Goal: Task Accomplishment & Management: Complete application form

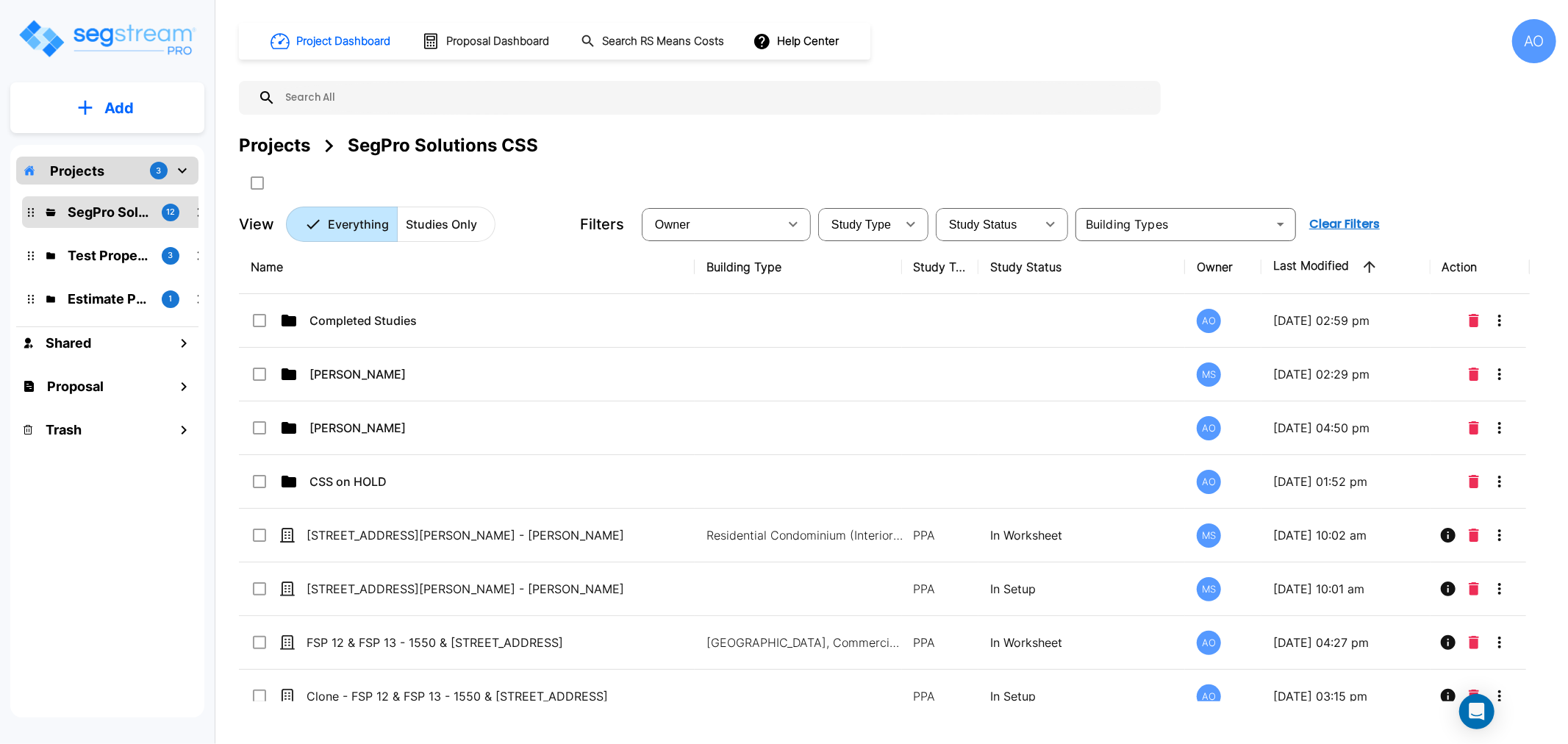
click at [127, 113] on p "Add" at bounding box center [119, 108] width 29 height 22
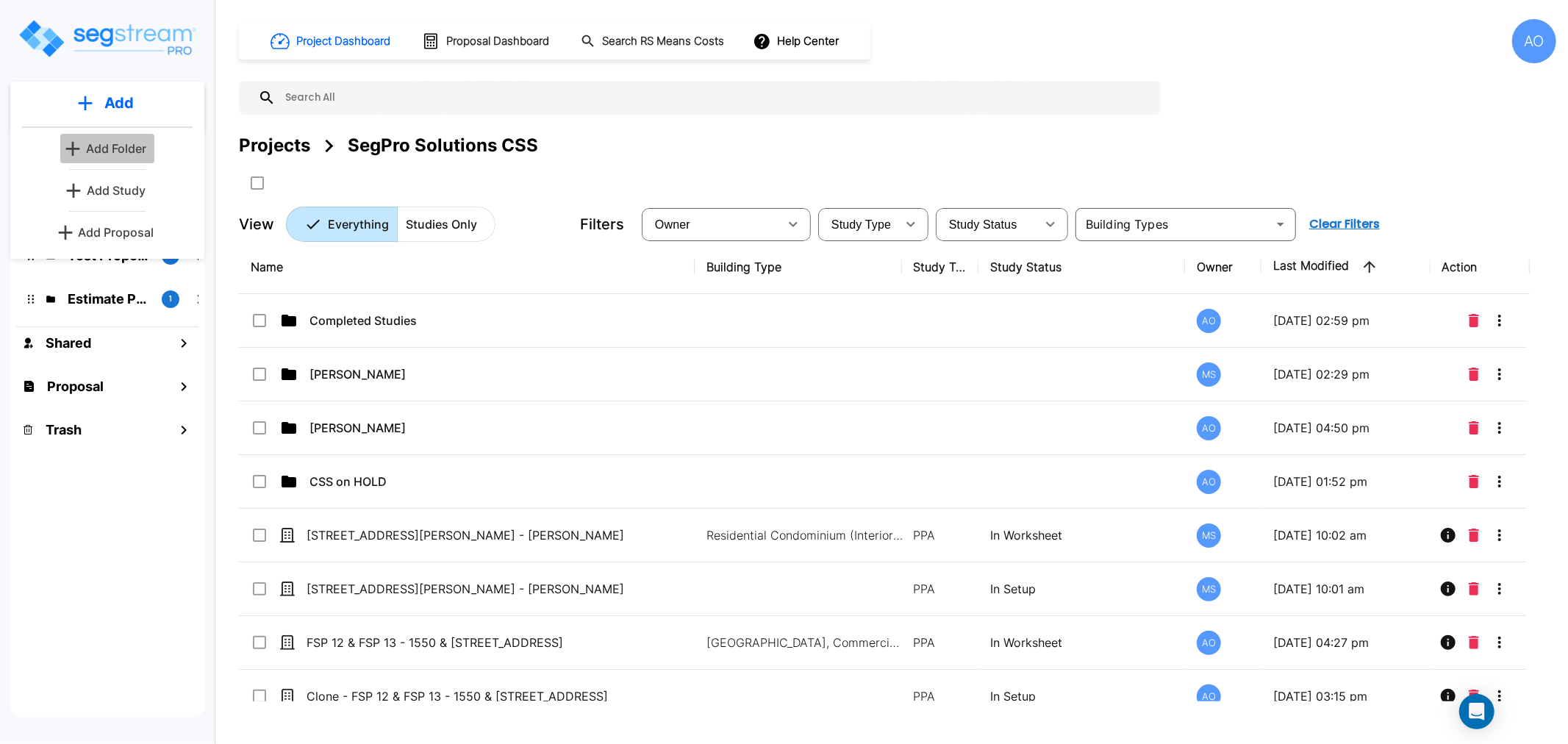
click at [126, 153] on p "Add Folder" at bounding box center [116, 148] width 61 height 18
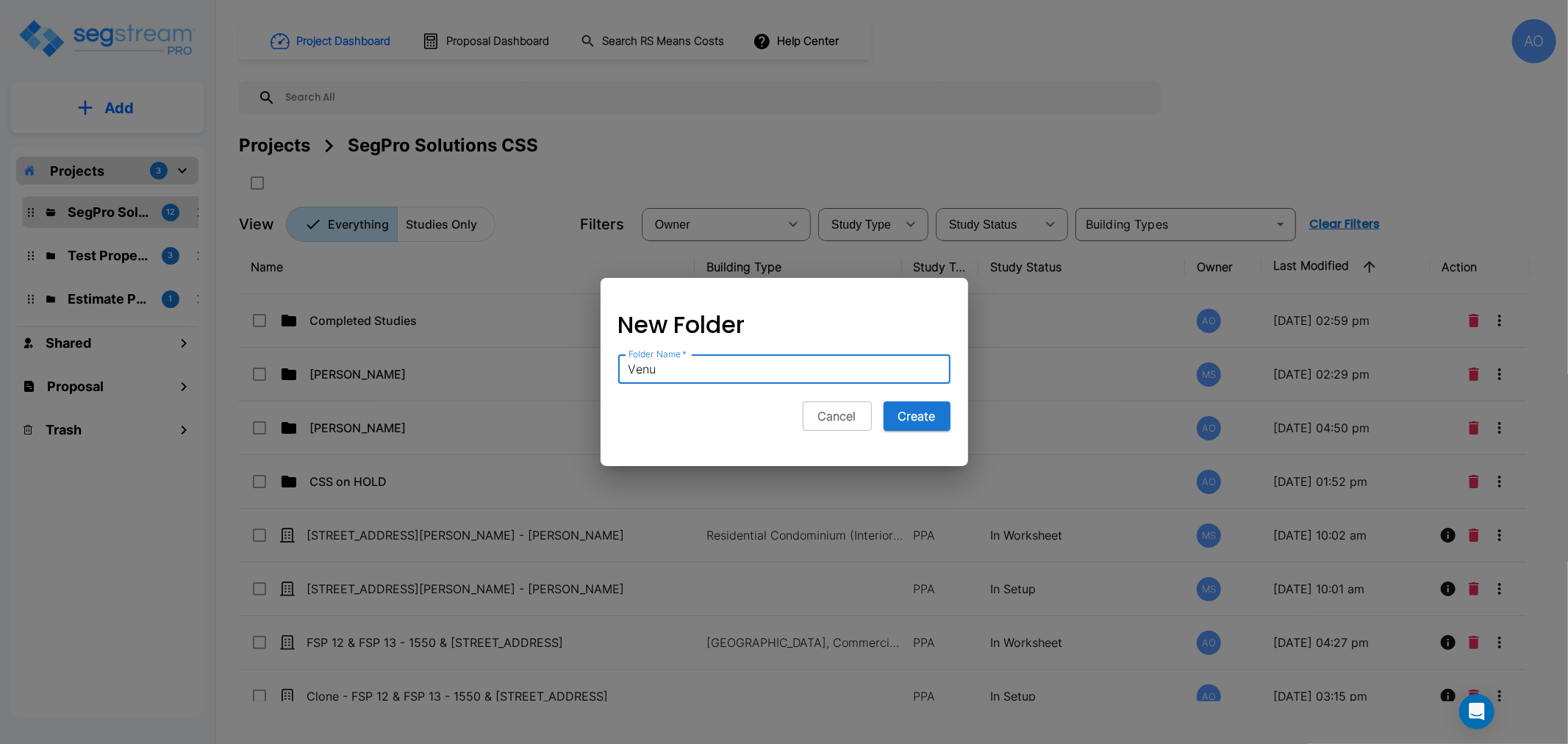
type input "Venu"
click at [883, 401] on button "Create" at bounding box center [917, 415] width 67 height 29
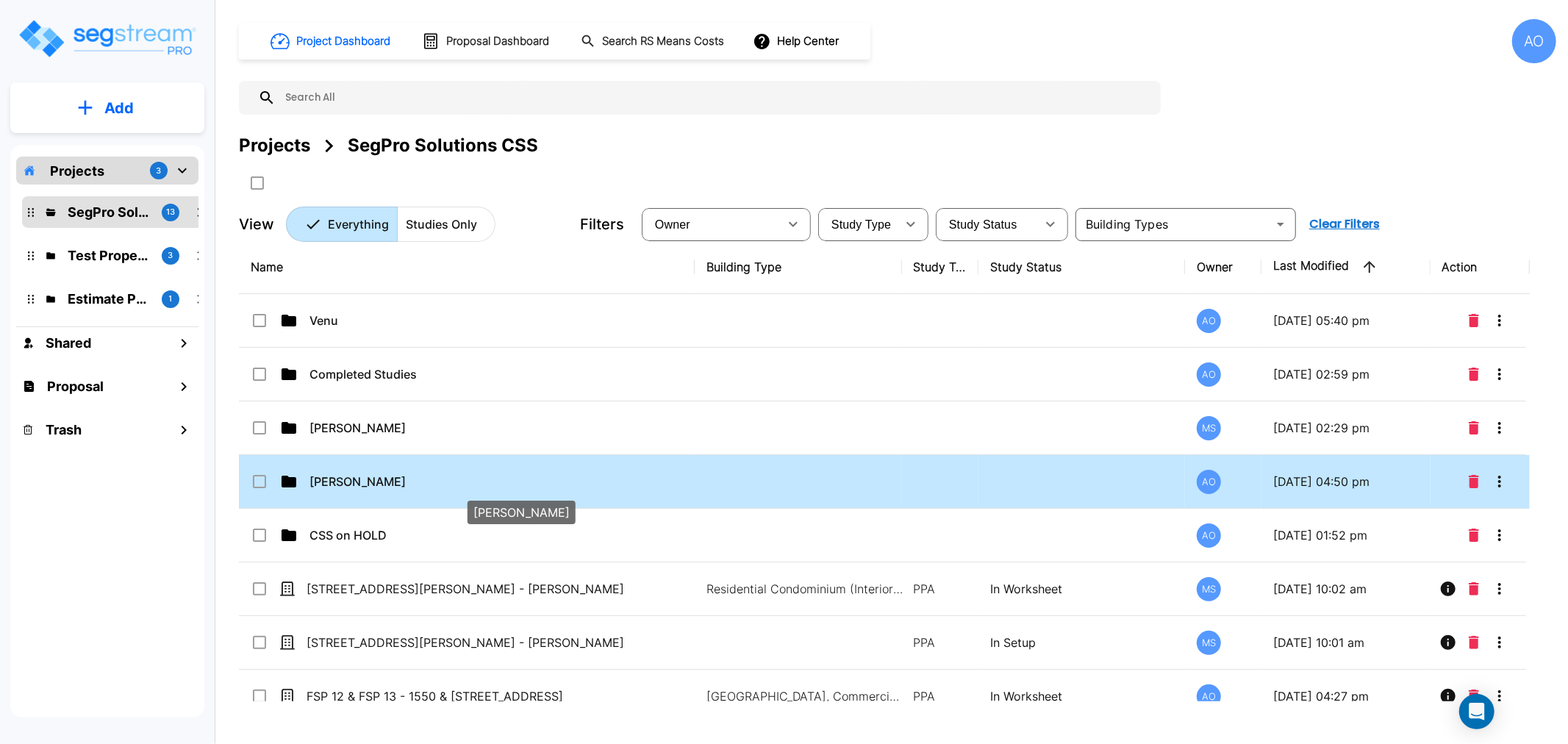
click at [321, 488] on p "Anjalie" at bounding box center [491, 481] width 364 height 18
click at [322, 485] on p "Anjalie" at bounding box center [491, 481] width 364 height 18
checkbox input "false"
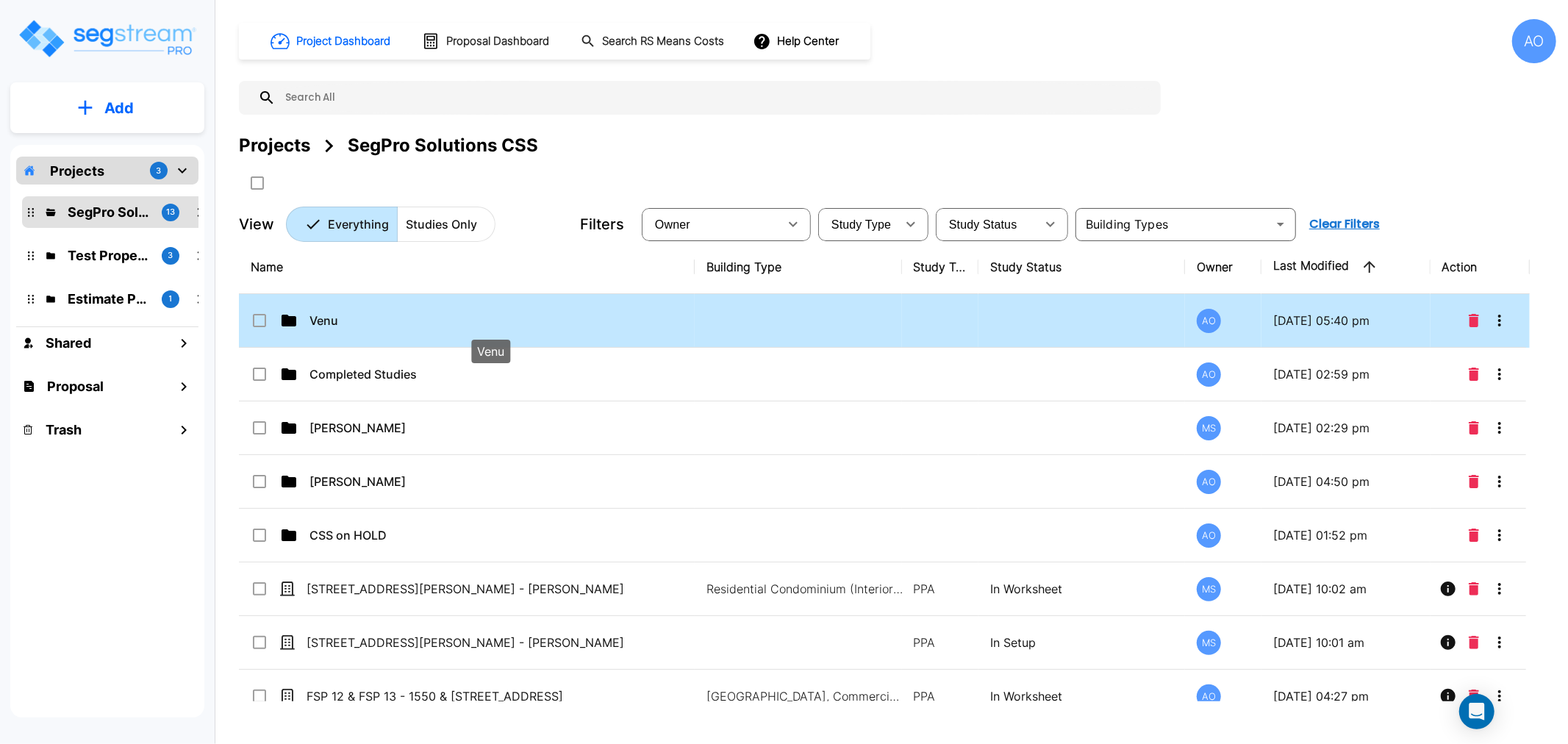
click at [348, 315] on p "Venu" at bounding box center [491, 320] width 364 height 18
checkbox input "true"
click at [348, 314] on p "Venu" at bounding box center [491, 320] width 364 height 18
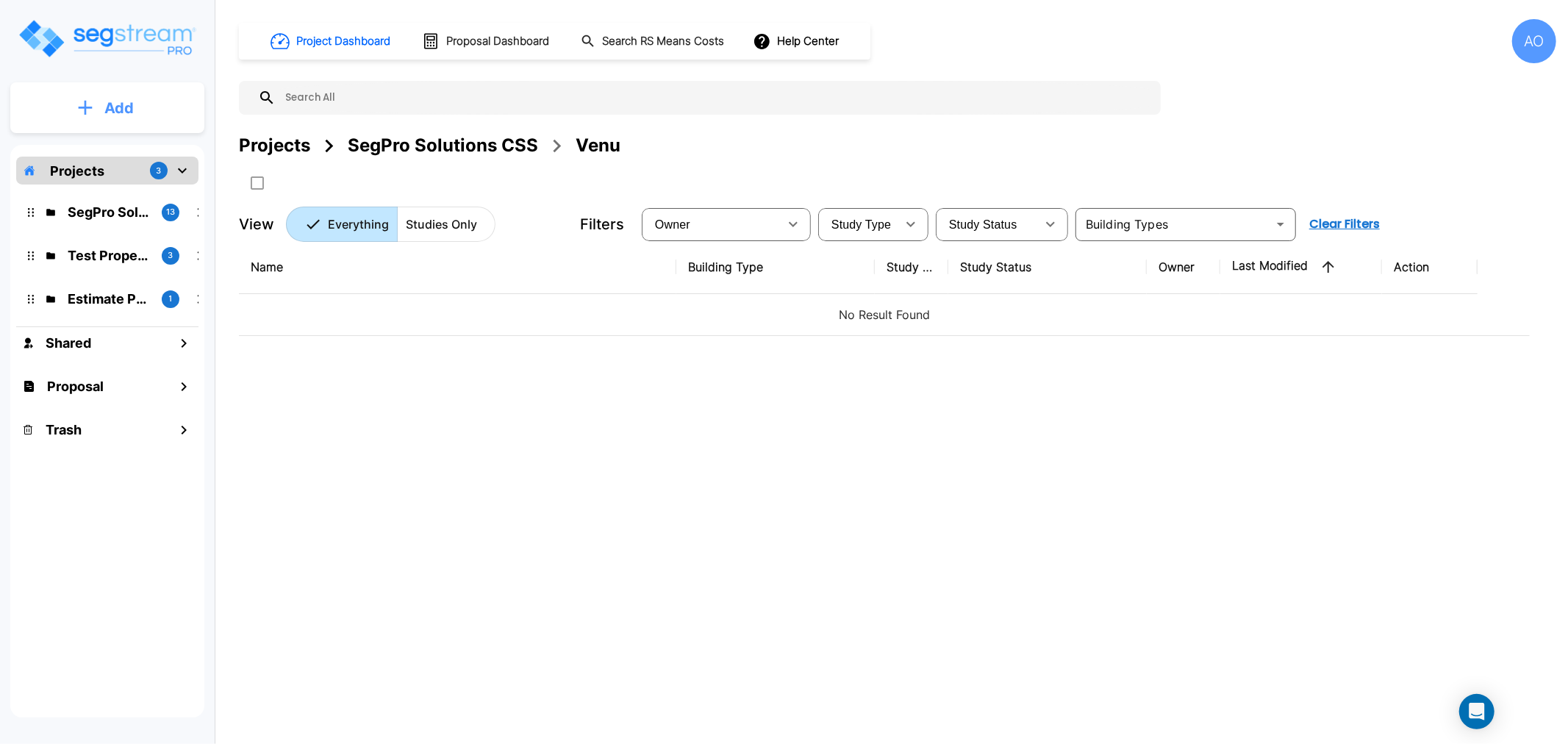
click at [90, 107] on icon "mailbox folders" at bounding box center [85, 107] width 14 height 14
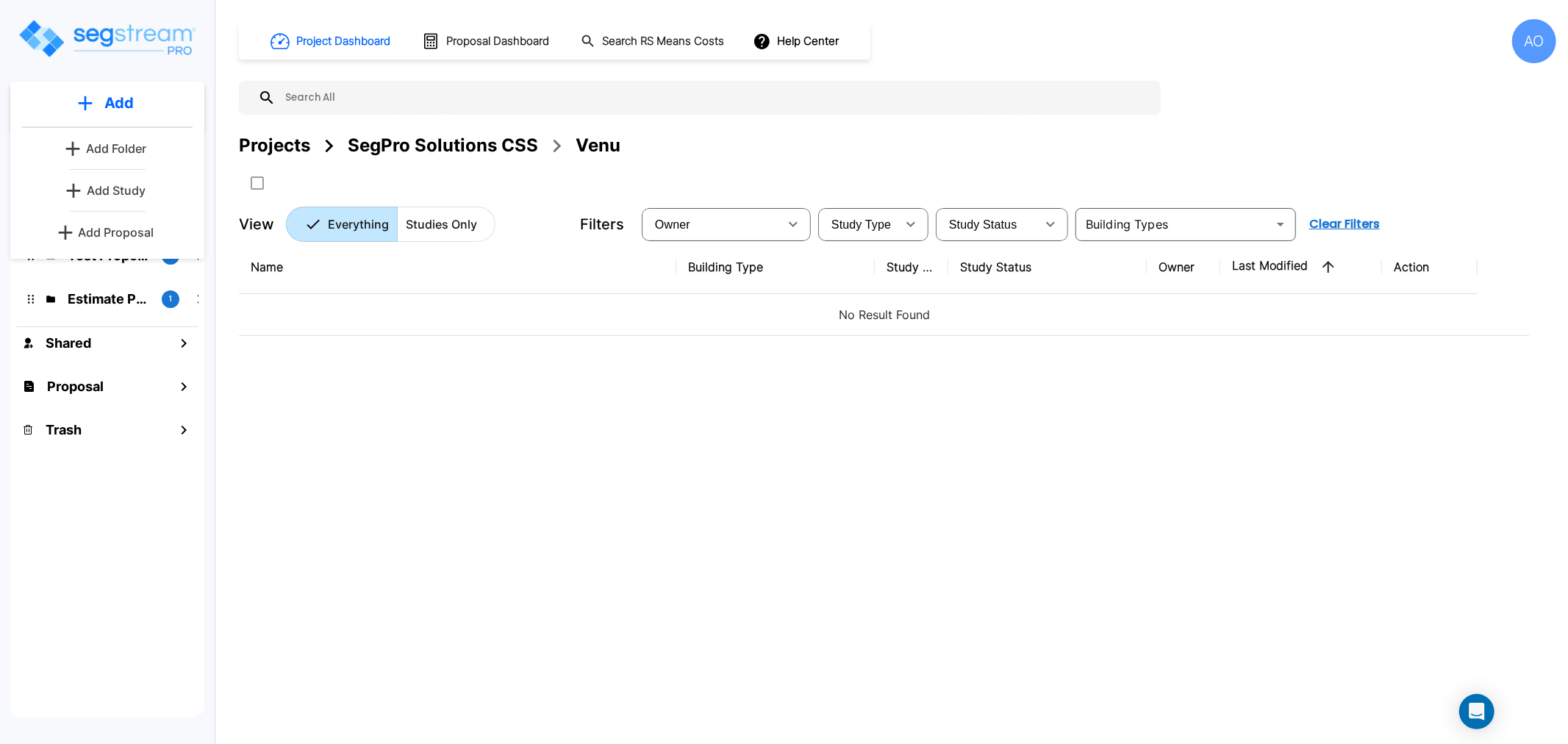
click at [361, 468] on div "Name Building Type Study Type Study Status Owner Last Modified Action No Result…" at bounding box center [884, 470] width 1291 height 461
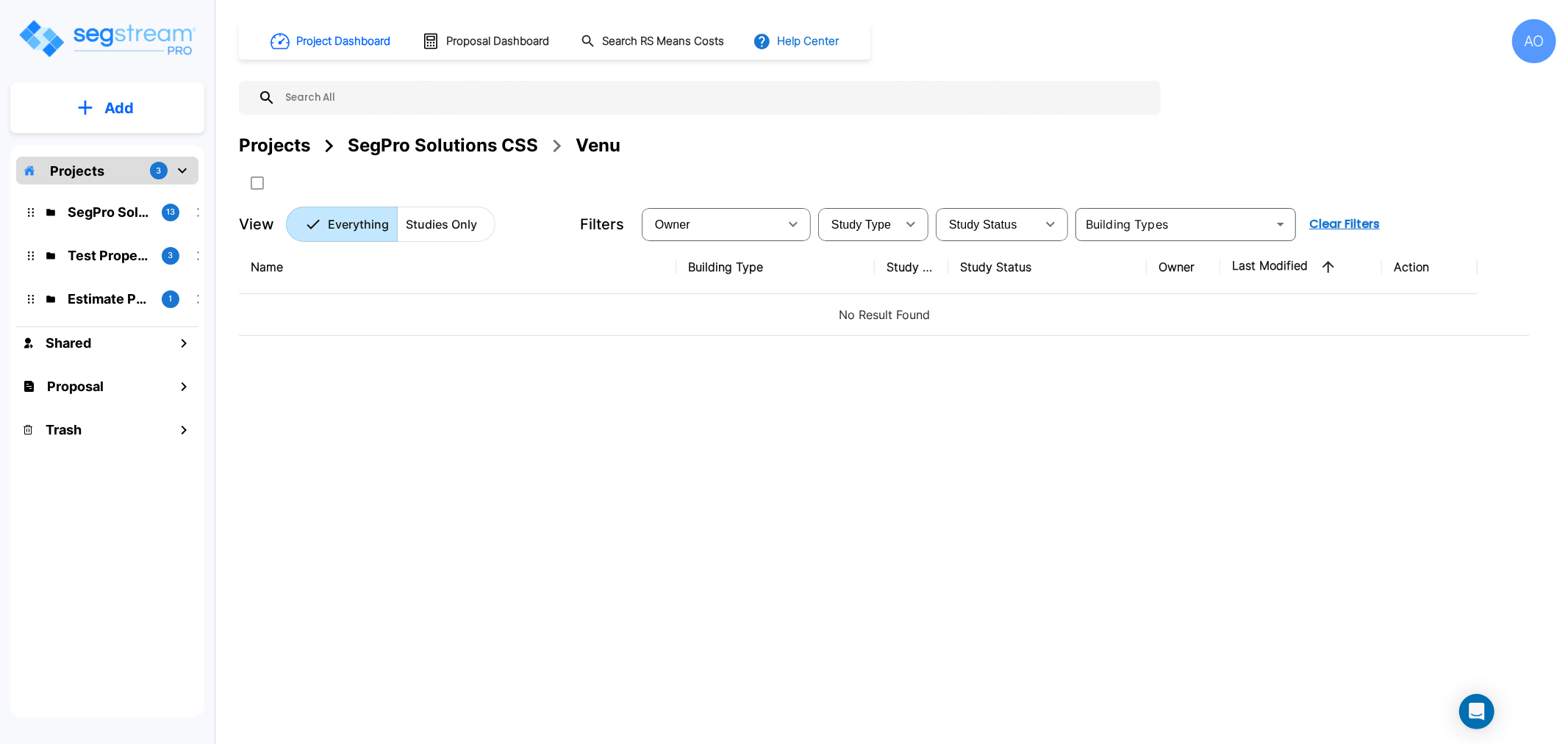
click at [788, 43] on button "Help Center" at bounding box center [798, 41] width 95 height 28
click at [856, 112] on link "How-To Videos" at bounding box center [824, 107] width 142 height 26
click at [431, 405] on div "Name Building Type Study Type Study Status Owner Last Modified Action No Result…" at bounding box center [884, 470] width 1291 height 461
click at [146, 112] on button "Add" at bounding box center [107, 108] width 194 height 43
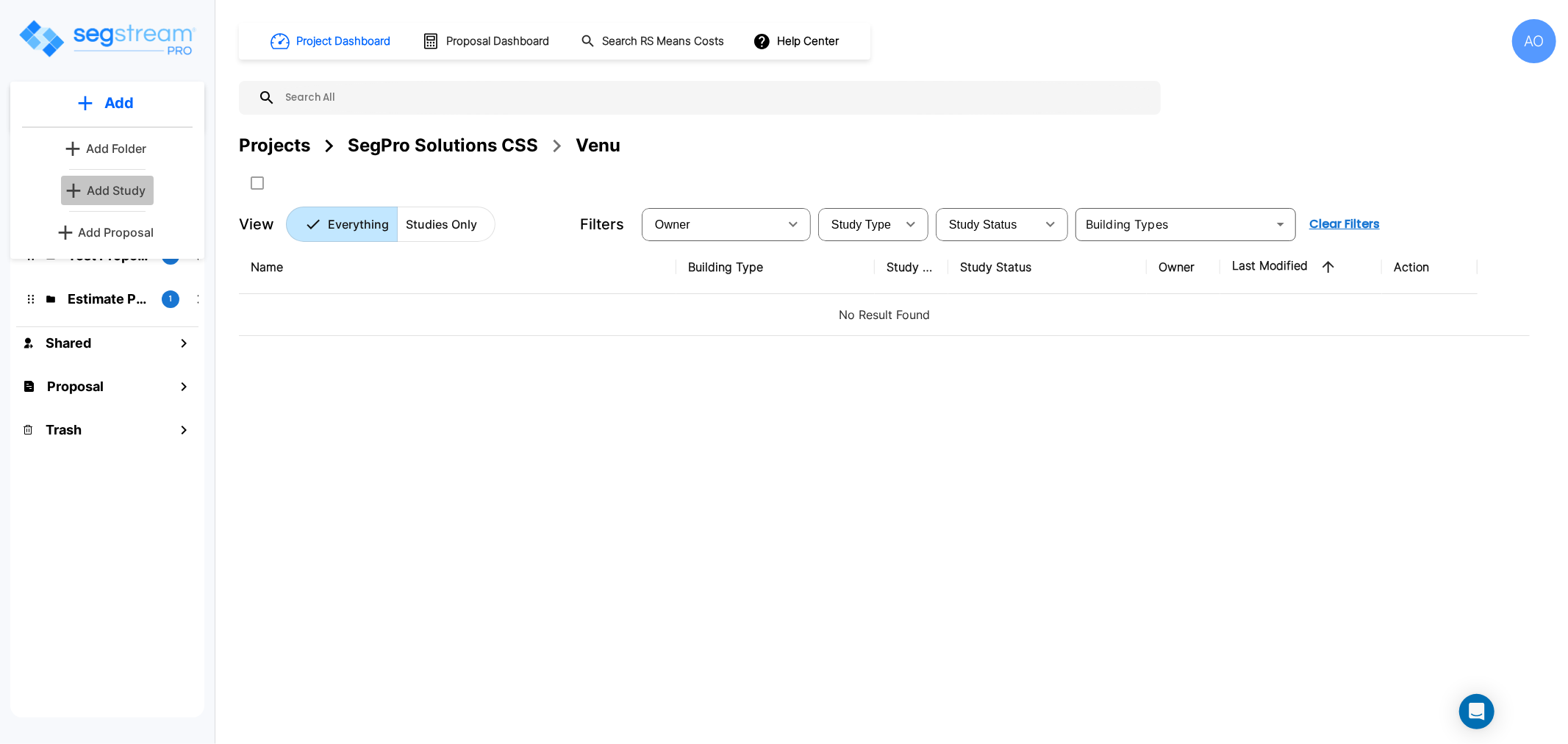
click at [134, 188] on p "Add Study" at bounding box center [116, 190] width 59 height 18
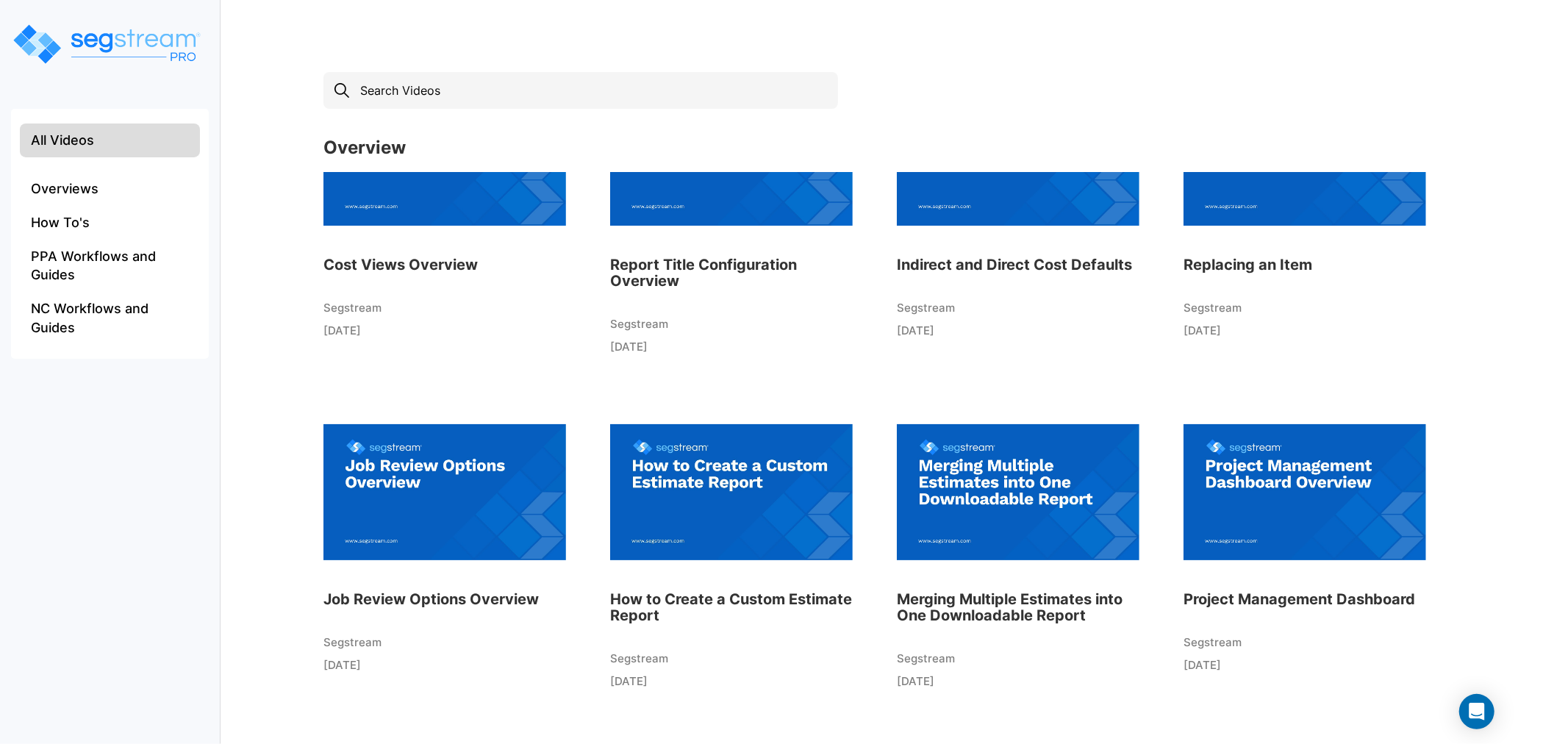
scroll to position [482, 0]
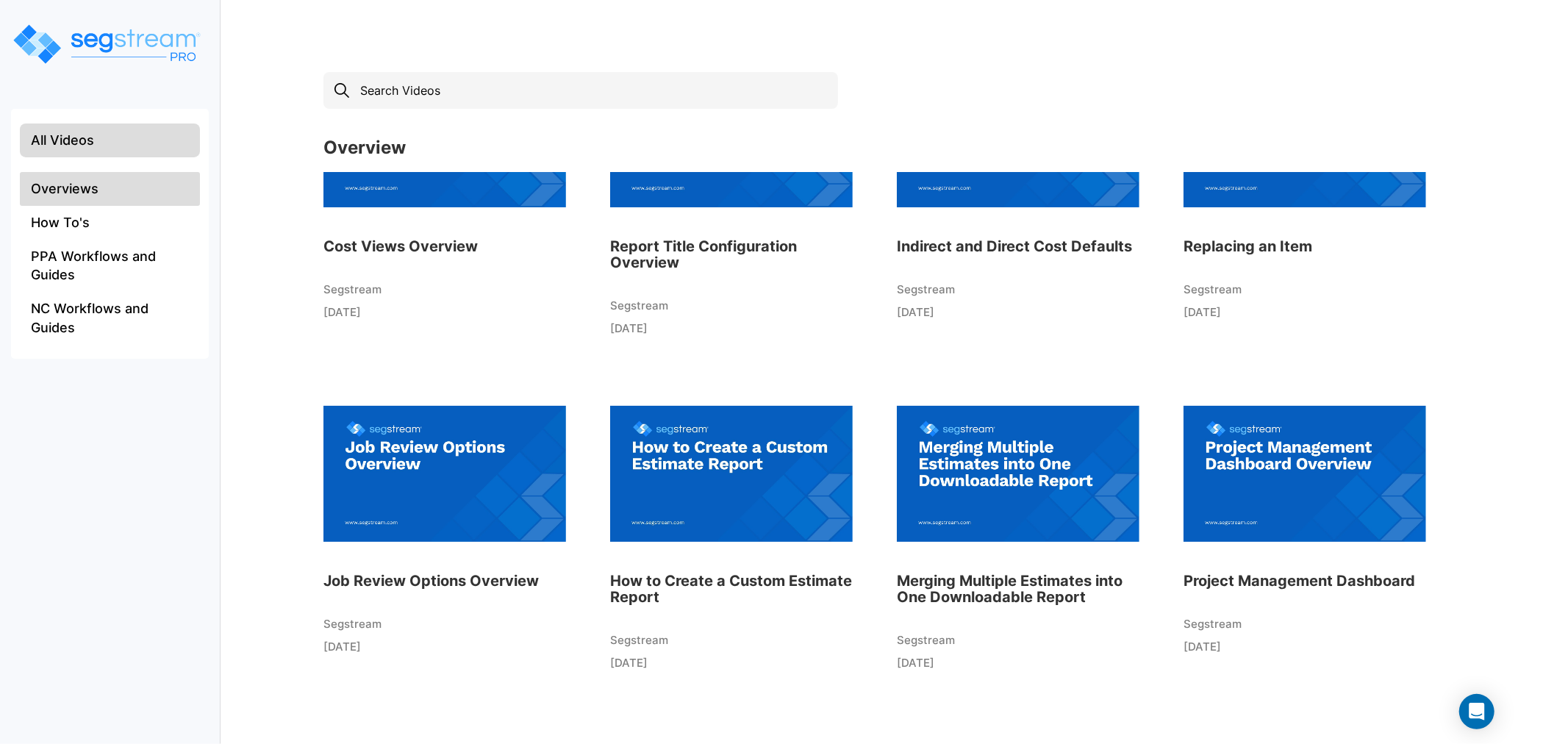
click at [64, 189] on li "Overviews" at bounding box center [109, 189] width 180 height 34
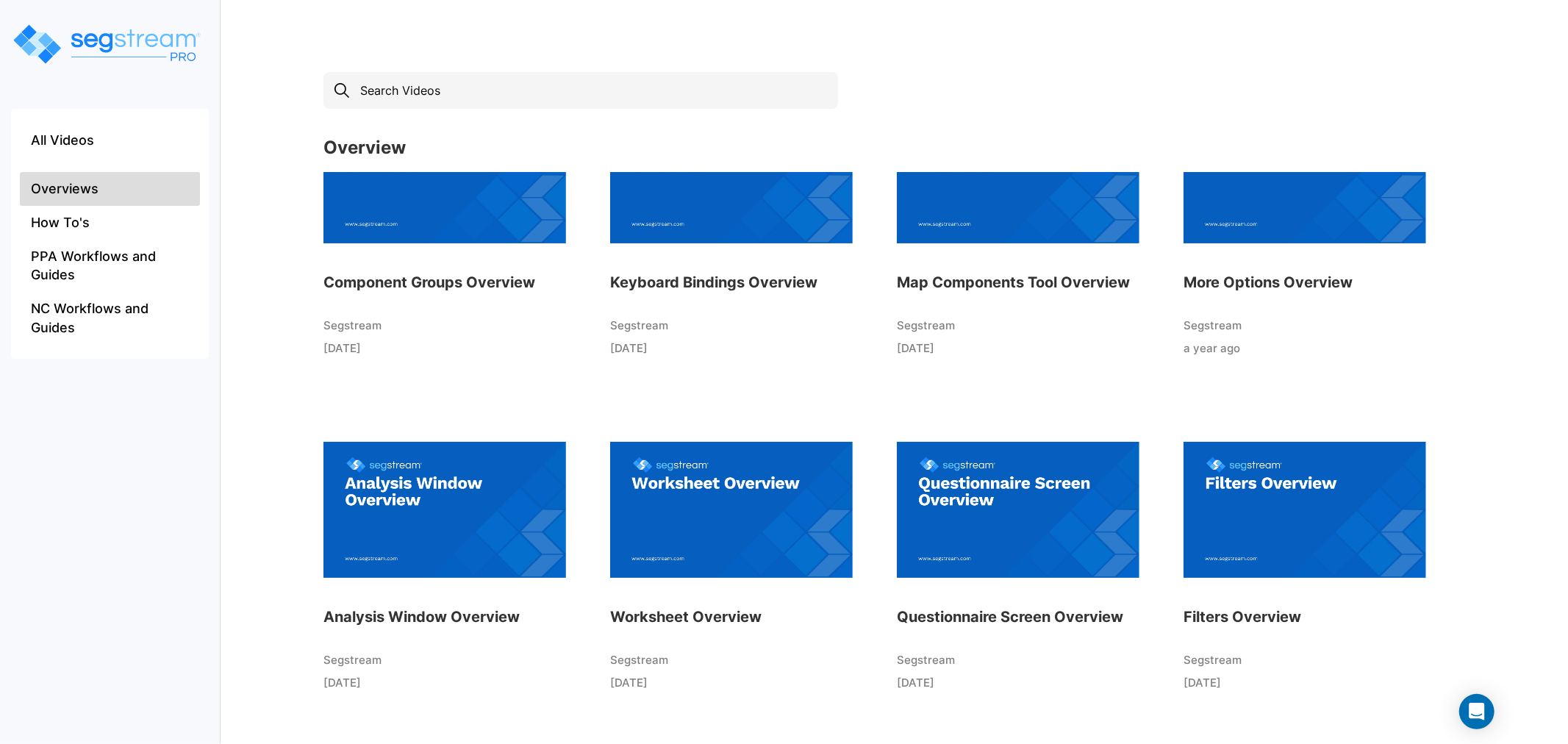
scroll to position [147, 0]
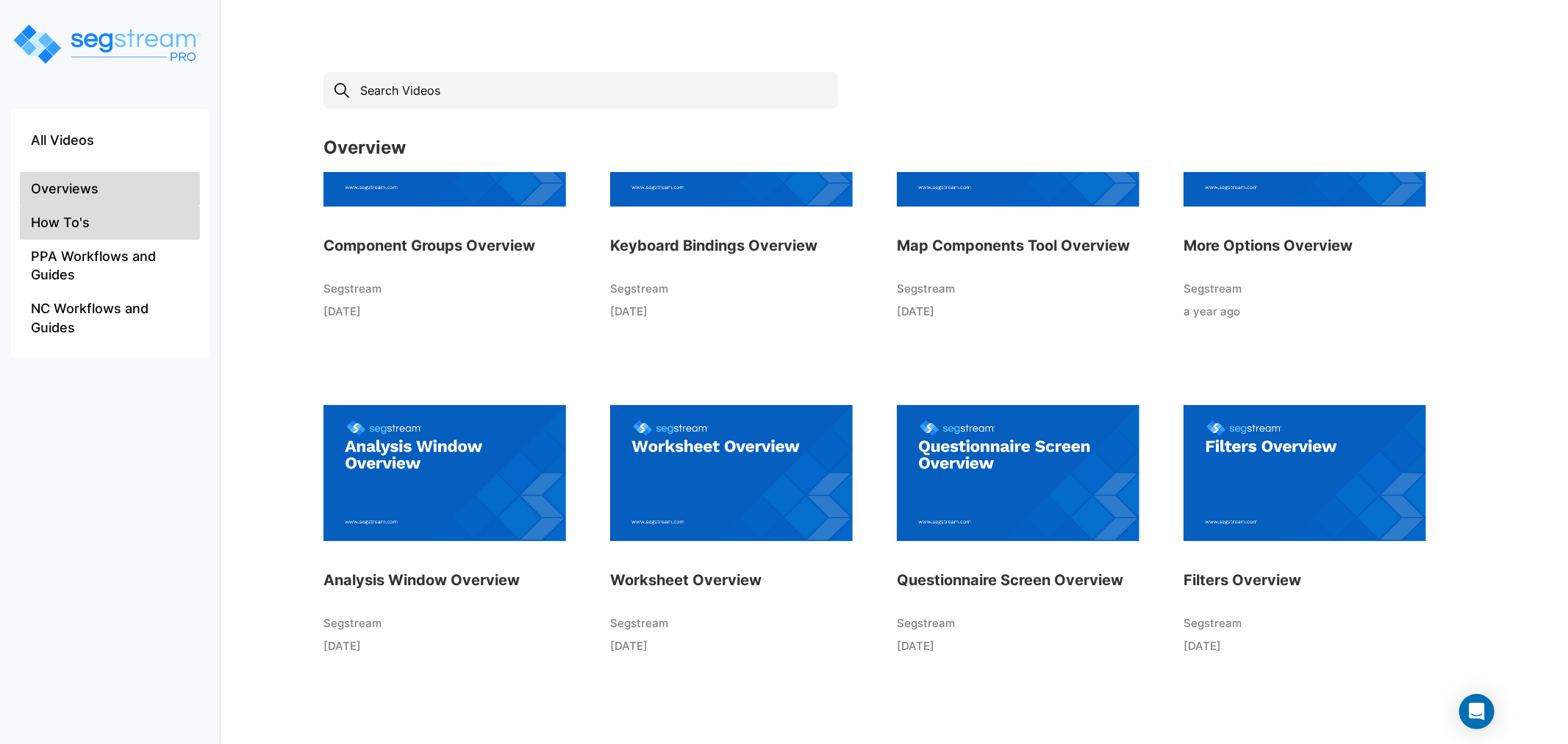
click at [82, 220] on li "How To's" at bounding box center [109, 222] width 180 height 34
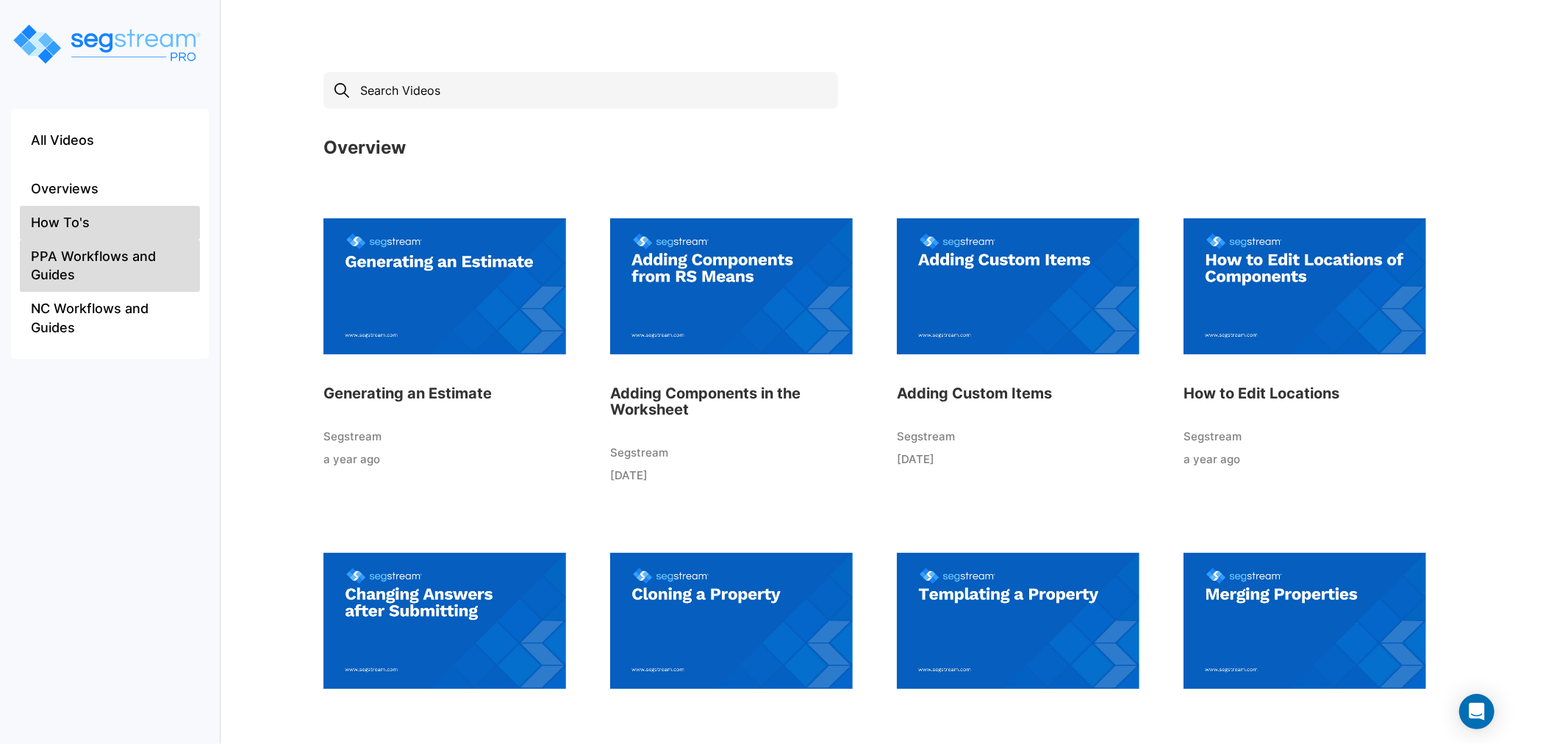
click at [127, 266] on li "PPA Workflows and Guides" at bounding box center [109, 266] width 180 height 52
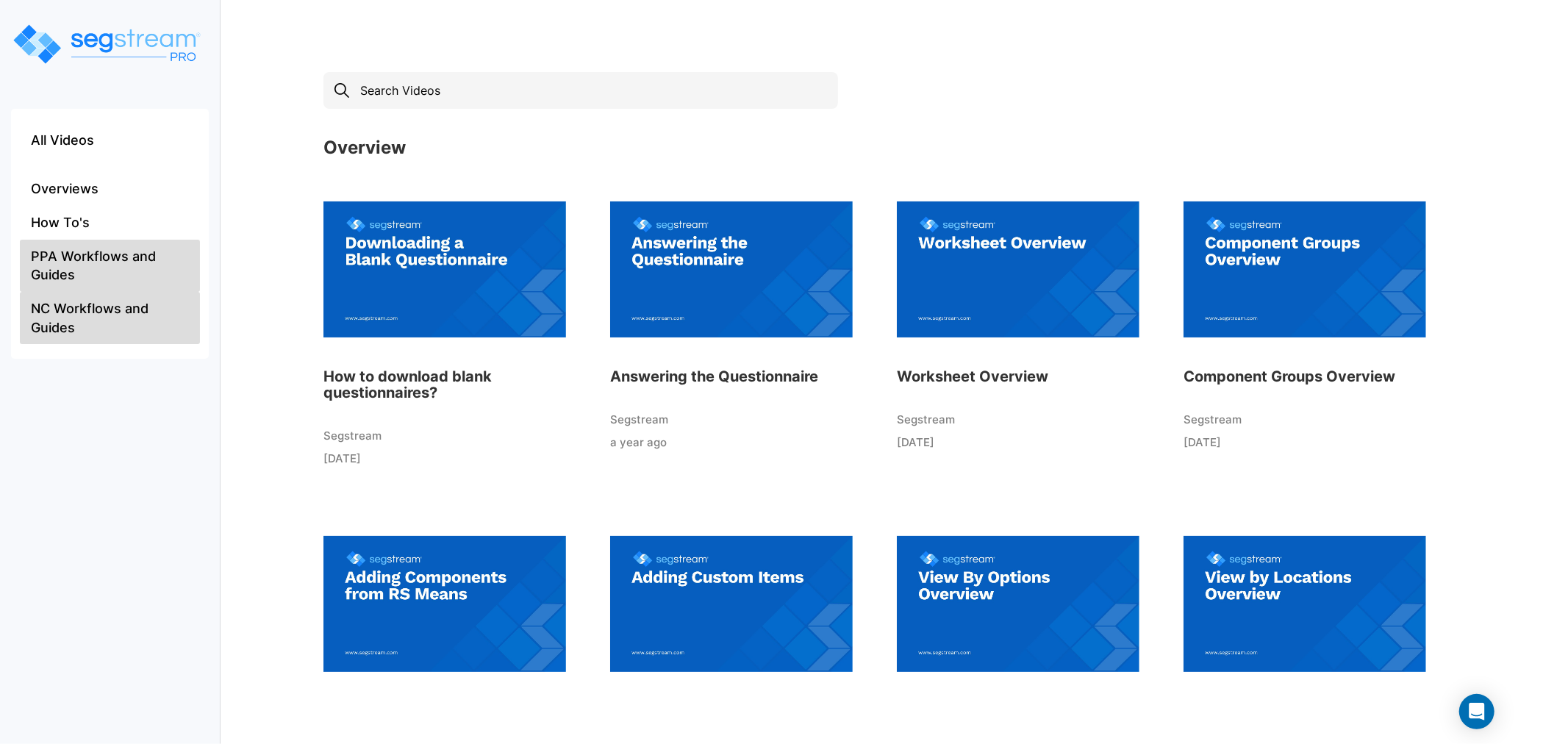
scroll to position [317, 0]
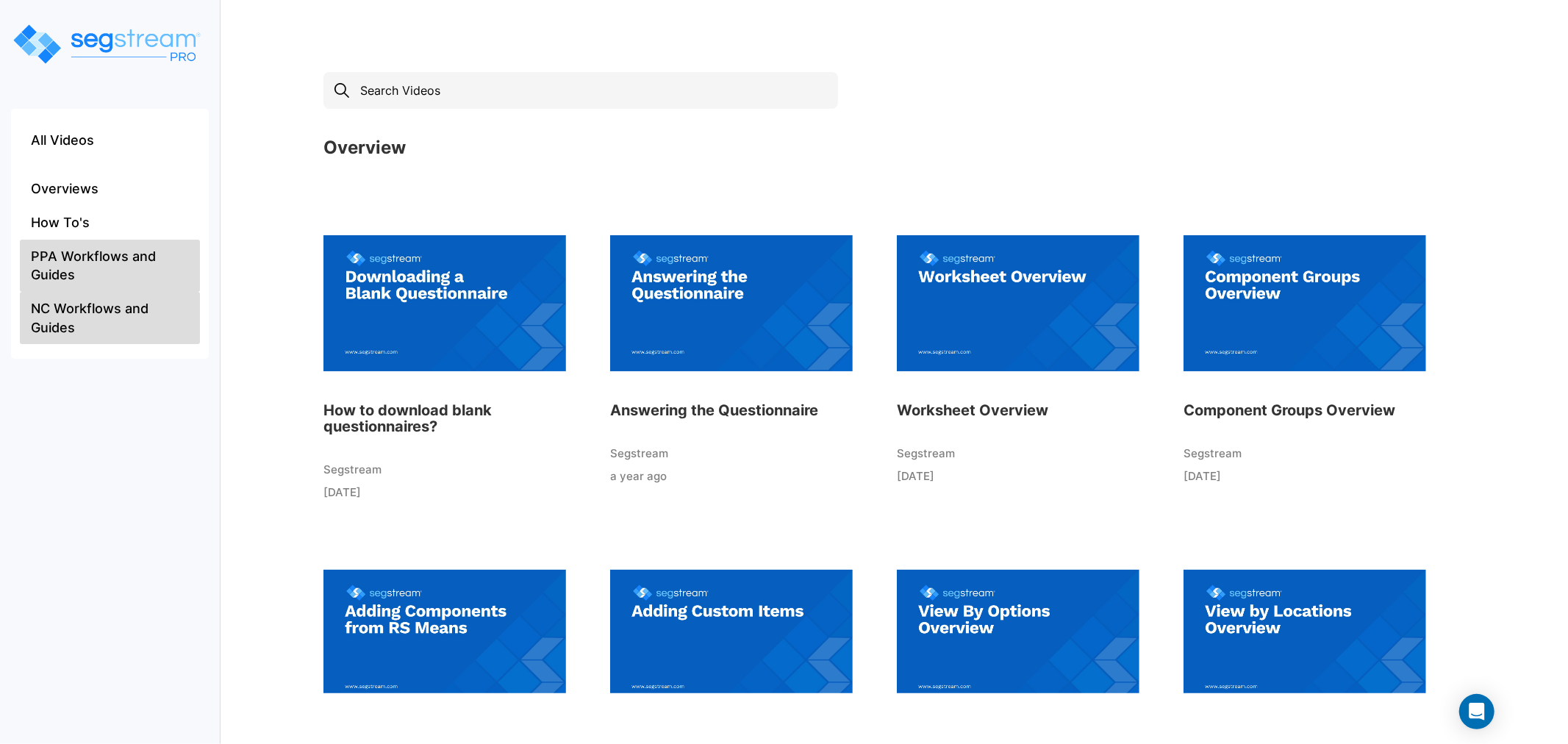
click at [105, 317] on li "NC Workflows and Guides" at bounding box center [109, 317] width 180 height 52
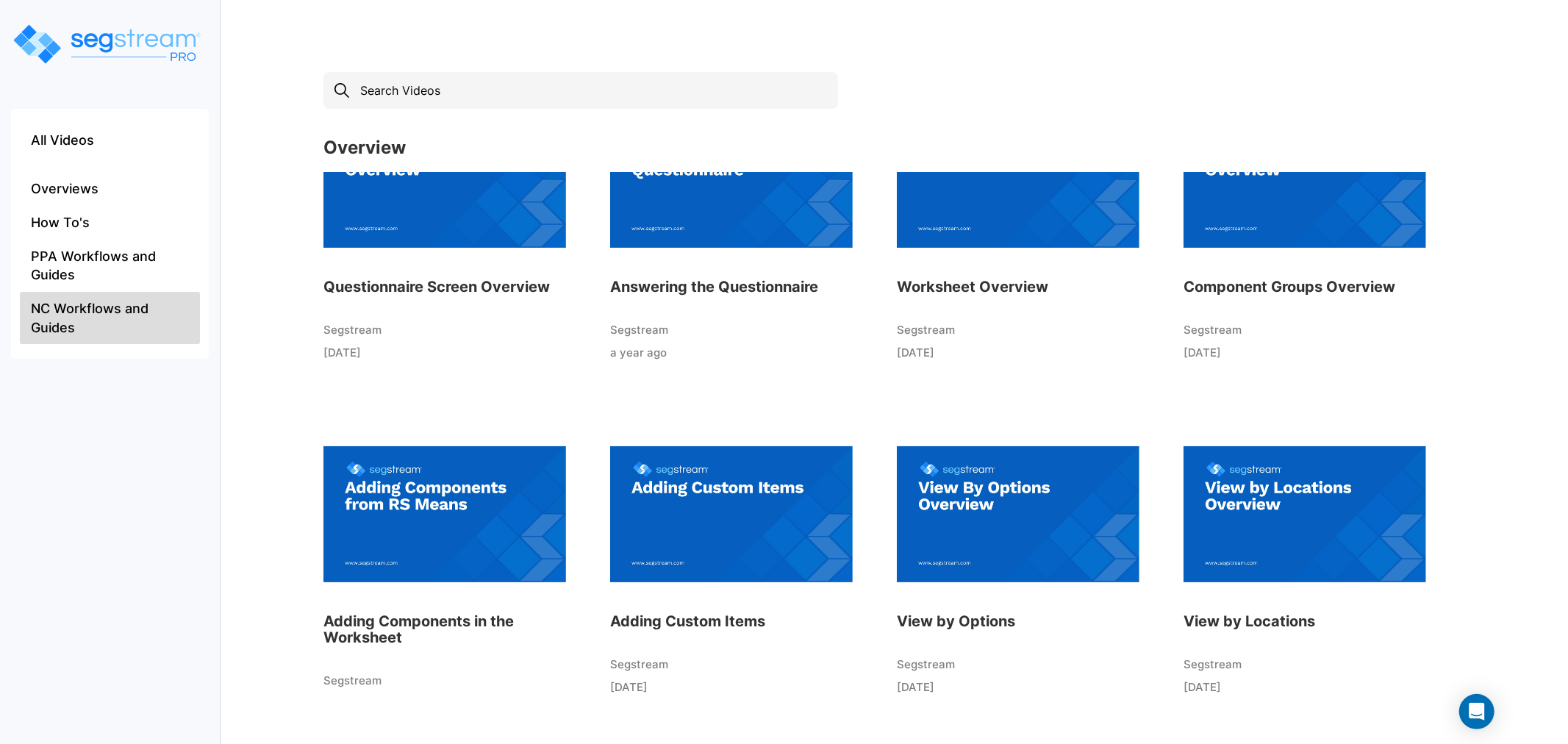
scroll to position [482, 0]
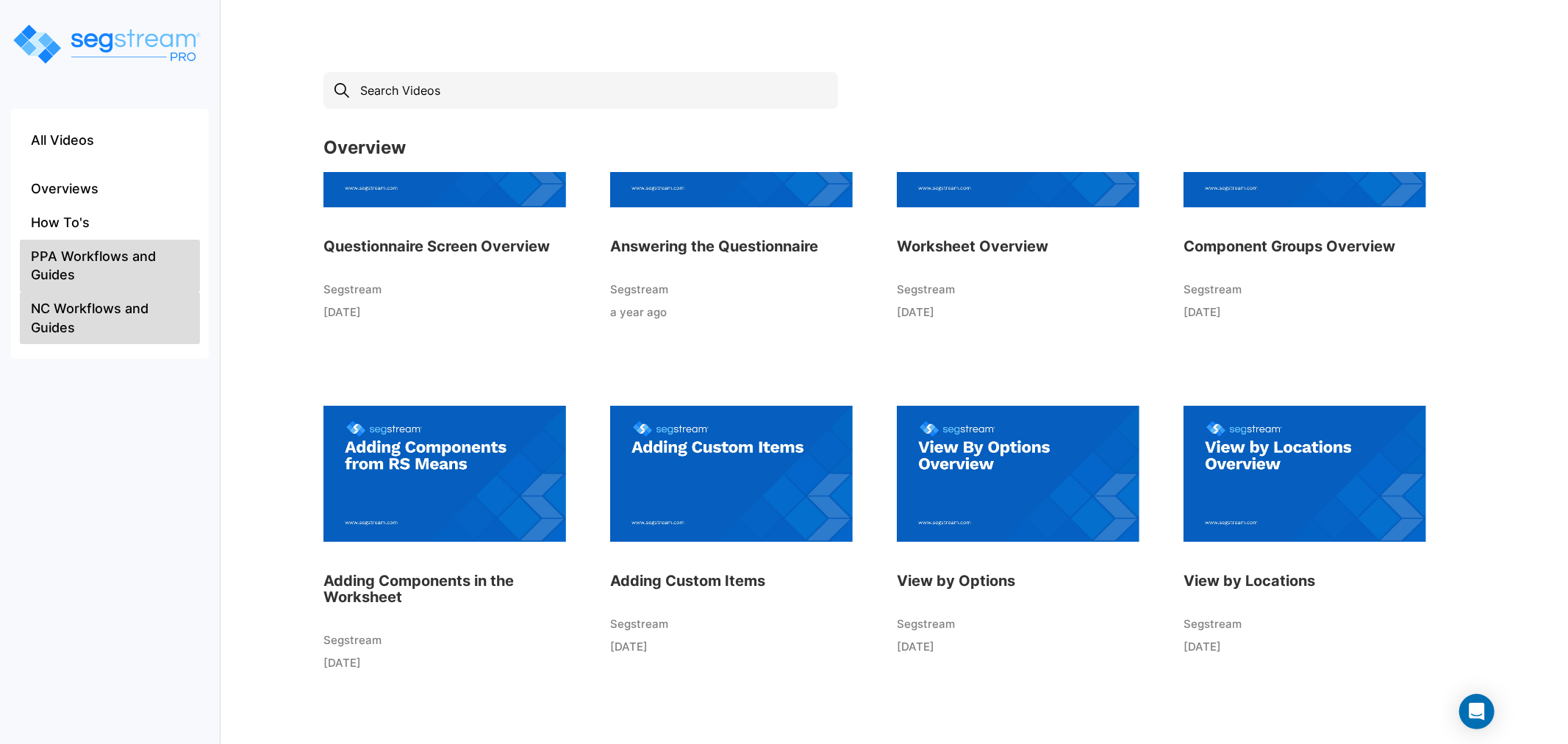
click at [81, 269] on li "PPA Workflows and Guides" at bounding box center [109, 266] width 180 height 52
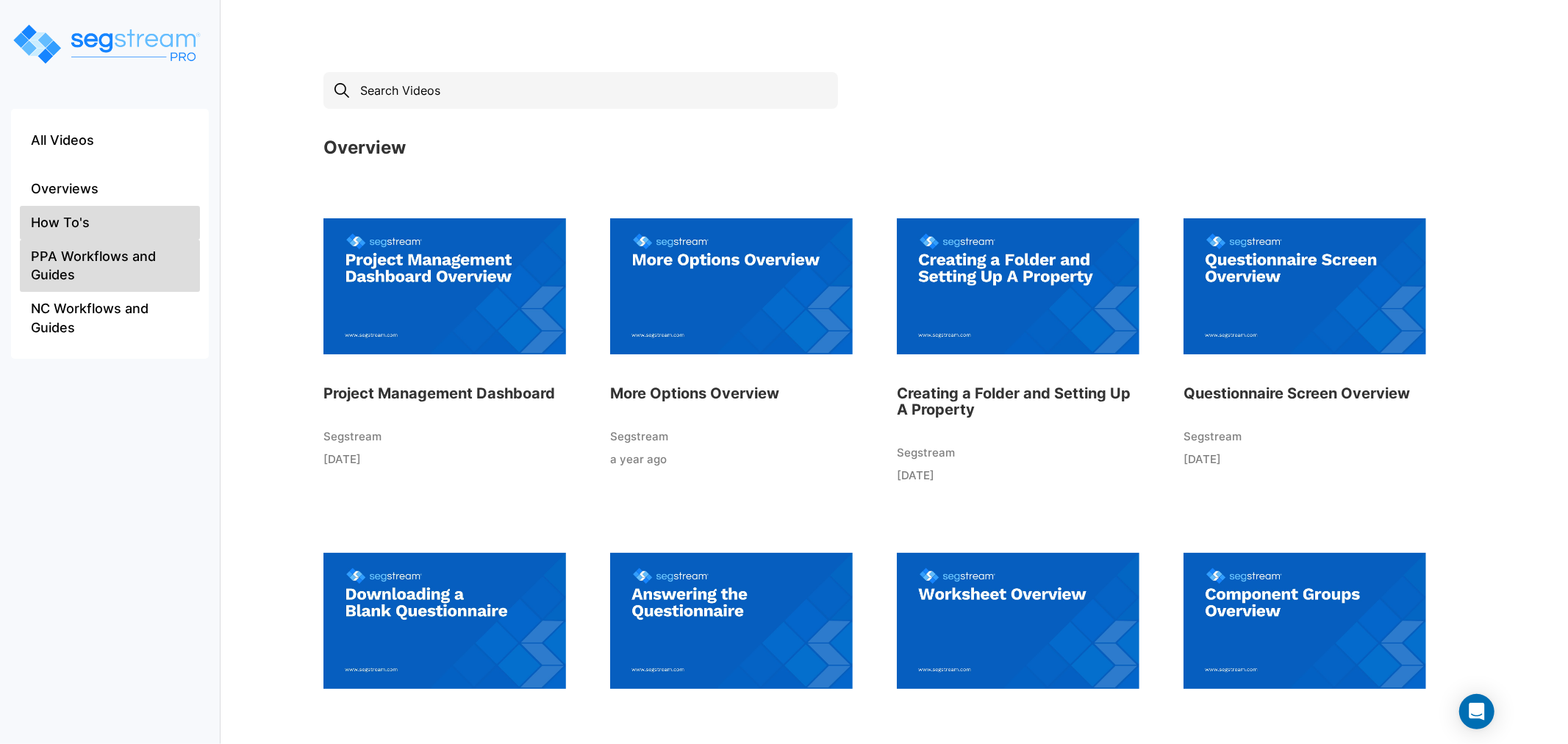
click at [79, 224] on li "How To's" at bounding box center [109, 222] width 180 height 34
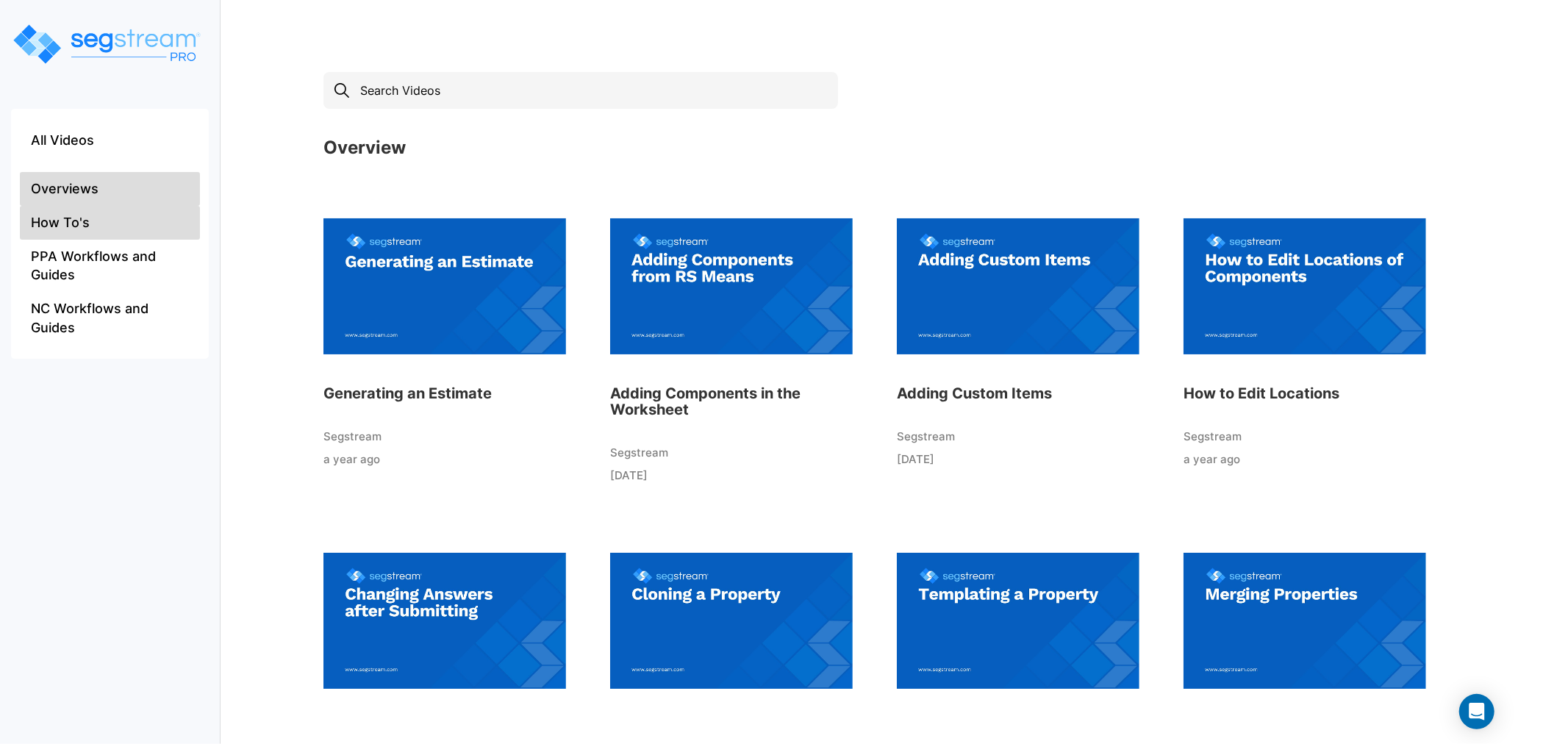
click at [75, 191] on li "Overviews" at bounding box center [109, 189] width 180 height 34
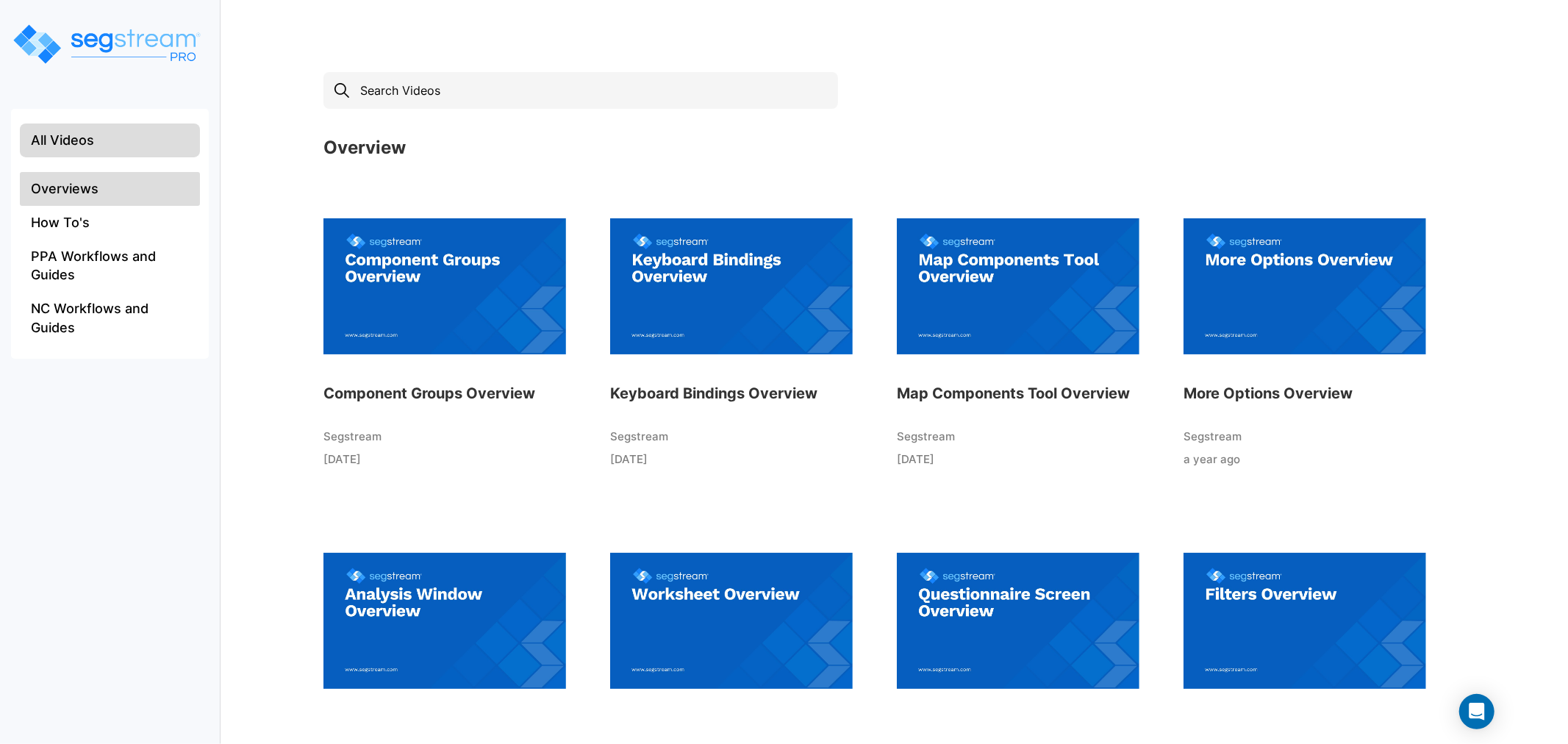
click at [76, 151] on li "All Videos" at bounding box center [109, 140] width 180 height 34
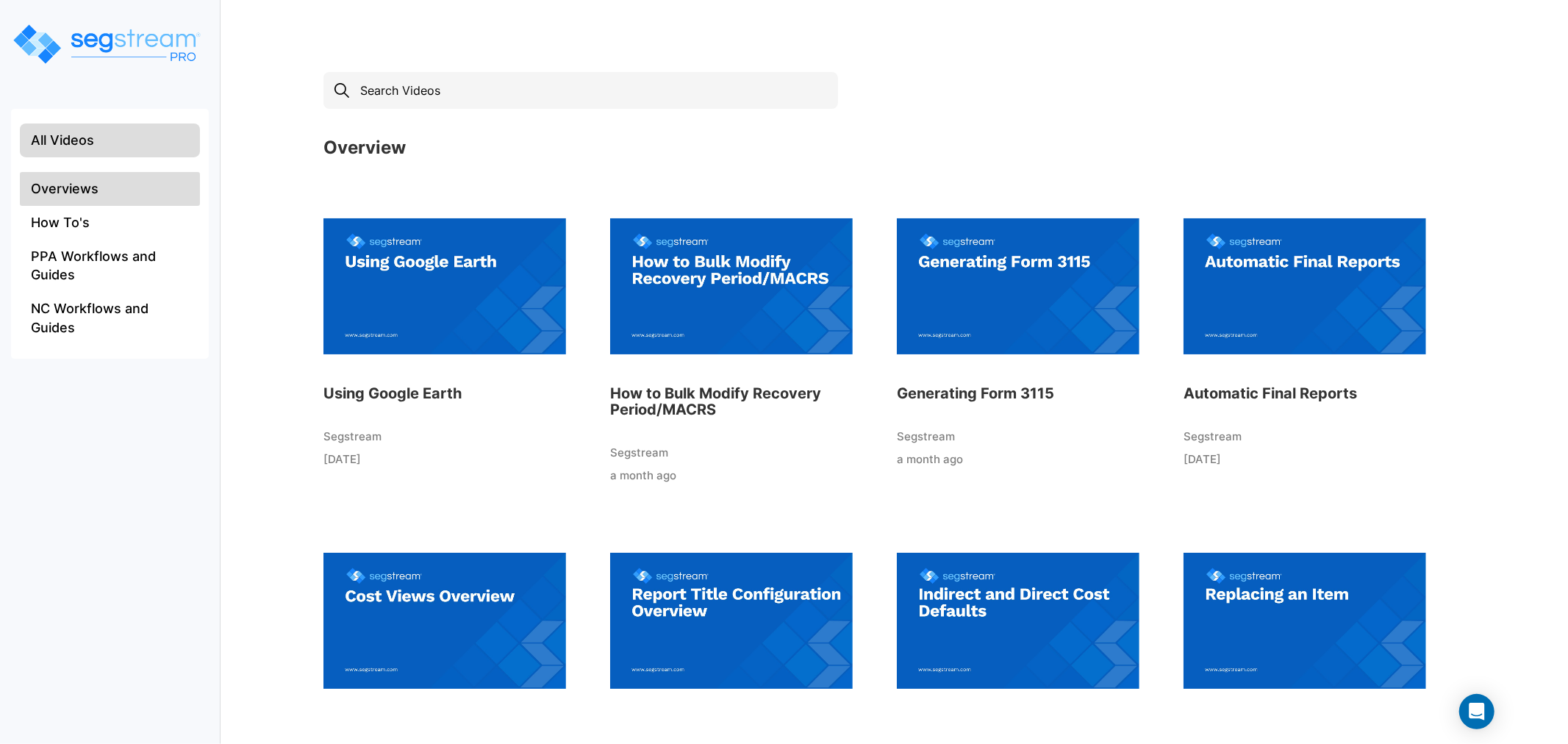
click at [89, 188] on li "Overviews" at bounding box center [109, 189] width 180 height 34
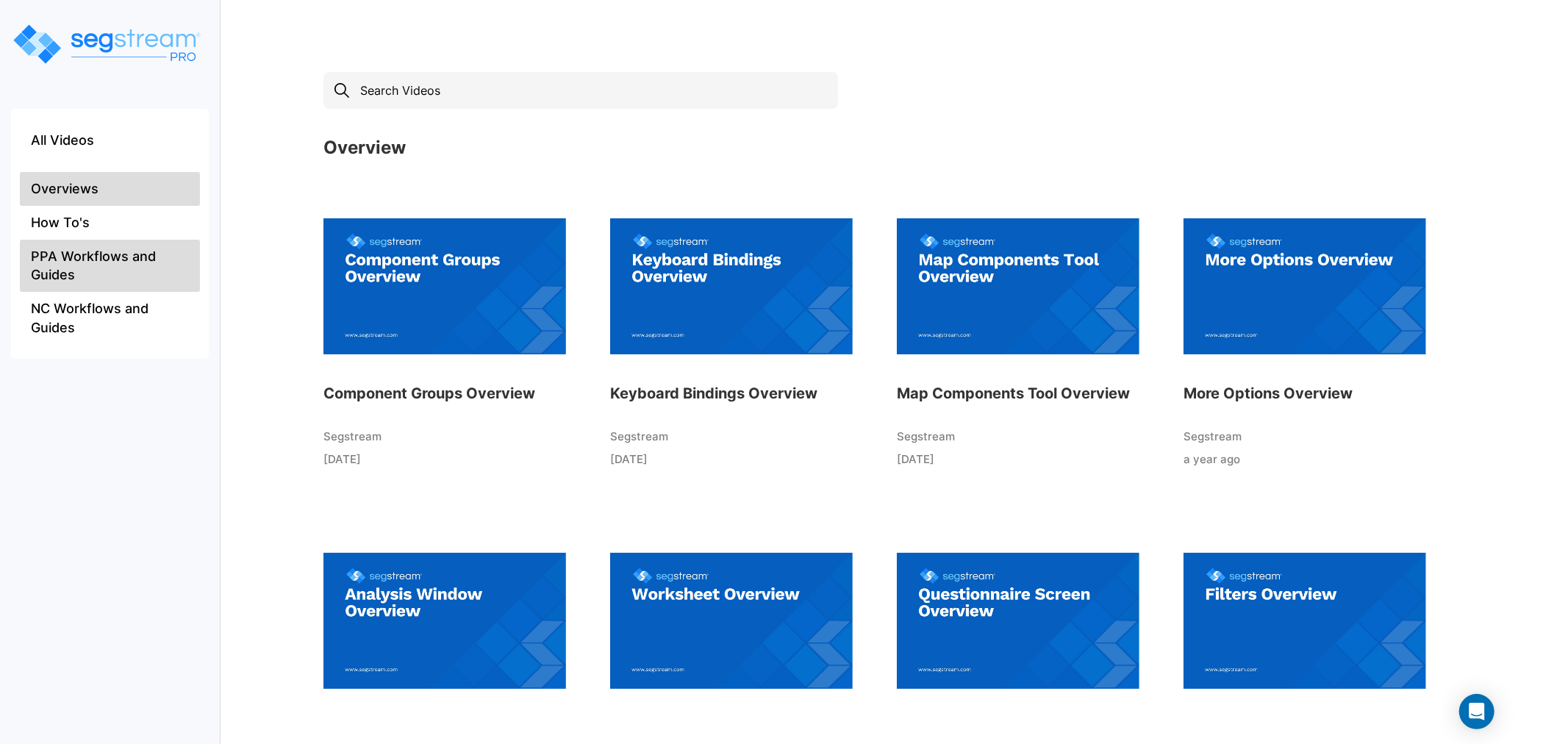
click at [95, 257] on li "PPA Workflows and Guides" at bounding box center [109, 266] width 180 height 52
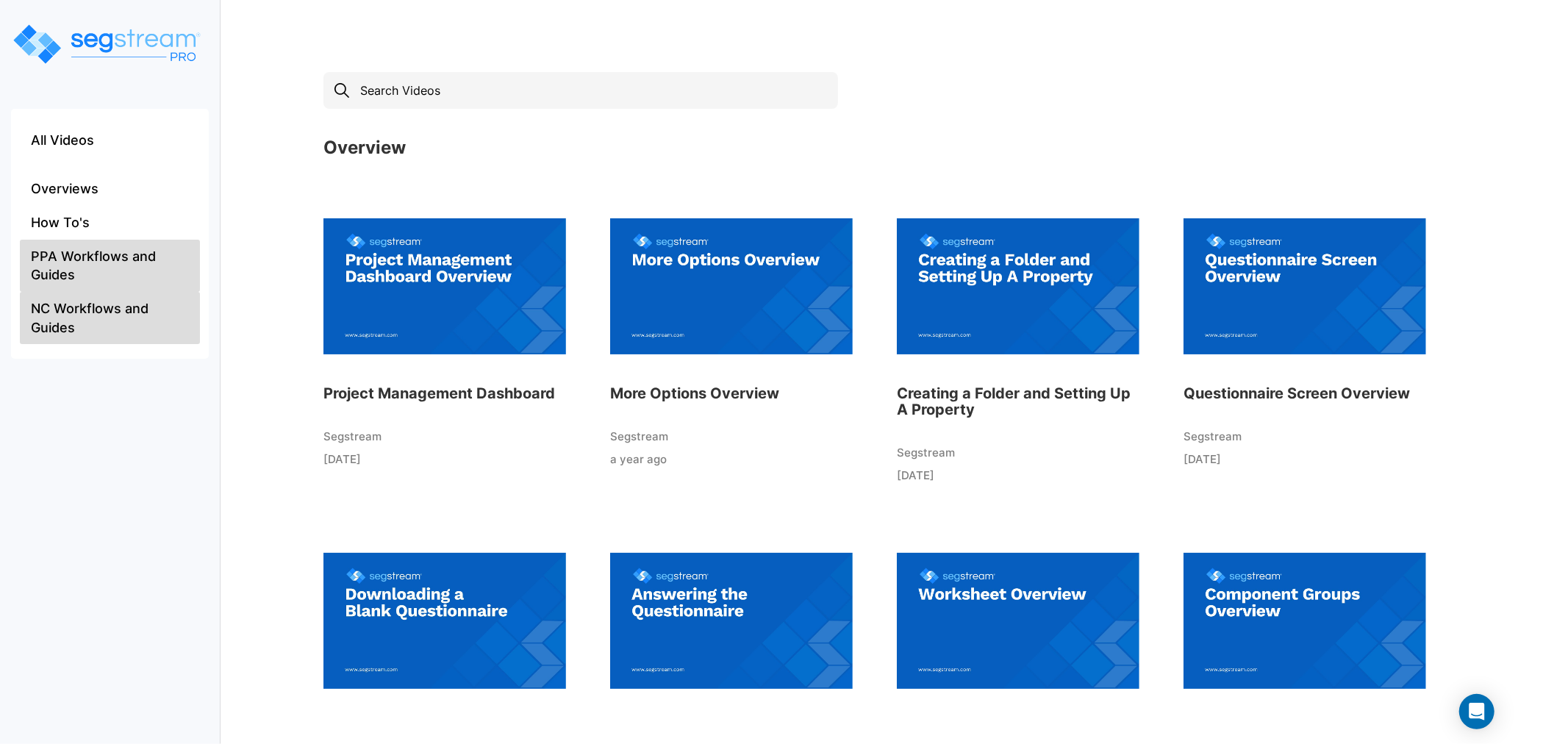
click at [97, 314] on li "NC Workflows and Guides" at bounding box center [109, 317] width 180 height 52
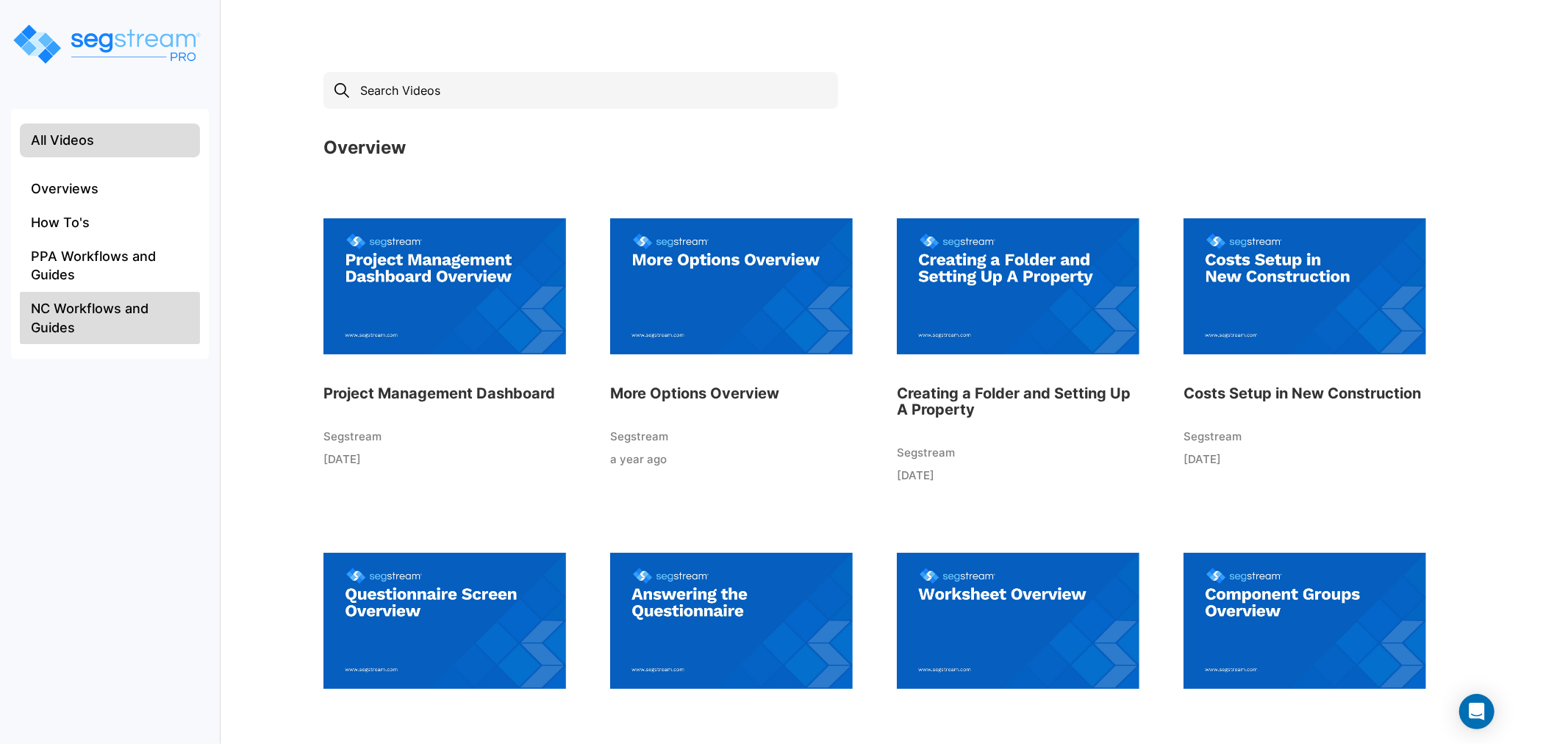
click at [68, 143] on li "All Videos" at bounding box center [109, 140] width 180 height 34
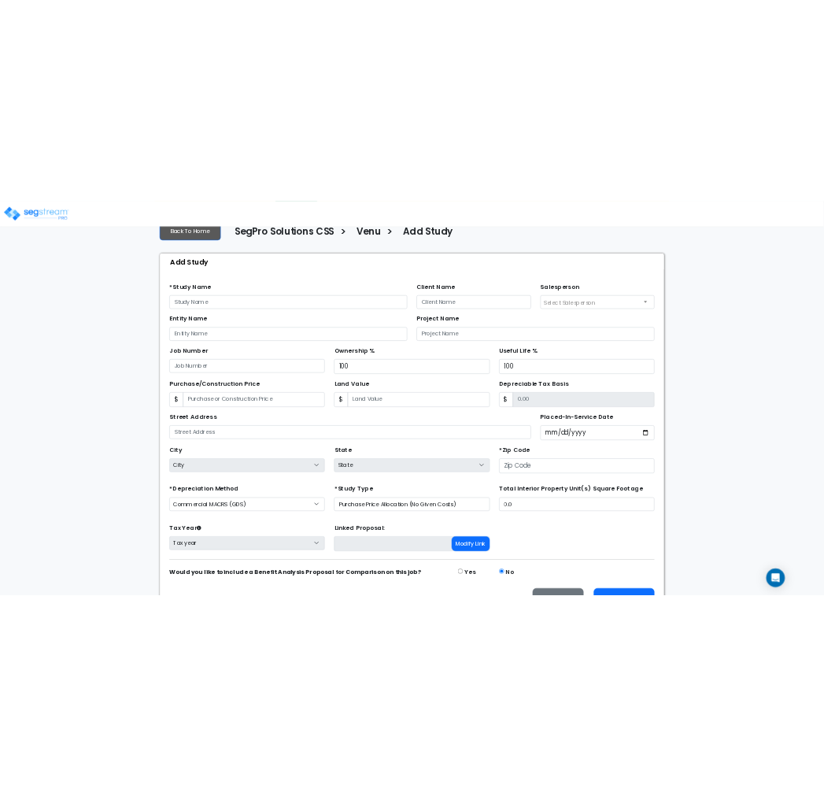
scroll to position [116, 0]
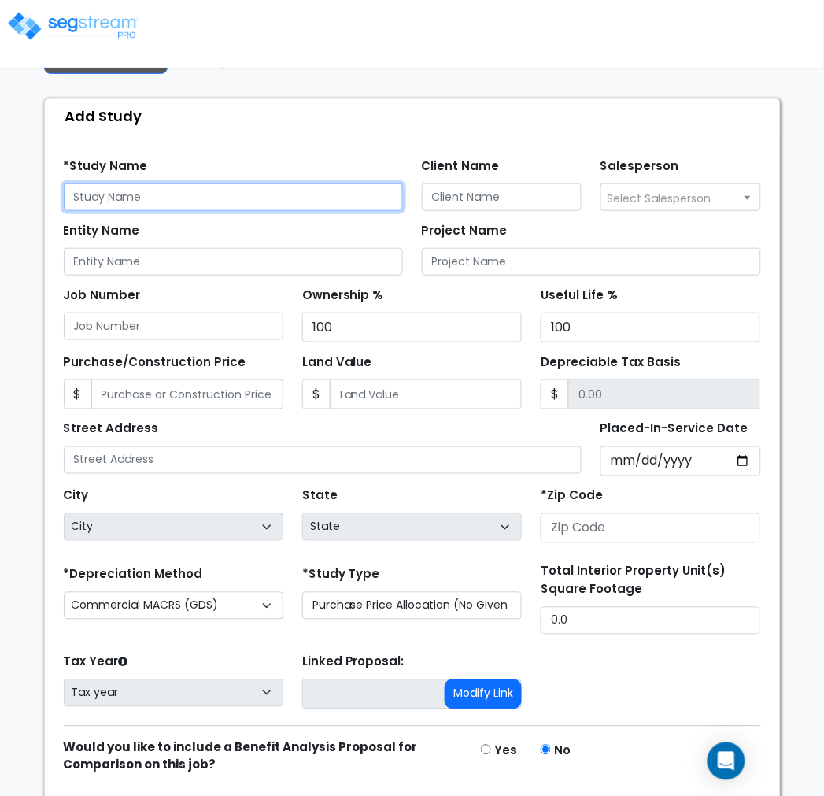
click at [116, 202] on input "text" at bounding box center [233, 197] width 339 height 28
click at [127, 191] on input "text" at bounding box center [233, 197] width 339 height 28
click at [219, 195] on input "LJP Properties LLC -" at bounding box center [233, 197] width 339 height 28
type input "LJP Properties LLC - [STREET_ADDRESS]"
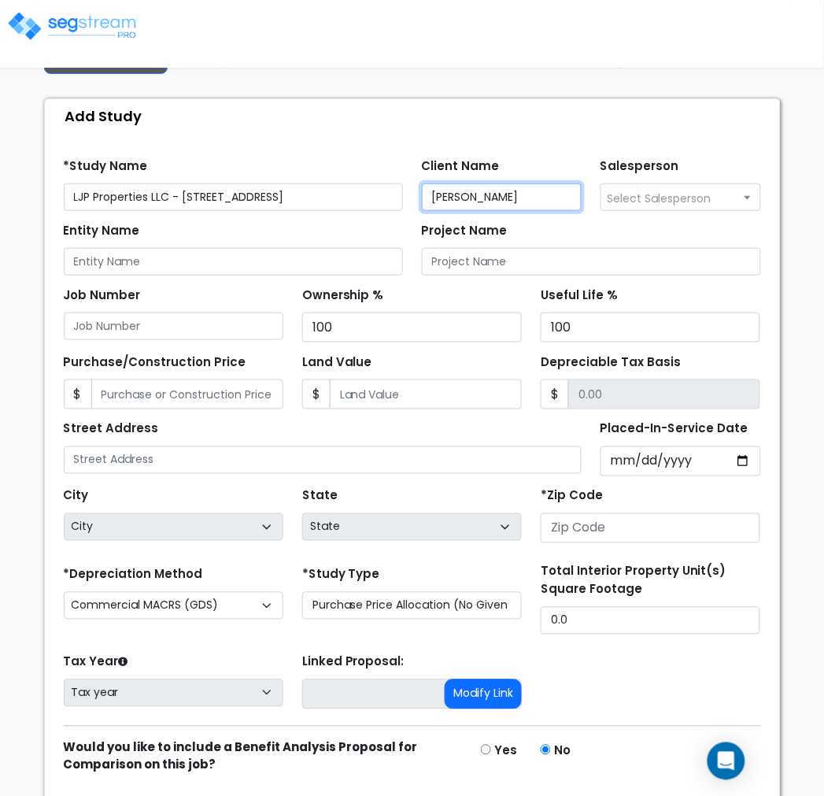
click at [512, 199] on input "[PERSON_NAME]" at bounding box center [502, 197] width 161 height 28
click at [475, 194] on input "BogdanPadua" at bounding box center [502, 197] width 161 height 28
type input "[PERSON_NAME]"
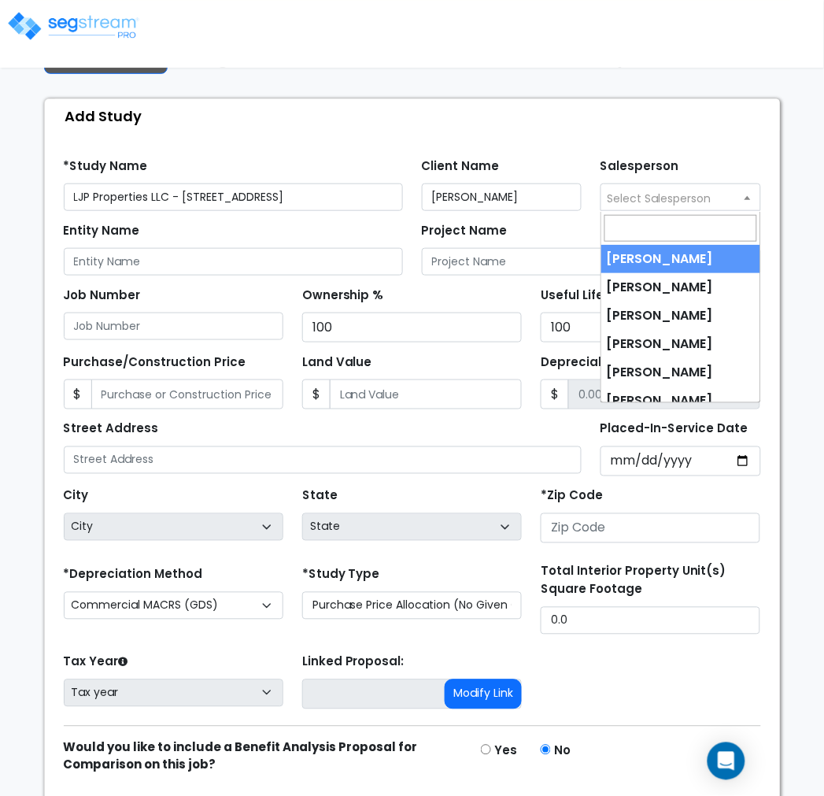
click at [632, 202] on span "Select Salesperson" at bounding box center [660, 198] width 104 height 16
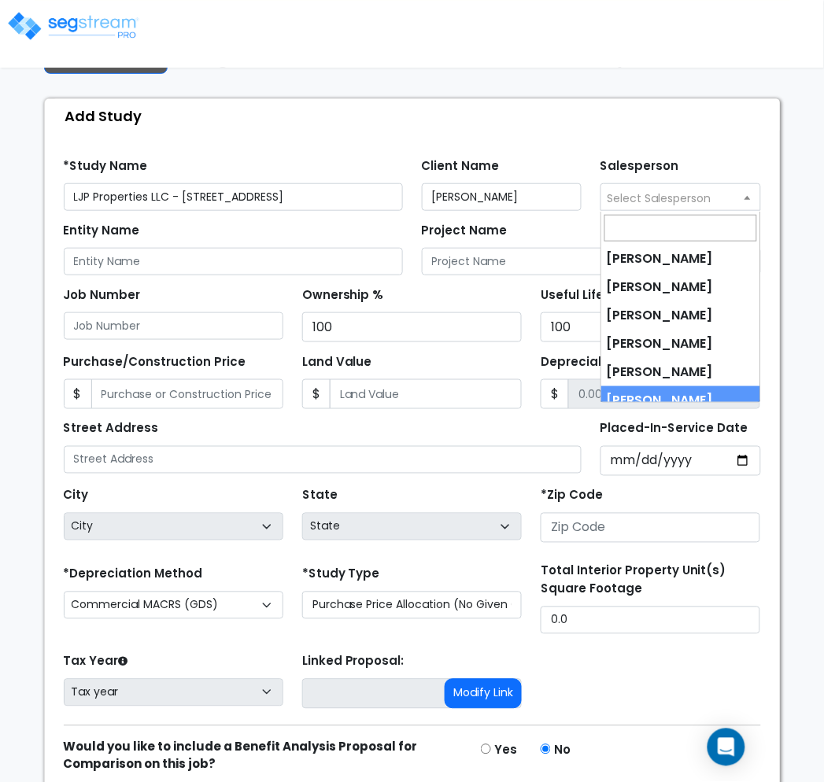
select select "190"
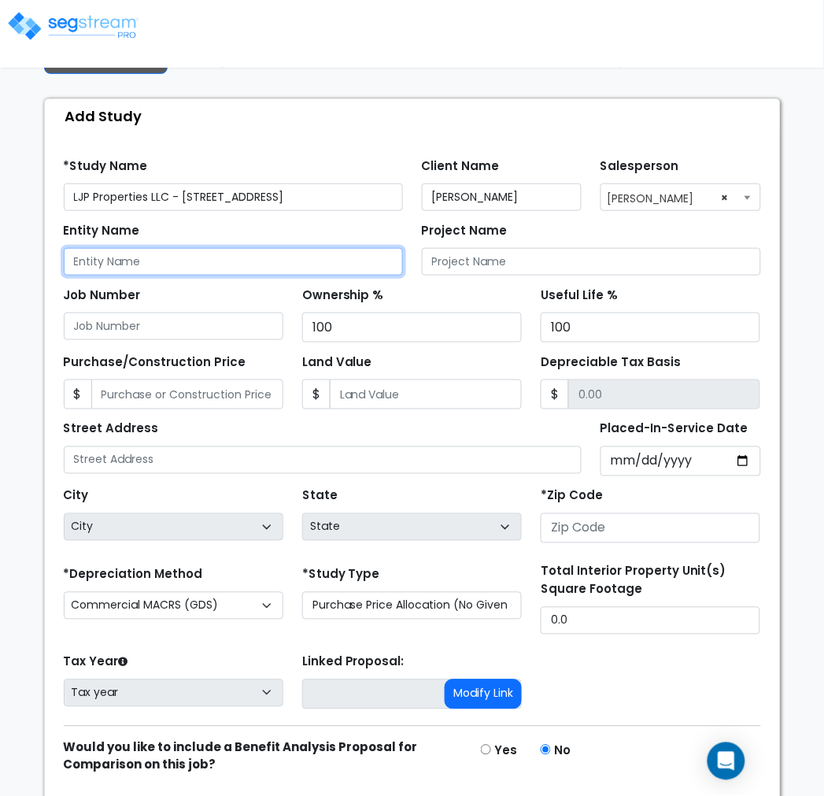
click at [168, 258] on input "Entity Name" at bounding box center [233, 262] width 339 height 28
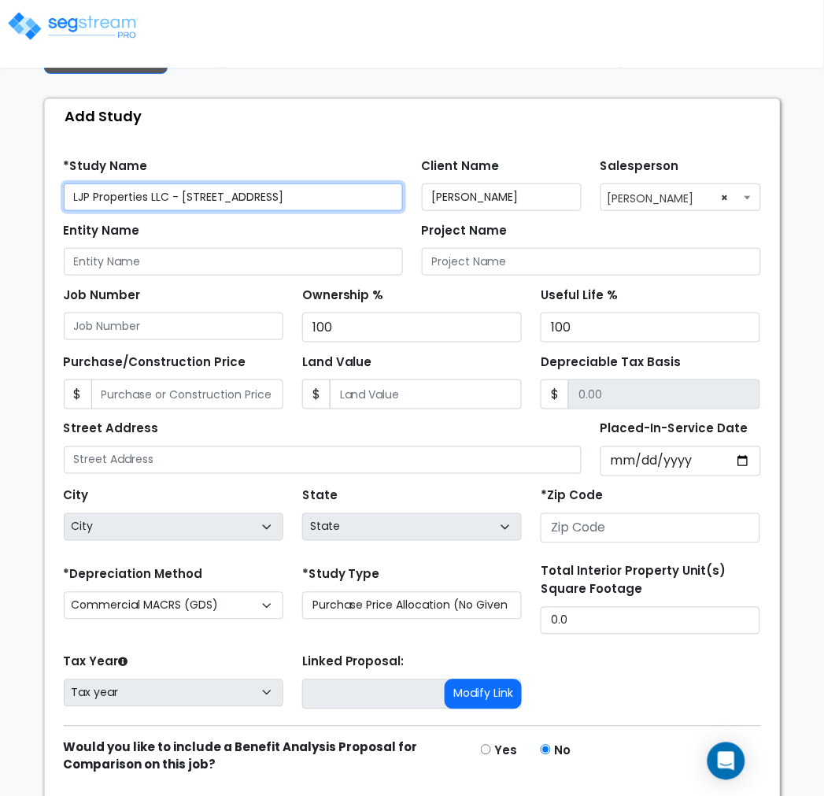
drag, startPoint x: 171, startPoint y: 194, endPoint x: 9, endPoint y: 175, distance: 162.6
click at [9, 175] on div "We are Building your Study. So please grab a coffee and let us do the heavy lif…" at bounding box center [412, 403] width 824 height 898
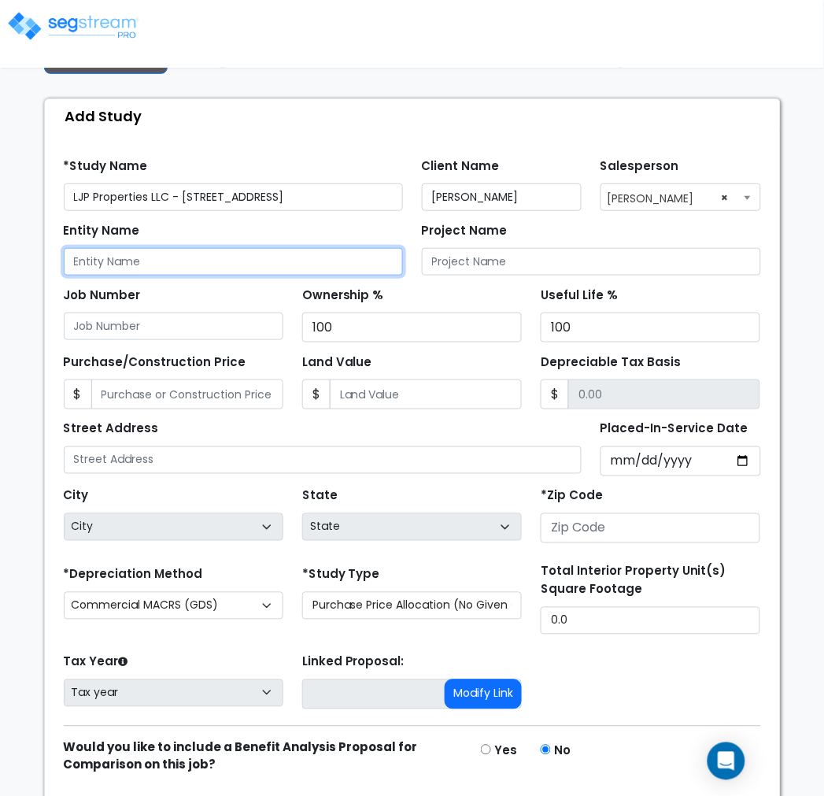
click at [81, 268] on input "Entity Name" at bounding box center [233, 262] width 339 height 28
paste input "LJP Properties LLC"
type input "LJP Properties LLC"
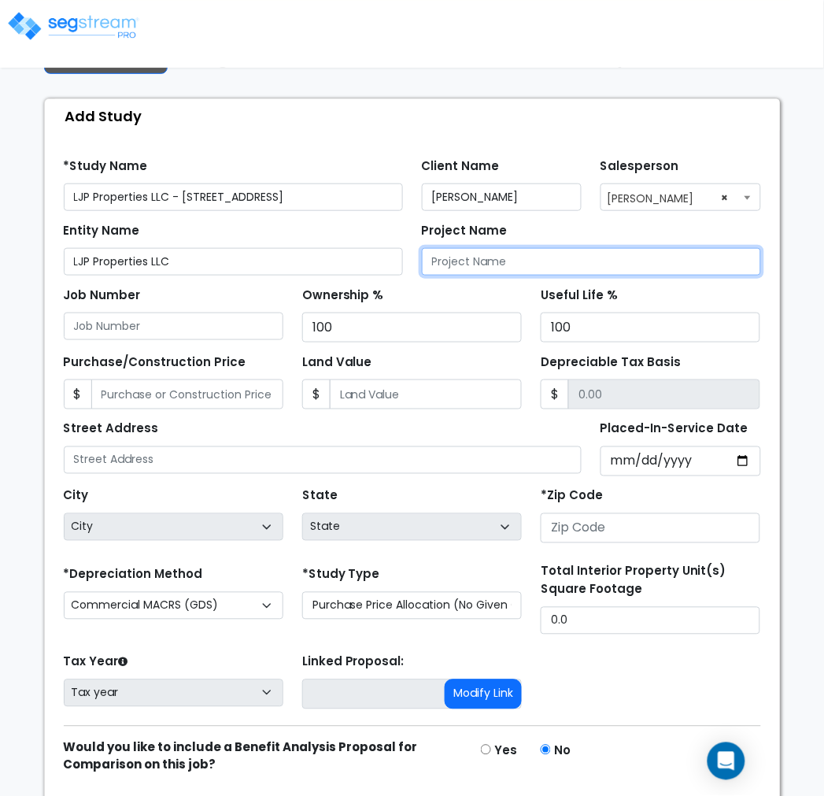
click at [475, 266] on input "Project Name" at bounding box center [591, 262] width 339 height 28
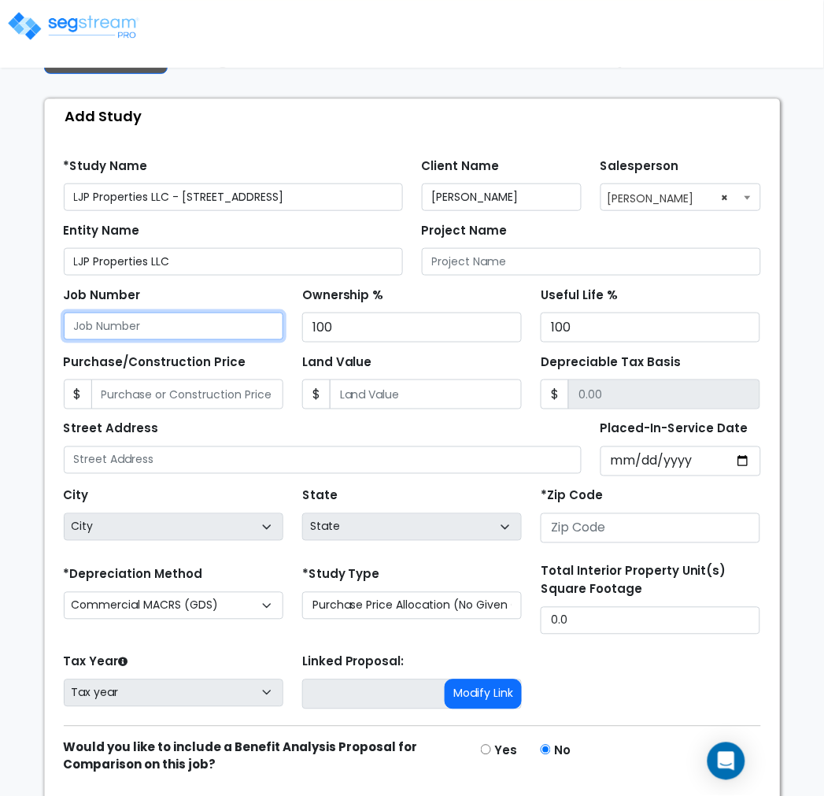
click at [238, 320] on input "Job Number" at bounding box center [174, 326] width 220 height 28
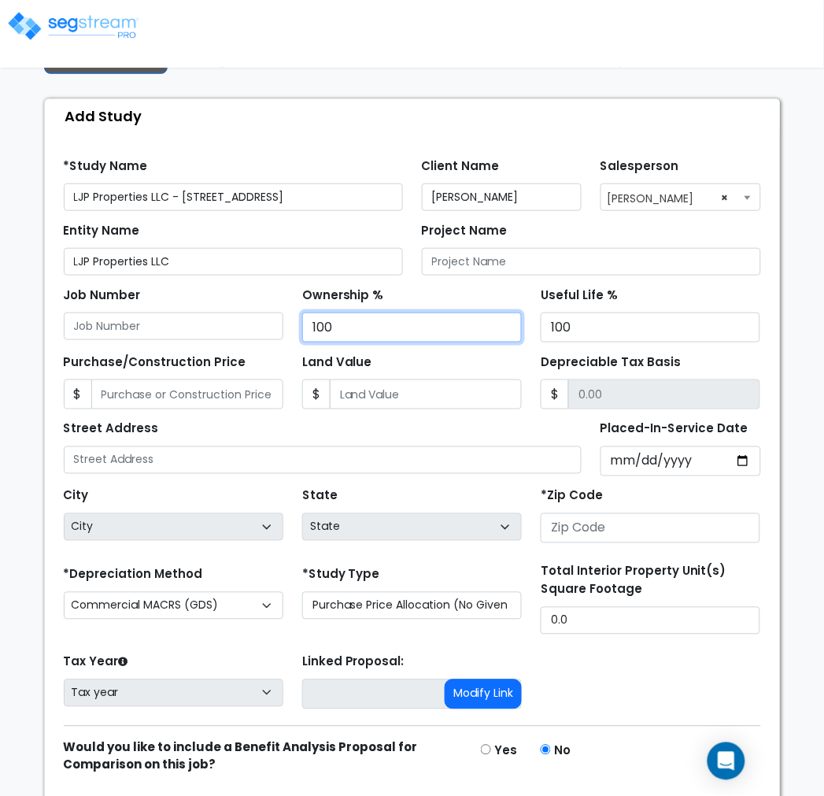
click at [406, 327] on input "100" at bounding box center [412, 327] width 220 height 30
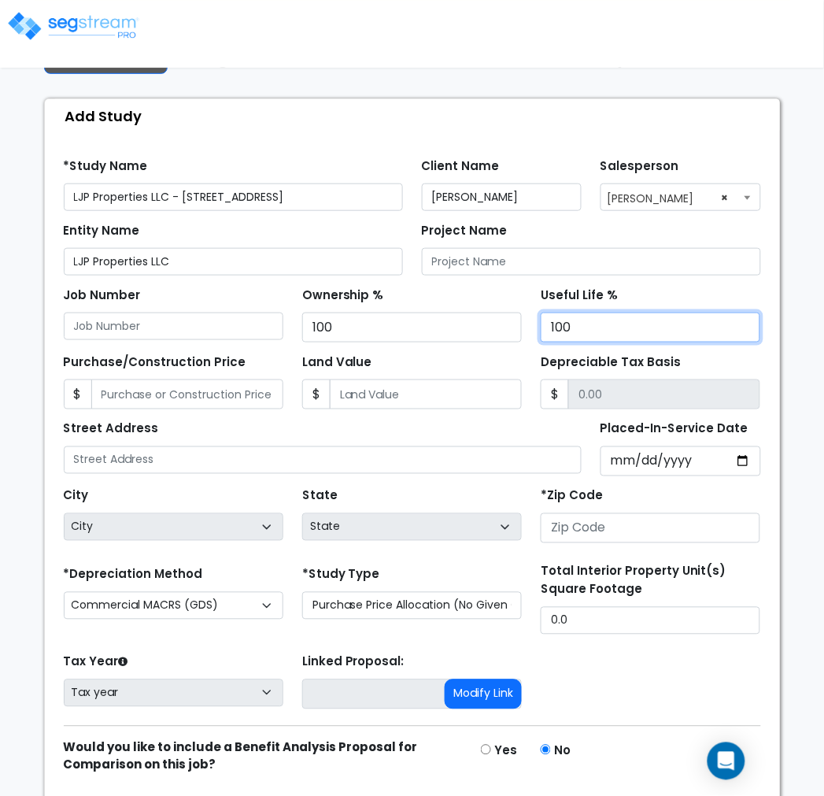
click at [586, 331] on input "100" at bounding box center [651, 327] width 220 height 30
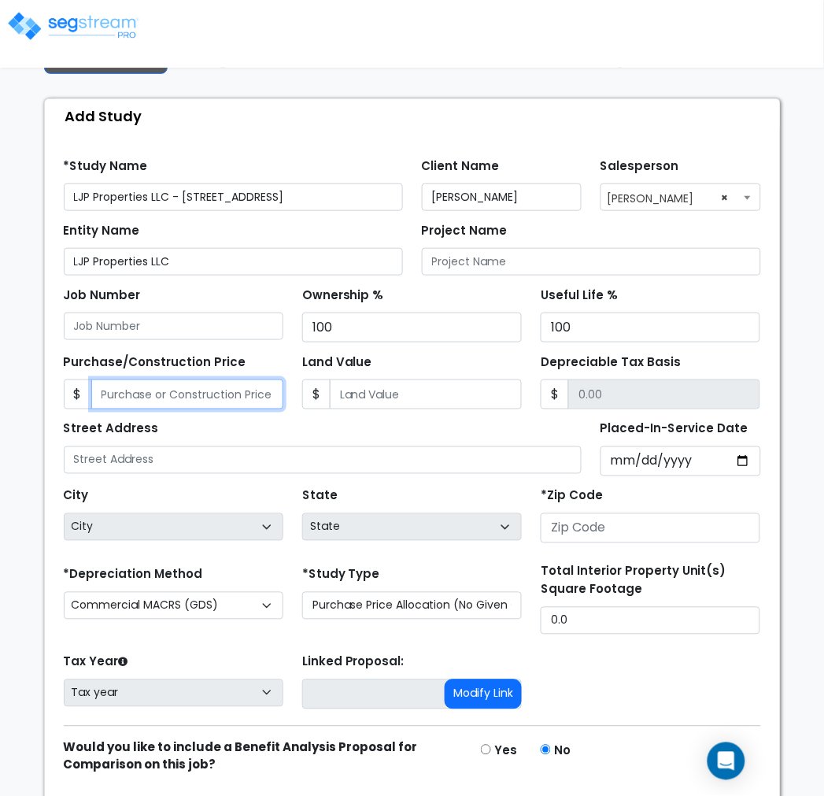
click at [224, 390] on input "Purchase/Construction Price" at bounding box center [187, 394] width 192 height 30
type input "8"
type input "8.00"
type input "84"
type input "84.00"
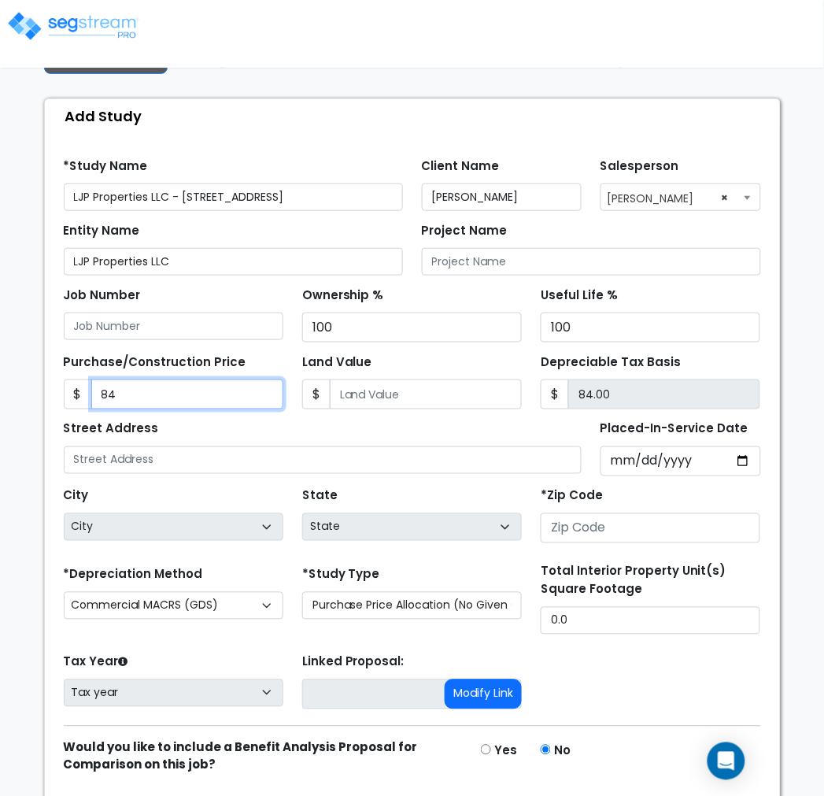
type input "845"
type input "845.00"
type input "8450"
type input "8,450.00"
type input "8,4500"
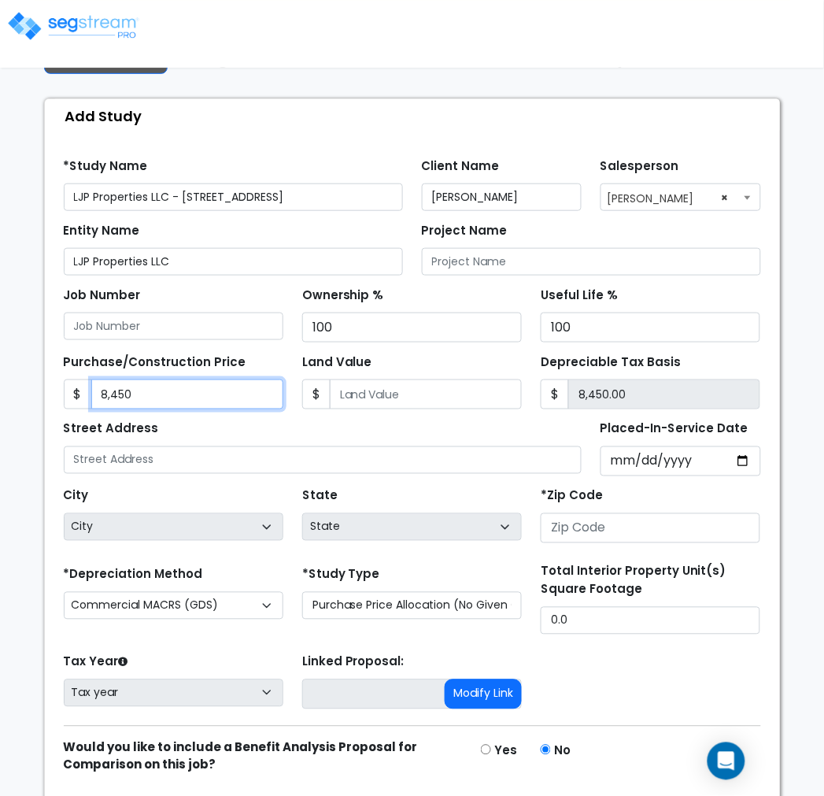
type input "84,500.00"
type input "84,5000"
type input "845,000.00"
type input "845,000"
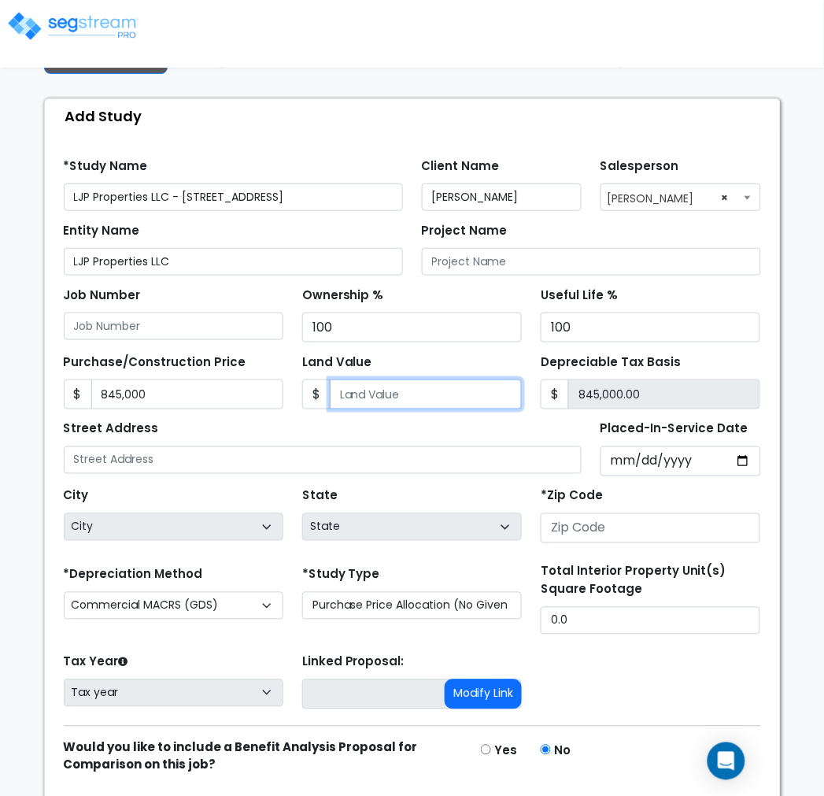
click at [420, 390] on input "Land Value" at bounding box center [426, 394] width 192 height 30
click at [351, 395] on input "Land Value" at bounding box center [426, 394] width 192 height 30
type input "1"
type input "844,999.00"
type input "12"
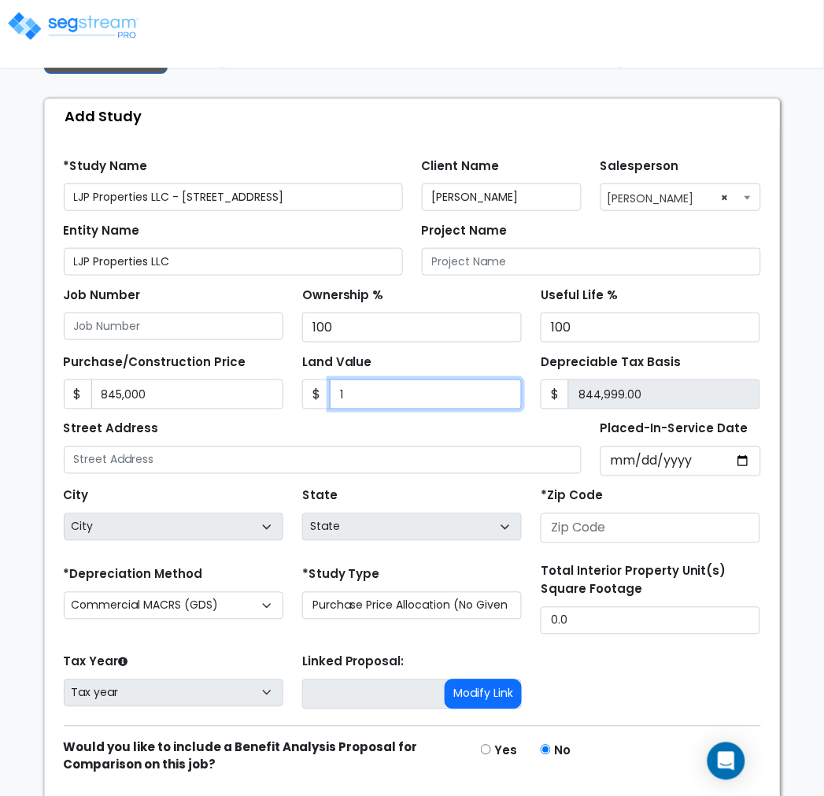
type input "844,988.00"
type input "126"
type input "844,874.00"
type input "1267"
type input "843,733.00"
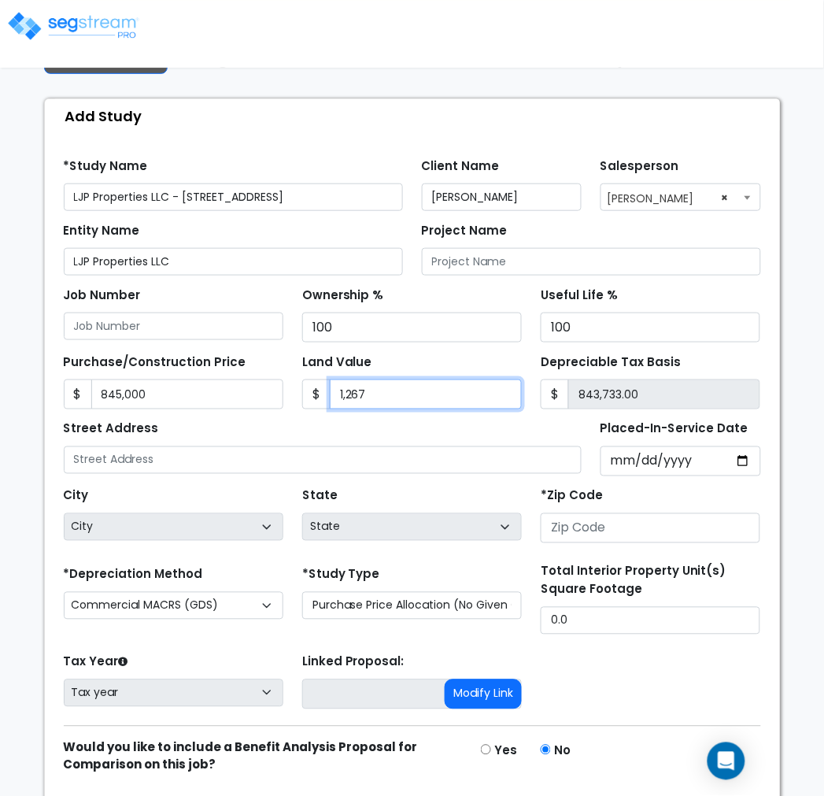
type input "1,2674"
type input "832,326.00"
type input "1,26745"
type input "718,255.00"
type input "126,7450"
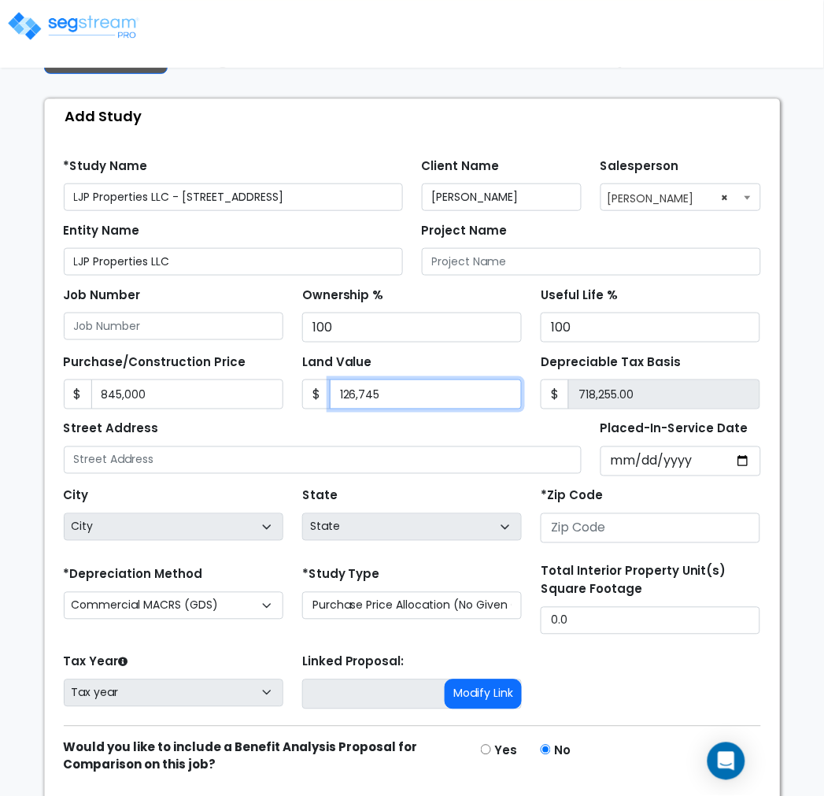
type input "-422,450.00"
type input "1,267,45"
type input "718,255.00"
type input "126,74"
type input "832,326.00"
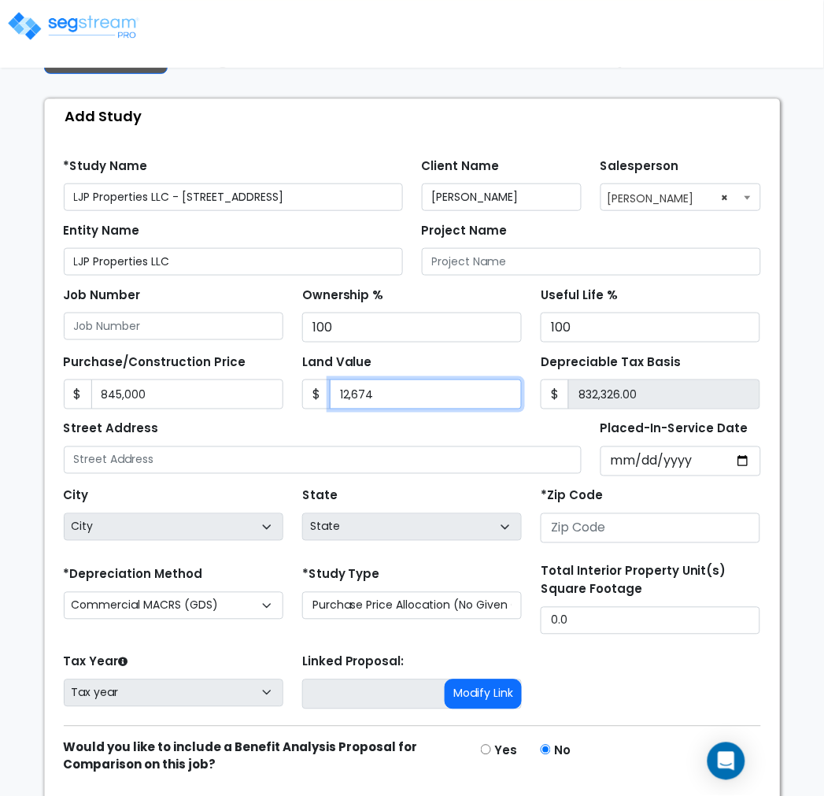
type input "12,67"
type input "843,733.00"
type input "1,2675"
type input "832,325.00"
type input "12,6750"
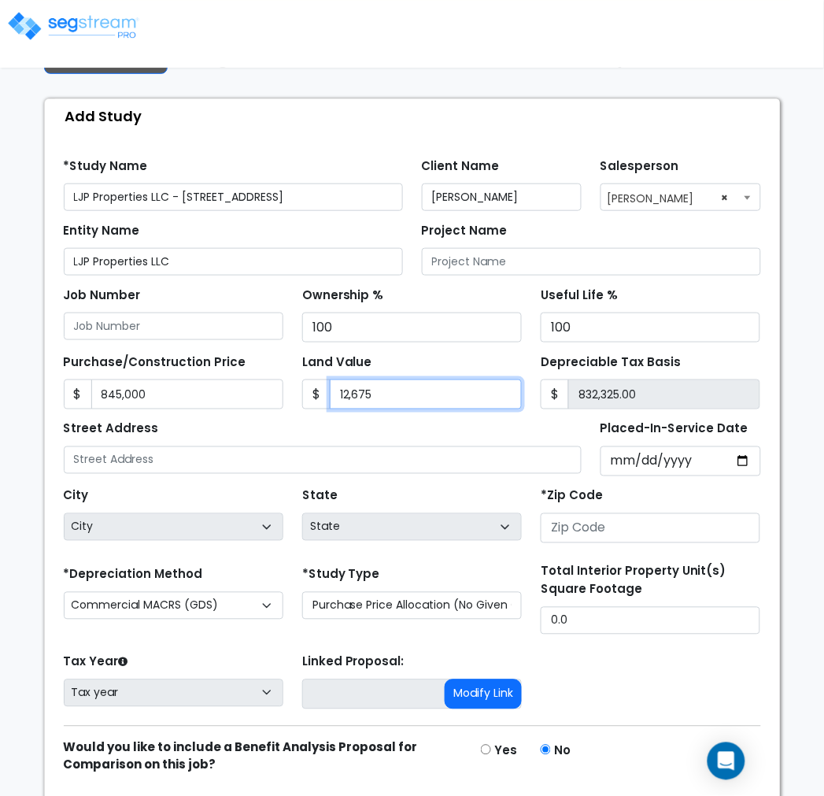
type input "718,250.00"
type input "126,750"
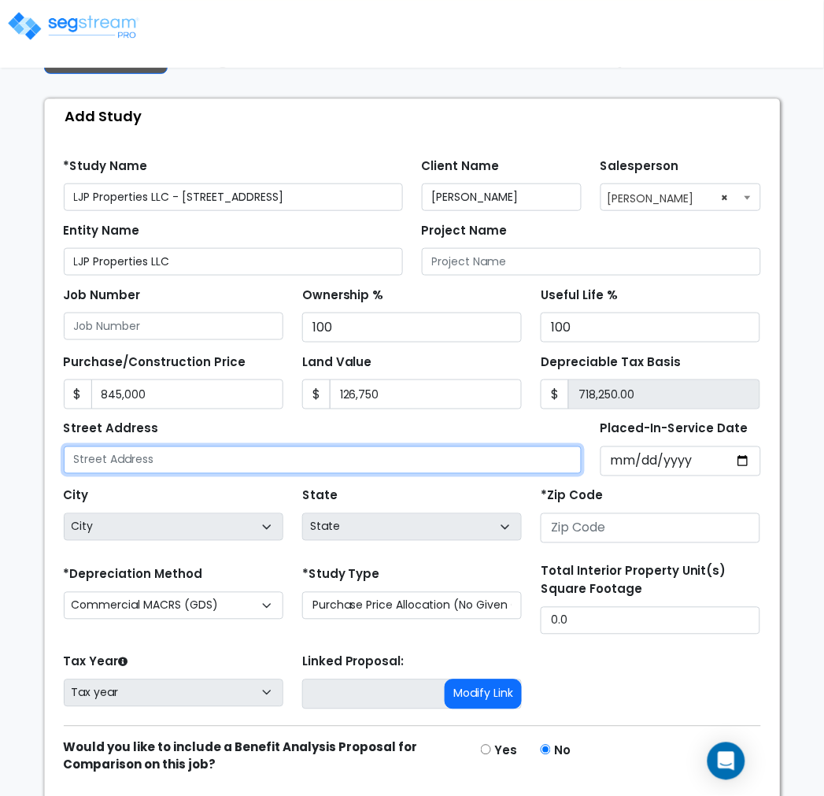
click at [235, 465] on input "text" at bounding box center [323, 460] width 519 height 28
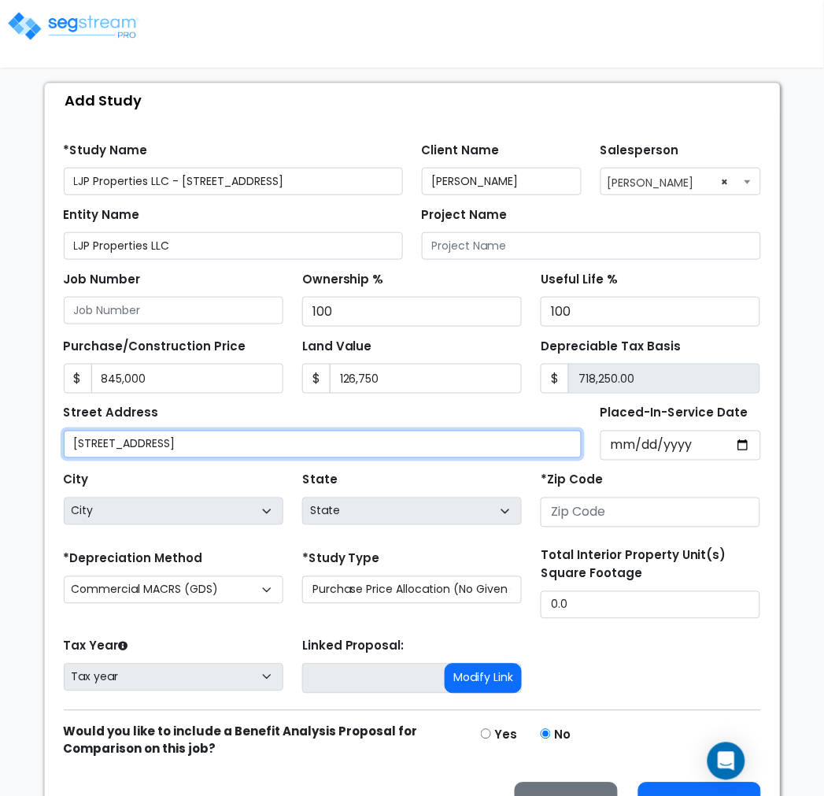
scroll to position [146, 0]
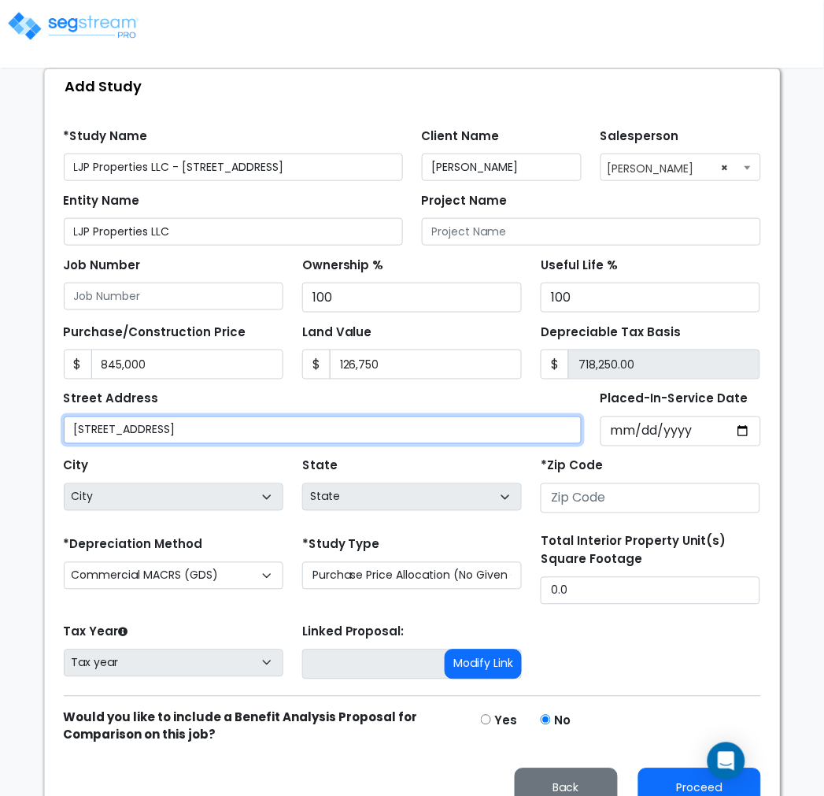
type input "204 Greenville Ave, Unit #1"
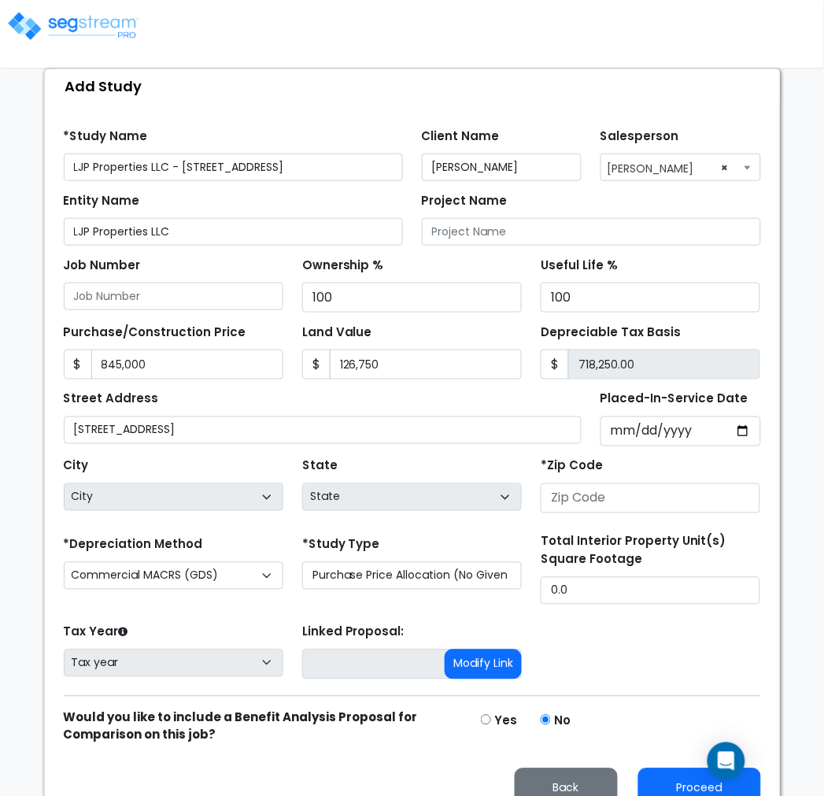
click at [623, 458] on div "*Zip Code" at bounding box center [651, 483] width 220 height 59
click at [630, 433] on input "Placed-In-Service Date" at bounding box center [681, 431] width 161 height 30
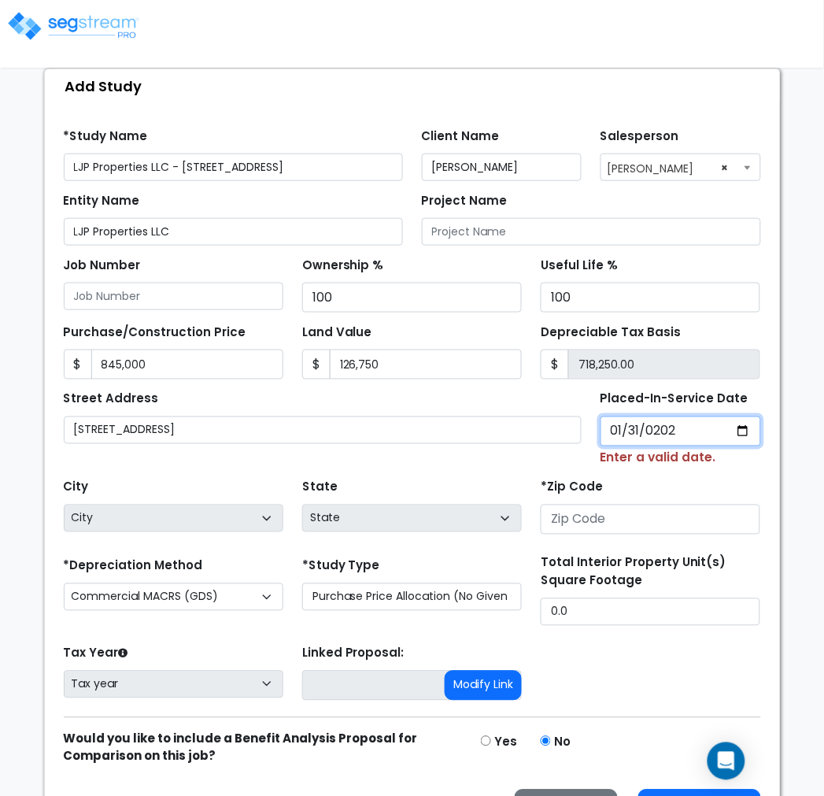
type input "2025-01-31"
select select "2025"
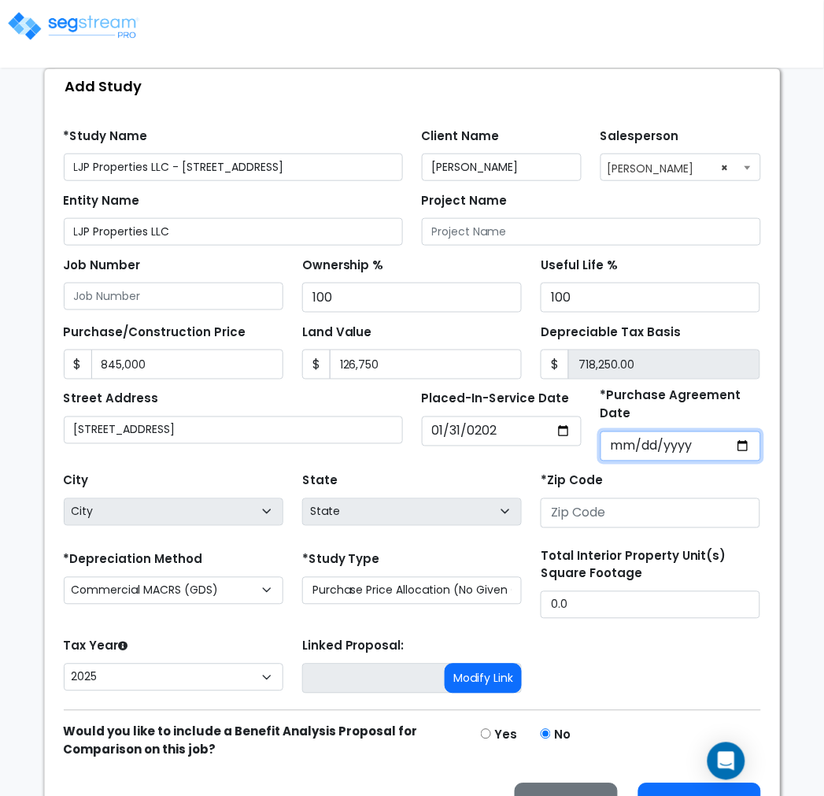
click at [623, 449] on input "*Purchase Agreement Date" at bounding box center [681, 446] width 161 height 30
type input "2024-12-15"
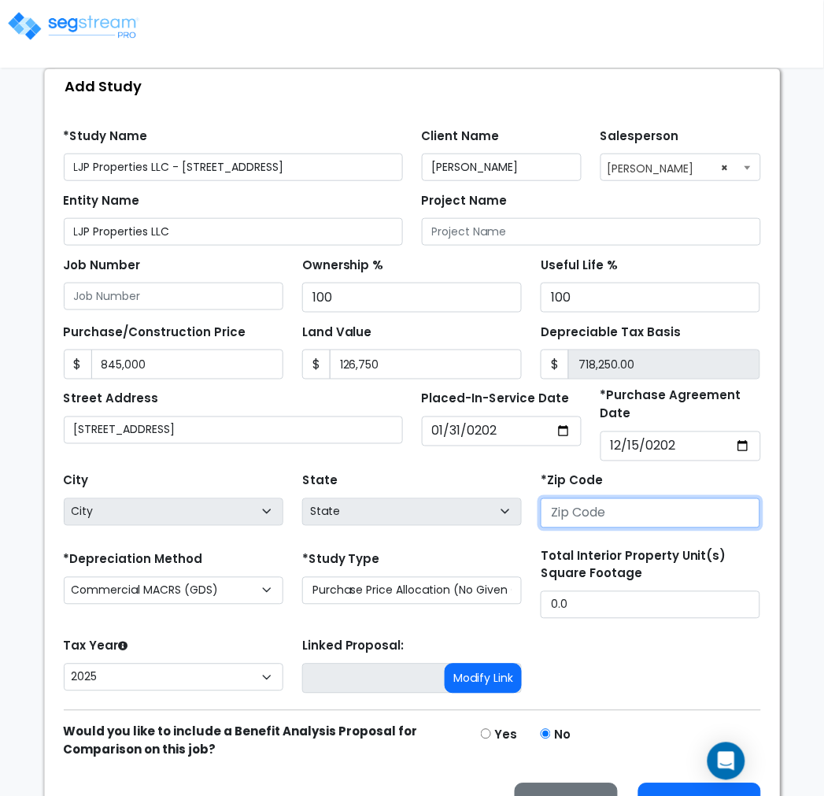
click at [639, 522] on input "number" at bounding box center [651, 513] width 220 height 30
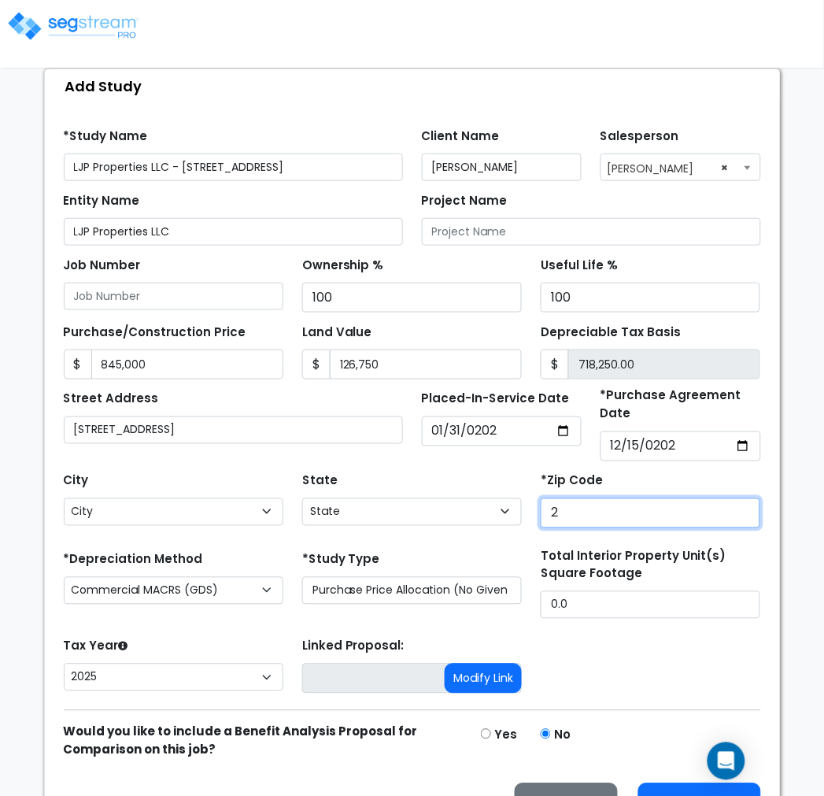
type input "28"
select select "NC"
type input "28428"
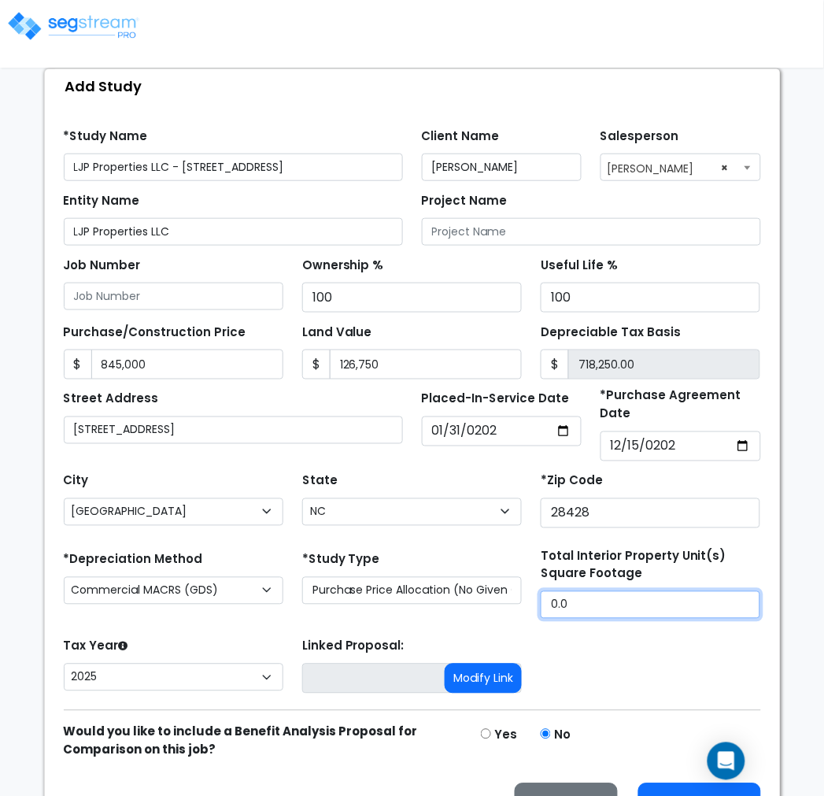
click at [590, 616] on input "0.0" at bounding box center [651, 605] width 220 height 28
drag, startPoint x: 583, startPoint y: 604, endPoint x: 500, endPoint y: 620, distance: 85.1
click at [499, 612] on div "*Depreciation Method Commercial MACRS (GDS) Residential Rental MACRS (GDS) Comm…" at bounding box center [412, 584] width 716 height 72
type input "1,832"
click at [277, 632] on form "*Study Name LJP Properties LLC - 204 Greenville Ave Client Name Bogdan Padua Sa…" at bounding box center [412, 469] width 697 height 707
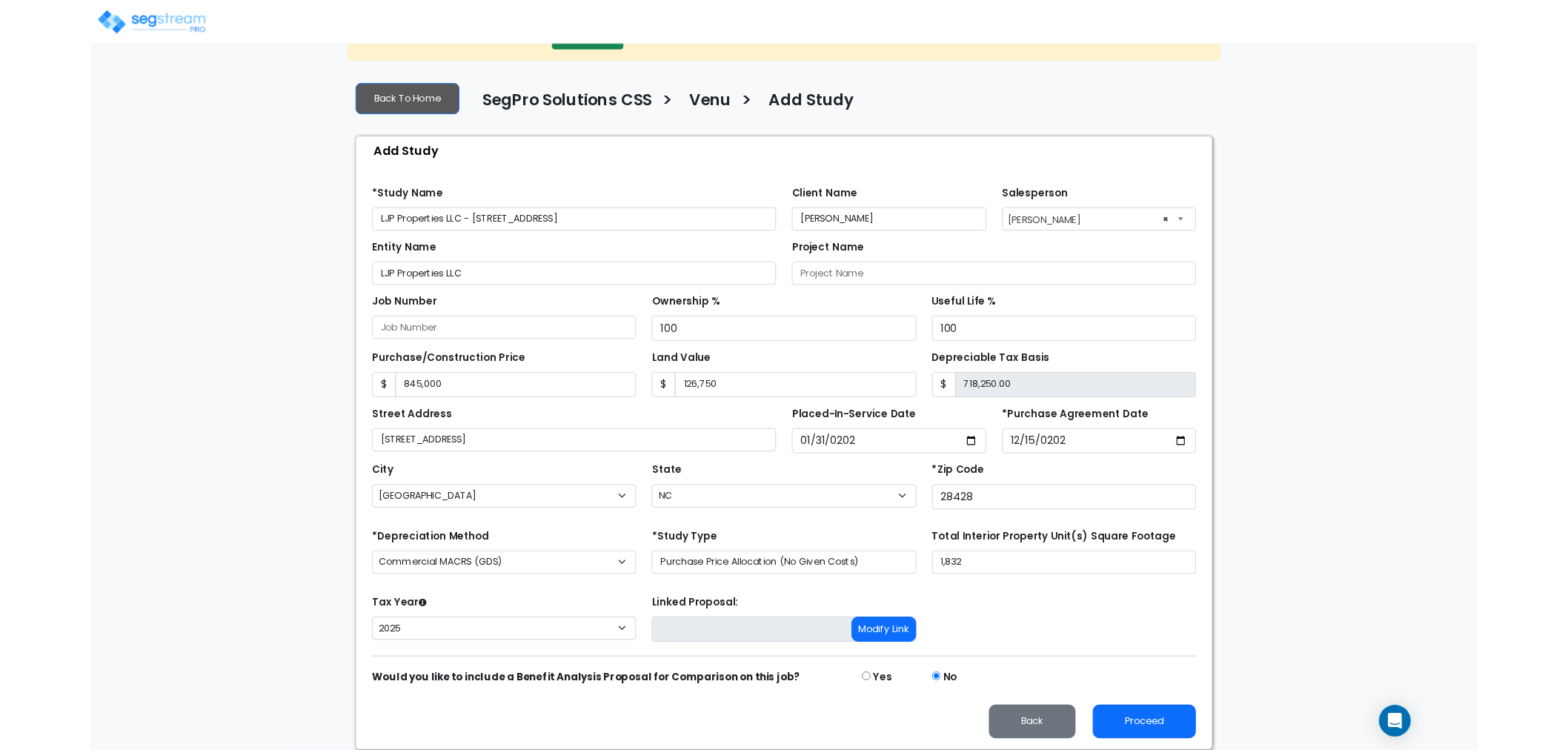
scroll to position [141, 0]
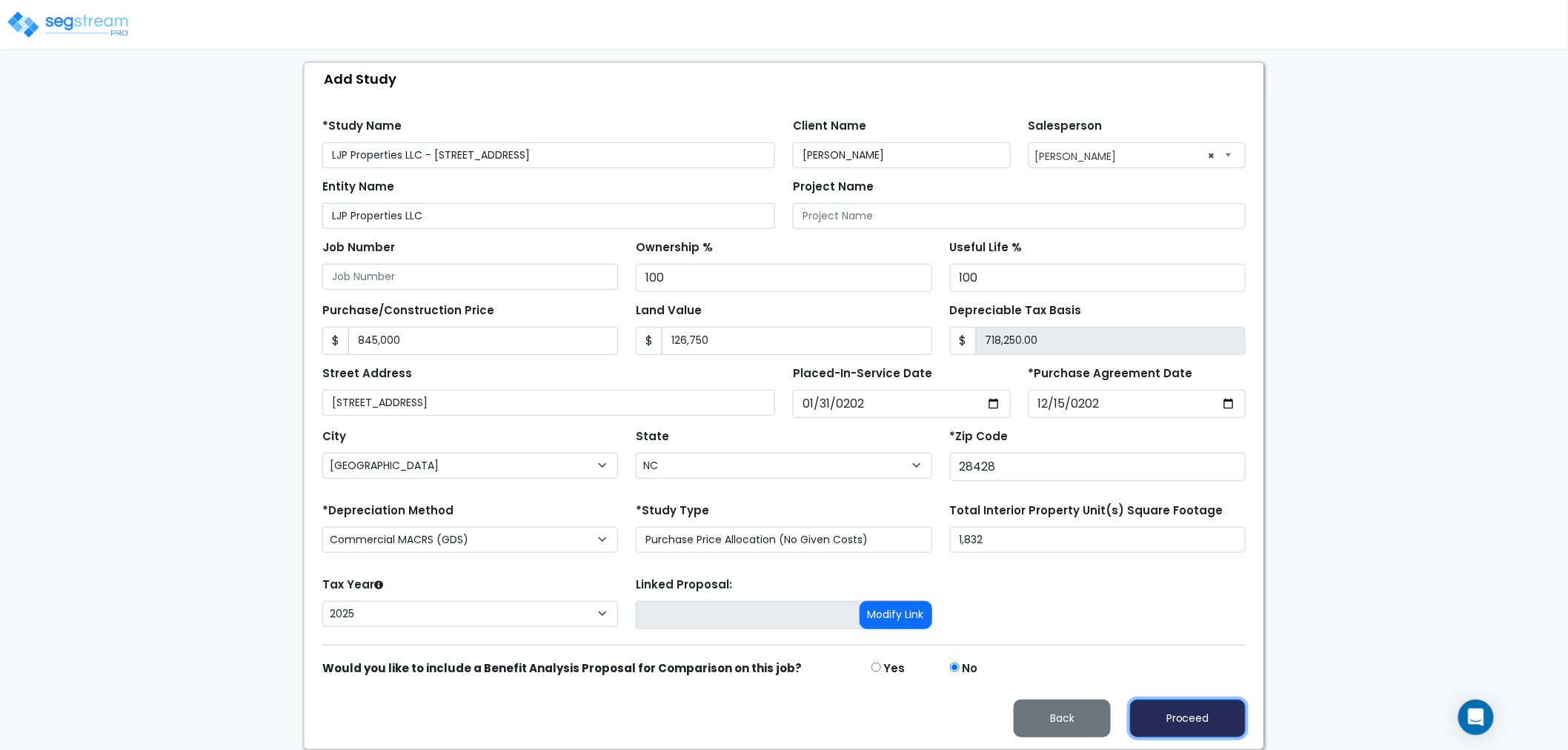
click at [1203, 714] on button "Proceed" at bounding box center [1187, 718] width 116 height 38
type input "845000"
type input "126750"
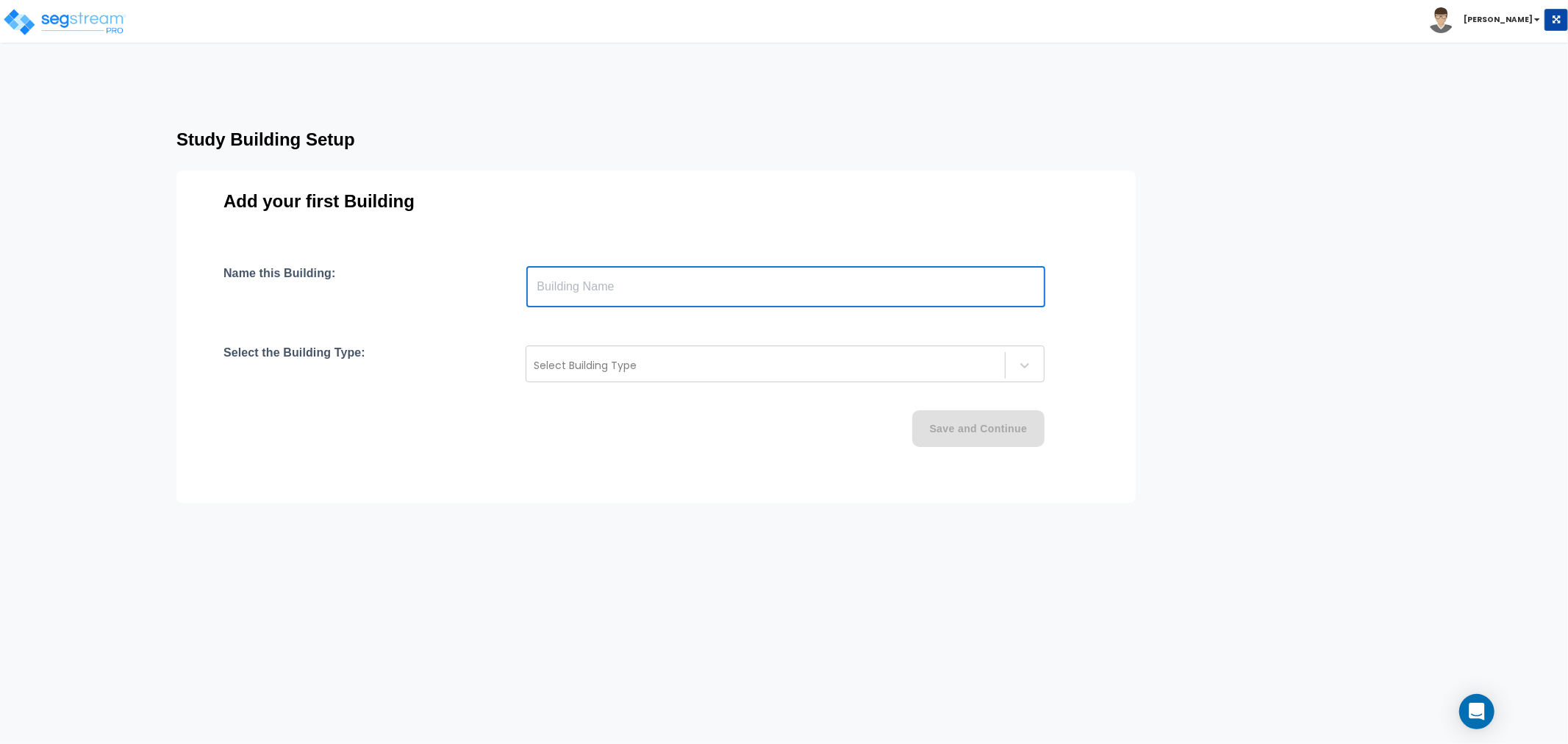
click at [556, 288] on input "text" at bounding box center [786, 287] width 519 height 41
paste input "text"
click at [657, 285] on input "204 Greenville Avenue Unit 1" at bounding box center [786, 287] width 519 height 41
type input "204 Greenville Avenue, Unit #1"
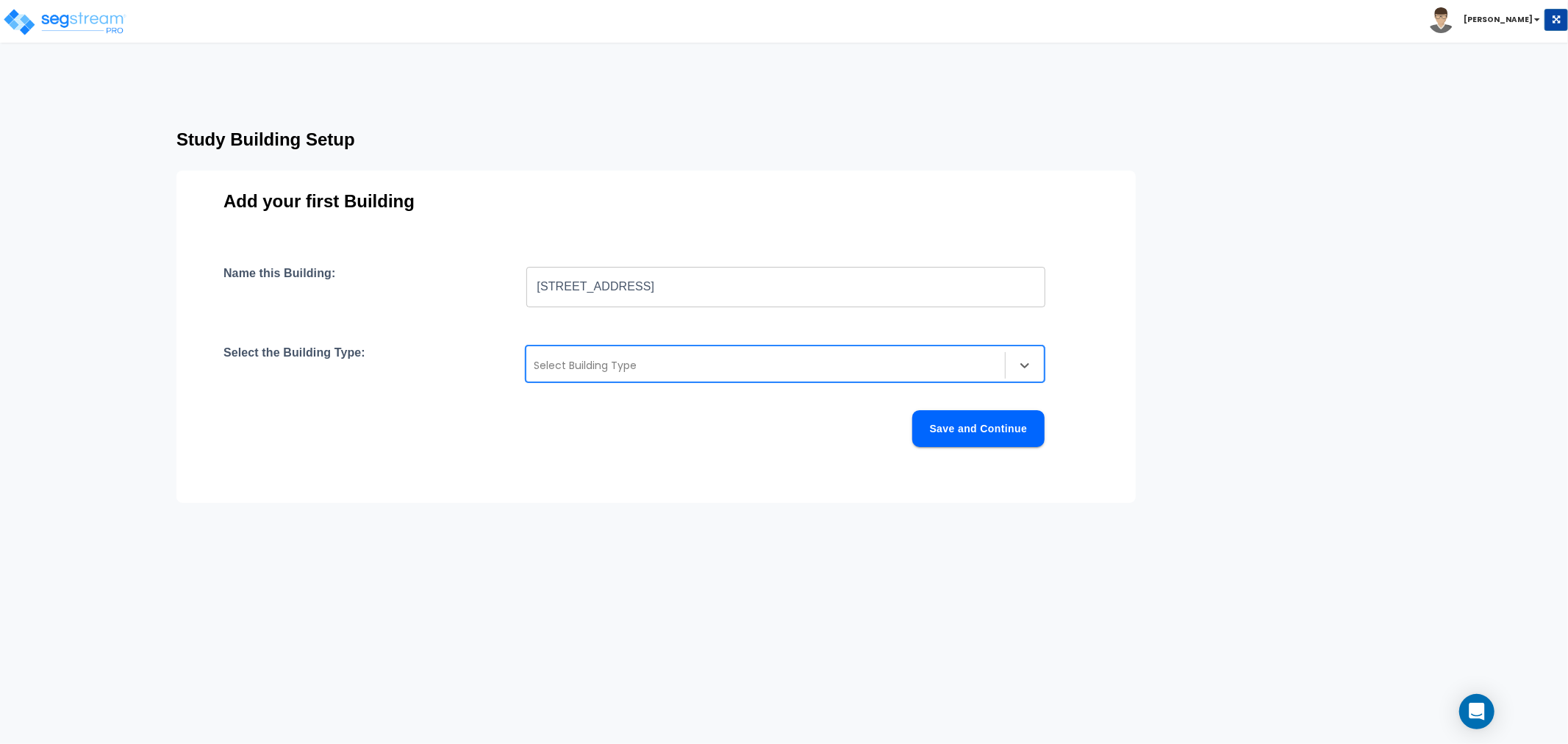
click at [576, 361] on div at bounding box center [765, 365] width 464 height 18
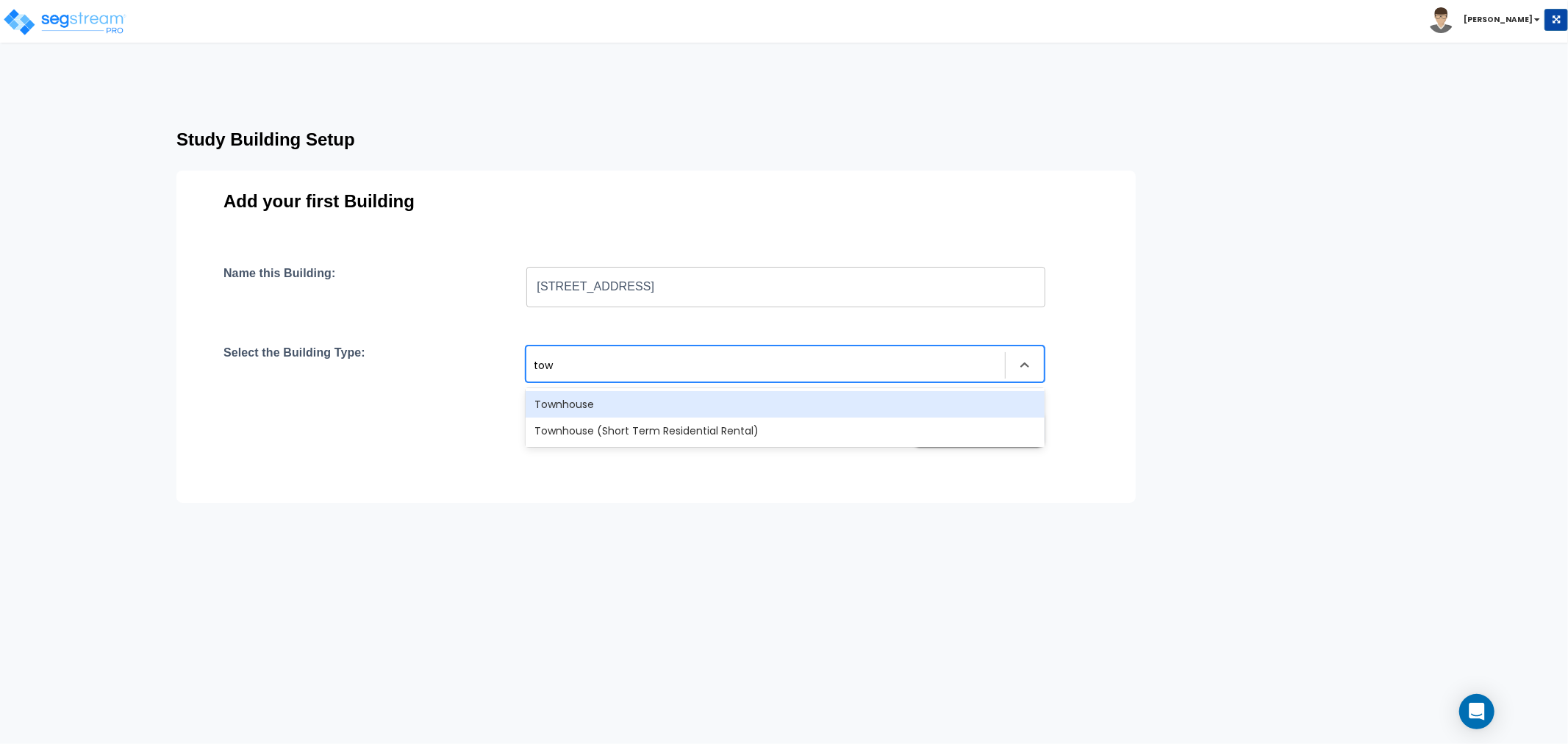
type input "town"
click at [609, 406] on div "Townhouse" at bounding box center [785, 404] width 519 height 26
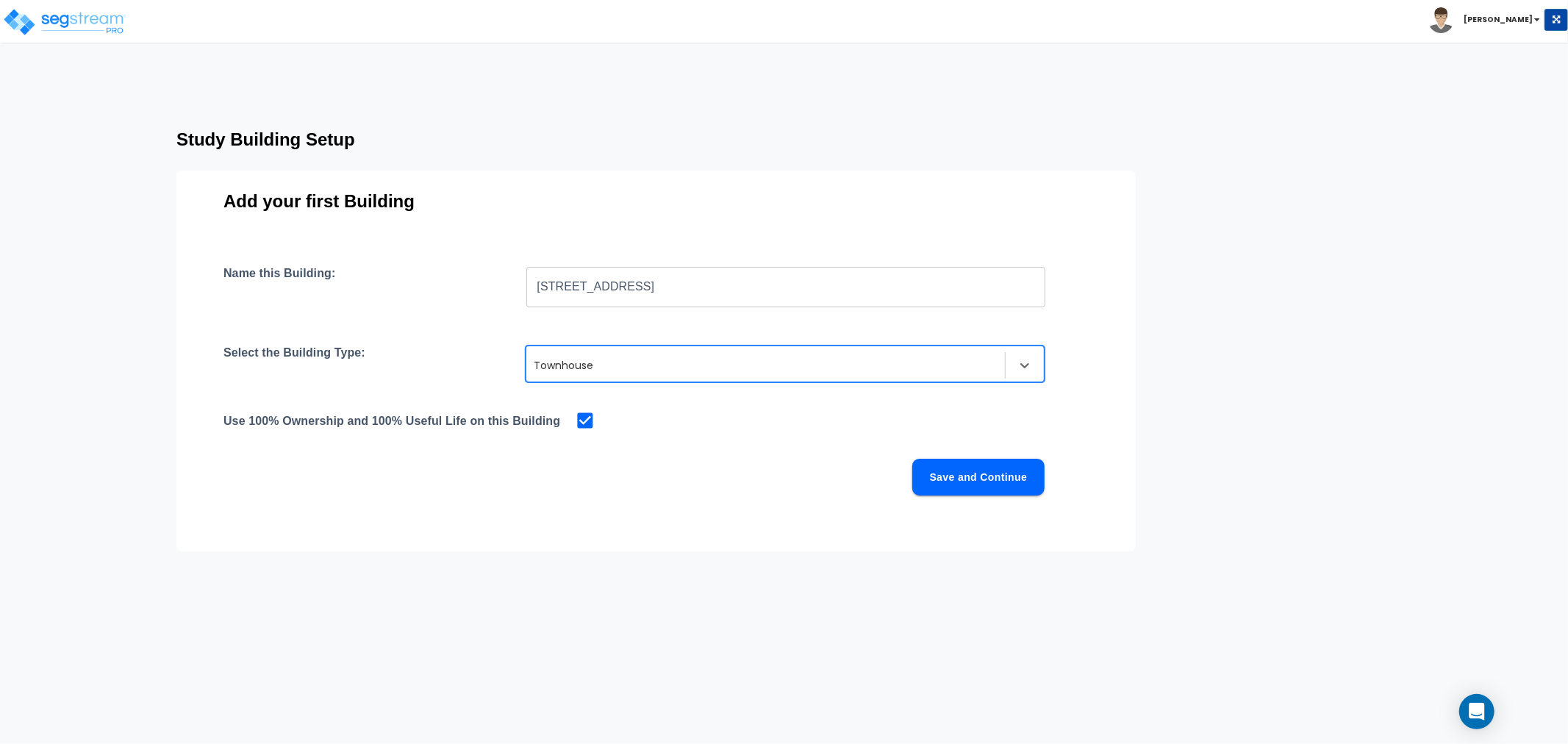
click at [747, 427] on div "Use 100% Ownership and 100% Useful Life on this Building" at bounding box center [656, 420] width 865 height 21
click at [966, 494] on button "Save and Continue" at bounding box center [979, 476] width 133 height 36
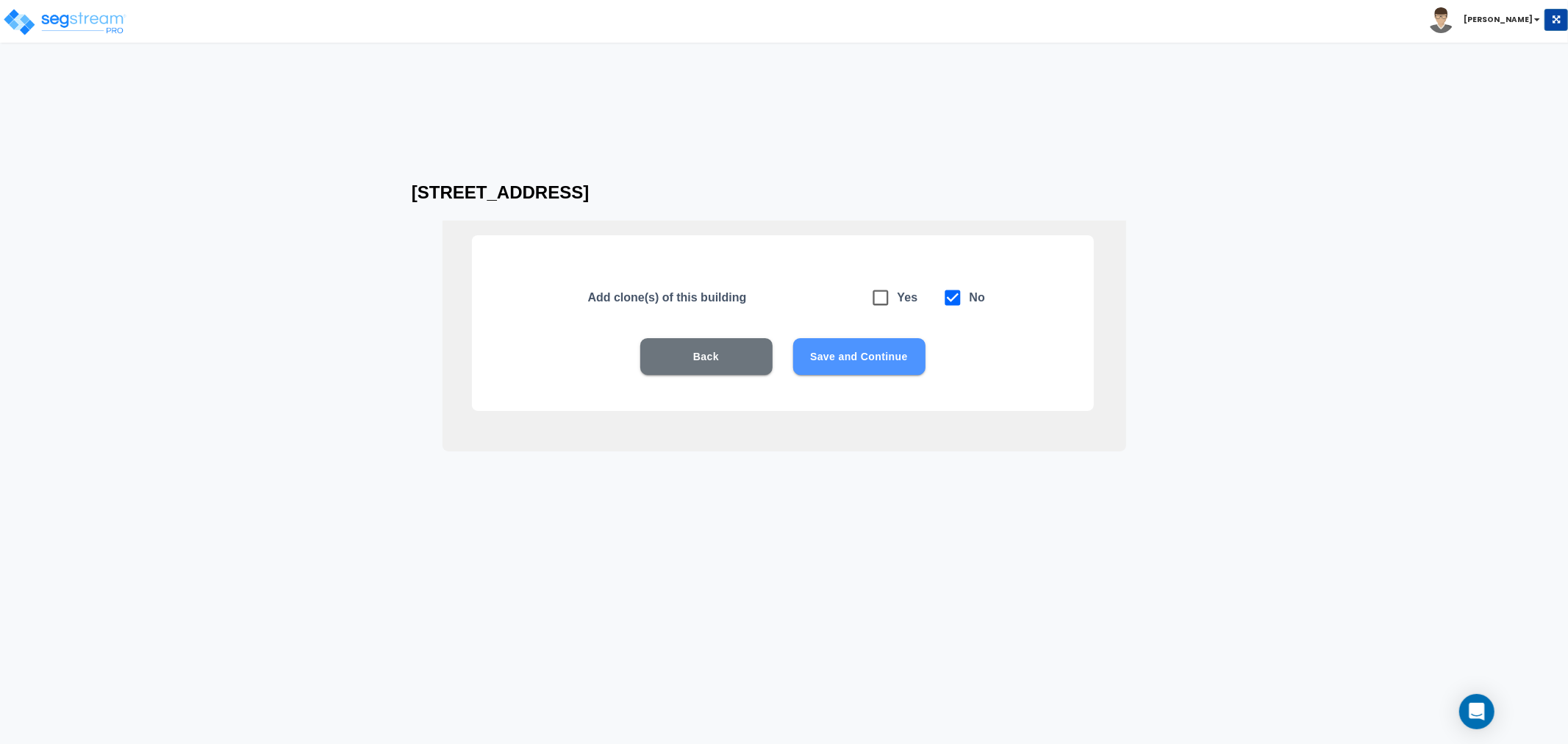
click at [829, 356] on button "Save and Continue" at bounding box center [859, 356] width 133 height 36
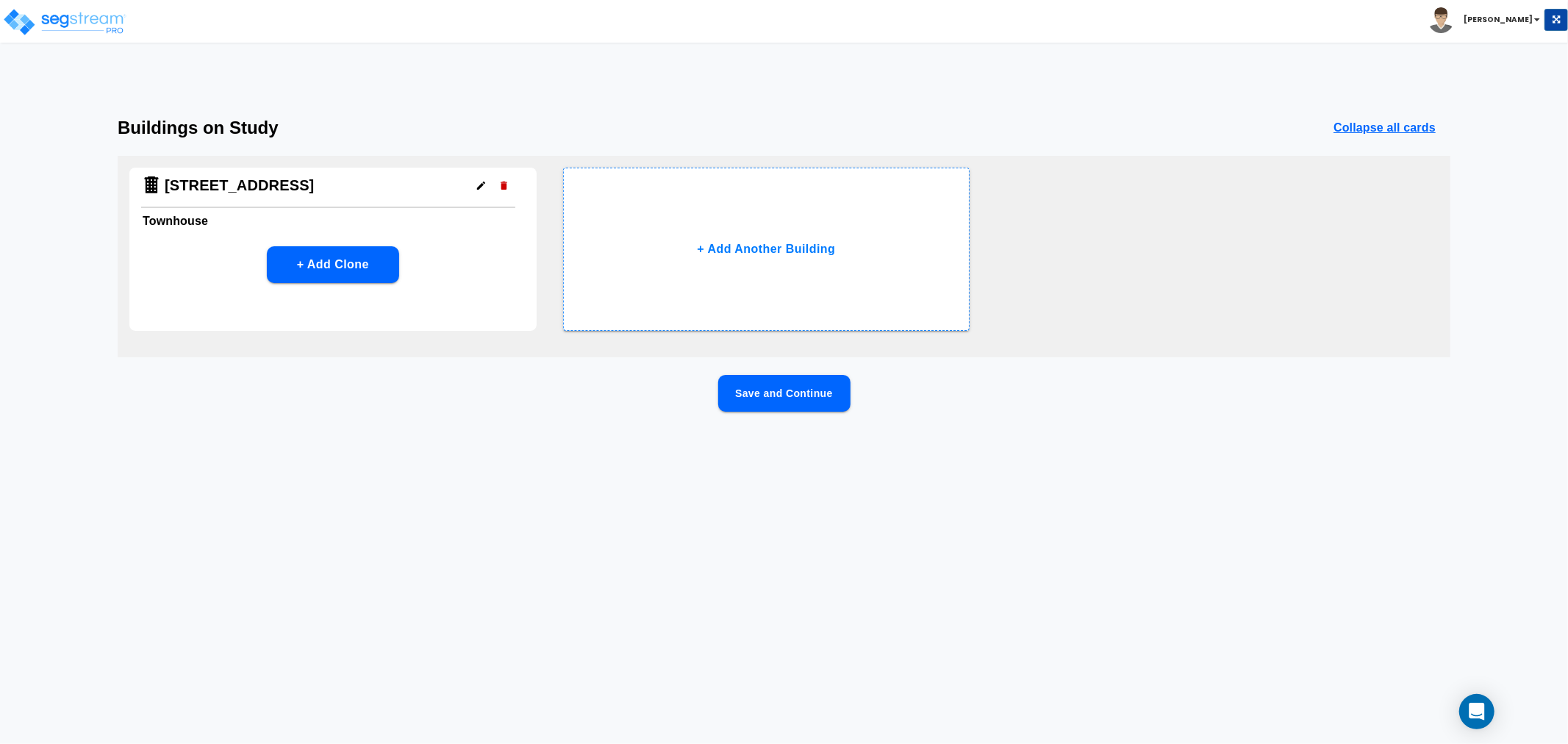
click at [756, 397] on button "Save and Continue" at bounding box center [784, 392] width 133 height 36
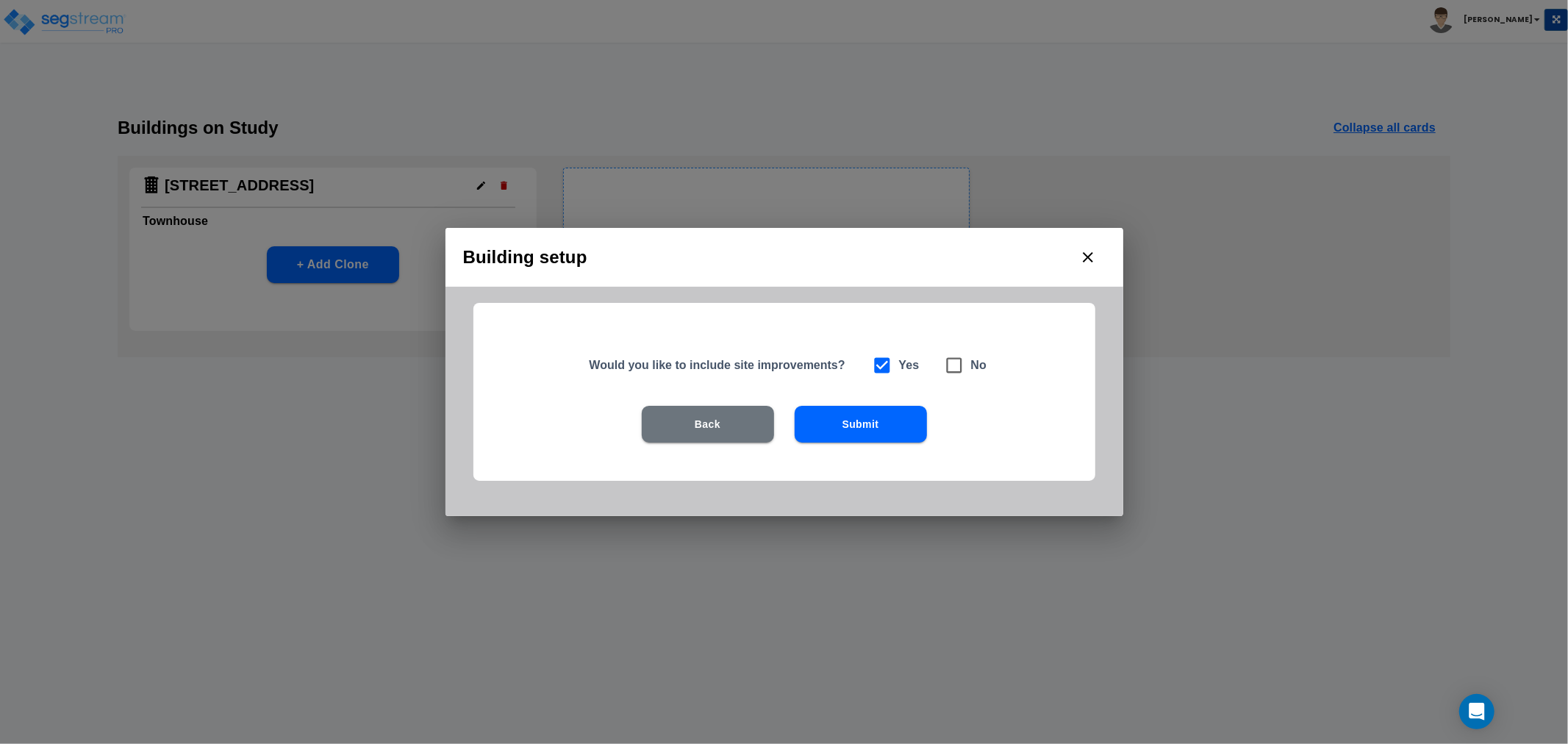
click at [858, 423] on button "Submit" at bounding box center [861, 423] width 133 height 36
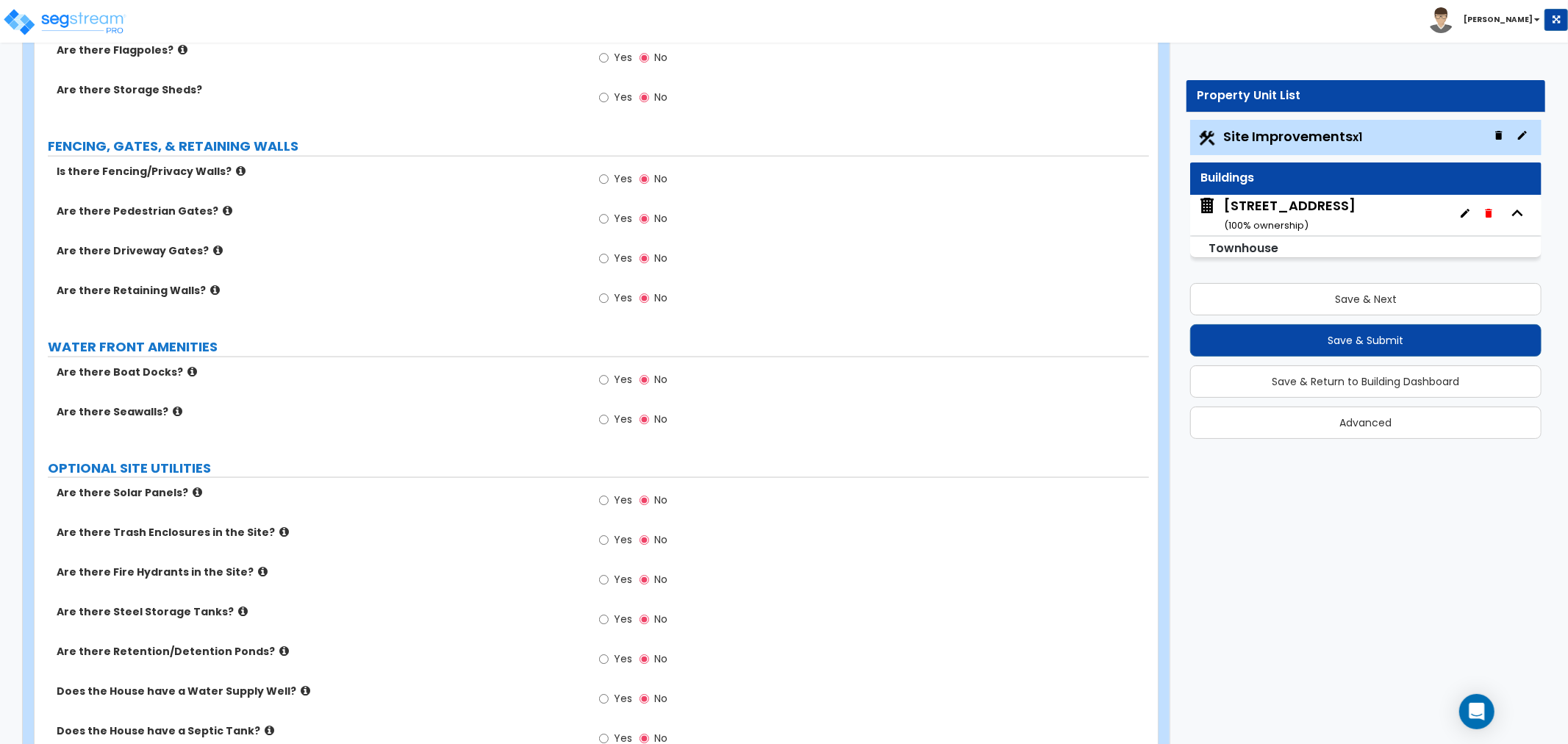
scroll to position [1523, 0]
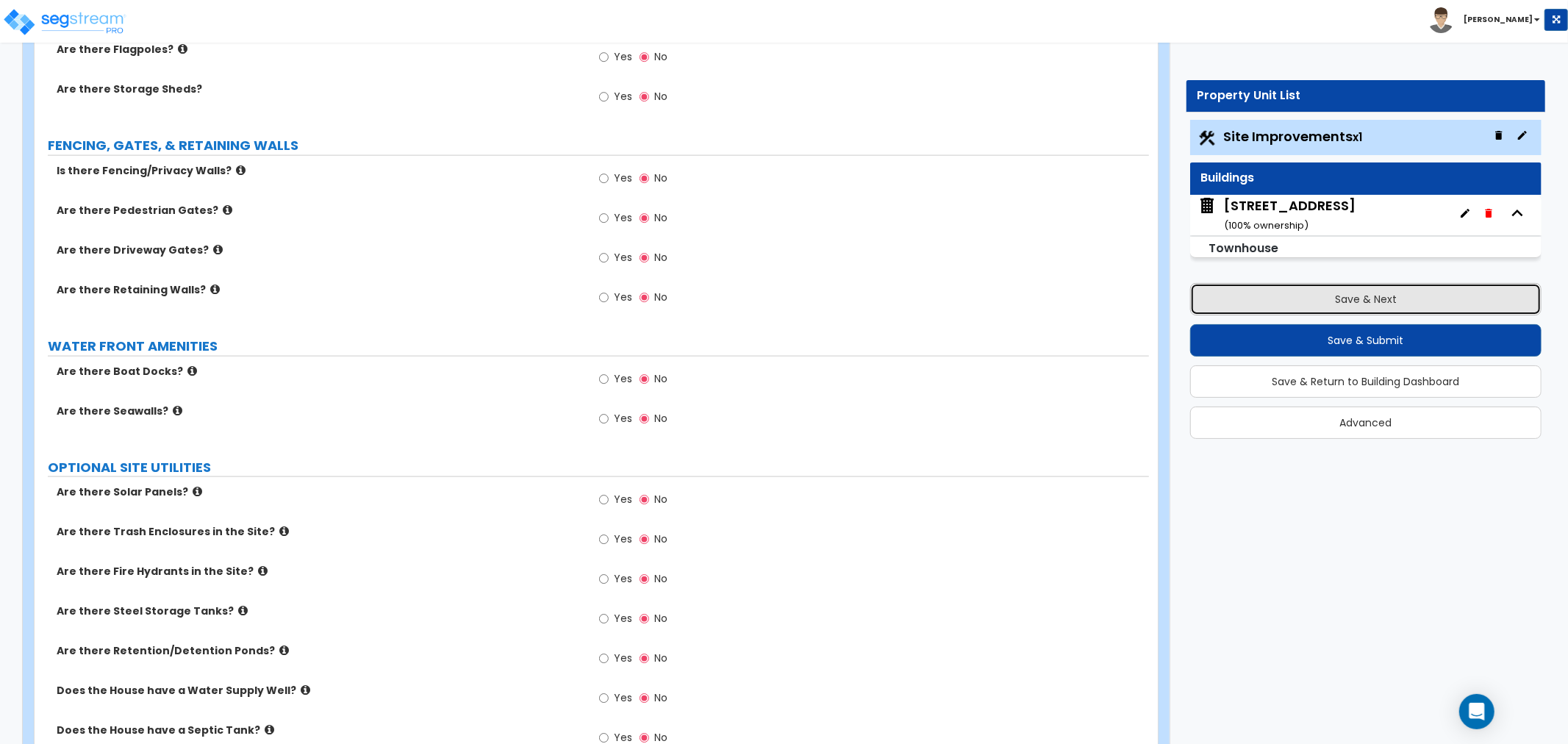
click at [1263, 295] on button "Save & Next" at bounding box center [1365, 299] width 351 height 33
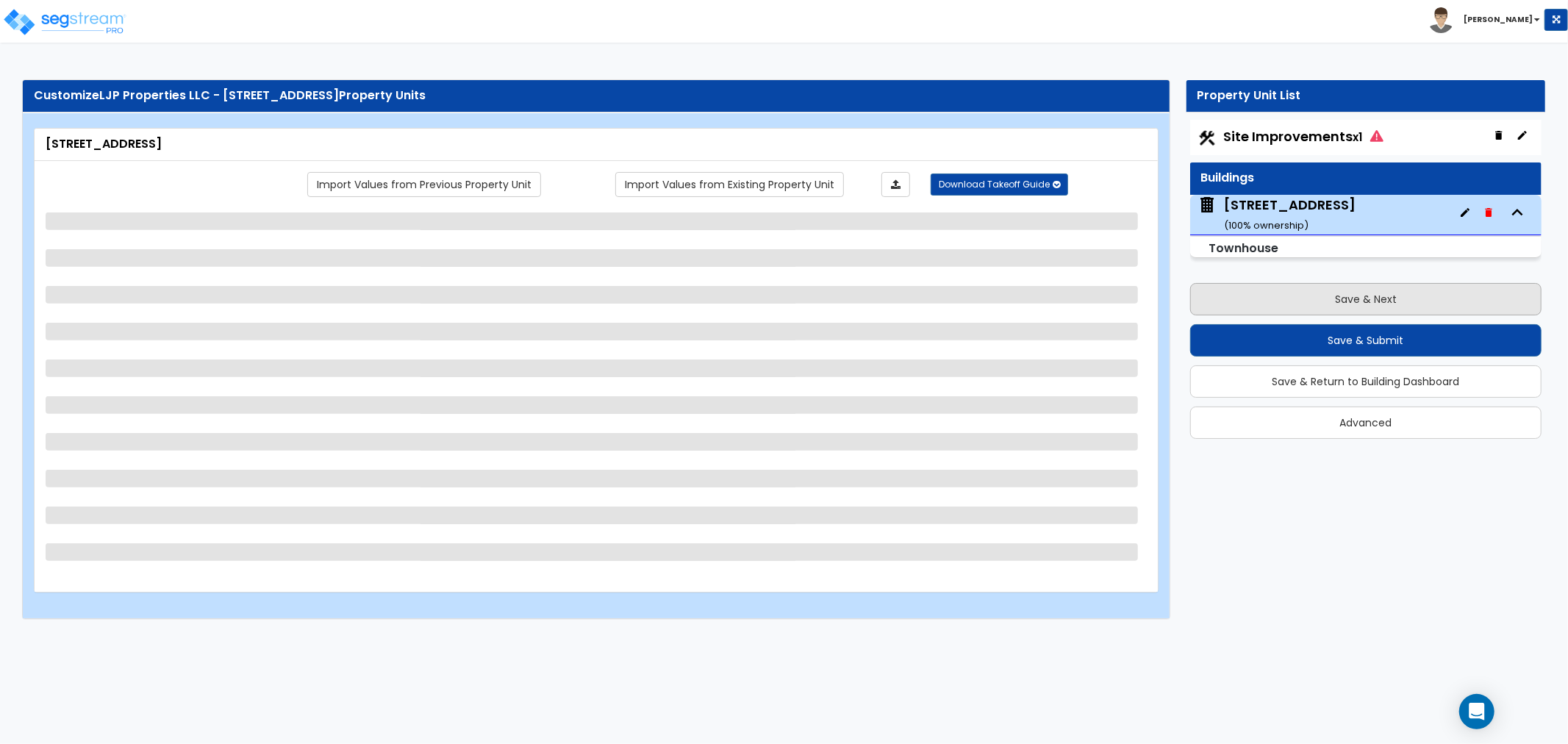
scroll to position [0, 0]
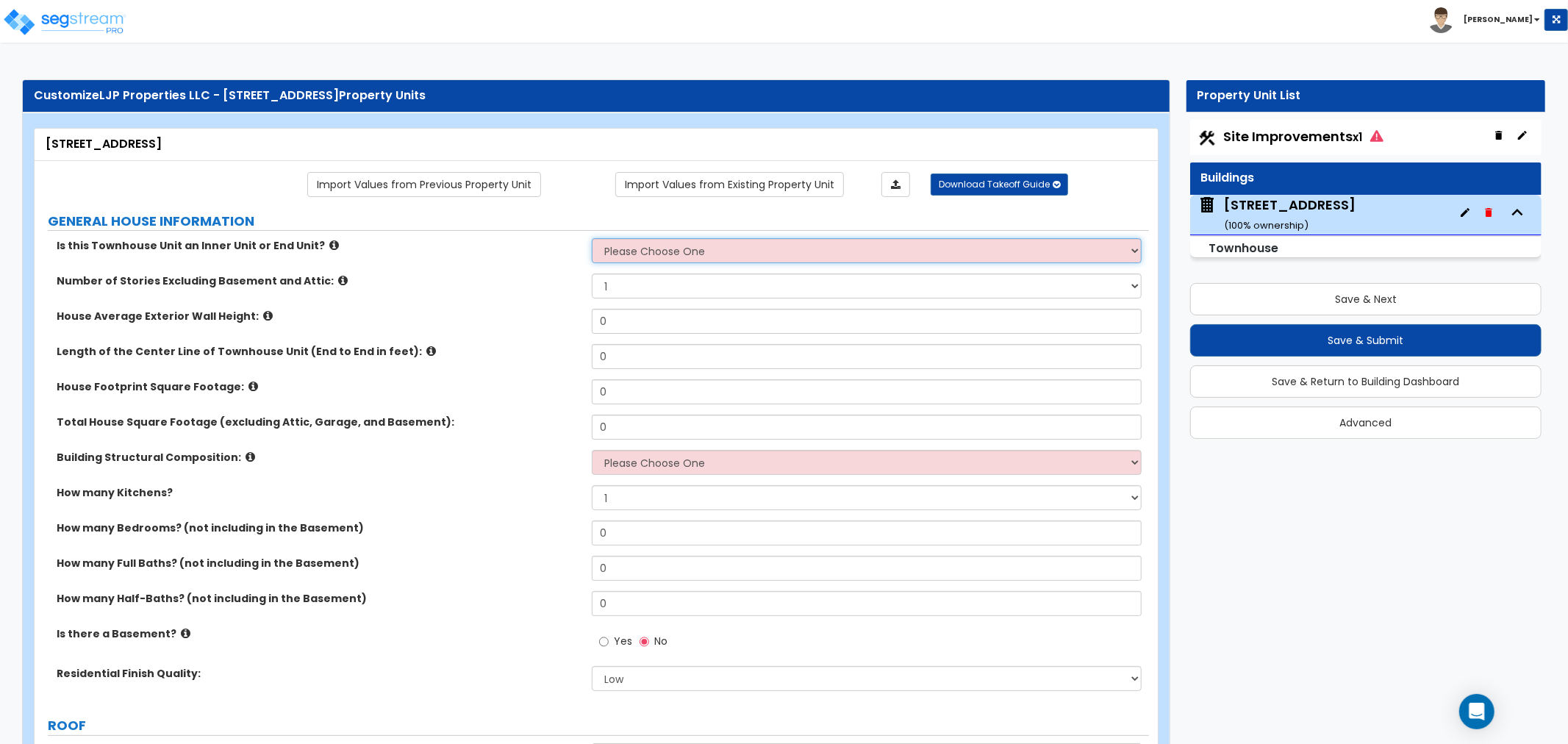
click at [629, 251] on select "Please Choose One Inner Unit End Unit" at bounding box center [867, 250] width 550 height 25
select select "2"
click at [592, 239] on select "Please Choose One Inner Unit End Unit" at bounding box center [867, 250] width 550 height 25
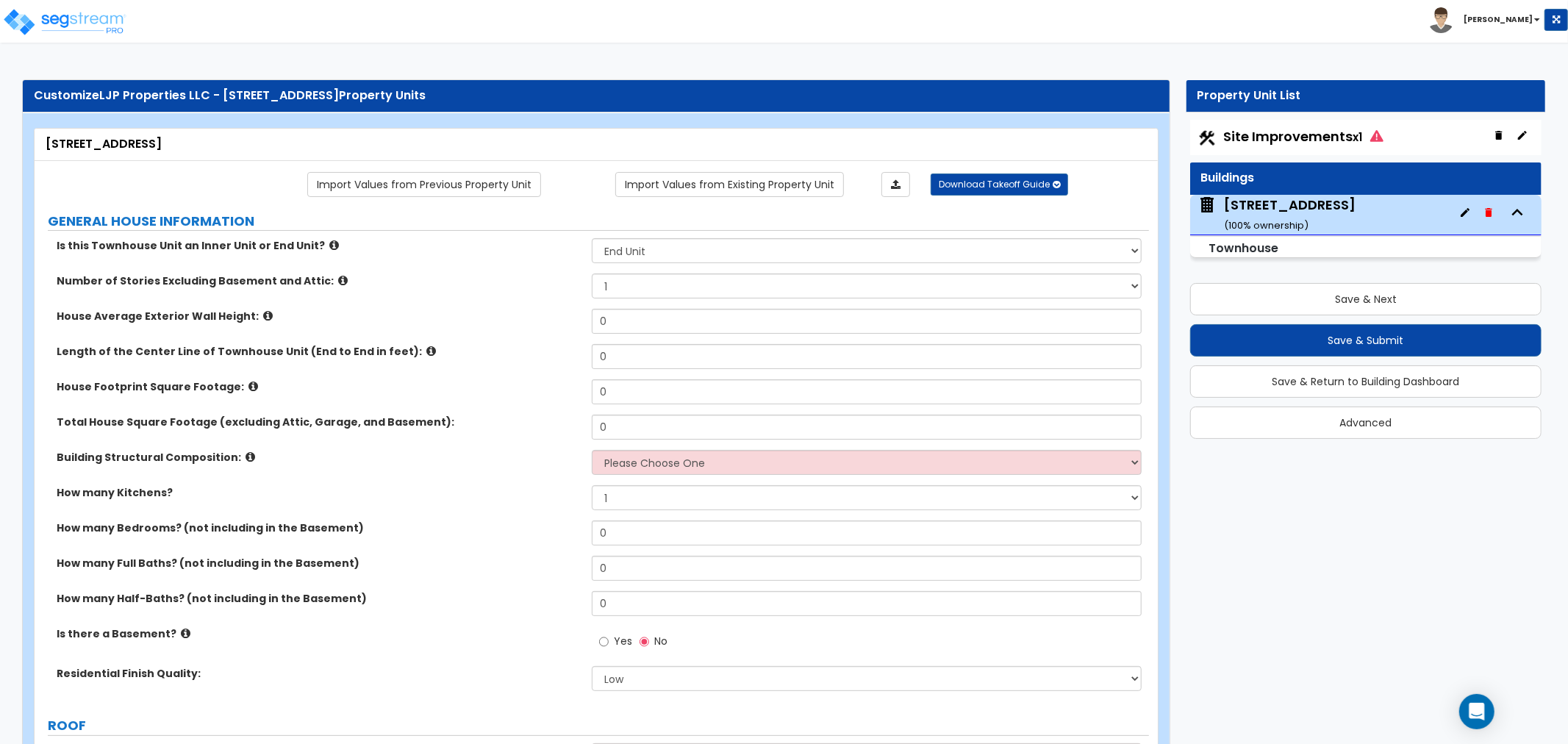
click at [338, 281] on icon at bounding box center [343, 280] width 9 height 11
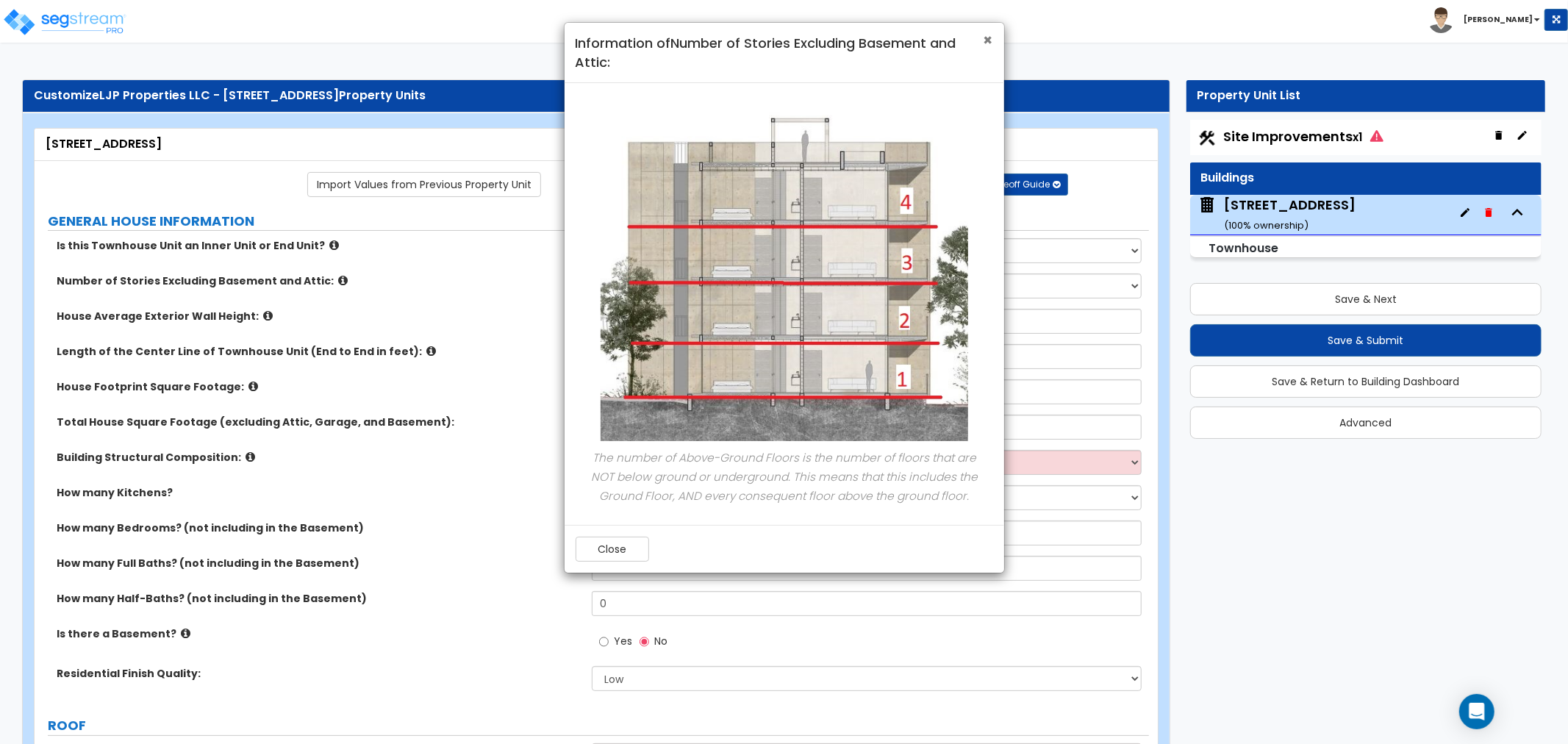
click at [985, 41] on span "×" at bounding box center [988, 39] width 9 height 21
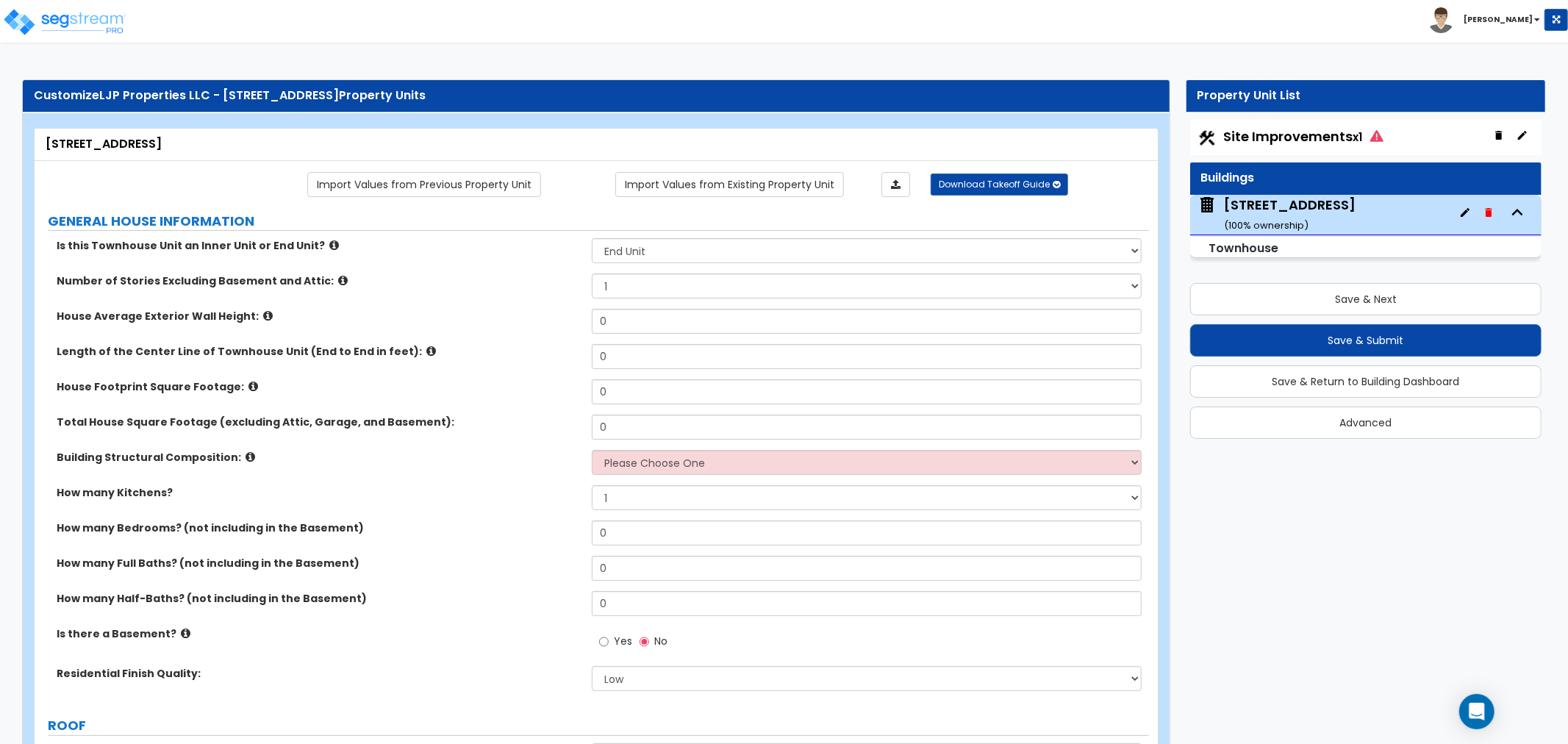
click at [427, 351] on icon at bounding box center [431, 351] width 9 height 11
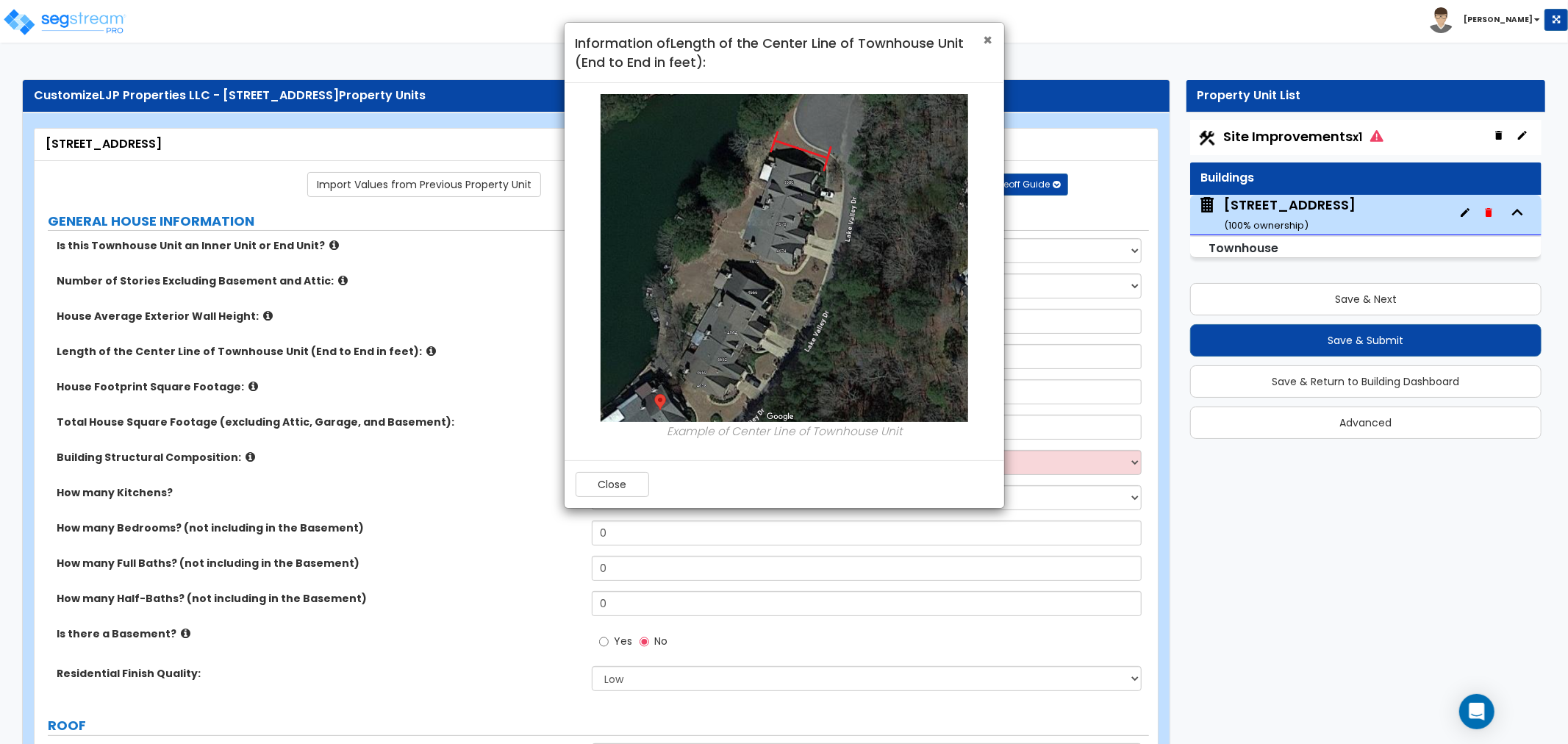
click at [986, 40] on span "×" at bounding box center [988, 39] width 9 height 21
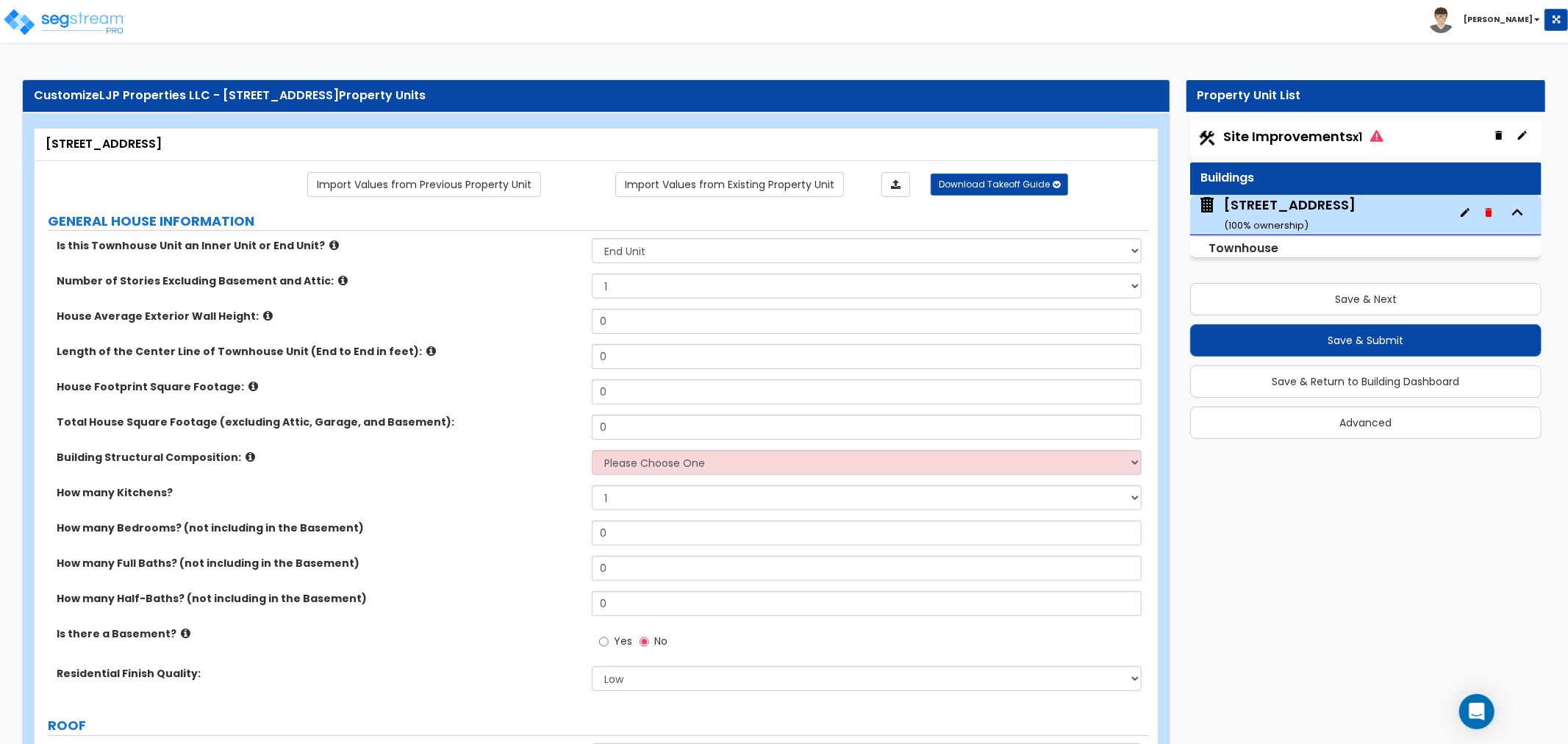
click at [246, 454] on icon at bounding box center [250, 456] width 9 height 11
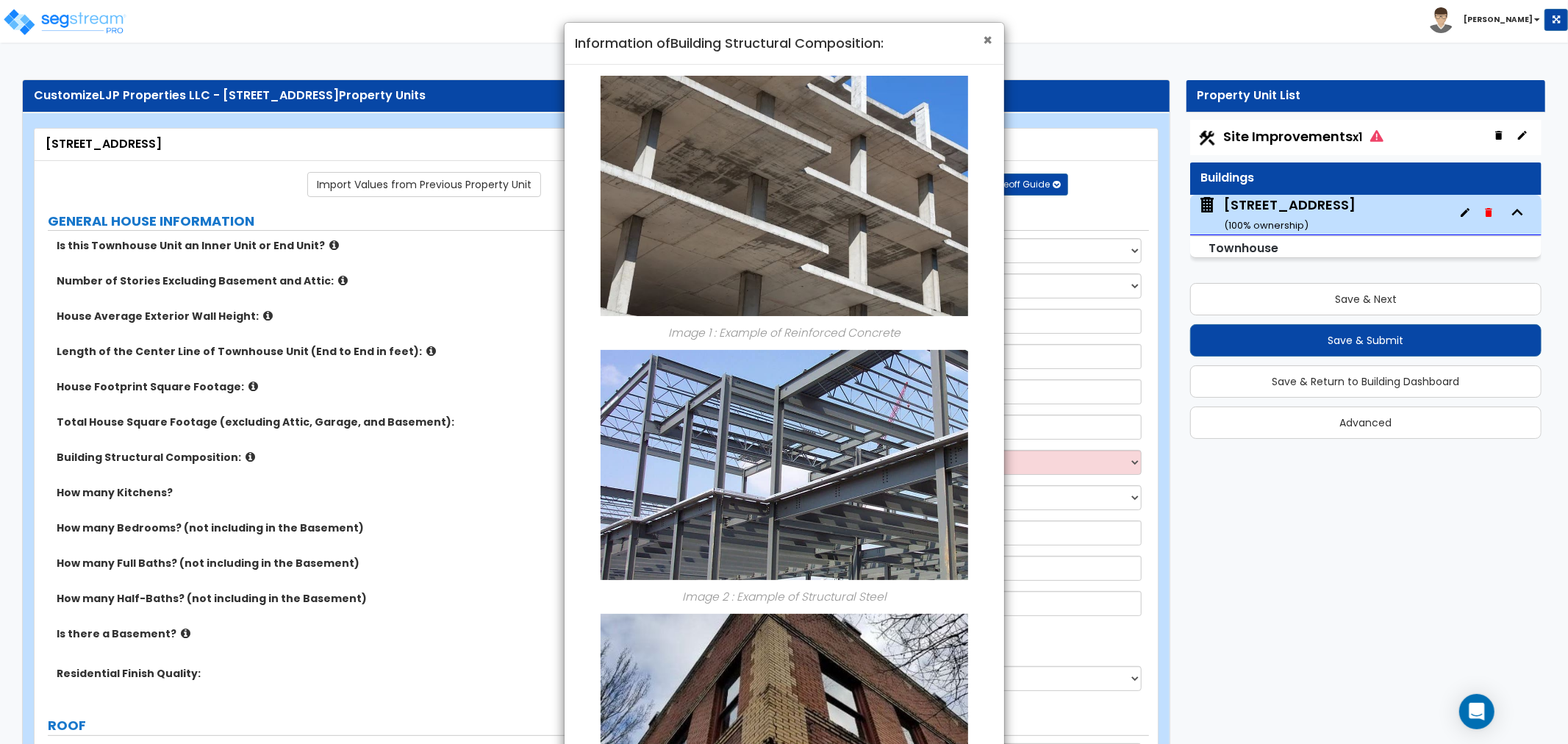
click at [990, 41] on span "×" at bounding box center [988, 39] width 9 height 21
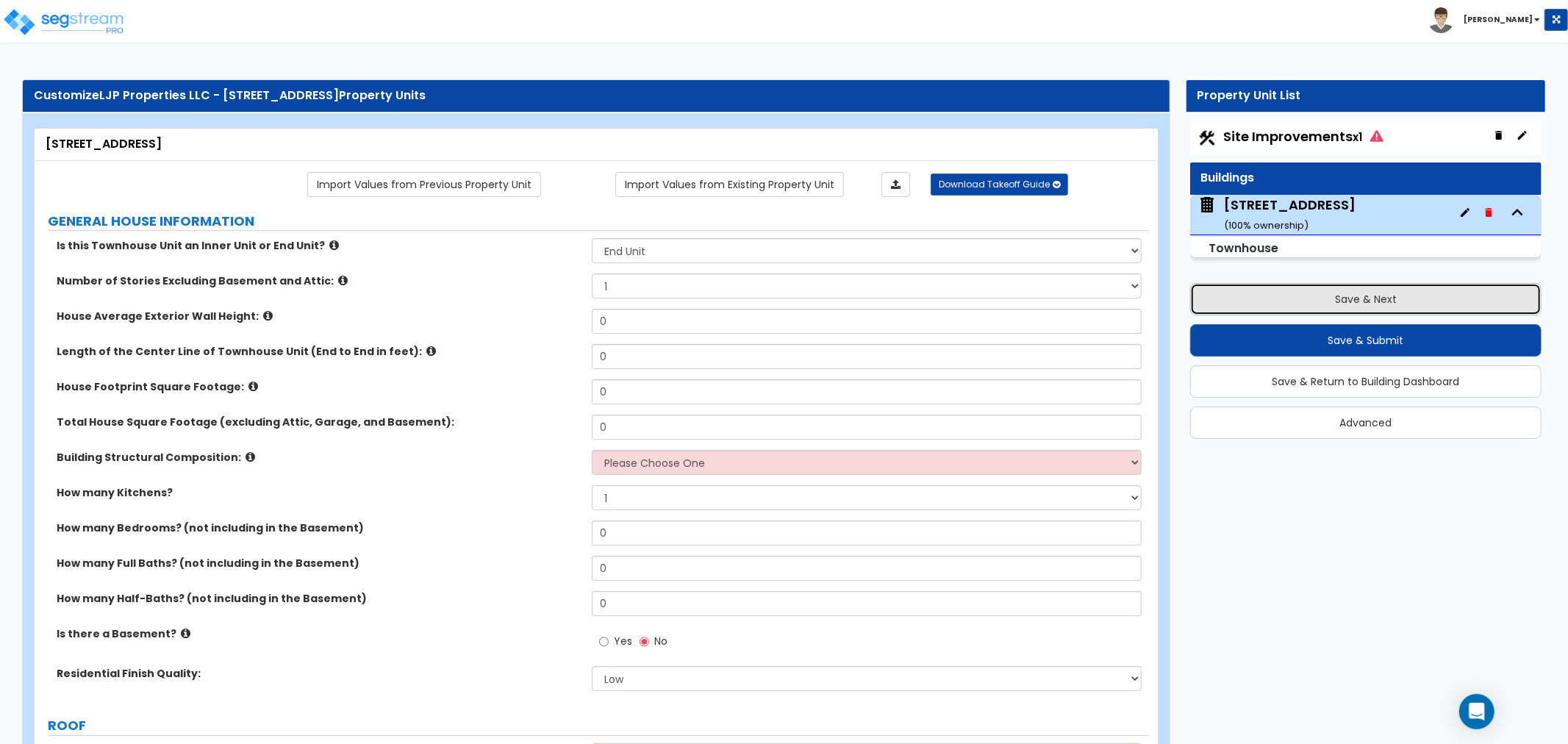
click at [1352, 291] on button "Save & Next" at bounding box center [1365, 299] width 351 height 33
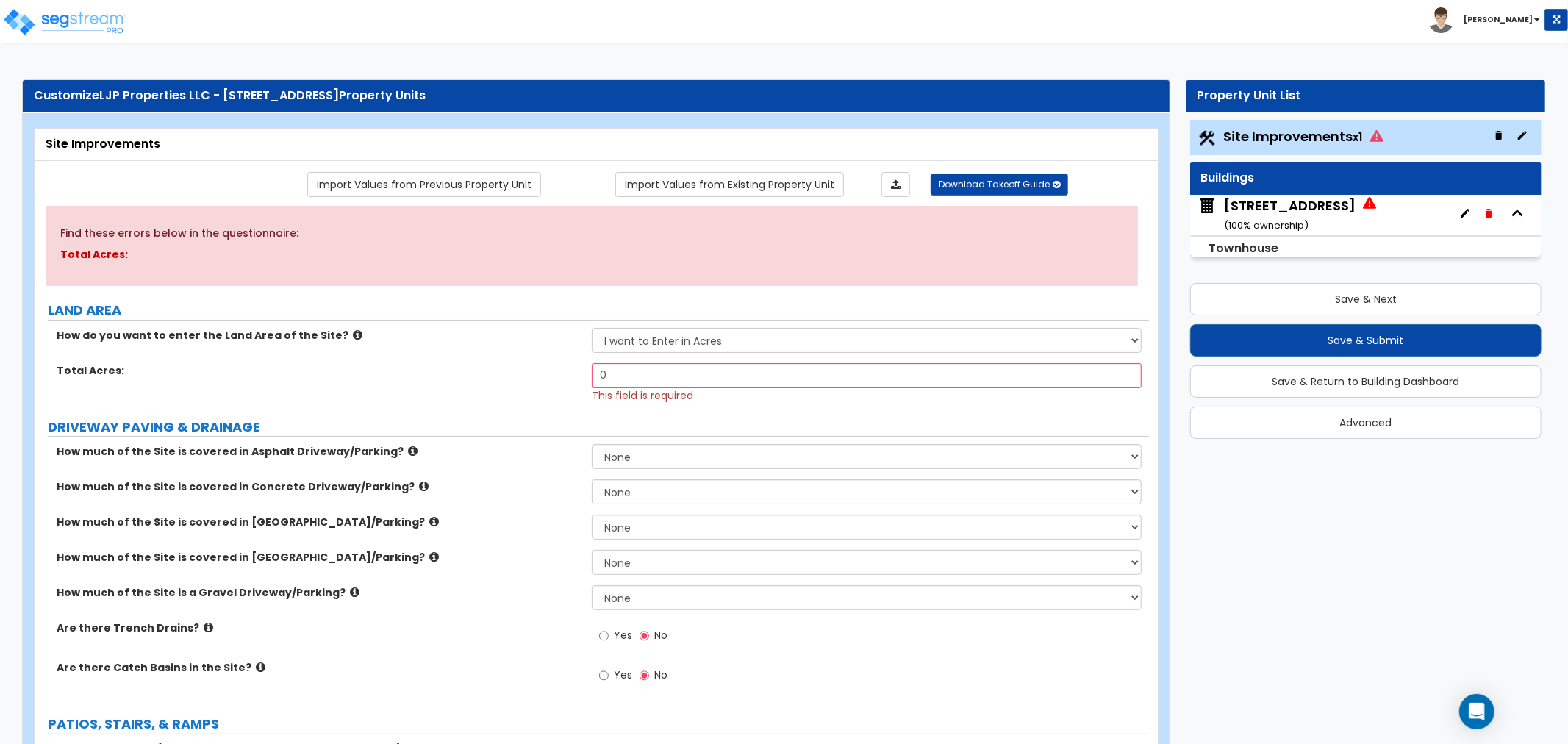
click at [515, 332] on label "How do you want to enter the Land Area of the Site?" at bounding box center [318, 335] width 524 height 15
click at [685, 306] on label "LAND AREA" at bounding box center [598, 310] width 1101 height 19
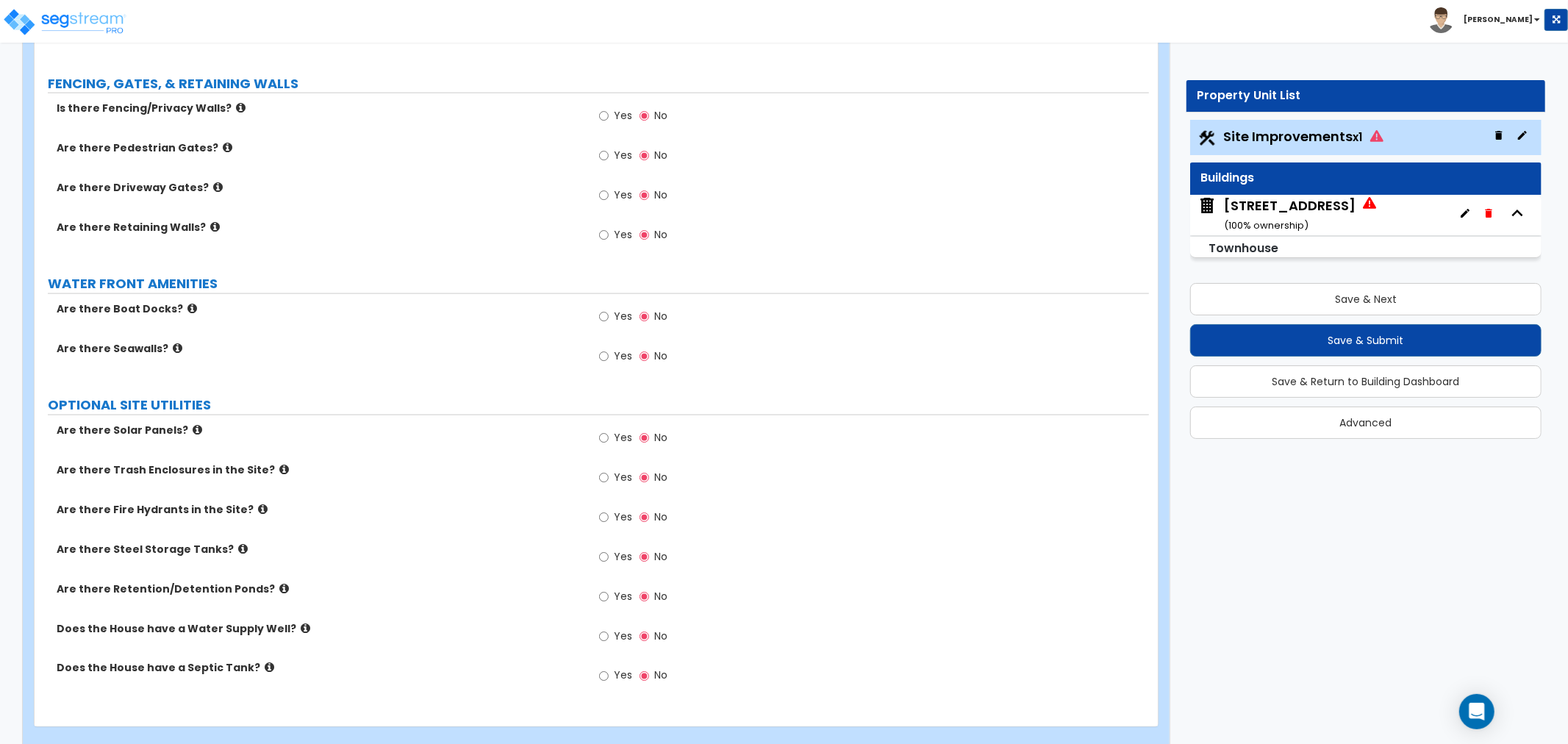
scroll to position [1704, 0]
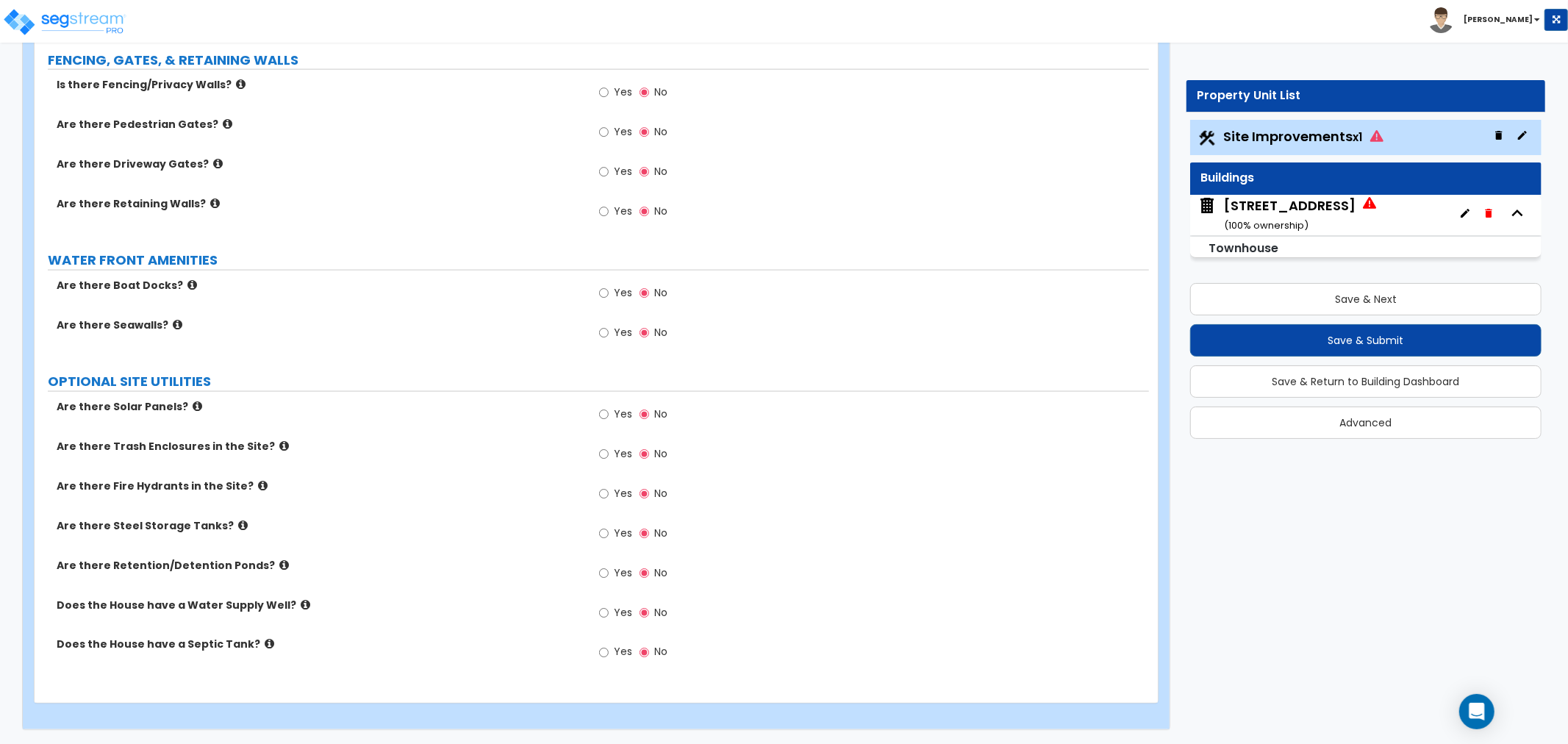
click at [1268, 208] on div "204 Greenville Avenue, Unit #1 ( 100 % ownership)" at bounding box center [1290, 215] width 132 height 37
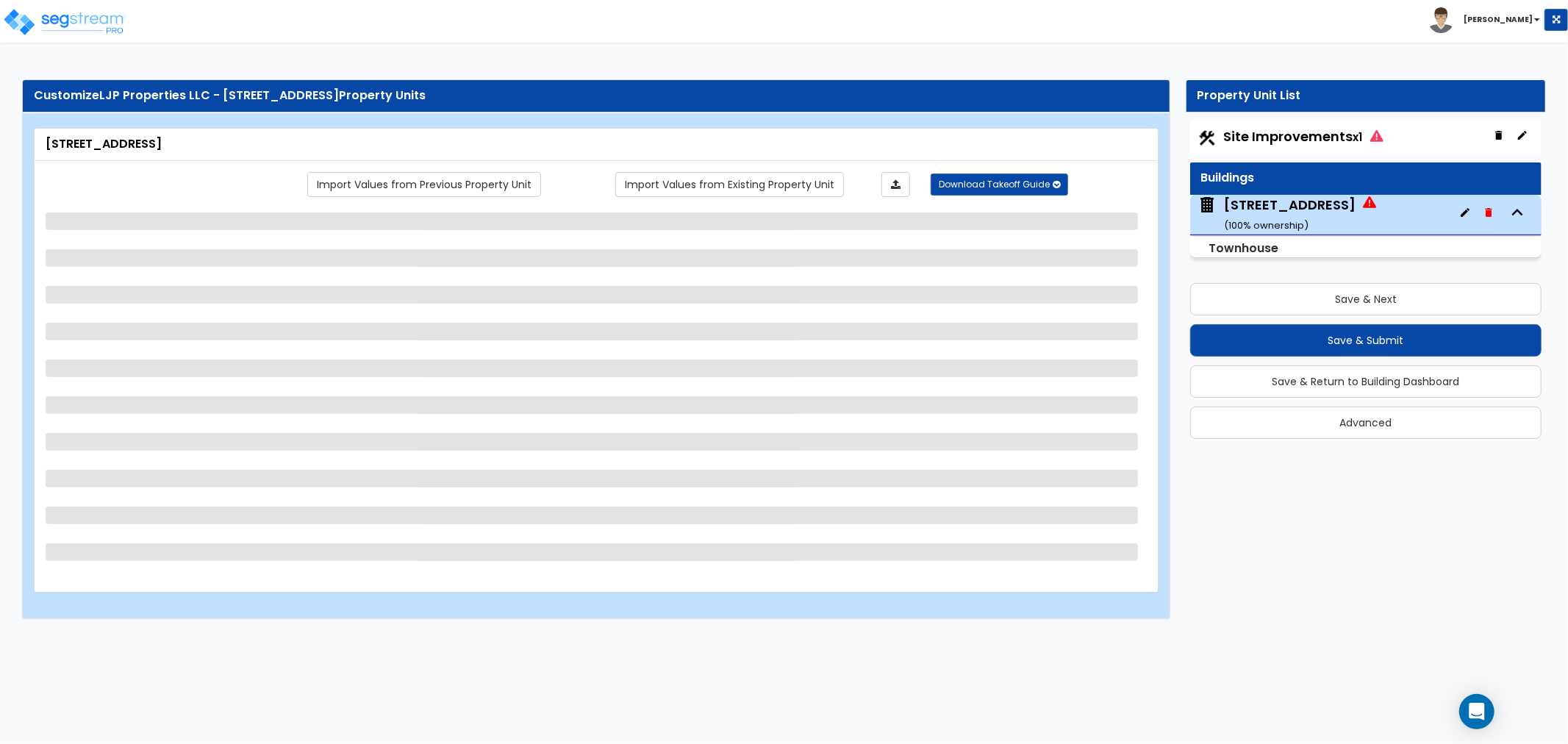
scroll to position [0, 0]
select select "2"
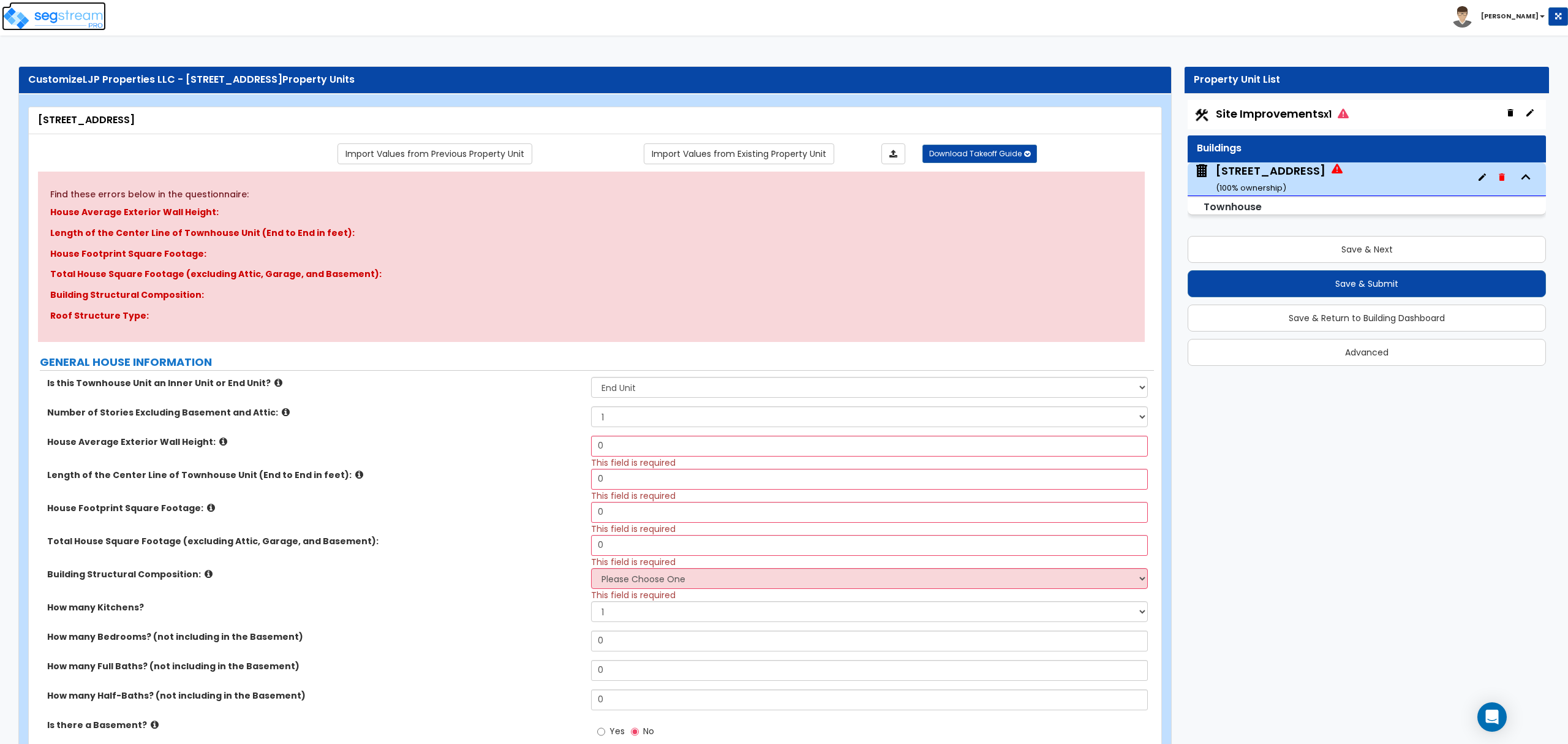
click at [72, 16] on img at bounding box center [54, 18] width 104 height 24
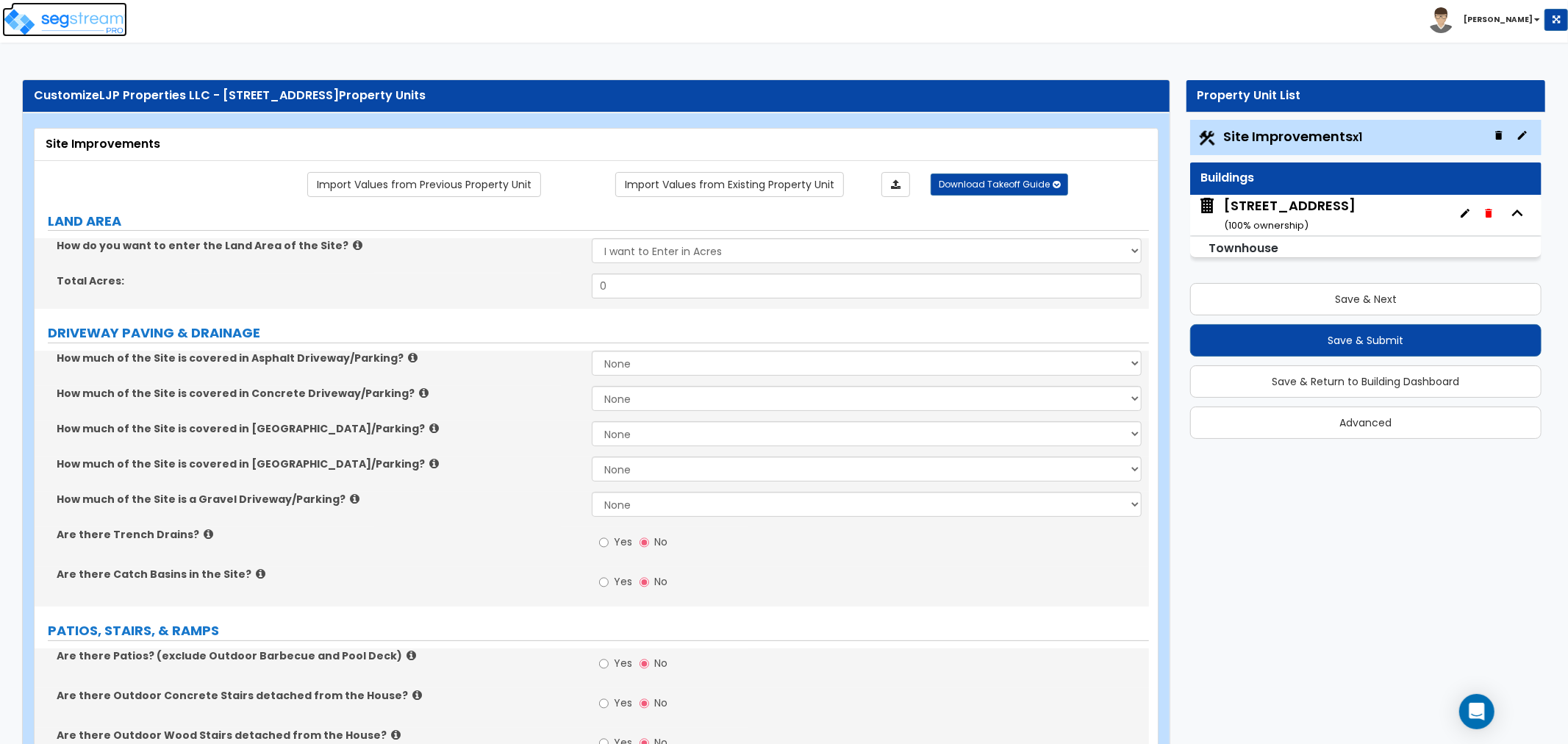
click at [102, 22] on img at bounding box center [64, 21] width 125 height 29
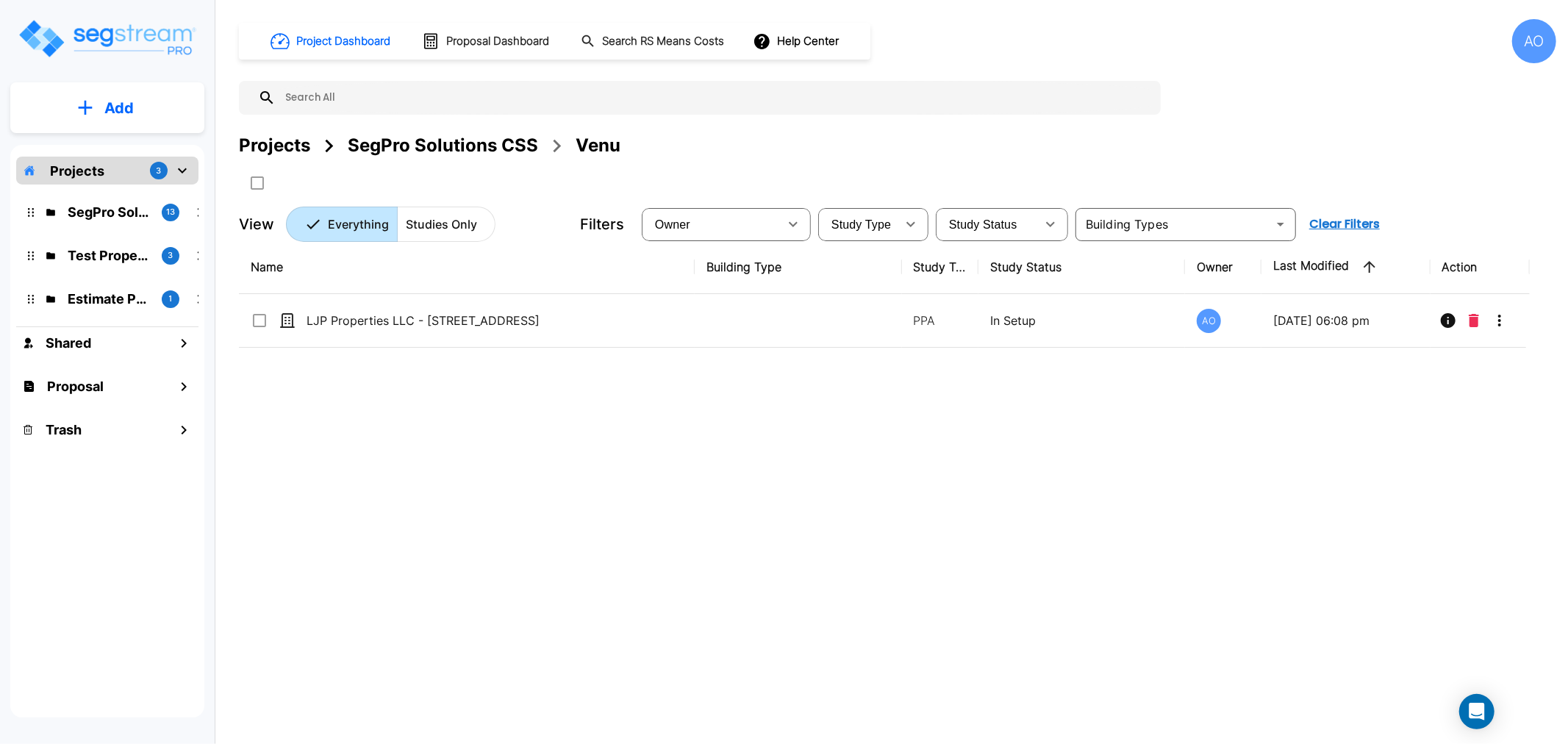
click at [440, 153] on div "SegPro Solutions CSS" at bounding box center [443, 146] width 191 height 26
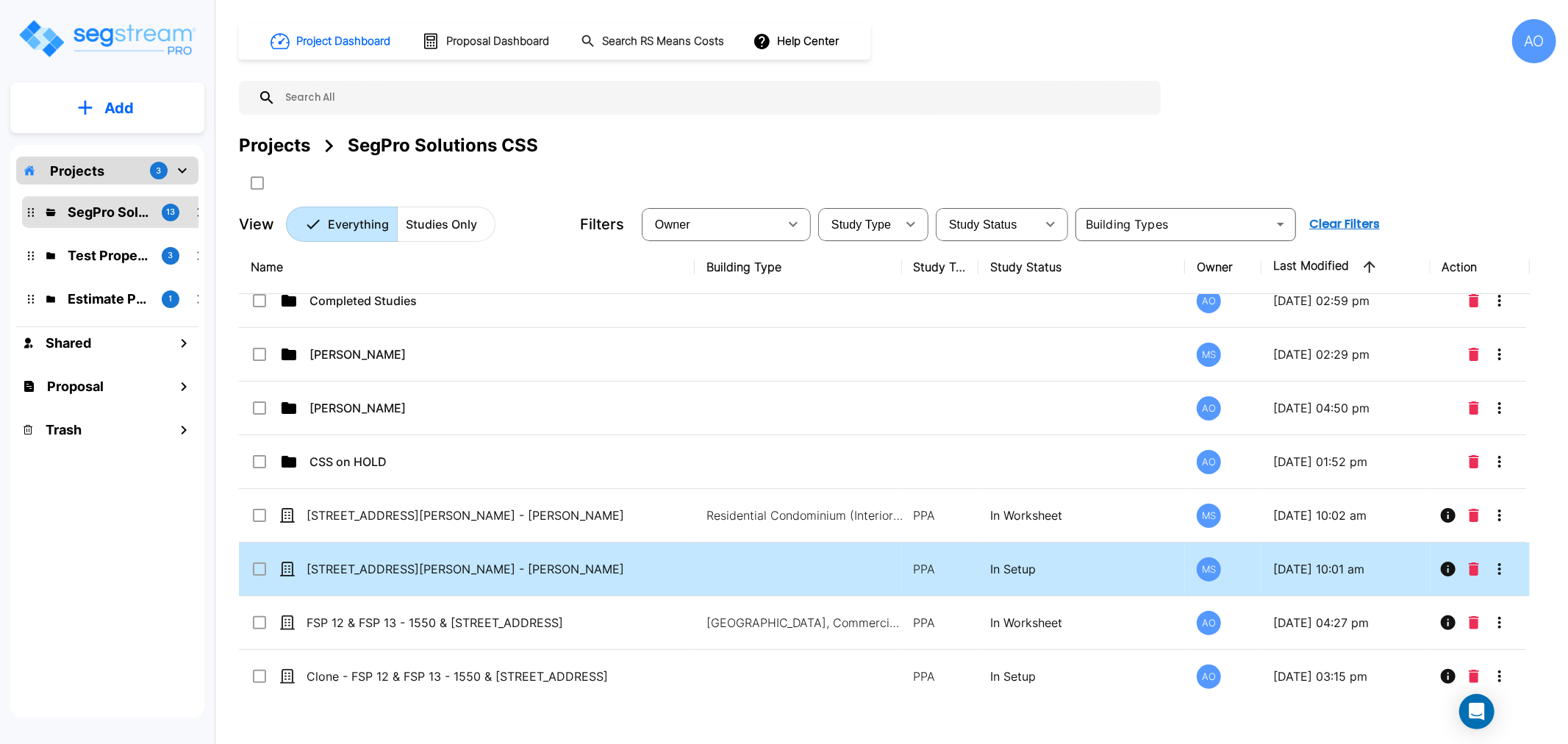
scroll to position [76, 0]
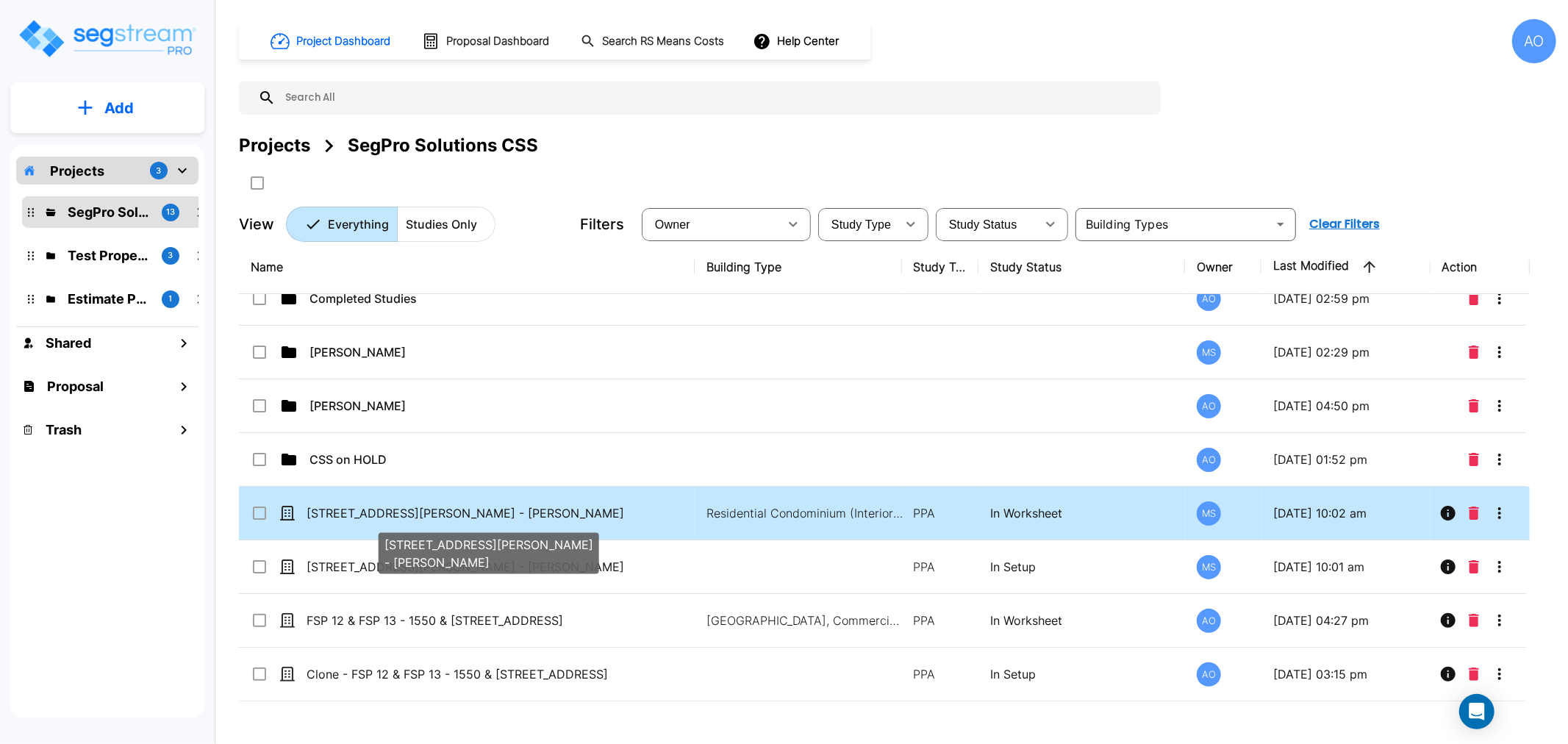
click at [487, 515] on p "[STREET_ADDRESS][PERSON_NAME] - [PERSON_NAME]" at bounding box center [488, 512] width 364 height 18
checkbox input "true"
click at [487, 515] on p "[STREET_ADDRESS][PERSON_NAME] - [PERSON_NAME]" at bounding box center [488, 512] width 364 height 18
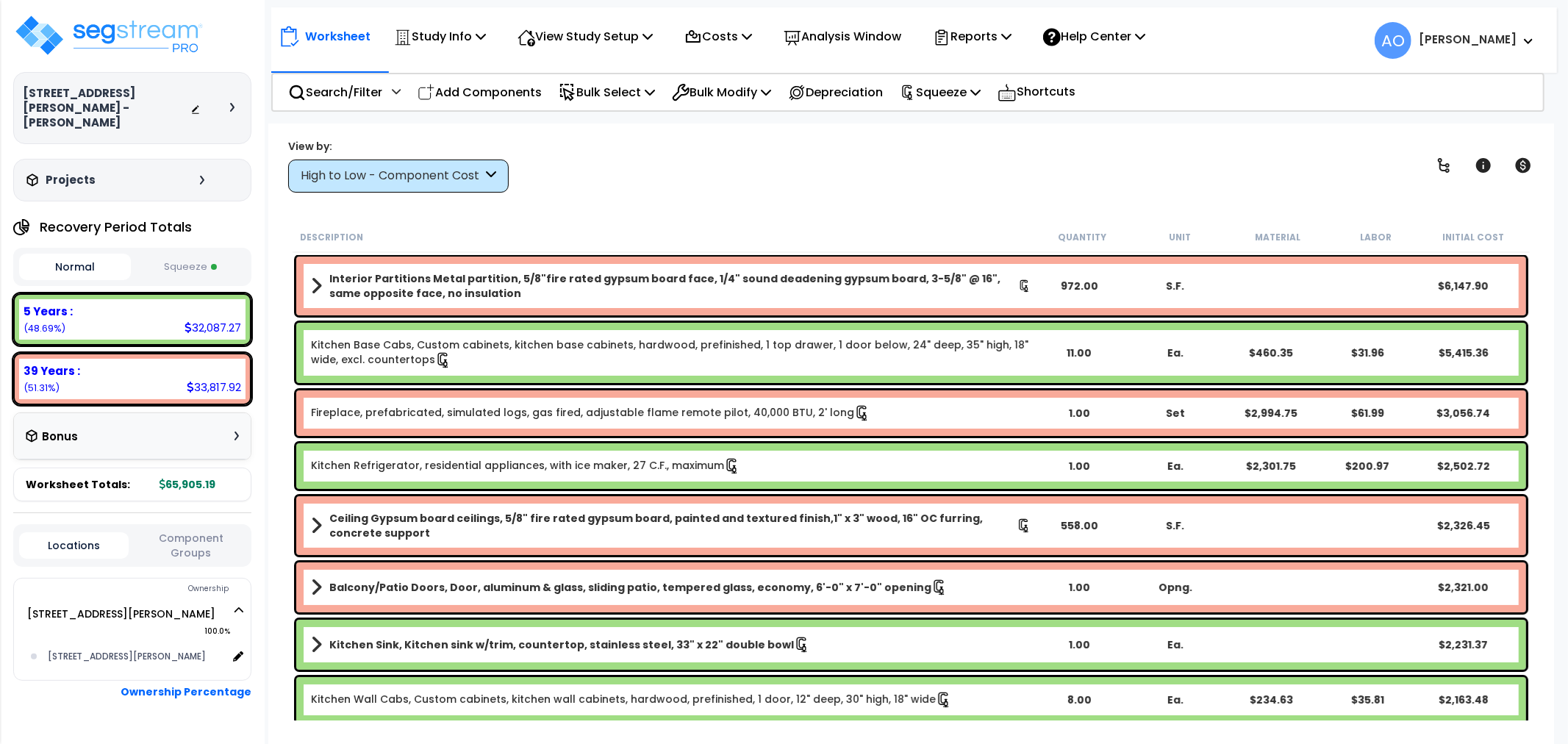
click at [584, 201] on div "Worksheet Study Info Study Setup Add Property Unit Template study Clone study AO" at bounding box center [911, 495] width 1286 height 744
click at [203, 256] on button "Squeeze" at bounding box center [191, 267] width 112 height 26
click at [868, 37] on p "Analysis Window" at bounding box center [842, 35] width 118 height 20
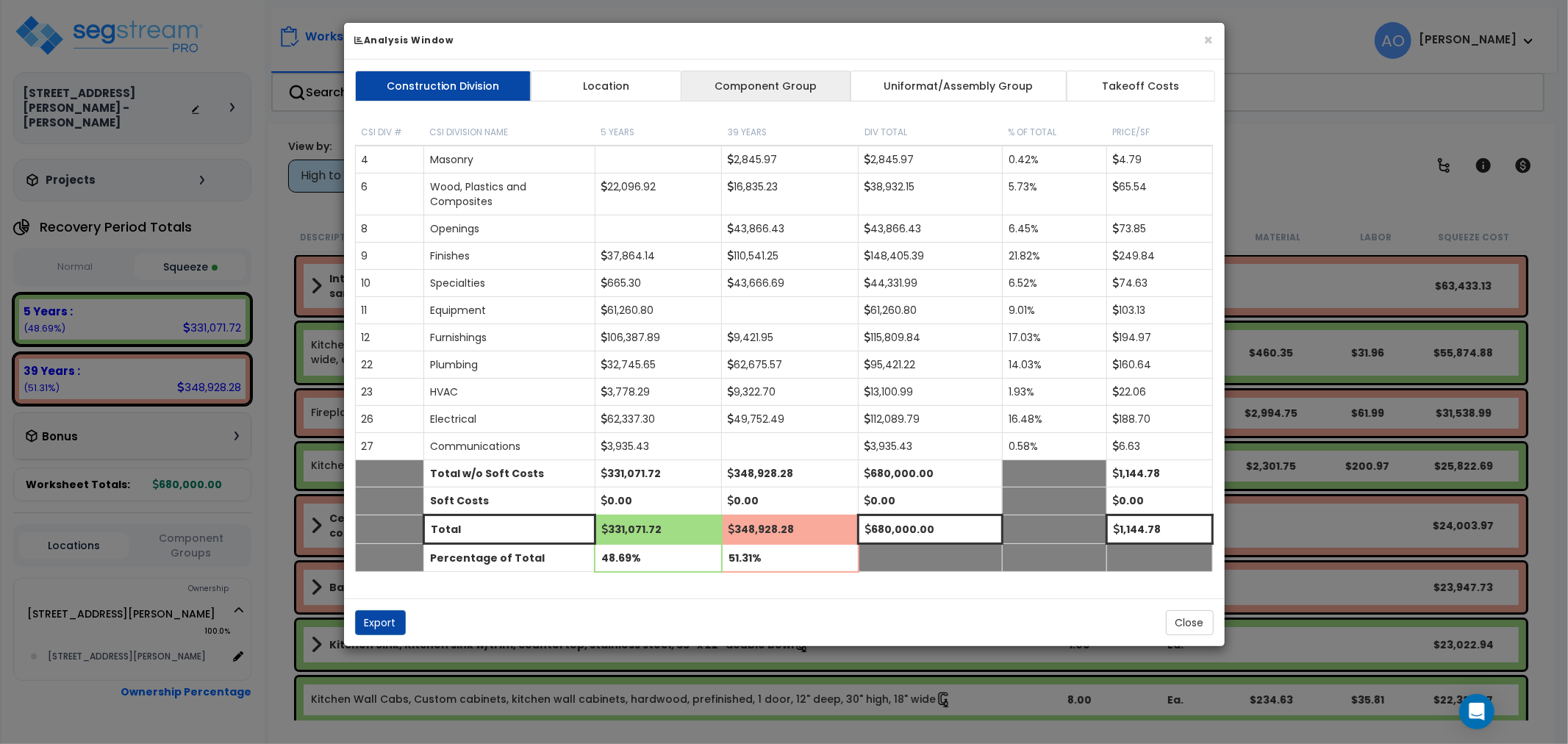
click at [766, 87] on link "Component Group" at bounding box center [766, 86] width 171 height 31
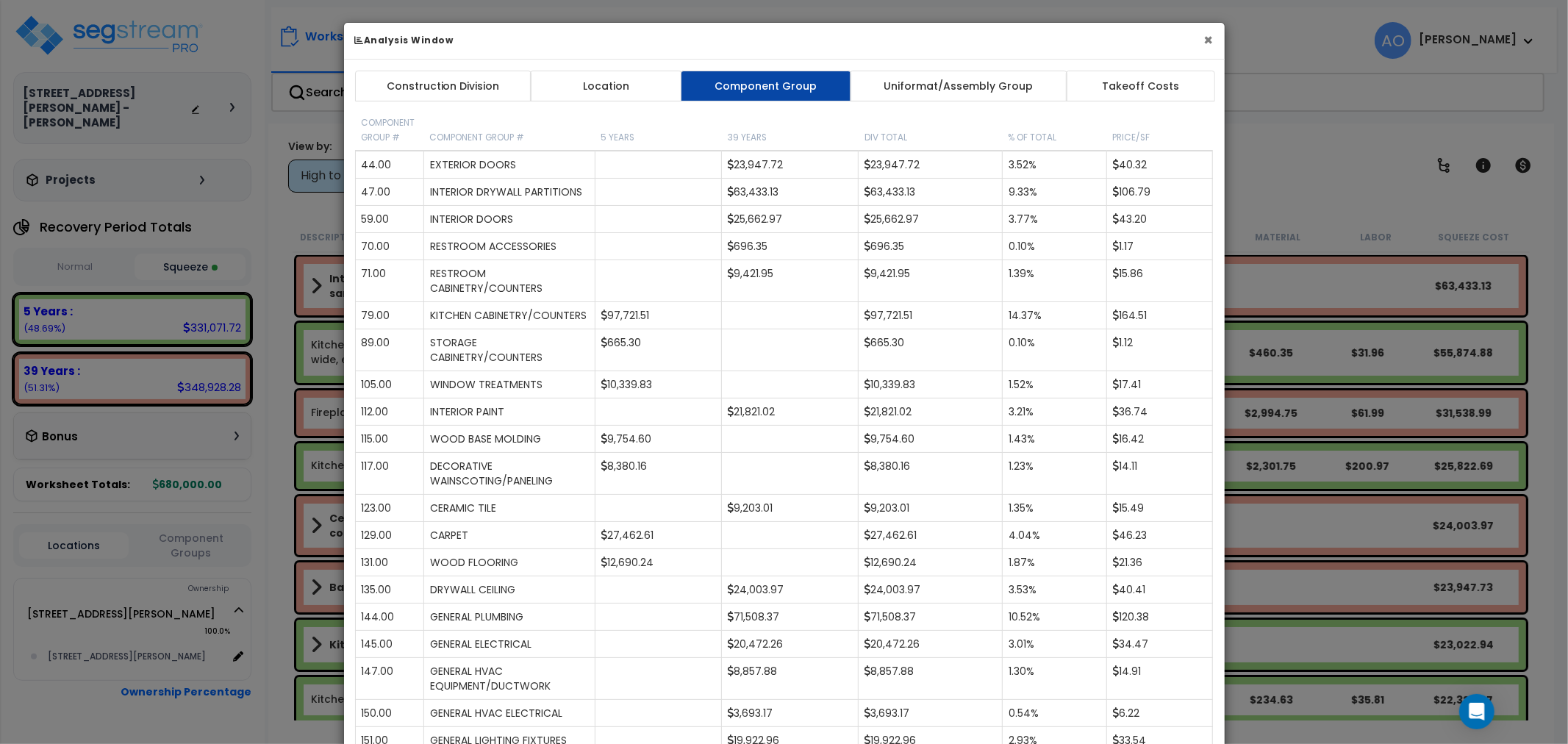
click at [1210, 36] on button "×" at bounding box center [1208, 40] width 9 height 16
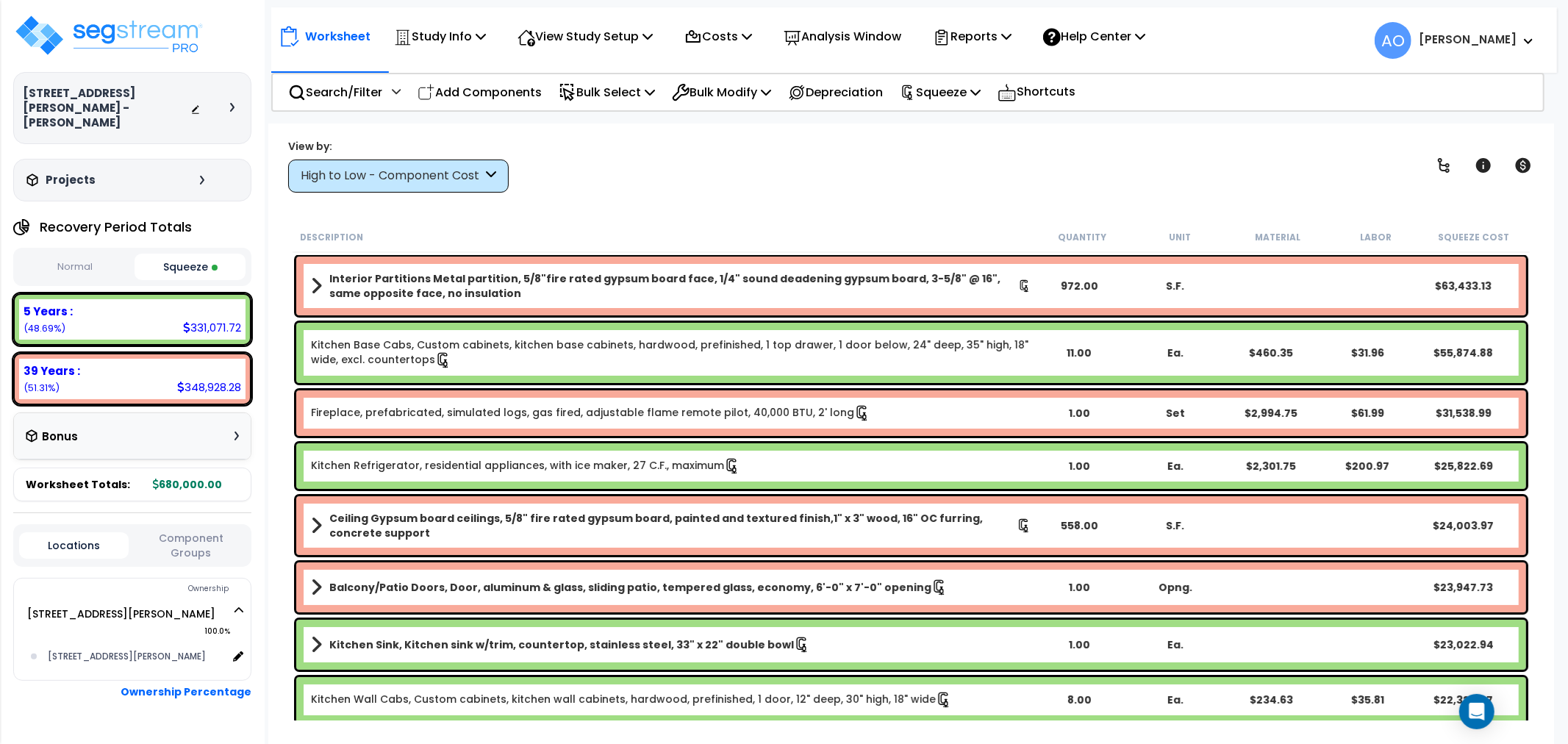
click at [752, 181] on div "View by: High to Low - Component Cost High to Low - Component Cost" at bounding box center [911, 165] width 1256 height 54
click at [623, 86] on p "Bulk Select" at bounding box center [606, 91] width 96 height 20
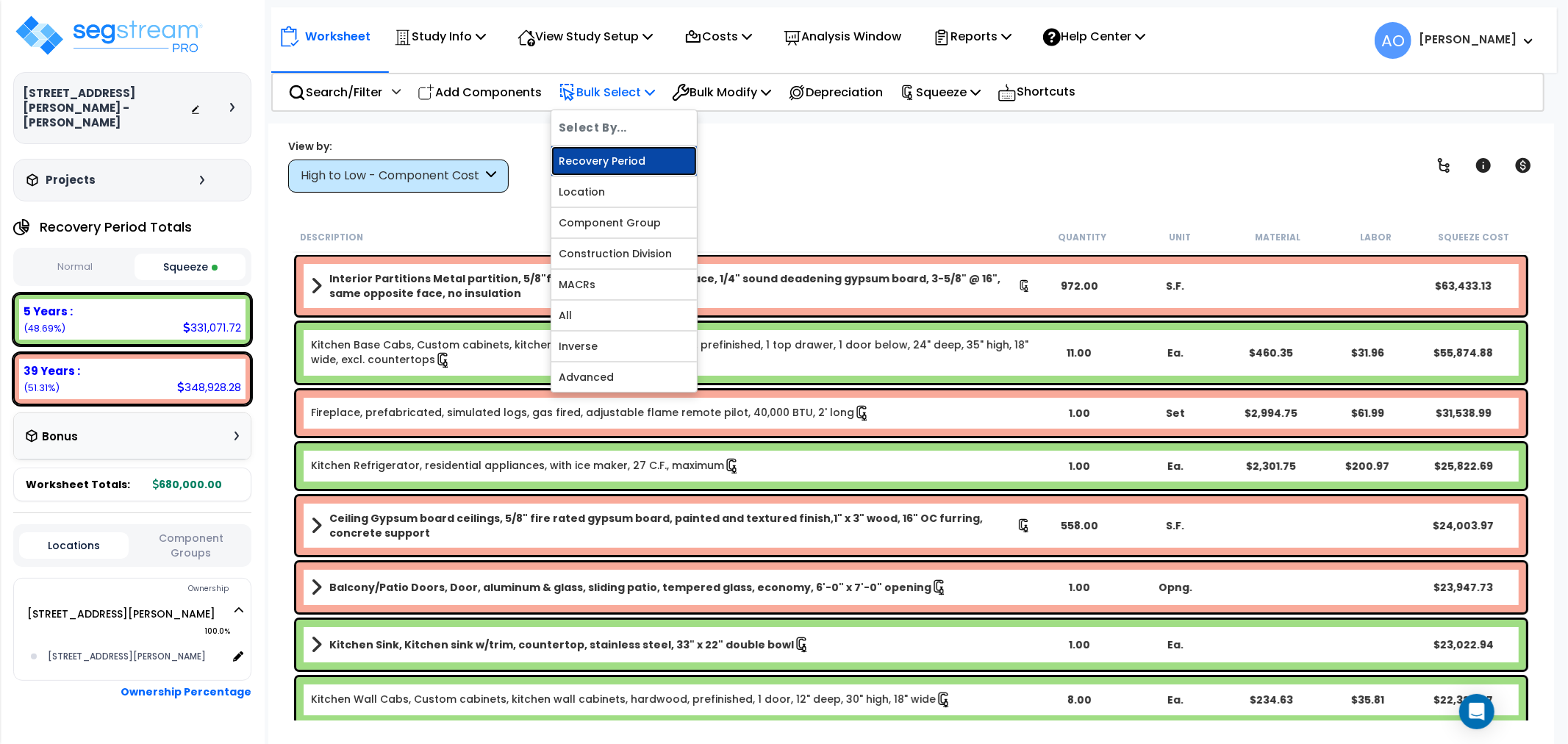
click at [625, 157] on link "Recovery Period" at bounding box center [624, 161] width 146 height 29
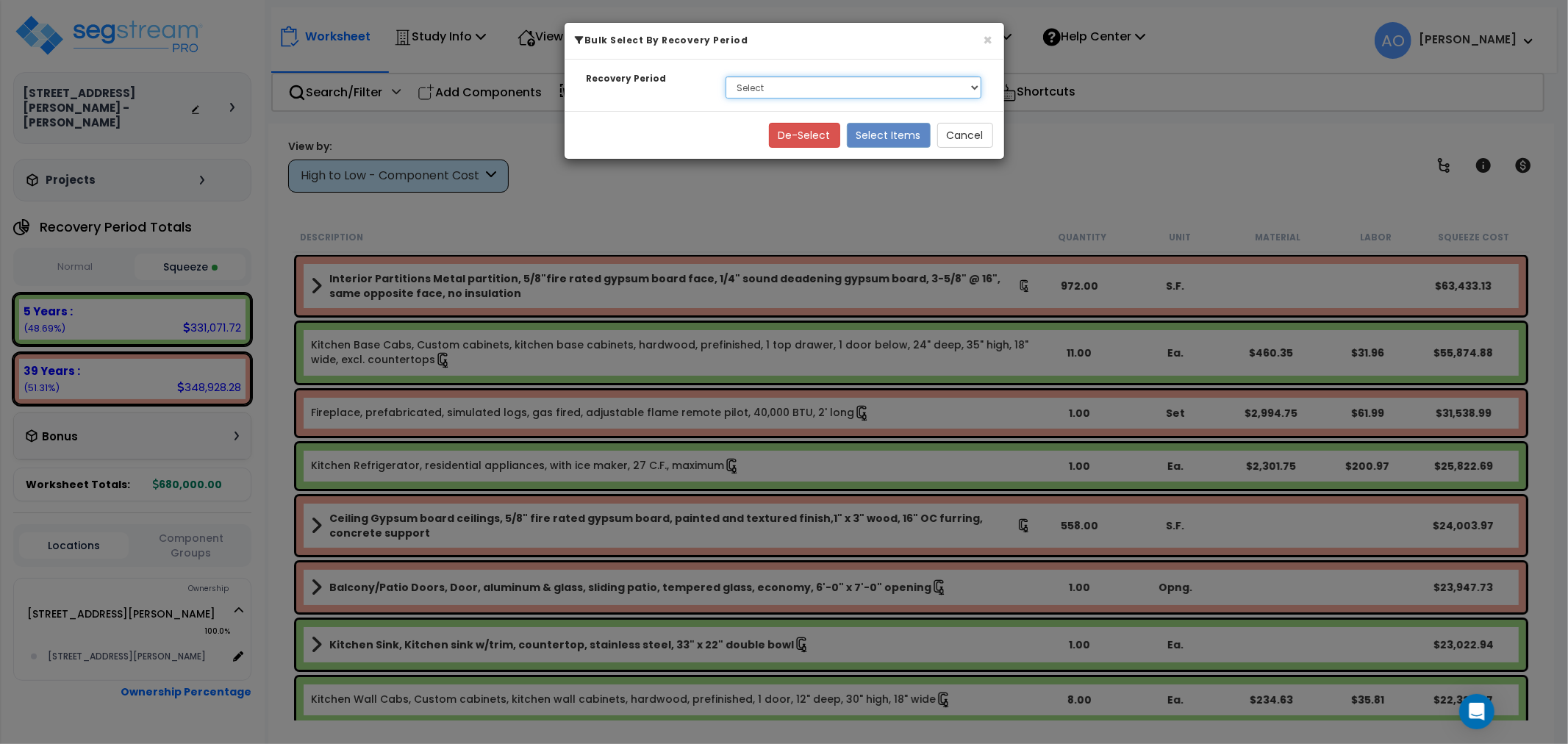
click at [765, 91] on select "Select 5 Years 39 Years" at bounding box center [854, 88] width 257 height 22
select select "5Y"
click at [726, 77] on select "Select 5 Years 39 Years" at bounding box center [854, 88] width 257 height 22
click at [875, 136] on button "Select Items" at bounding box center [889, 134] width 84 height 25
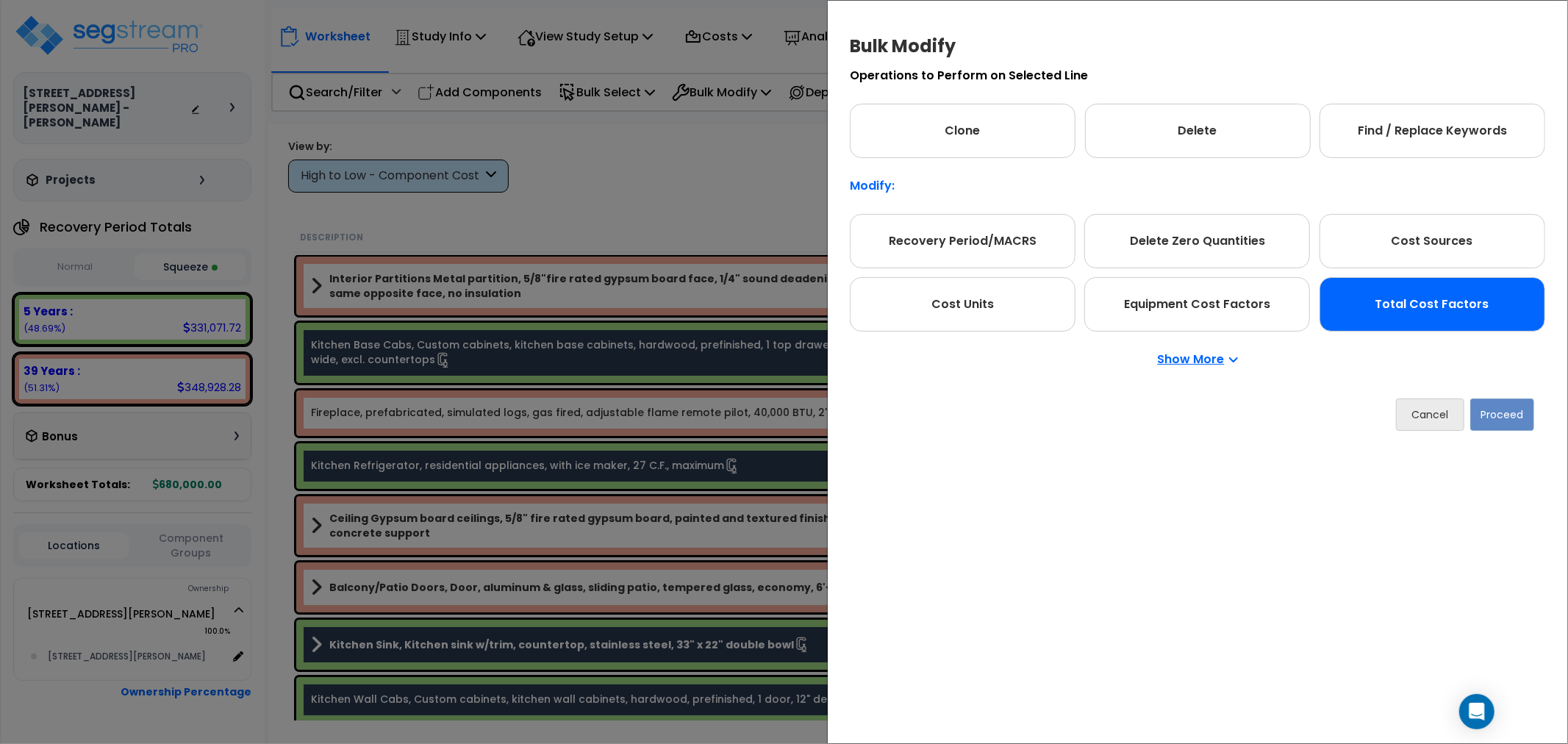
click at [1428, 309] on div "Total Cost Factors" at bounding box center [1433, 304] width 226 height 54
click at [1504, 423] on button "Proceed" at bounding box center [1502, 414] width 64 height 33
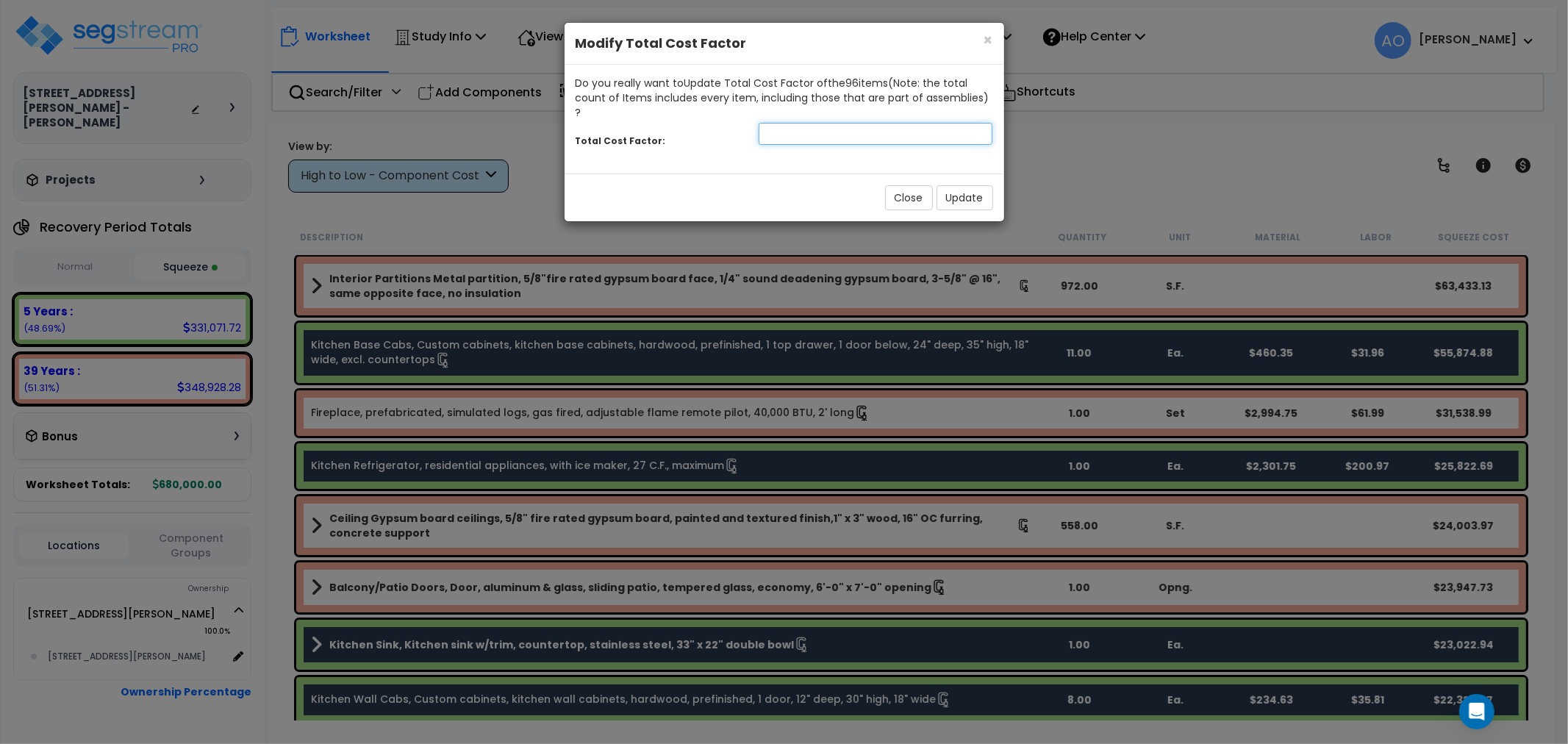
click at [784, 122] on input "number" at bounding box center [875, 133] width 234 height 22
type input "1"
type input ".8"
click at [912, 187] on button "Close" at bounding box center [909, 197] width 48 height 25
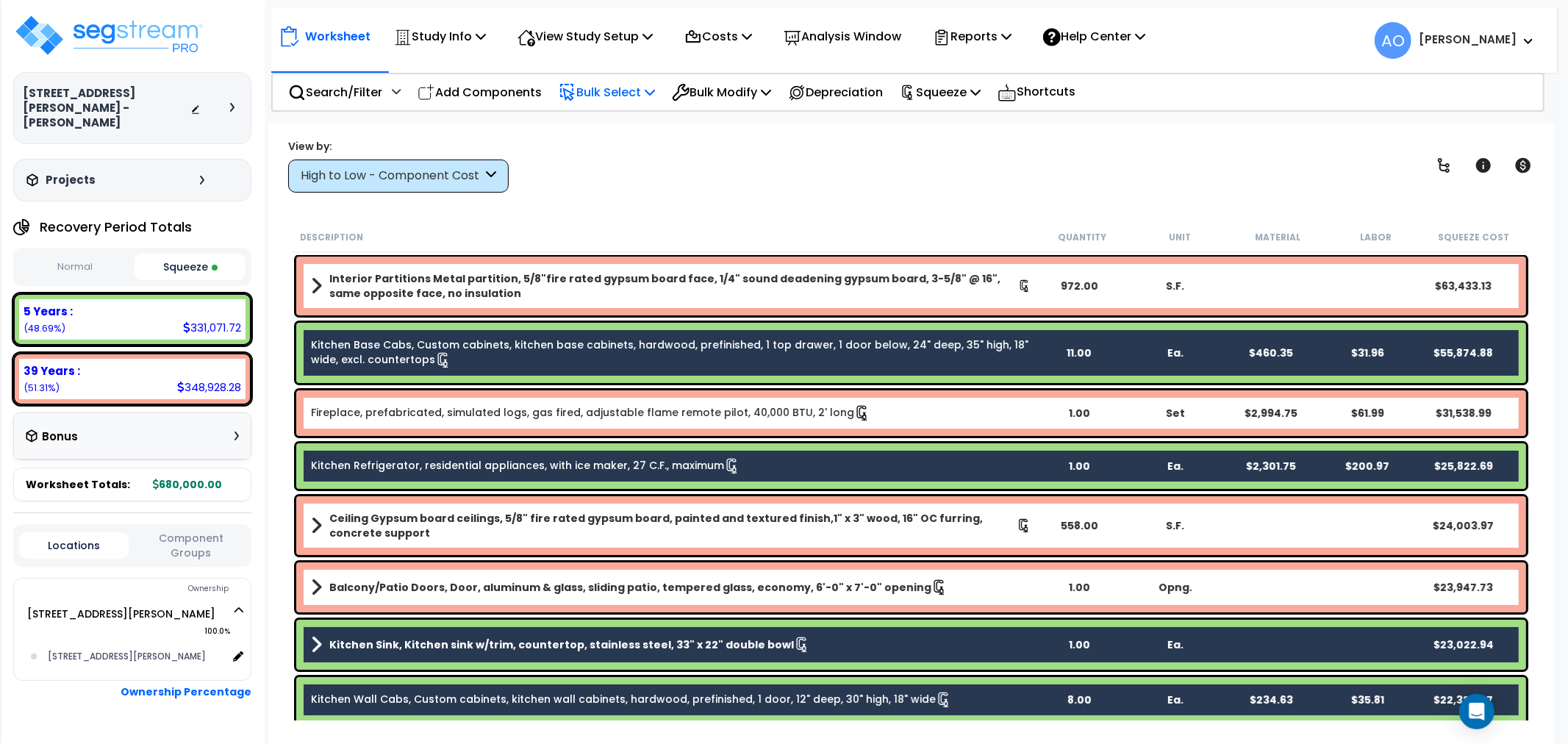
click at [620, 92] on p "Bulk Select" at bounding box center [606, 91] width 96 height 20
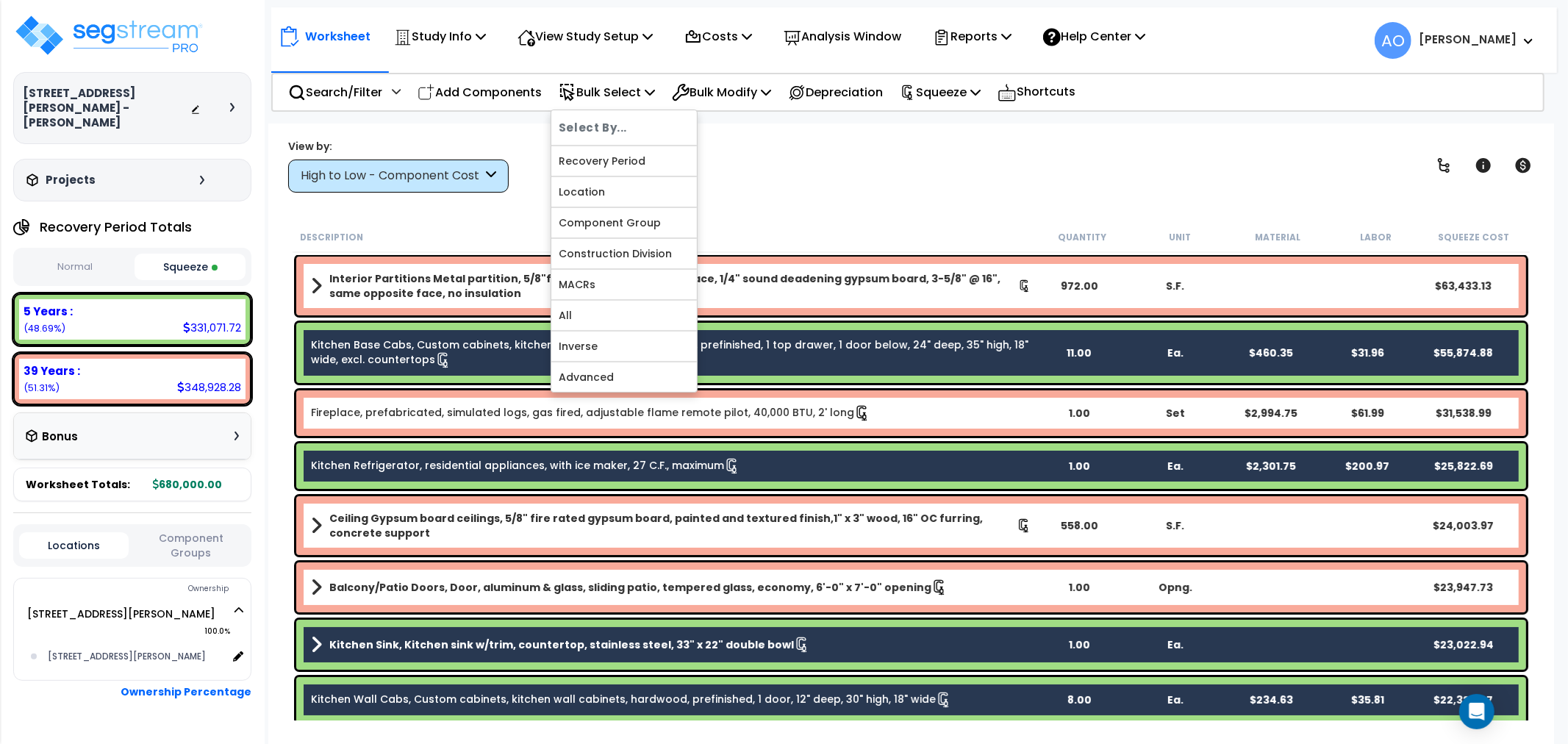
click at [792, 170] on div "View by: High to Low - Component Cost High to Low - Component Cost" at bounding box center [911, 165] width 1256 height 54
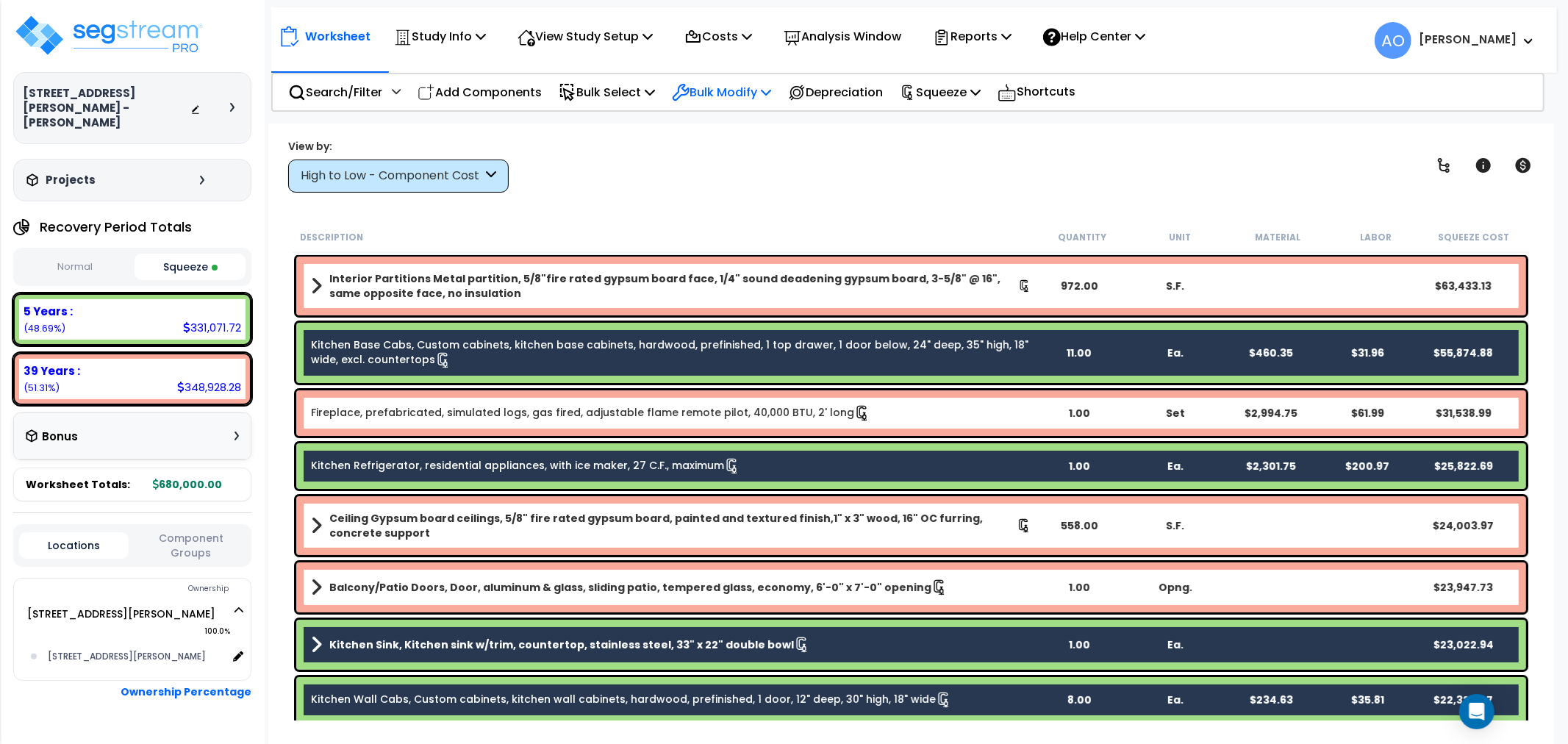
click at [730, 98] on p "Bulk Modify" at bounding box center [721, 91] width 99 height 20
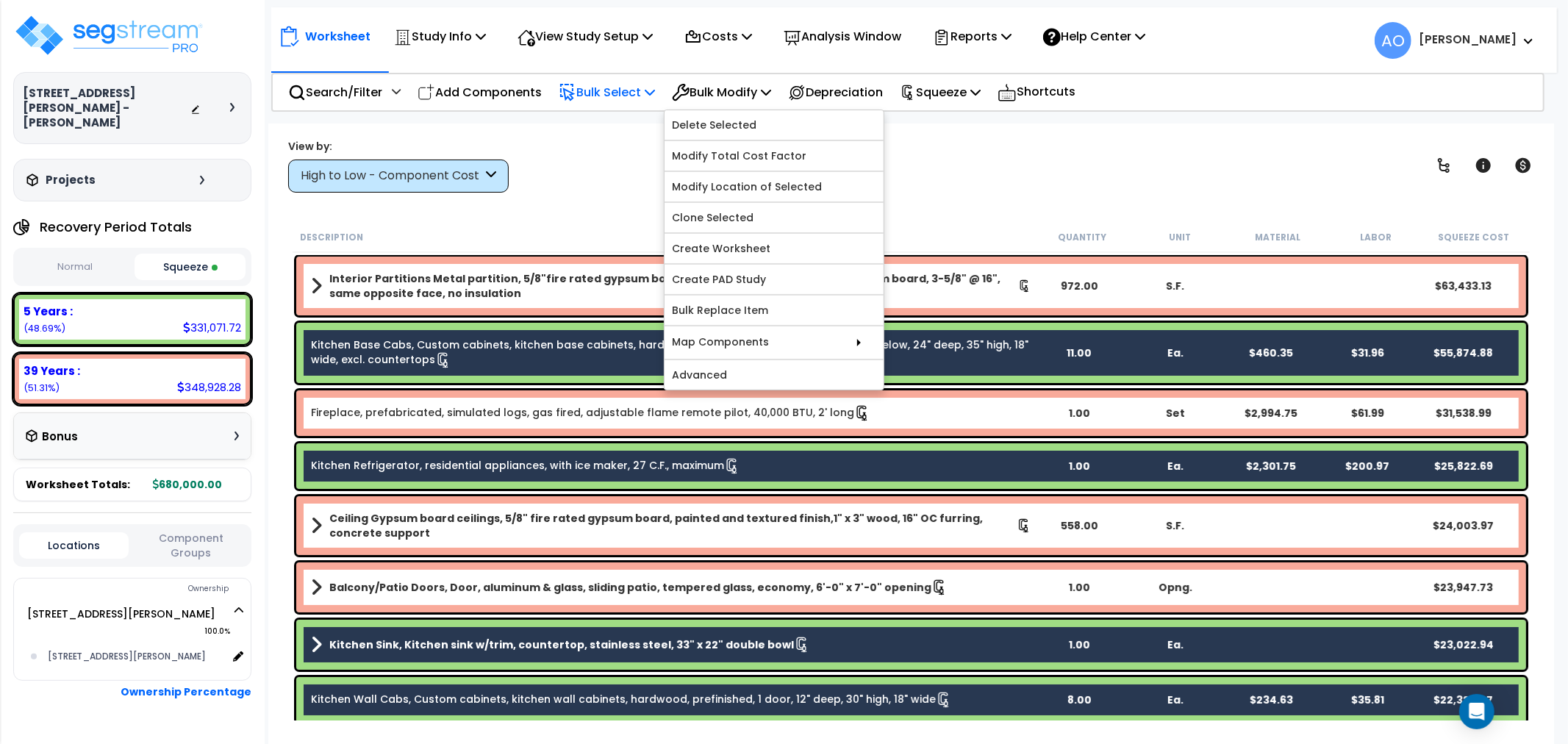
click at [591, 87] on p "Bulk Select" at bounding box center [606, 91] width 96 height 20
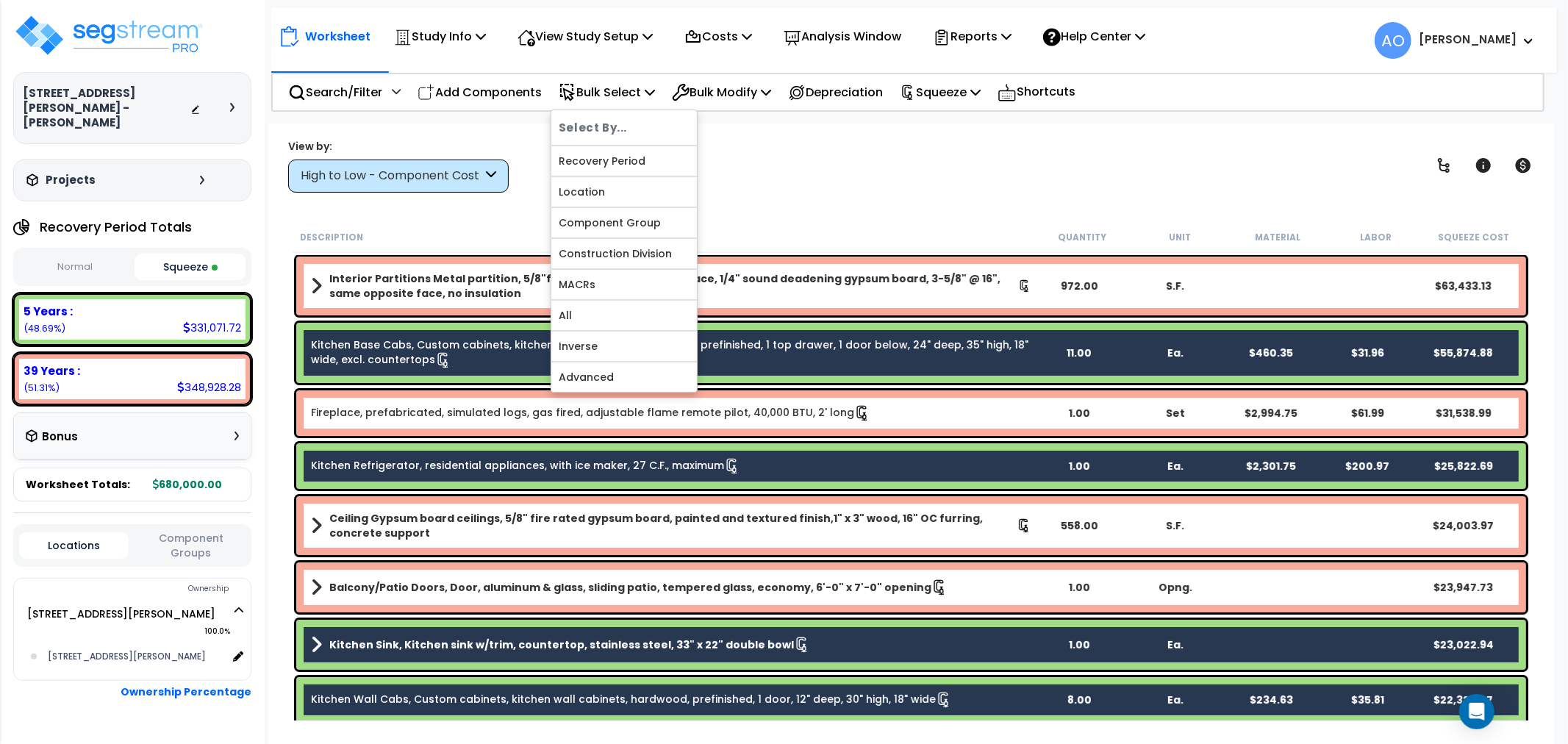
click at [865, 230] on div "Description" at bounding box center [667, 237] width 734 height 15
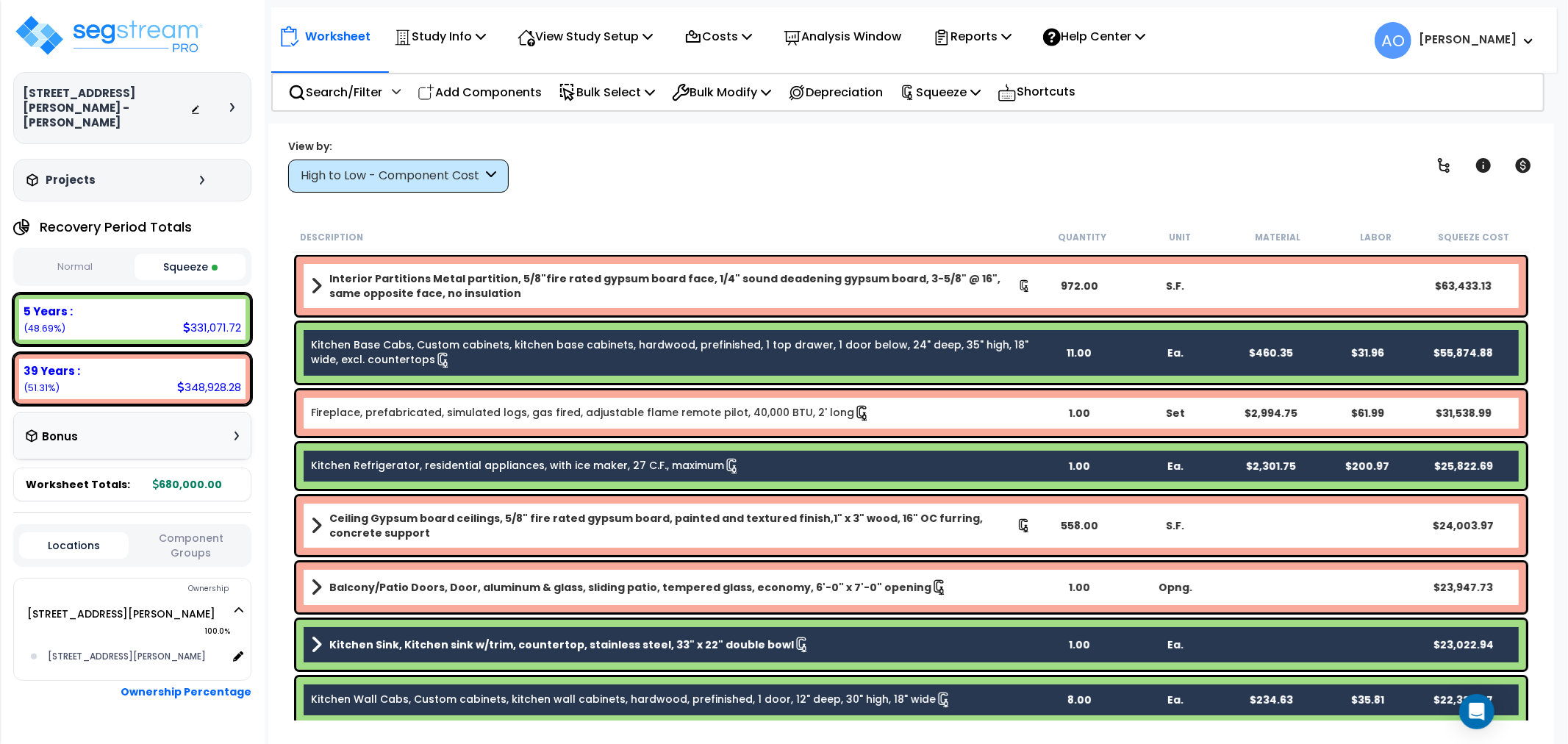
click at [344, 180] on div "High to Low - Component Cost" at bounding box center [391, 175] width 181 height 17
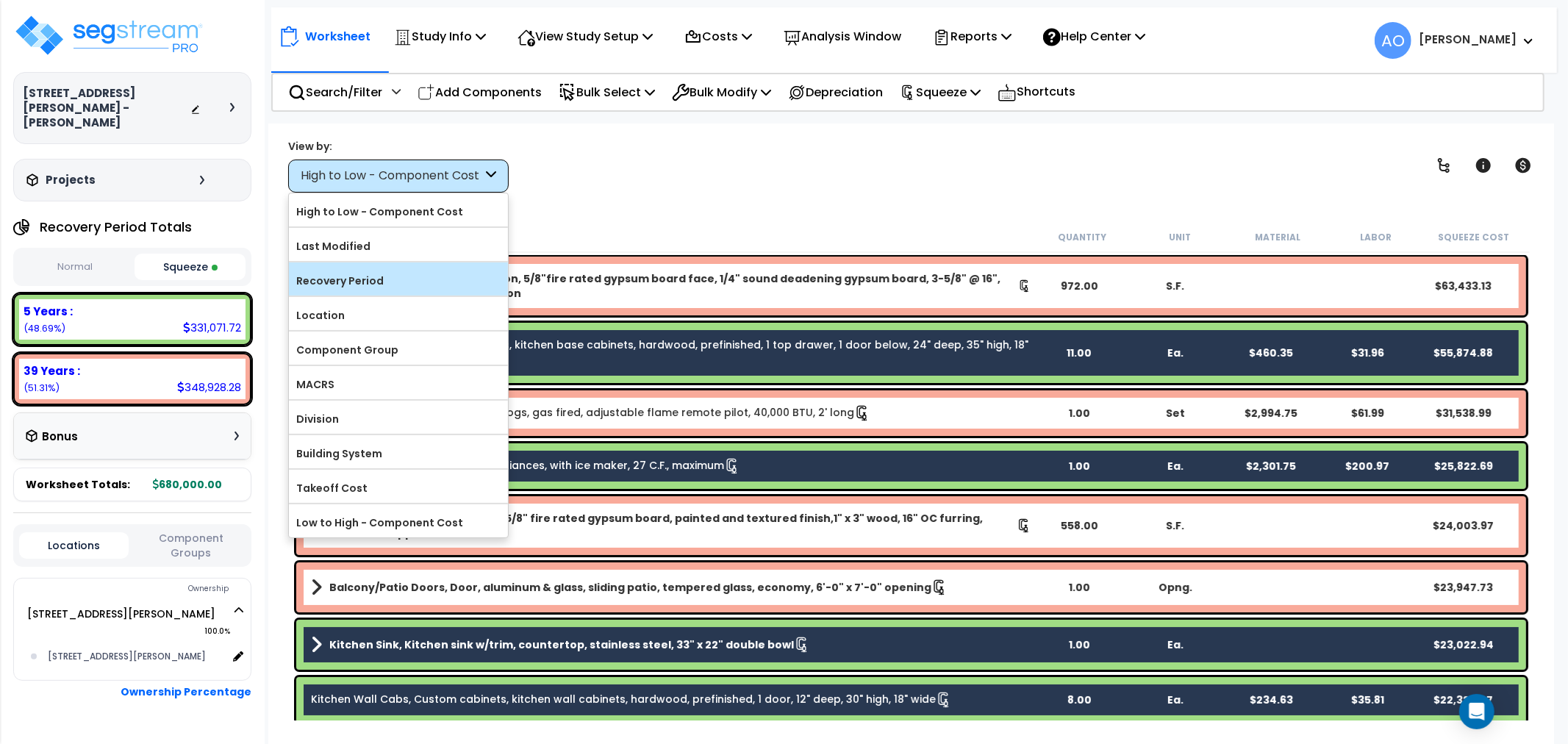
click at [393, 278] on label "Recovery Period" at bounding box center [398, 281] width 219 height 22
click at [0, 0] on input "Recovery Period" at bounding box center [0, 0] width 0 height 0
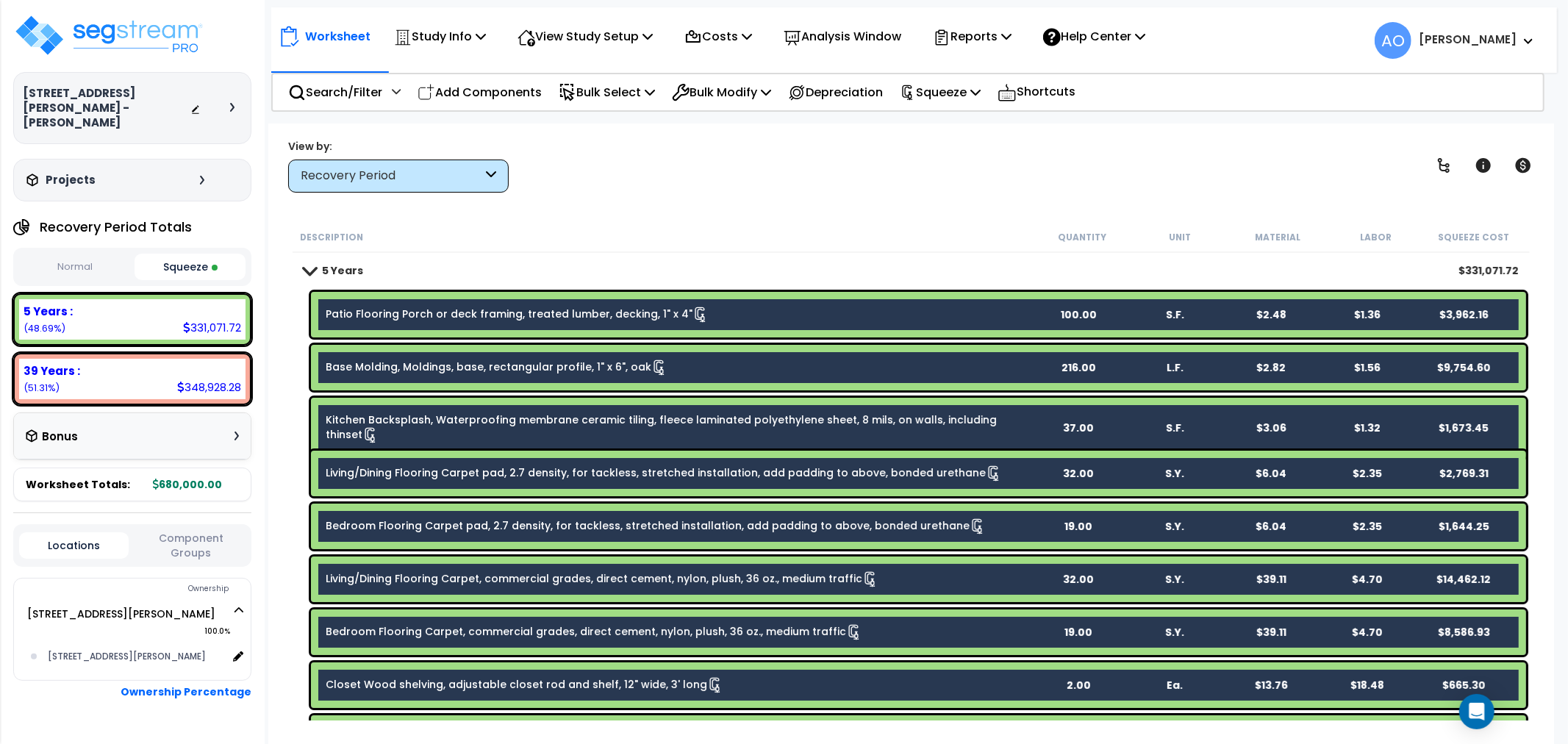
click at [461, 313] on link "Patio Flooring Porch or deck framing, treated lumber, decking, 1" x 4"" at bounding box center [517, 314] width 383 height 16
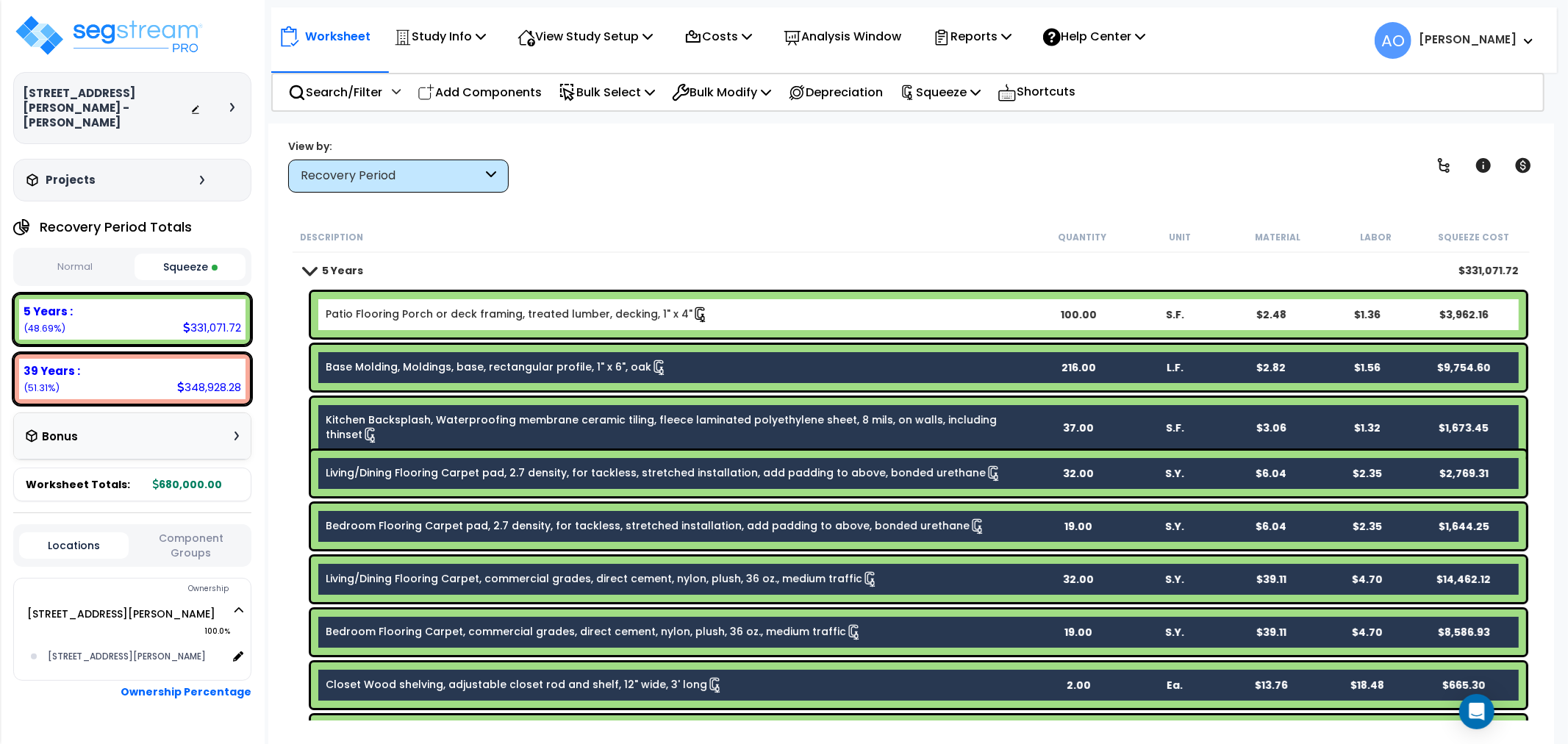
click at [452, 346] on div "Base Molding, Moldings, base, rectangular profile, 1" x 6", oak 216.00 L.F. $2.…" at bounding box center [918, 367] width 1215 height 46
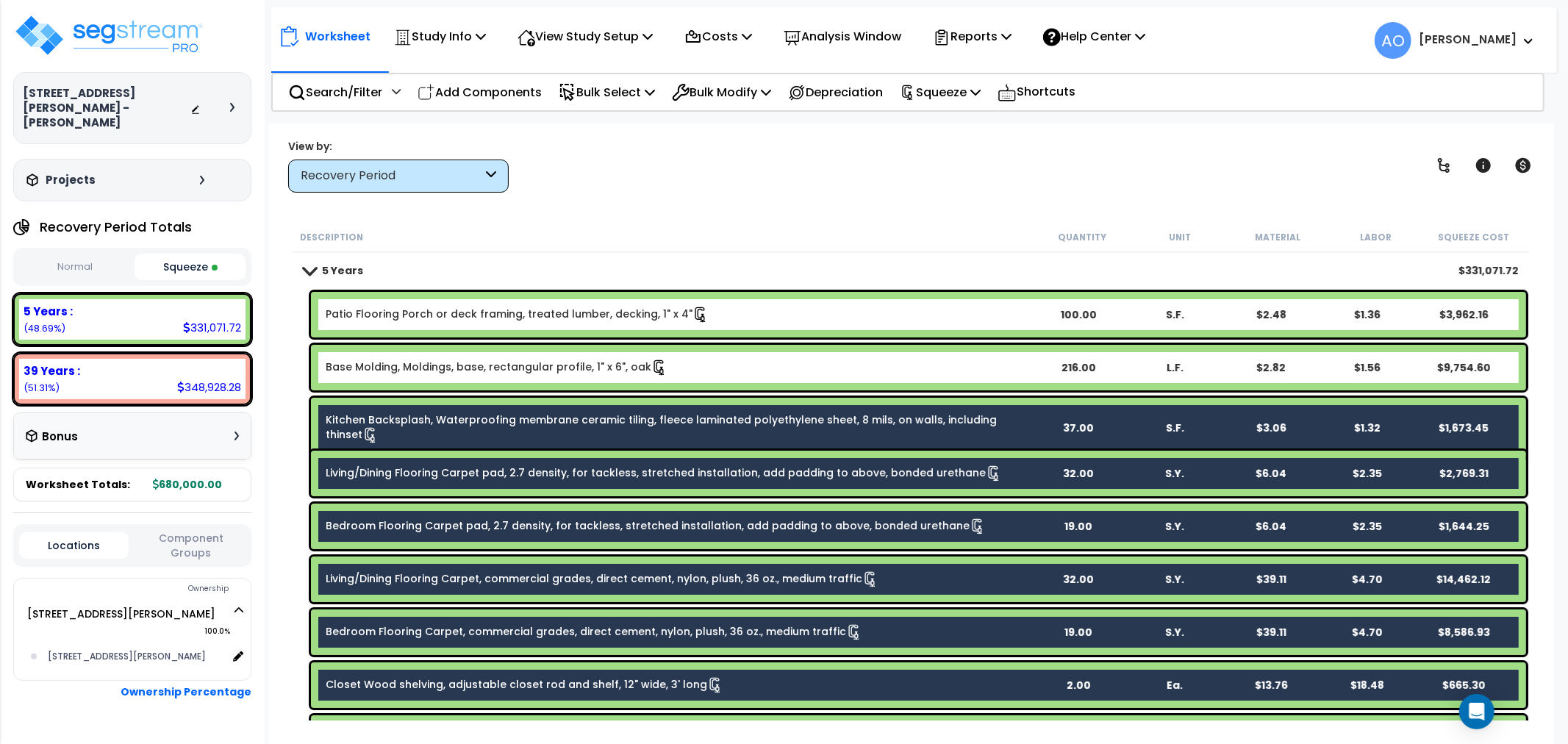
click at [460, 431] on div "Kitchen Backsplash, Waterproofing membrane ceramic tiling, fleece laminated pol…" at bounding box center [918, 428] width 1215 height 61
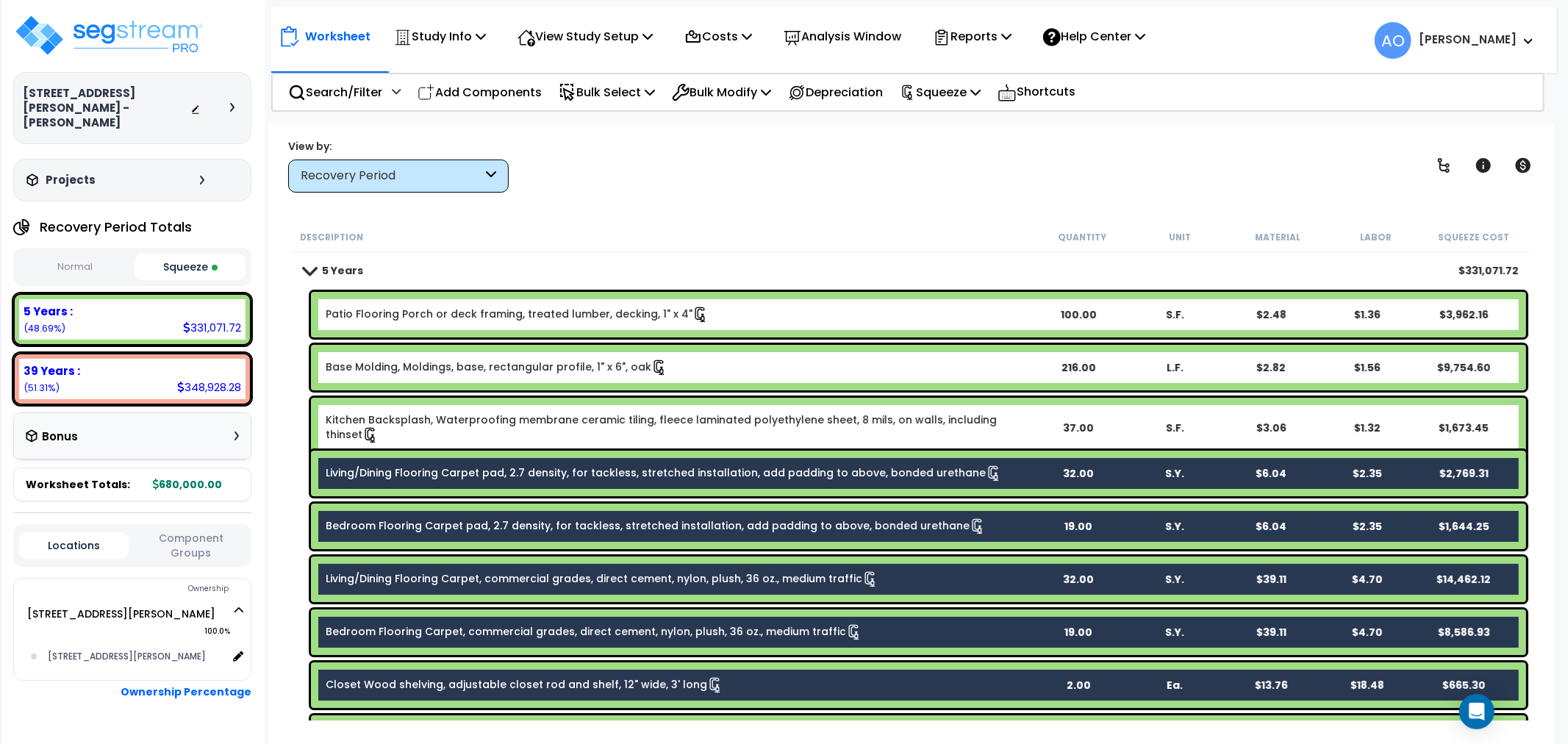
drag, startPoint x: 468, startPoint y: 469, endPoint x: 472, endPoint y: 482, distance: 13.6
click at [468, 470] on link "Living/Dining Flooring Carpet pad, 2.7 density, for tackless, stretched install…" at bounding box center [664, 472] width 676 height 16
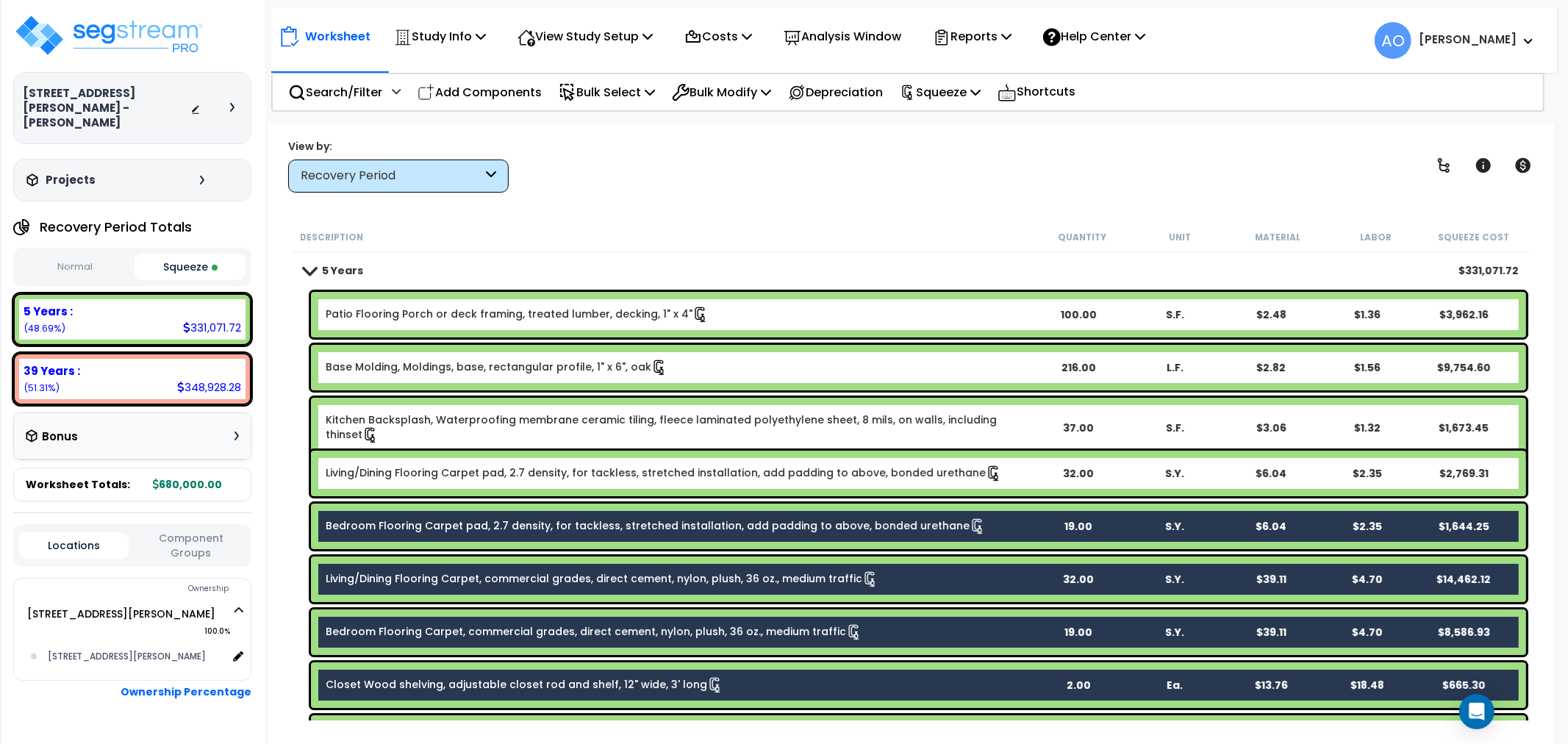
click at [471, 533] on div "Bedroom Flooring Carpet pad, 2.7 density, for tackless, stretched installation,…" at bounding box center [918, 526] width 1215 height 46
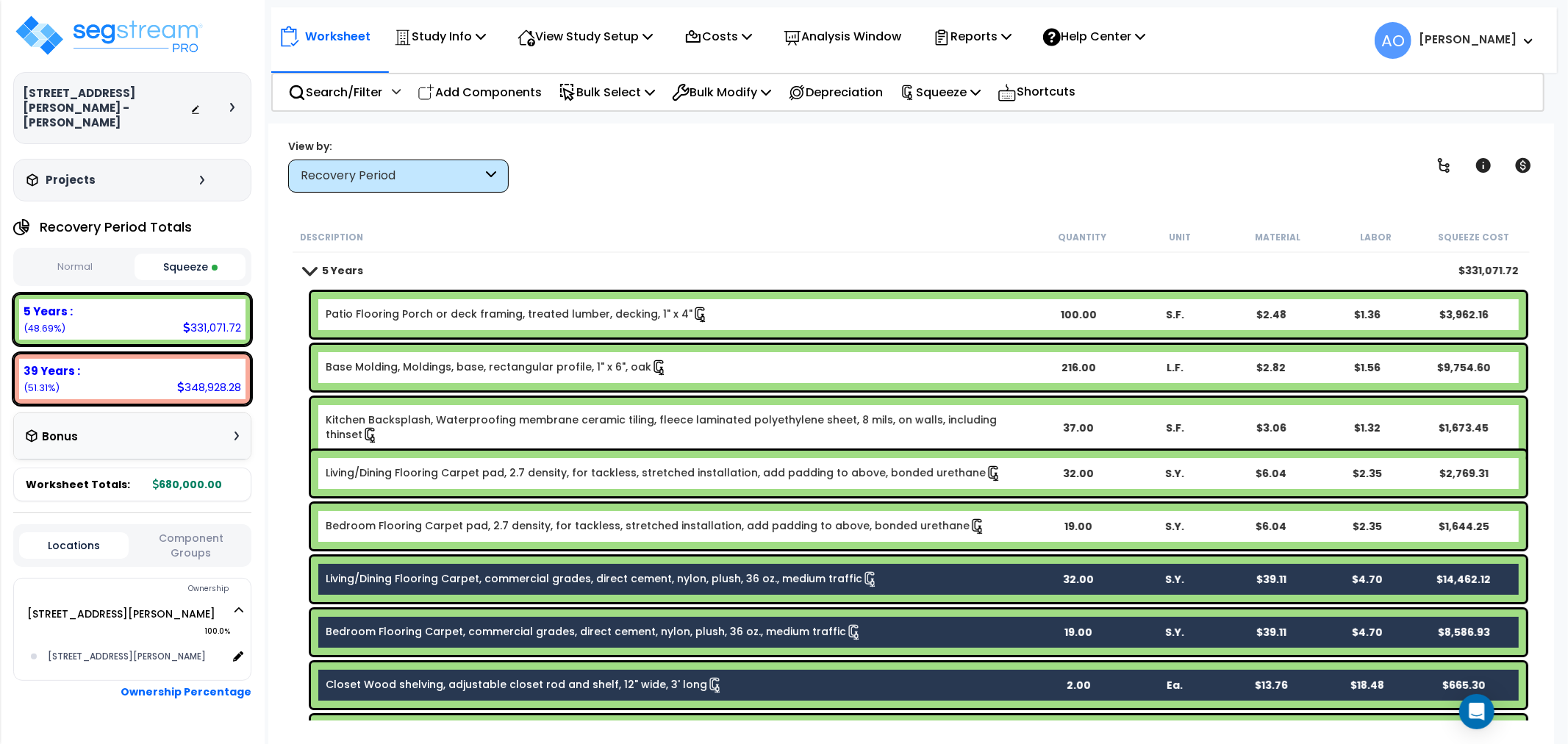
click at [474, 569] on div "Living/Dining Flooring Carpet, commercial grades, direct cement, nylon, plush, …" at bounding box center [918, 579] width 1215 height 46
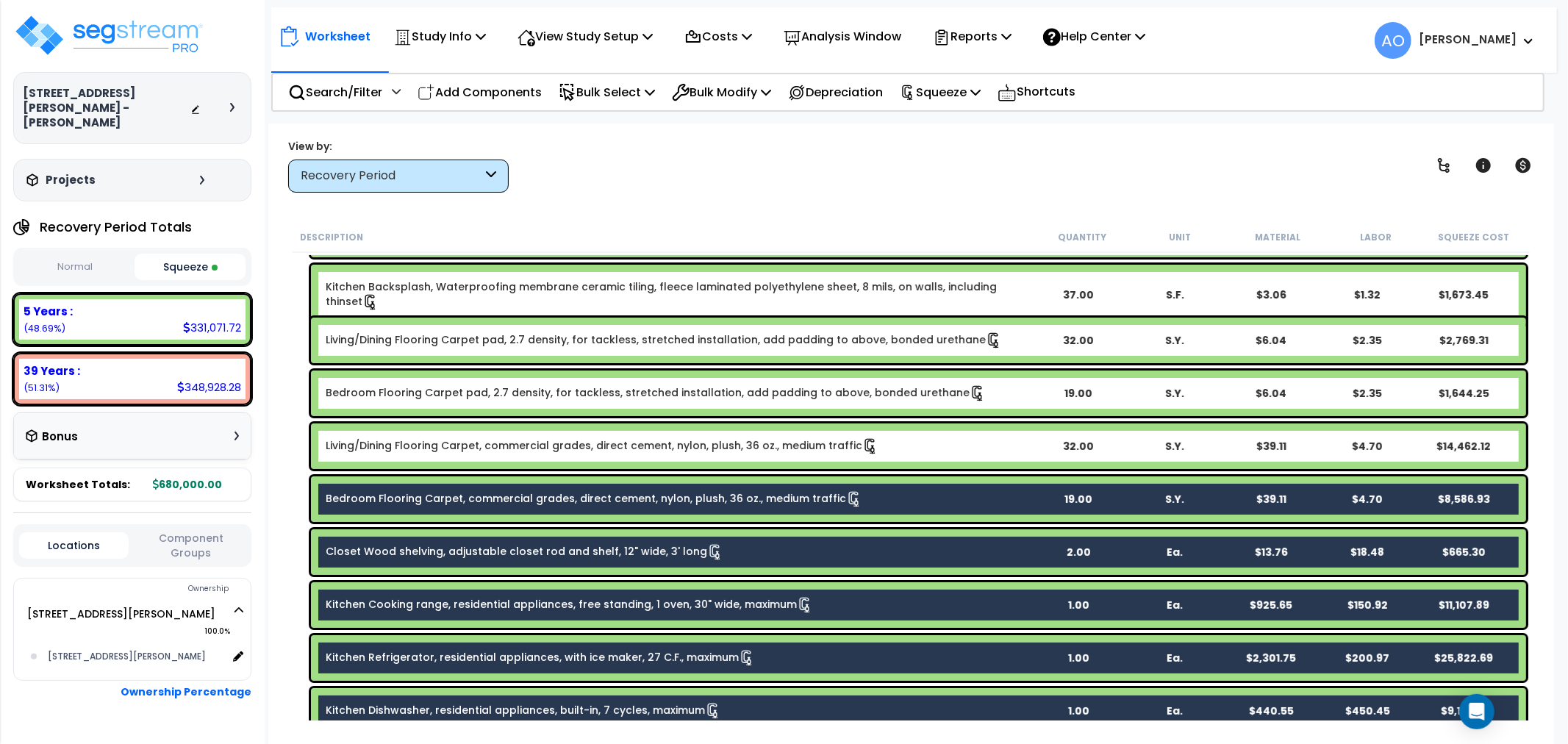
scroll to position [245, 0]
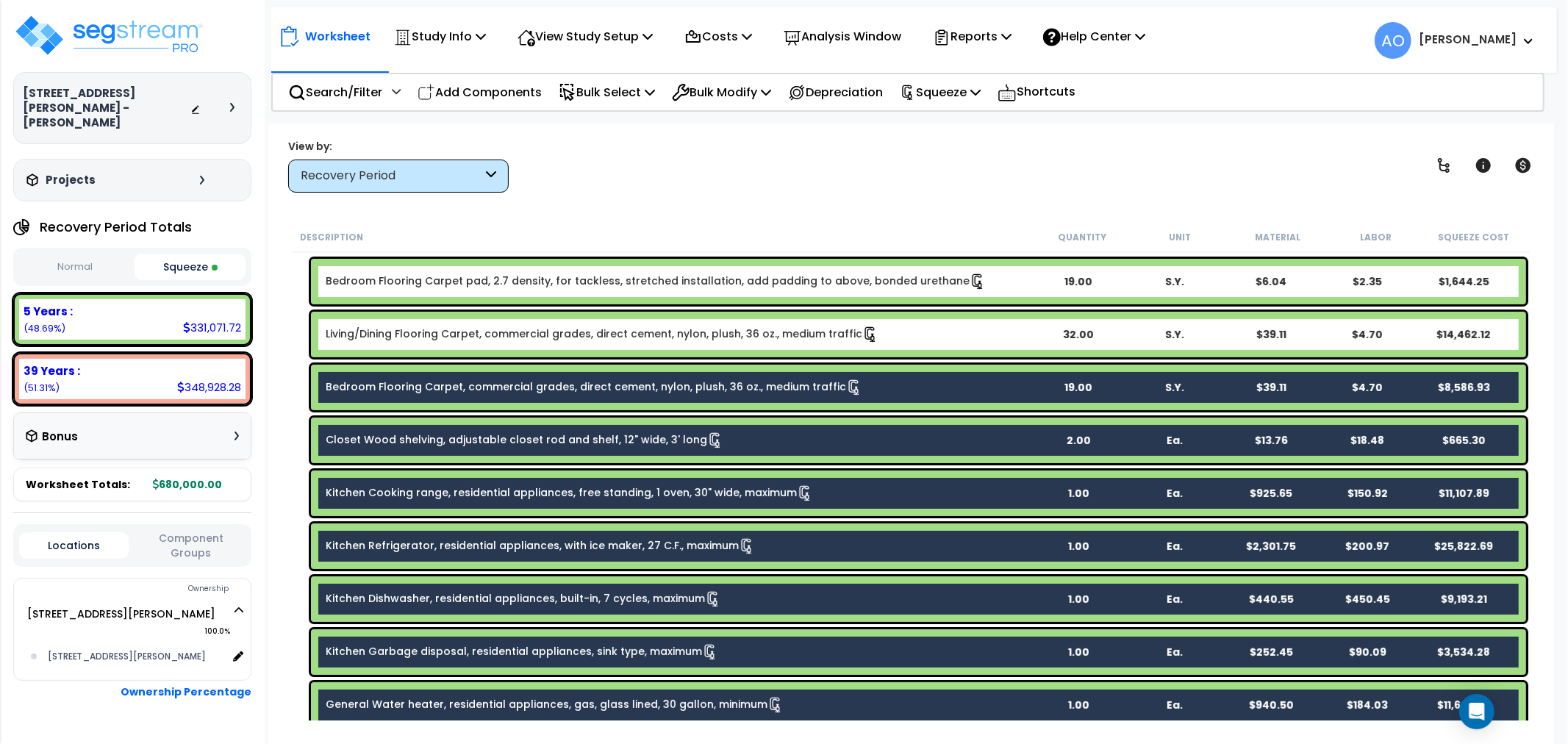
click at [505, 387] on link "Bedroom Flooring Carpet, commercial grades, direct cement, nylon, plush, 36 oz.…" at bounding box center [594, 386] width 537 height 16
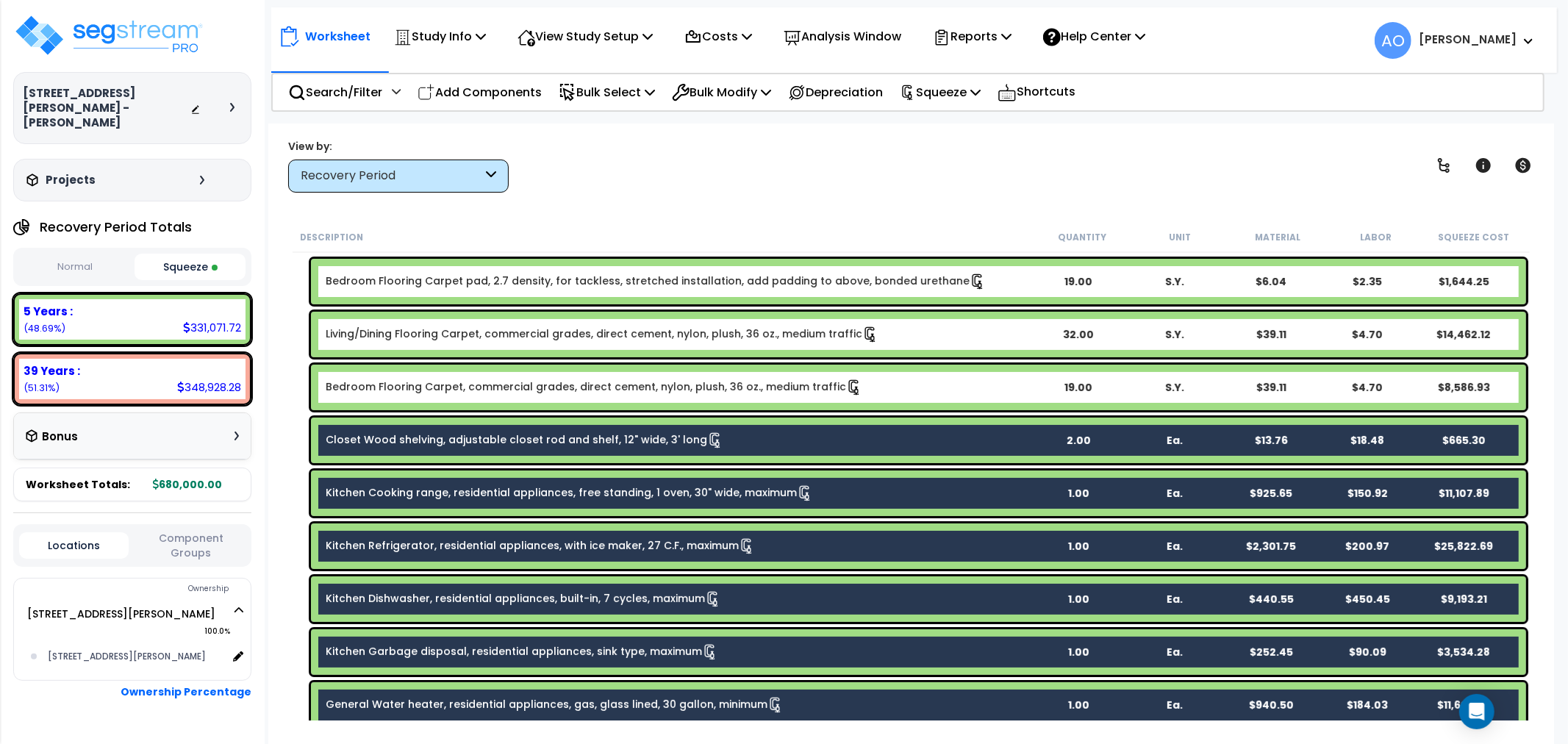
drag, startPoint x: 506, startPoint y: 433, endPoint x: 516, endPoint y: 470, distance: 38.3
click at [507, 434] on link "Closet Wood shelving, adjustable closet rod and shelf, 12" wide, 3' long" at bounding box center [525, 440] width 398 height 16
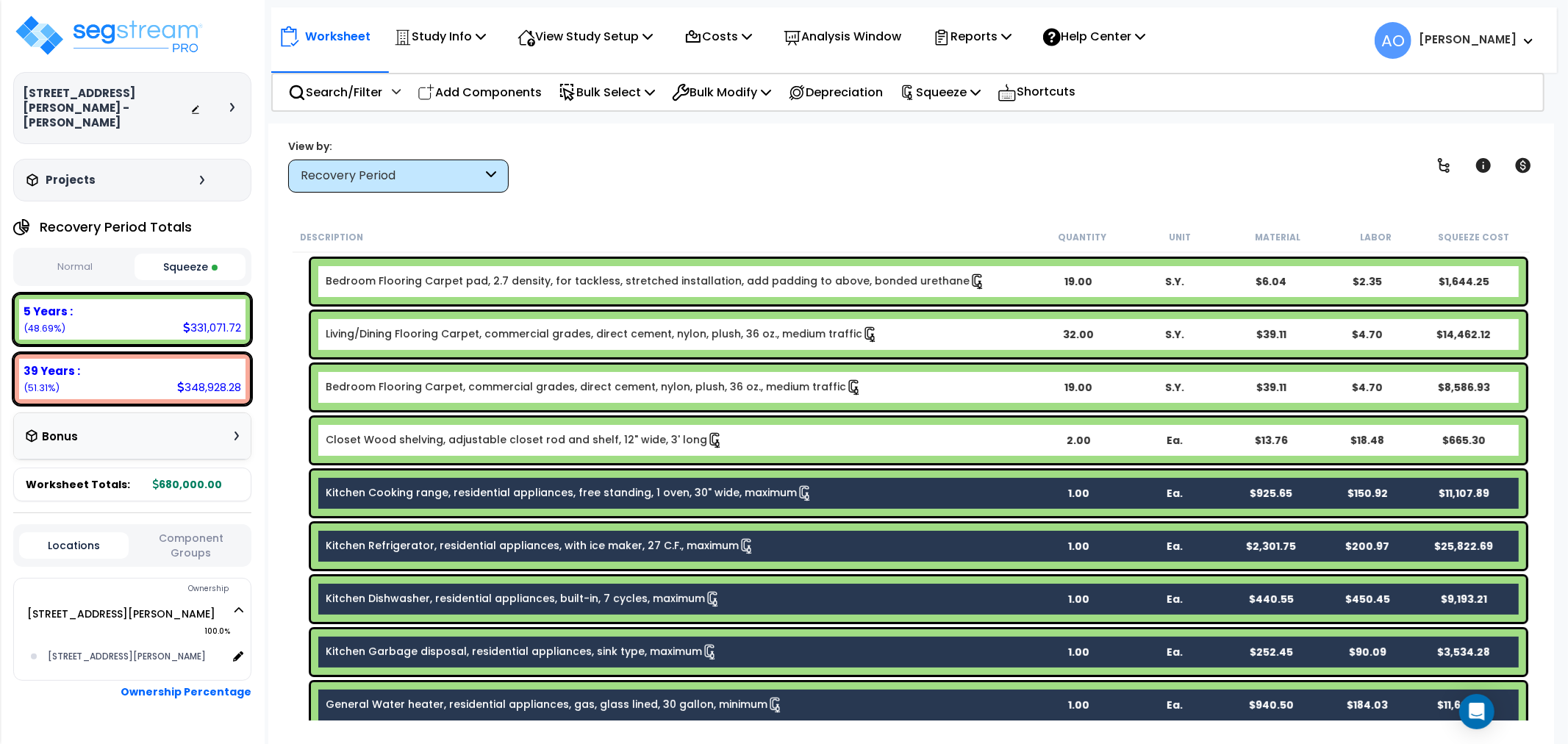
drag, startPoint x: 516, startPoint y: 478, endPoint x: 516, endPoint y: 515, distance: 37.0
click at [516, 481] on div "Kitchen Cooking range, residential appliances, free standing, 1 oven, 30" wide,…" at bounding box center [918, 493] width 1215 height 46
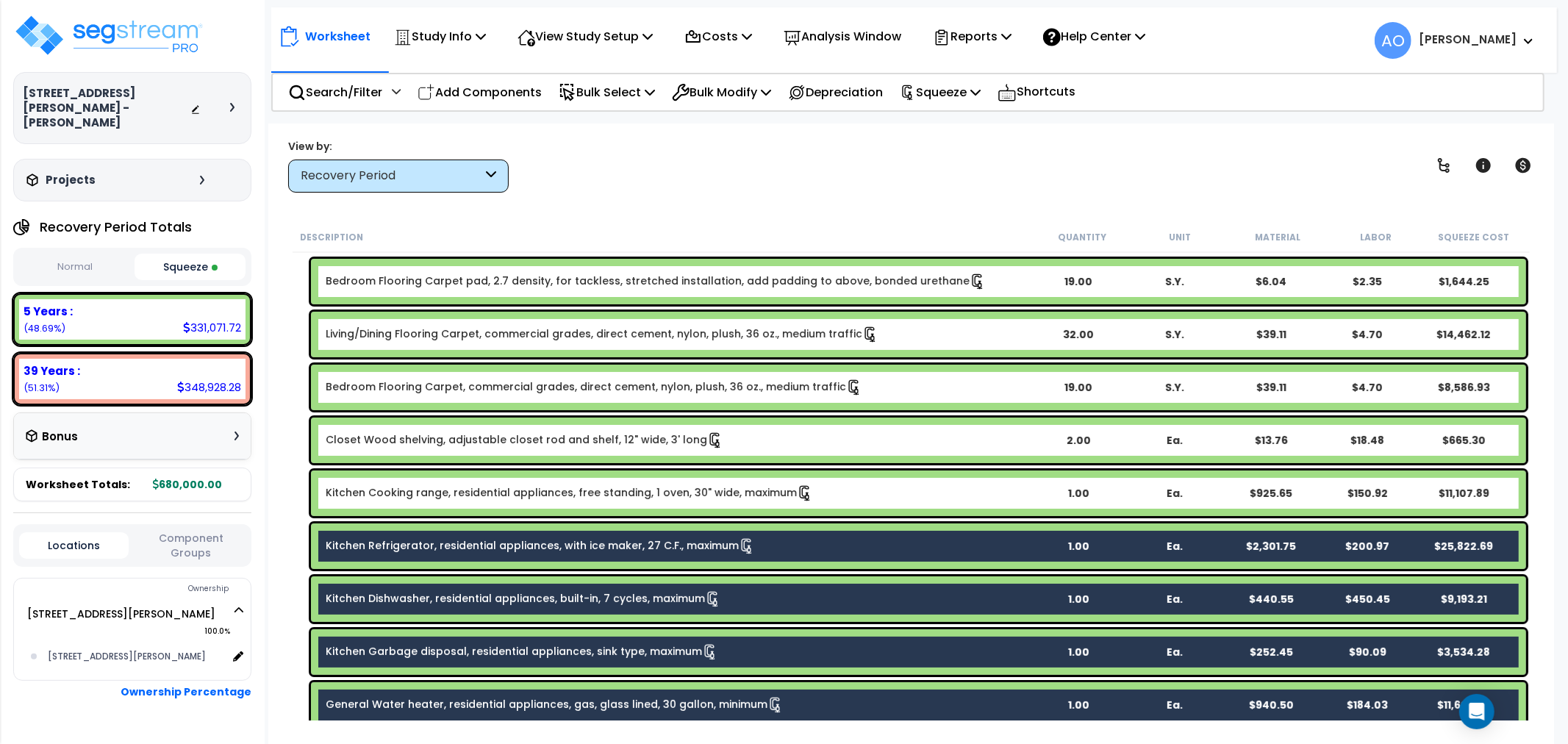
drag, startPoint x: 510, startPoint y: 543, endPoint x: 512, endPoint y: 589, distance: 46.0
click at [513, 546] on link "Kitchen Refrigerator, residential appliances, with ice maker, 27 C.F., maximum" at bounding box center [541, 545] width 430 height 16
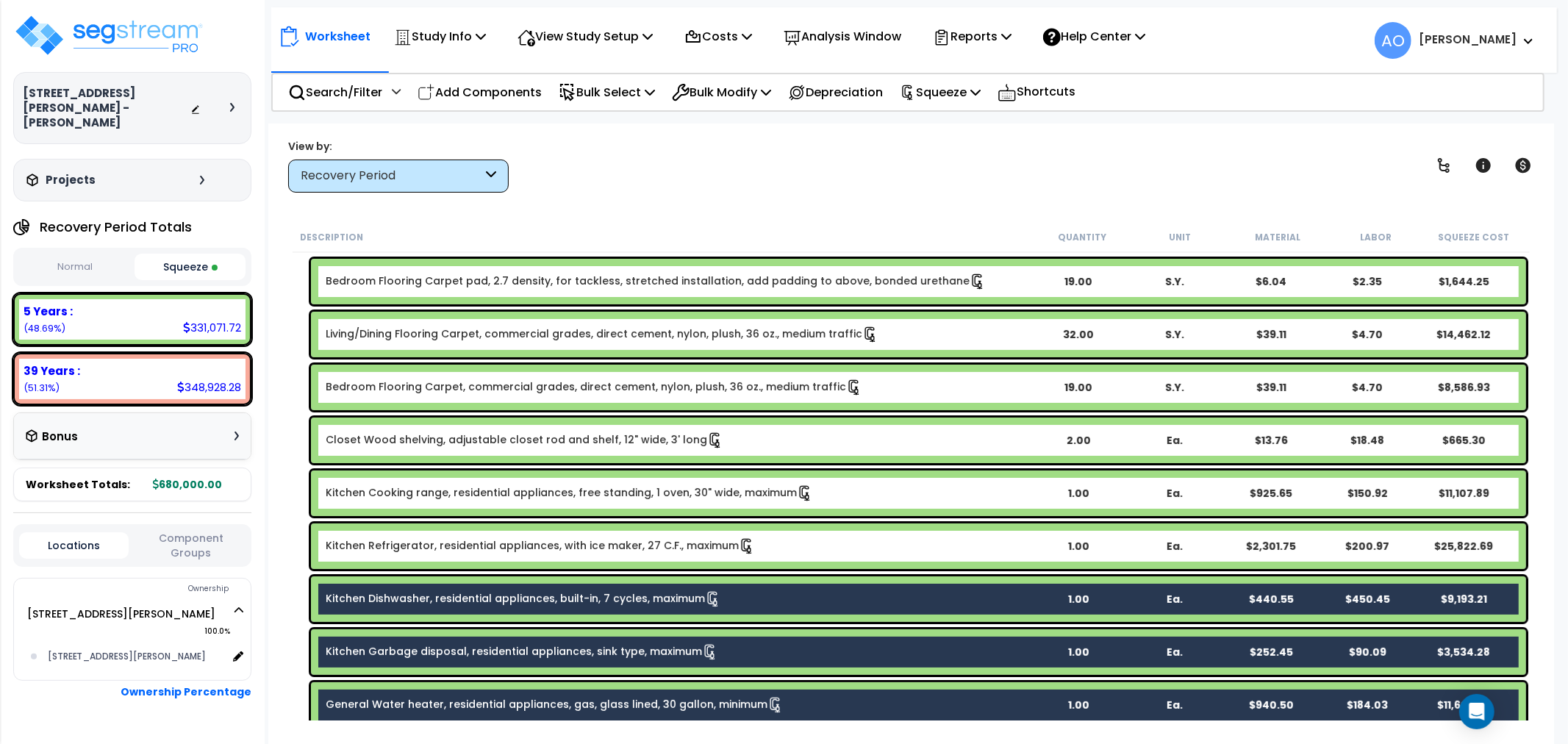
click at [512, 591] on link "Kitchen Dishwasher, residential appliances, built-in, 7 cycles, maximum" at bounding box center [523, 598] width 395 height 16
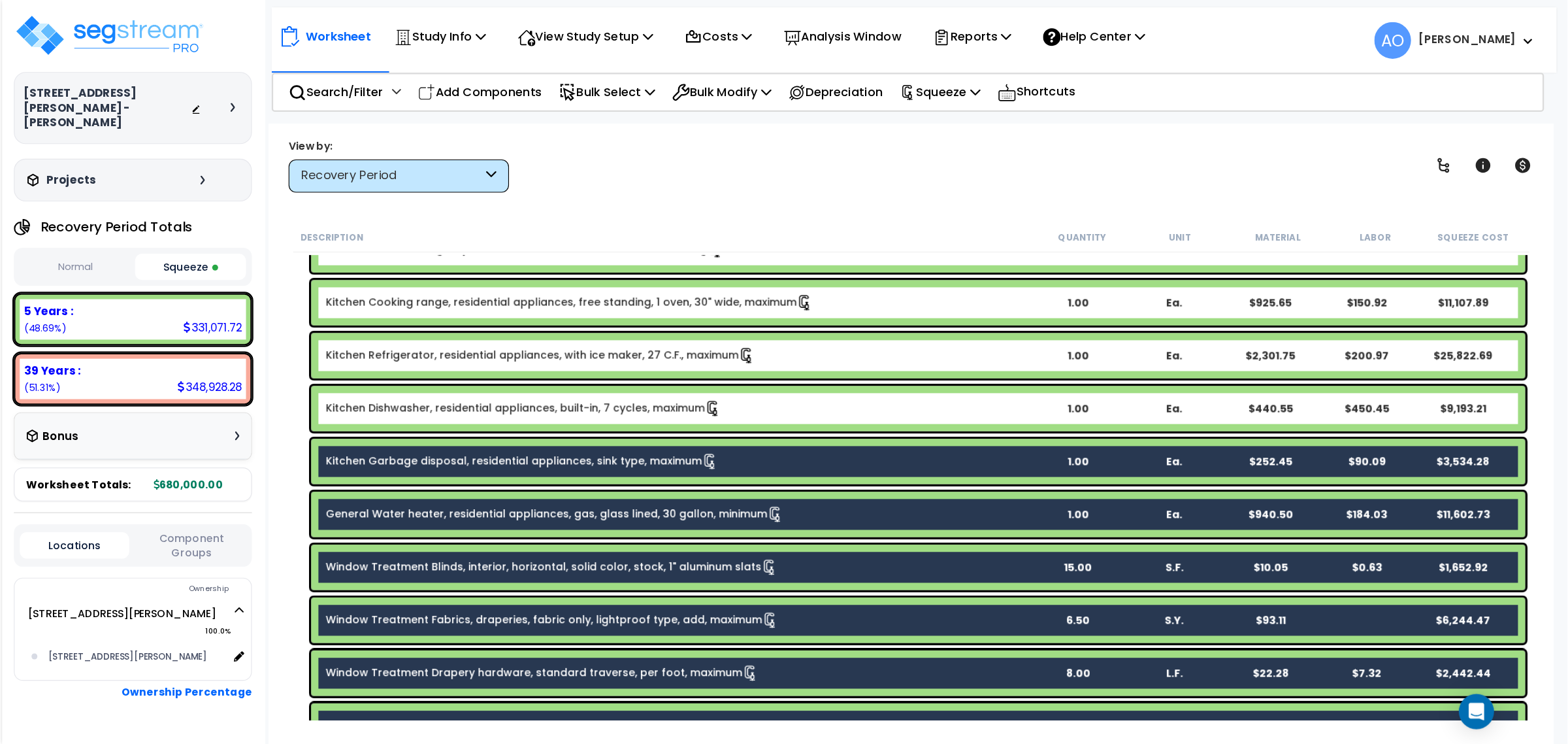
scroll to position [387, 0]
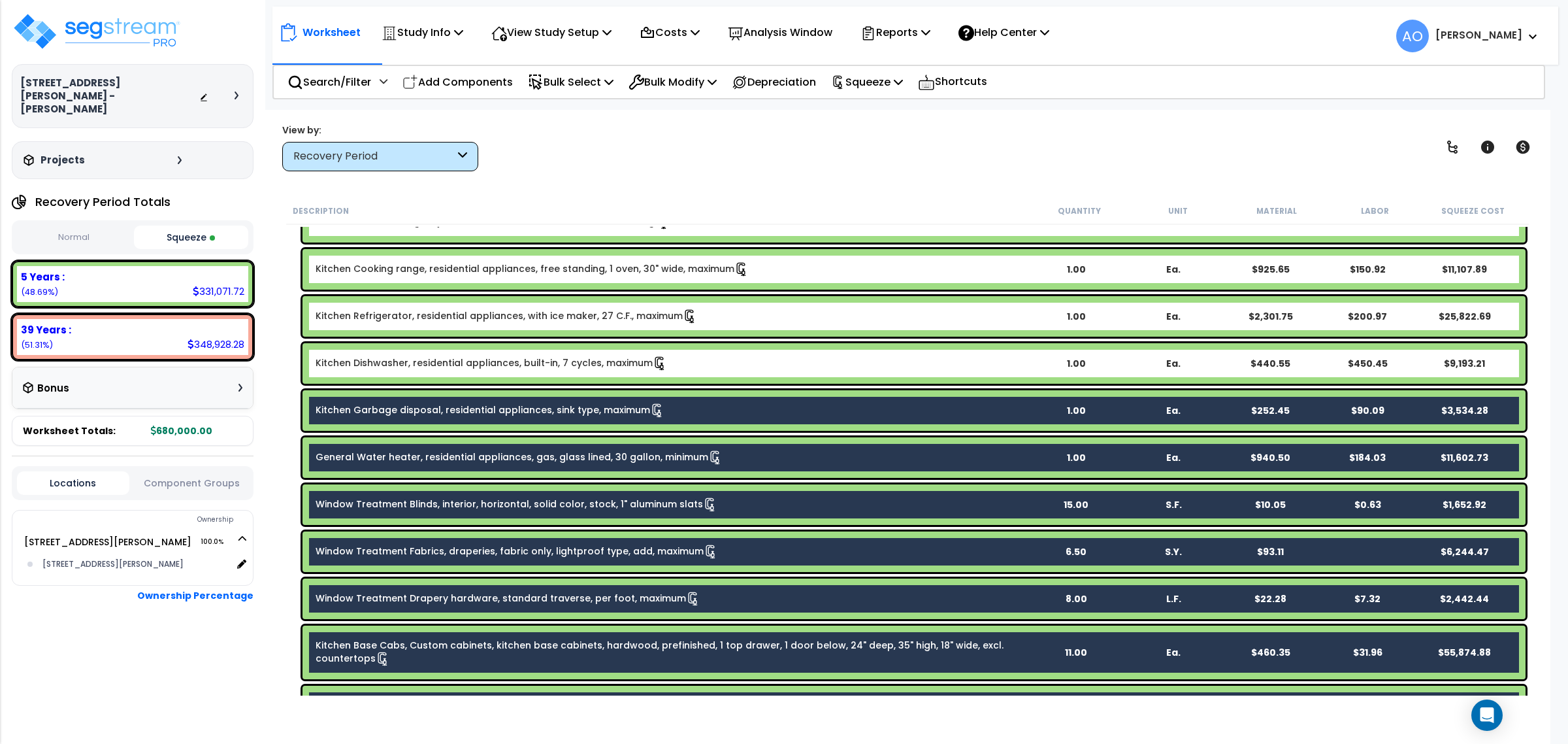
click at [490, 410] on link "Kitchen Garbage disposal, residential appliances, sink type, maximum" at bounding box center [490, 410] width 349 height 14
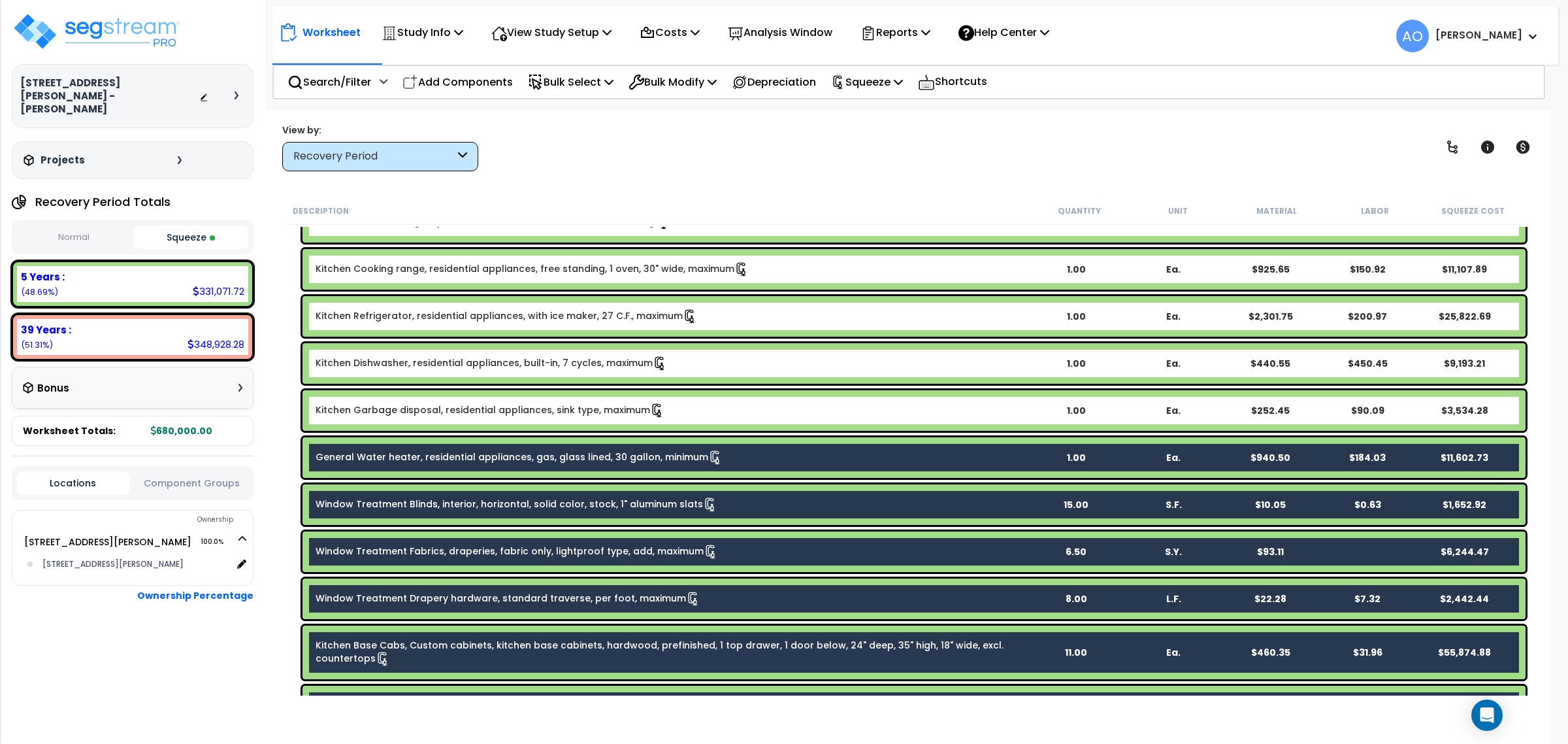
drag, startPoint x: 506, startPoint y: 456, endPoint x: 516, endPoint y: 490, distance: 35.4
click at [506, 456] on link "General Water heater, residential appliances, gas, glass lined, 30 gallon, mini…" at bounding box center [519, 457] width 407 height 14
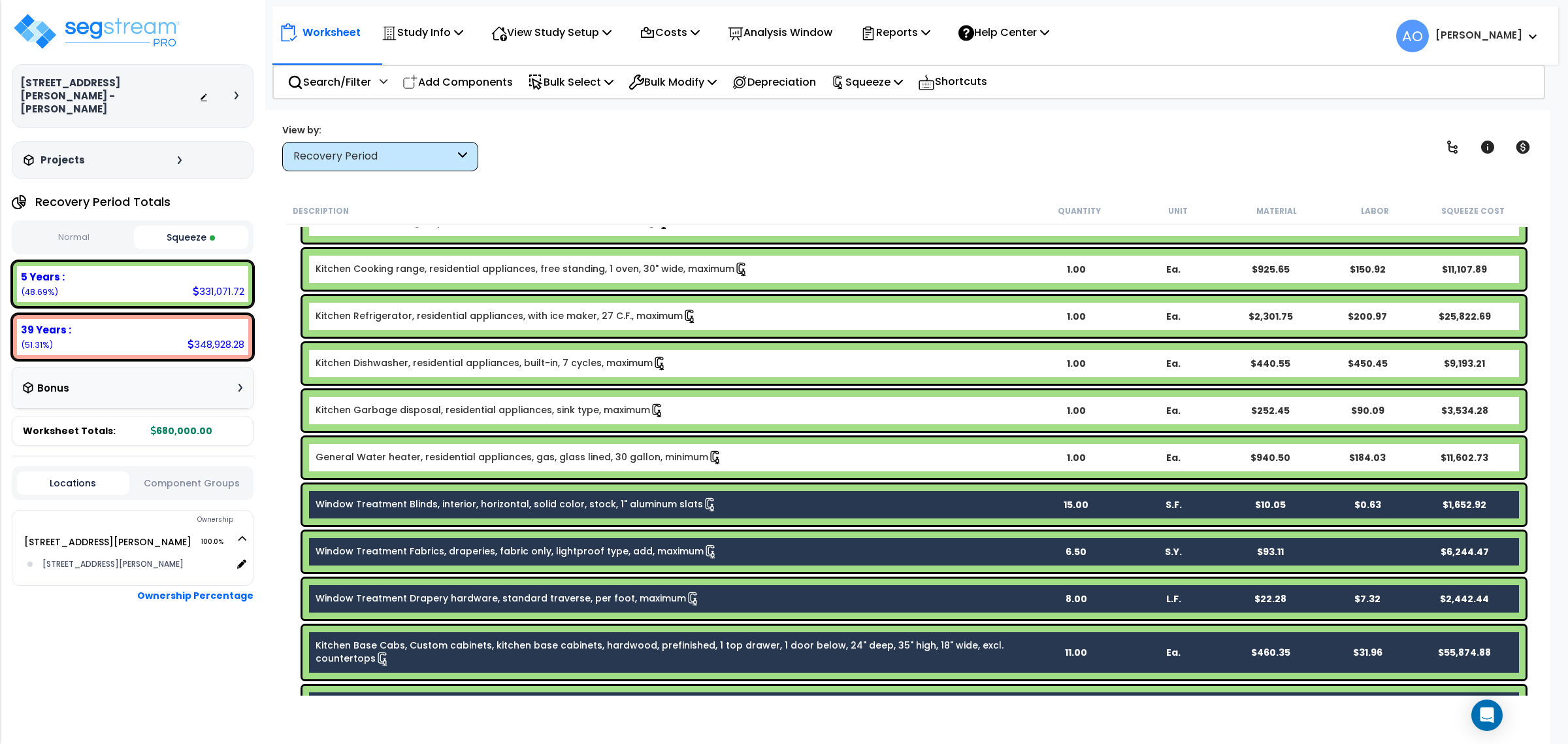
drag, startPoint x: 517, startPoint y: 502, endPoint x: 521, endPoint y: 512, distance: 10.8
click at [520, 503] on link "Window Treatment Blinds, interior, horizontal, solid color, stock, 1" aluminum …" at bounding box center [516, 504] width 402 height 14
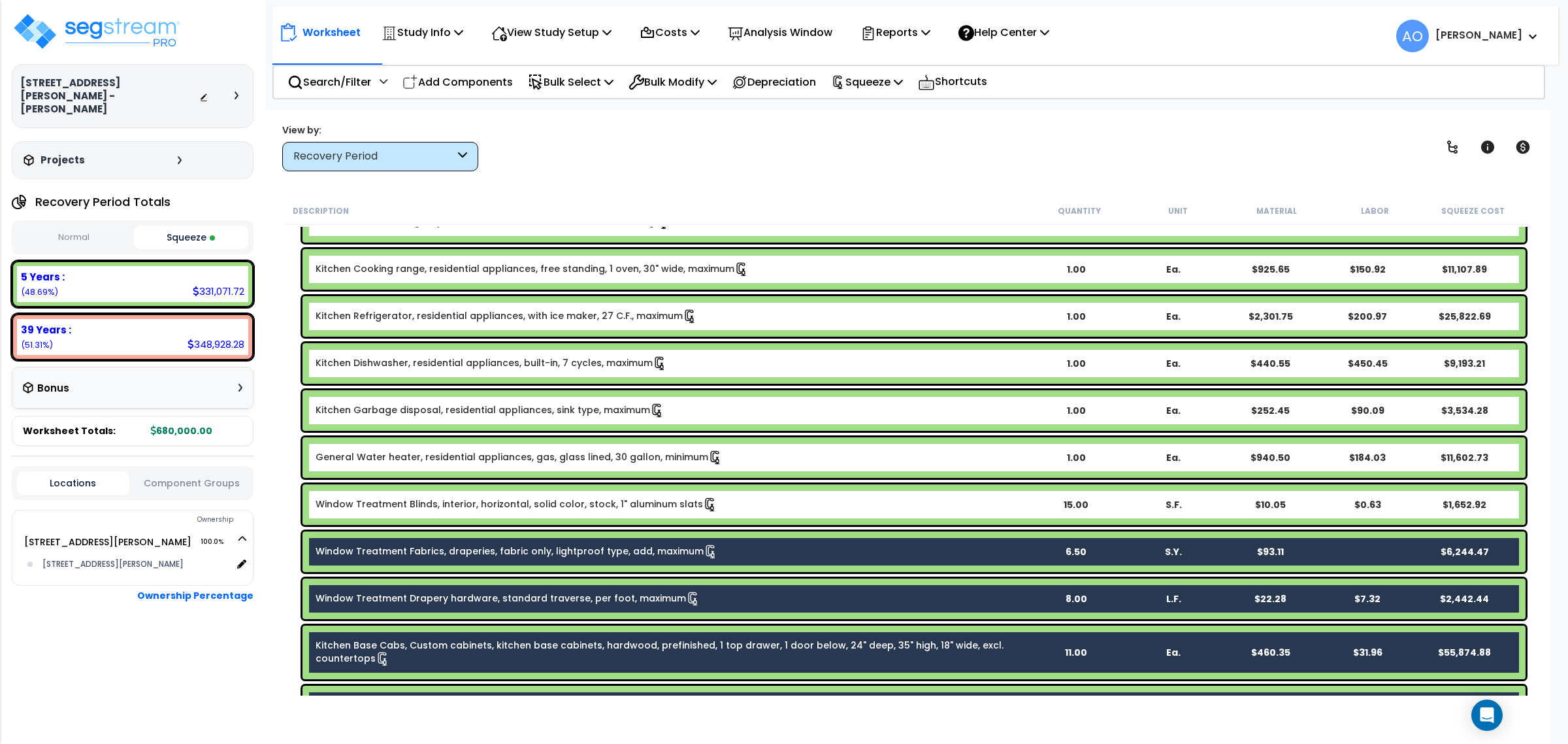
click at [525, 549] on link "Window Treatment Fabrics, draperies, fabric only, lightproof type, add, maximum" at bounding box center [516, 551] width 403 height 14
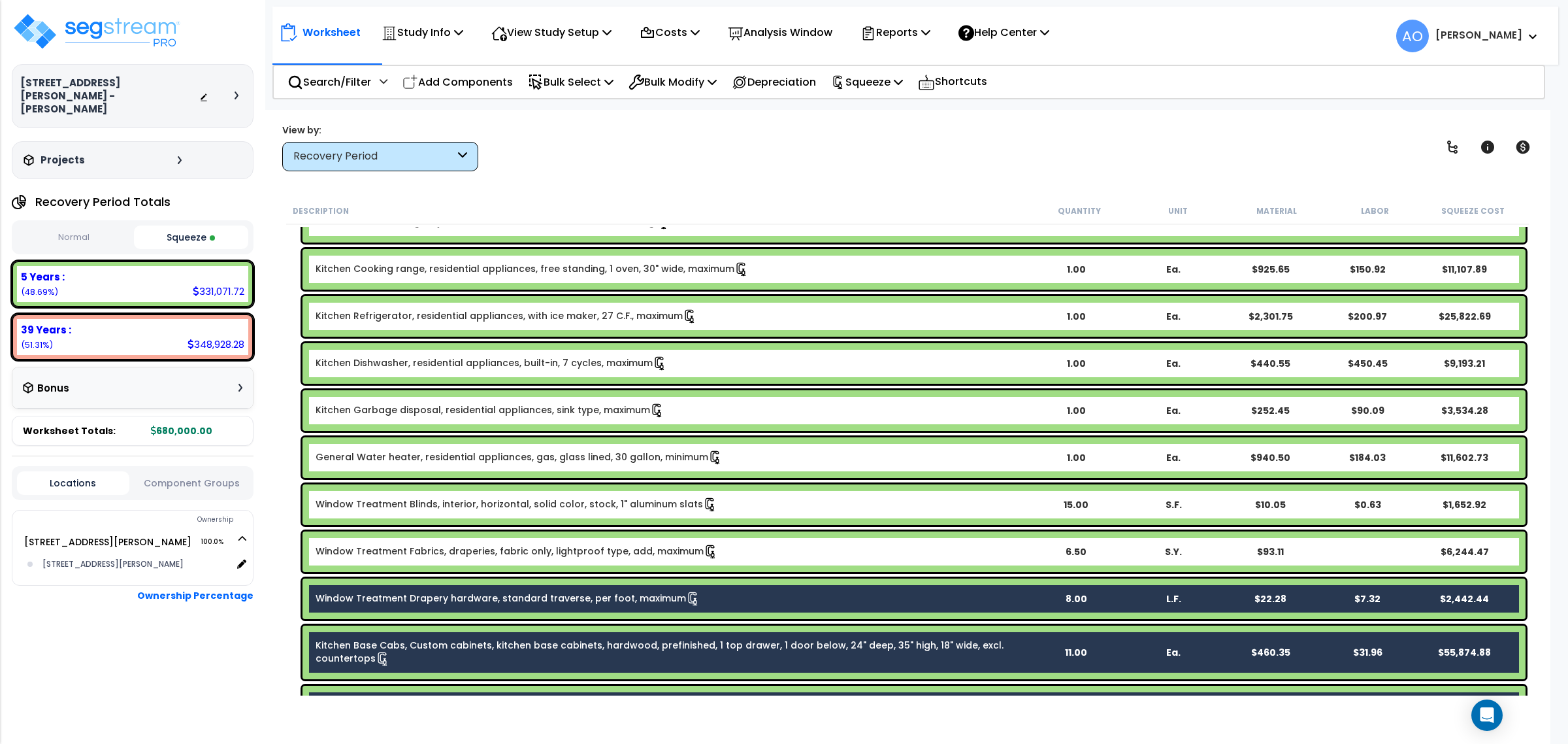
click at [531, 592] on link "Window Treatment Drapery hardware, standard traverse, per foot, maximum" at bounding box center [508, 598] width 385 height 14
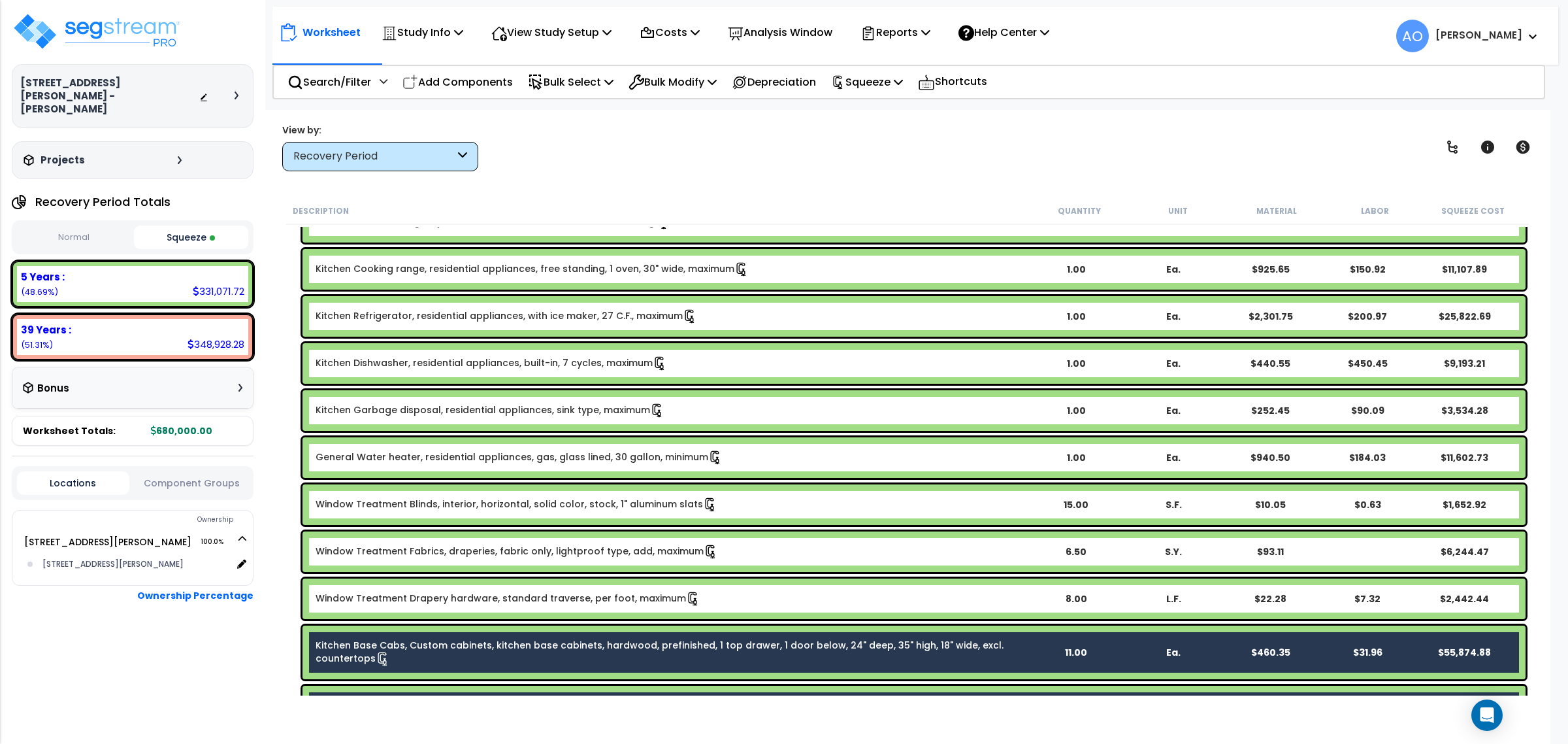
click at [534, 637] on div "Kitchen Base Cabs, Custom cabinets, kitchen base cabinets, hardwood, prefinishe…" at bounding box center [913, 652] width 1223 height 54
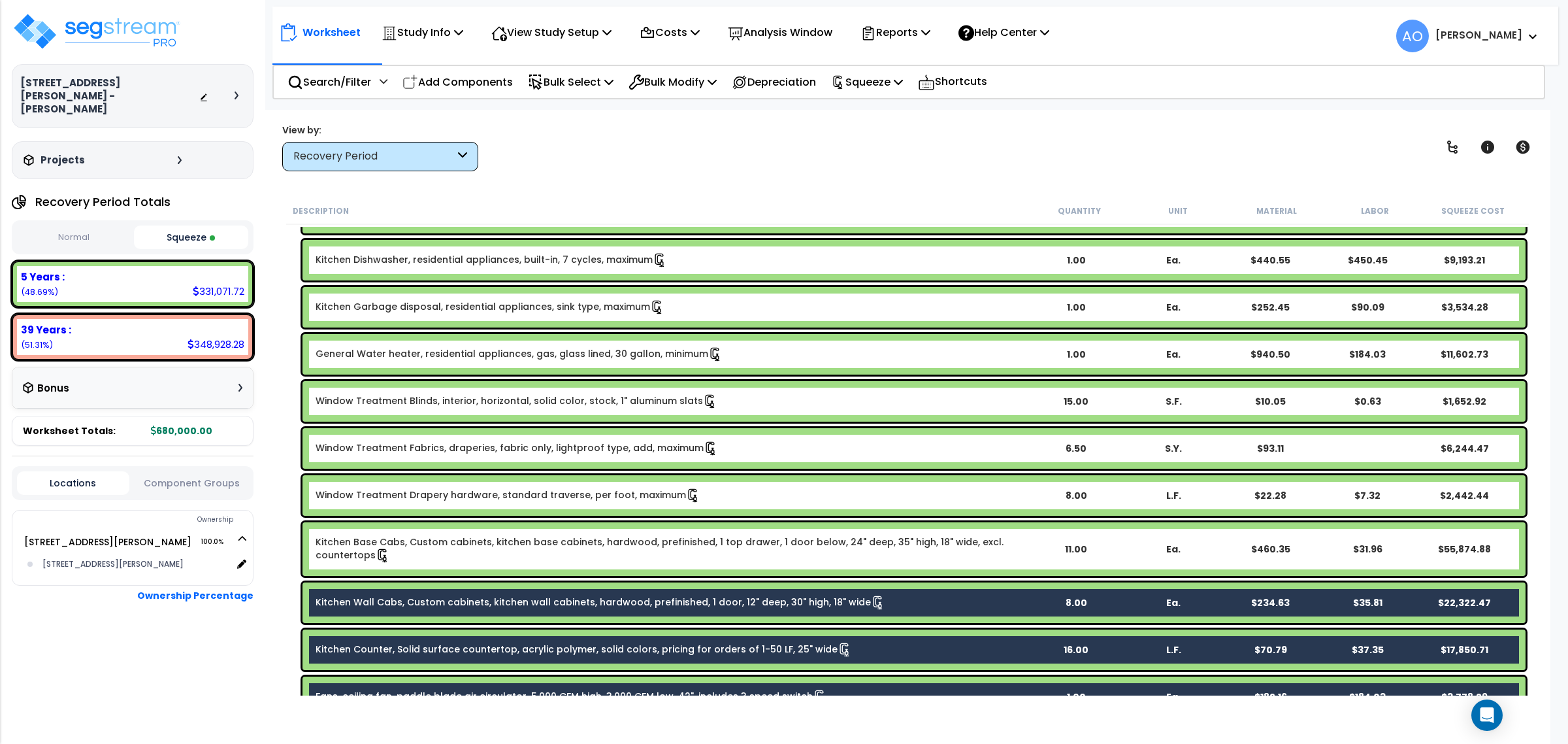
scroll to position [605, 0]
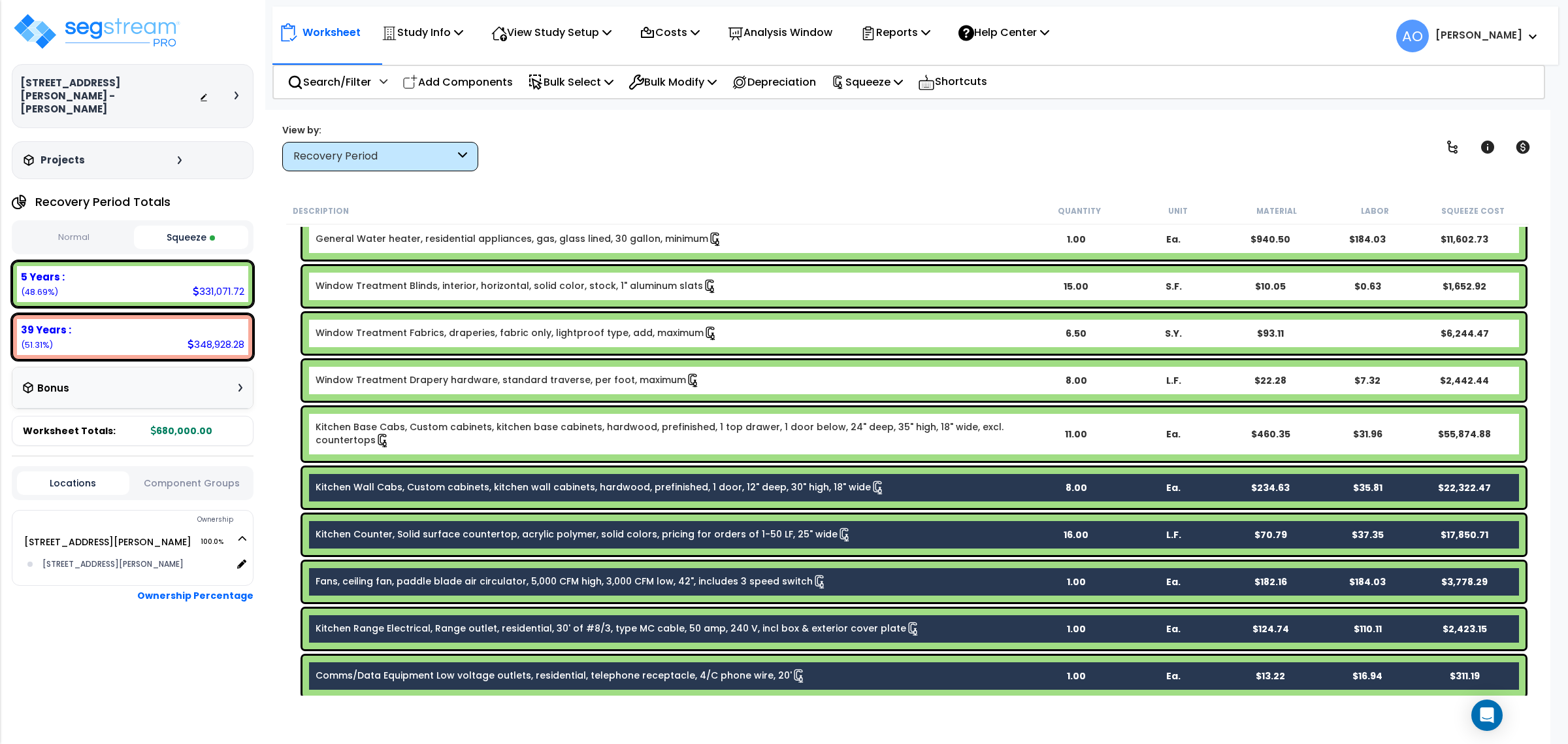
click at [520, 489] on link "Kitchen Wall Cabs, Custom cabinets, kitchen wall cabinets, hardwood, prefinishe…" at bounding box center [600, 487] width 569 height 14
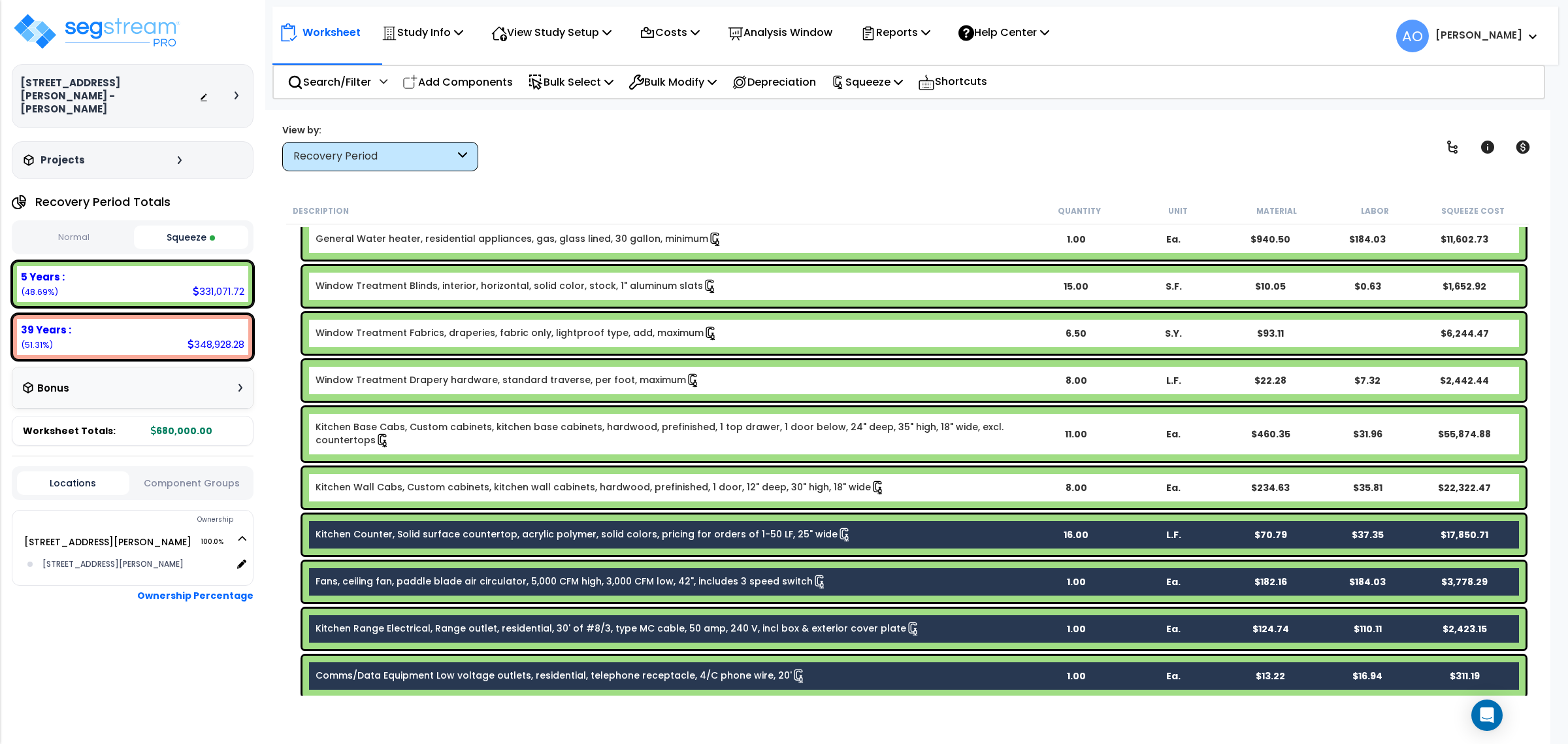
click at [518, 518] on div "Kitchen Counter, Solid surface countertop, acrylic polymer, solid colors, prici…" at bounding box center [913, 534] width 1223 height 41
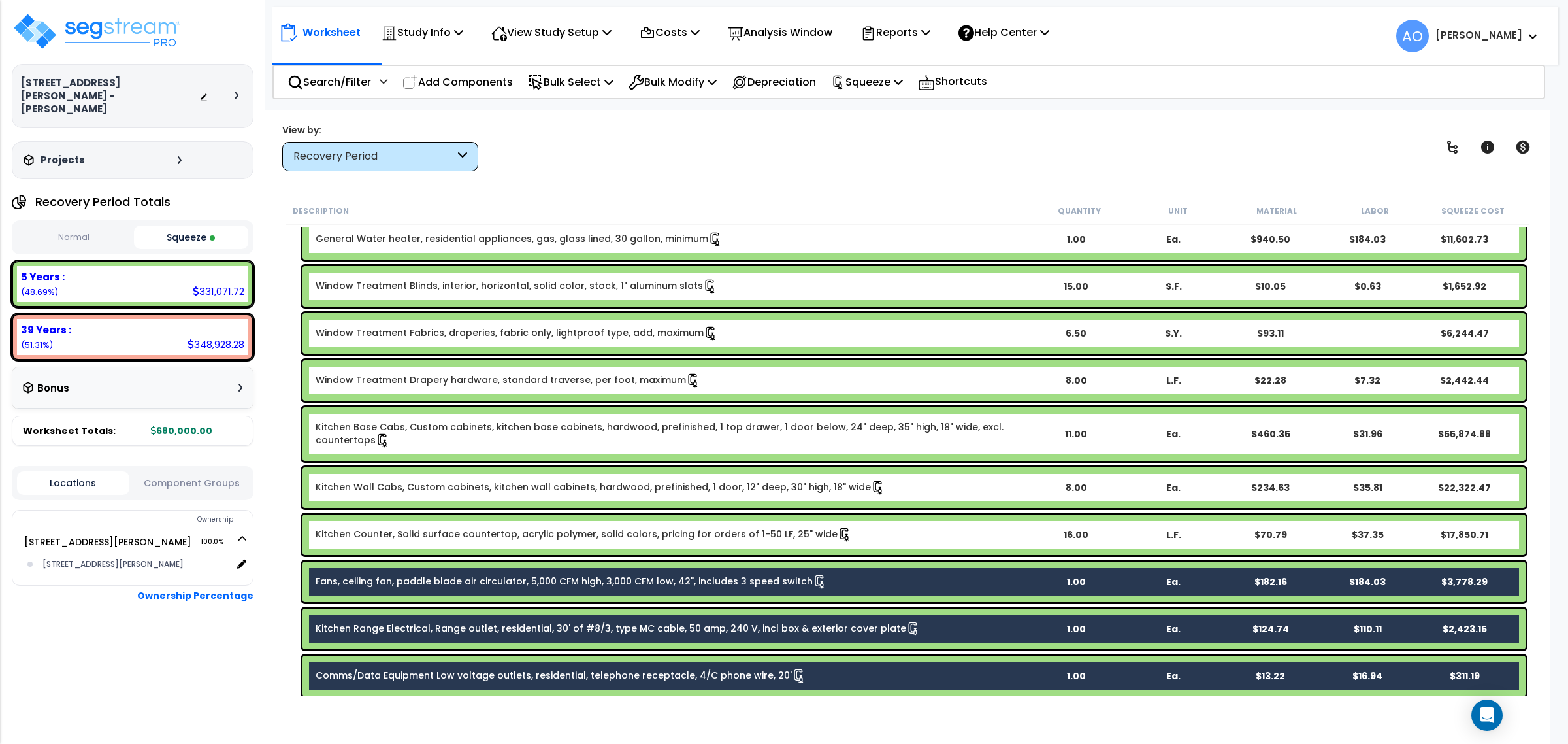
click at [540, 572] on div "Fans, ceiling fan, paddle blade air circulator, 5,000 CFM high, 3,000 CFM low, …" at bounding box center [913, 581] width 1223 height 41
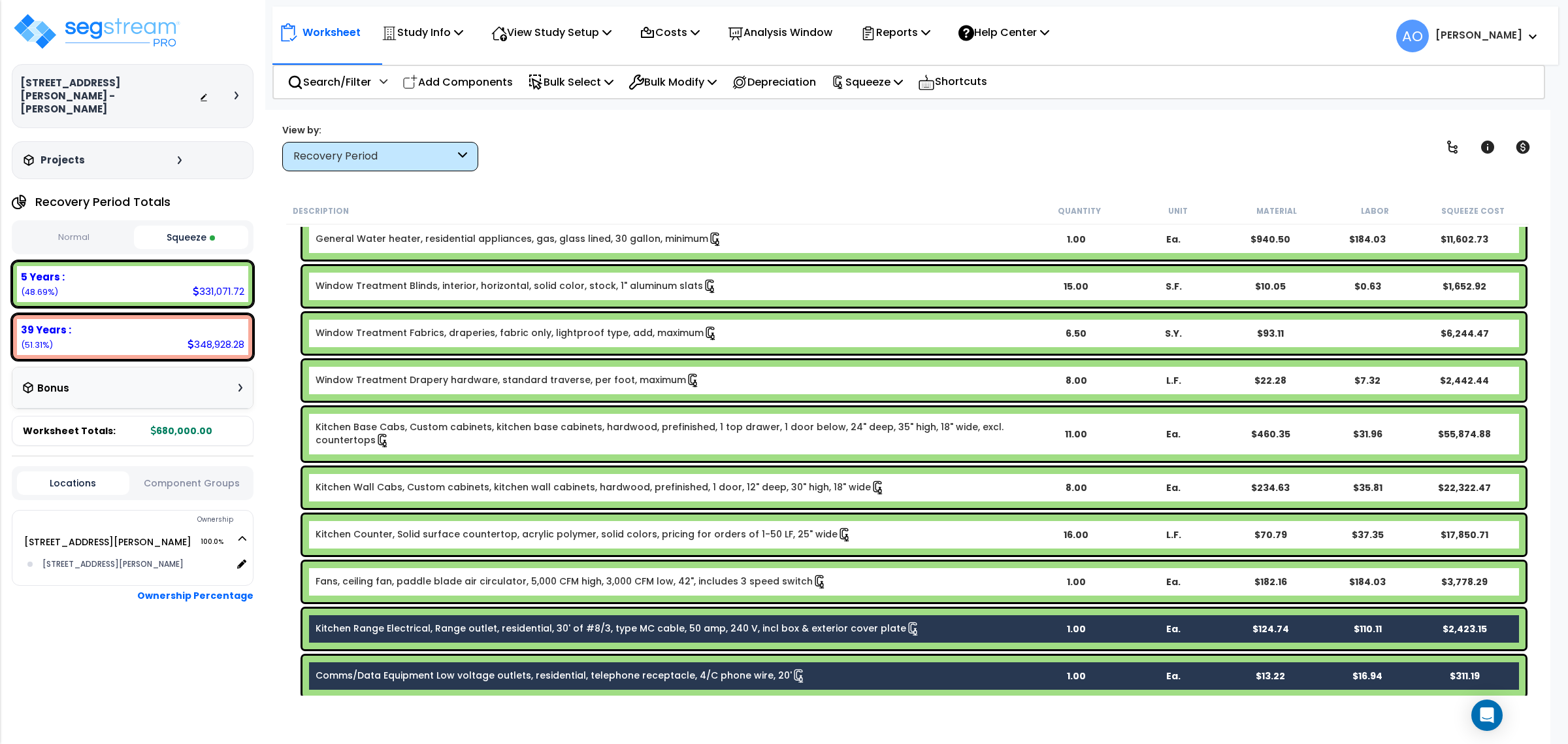
click at [555, 623] on link "Kitchen Range Electrical, Range outlet, residential, 30' of #8/3, type MC cable…" at bounding box center [618, 629] width 605 height 14
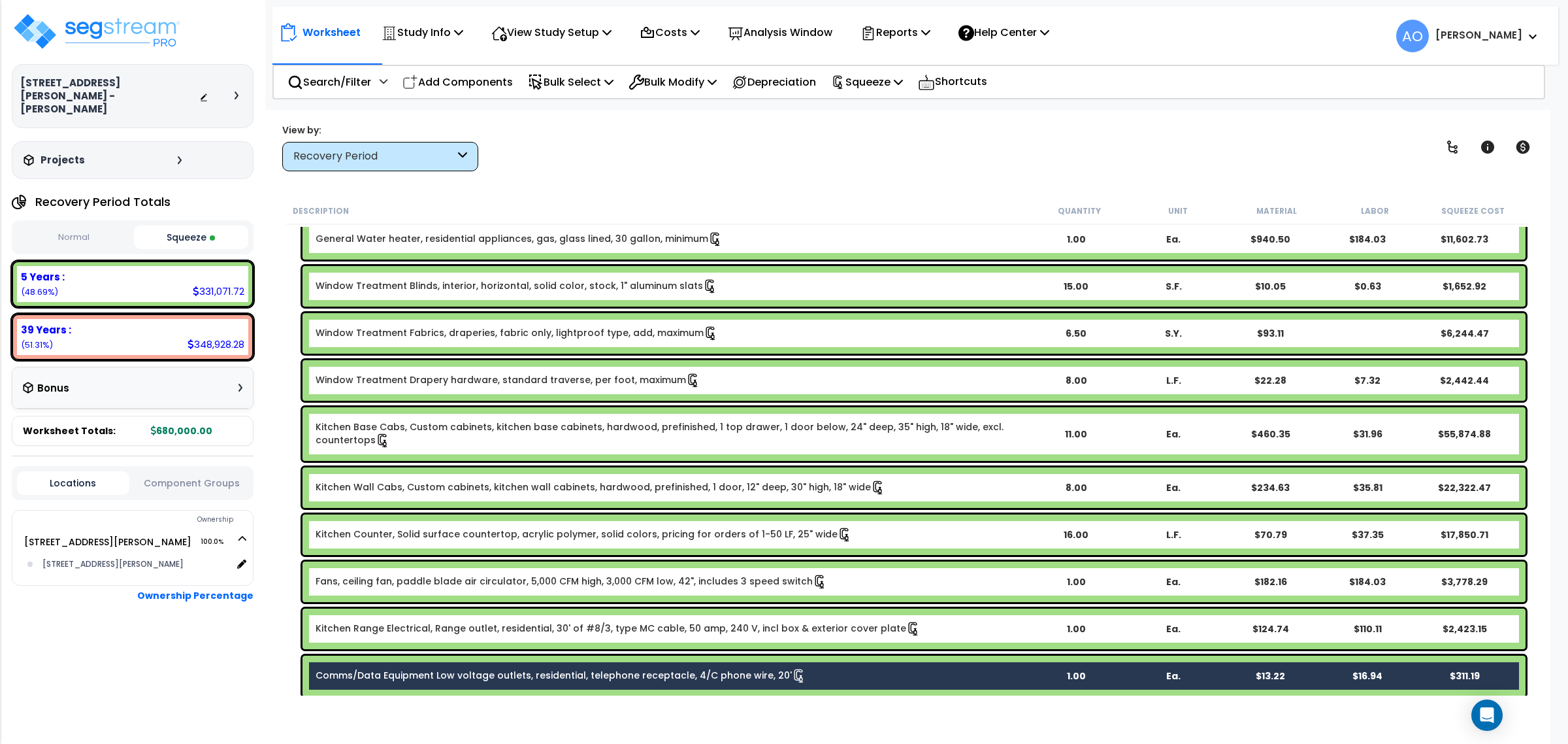
click at [528, 661] on link "Comms/Data Equipment Low voltage outlets, residential, telephone receptacle, 4/…" at bounding box center [560, 675] width 491 height 14
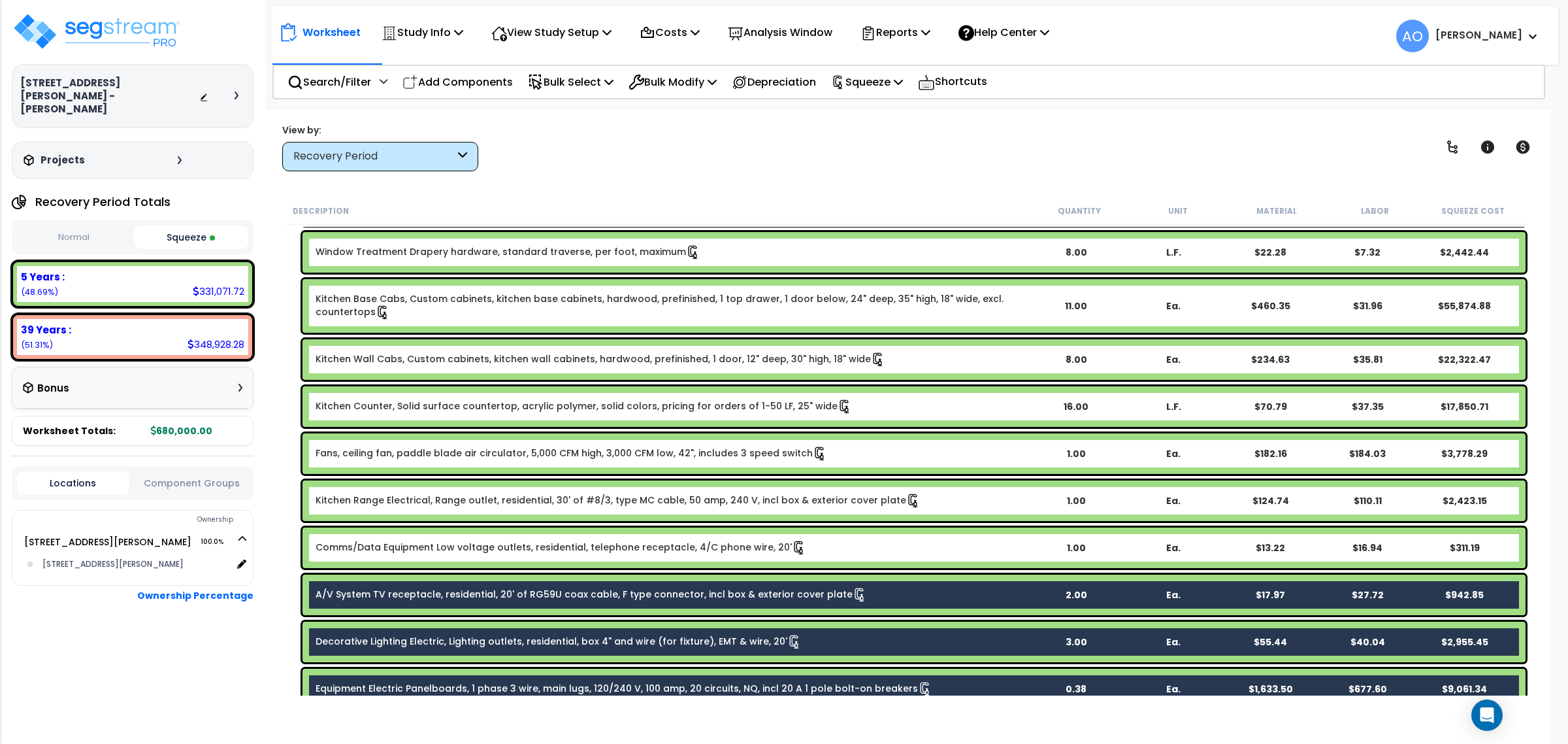
scroll to position [824, 0]
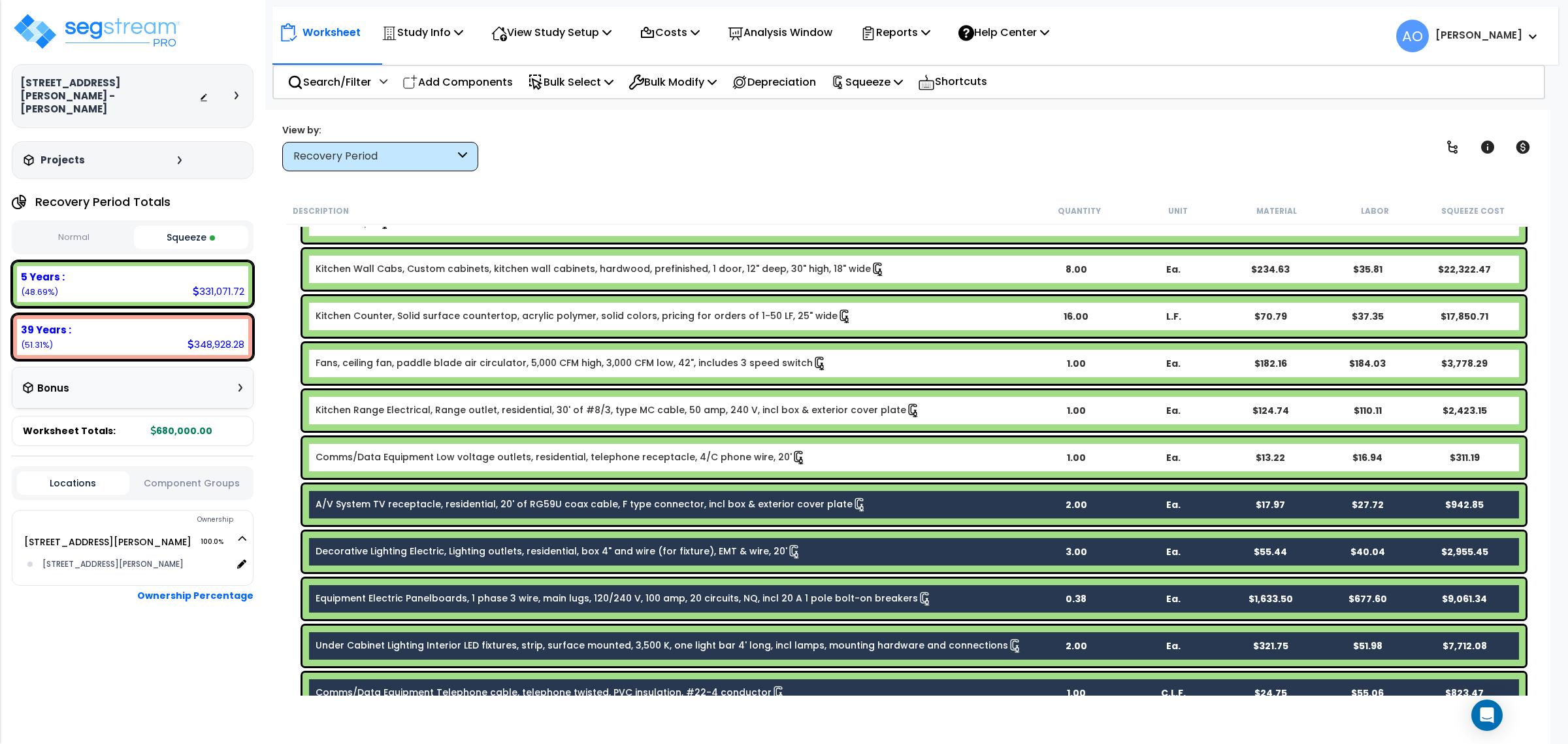
click at [530, 504] on link "A/V System TV receptacle, residential, 20' of RG59U coax cable, F type connecto…" at bounding box center [591, 504] width 551 height 14
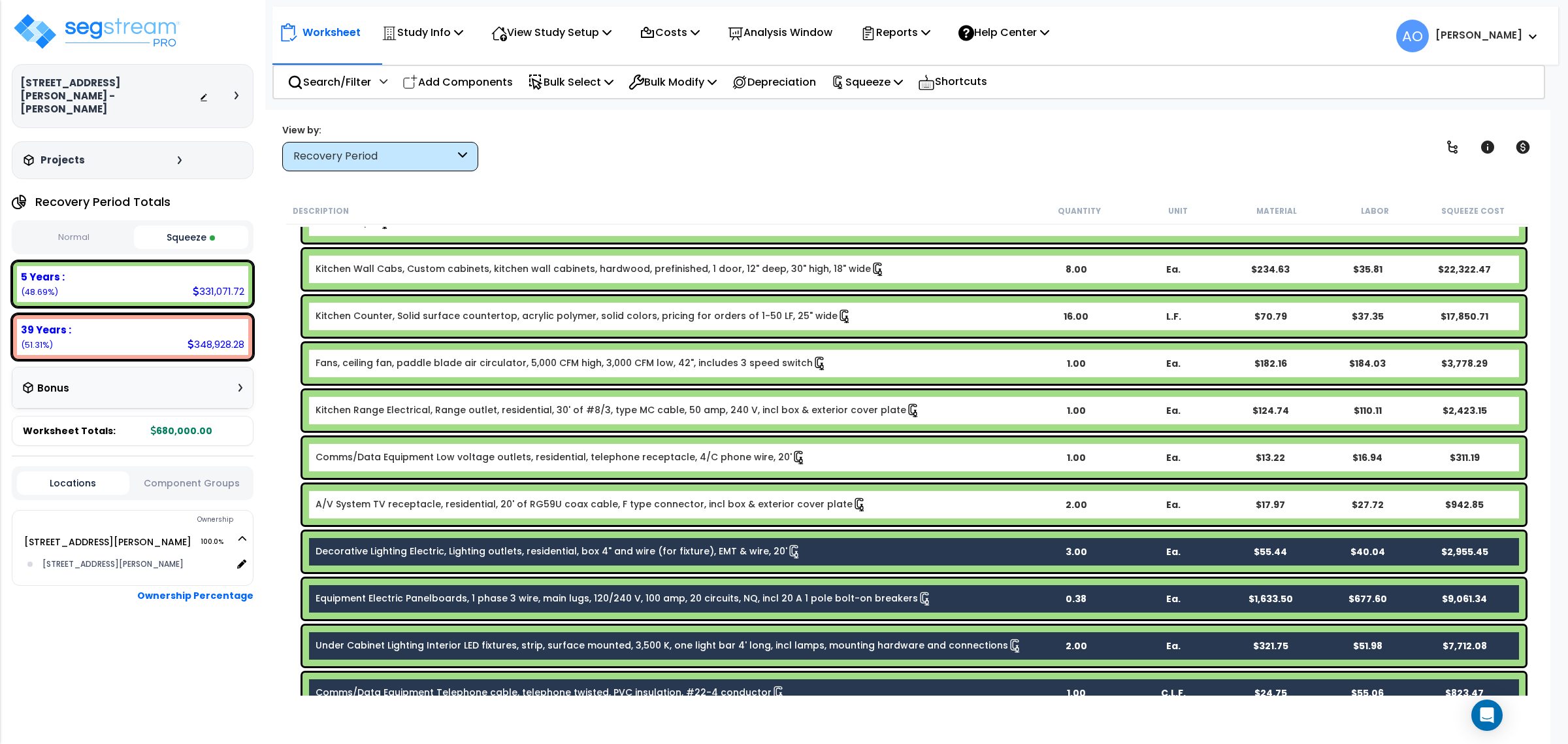
click at [537, 552] on link "Decorative Lighting Electric, Lighting outlets, residential, box 4" and wire (f…" at bounding box center [559, 551] width 486 height 14
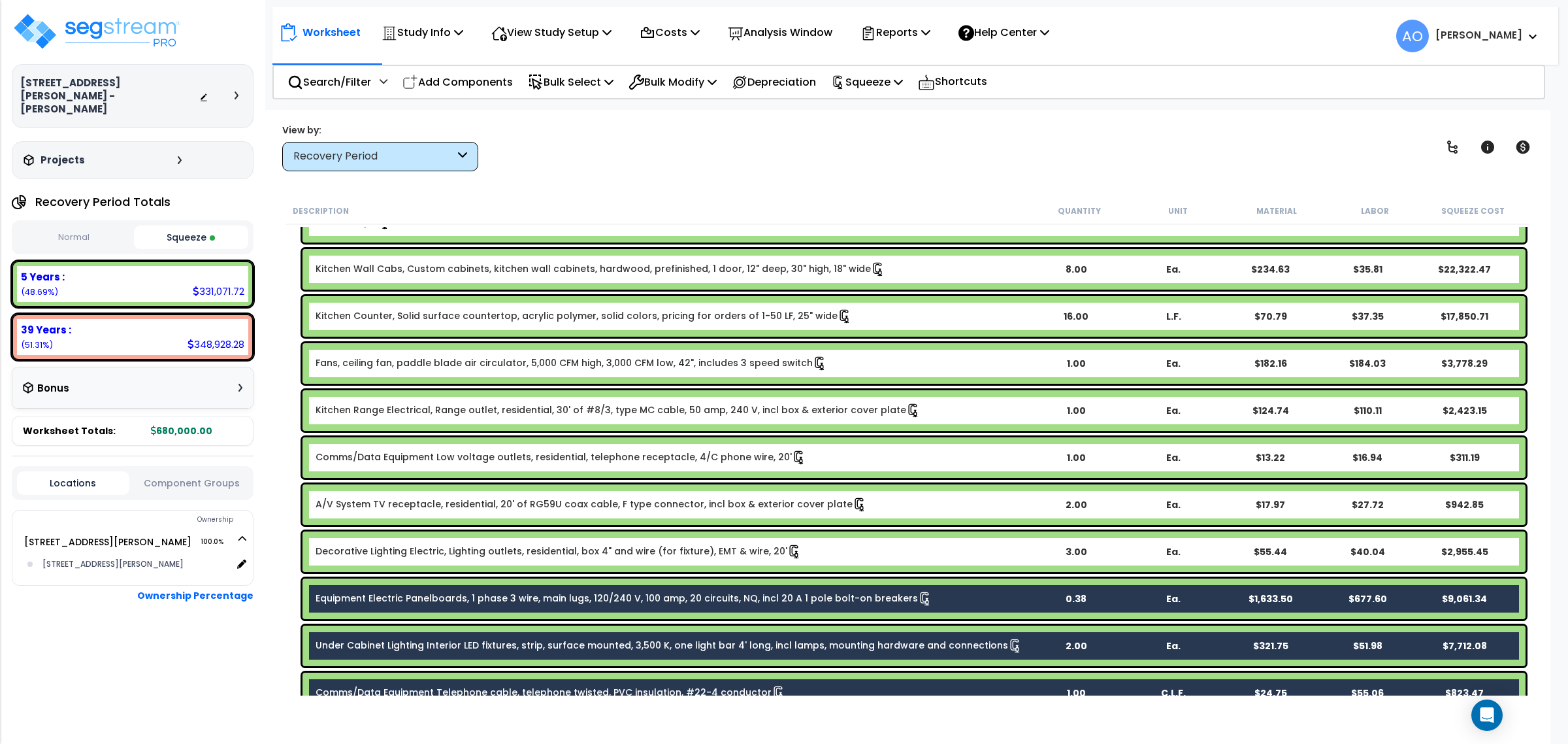
click at [539, 592] on link "Equipment Electric Panelboards, 1 phase 3 wire, main lugs, 120/240 V, 100 amp, …" at bounding box center [623, 598] width 617 height 14
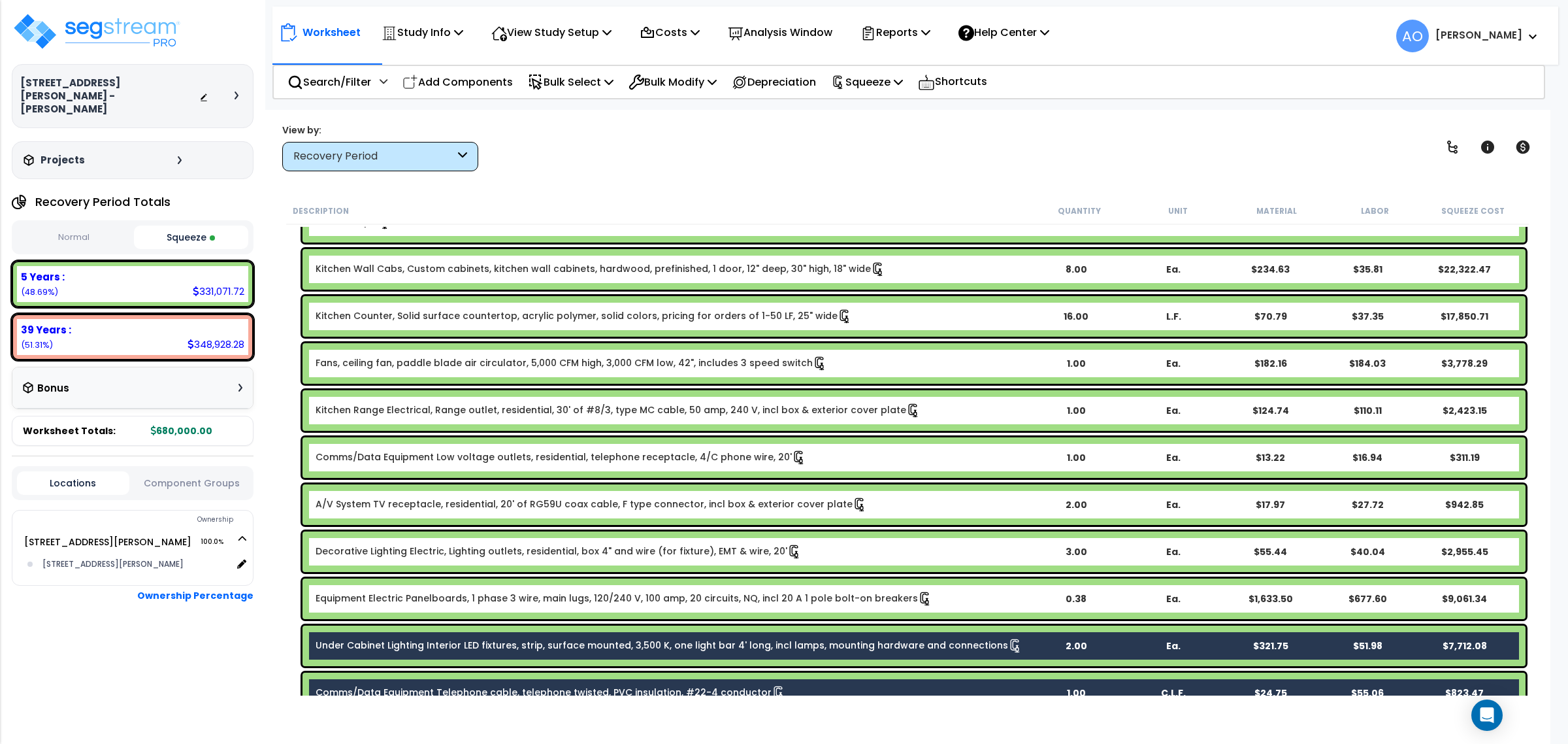
click at [544, 634] on div "Under Cabinet Lighting Interior LED fixtures, strip, surface mounted, 3,500 K, …" at bounding box center [913, 645] width 1223 height 41
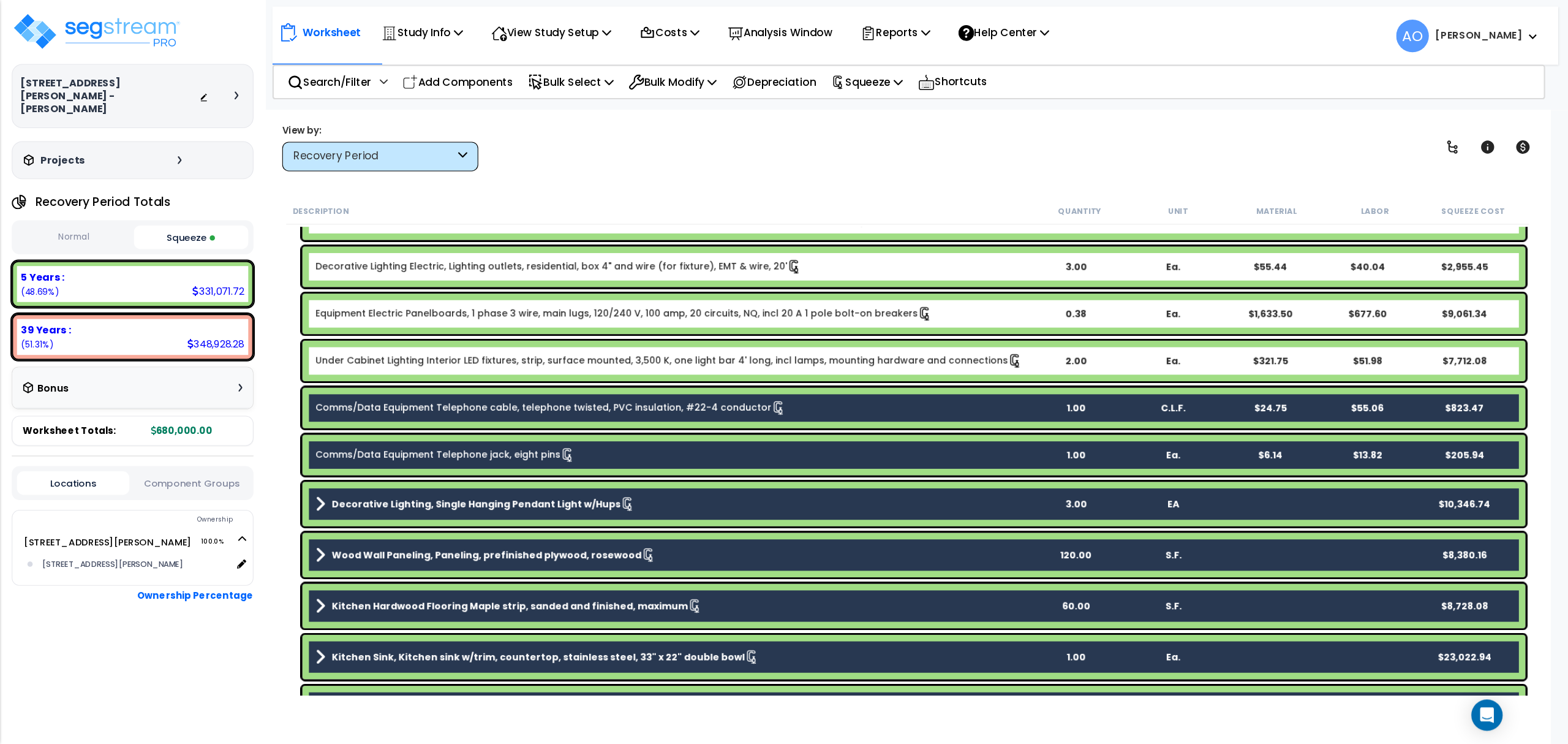
scroll to position [1051, 0]
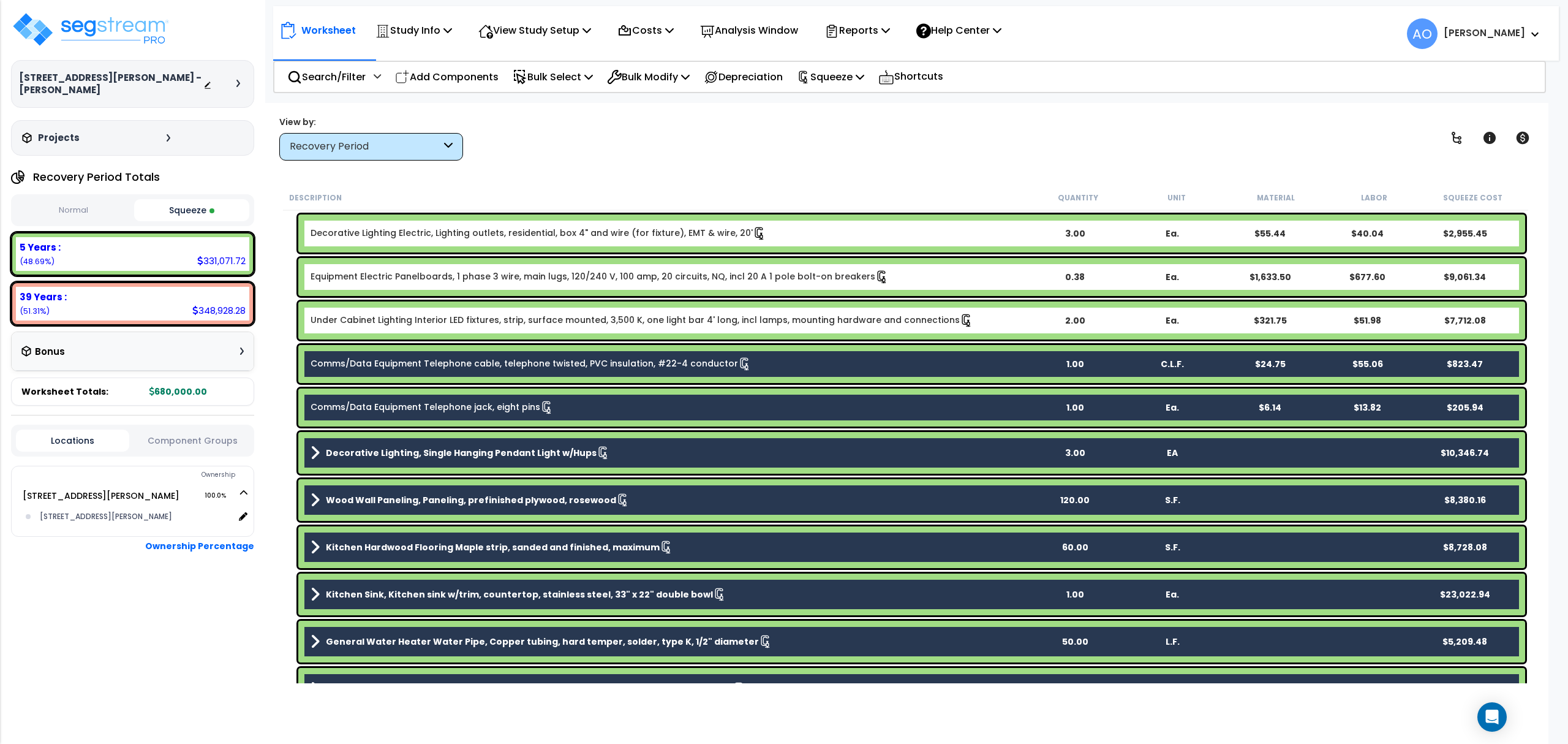
click at [528, 364] on link "Comms/Data Equipment Telephone cable, telephone twisted, PVC insulation, #22-4 …" at bounding box center [531, 363] width 441 height 13
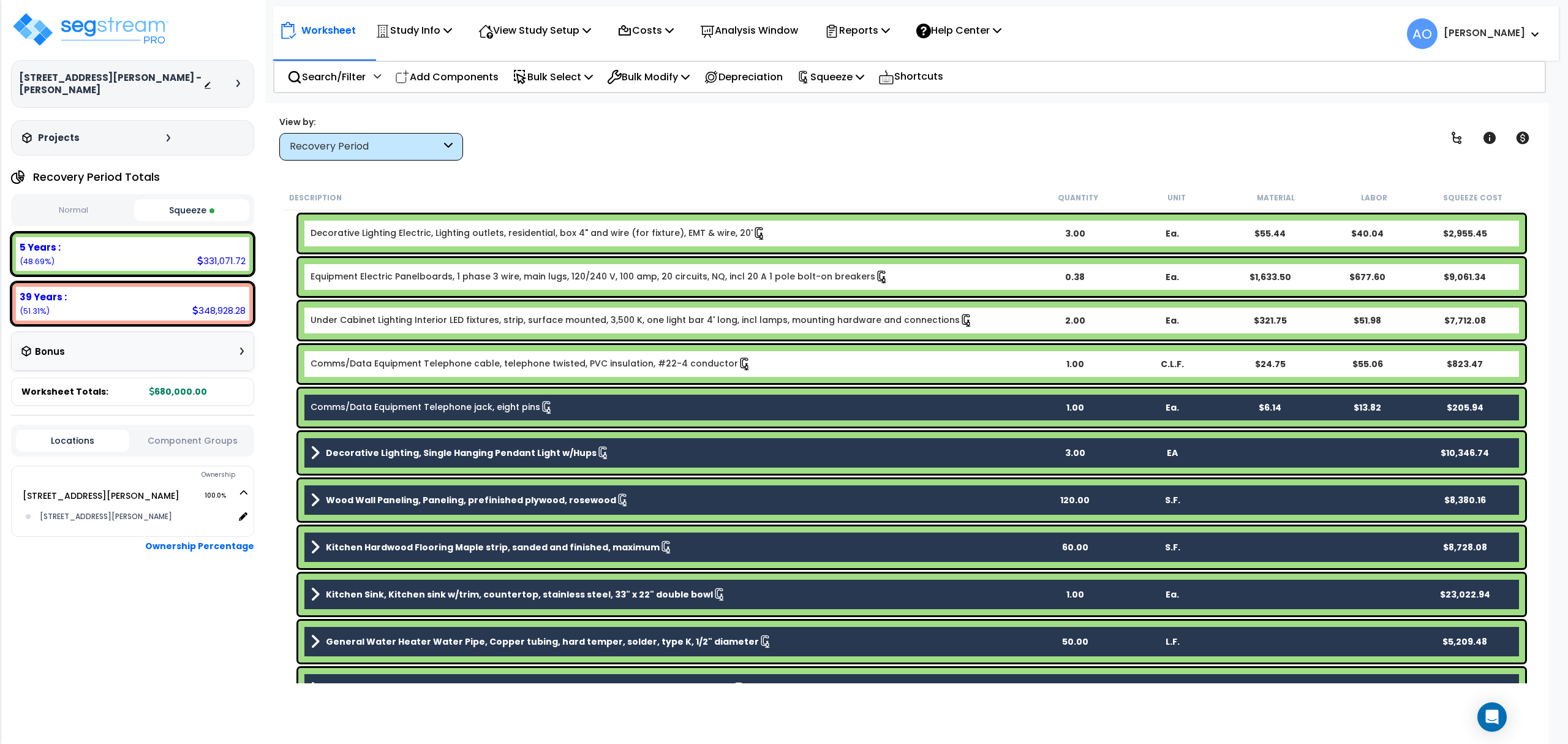
click at [520, 410] on link "Comms/Data Equipment Telephone jack, eight pins" at bounding box center [432, 407] width 243 height 13
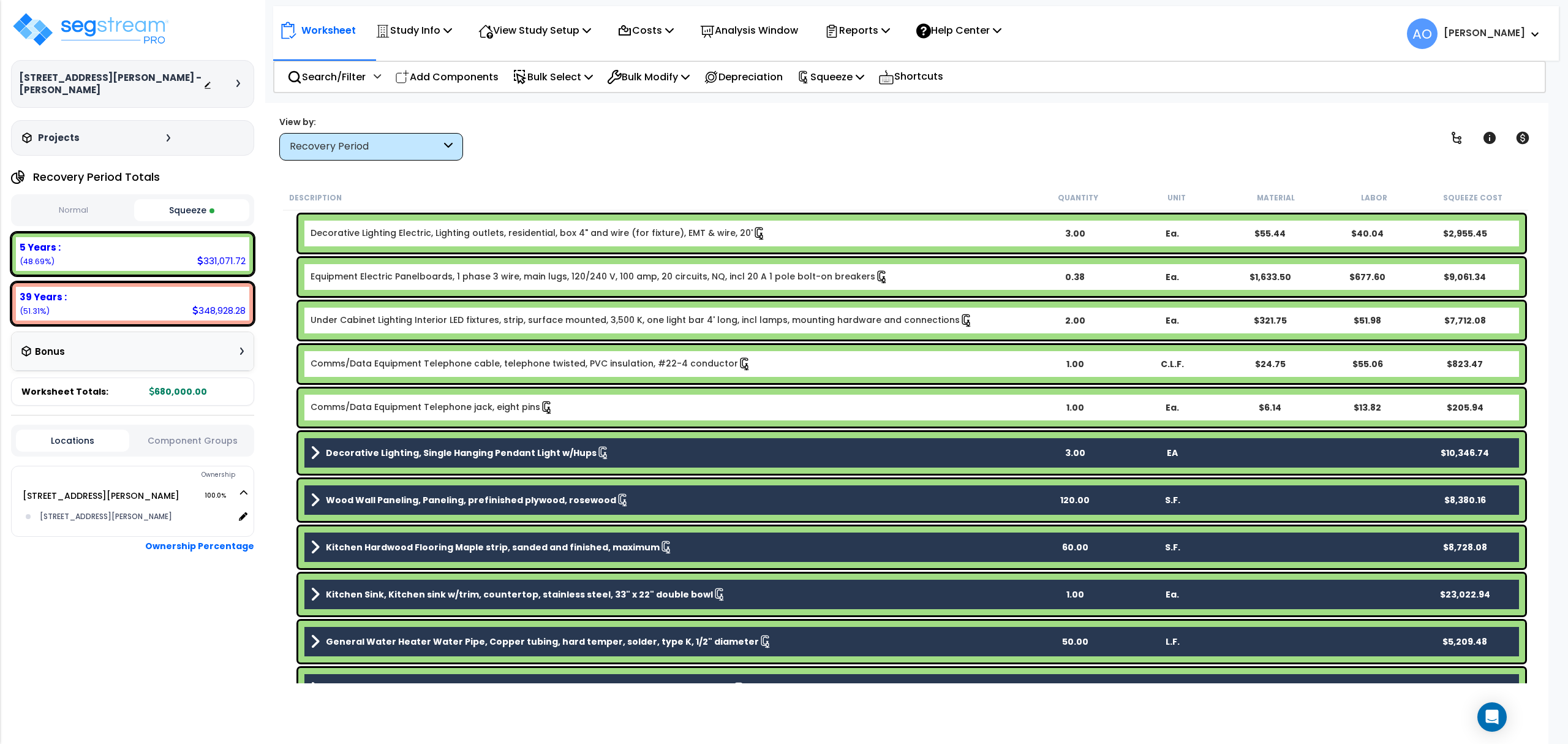
drag, startPoint x: 534, startPoint y: 449, endPoint x: 542, endPoint y: 490, distance: 41.8
click at [535, 451] on b "Decorative Lighting, Single Hanging Pendant Light w/Hups" at bounding box center [461, 453] width 271 height 12
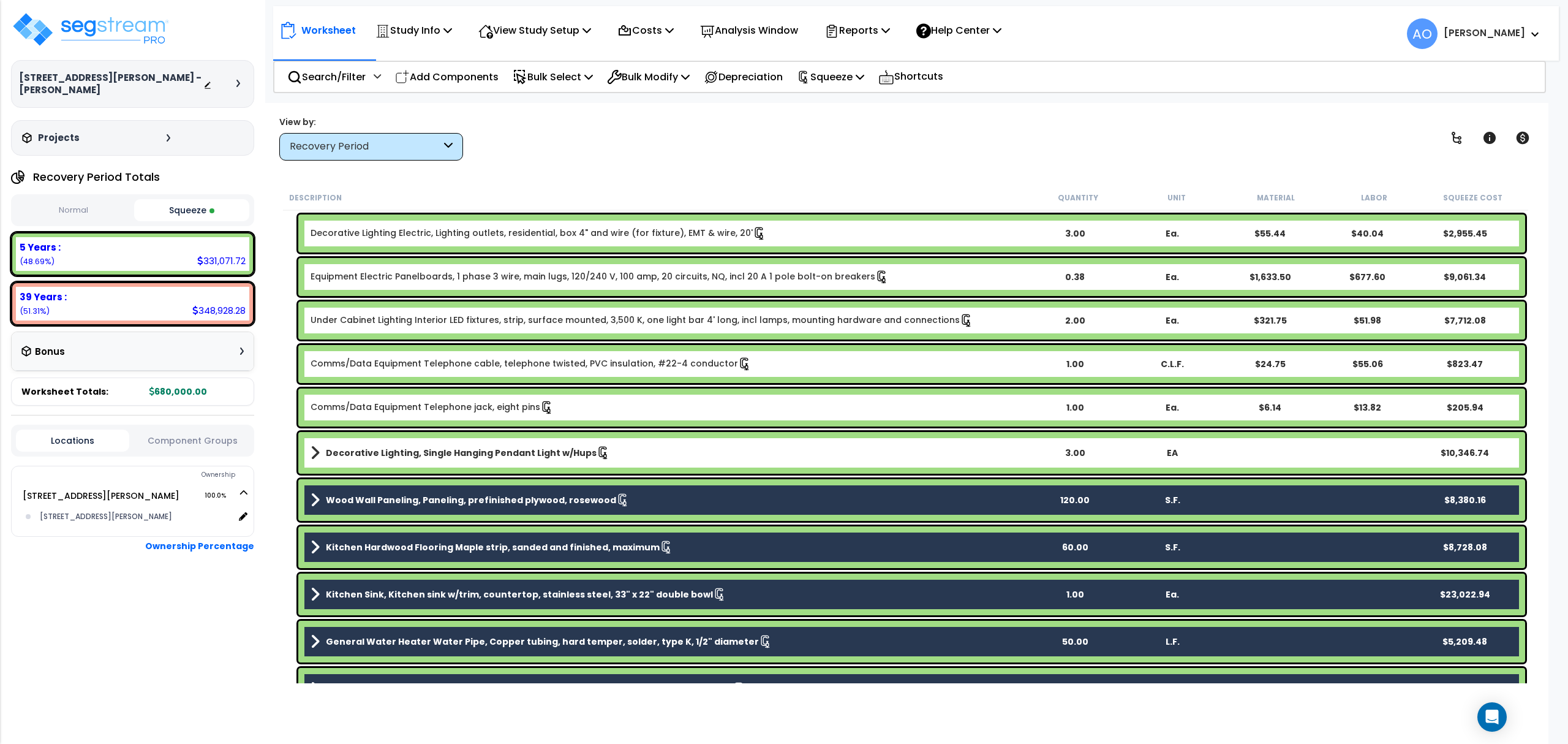
click at [544, 497] on b "Wood Wall Paneling, Paneling, prefinished plywood, rosewood" at bounding box center [471, 500] width 290 height 12
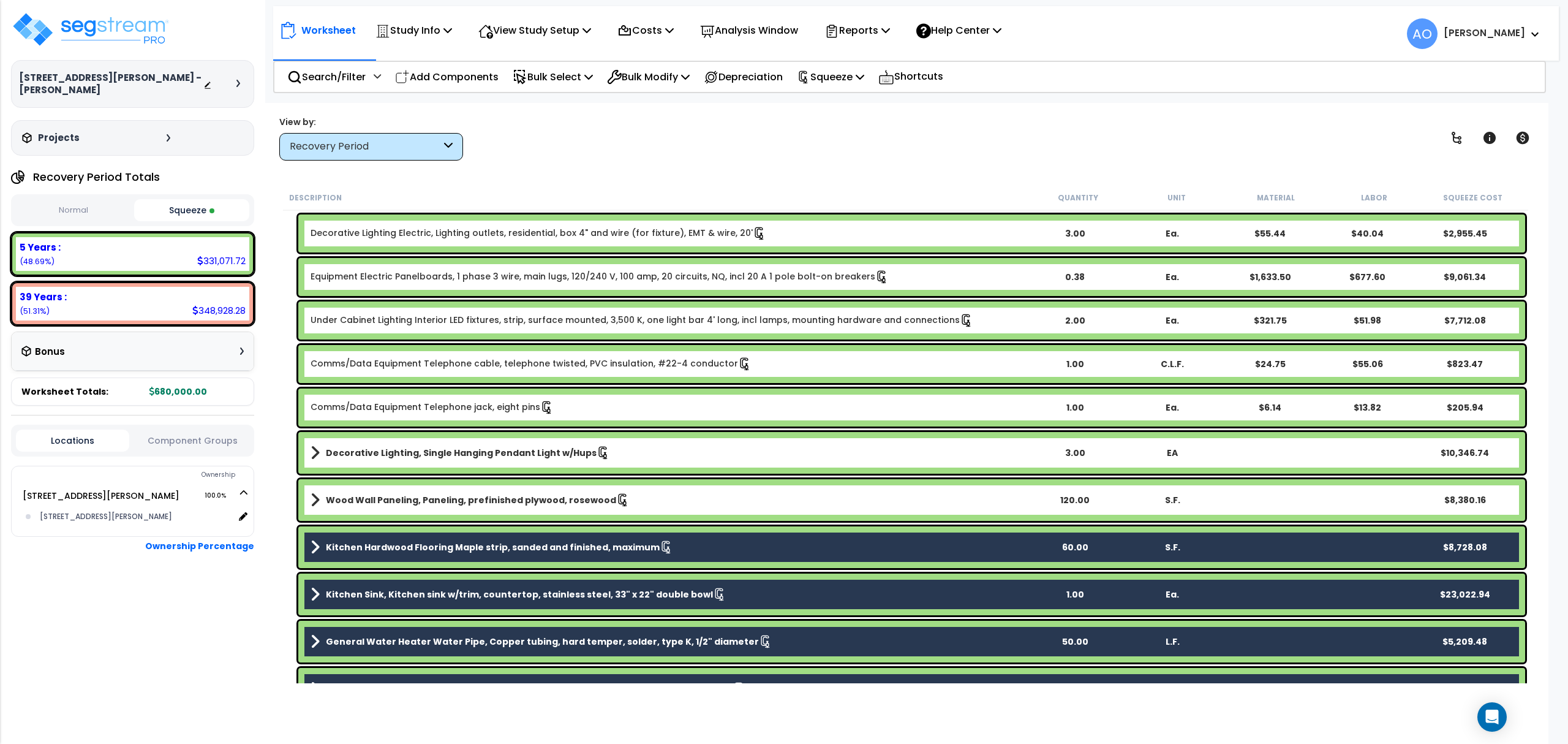
click at [545, 535] on div "Kitchen Hardwood Flooring Maple strip, sanded and finished, maximum 60.00 S.F. …" at bounding box center [911, 547] width 1227 height 42
click at [556, 589] on b "Kitchen Sink, Kitchen sink w/trim, countertop, stainless steel, 33" x 22" doubl…" at bounding box center [519, 595] width 387 height 12
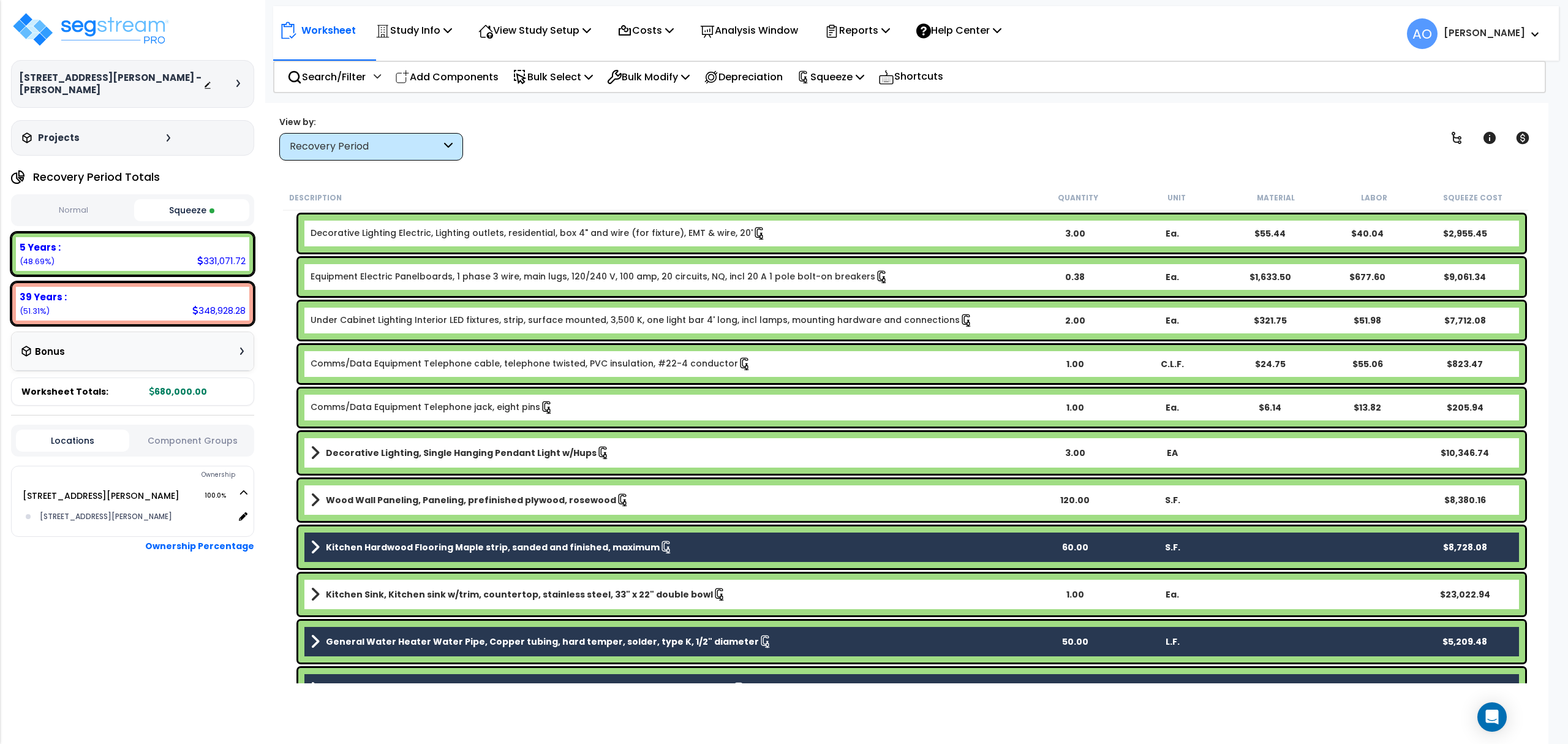
drag, startPoint x: 554, startPoint y: 542, endPoint x: 557, endPoint y: 553, distance: 11.4
click at [554, 542] on b "Kitchen Hardwood Flooring Maple strip, sanded and finished, maximum" at bounding box center [493, 547] width 334 height 12
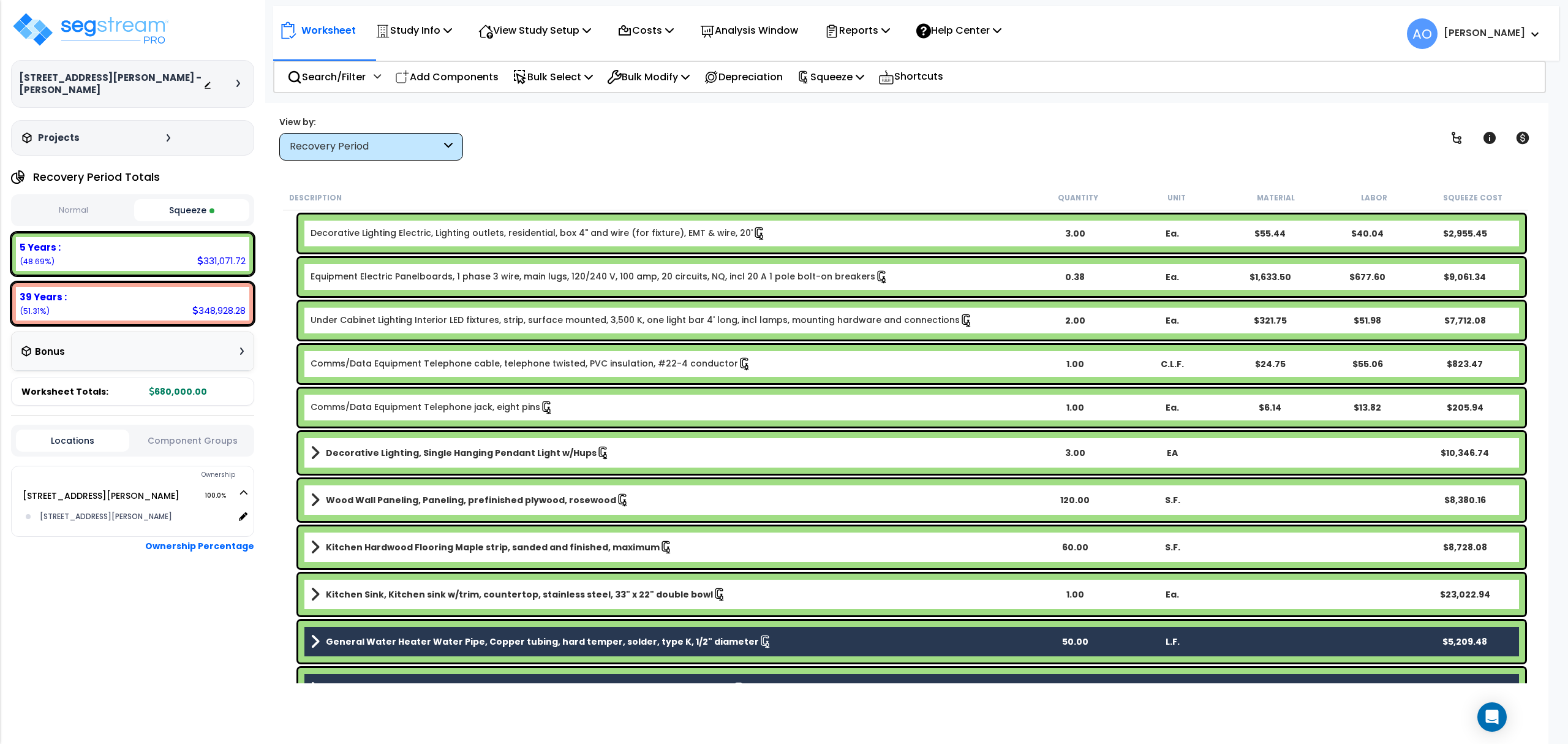
click at [571, 619] on b "General Water Heater Water Pipe, Copper tubing, hard temper, solder, type K, 1/…" at bounding box center [542, 641] width 433 height 12
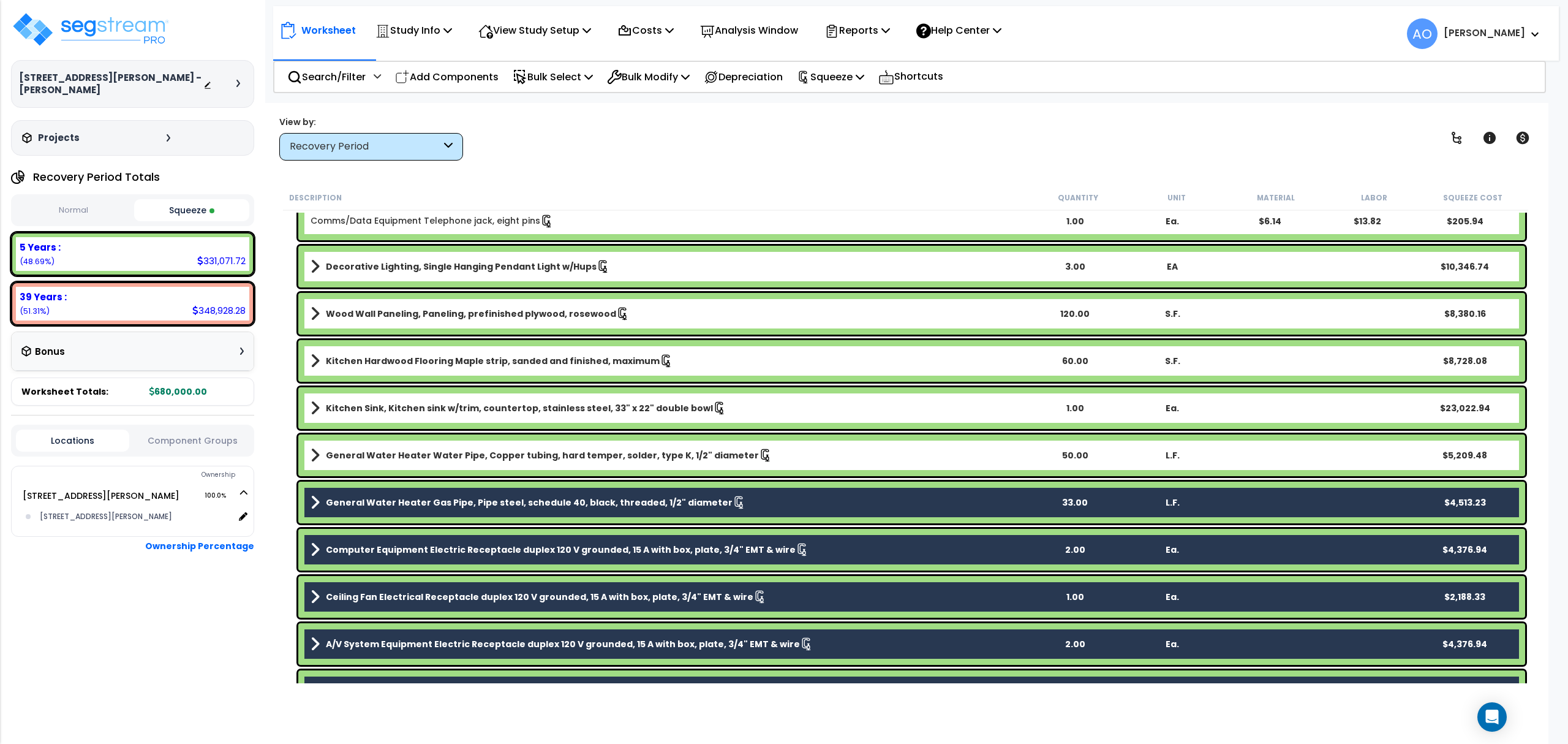
scroll to position [1297, 0]
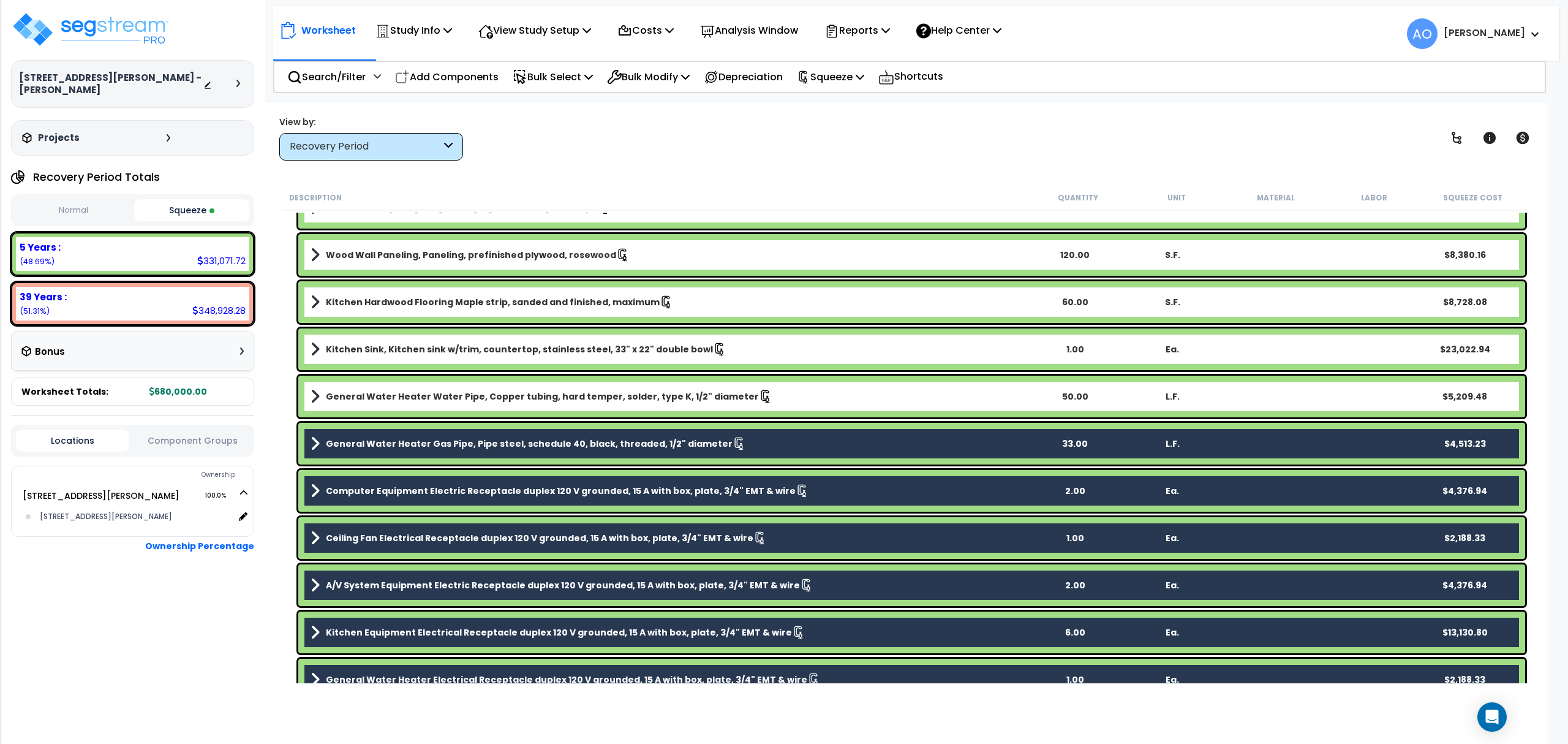
click at [542, 440] on b "General Water Heater Gas Pipe, Pipe steel, schedule 40, black, threaded, 1/2" d…" at bounding box center [529, 444] width 407 height 12
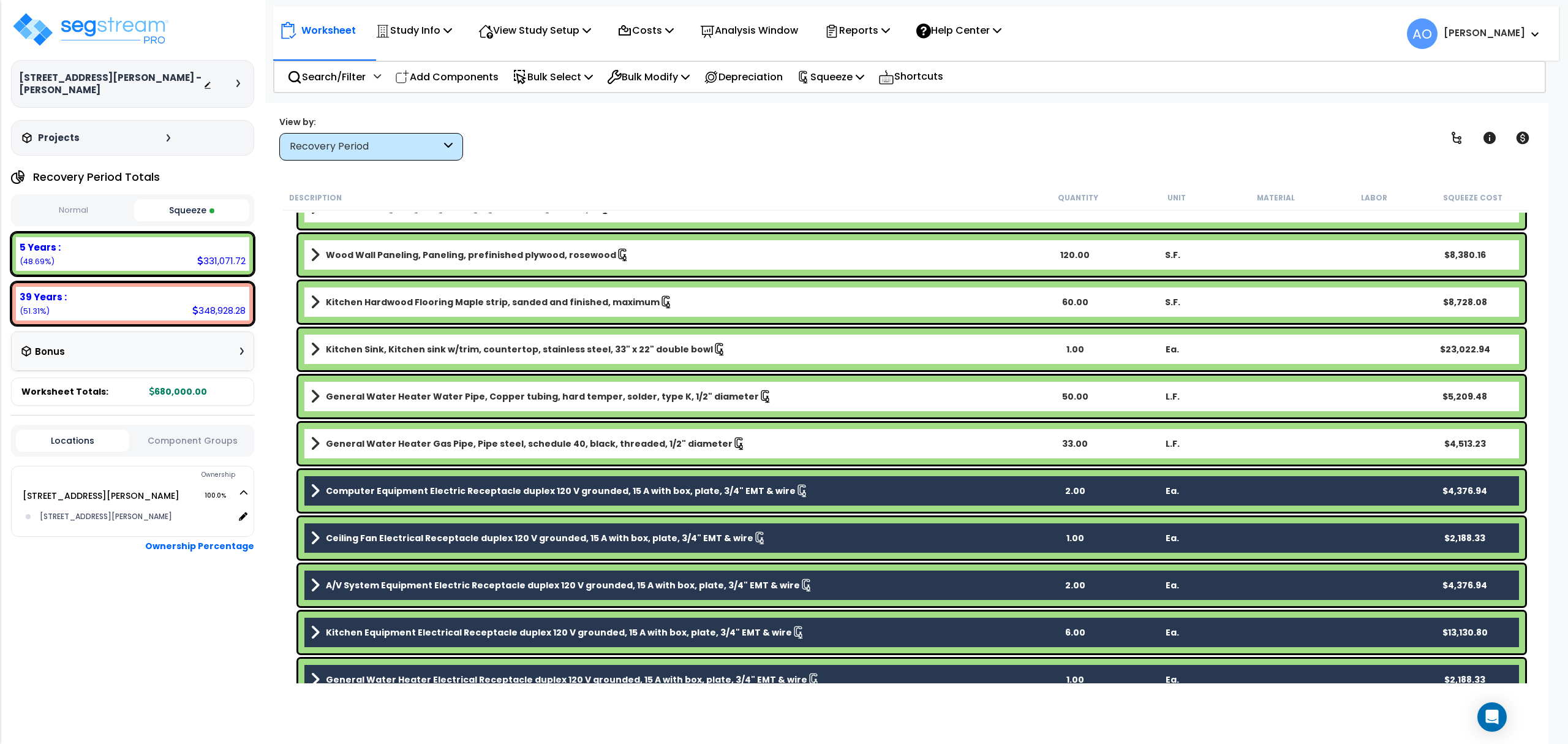
click at [549, 479] on div "Computer Equipment Electric Receptacle duplex 120 V grounded, 15 A with box, pl…" at bounding box center [911, 491] width 1227 height 42
click at [552, 493] on b "Computer Equipment Electric Receptacle duplex 120 V grounded, 15 A with box, pl…" at bounding box center [561, 491] width 470 height 12
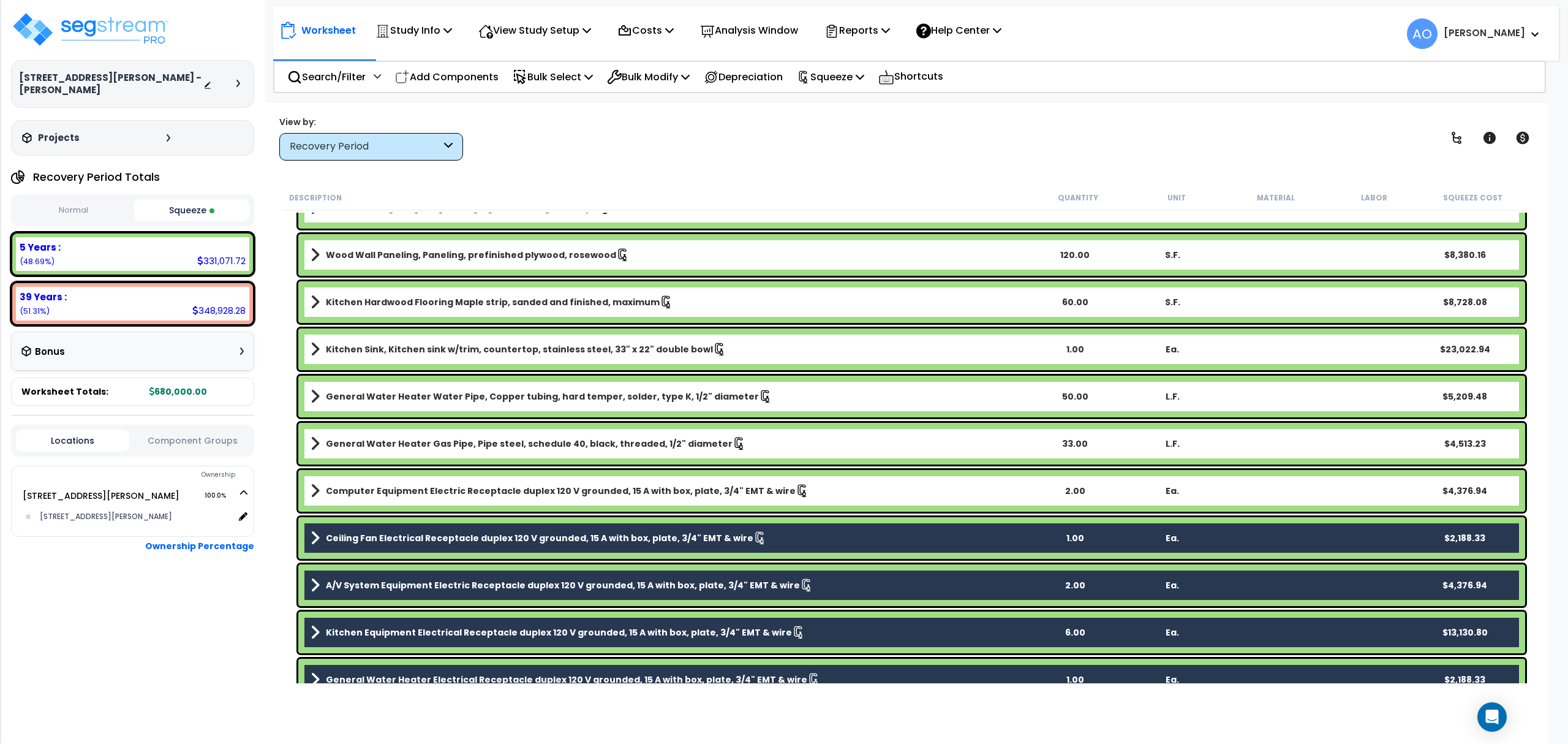
click at [554, 533] on b "Ceiling Fan Electrical Receptacle duplex 120 V grounded, 15 A with box, plate, …" at bounding box center [539, 538] width 427 height 12
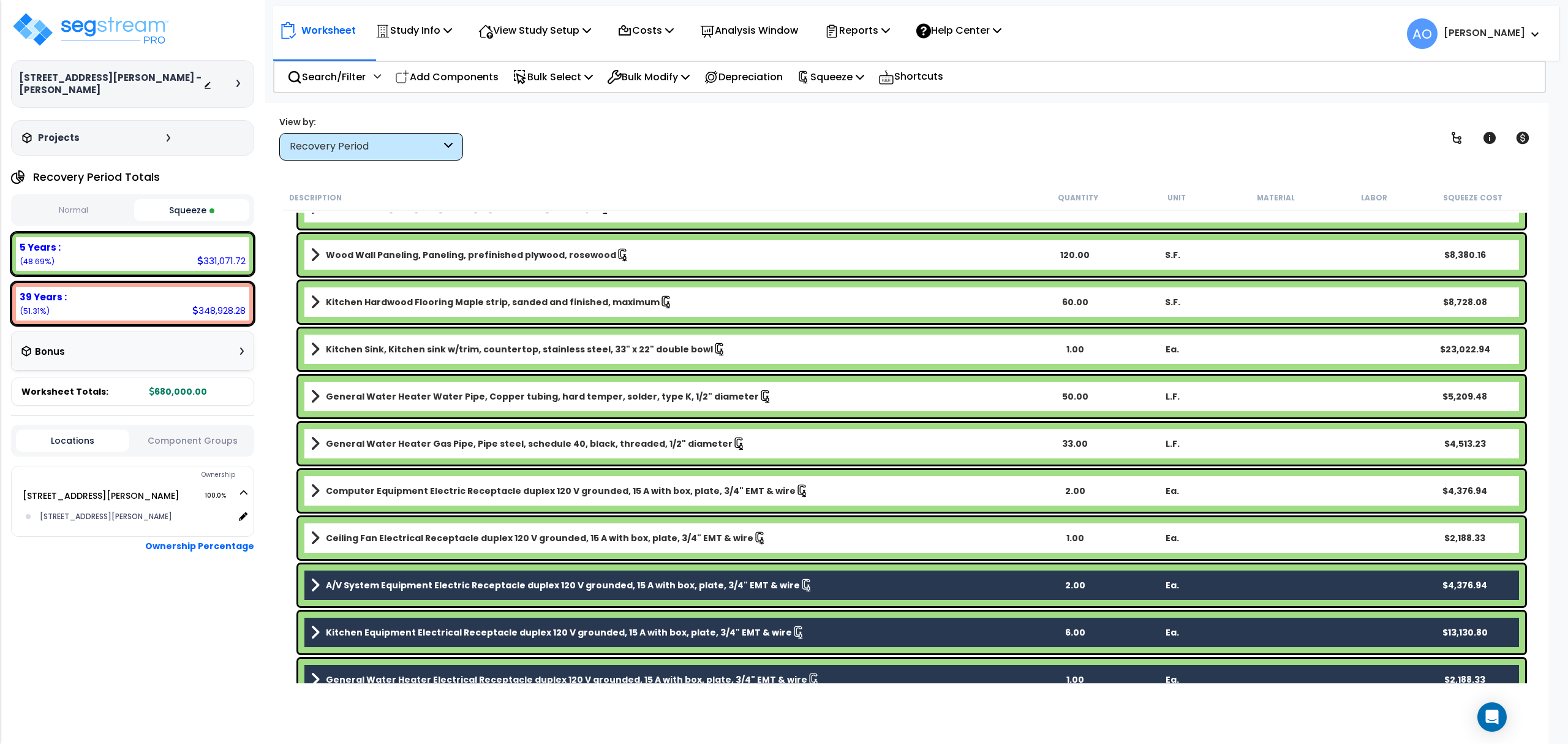
drag, startPoint x: 563, startPoint y: 591, endPoint x: 566, endPoint y: 598, distance: 7.6
click at [563, 591] on link "A/V System Equipment Electric Receptacle duplex 120 V grounded, 15 A with box, …" at bounding box center [668, 585] width 715 height 17
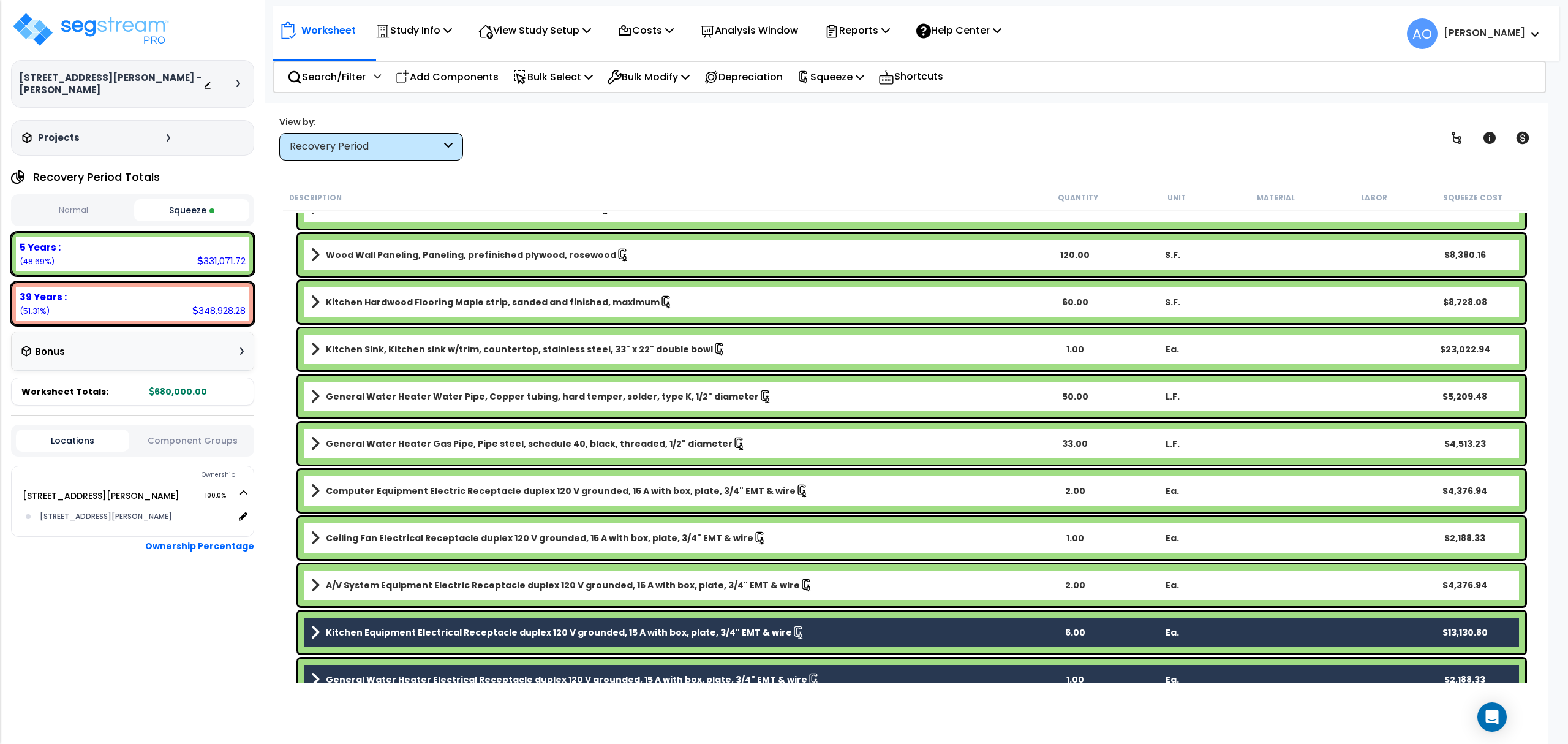
click at [564, 619] on b "Kitchen Equipment Electrical Receptacle duplex 120 V grounded, 15 A with box, p…" at bounding box center [559, 632] width 466 height 12
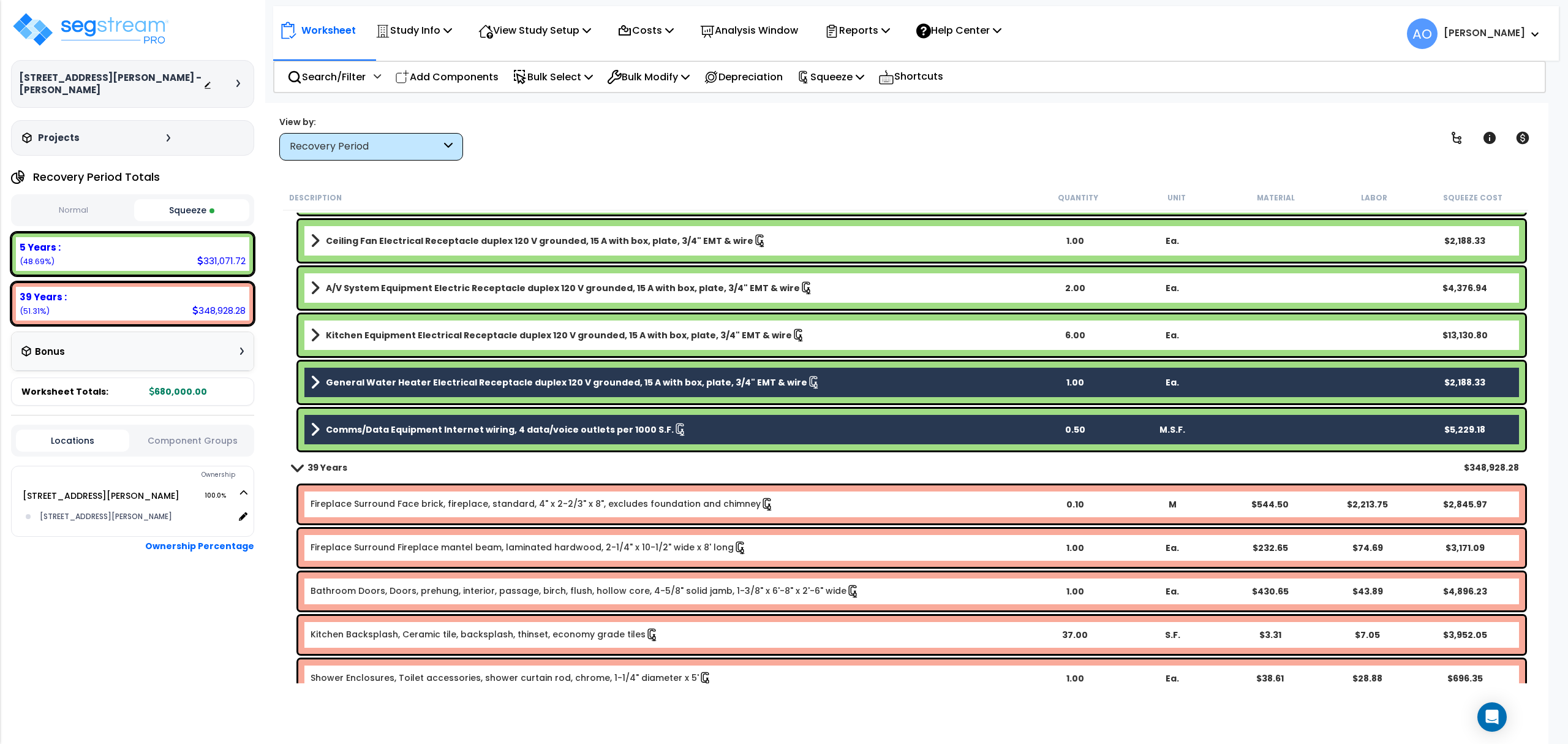
scroll to position [1596, 0]
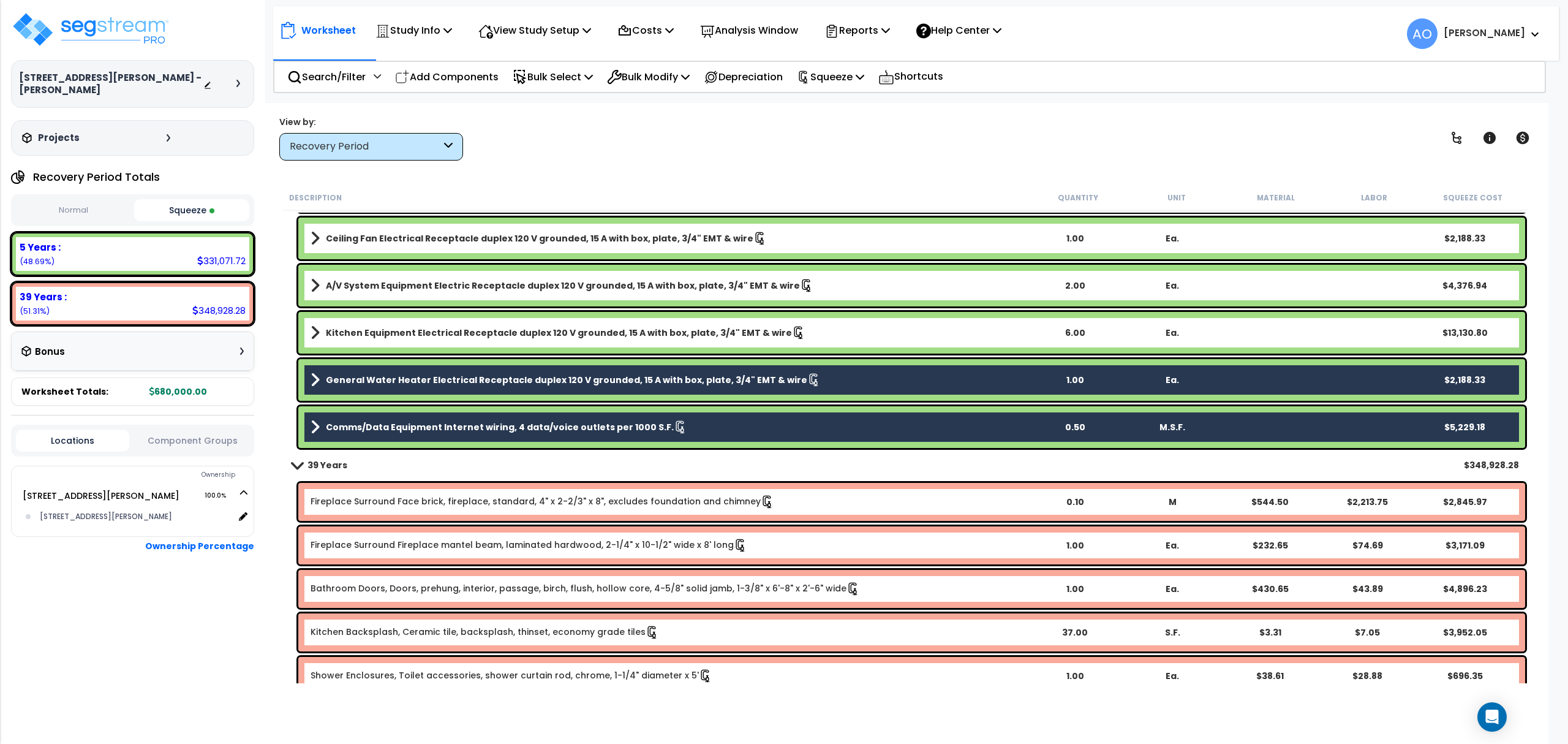
click at [579, 374] on b "General Water Heater Electrical Receptacle duplex 120 V grounded, 15 A with box…" at bounding box center [567, 380] width 482 height 12
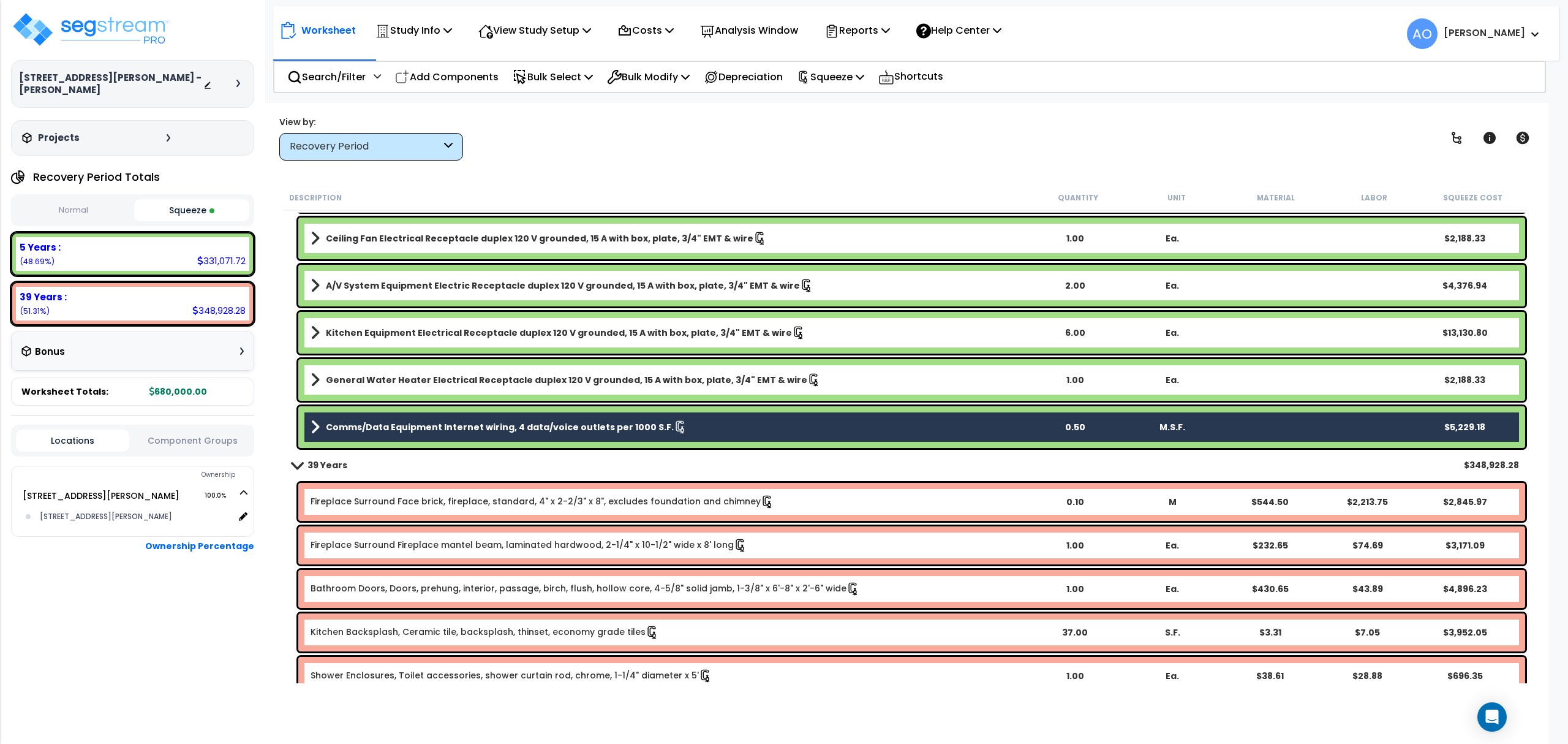
click at [581, 421] on b "Comms/Data Equipment Internet wiring, 4 data/voice outlets per 1000 S.F." at bounding box center [500, 427] width 348 height 12
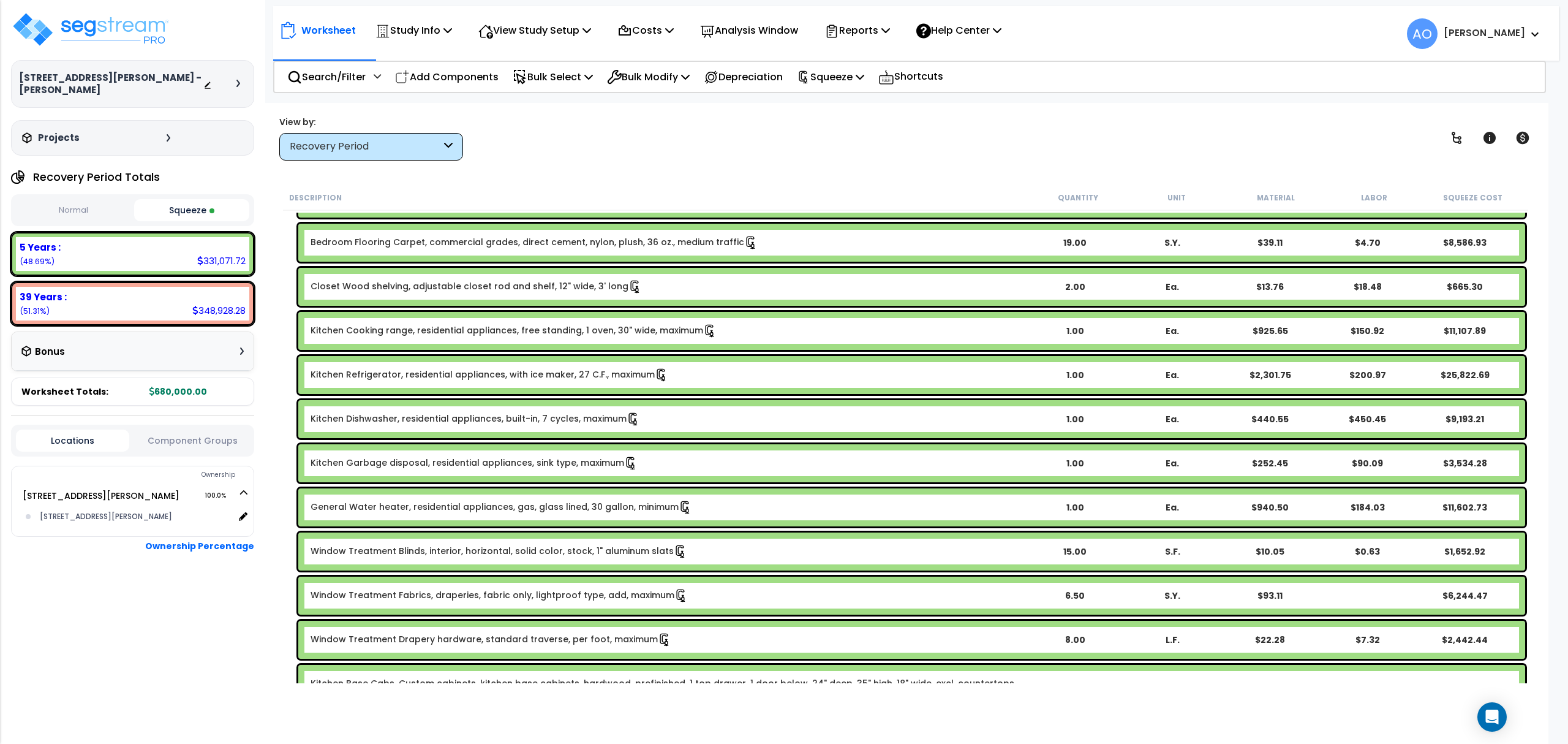
scroll to position [181, 0]
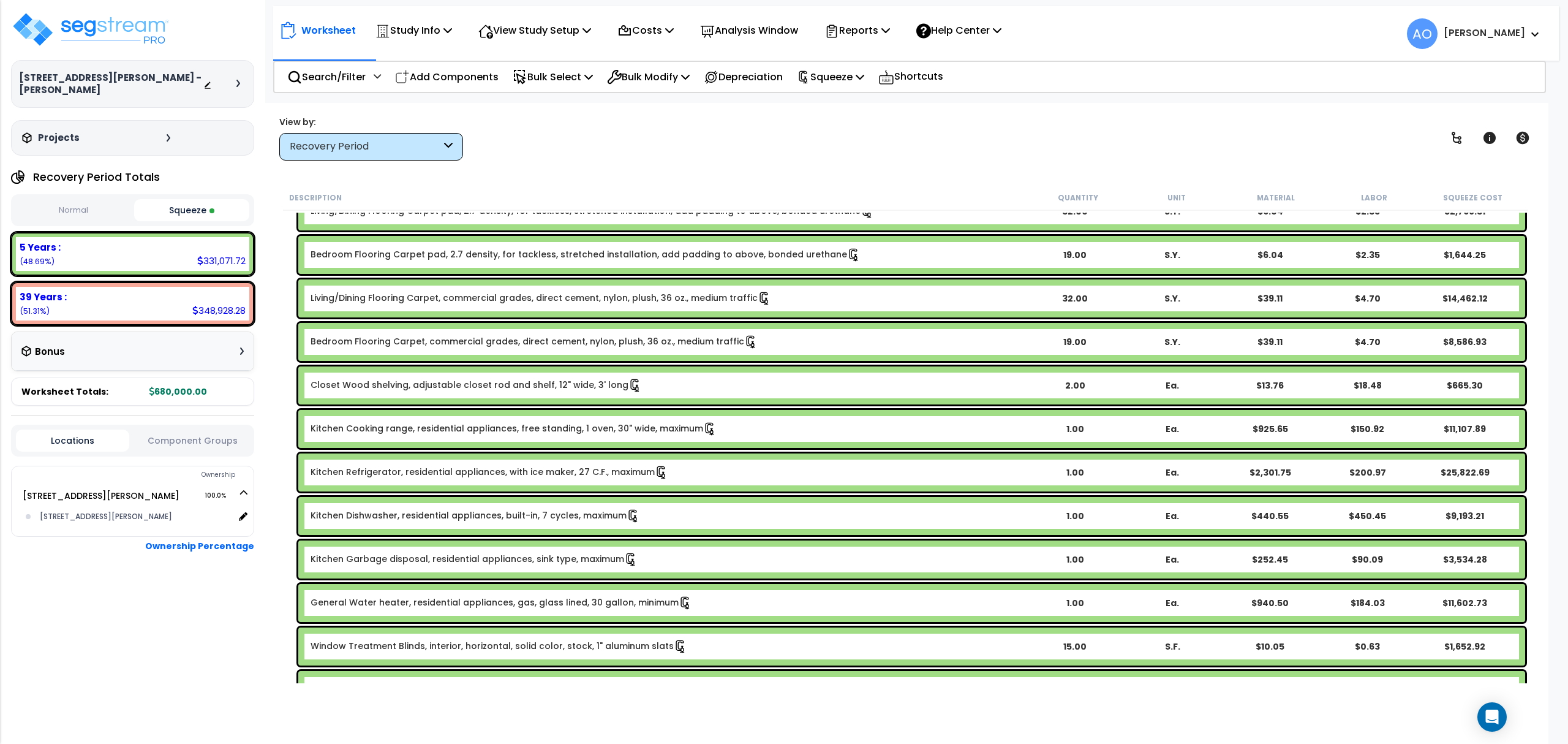
click at [395, 142] on div "Recovery Period" at bounding box center [365, 146] width 151 height 14
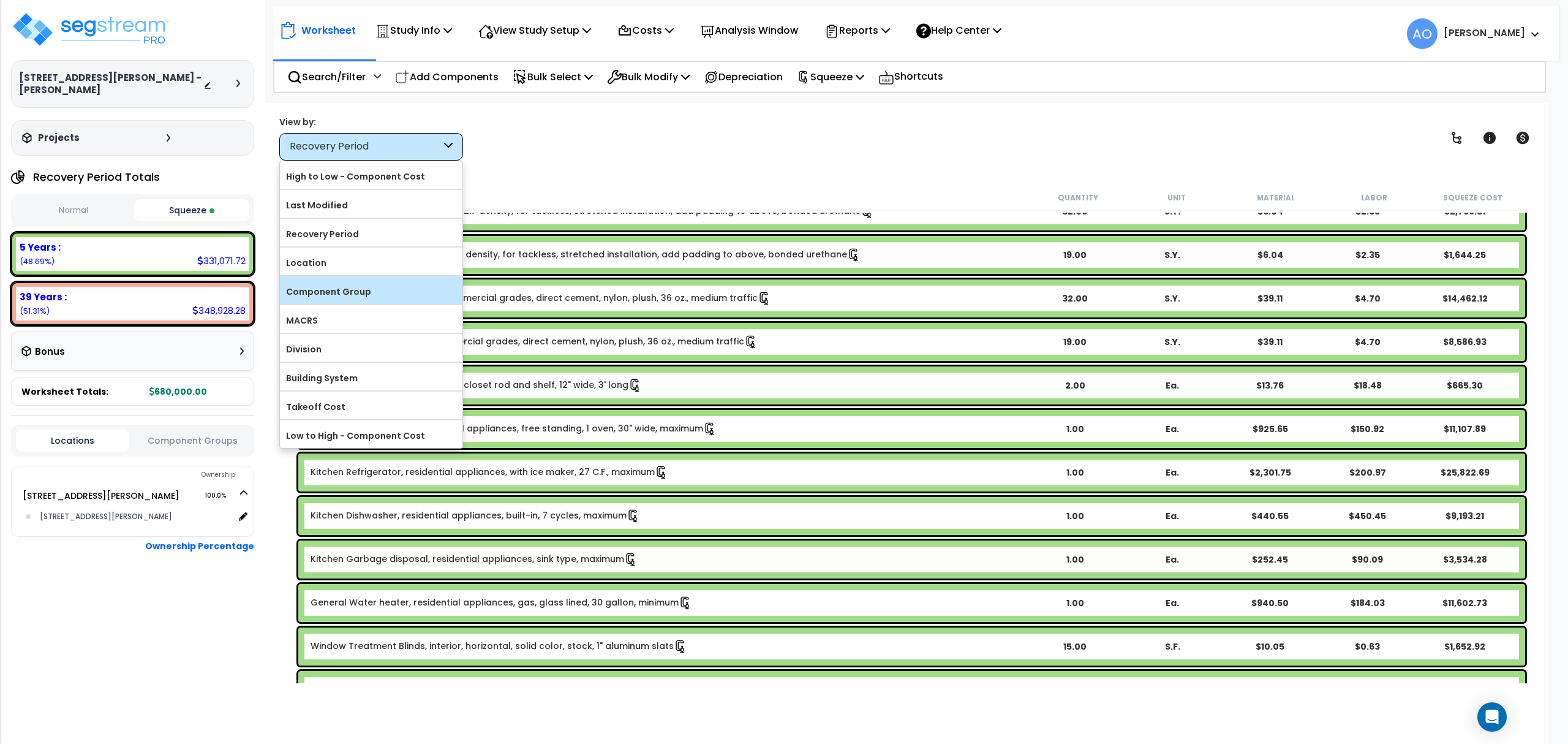
click at [365, 290] on label "Component Group" at bounding box center [371, 292] width 183 height 19
click at [0, 0] on input "Component Group" at bounding box center [0, 0] width 0 height 0
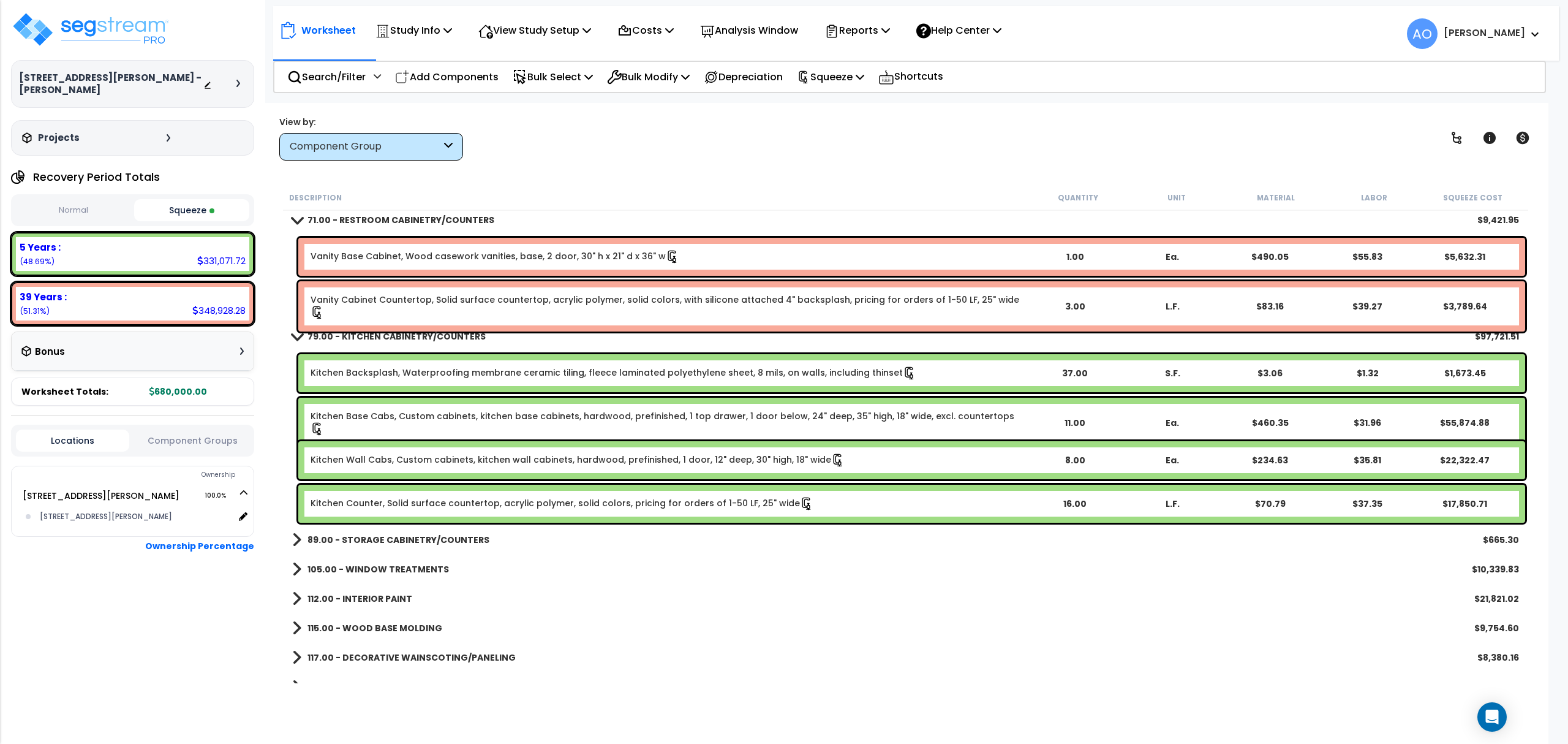
scroll to position [0, 0]
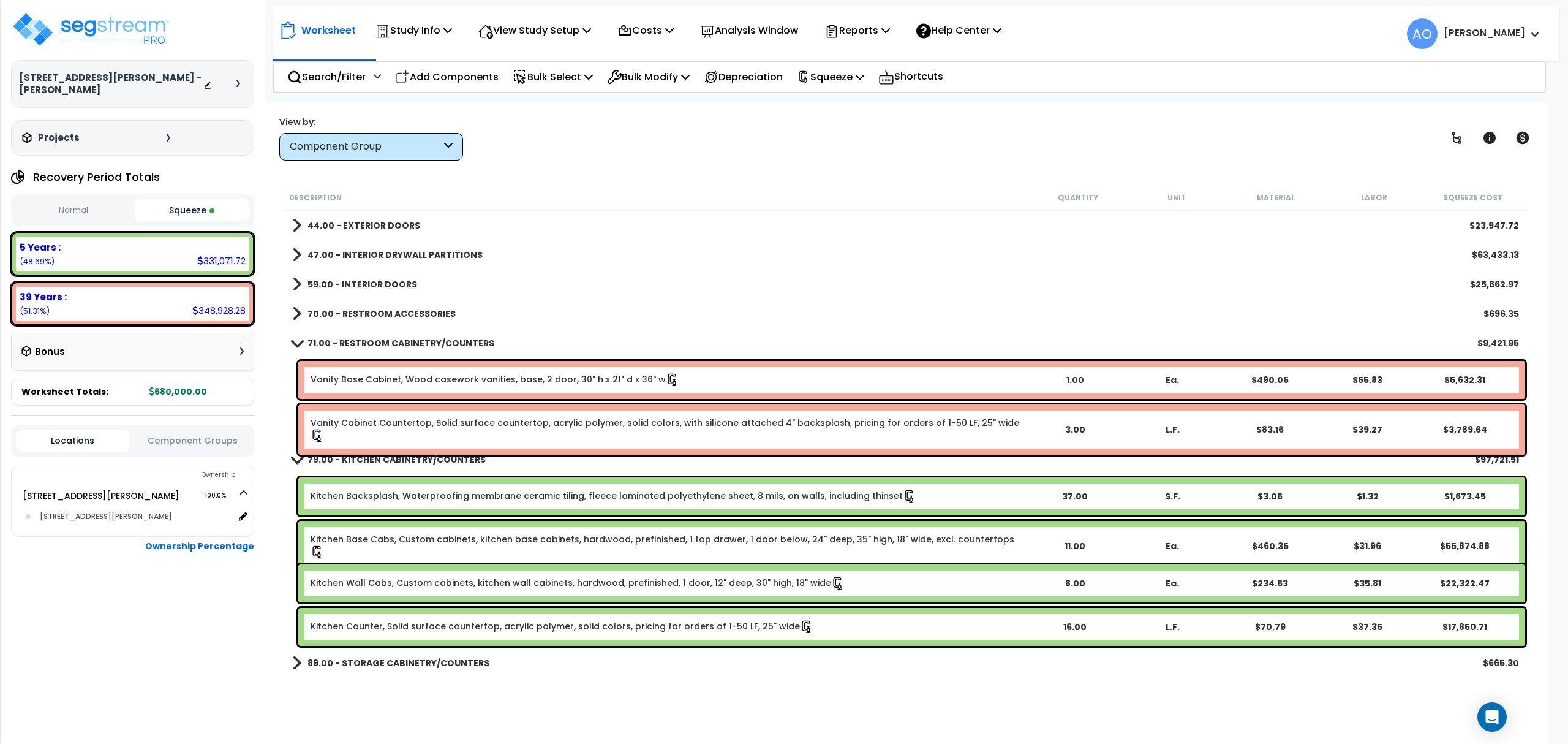
click at [388, 341] on b "71.00 - RESTROOM CABINETRY/COUNTERS" at bounding box center [401, 343] width 187 height 12
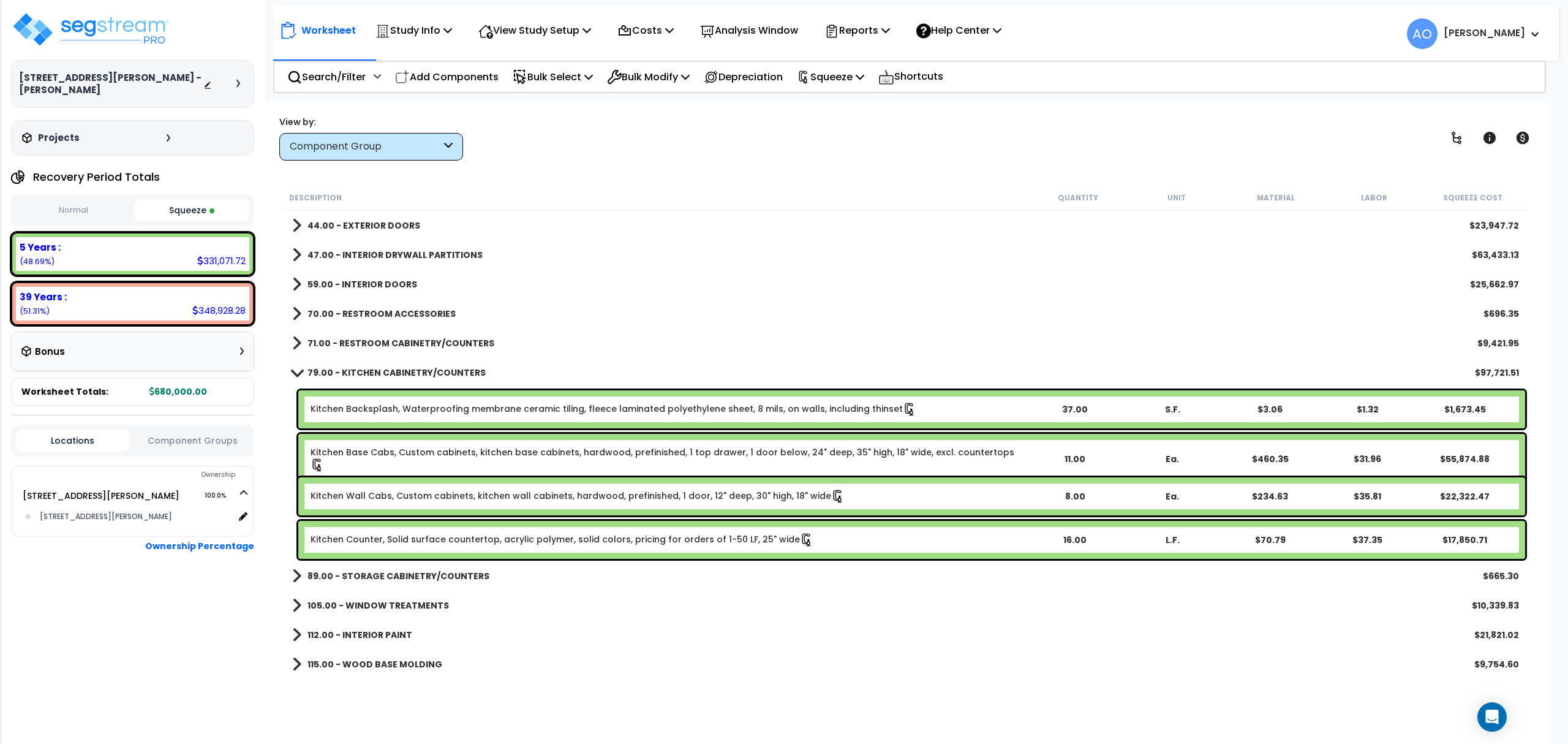
click at [381, 369] on b "79.00 - KITCHEN CABINETRY/COUNTERS" at bounding box center [396, 373] width 178 height 12
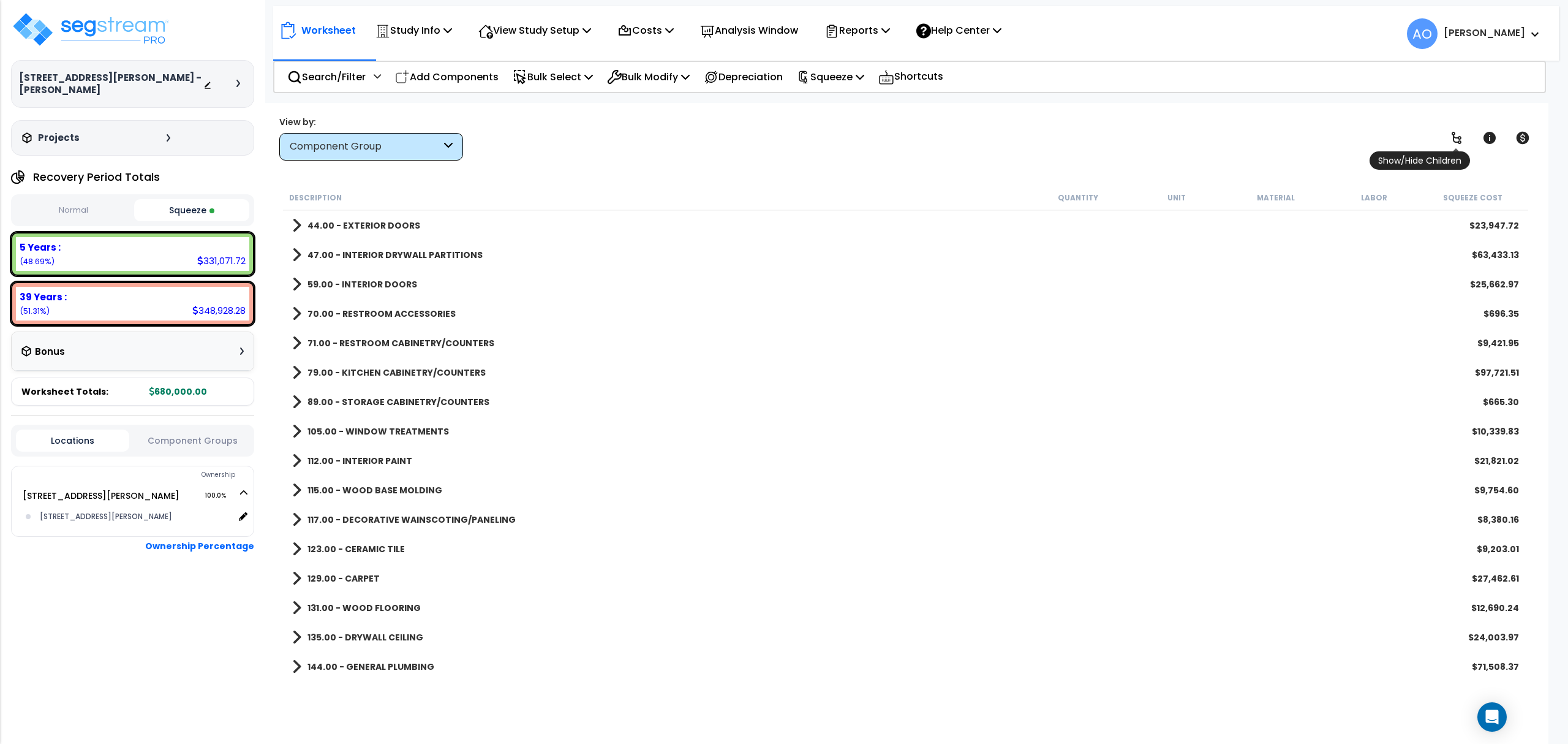
click at [1306, 137] on icon at bounding box center [1456, 138] width 15 height 15
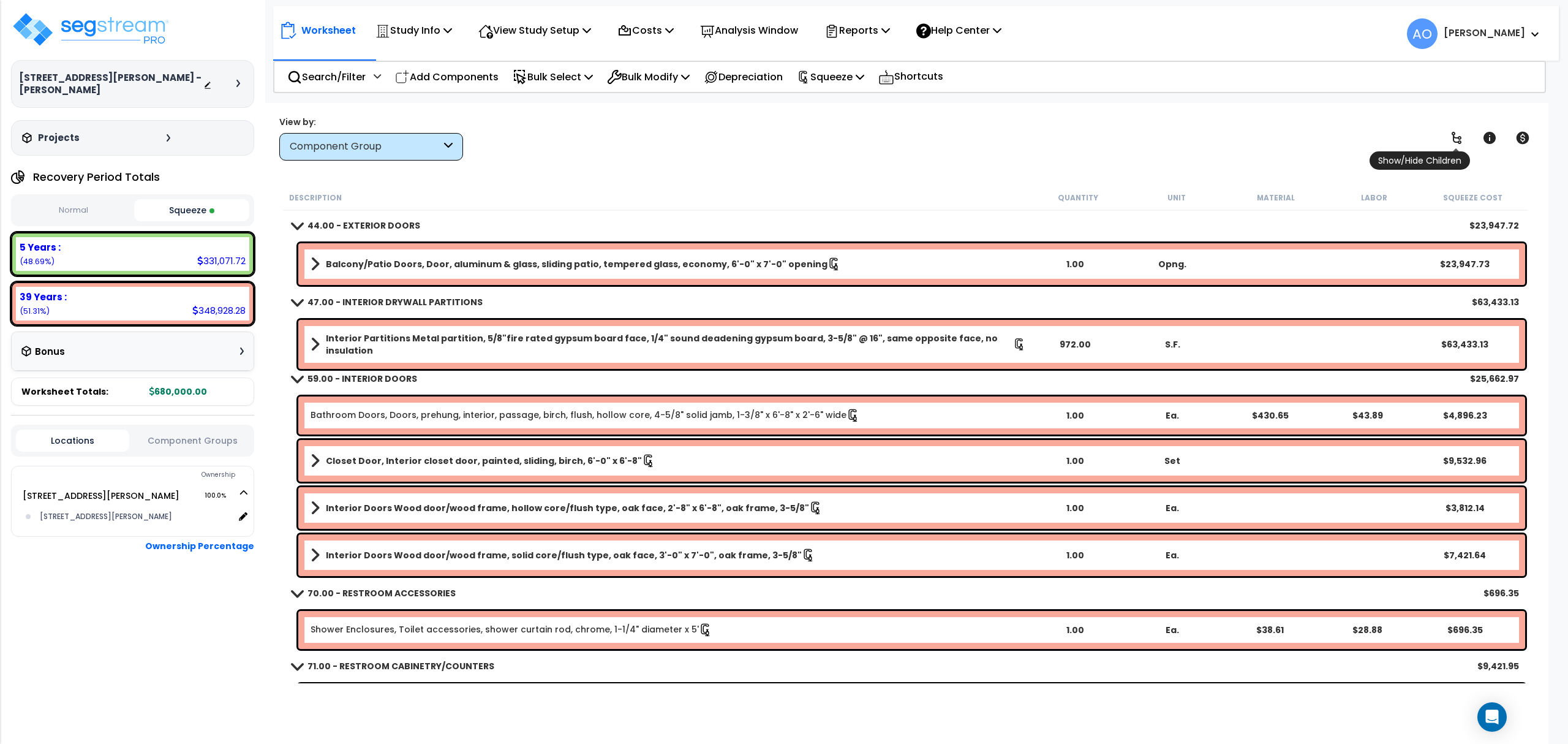
click at [1306, 139] on icon at bounding box center [1456, 138] width 15 height 15
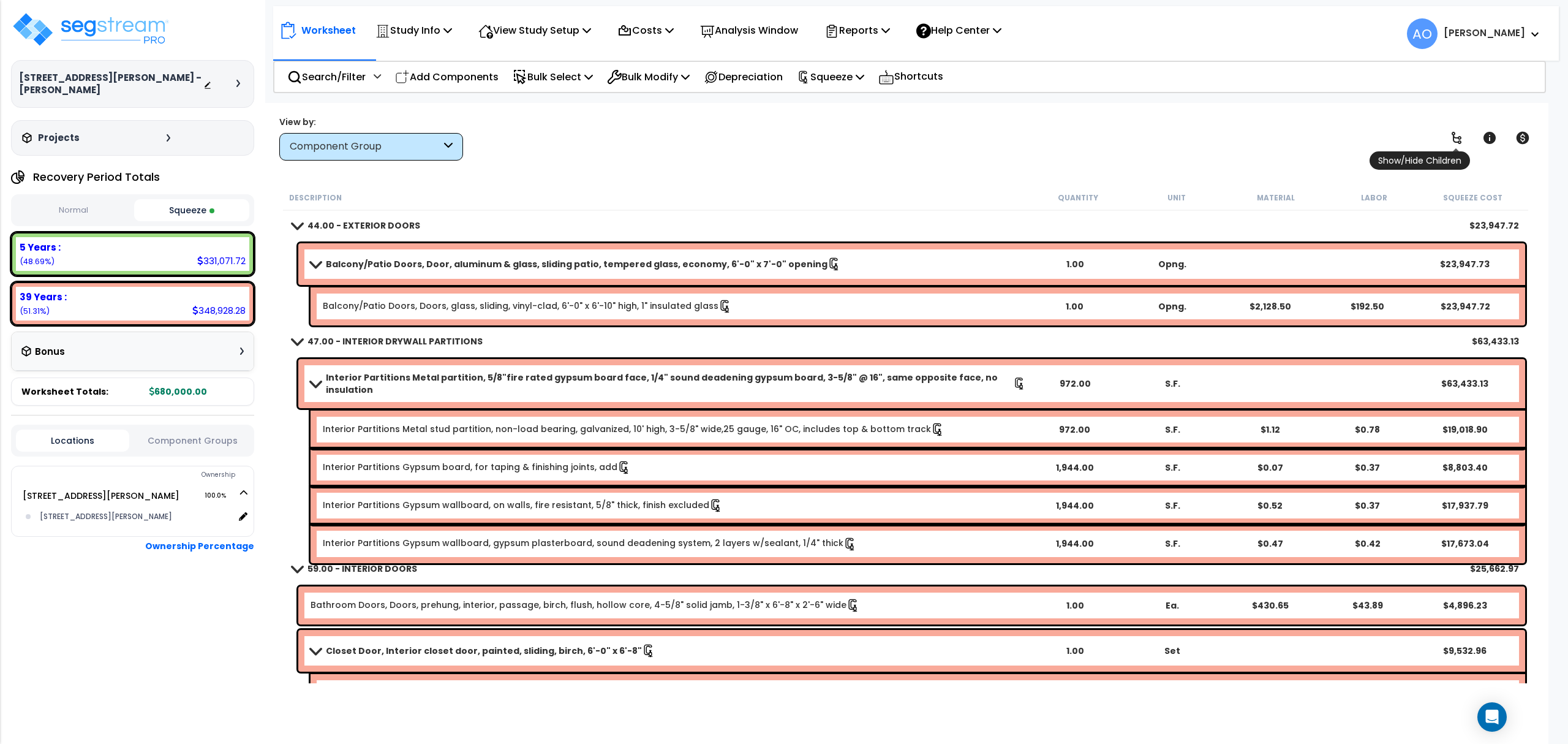
click at [1306, 136] on icon at bounding box center [1456, 138] width 10 height 12
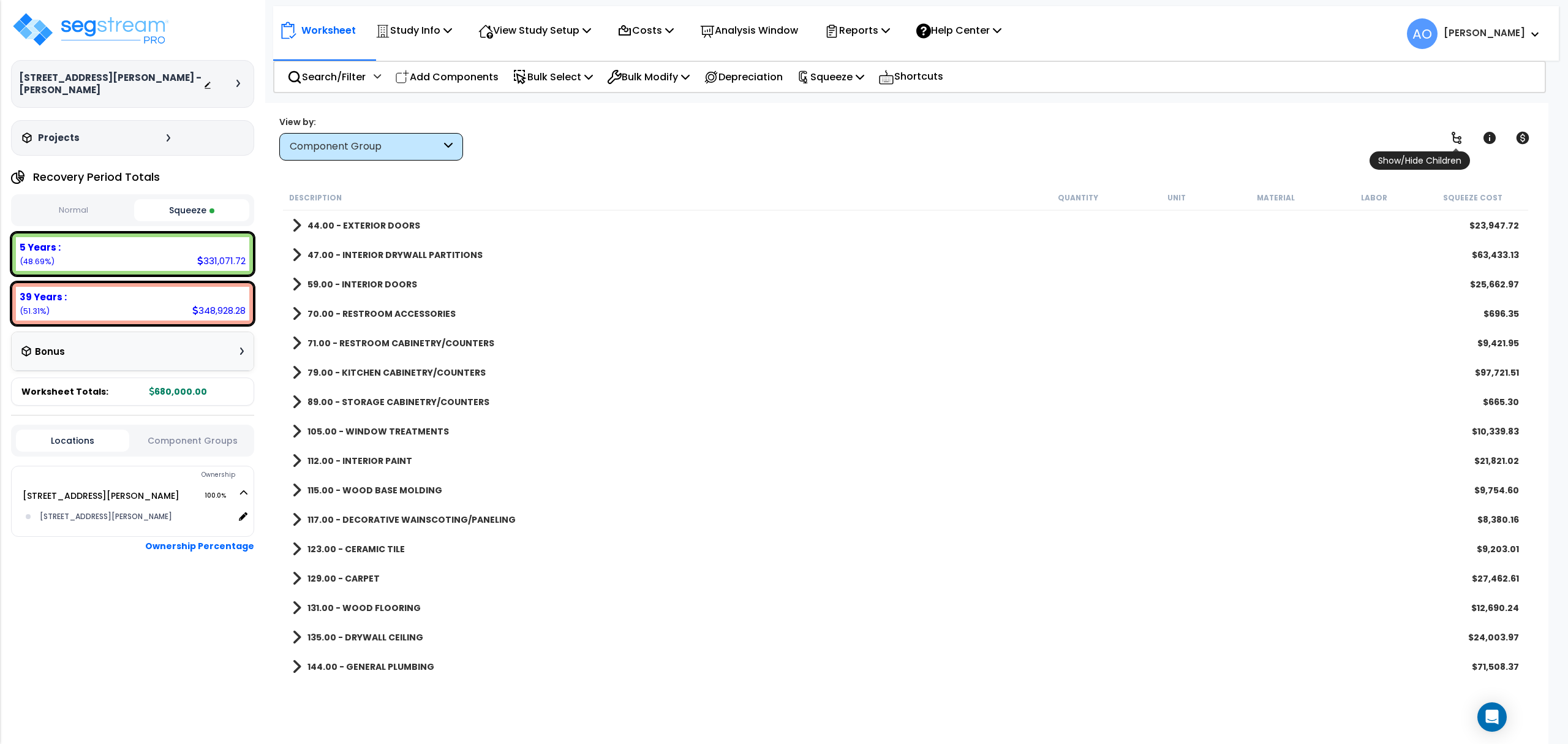
click at [1306, 136] on icon at bounding box center [1456, 138] width 10 height 12
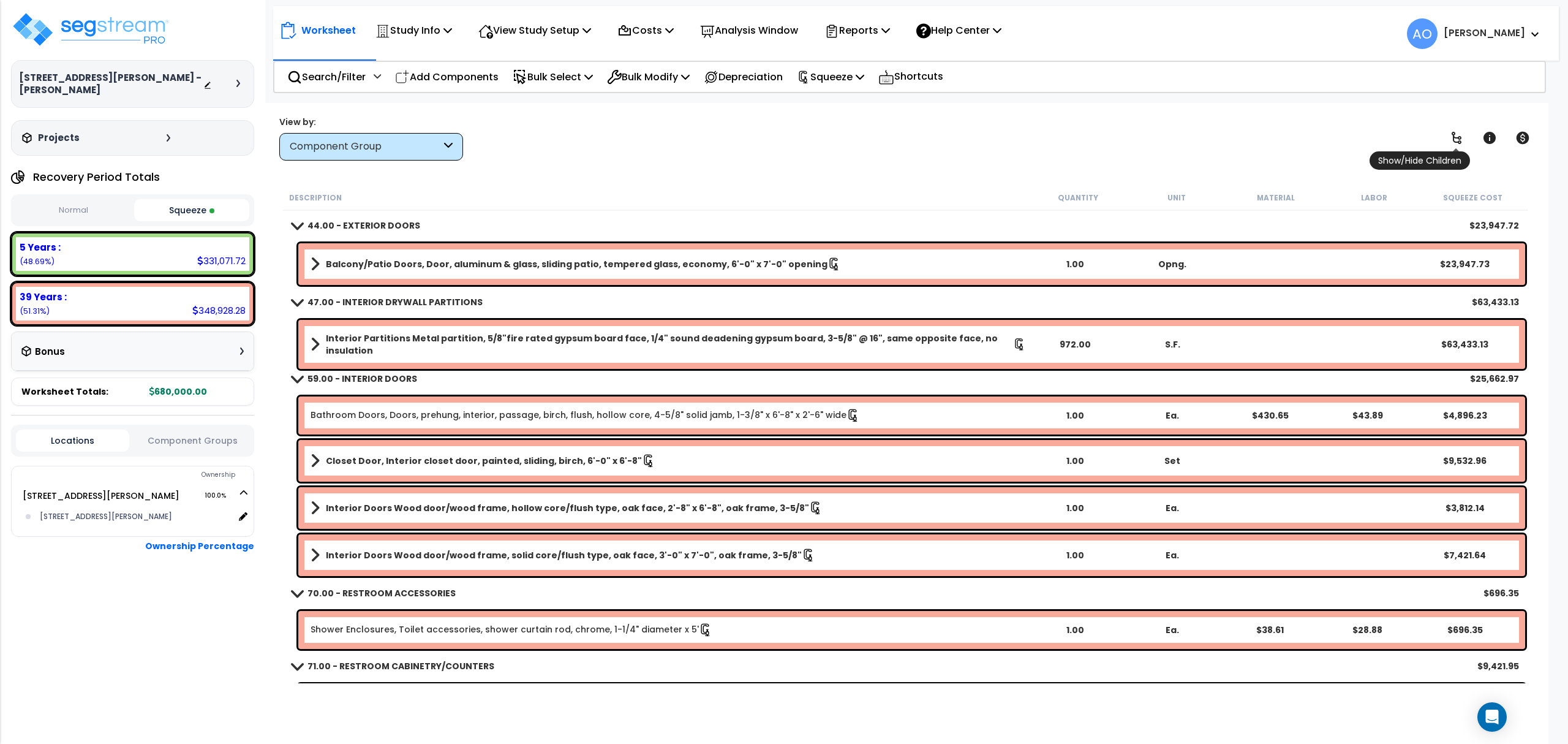
click at [1306, 136] on icon at bounding box center [1456, 138] width 10 height 12
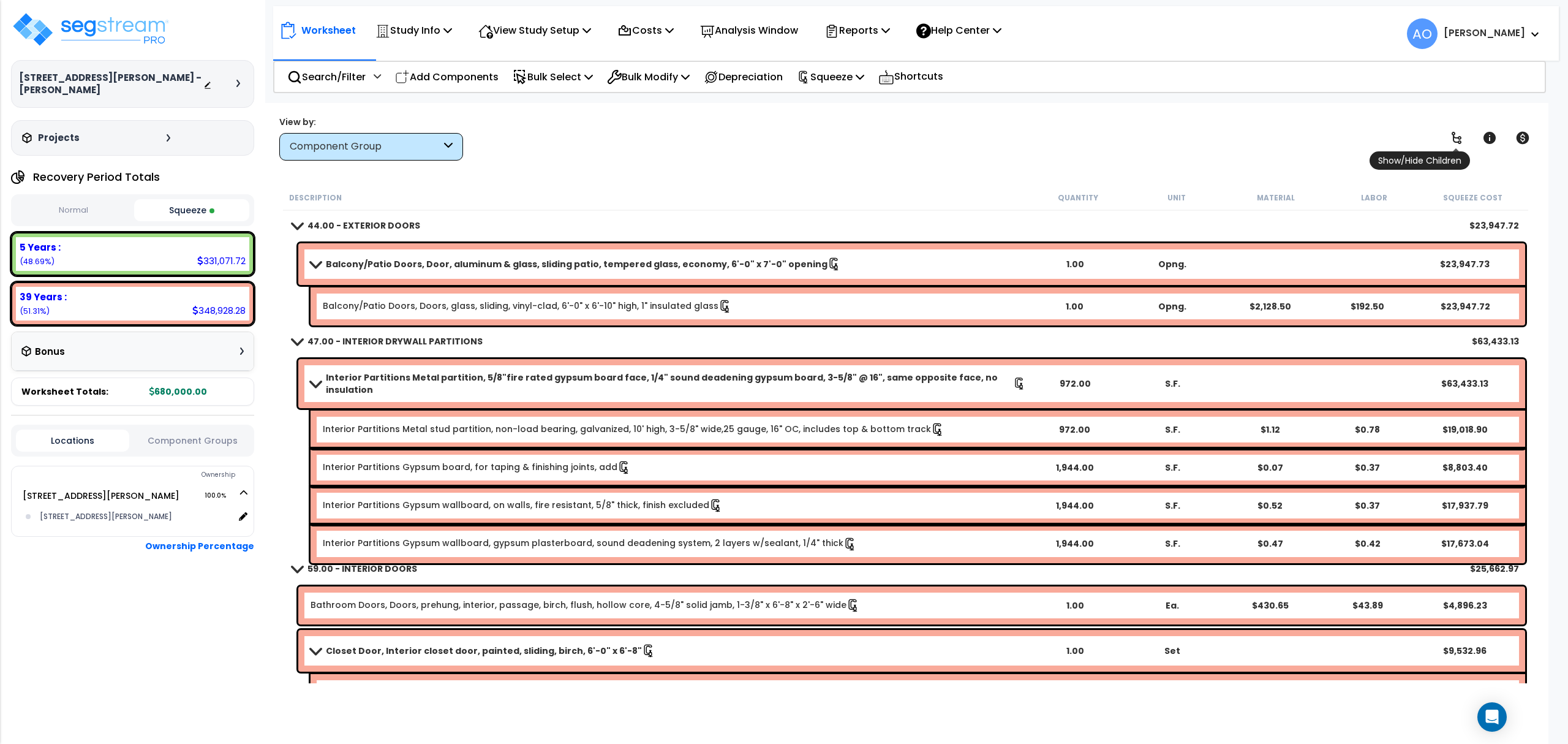
click at [1306, 136] on icon at bounding box center [1456, 138] width 10 height 12
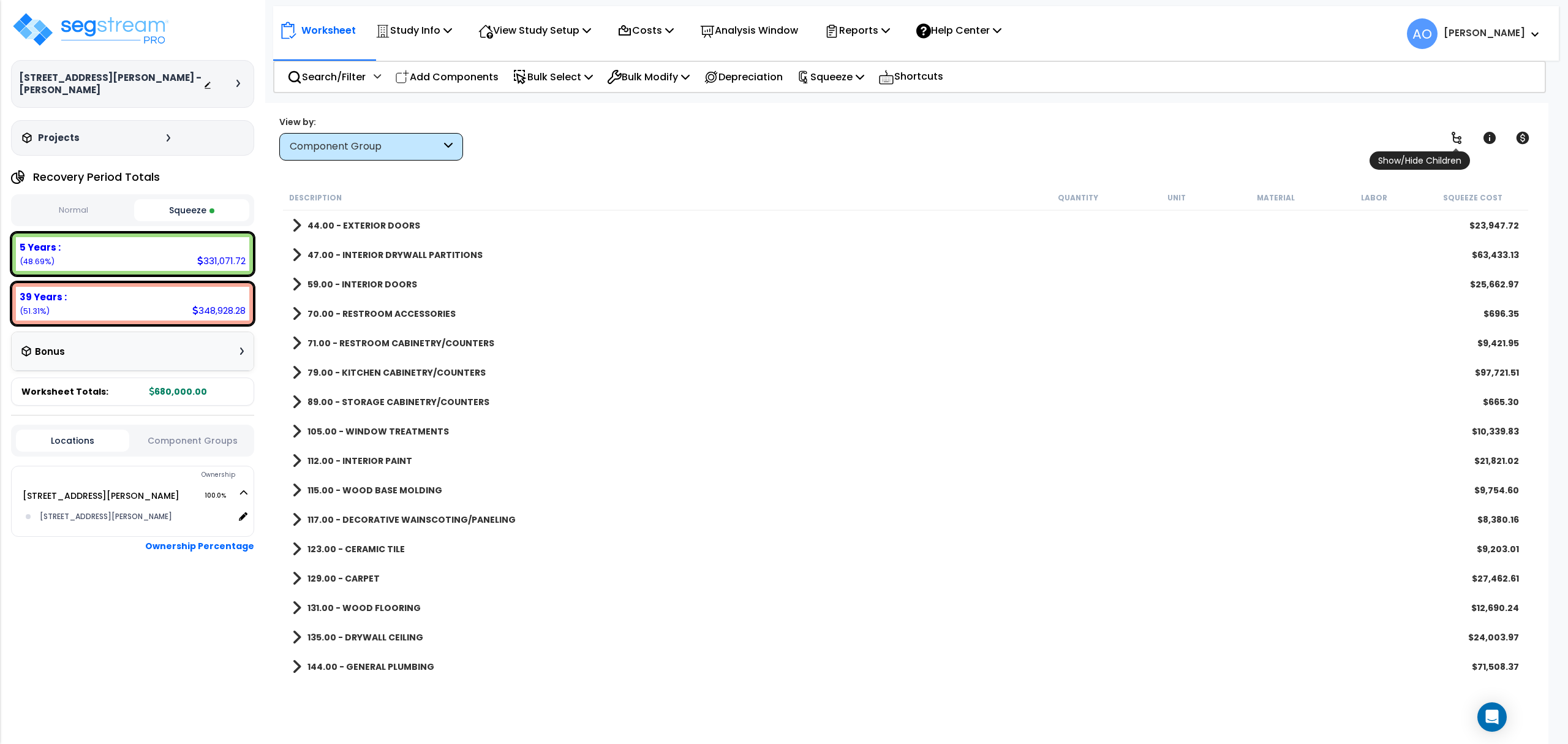
click at [1306, 138] on icon at bounding box center [1456, 138] width 10 height 12
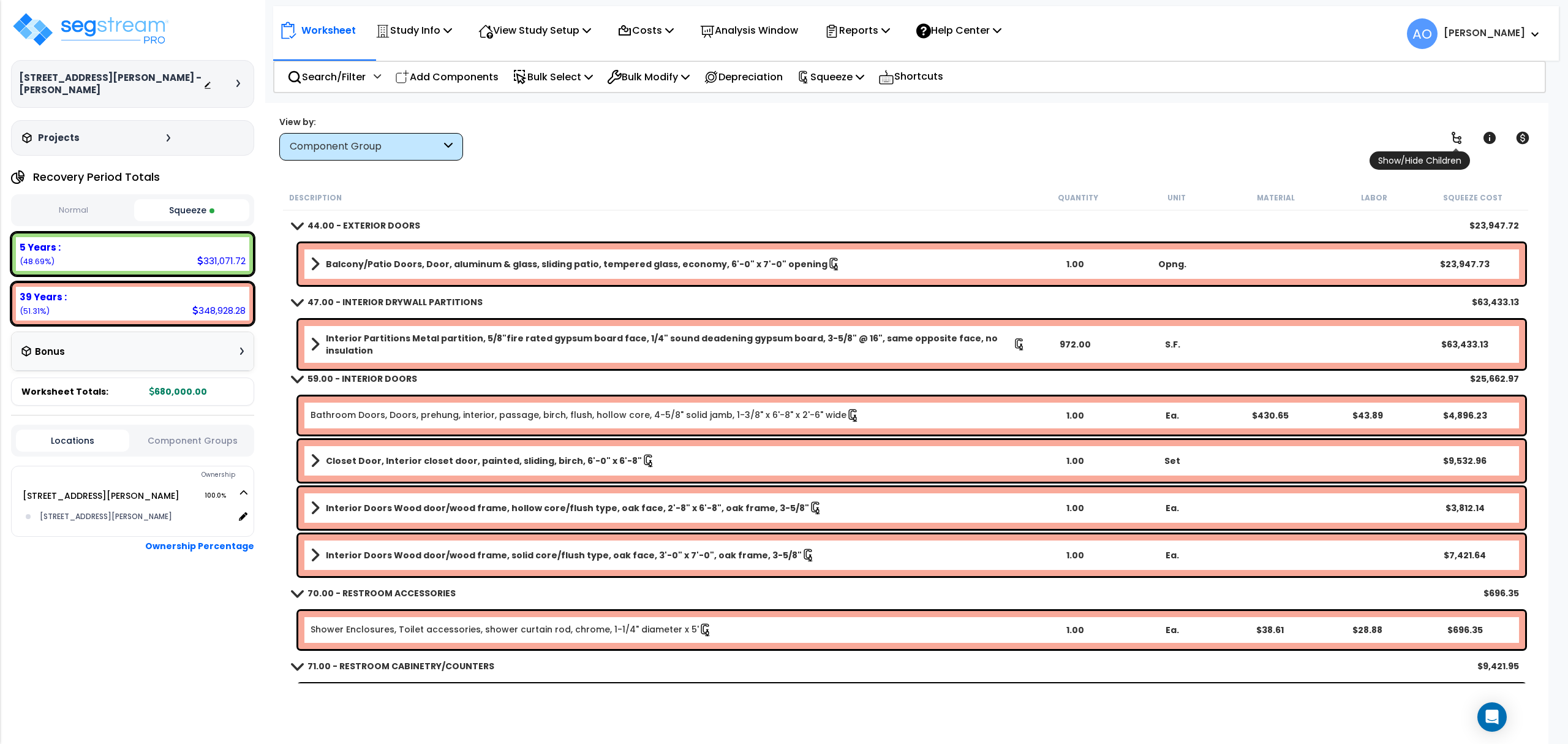
click at [1306, 138] on icon at bounding box center [1456, 138] width 10 height 12
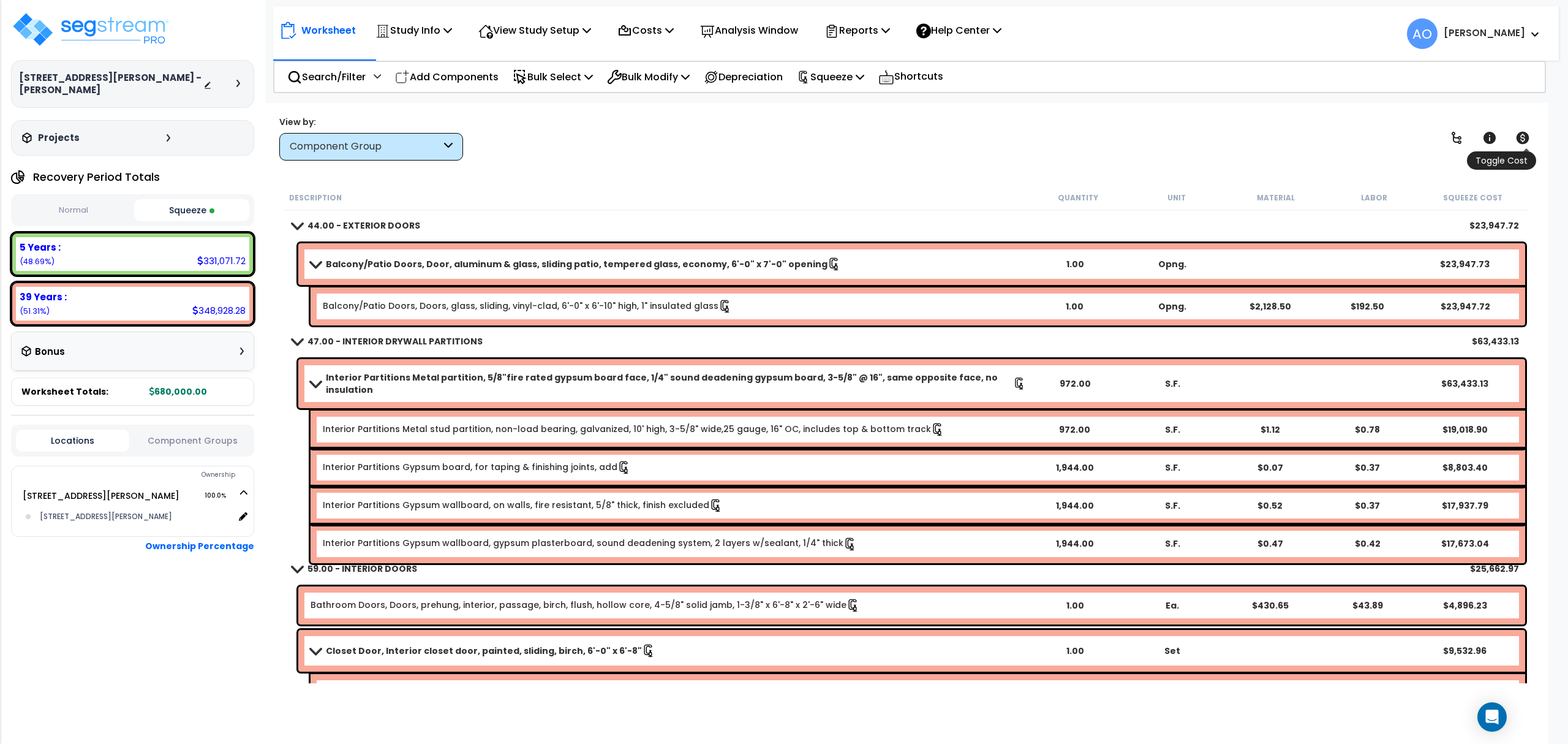
click at [1306, 137] on icon at bounding box center [1523, 138] width 13 height 12
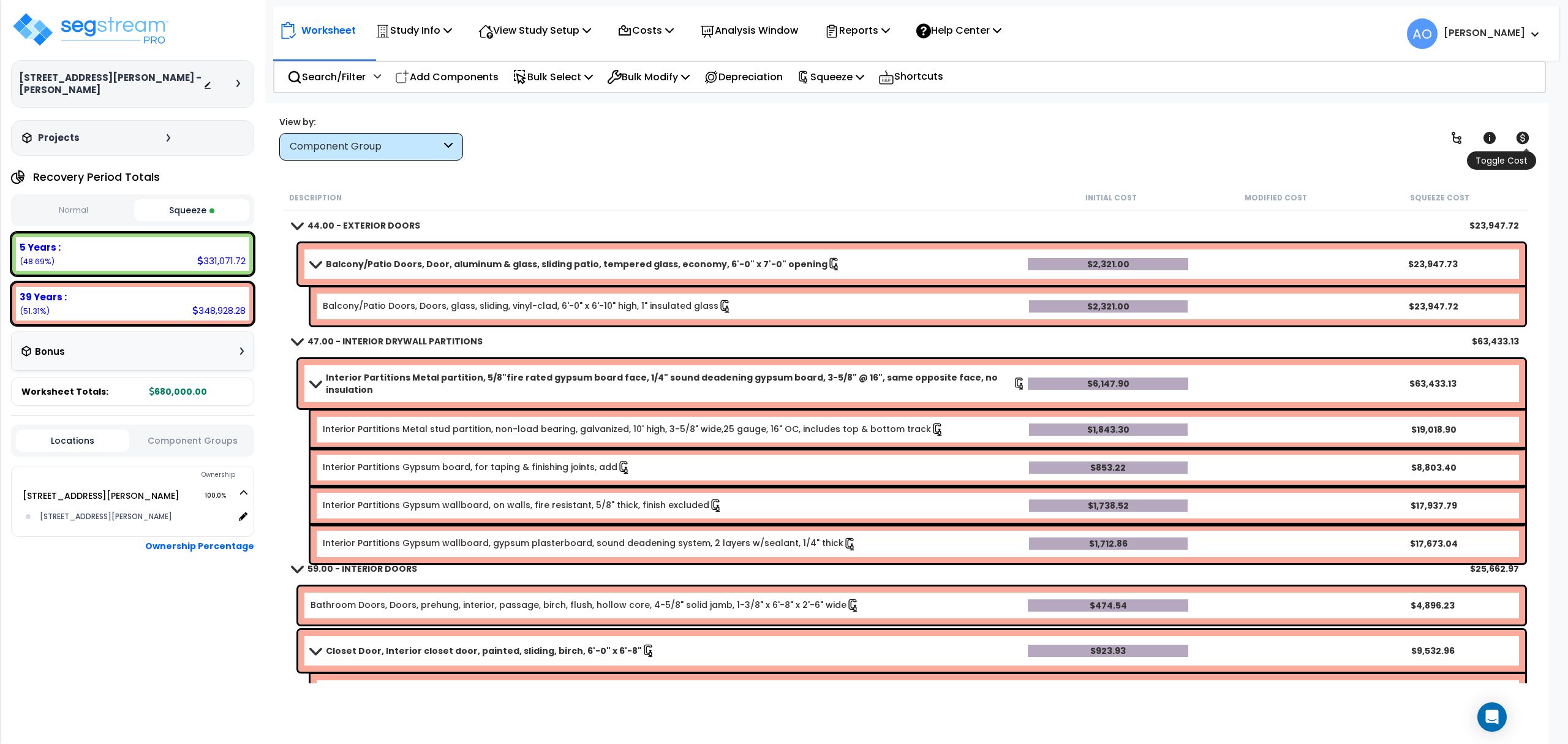
click at [1306, 137] on icon at bounding box center [1523, 138] width 13 height 12
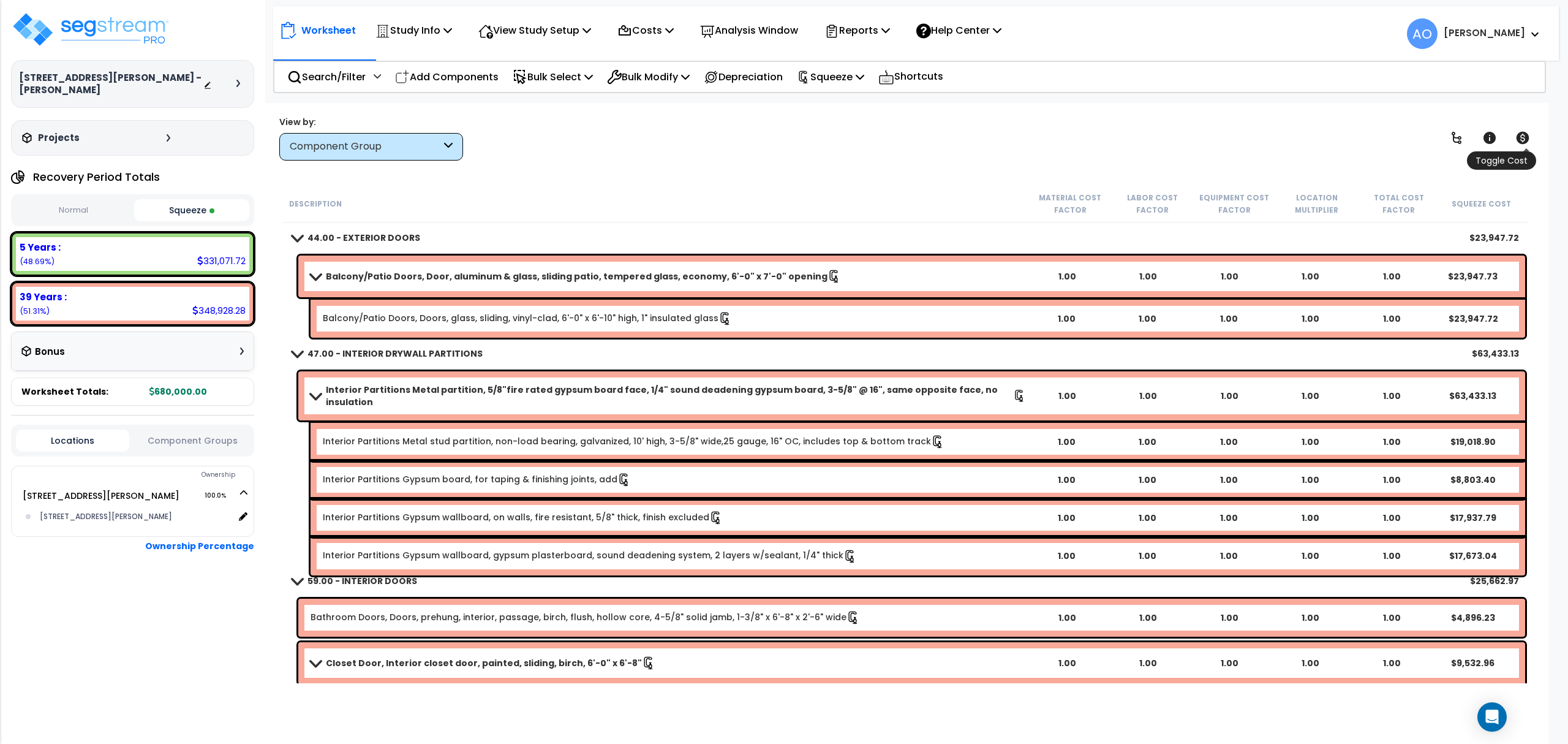
click at [1306, 135] on icon at bounding box center [1523, 138] width 13 height 12
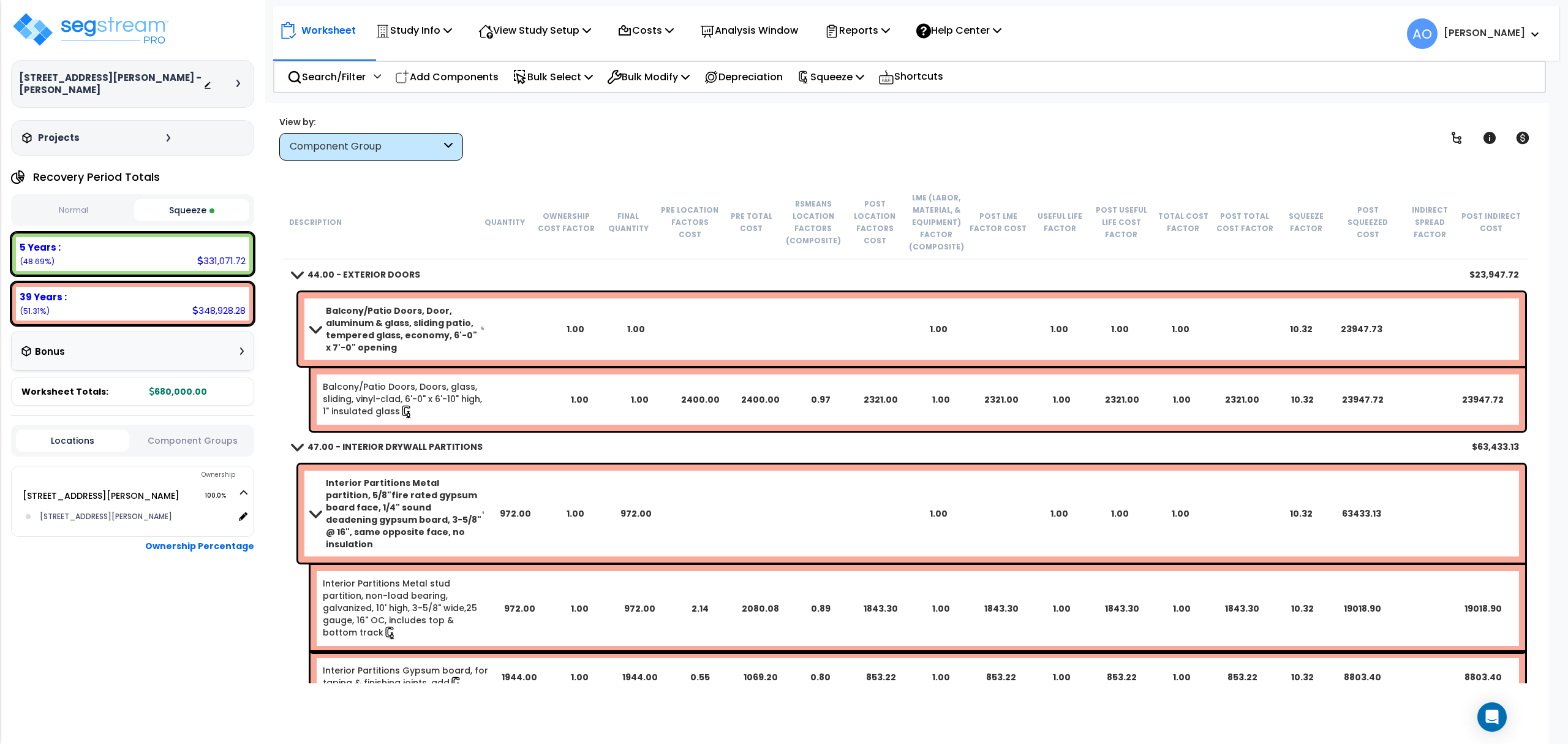
drag, startPoint x: 74, startPoint y: 214, endPoint x: 86, endPoint y: 214, distance: 12.0
click at [79, 214] on button "Normal" at bounding box center [73, 211] width 115 height 22
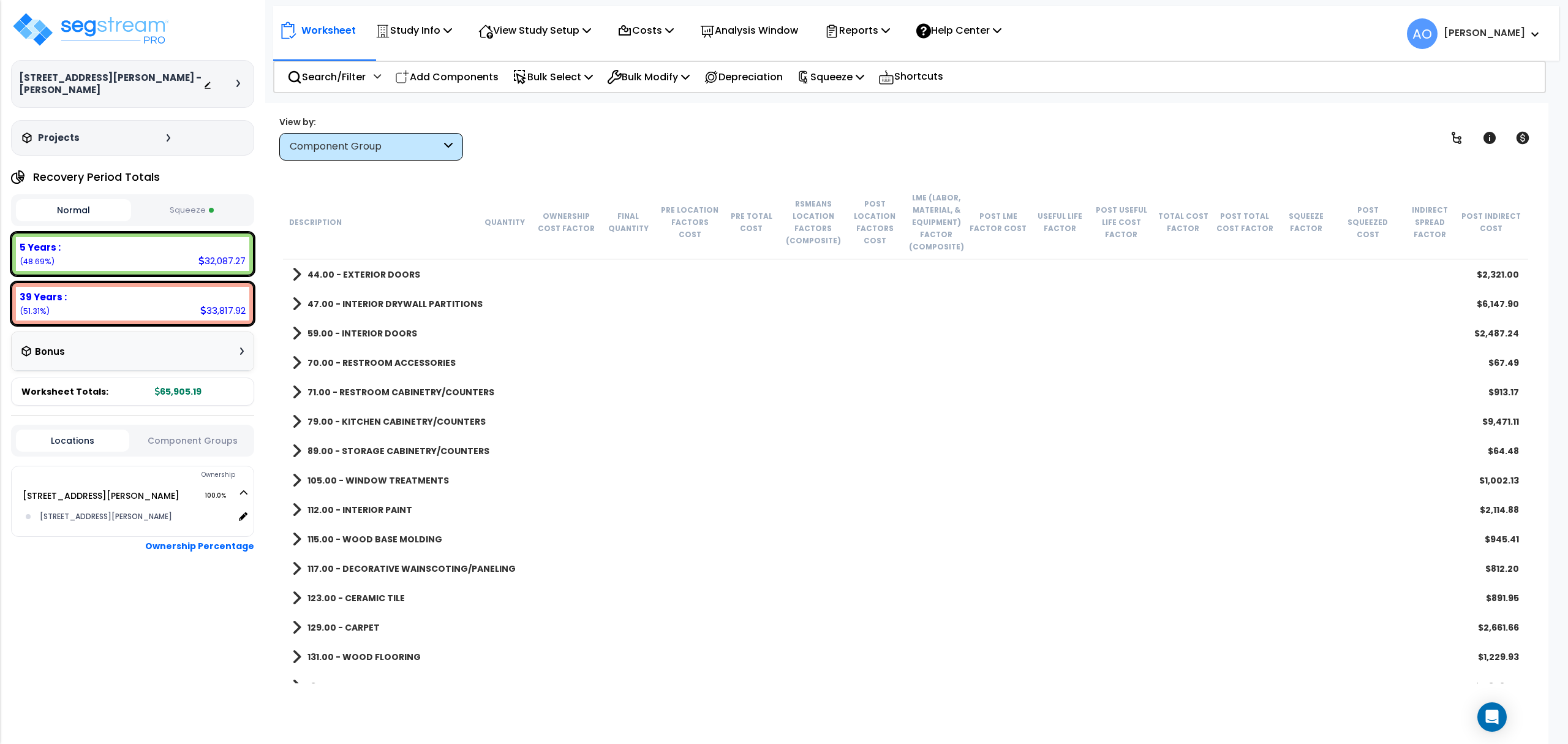
click at [194, 213] on button "Squeeze" at bounding box center [191, 211] width 115 height 22
click at [872, 27] on p "Reports" at bounding box center [857, 30] width 65 height 16
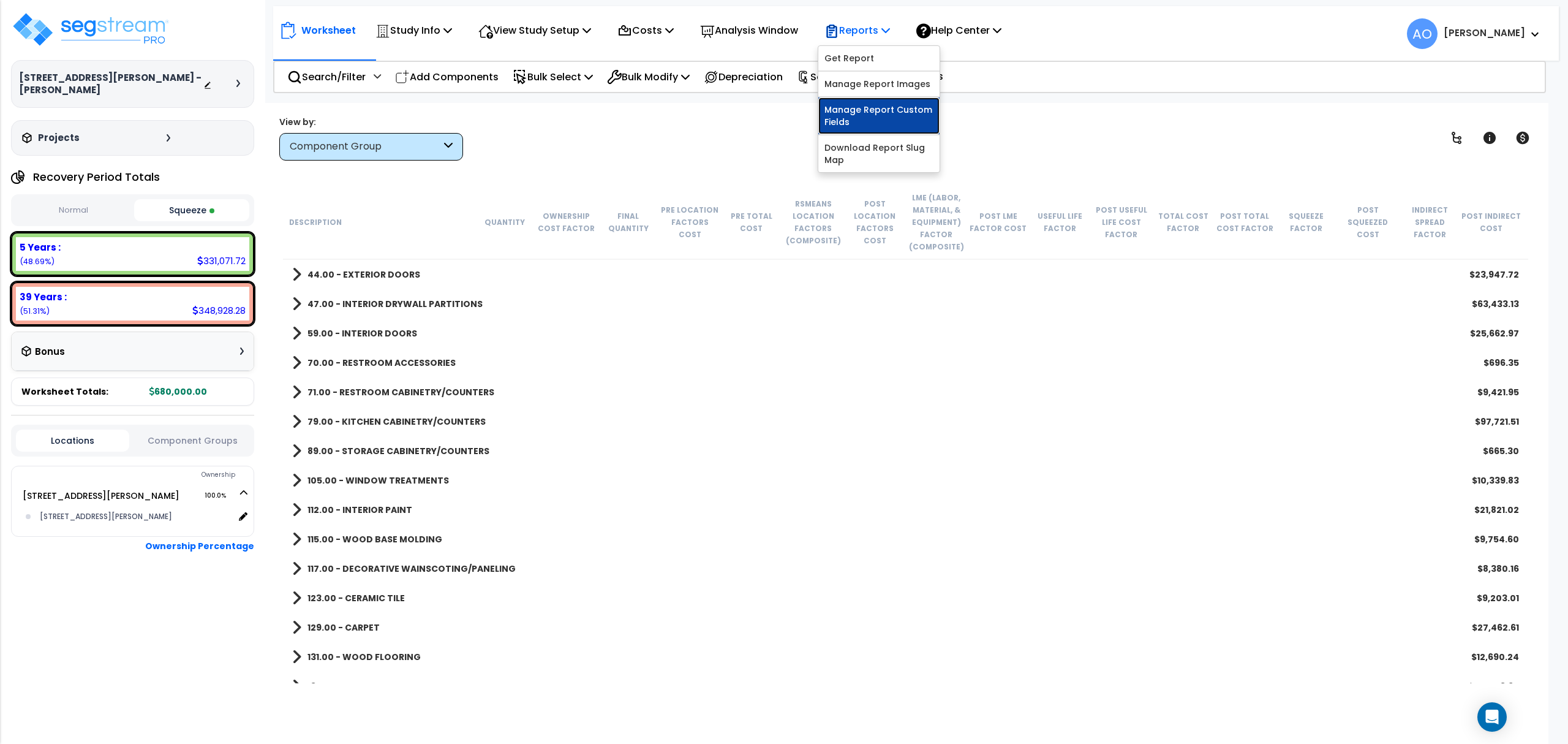
click at [879, 118] on link "Manage Report Custom Fields" at bounding box center [879, 115] width 121 height 37
click at [868, 28] on p "Reports" at bounding box center [857, 30] width 65 height 16
click at [890, 85] on link "Manage Report Images" at bounding box center [879, 83] width 121 height 24
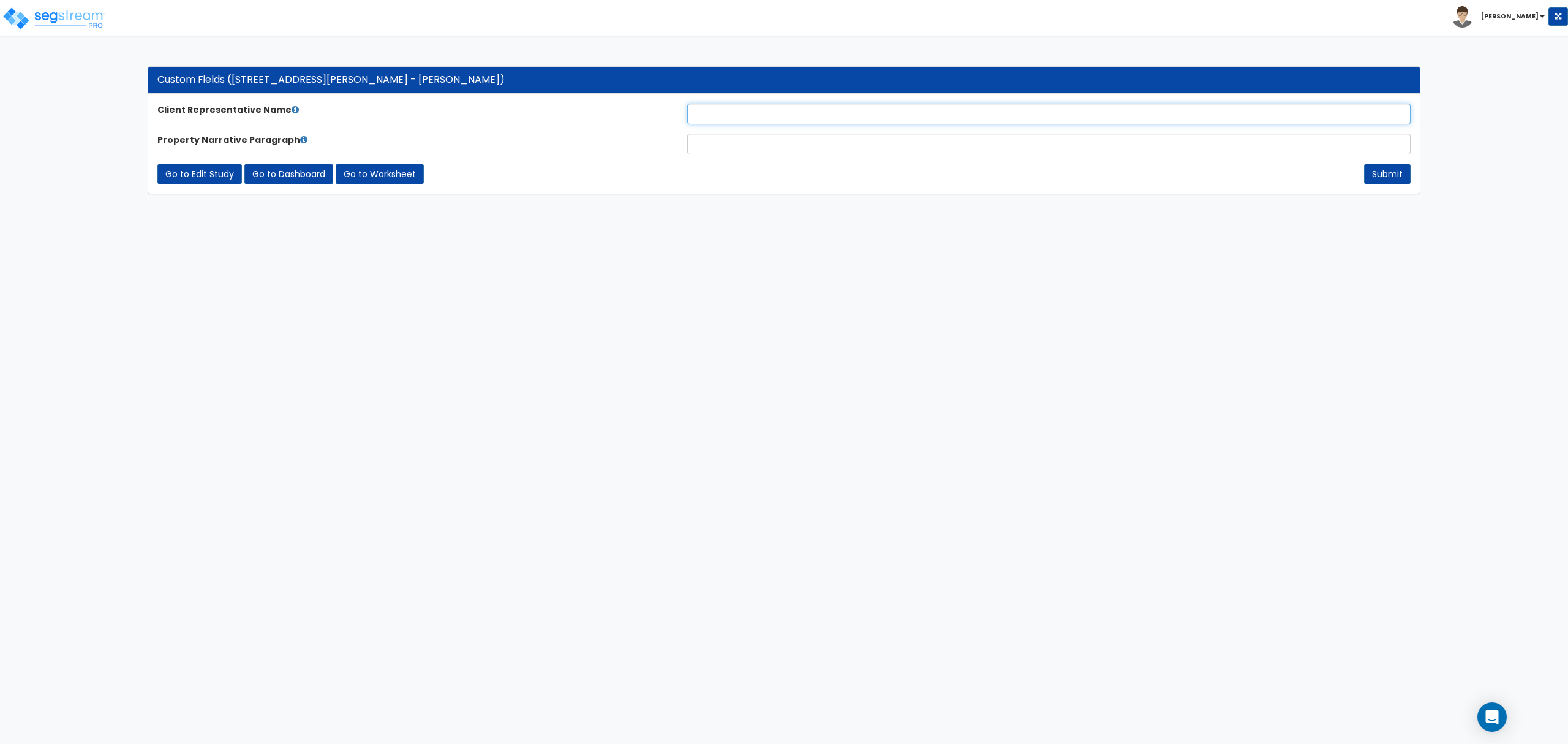
click at [750, 114] on input "text" at bounding box center [1049, 114] width 724 height 21
click at [749, 143] on input "text" at bounding box center [1049, 144] width 724 height 21
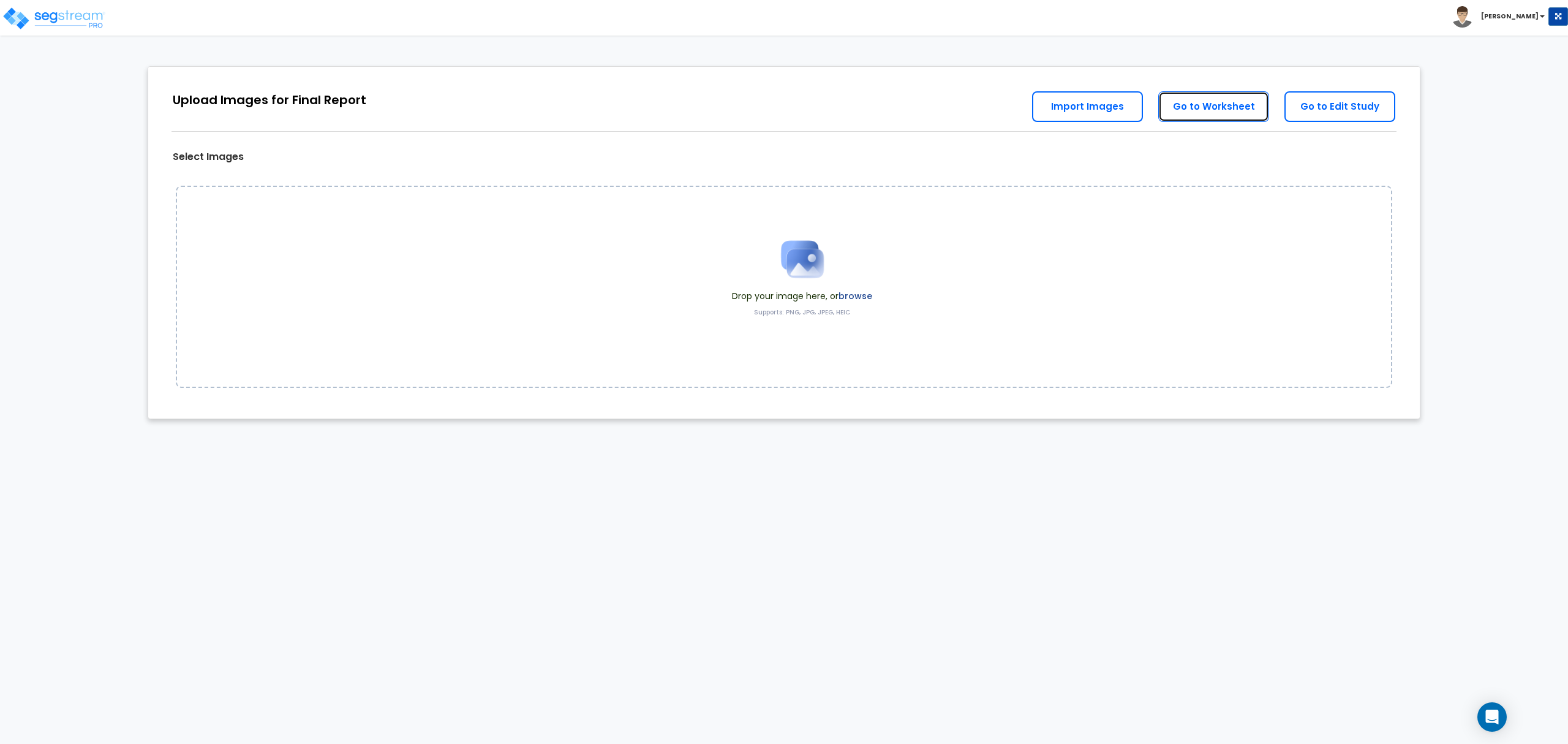
click at [1229, 108] on link "Go to Worksheet" at bounding box center [1213, 106] width 110 height 30
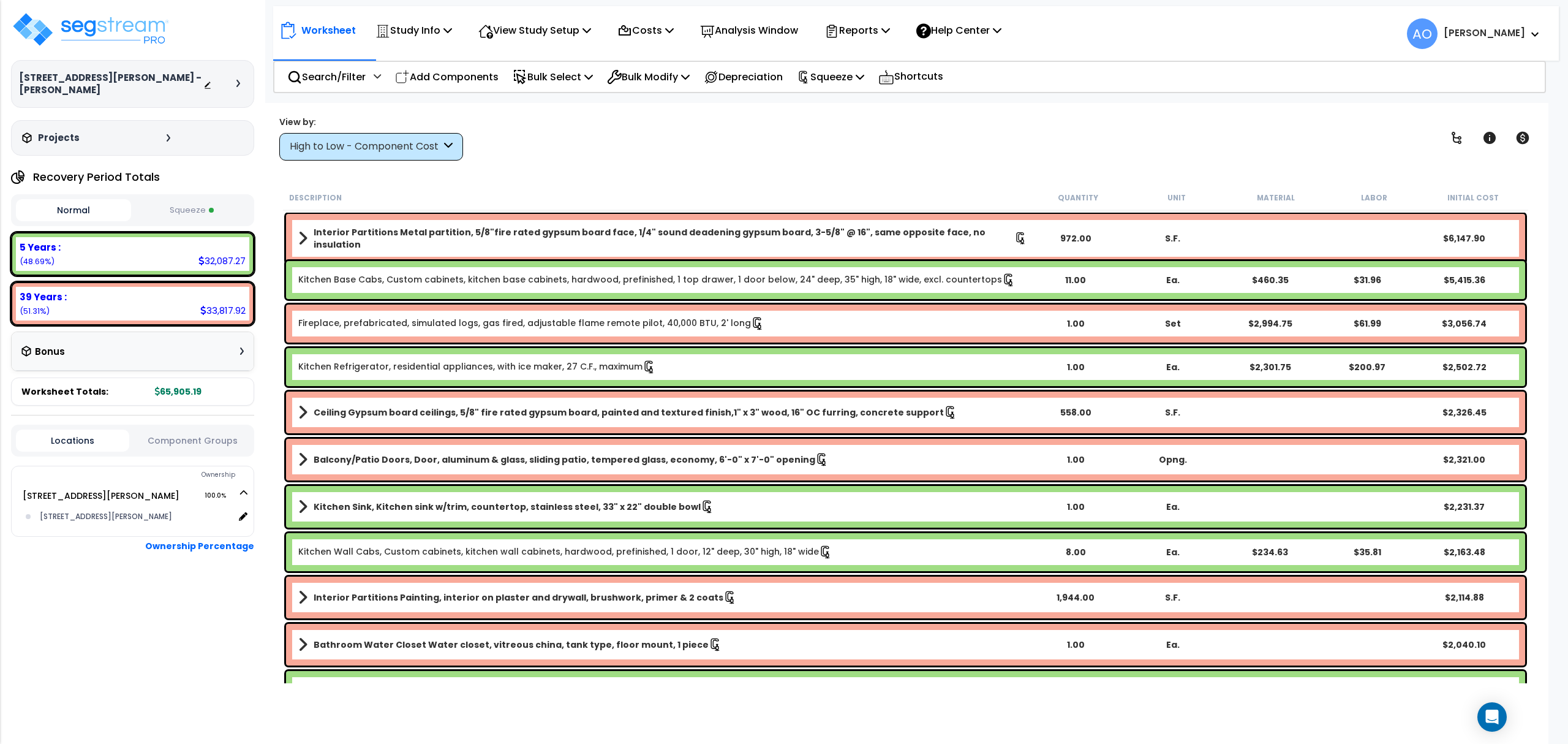
click at [735, 142] on div "View by: High to Low - Component Cost High to Low - Component Cost" at bounding box center [905, 138] width 1261 height 45
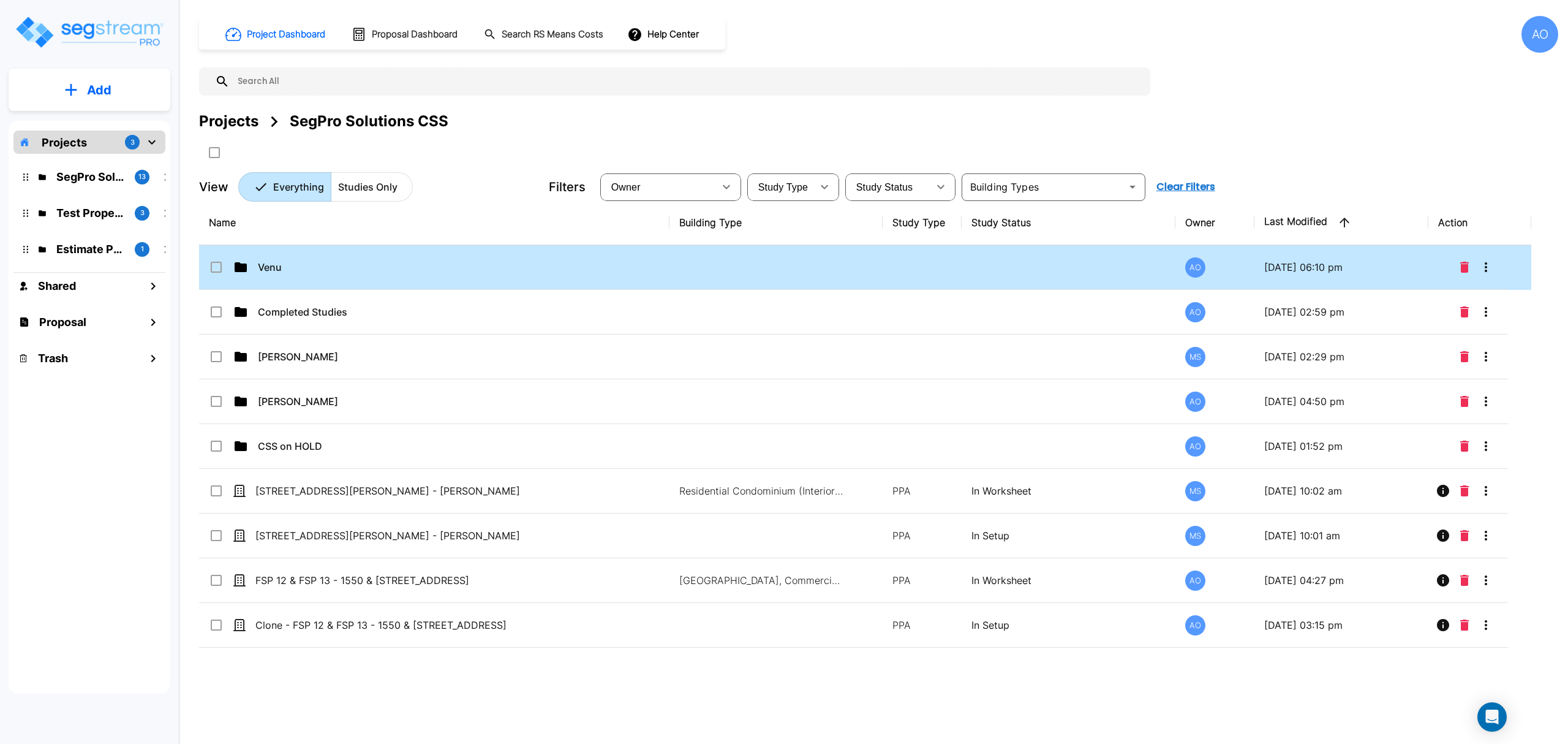
click at [322, 275] on p "Venu" at bounding box center [409, 267] width 303 height 15
checkbox input "false"
click at [324, 275] on p "Venu" at bounding box center [409, 267] width 303 height 15
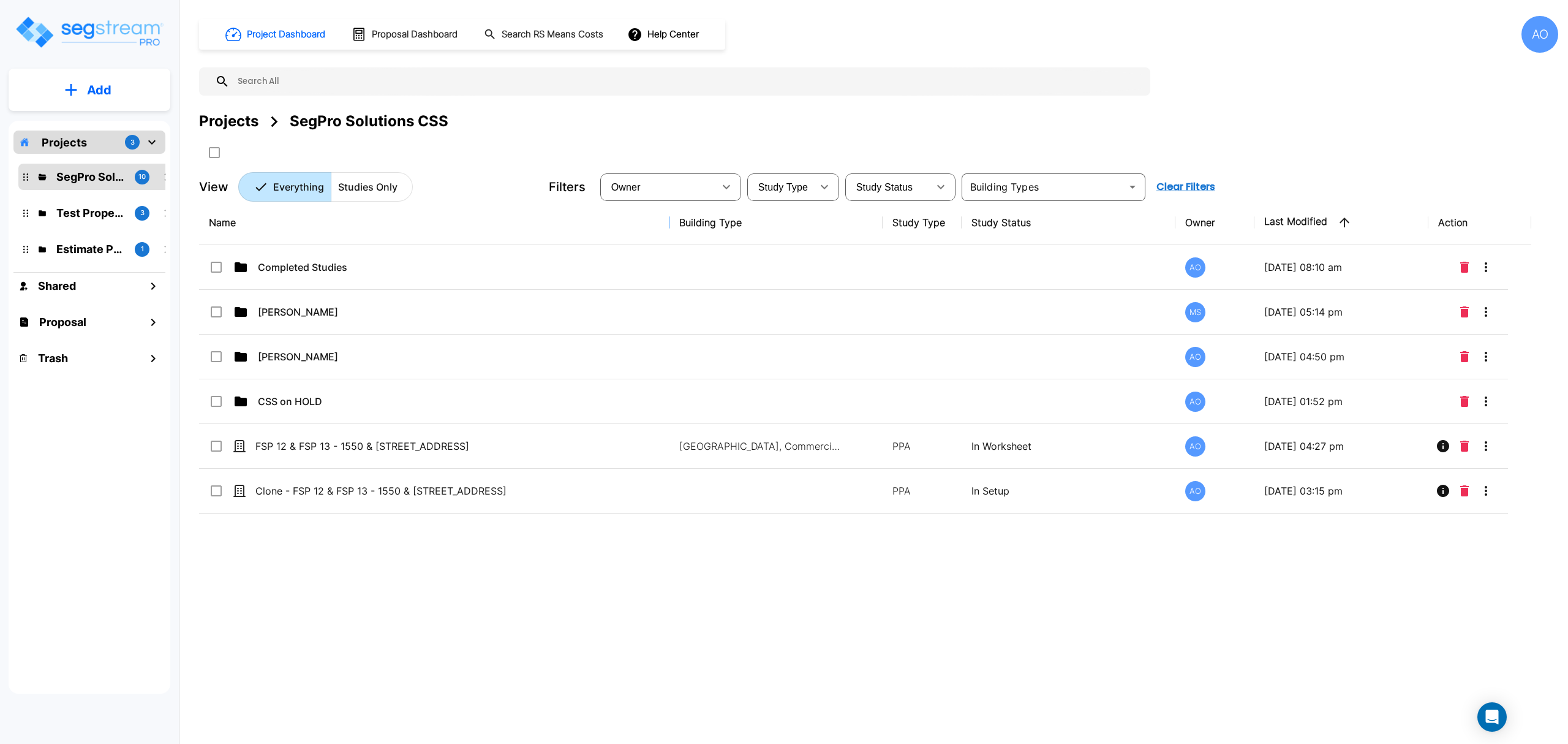
click at [952, 591] on div "Name Building Type Study Type Study Status Owner Last Modified Action Completed…" at bounding box center [865, 430] width 1332 height 461
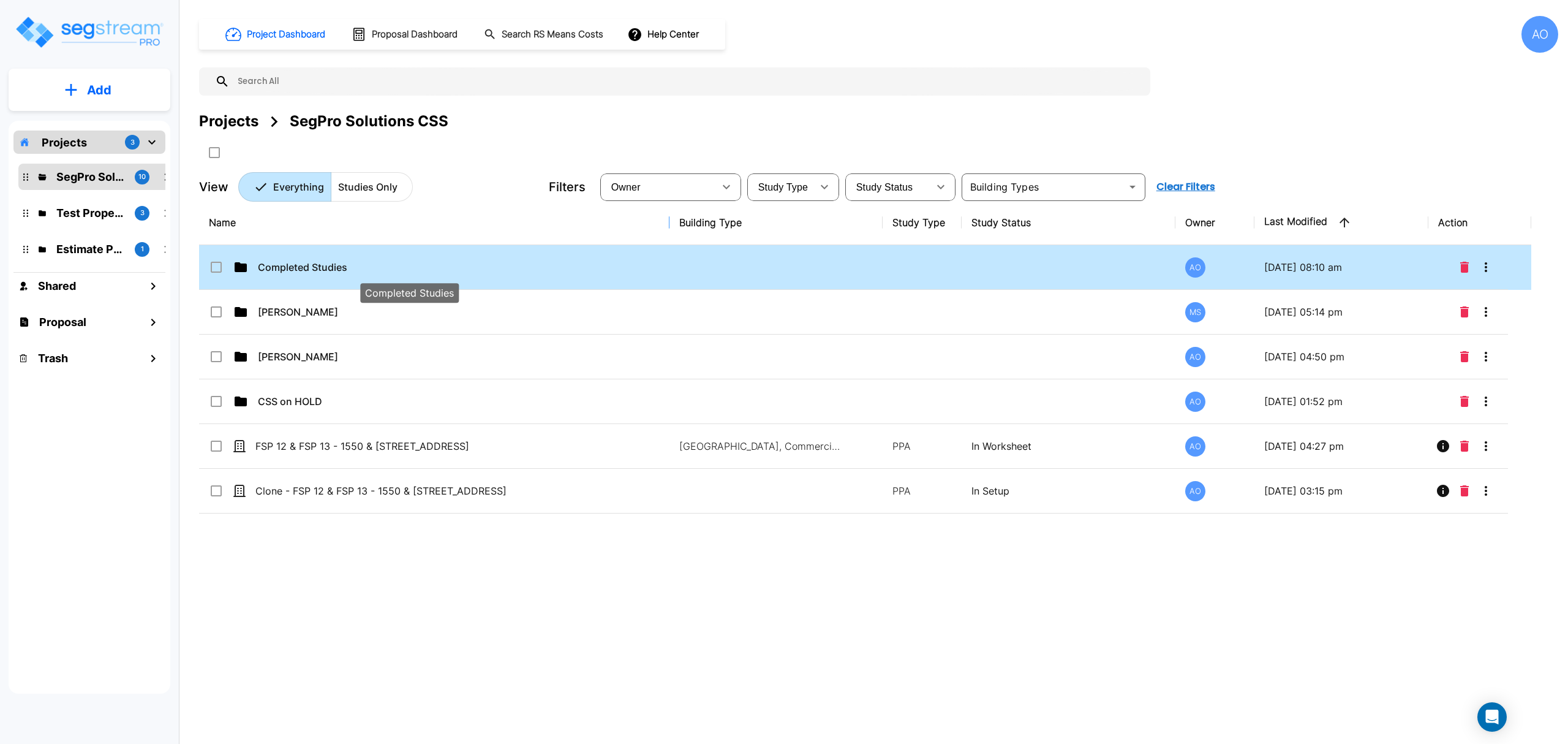
click at [309, 268] on p "Completed Studies" at bounding box center [409, 267] width 303 height 15
checkbox input "true"
click at [309, 268] on p "Completed Studies" at bounding box center [409, 267] width 303 height 15
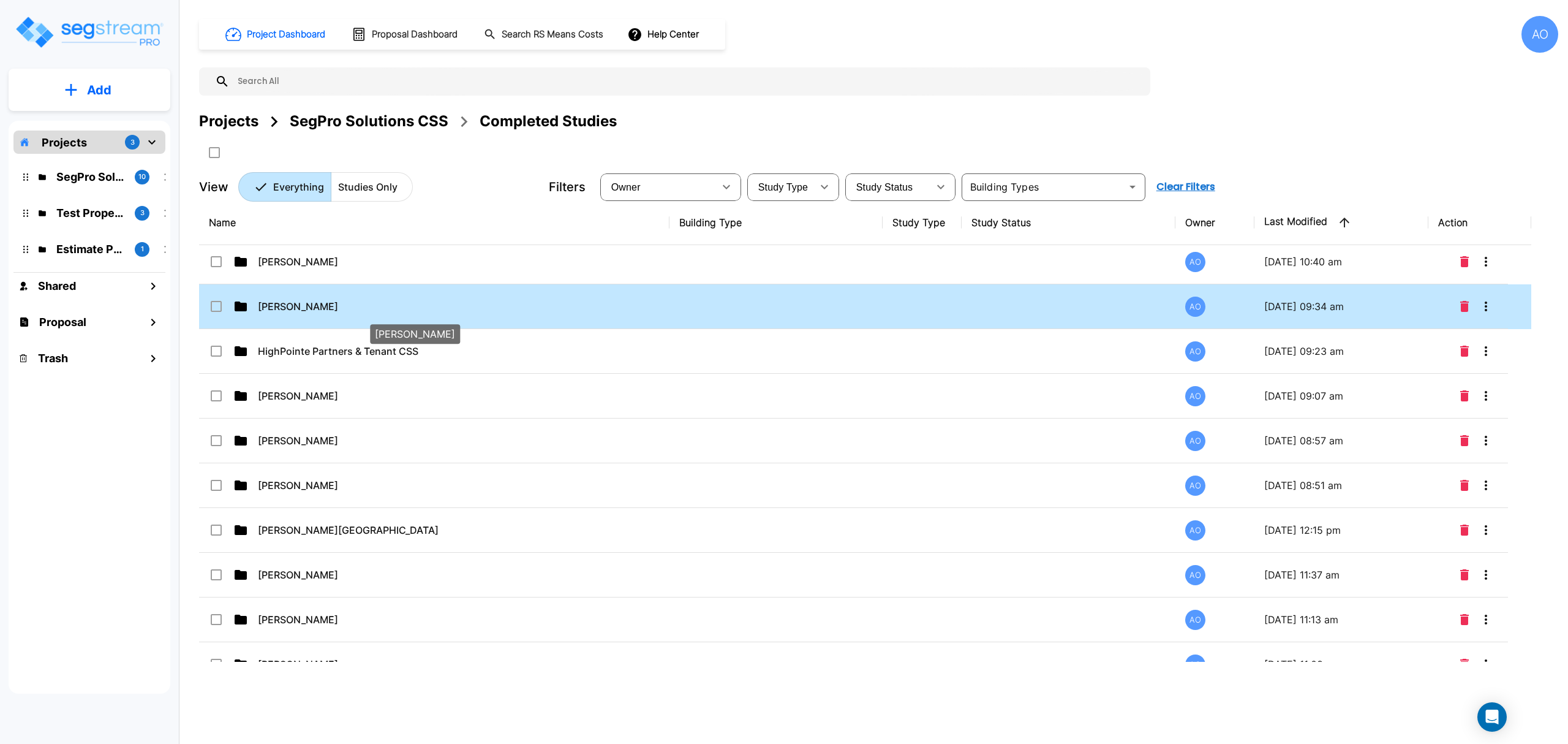
scroll to position [353, 0]
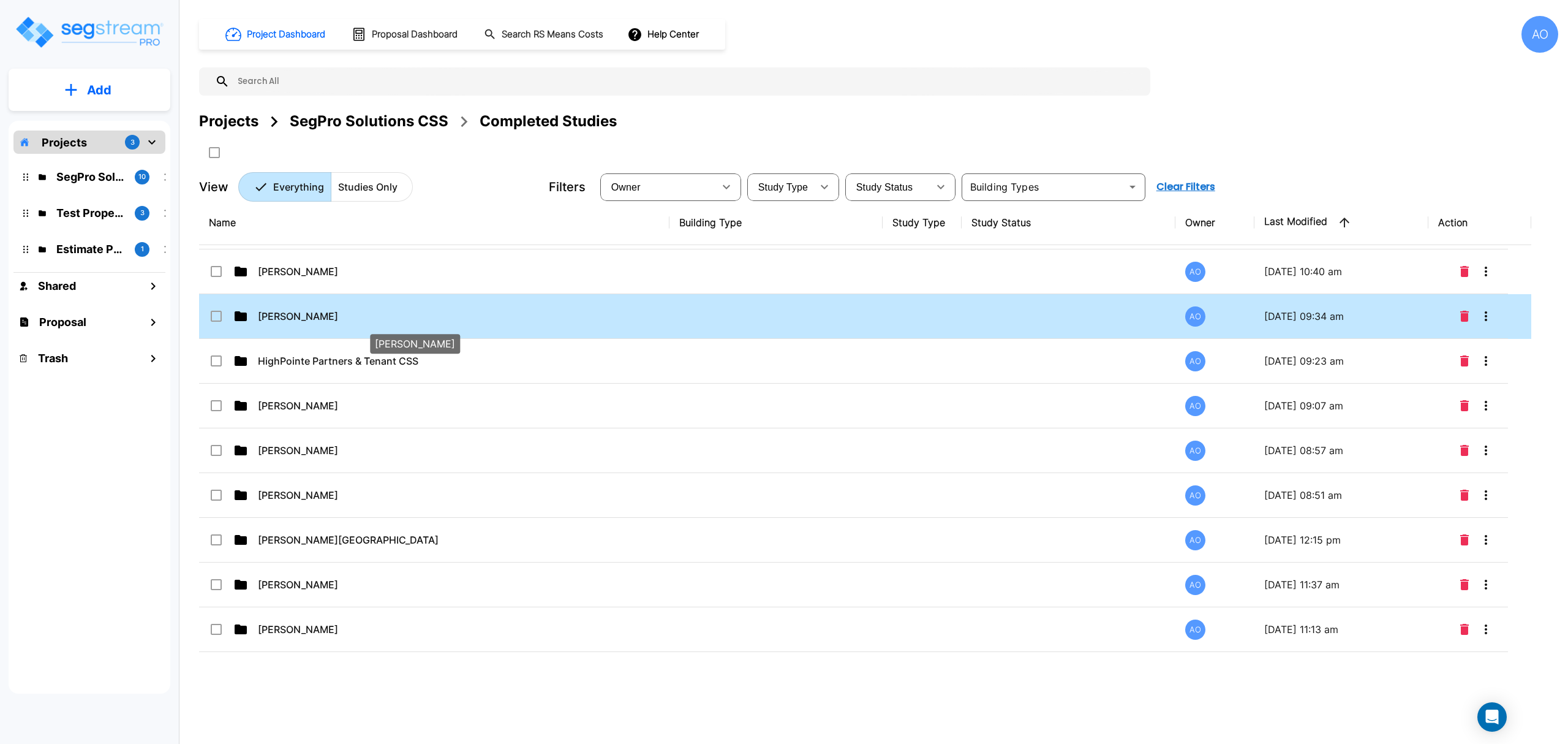
click at [324, 320] on p "[PERSON_NAME]" at bounding box center [409, 316] width 303 height 15
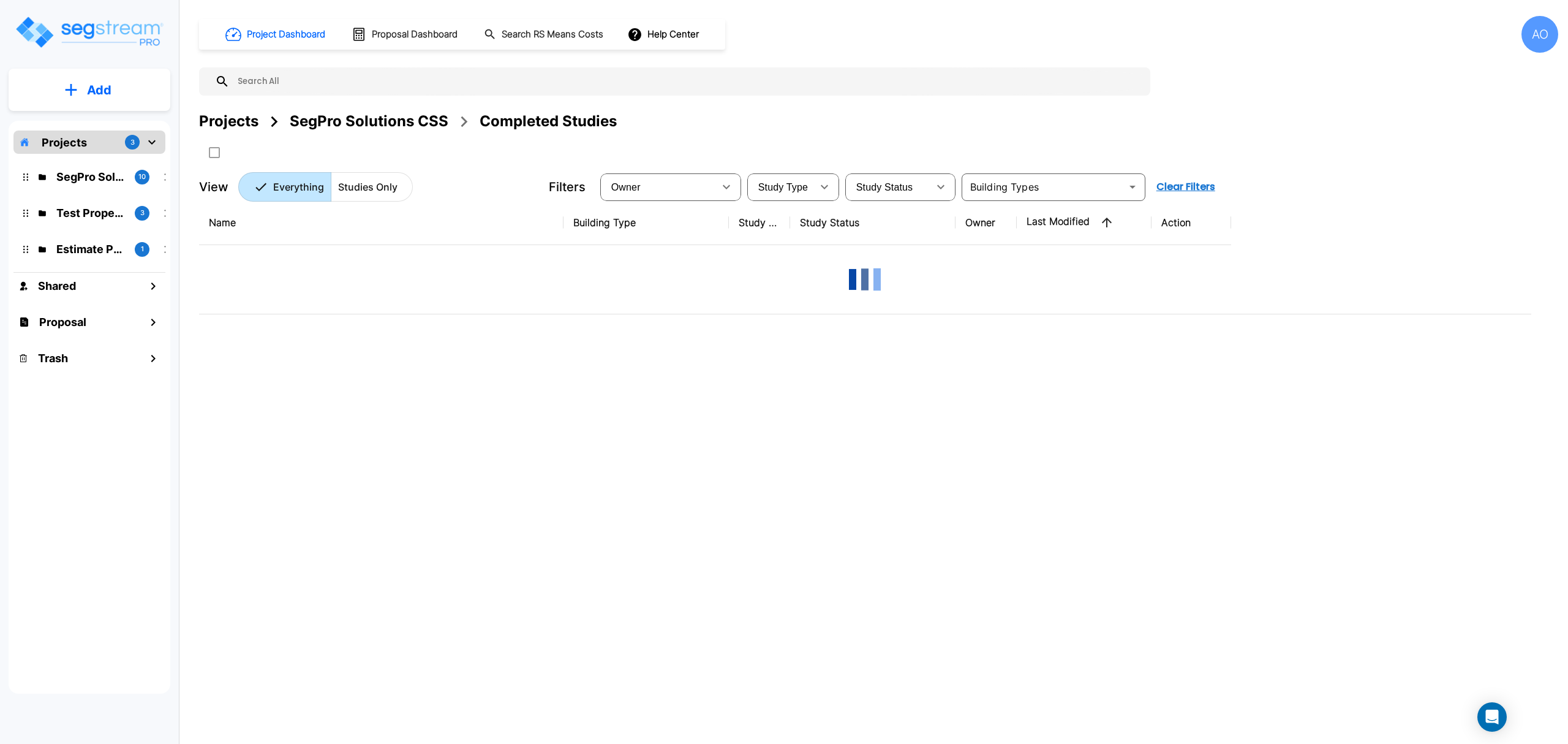
scroll to position [0, 0]
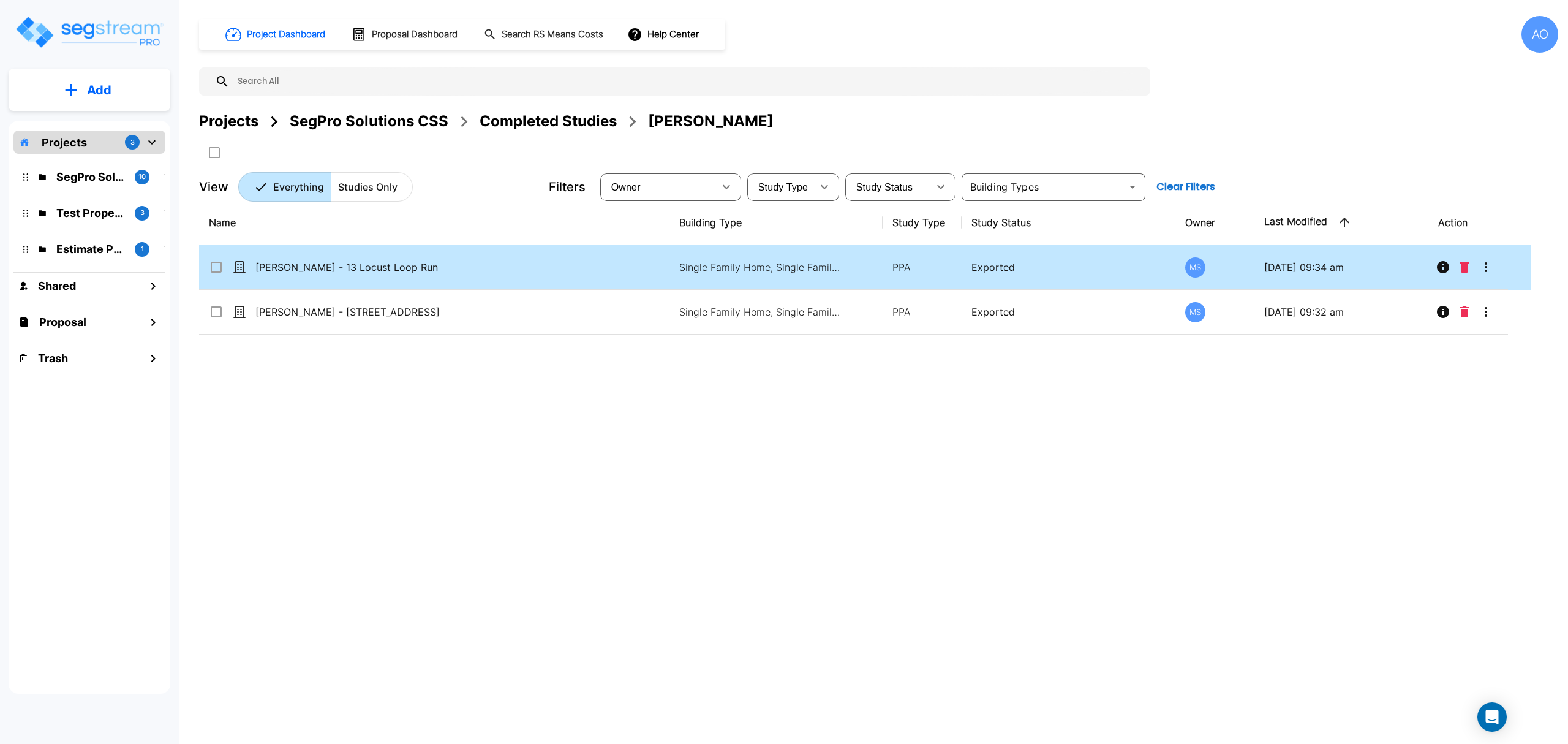
click at [361, 275] on p "[PERSON_NAME] - 13 Locust Loop Run" at bounding box center [407, 267] width 303 height 15
checkbox input "true"
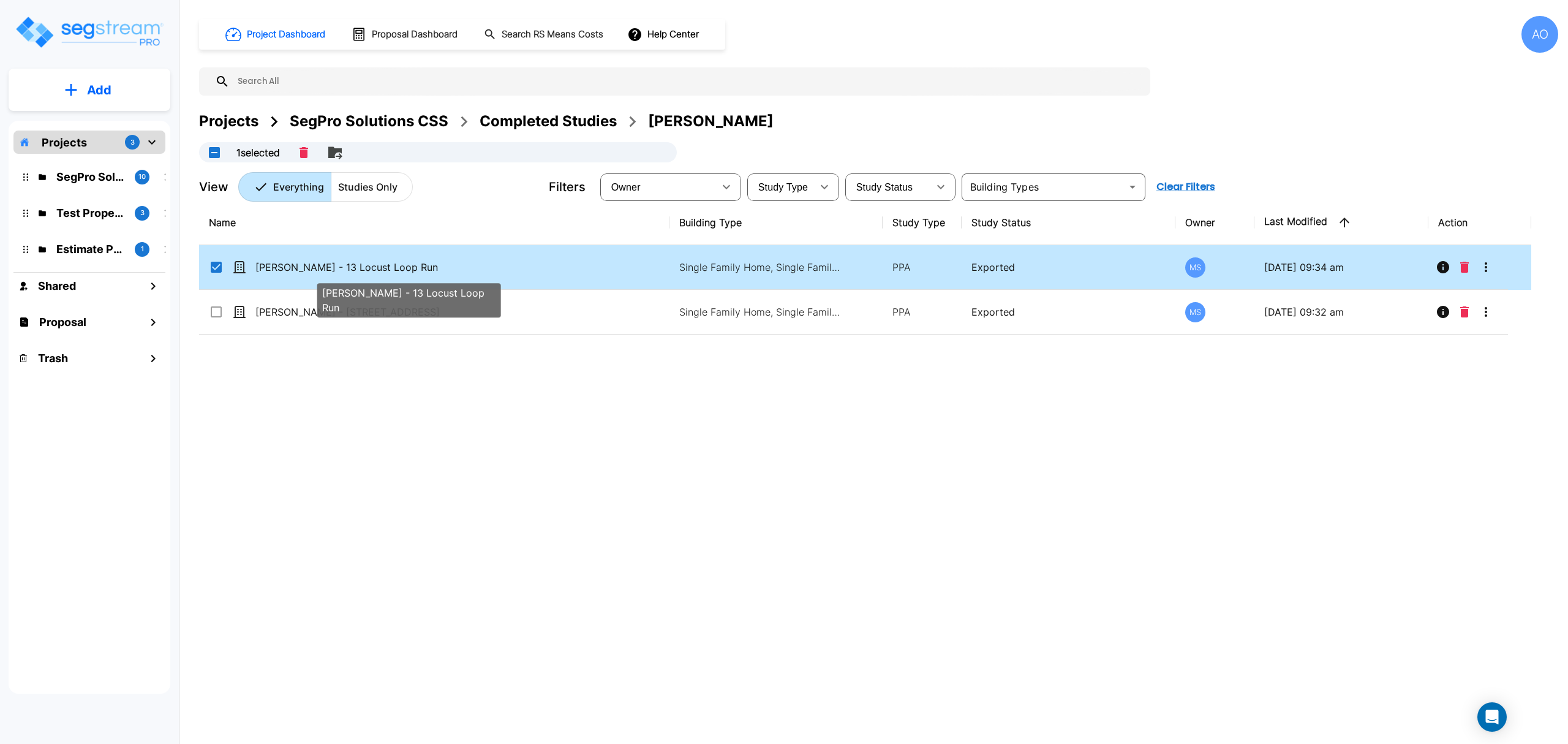
click at [361, 275] on p "[PERSON_NAME] - 13 Locust Loop Run" at bounding box center [407, 267] width 303 height 15
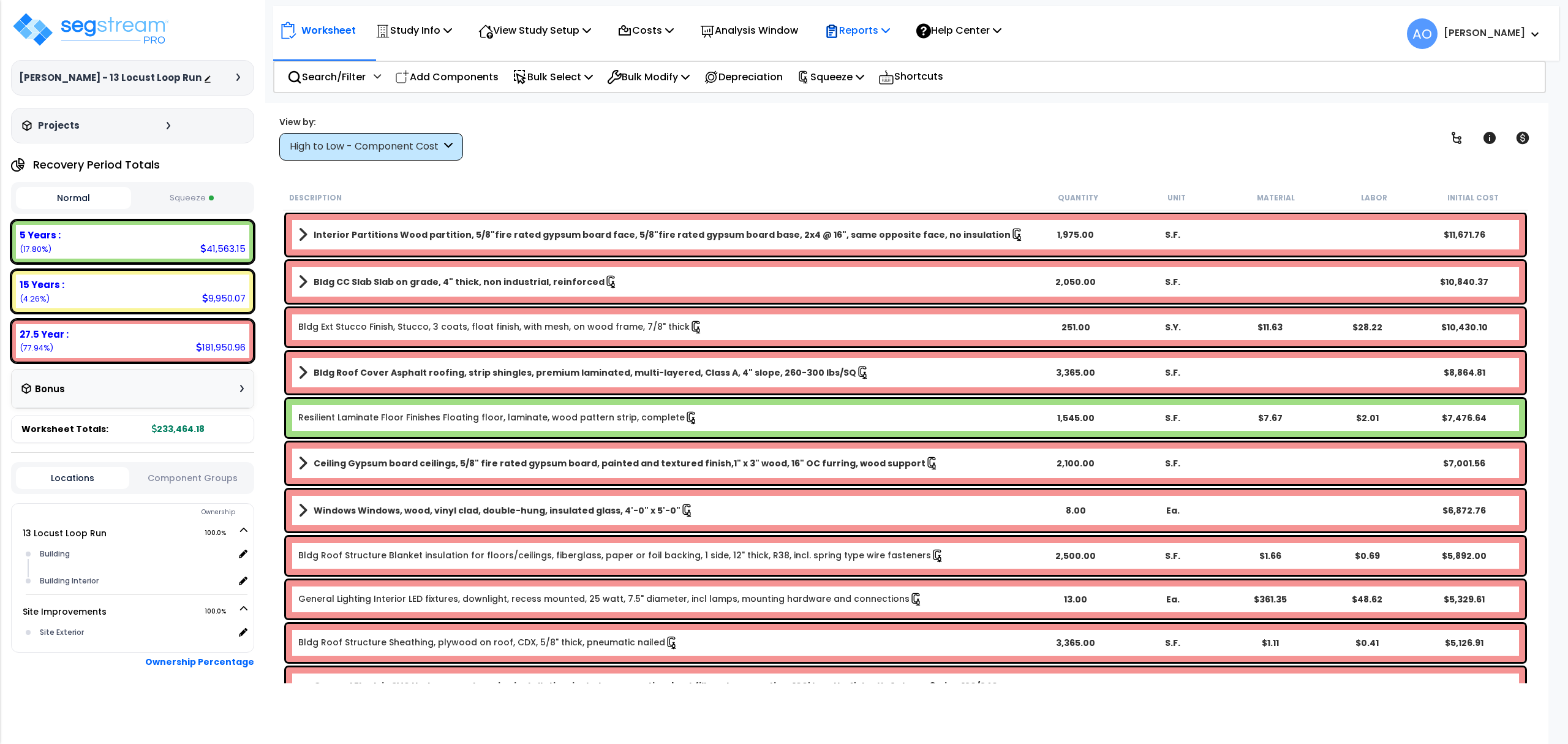
click at [880, 25] on p "Reports" at bounding box center [857, 30] width 65 height 16
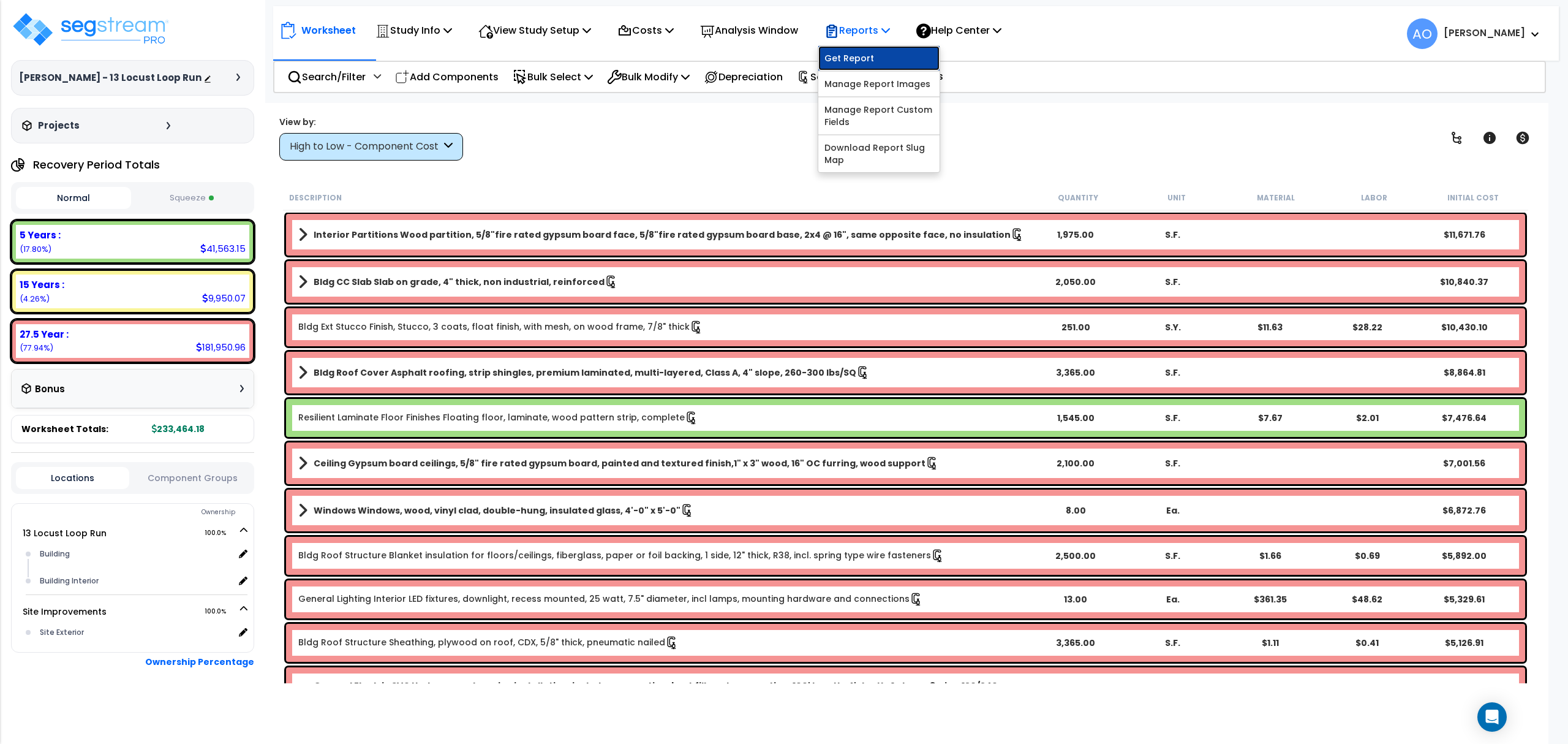
click at [875, 54] on link "Get Report" at bounding box center [879, 58] width 121 height 24
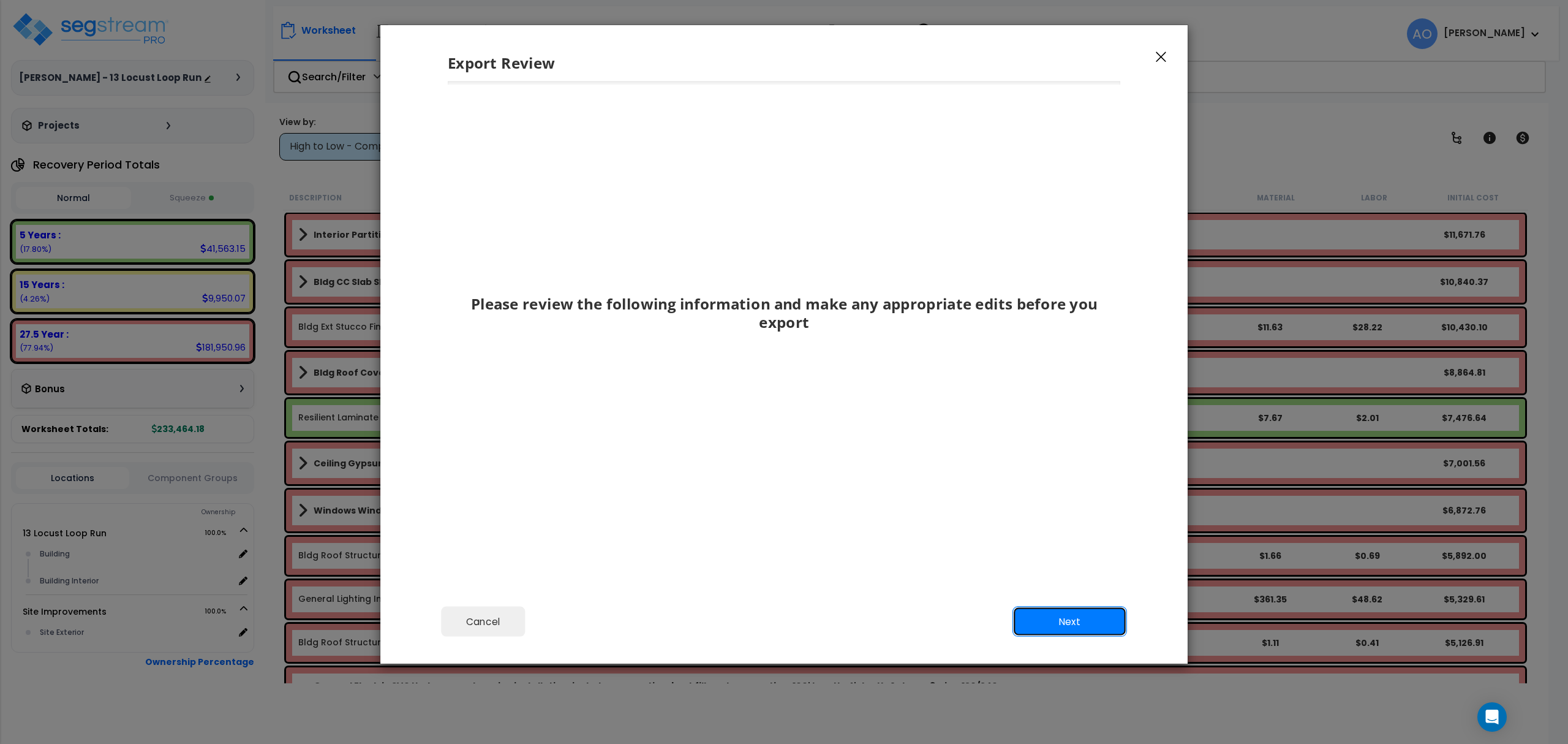
click at [1049, 623] on button "Next" at bounding box center [1069, 621] width 114 height 30
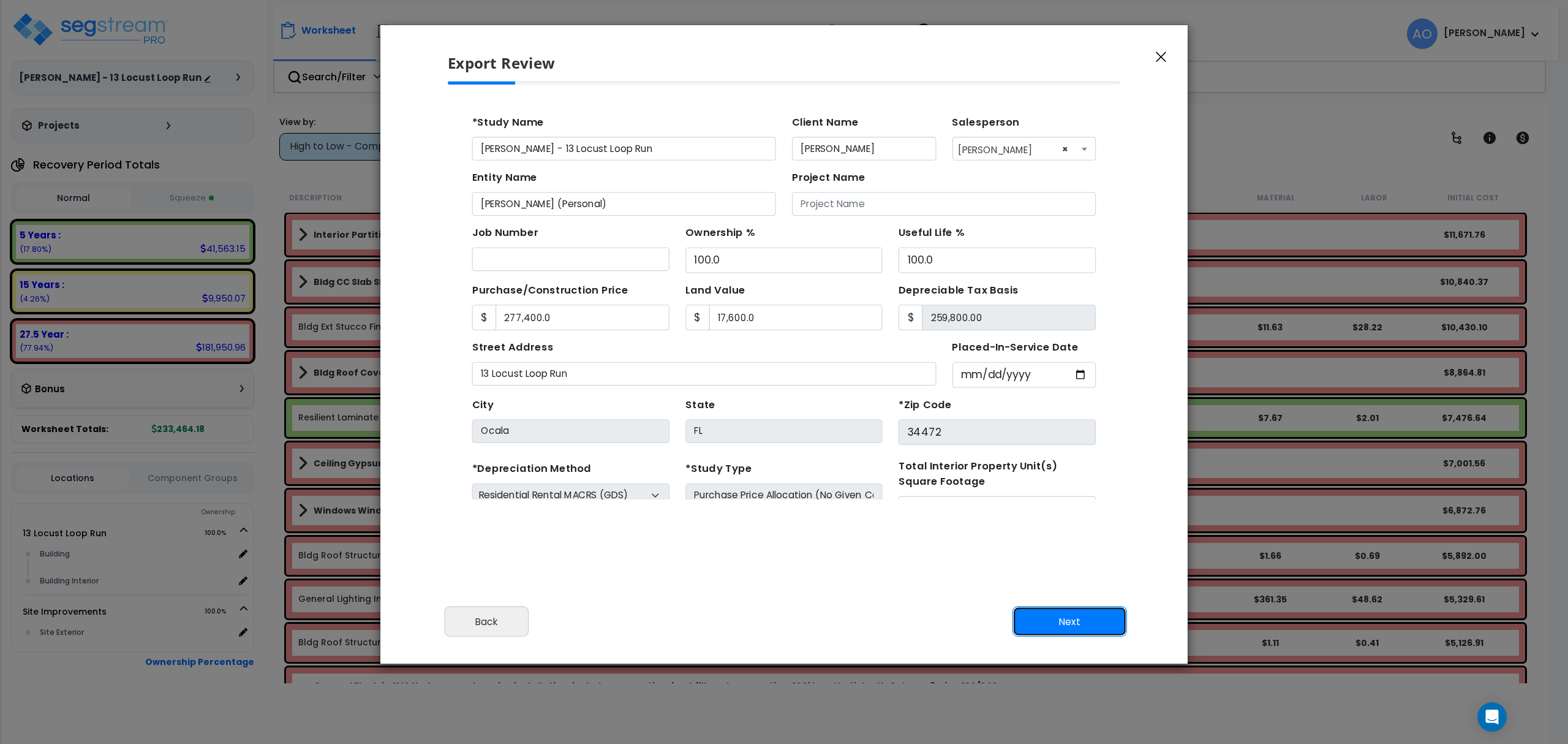
click at [1049, 623] on button "Next" at bounding box center [1069, 621] width 114 height 30
type input "277400"
type input "17600"
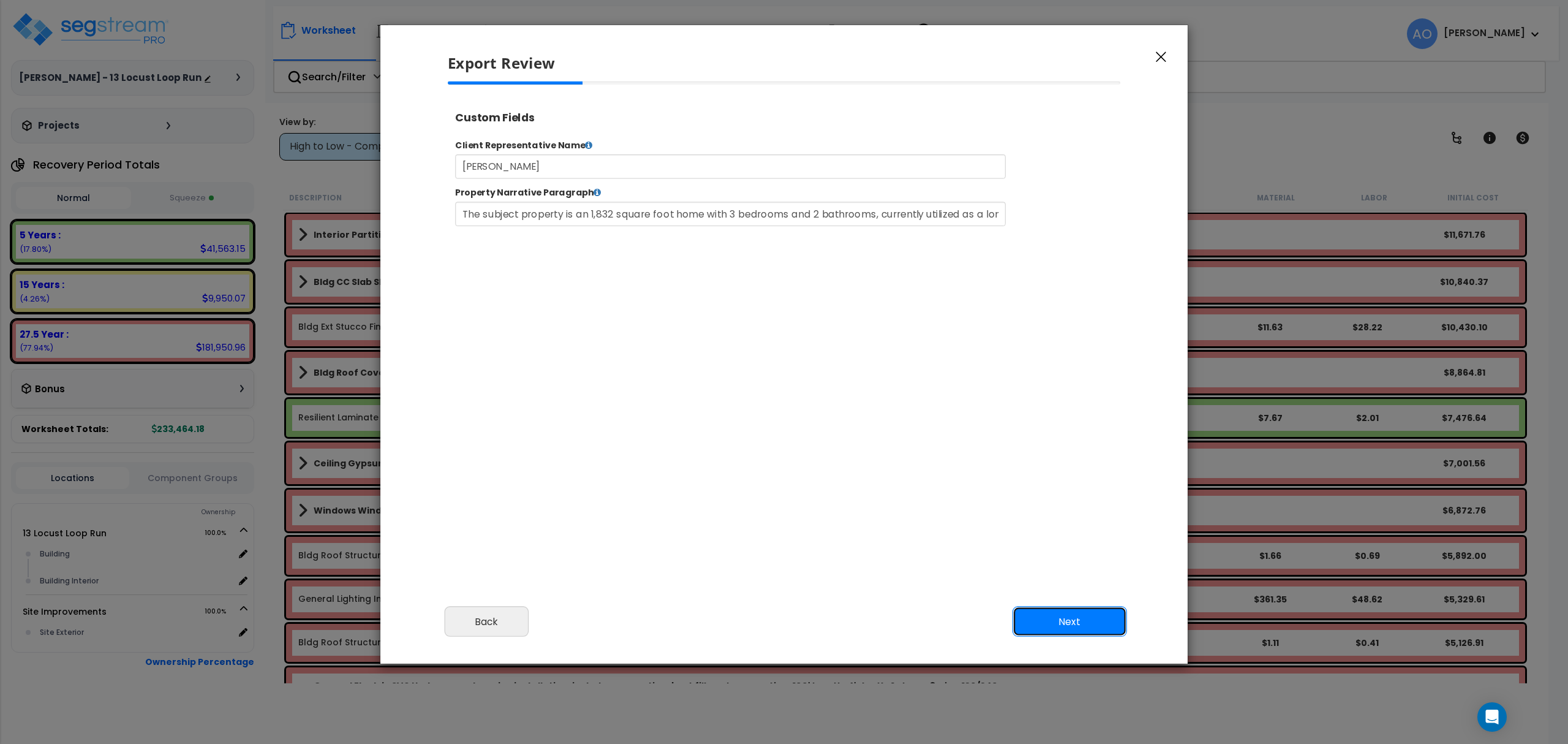
click at [1049, 623] on button "Next" at bounding box center [1069, 621] width 114 height 30
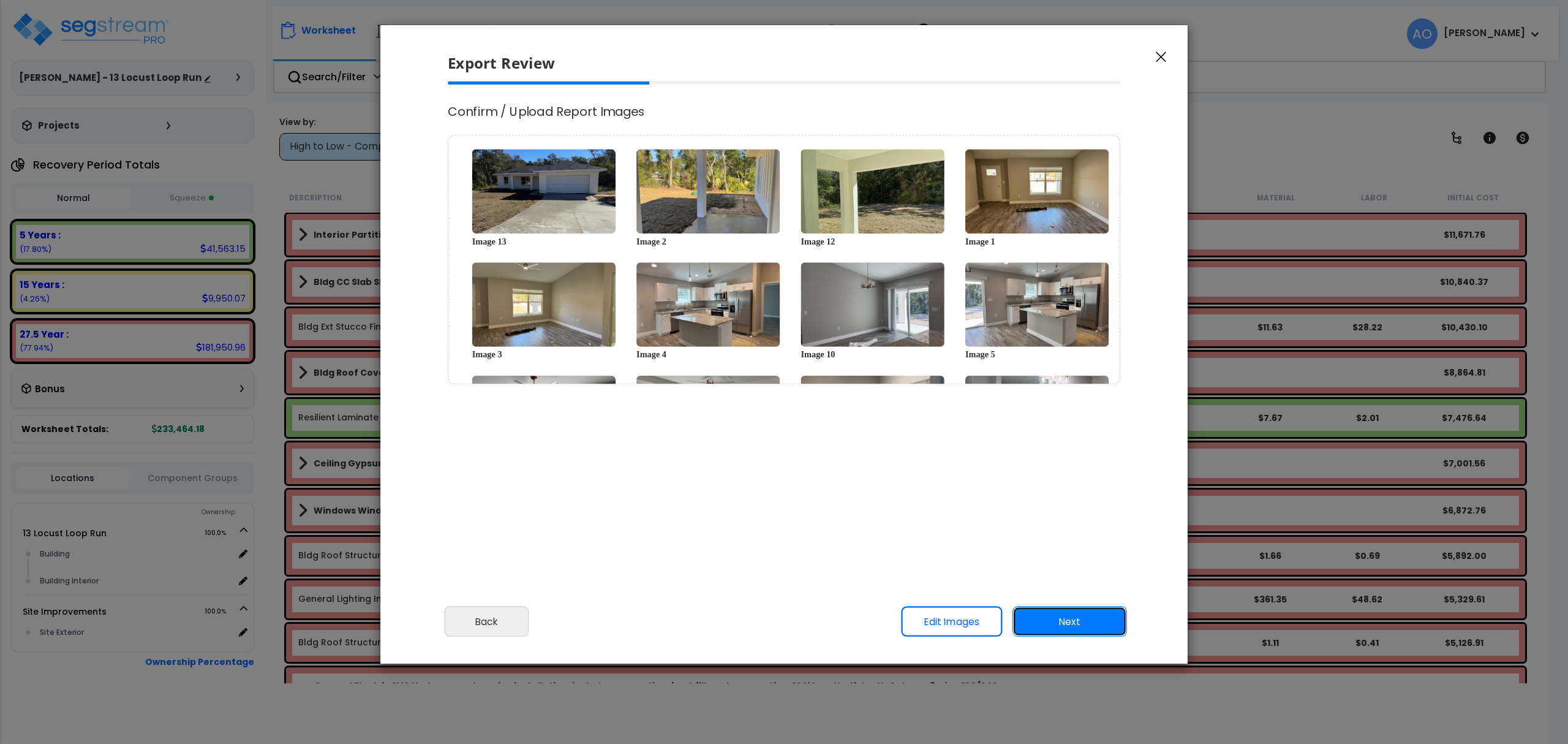
click at [1050, 623] on button "Next" at bounding box center [1069, 621] width 114 height 30
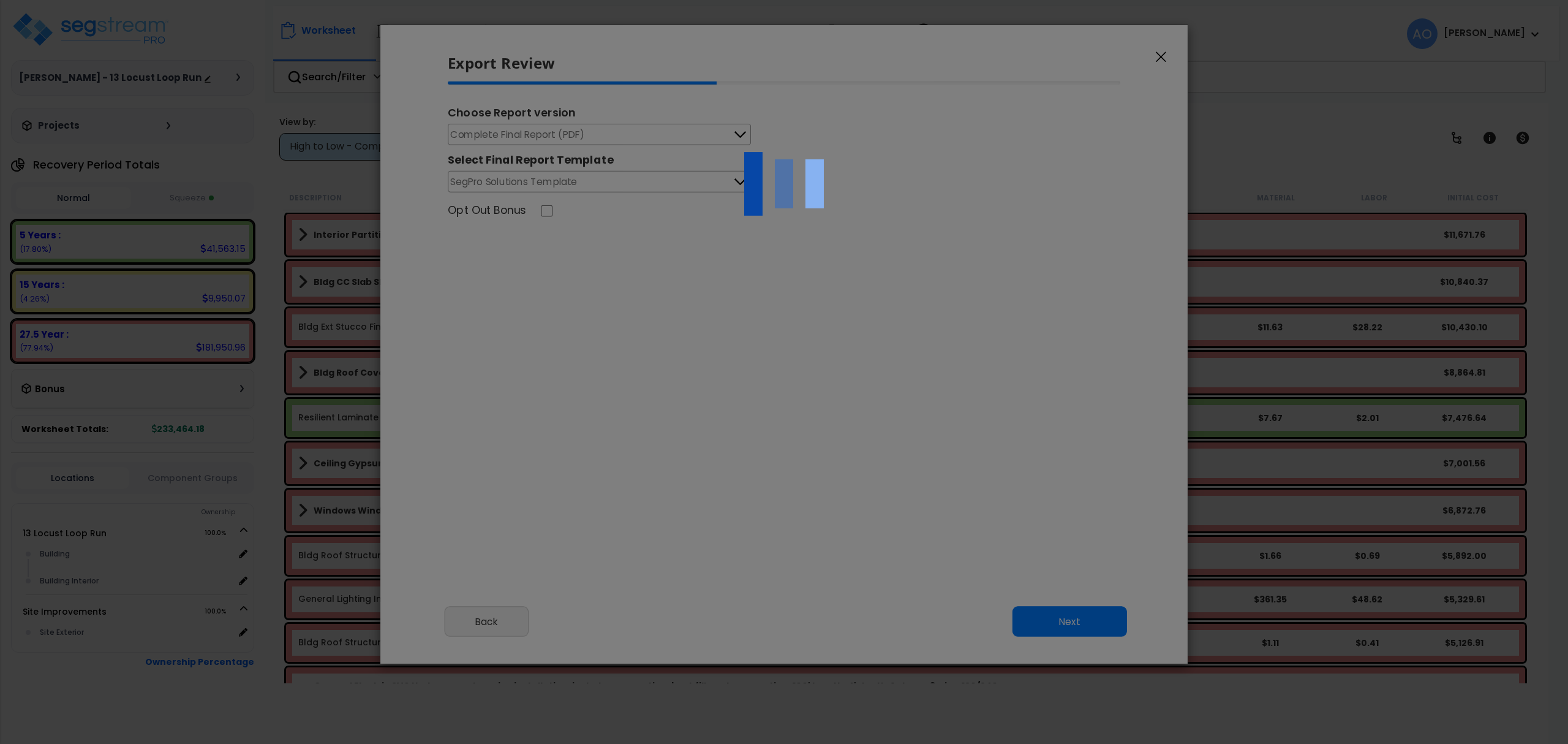
select select "2024"
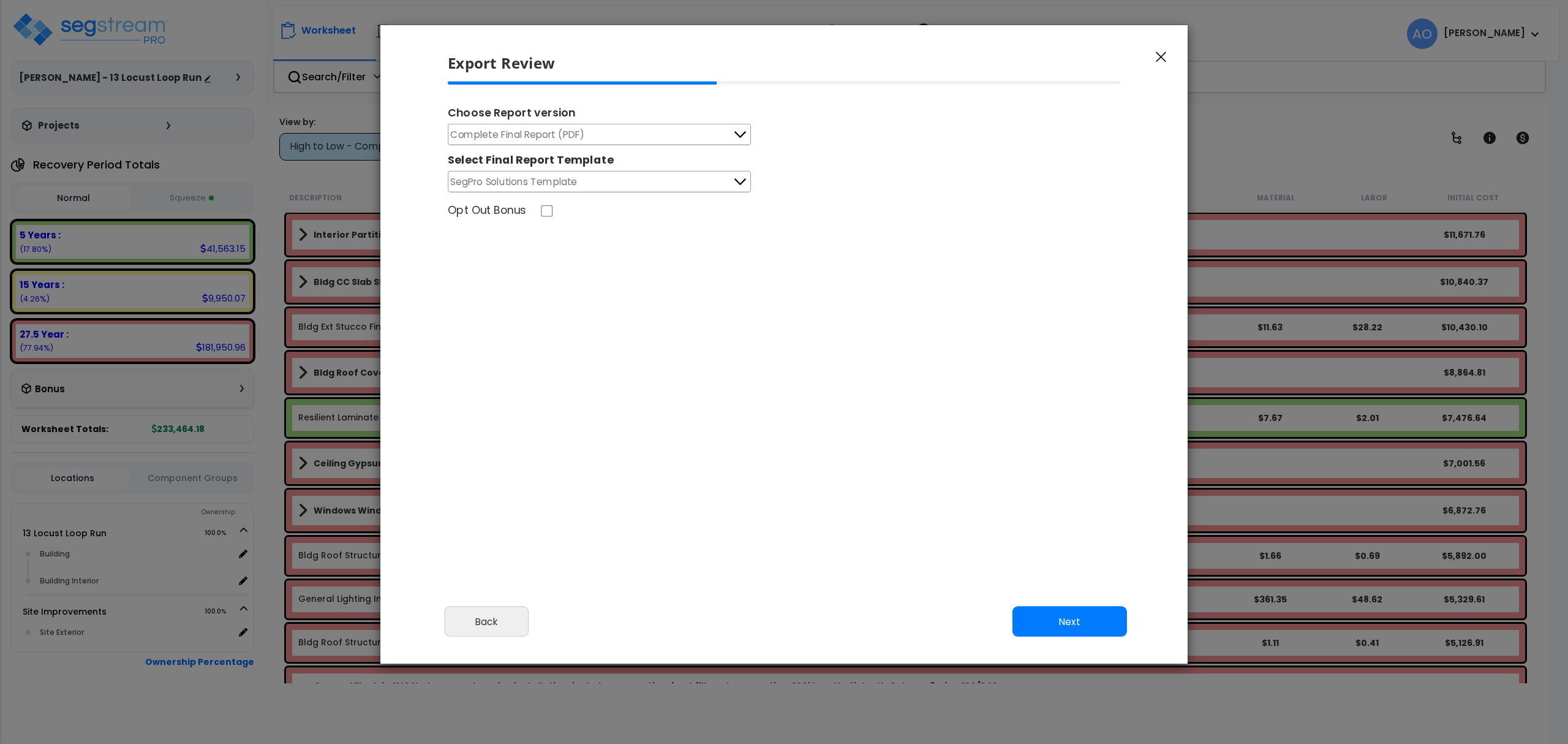
click at [598, 135] on button "Complete Final Report (PDF)" at bounding box center [599, 135] width 303 height 22
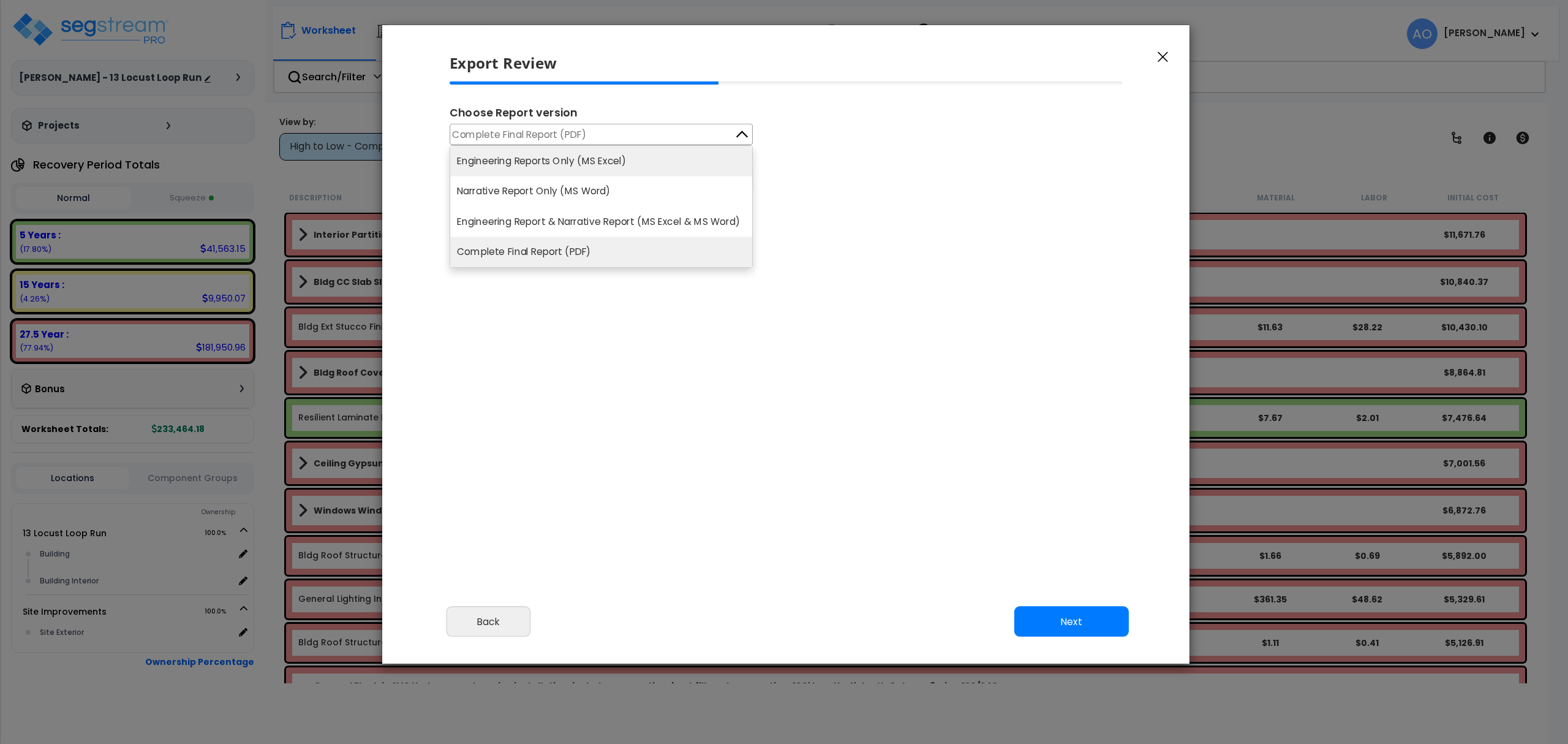
click at [610, 160] on li "Engineering Reports Only (MS Excel)" at bounding box center [602, 160] width 302 height 30
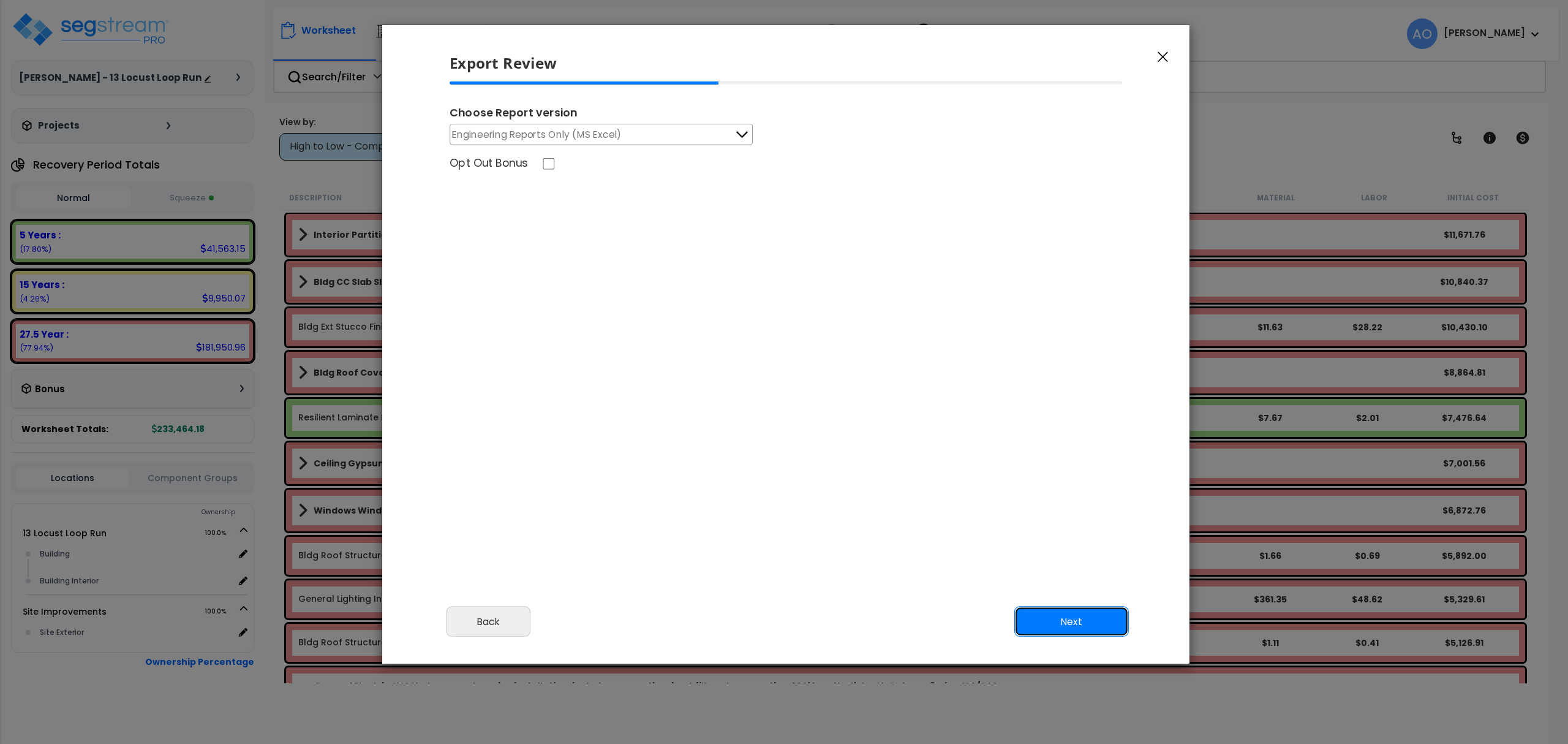
click at [1086, 616] on button "Next" at bounding box center [1071, 621] width 114 height 30
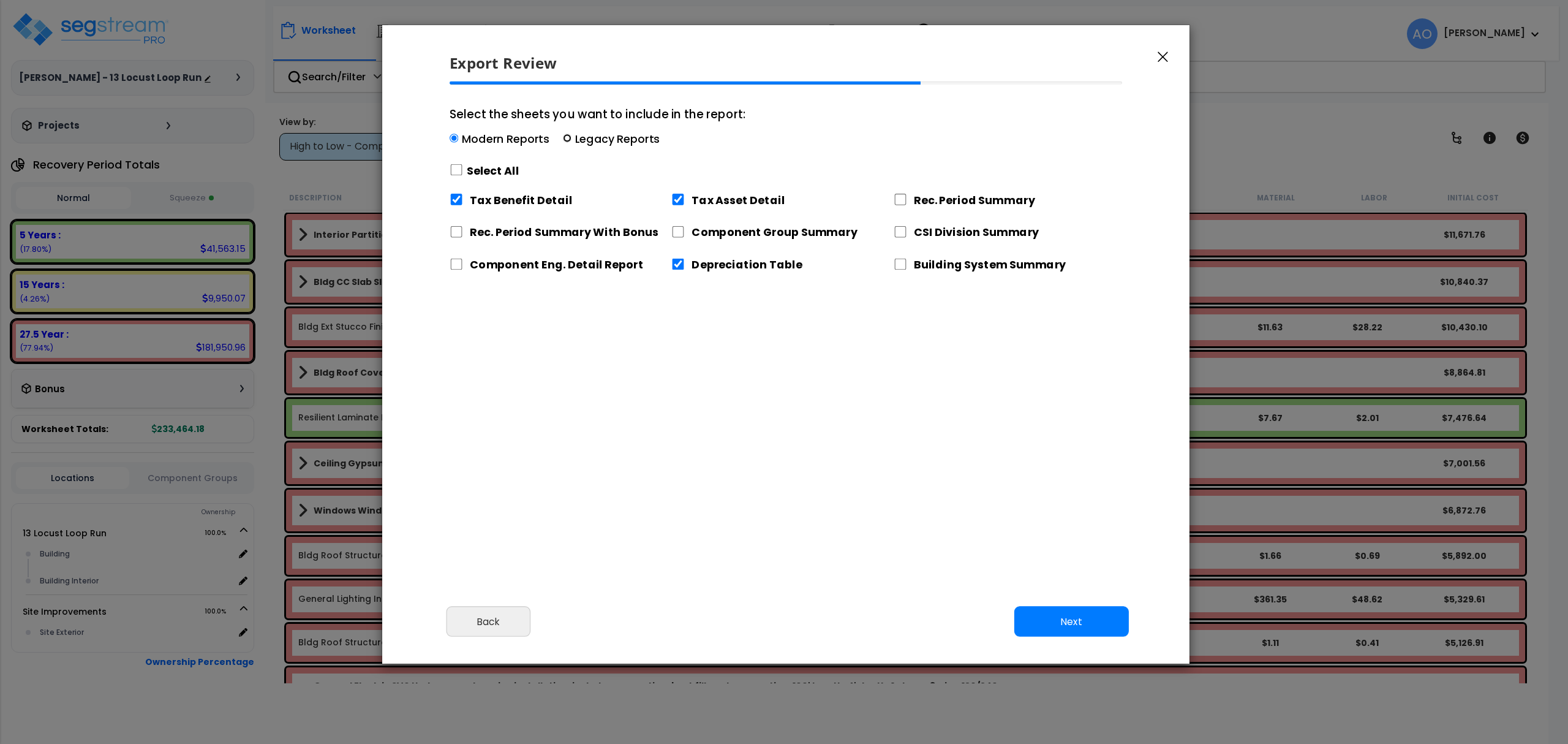
click at [566, 137] on input "Select the sheets you want to include in the report: Modern Reports Legacy Repo…" at bounding box center [567, 138] width 9 height 9
radio input "true"
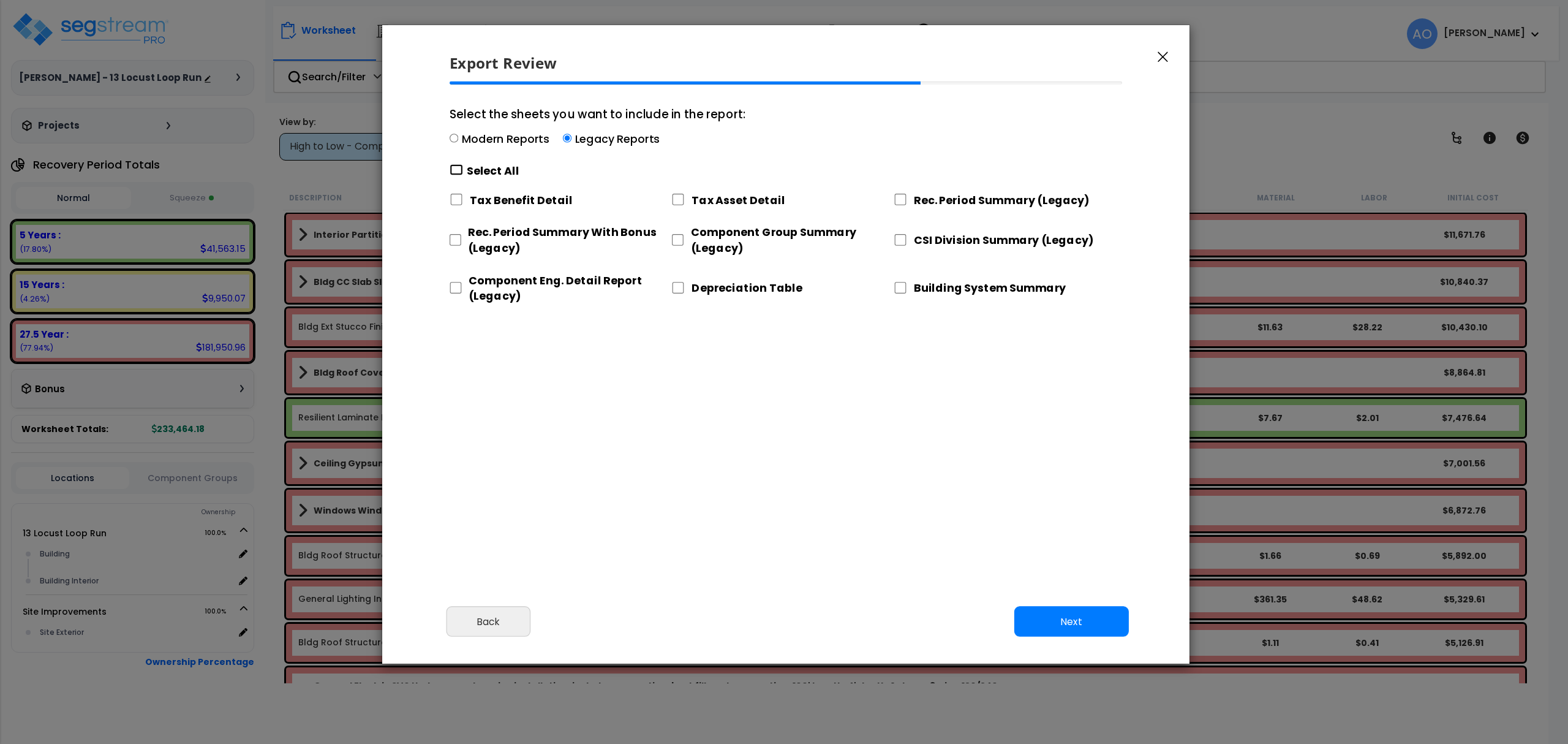
click at [456, 167] on input "Select the sheets you want to include in the report: Modern Reports Legacy Repo…" at bounding box center [456, 170] width 13 height 12
checkbox input "true"
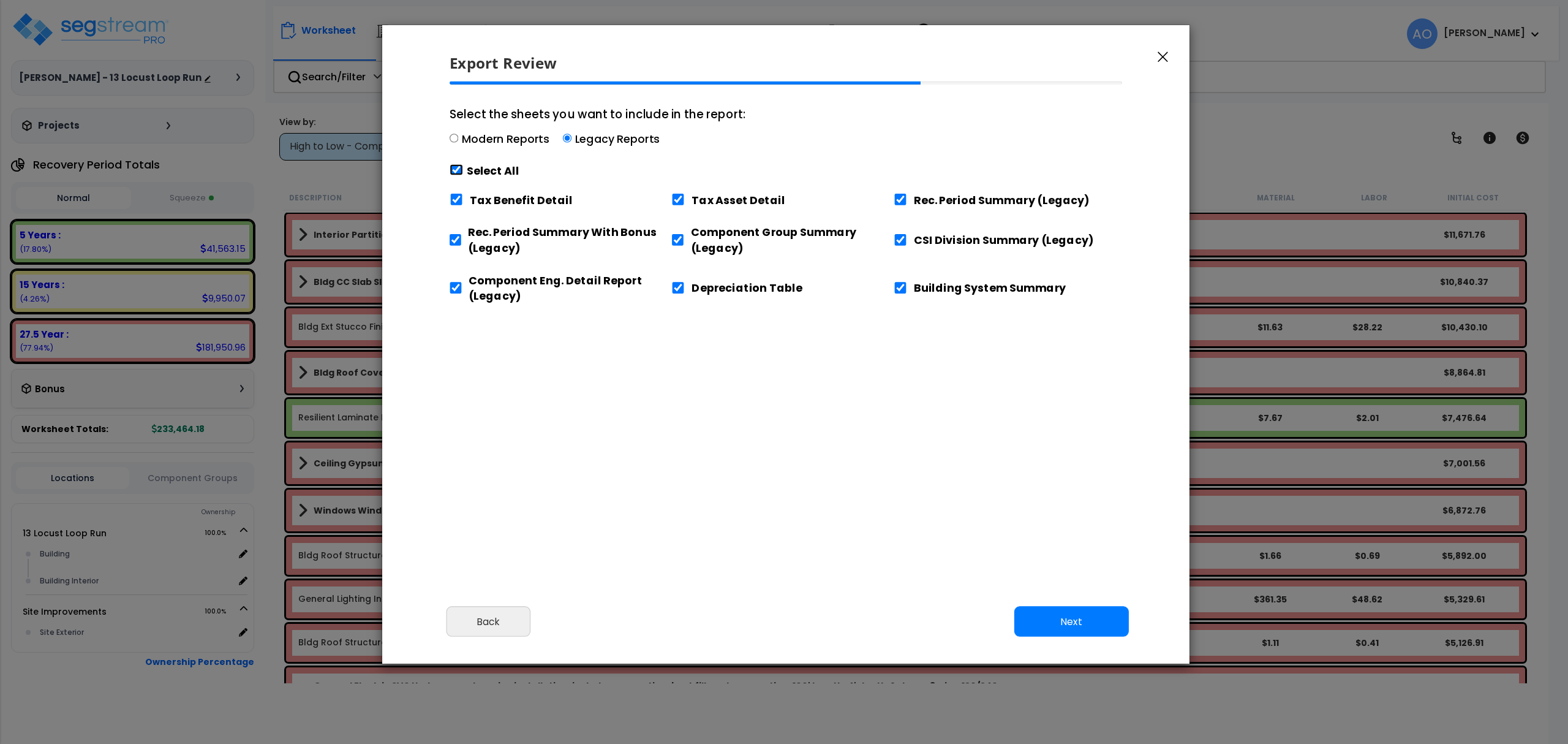
checkbox input "true"
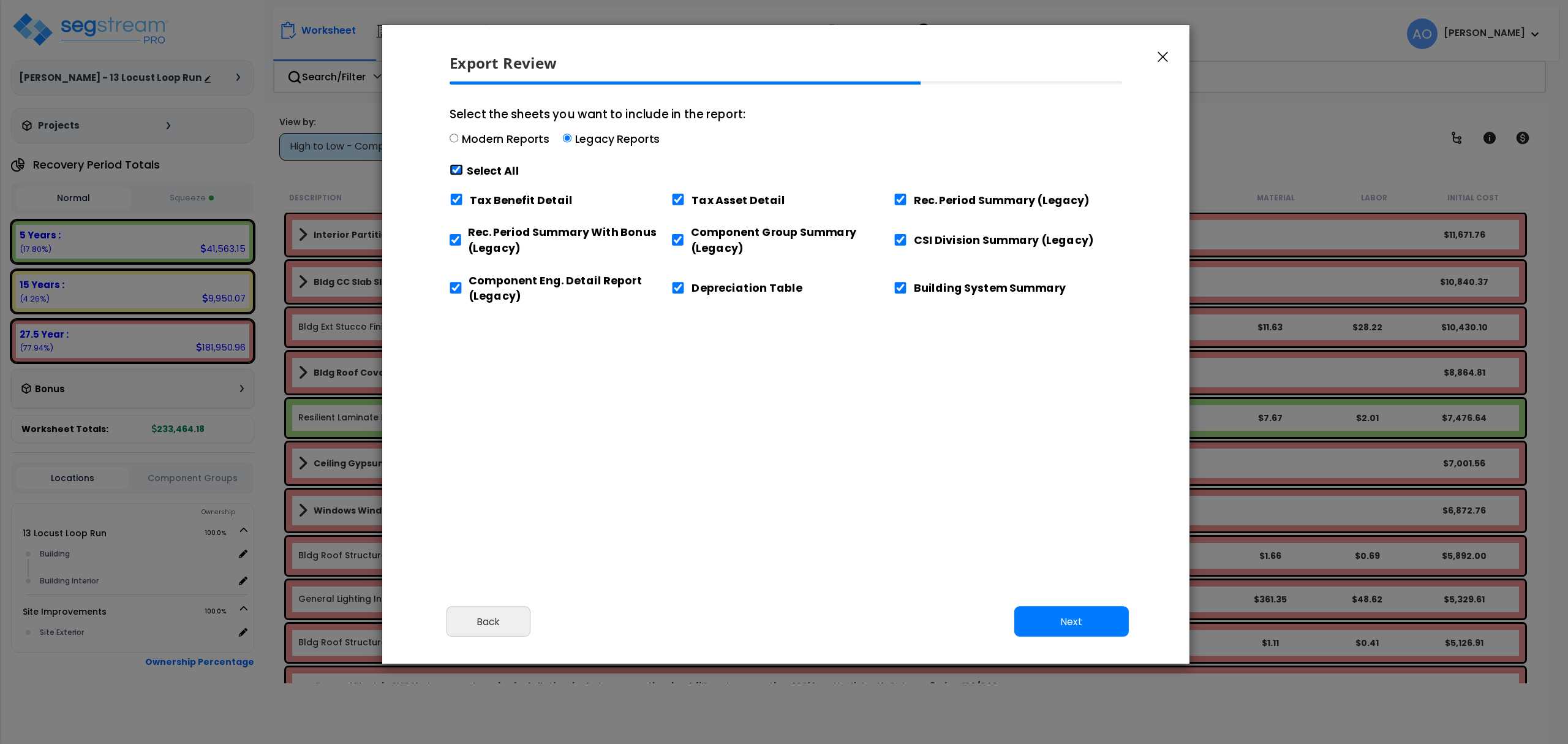
checkbox input "true"
click at [456, 198] on input "Tax Benefit Detail" at bounding box center [456, 199] width 13 height 12
checkbox input "false"
click at [900, 290] on input "Building System Summary" at bounding box center [900, 287] width 13 height 12
checkbox input "false"
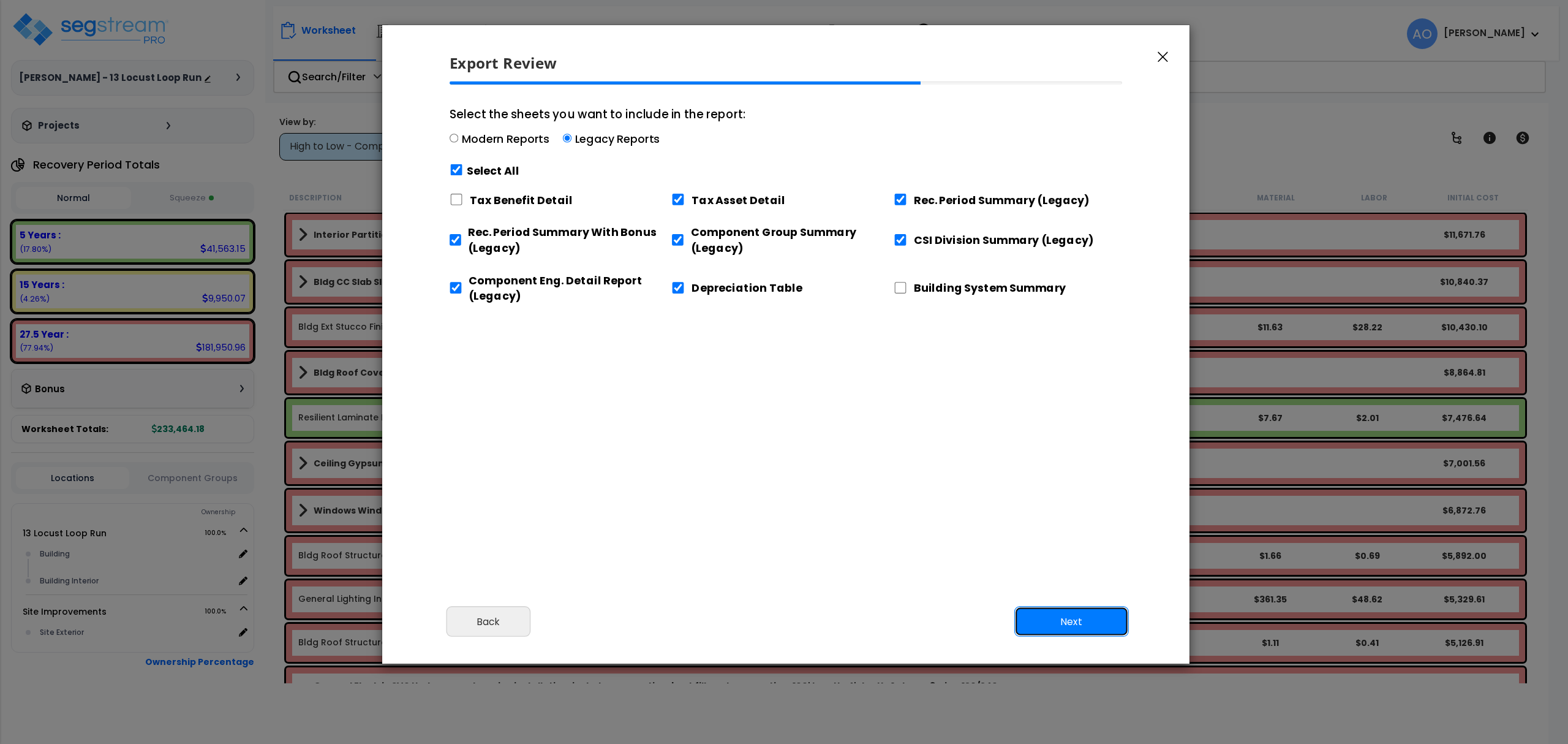
click at [1068, 623] on button "Next" at bounding box center [1071, 621] width 114 height 30
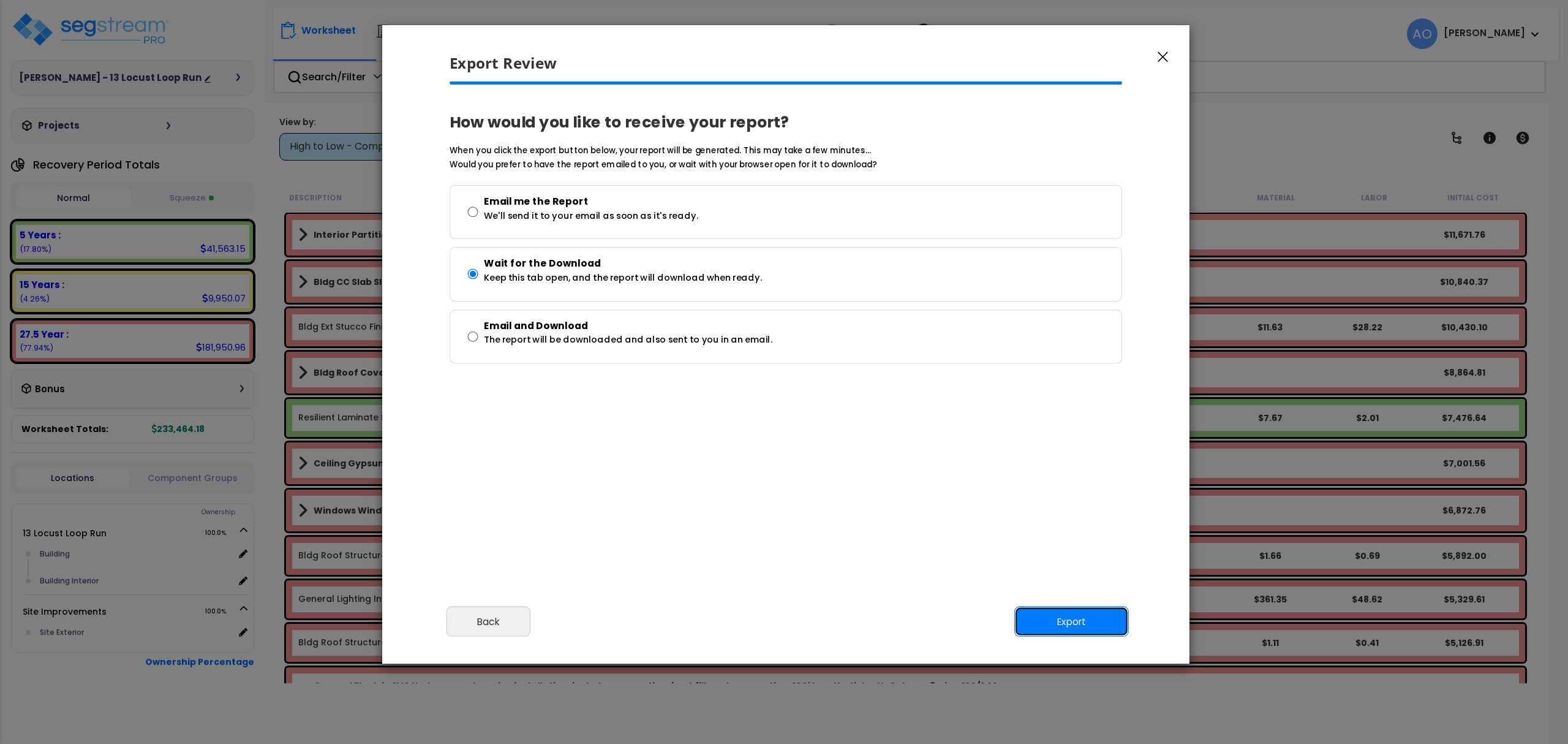
click at [1068, 618] on button "Export" at bounding box center [1071, 621] width 114 height 30
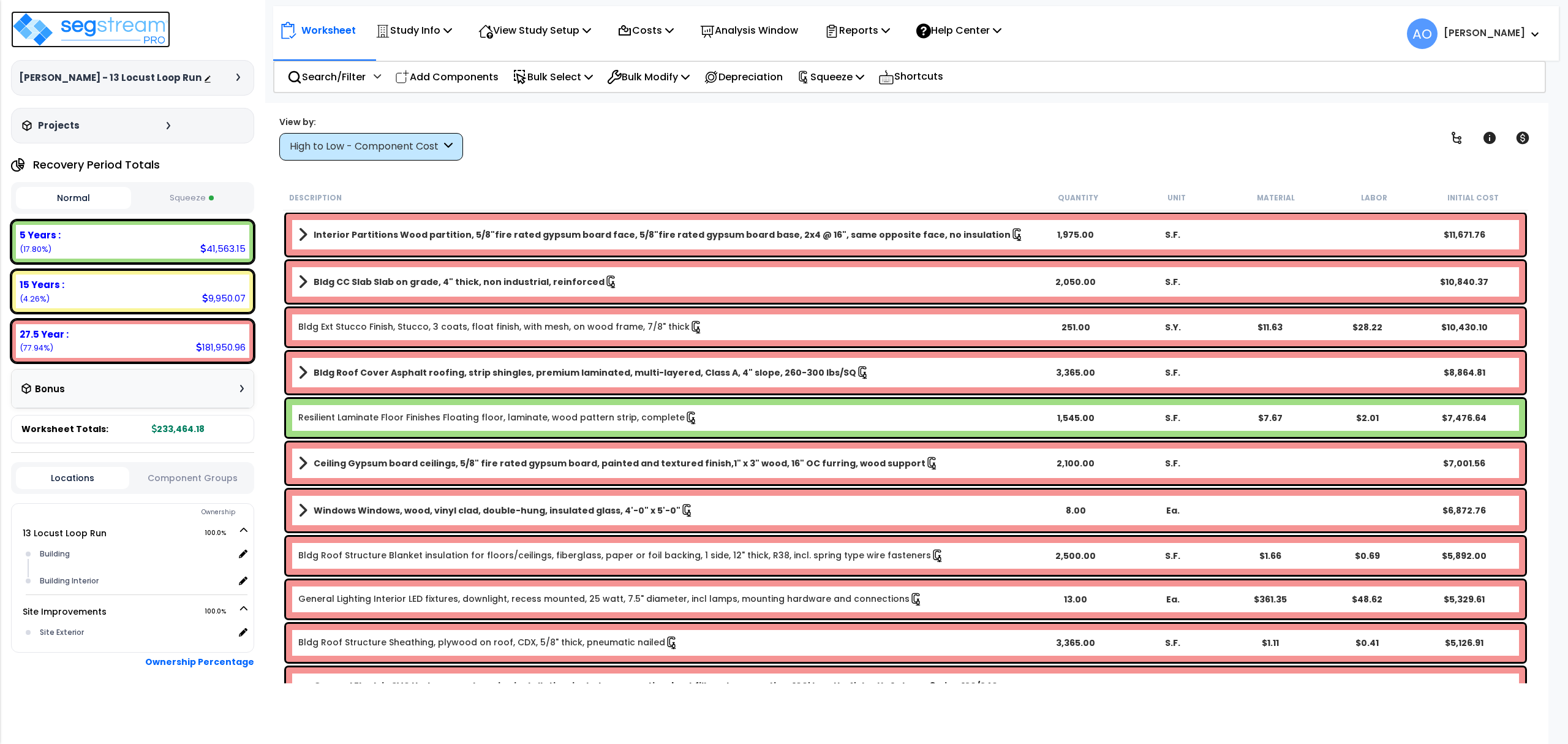
click at [139, 33] on img at bounding box center [90, 29] width 160 height 37
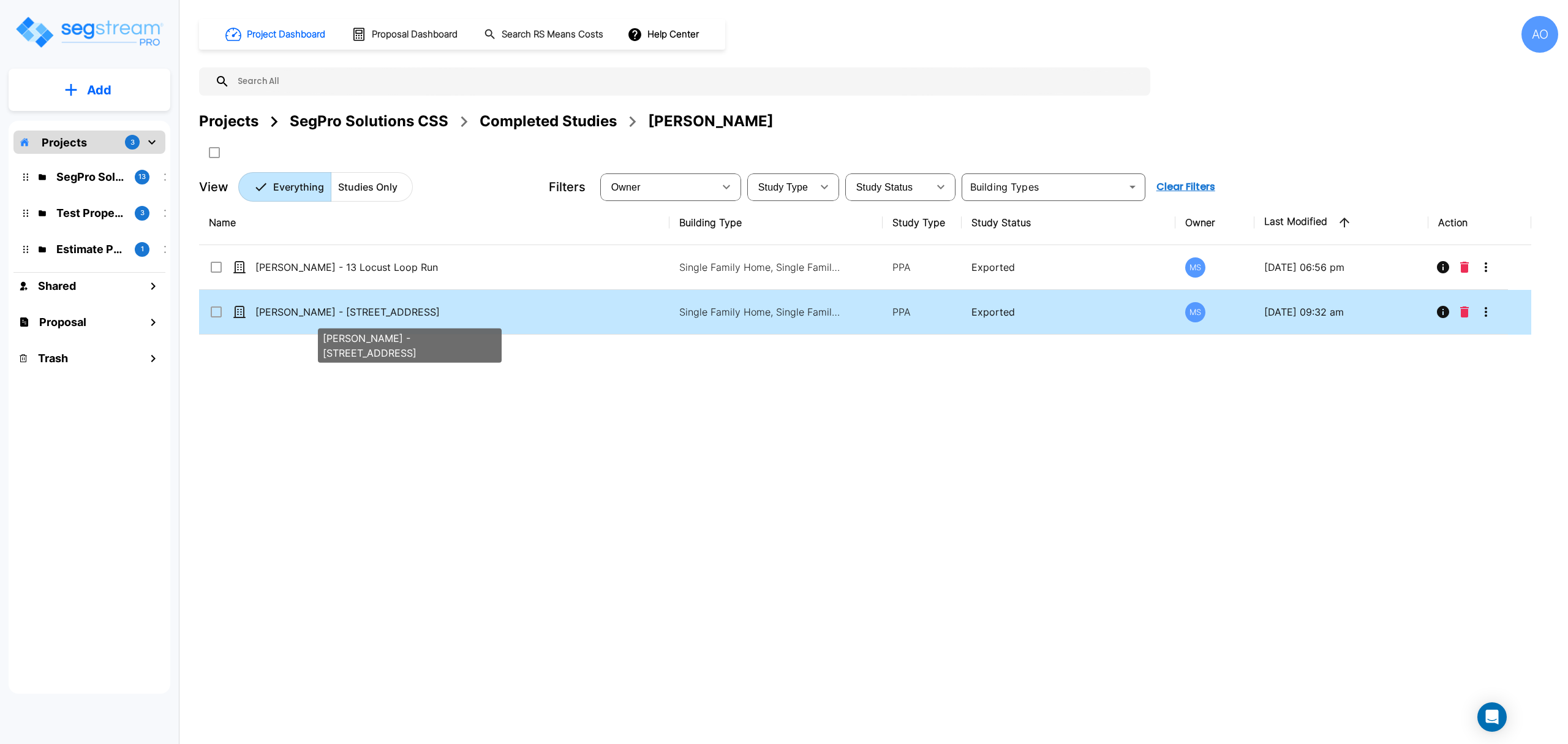
click at [402, 312] on p "[PERSON_NAME] - [STREET_ADDRESS]" at bounding box center [407, 311] width 303 height 15
checkbox input "true"
click at [402, 311] on p "[PERSON_NAME] - [STREET_ADDRESS]" at bounding box center [407, 311] width 303 height 15
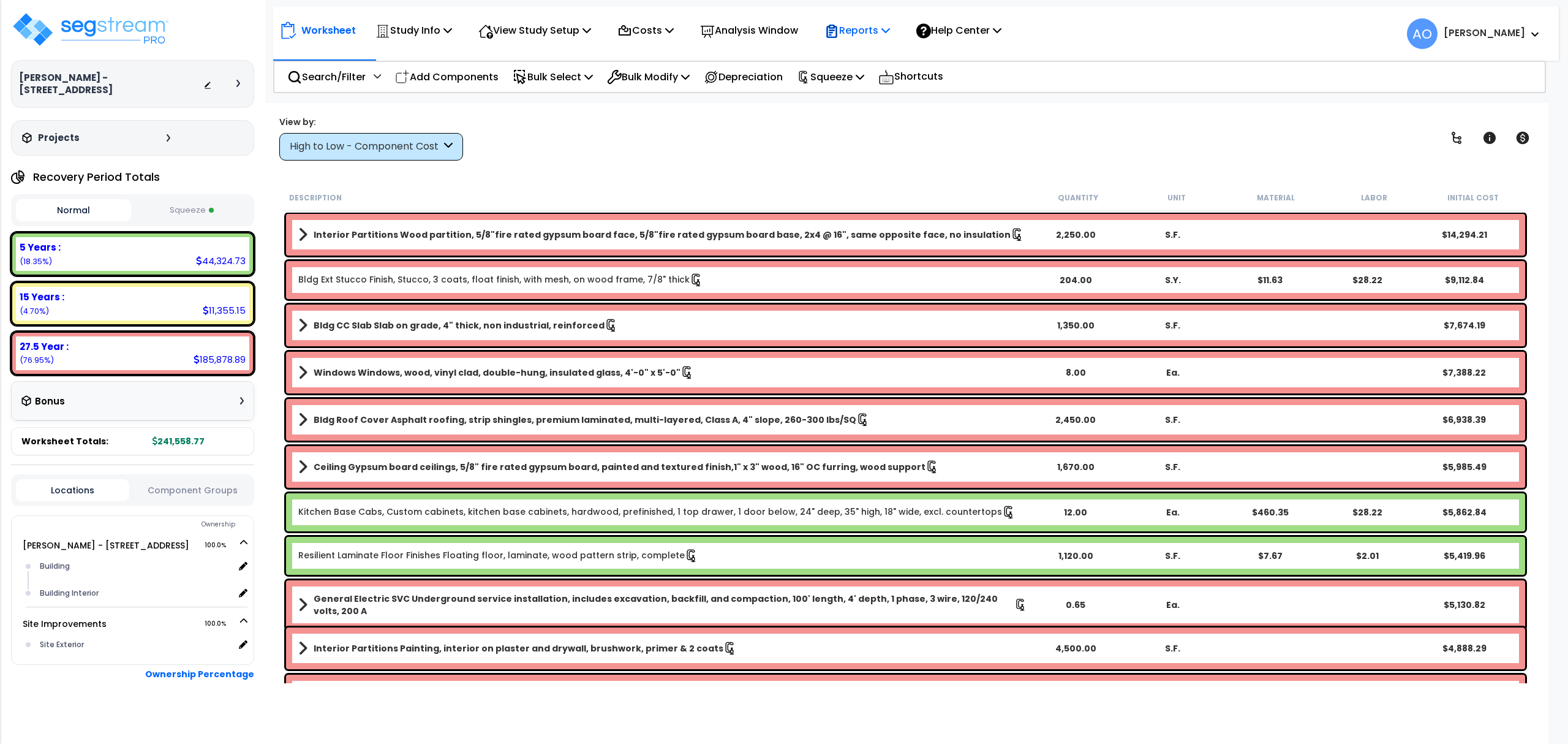
click at [837, 37] on icon at bounding box center [832, 30] width 10 height 13
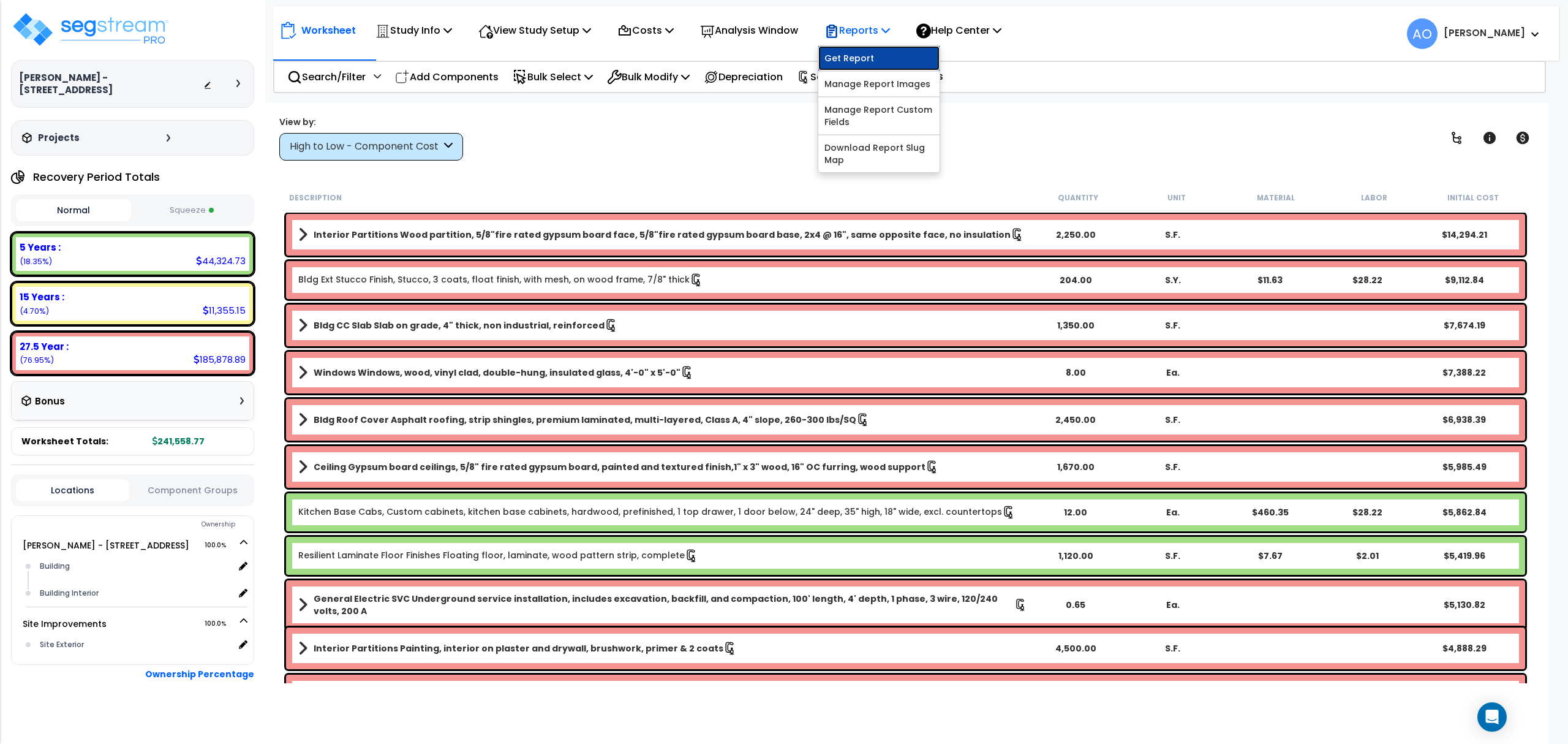
click at [876, 57] on link "Get Report" at bounding box center [879, 58] width 121 height 24
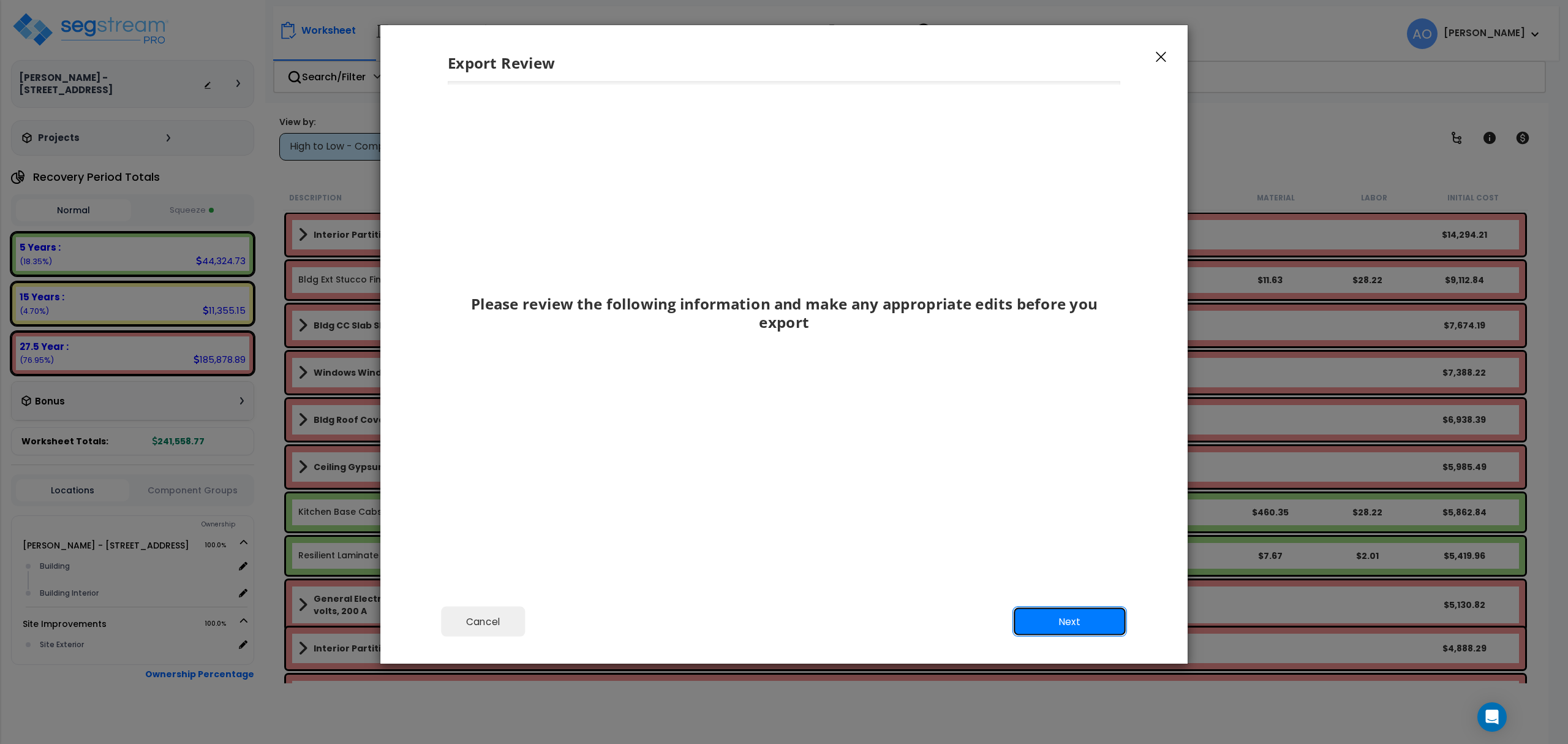
click at [1076, 623] on button "Next" at bounding box center [1069, 621] width 114 height 30
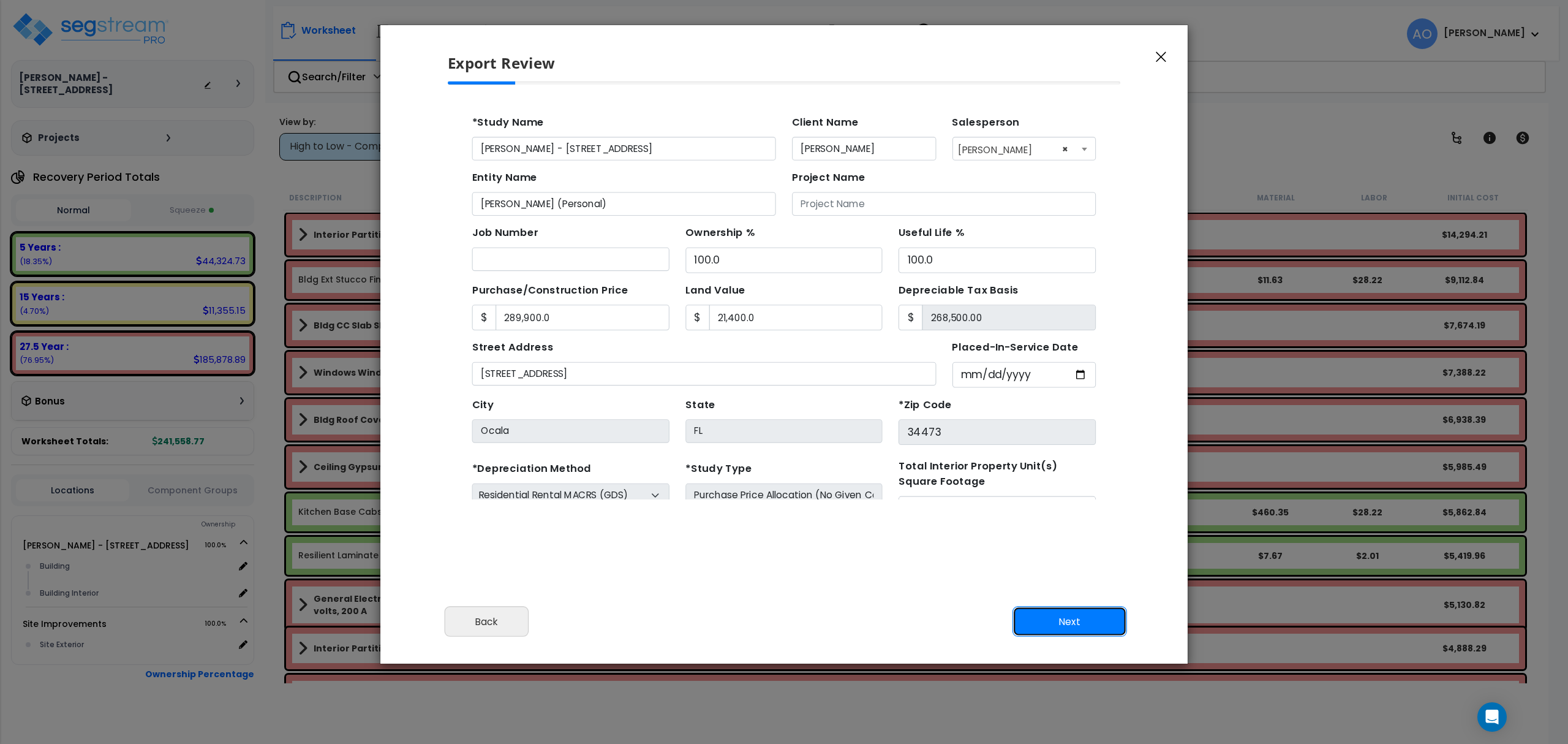
click at [1078, 623] on button "Next" at bounding box center [1069, 621] width 114 height 30
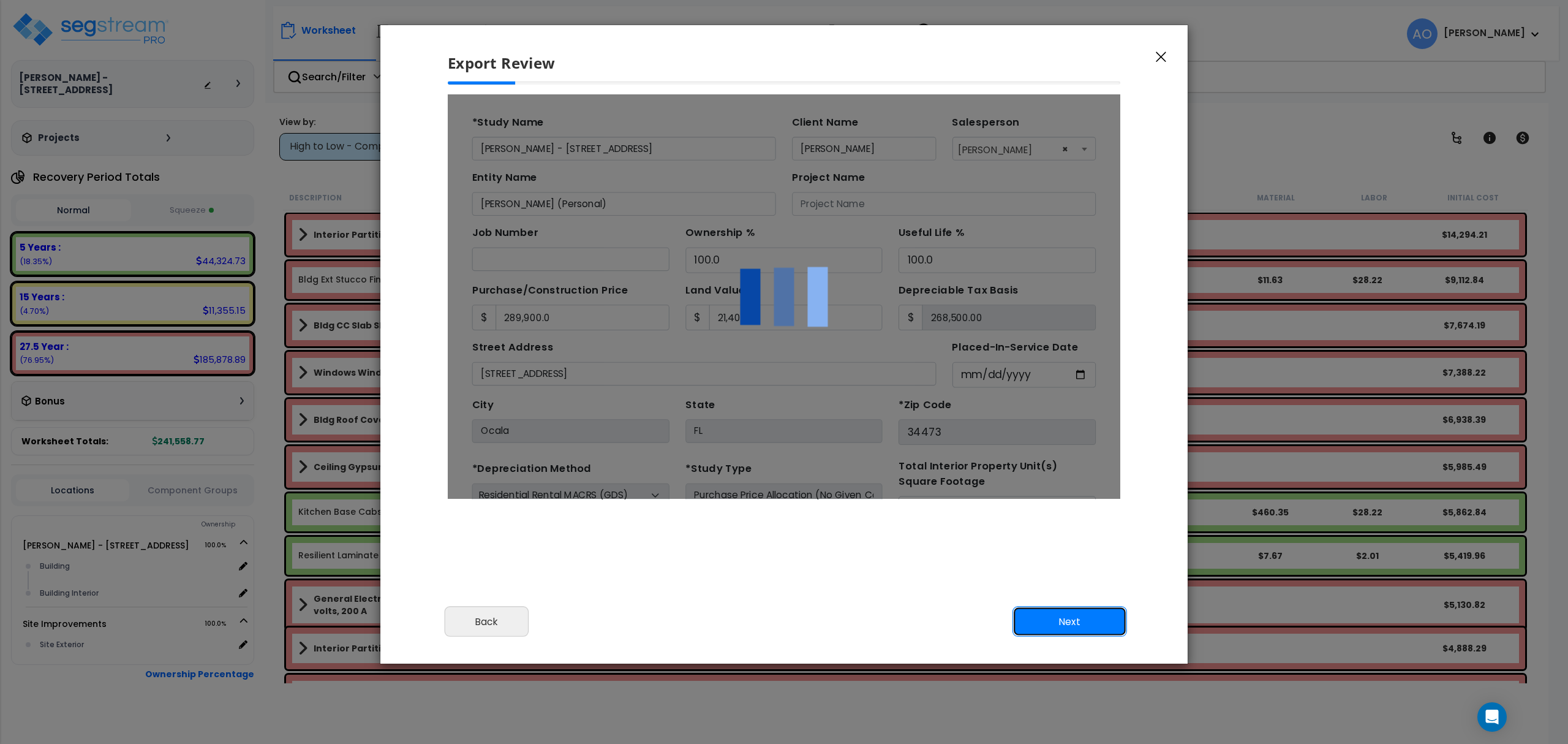
type input "289900"
type input "21400"
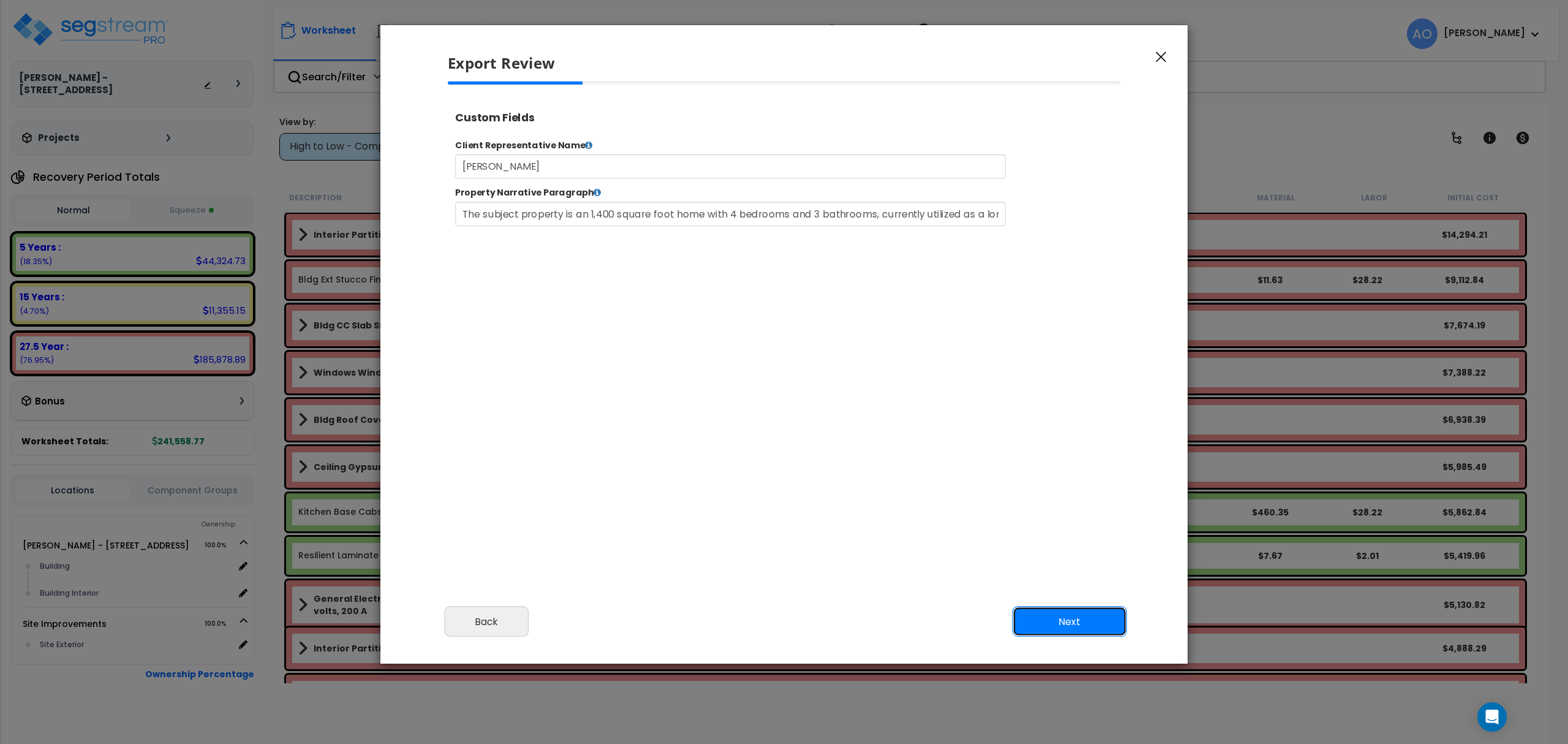
click at [1078, 623] on button "Next" at bounding box center [1069, 621] width 114 height 30
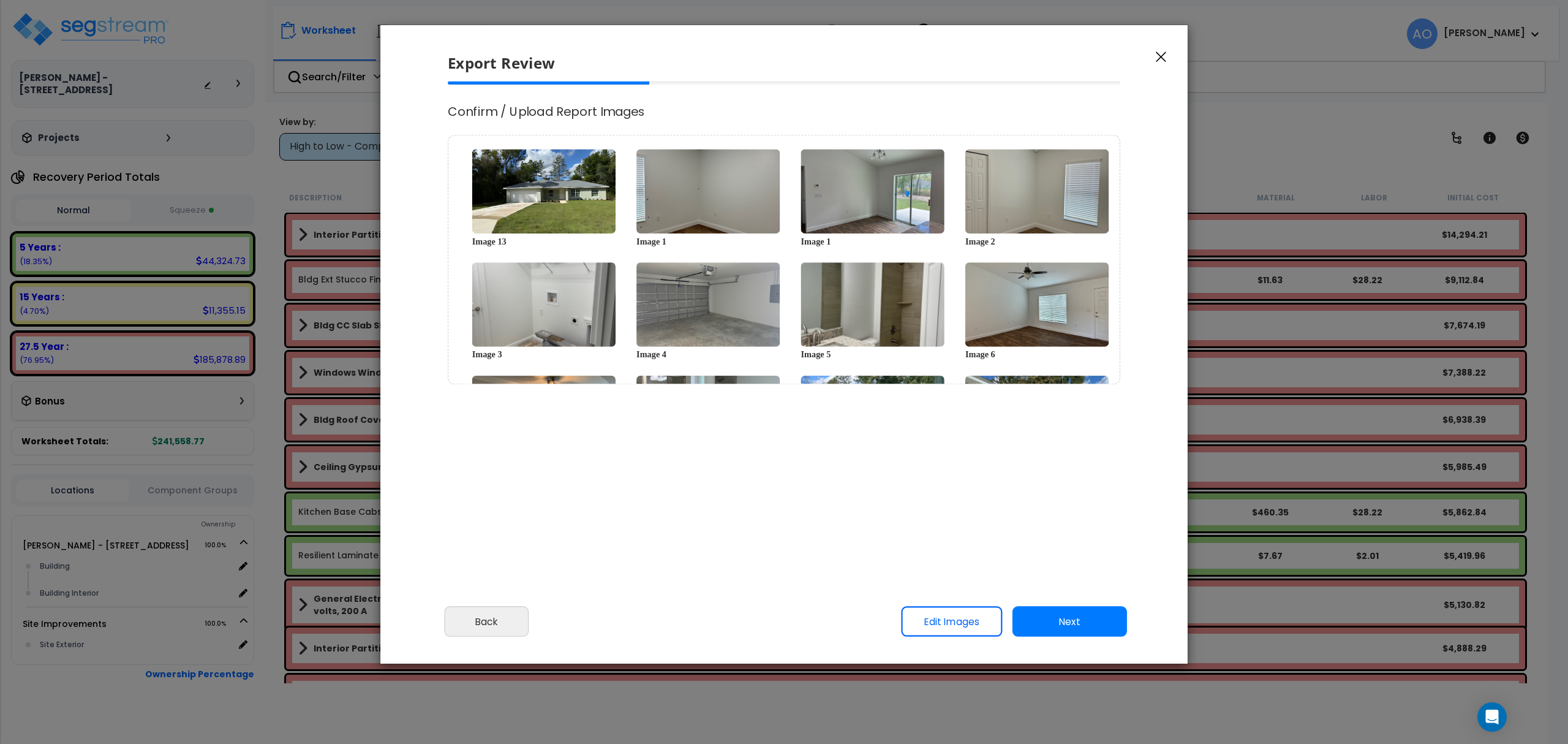
select select "2024"
click at [1078, 623] on button "Next" at bounding box center [1069, 621] width 114 height 30
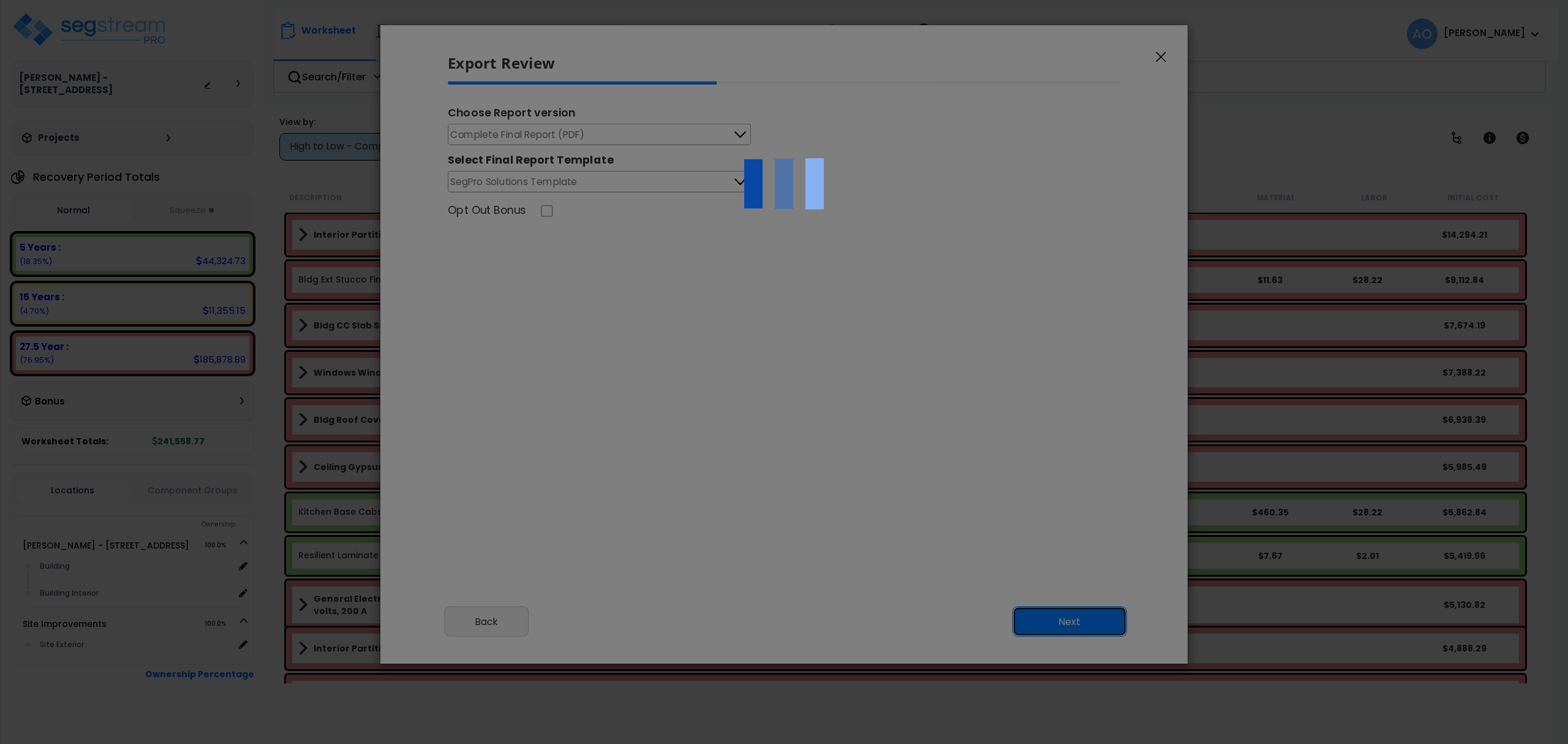
scroll to position [0, 0]
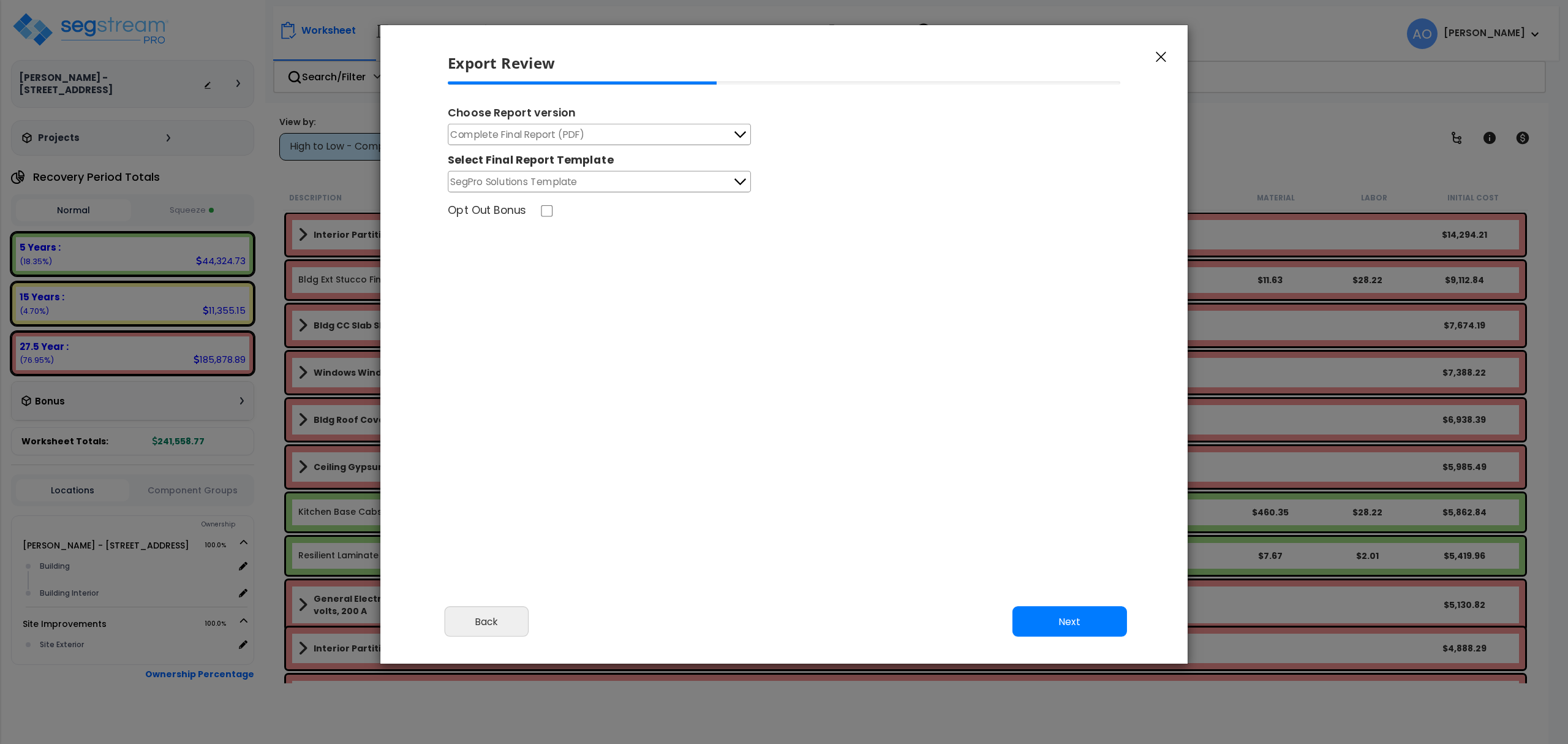
click at [583, 128] on span "Complete Final Report (PDF)" at bounding box center [517, 135] width 134 height 16
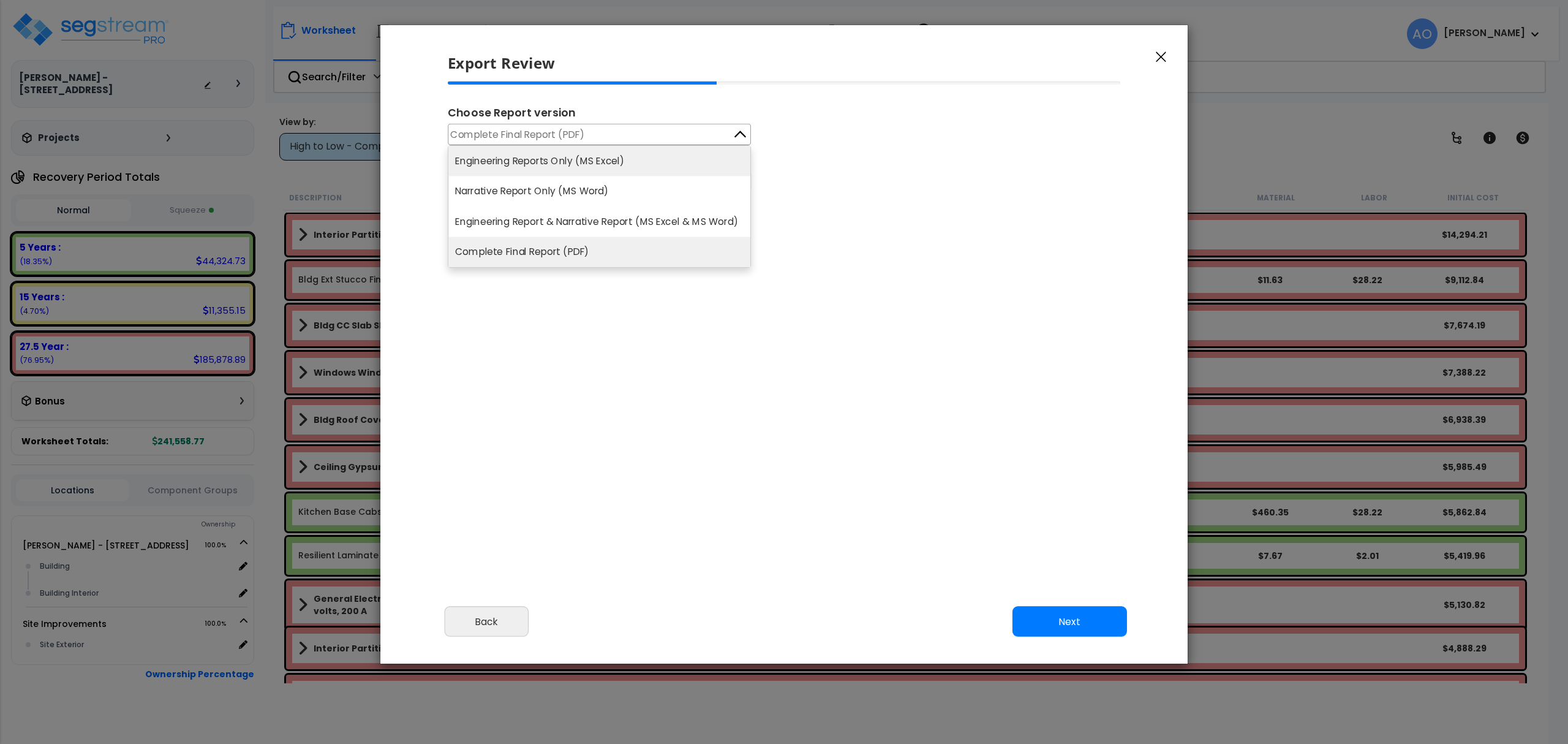
click at [614, 163] on li "Engineering Reports Only (MS Excel)" at bounding box center [599, 160] width 302 height 30
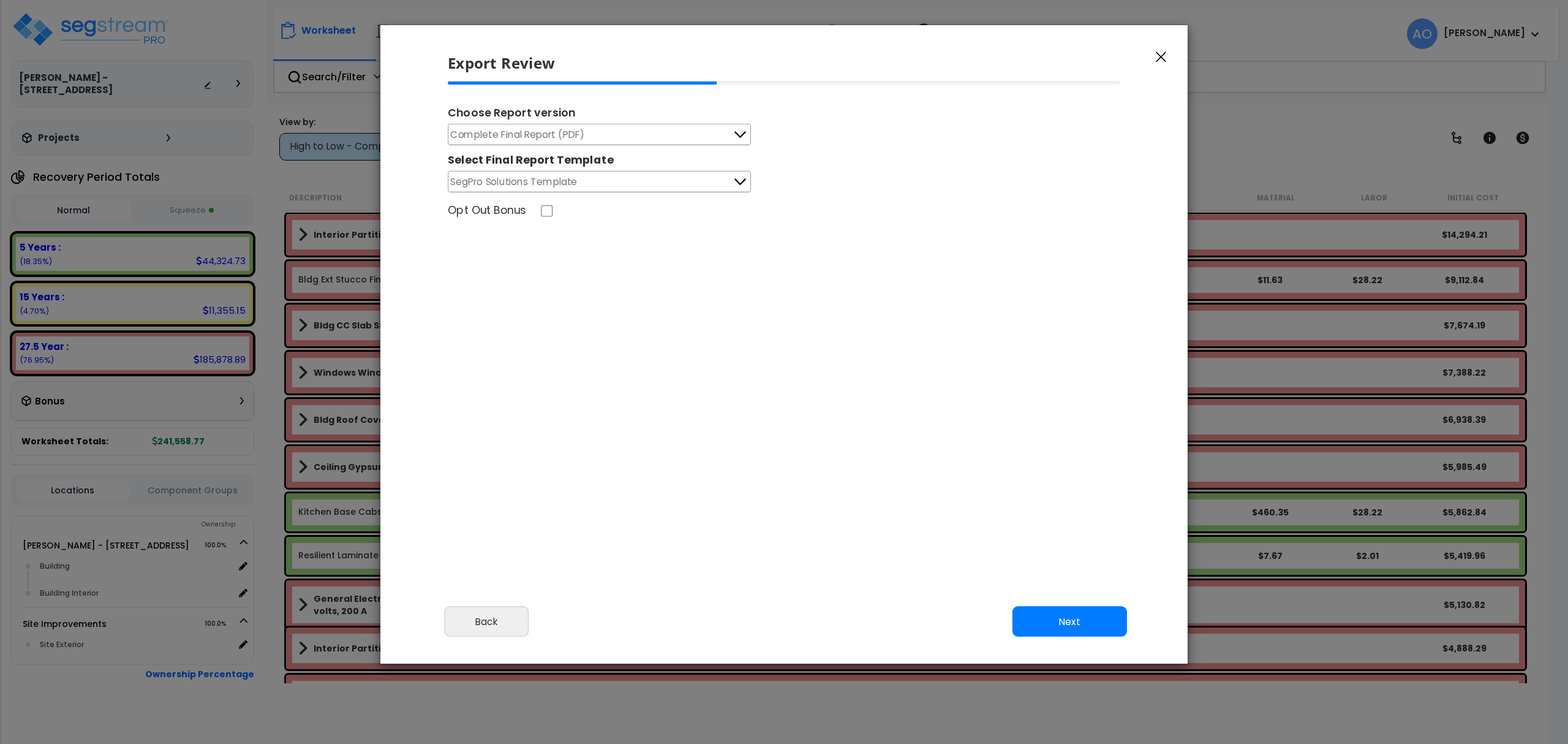
click at [601, 139] on button "Complete Final Report (PDF)" at bounding box center [599, 135] width 303 height 22
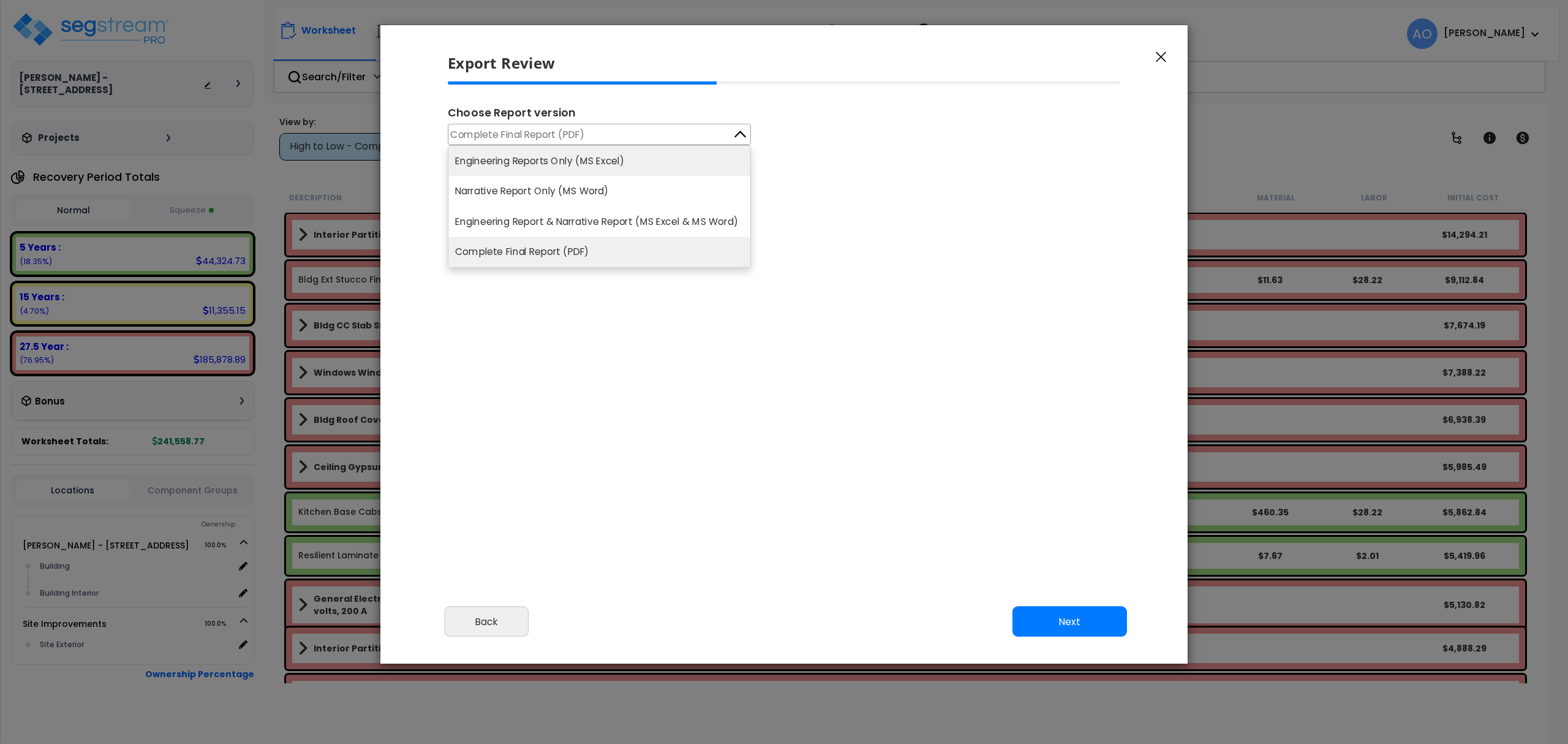
click at [596, 160] on li "Engineering Reports Only (MS Excel)" at bounding box center [599, 160] width 302 height 30
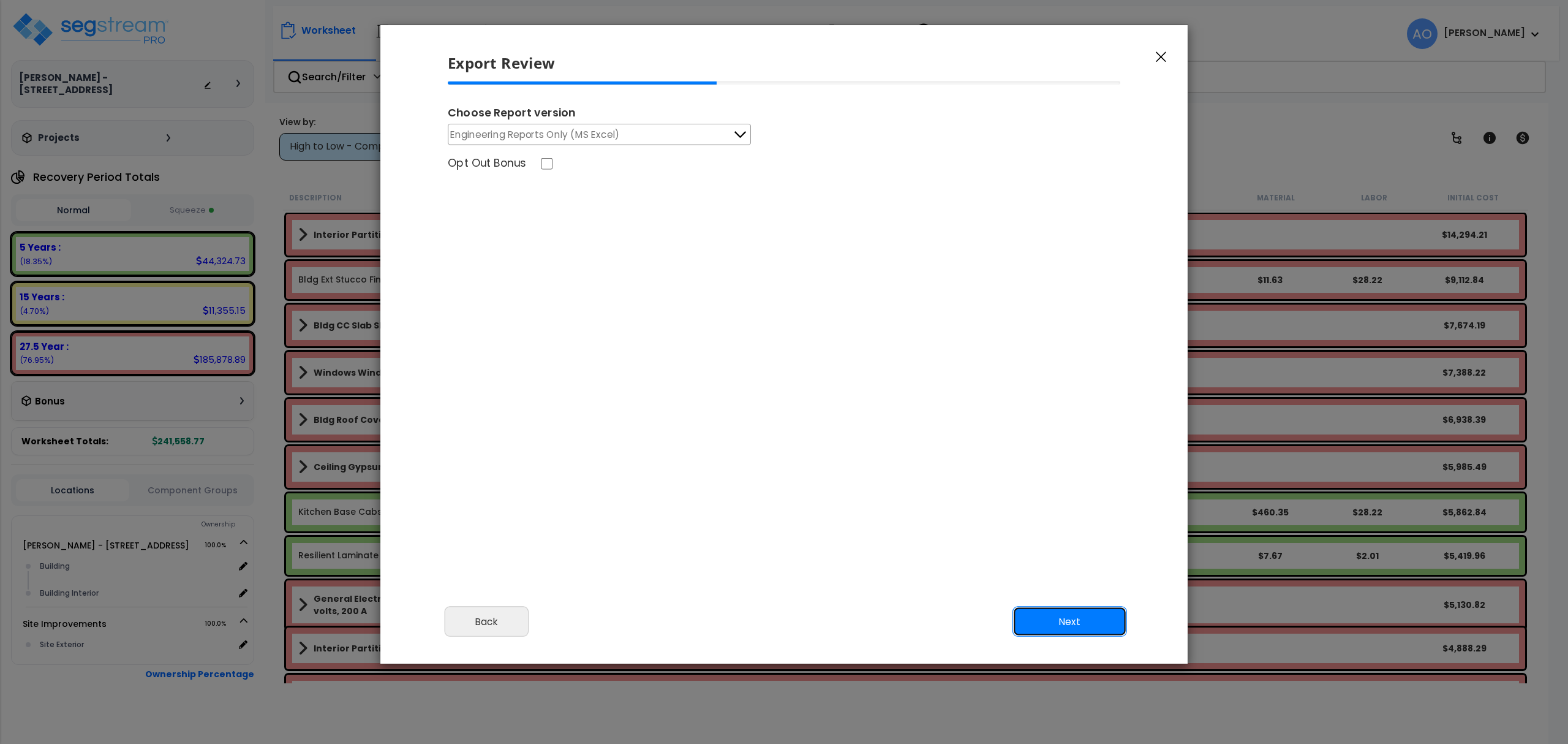
click at [1071, 616] on button "Next" at bounding box center [1069, 621] width 114 height 30
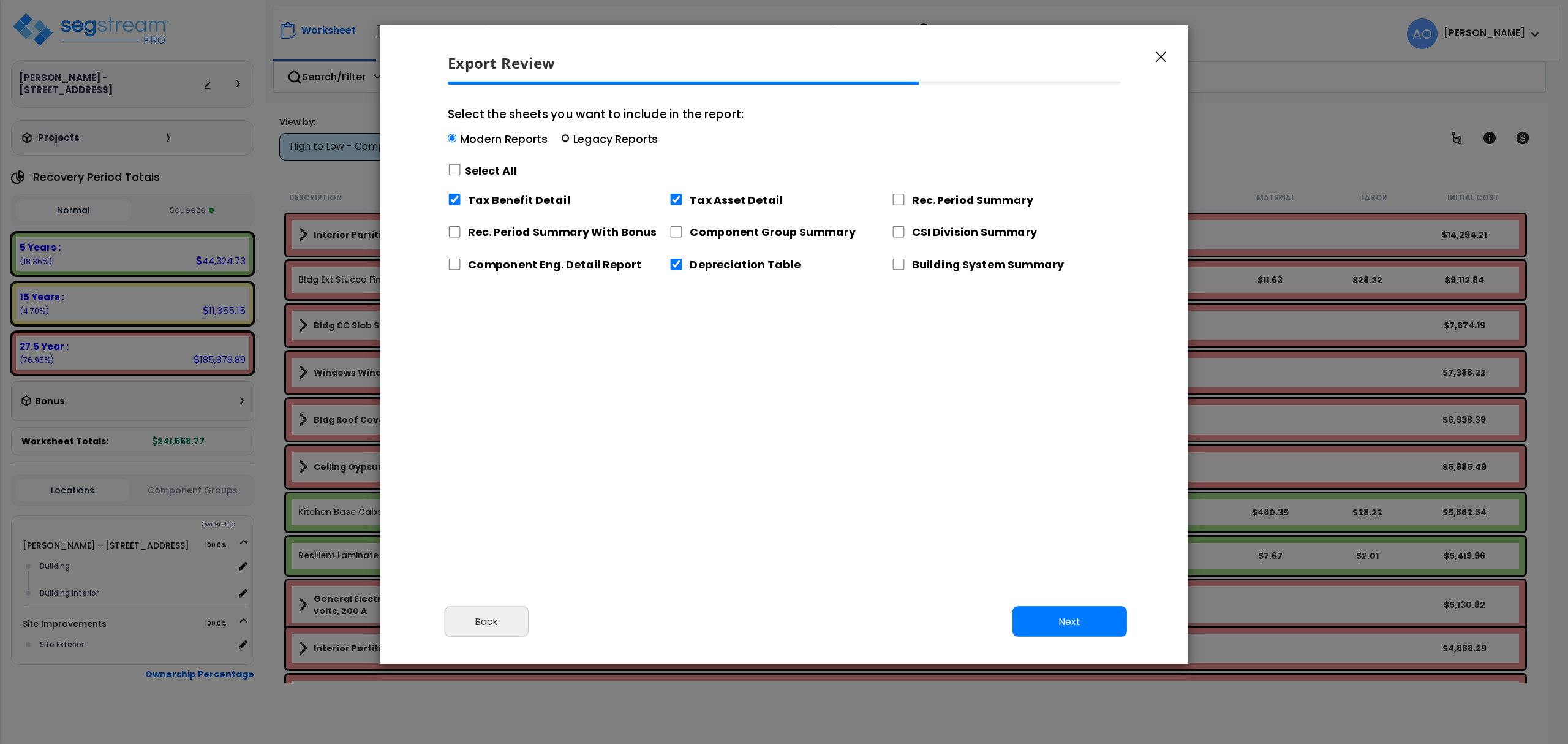
click at [565, 139] on input "Select the sheets you want to include in the report: Modern Reports Legacy Repo…" at bounding box center [565, 138] width 9 height 9
radio input "true"
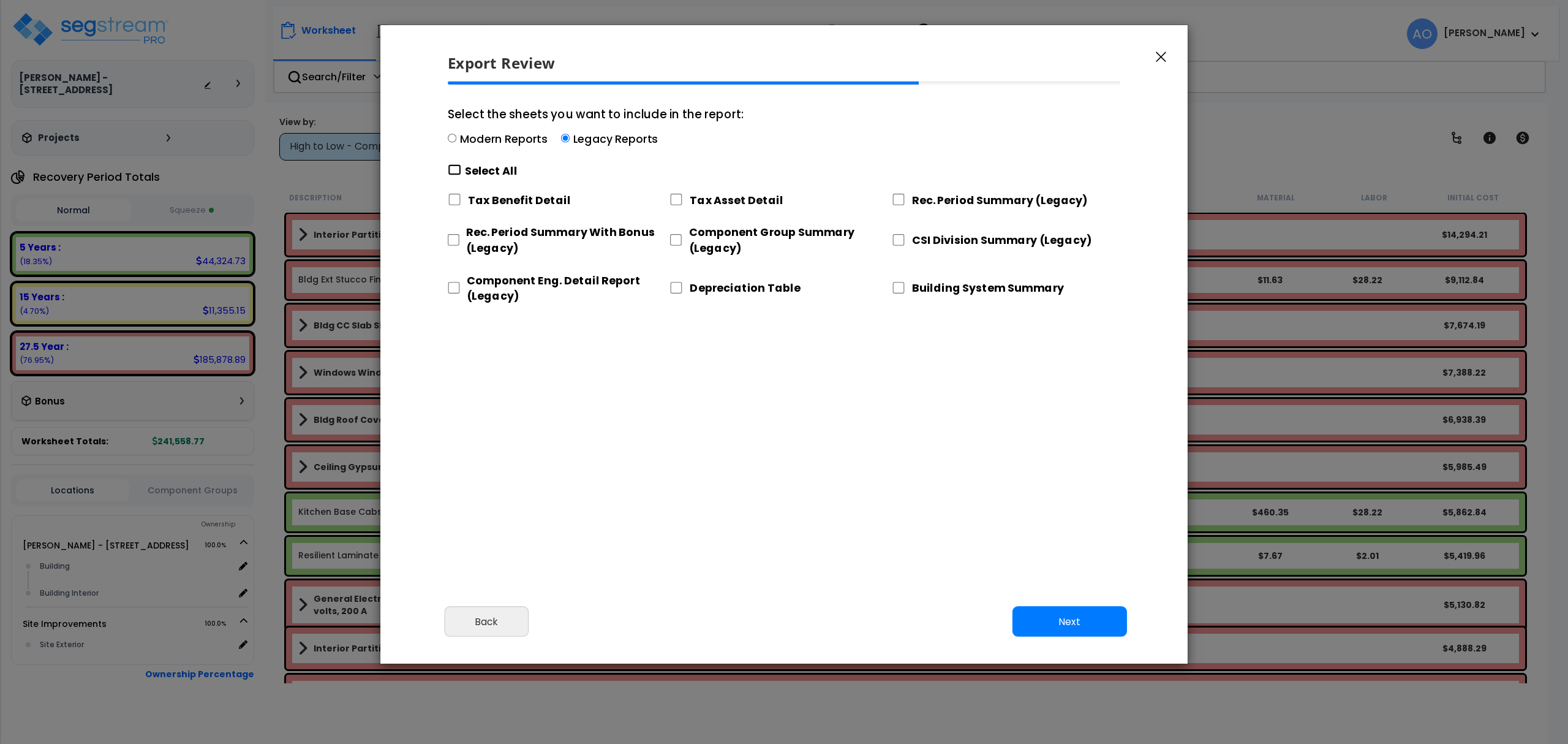
drag, startPoint x: 457, startPoint y: 165, endPoint x: 461, endPoint y: 183, distance: 18.4
click at [457, 167] on input "Select the sheets you want to include in the report: Modern Reports Legacy Repo…" at bounding box center [454, 170] width 13 height 12
checkbox input "true"
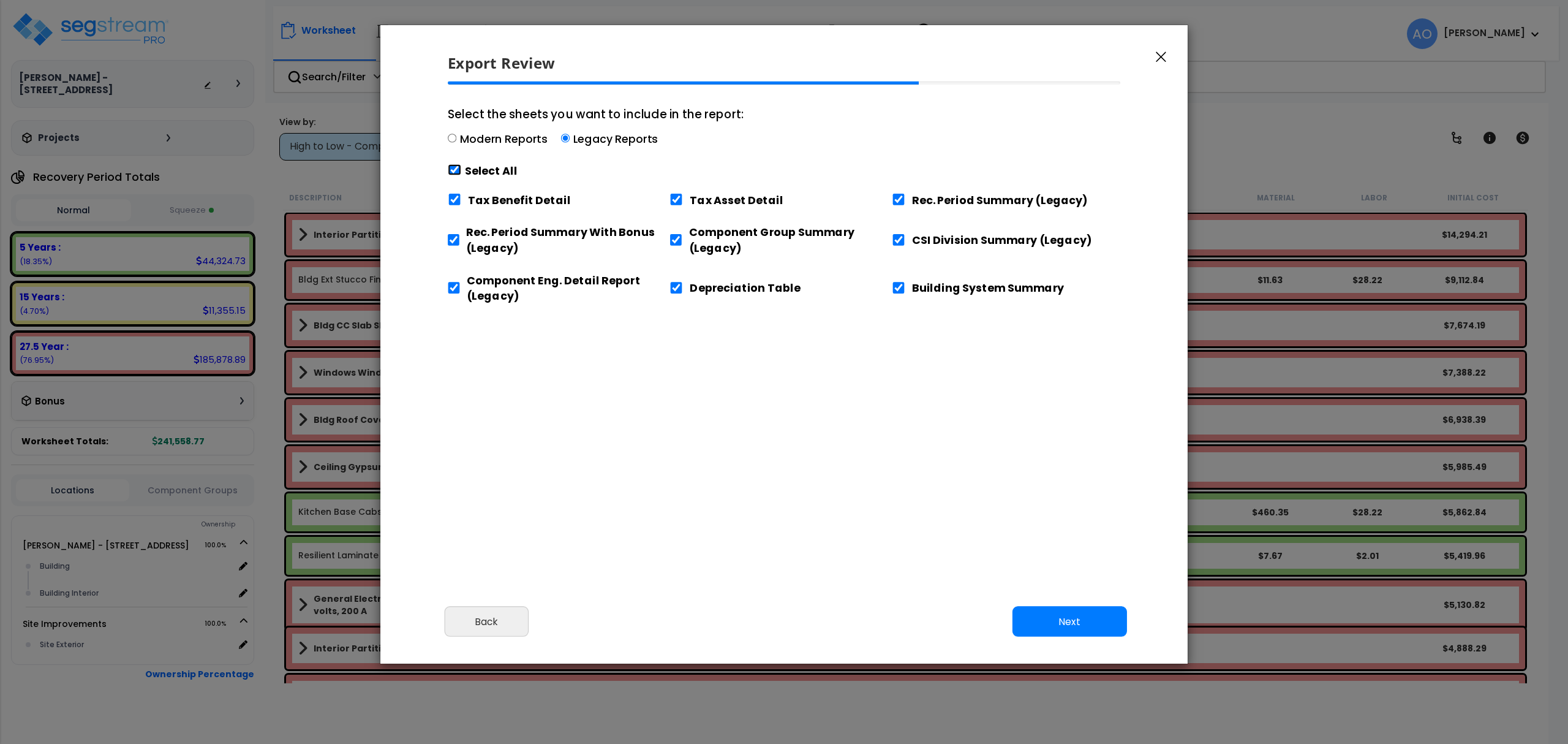
checkbox input "true"
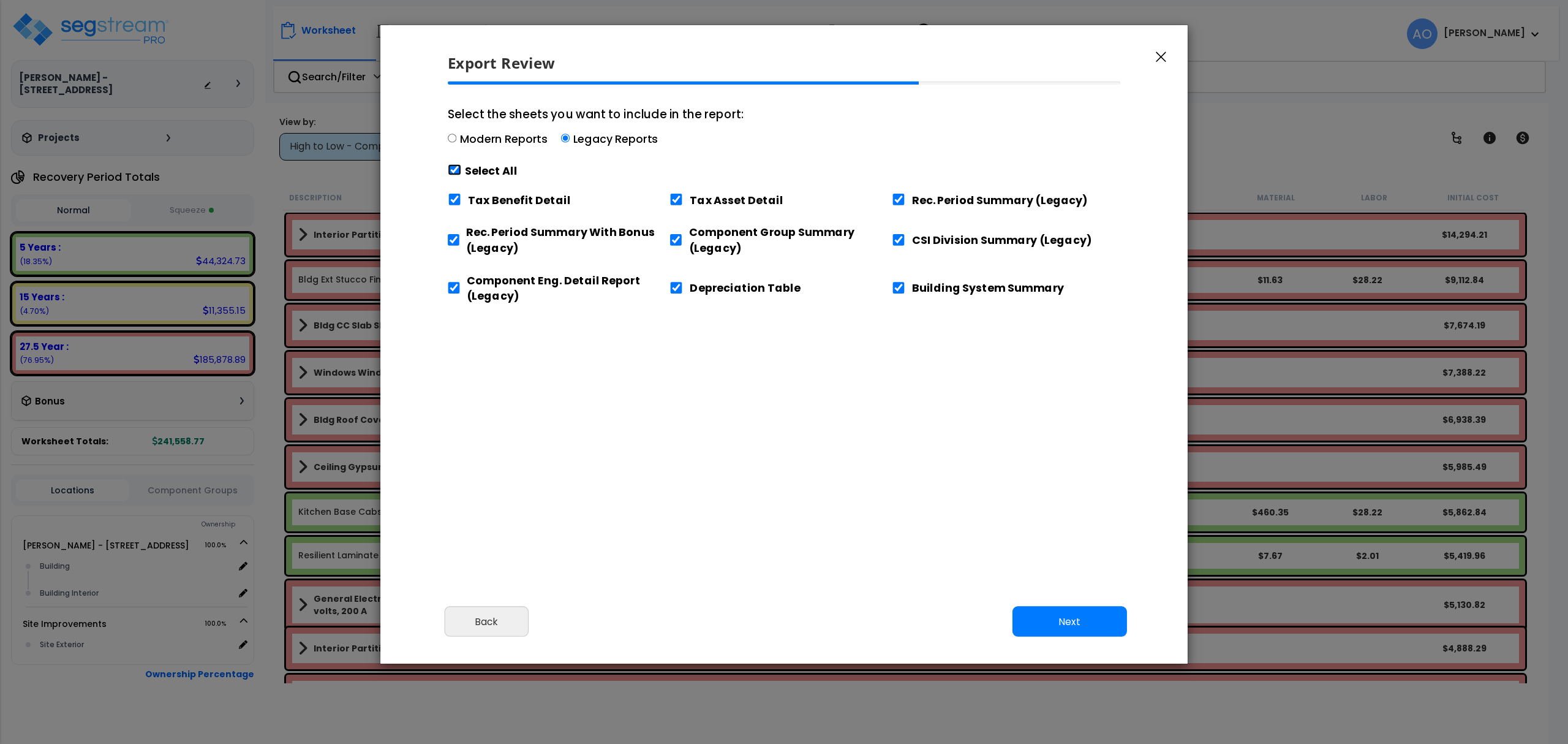
checkbox input "true"
click at [457, 200] on input "Tax Benefit Detail" at bounding box center [454, 199] width 13 height 12
checkbox input "false"
click at [897, 290] on input "Building System Summary" at bounding box center [898, 287] width 13 height 12
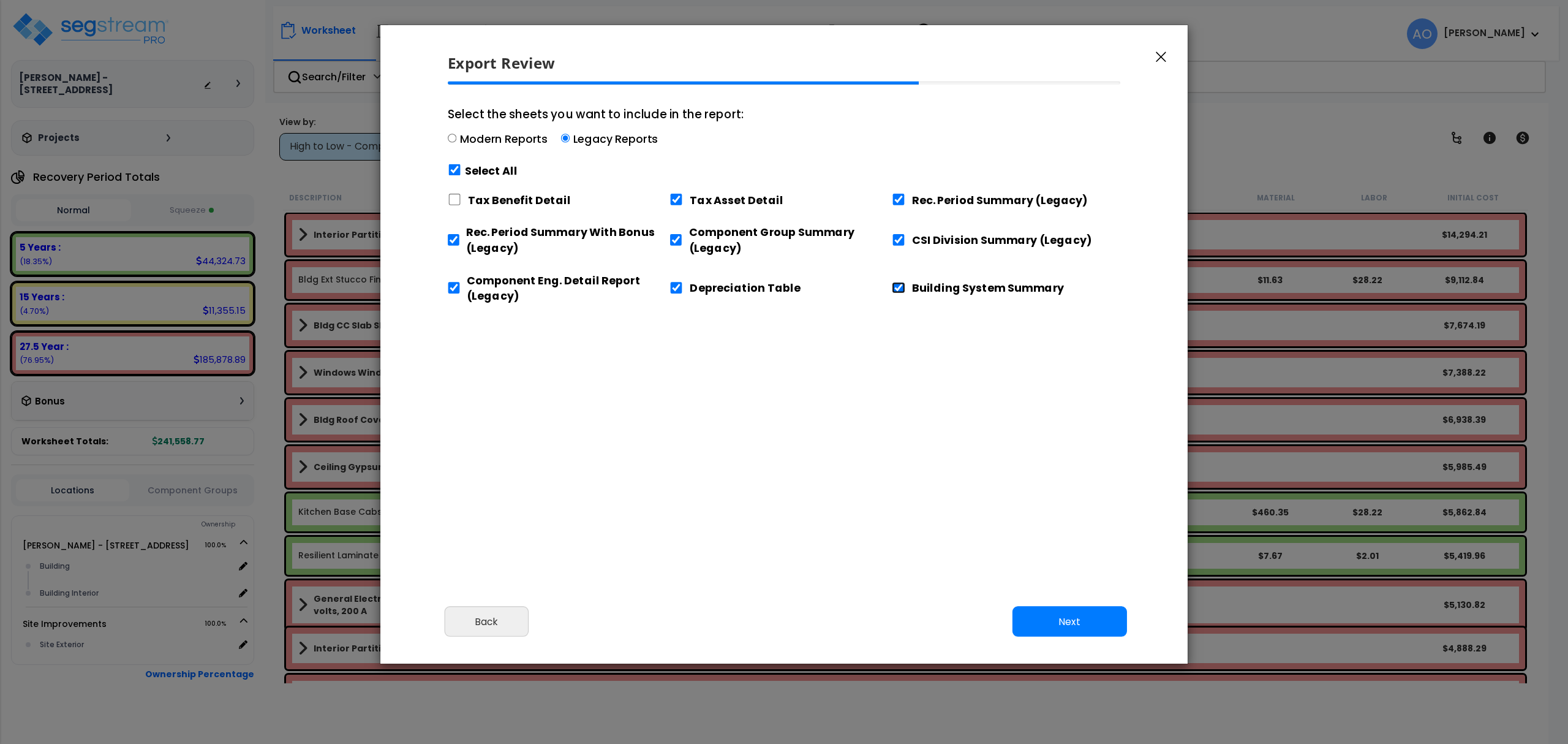
checkbox input "false"
click at [1079, 614] on button "Next" at bounding box center [1069, 621] width 114 height 30
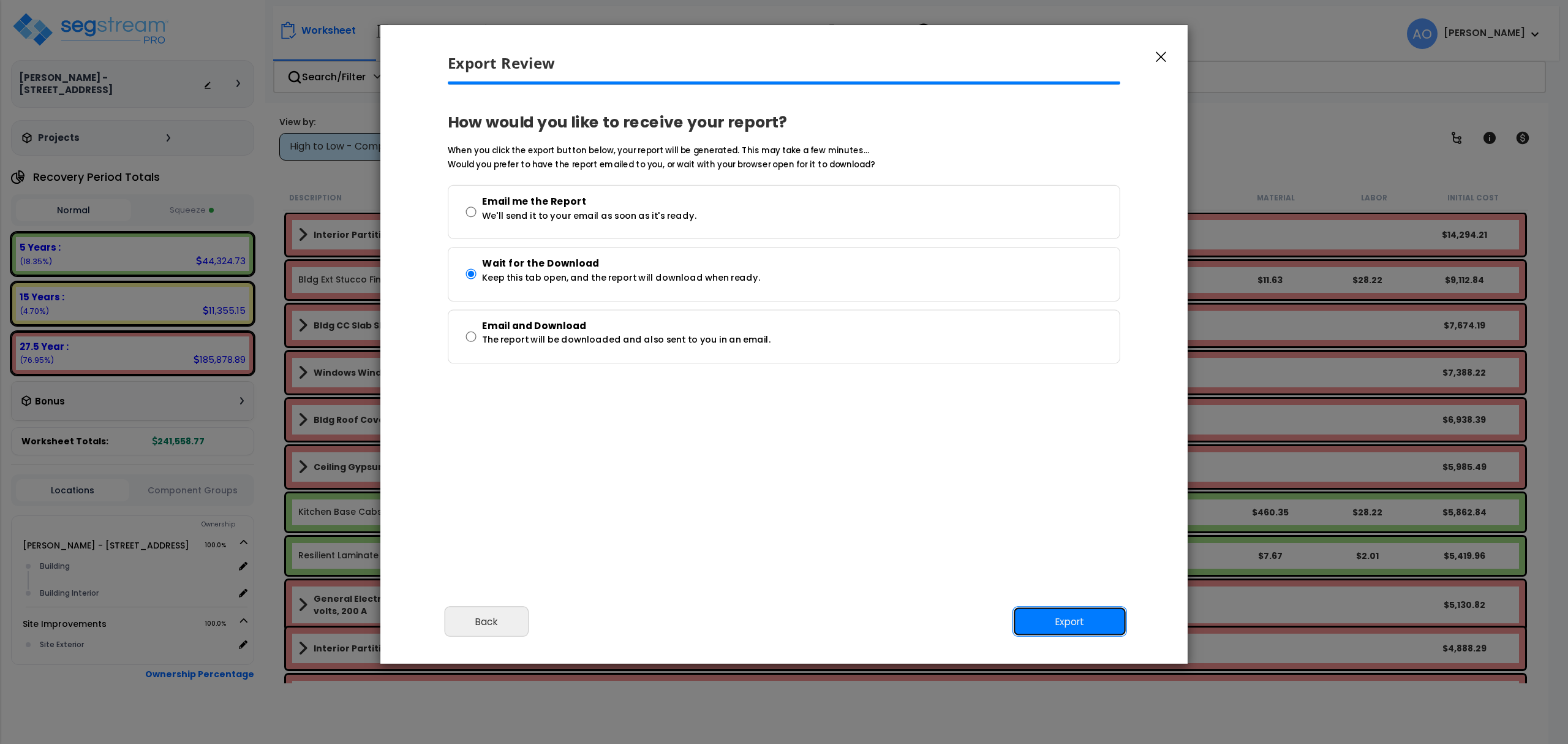
click at [1075, 616] on button "Export" at bounding box center [1069, 621] width 114 height 30
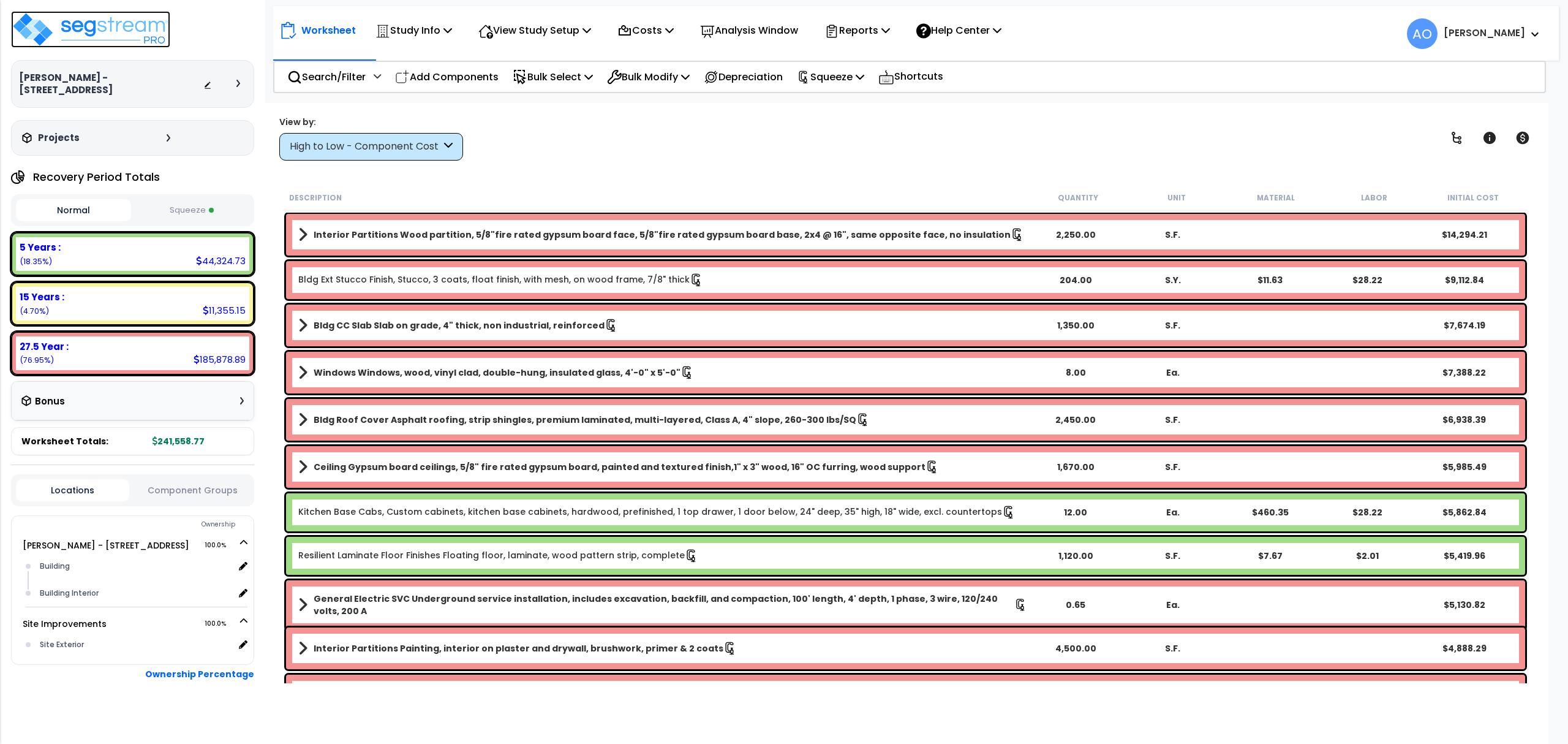
click at [131, 30] on img at bounding box center [90, 29] width 160 height 37
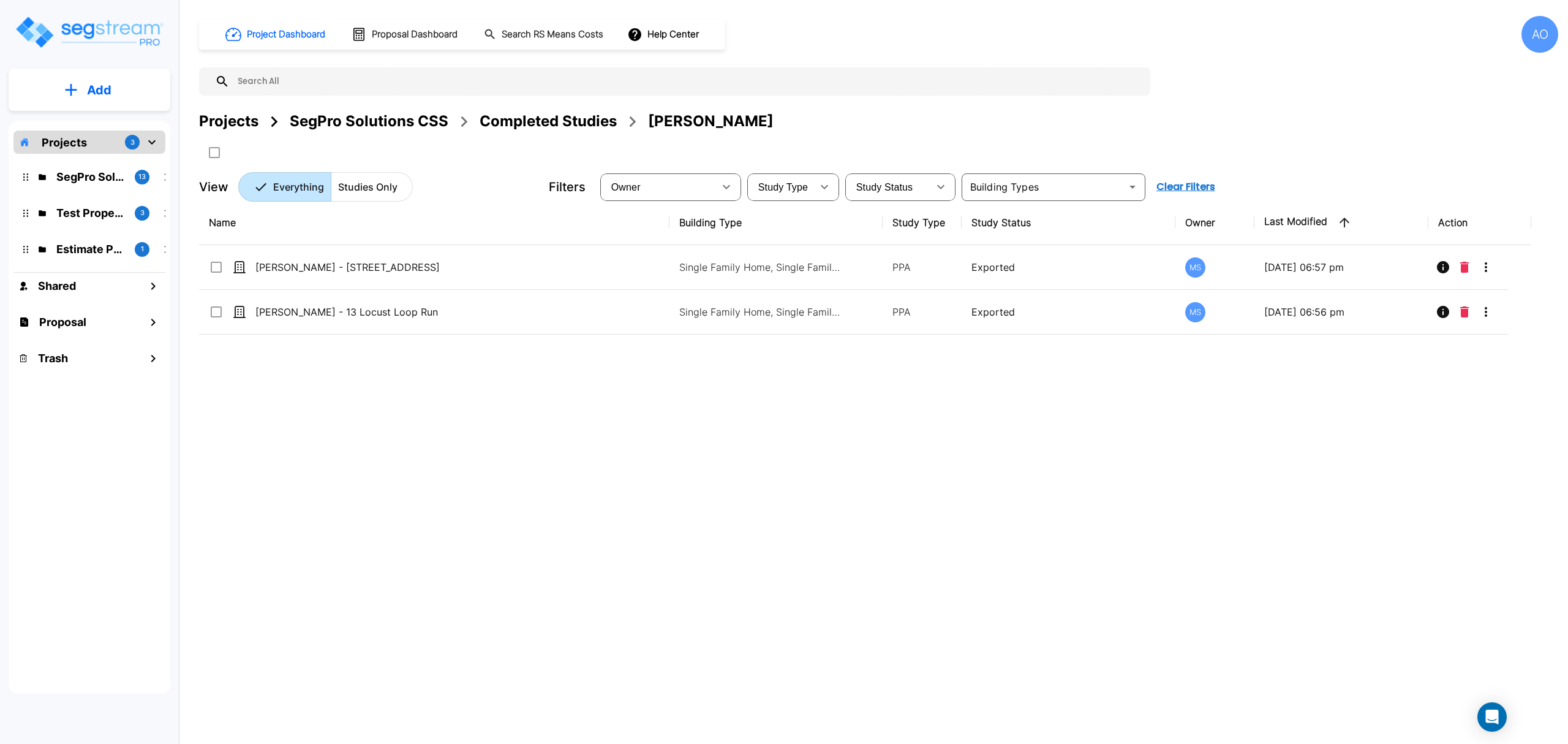
click at [529, 123] on div "Completed Studies" at bounding box center [548, 121] width 137 height 22
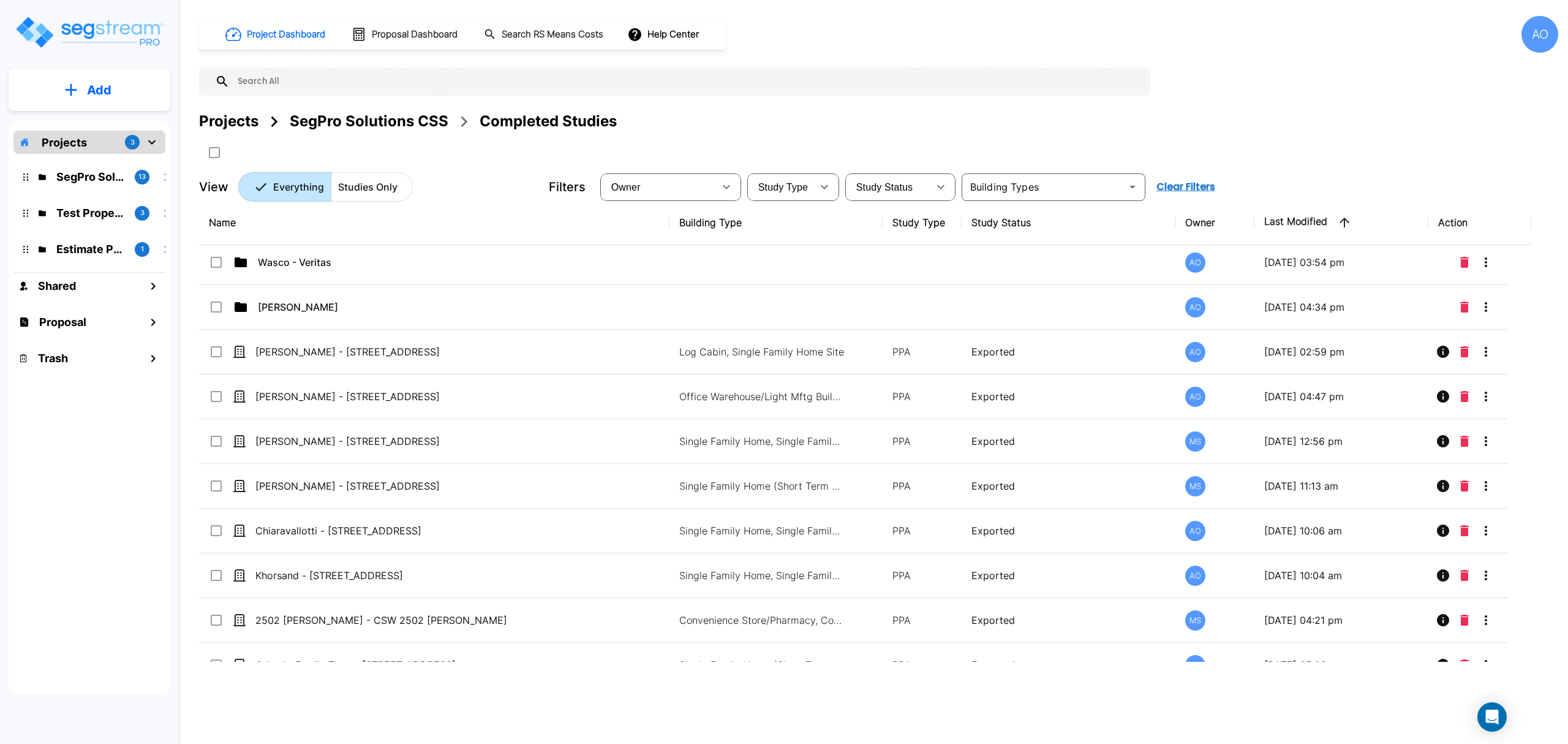
scroll to position [1497, 0]
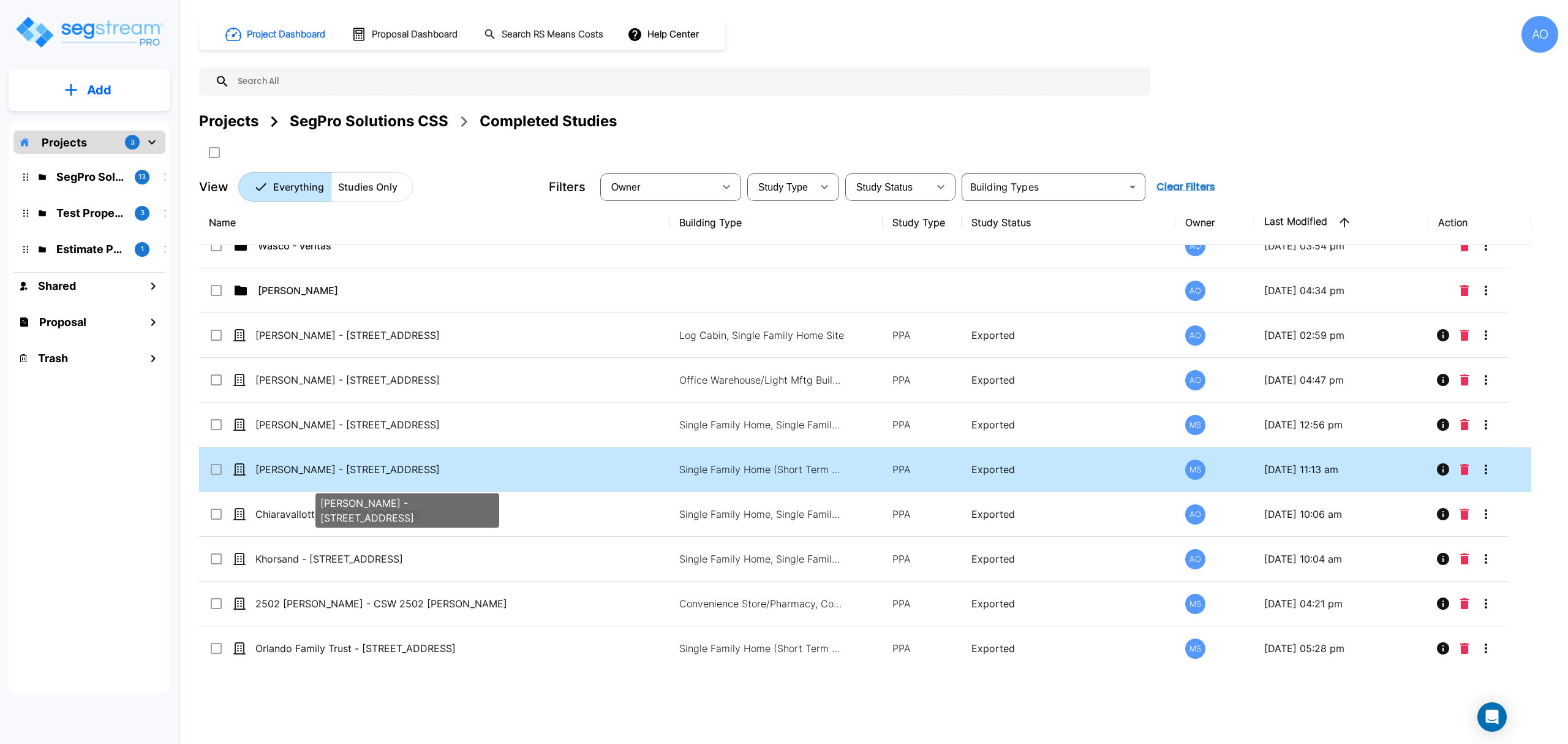
click at [431, 476] on p "[PERSON_NAME] - [STREET_ADDRESS]" at bounding box center [407, 469] width 303 height 15
checkbox input "true"
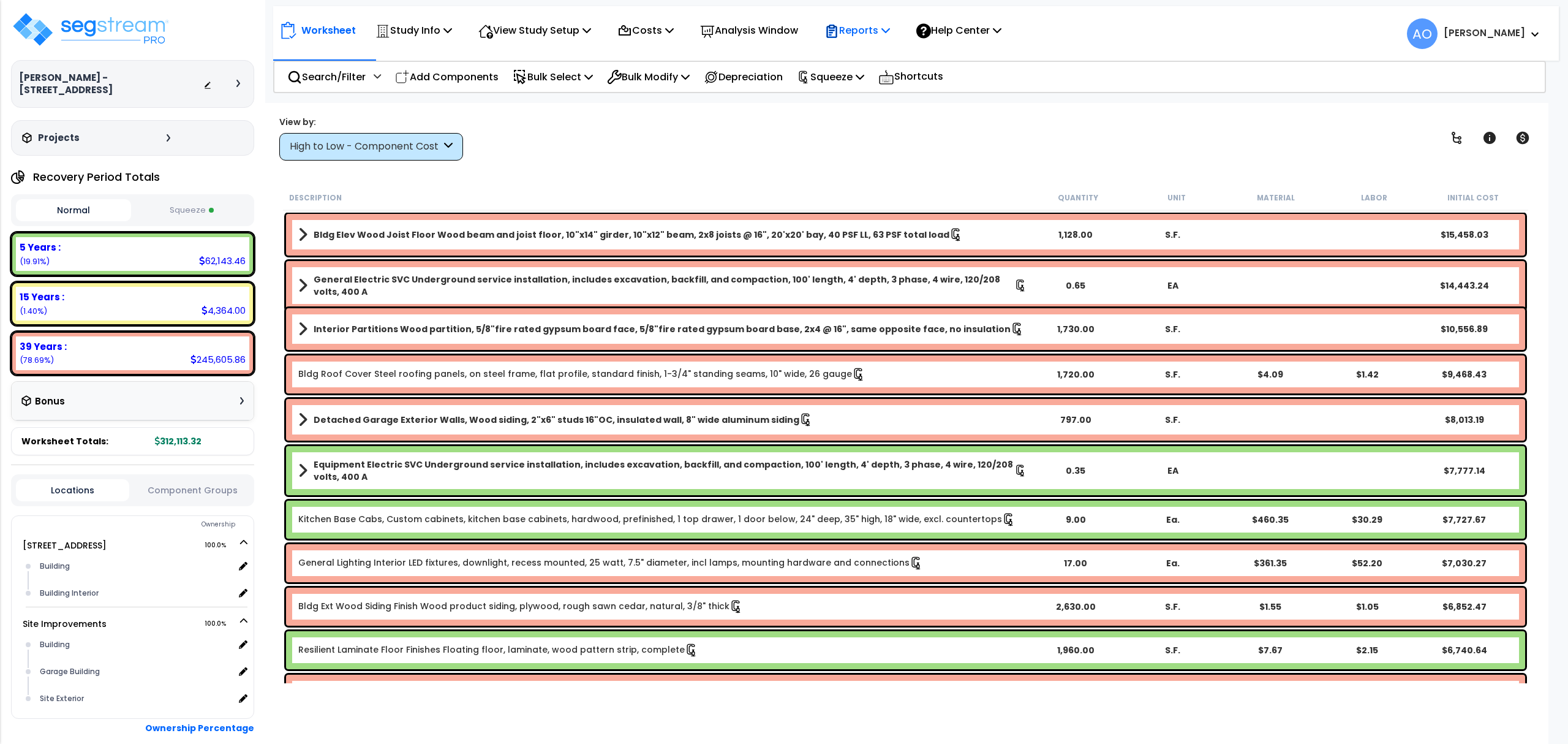
click at [865, 27] on p "Reports" at bounding box center [857, 30] width 65 height 16
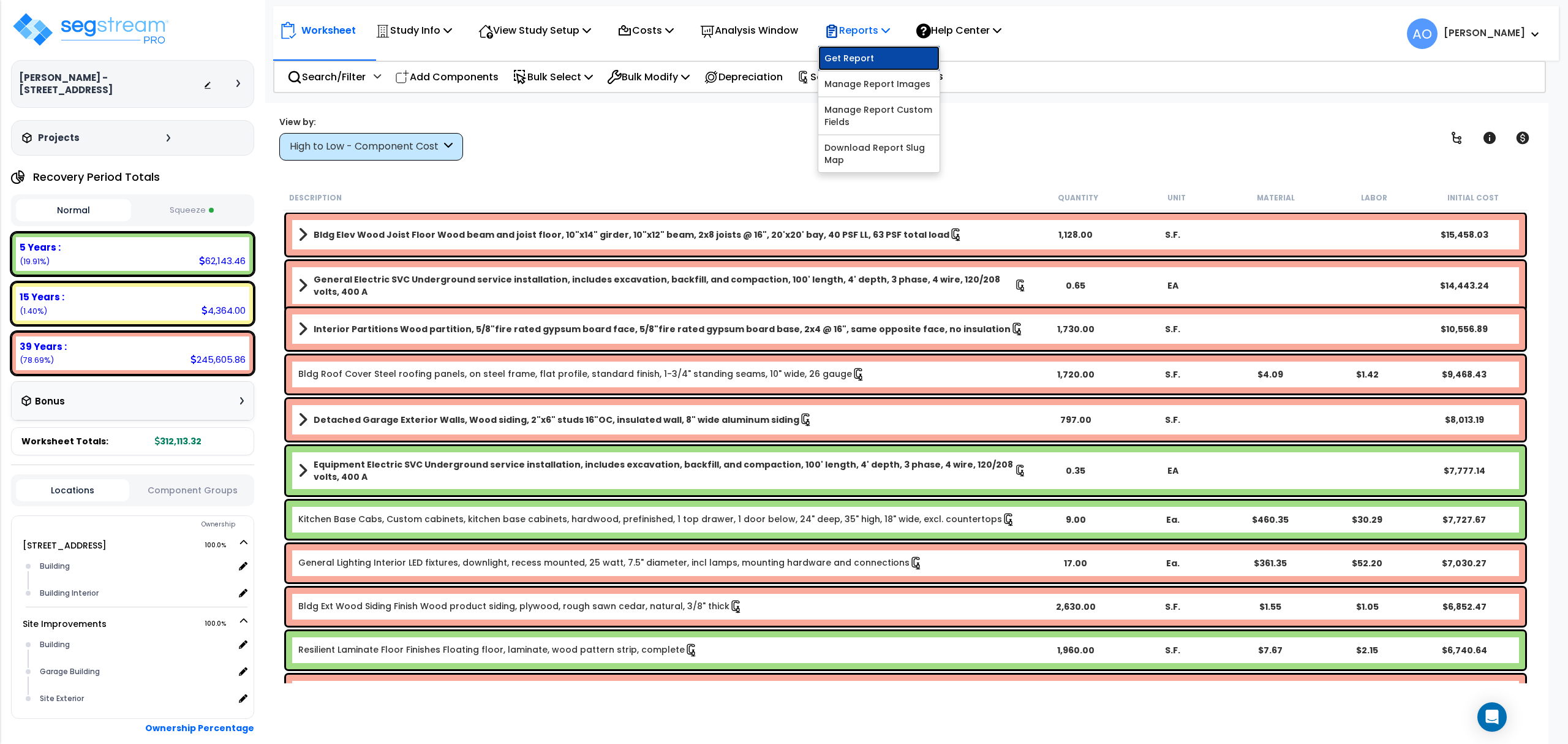
click at [898, 62] on link "Get Report" at bounding box center [879, 58] width 121 height 24
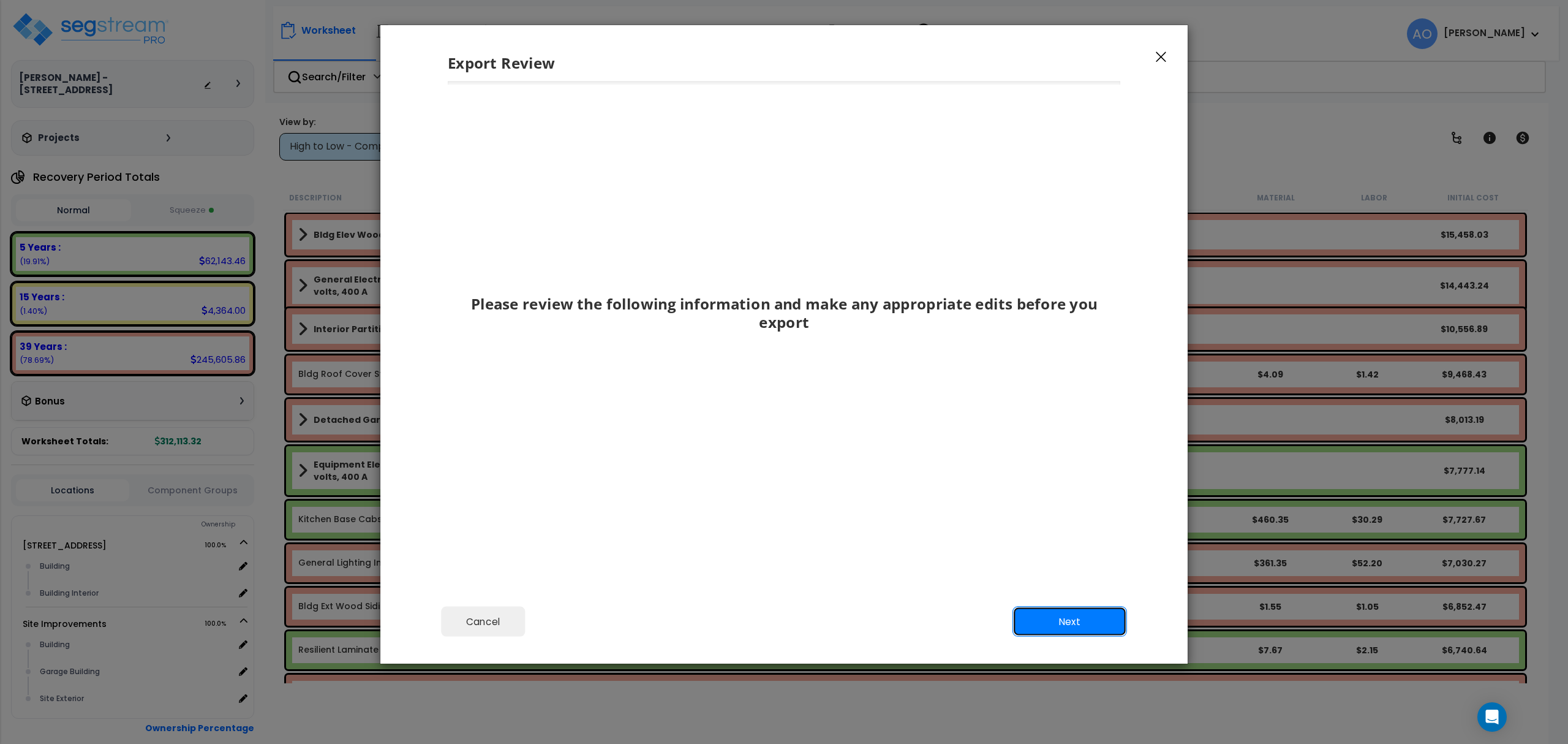
click at [1074, 613] on button "Next" at bounding box center [1069, 621] width 114 height 30
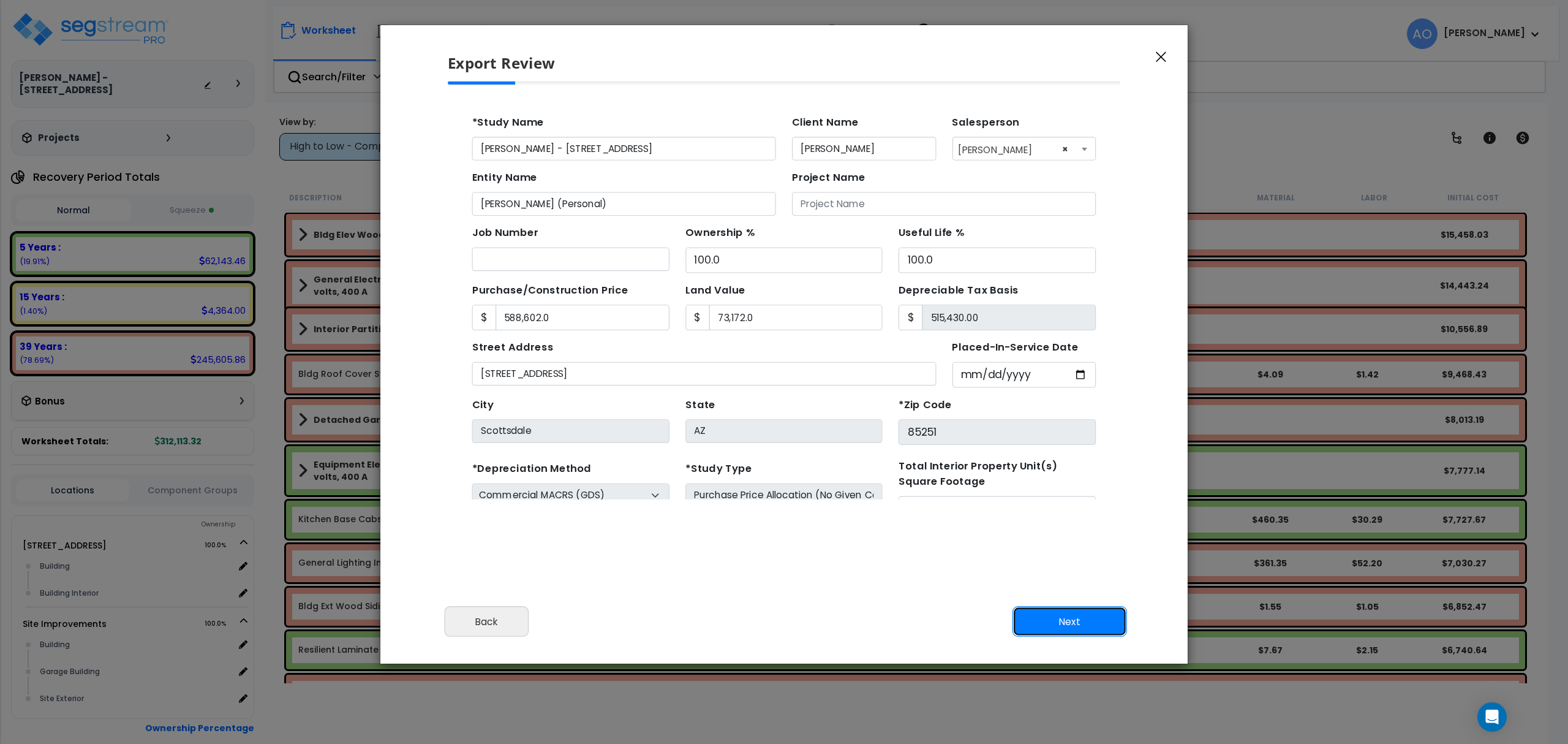
click at [1077, 617] on button "Next" at bounding box center [1069, 621] width 114 height 30
type input "588602"
type input "73172"
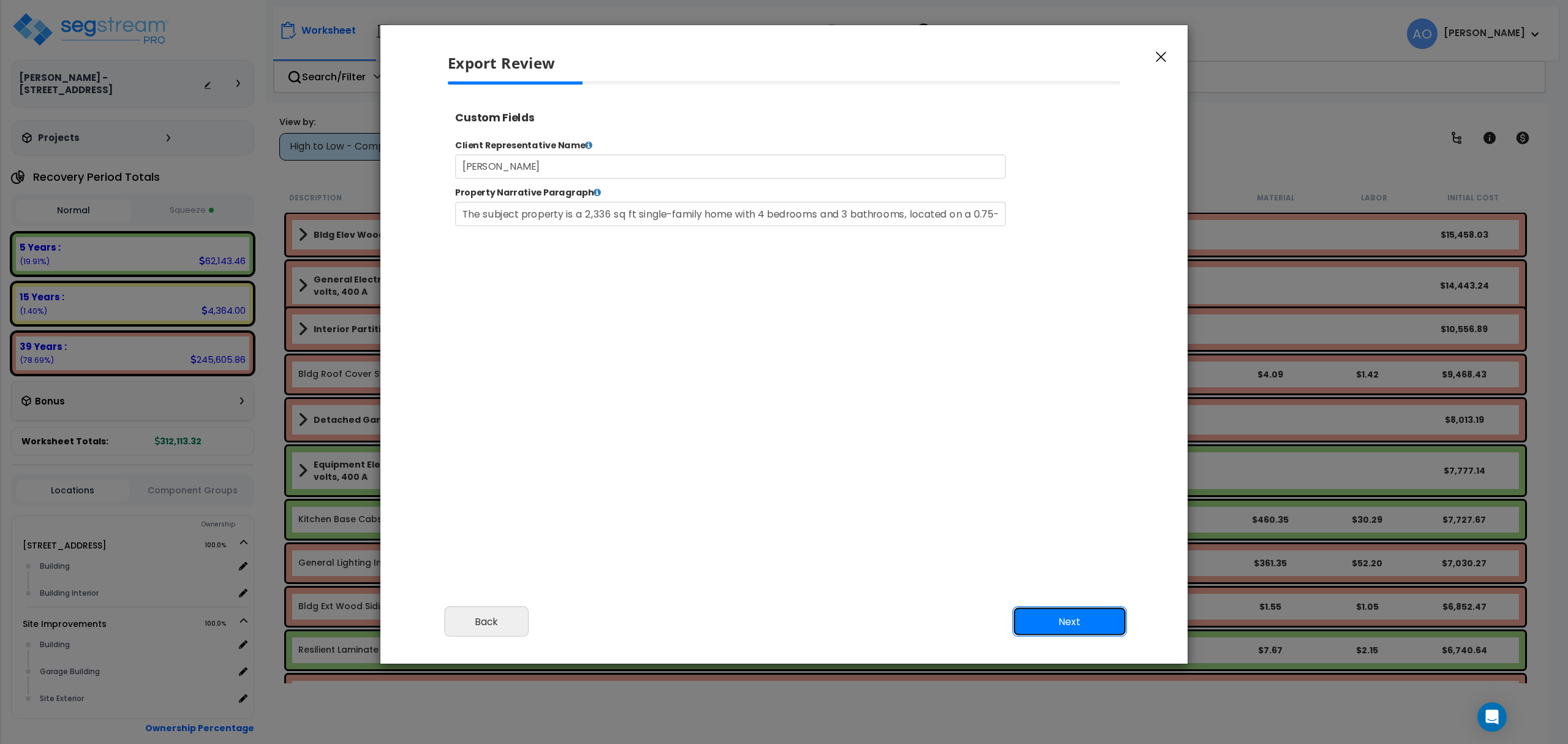
click at [1078, 620] on button "Next" at bounding box center [1069, 621] width 114 height 30
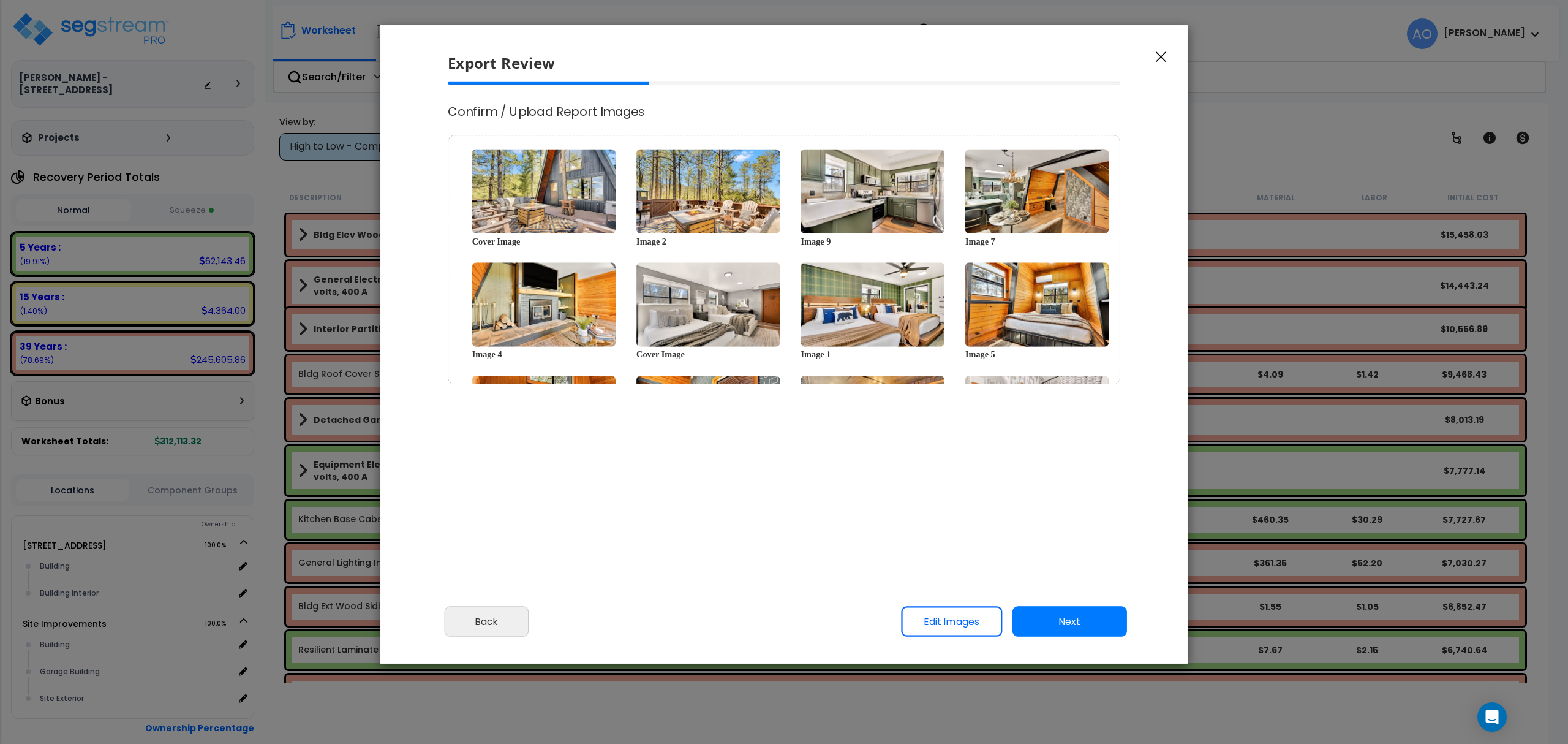
select select "2024"
click at [1074, 623] on button "Next" at bounding box center [1069, 621] width 114 height 30
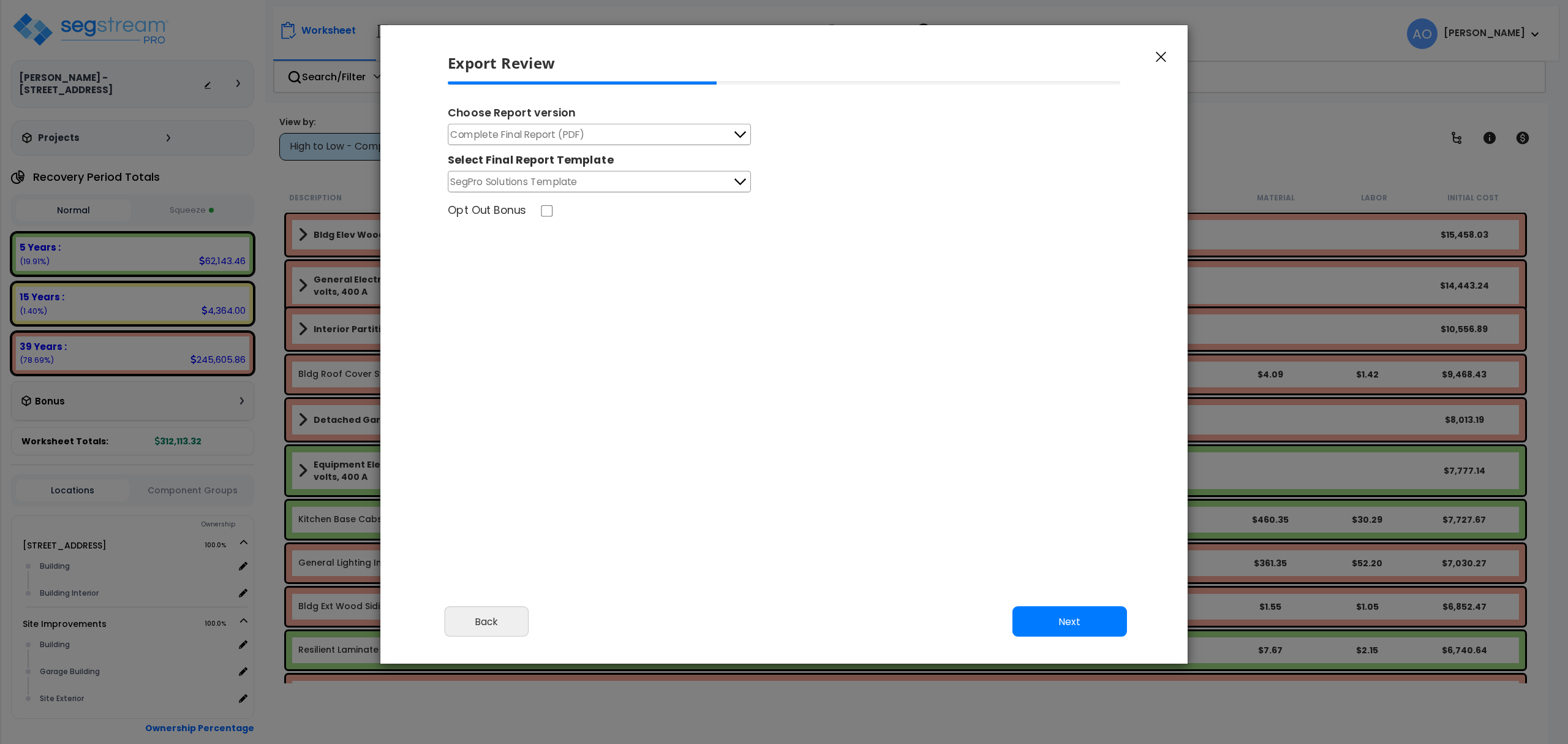
click at [689, 130] on button "Complete Final Report (PDF)" at bounding box center [599, 135] width 303 height 22
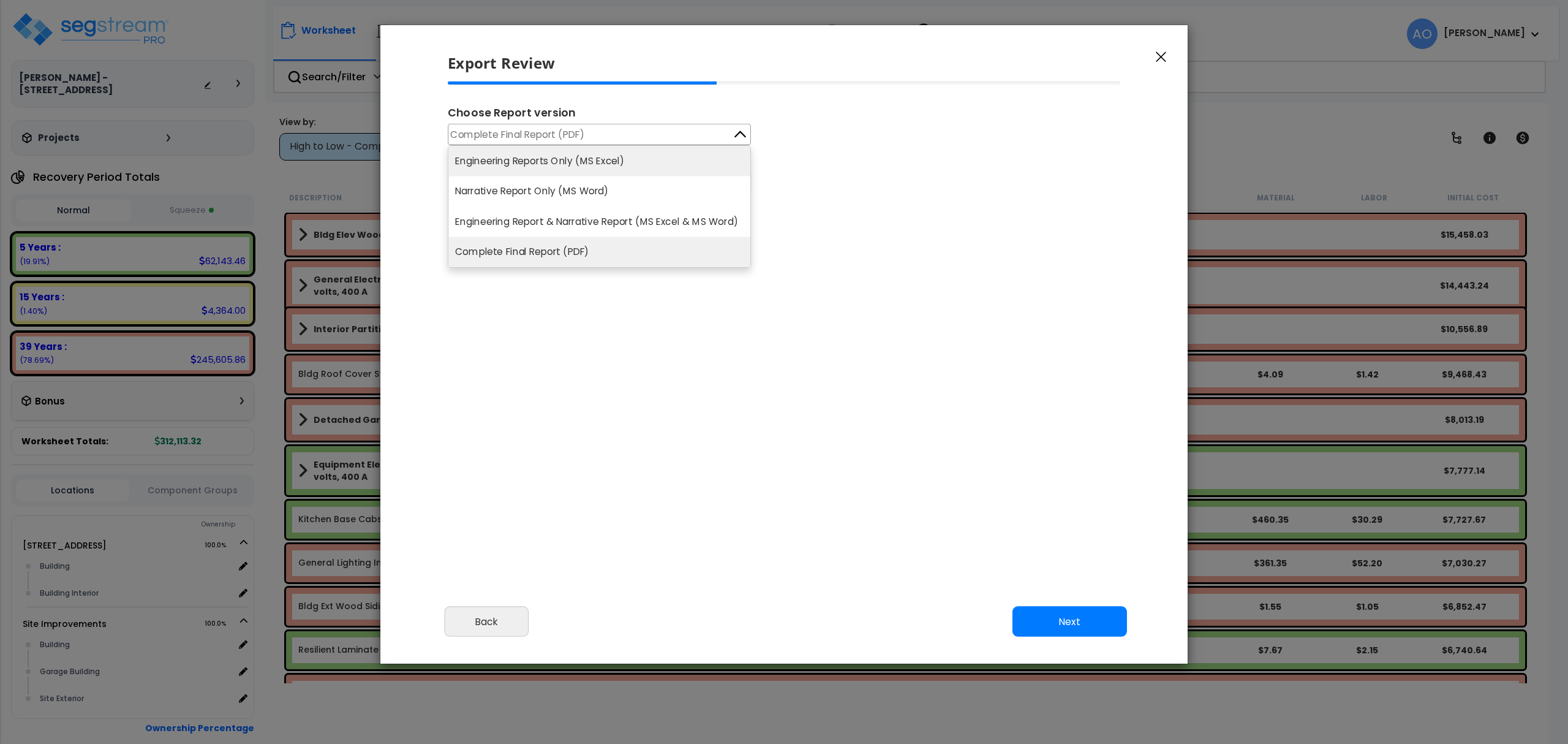
click at [616, 156] on li "Engineering Reports Only (MS Excel)" at bounding box center [599, 160] width 302 height 30
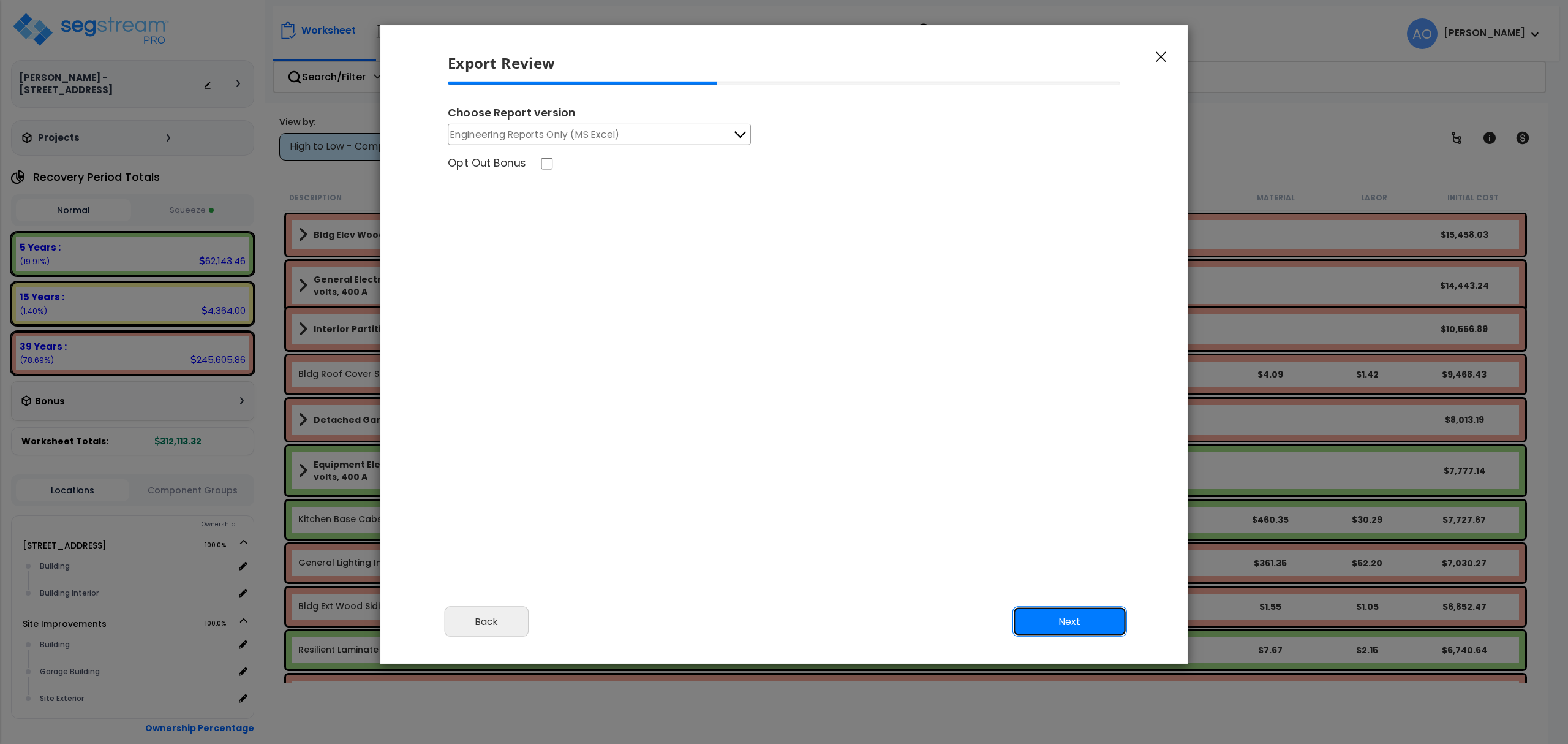
click at [1051, 621] on button "Next" at bounding box center [1069, 621] width 114 height 30
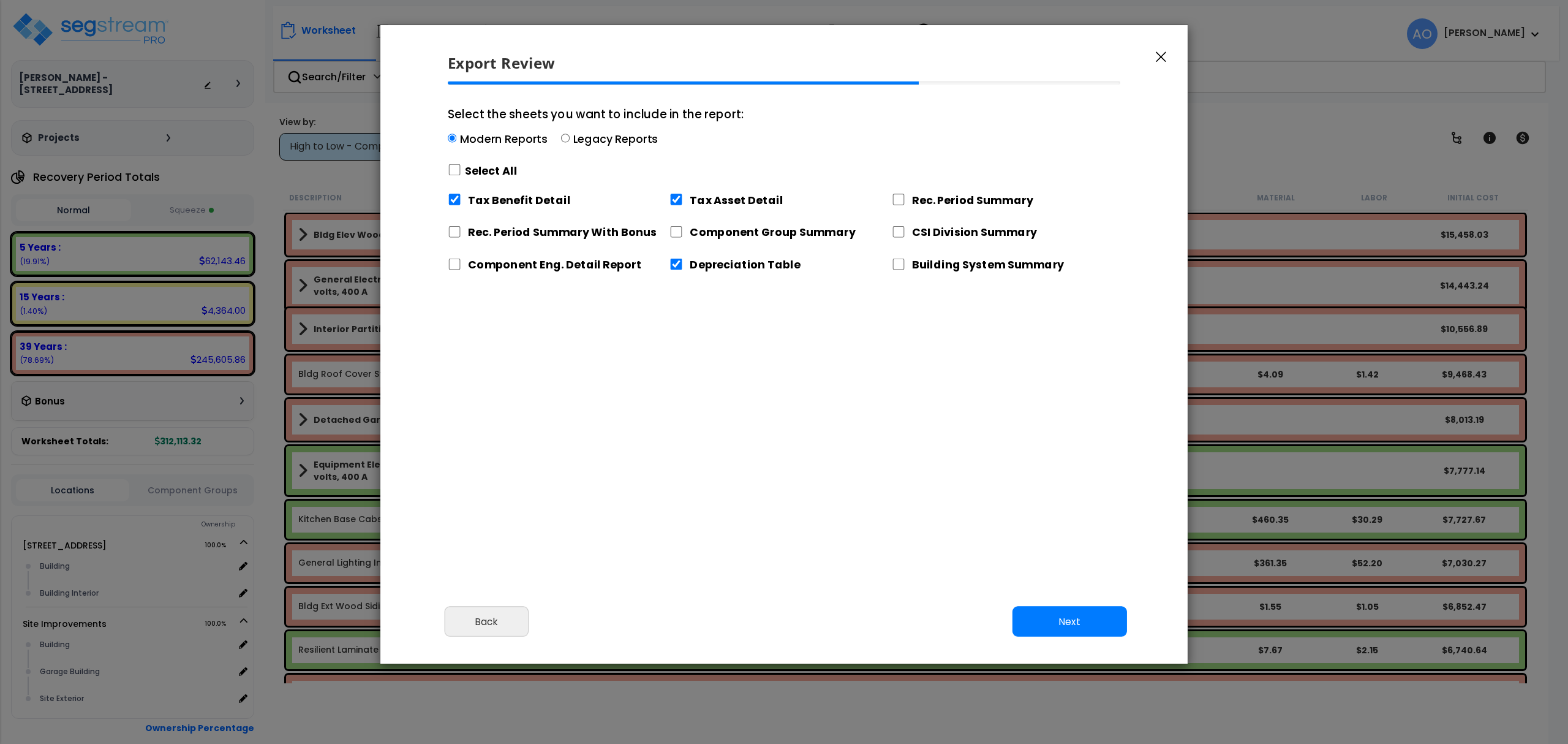
click at [568, 132] on div "Modern Reports Legacy Reports" at bounding box center [595, 140] width 296 height 19
click at [456, 134] on input "Select the sheets you want to include in the report: Modern Reports Legacy Repo…" at bounding box center [451, 138] width 9 height 9
click at [564, 139] on input "Select the sheets you want to include in the report: Modern Reports Legacy Repo…" at bounding box center [565, 138] width 9 height 9
radio input "true"
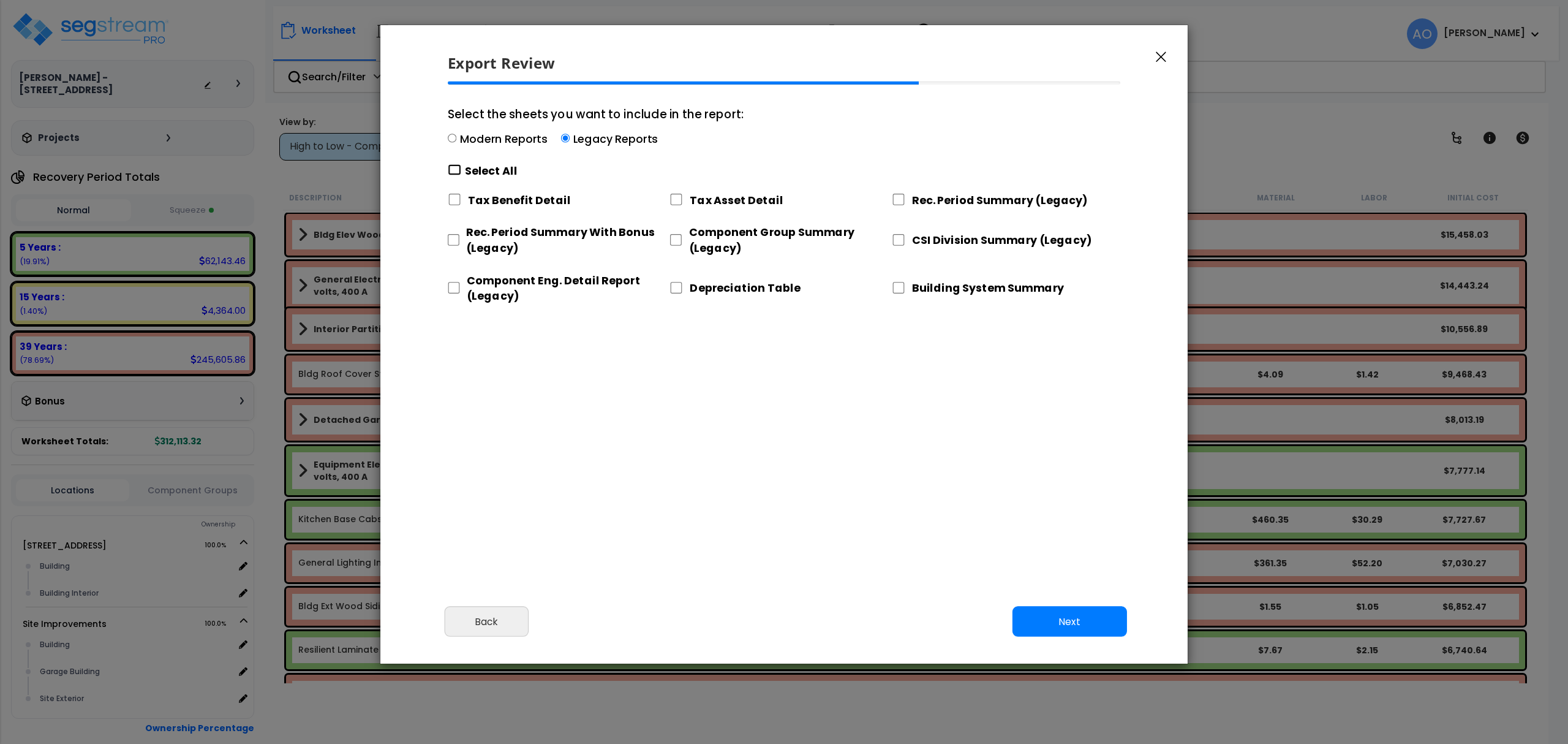
click at [461, 168] on input "Select the sheets you want to include in the report: Modern Reports Legacy Repo…" at bounding box center [454, 170] width 13 height 12
checkbox input "true"
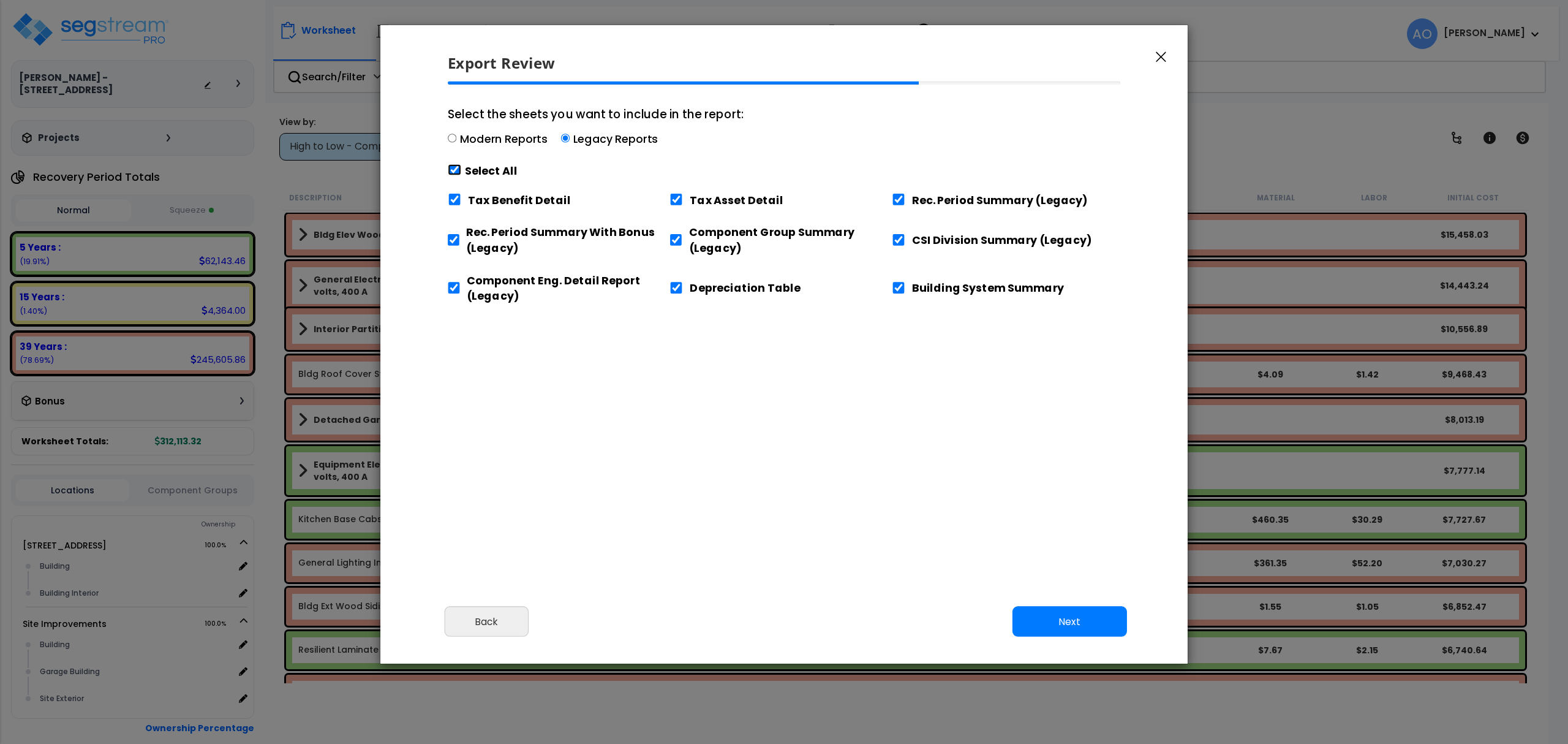
checkbox input "true"
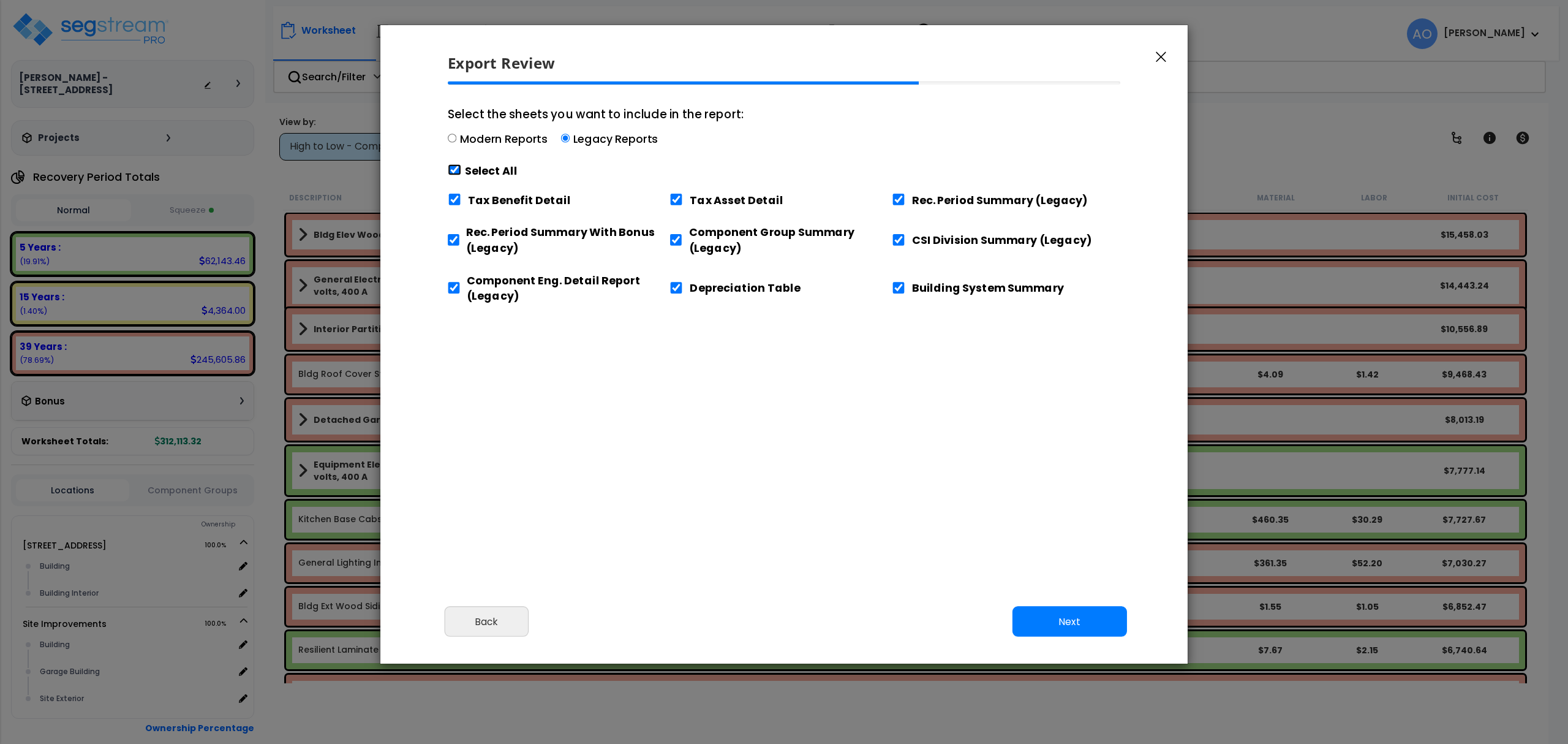
checkbox input "true"
click at [458, 202] on input "Tax Benefit Detail" at bounding box center [454, 199] width 13 height 12
checkbox input "false"
click at [902, 283] on input "Building System Summary" at bounding box center [898, 287] width 13 height 12
checkbox input "false"
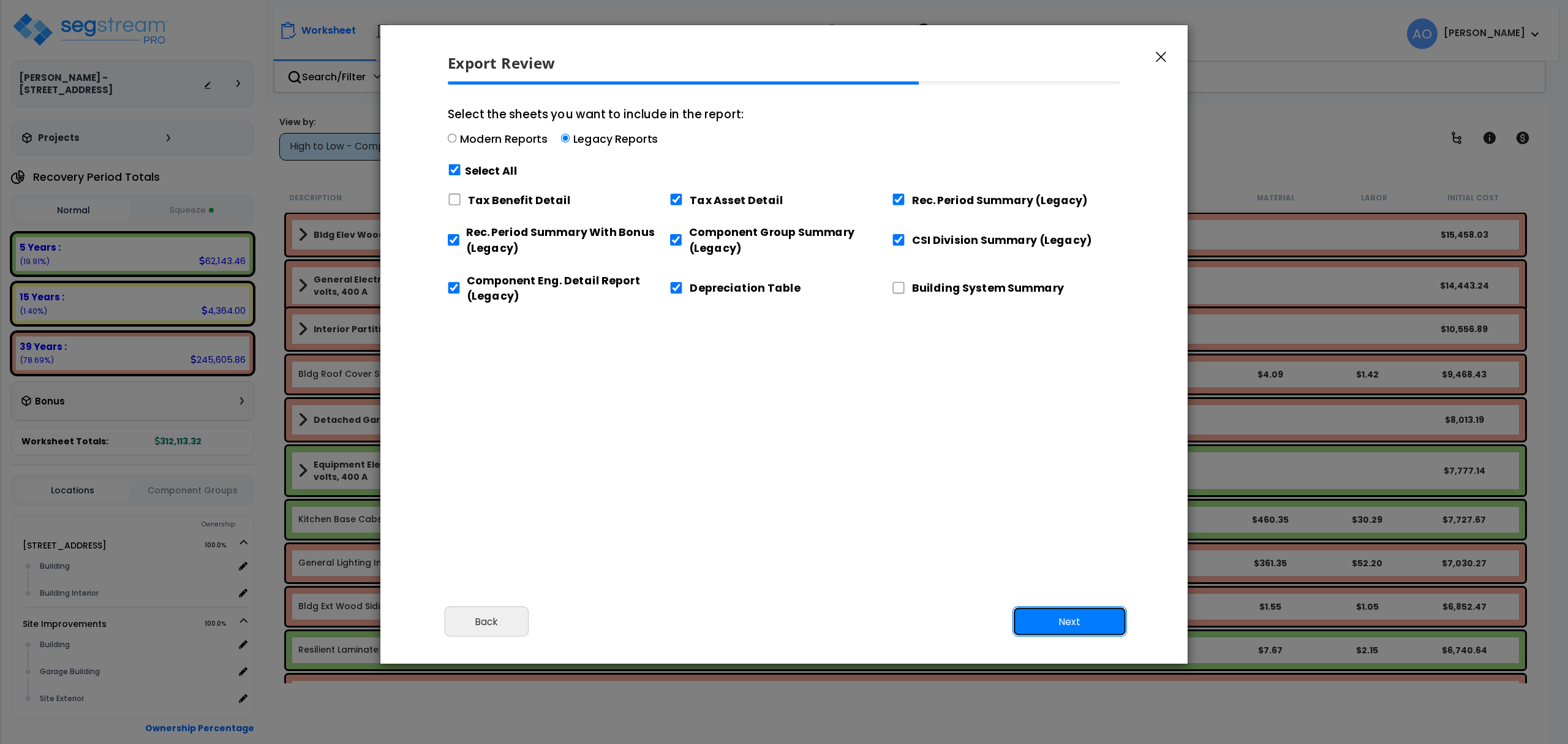
click at [1092, 617] on button "Next" at bounding box center [1069, 621] width 114 height 30
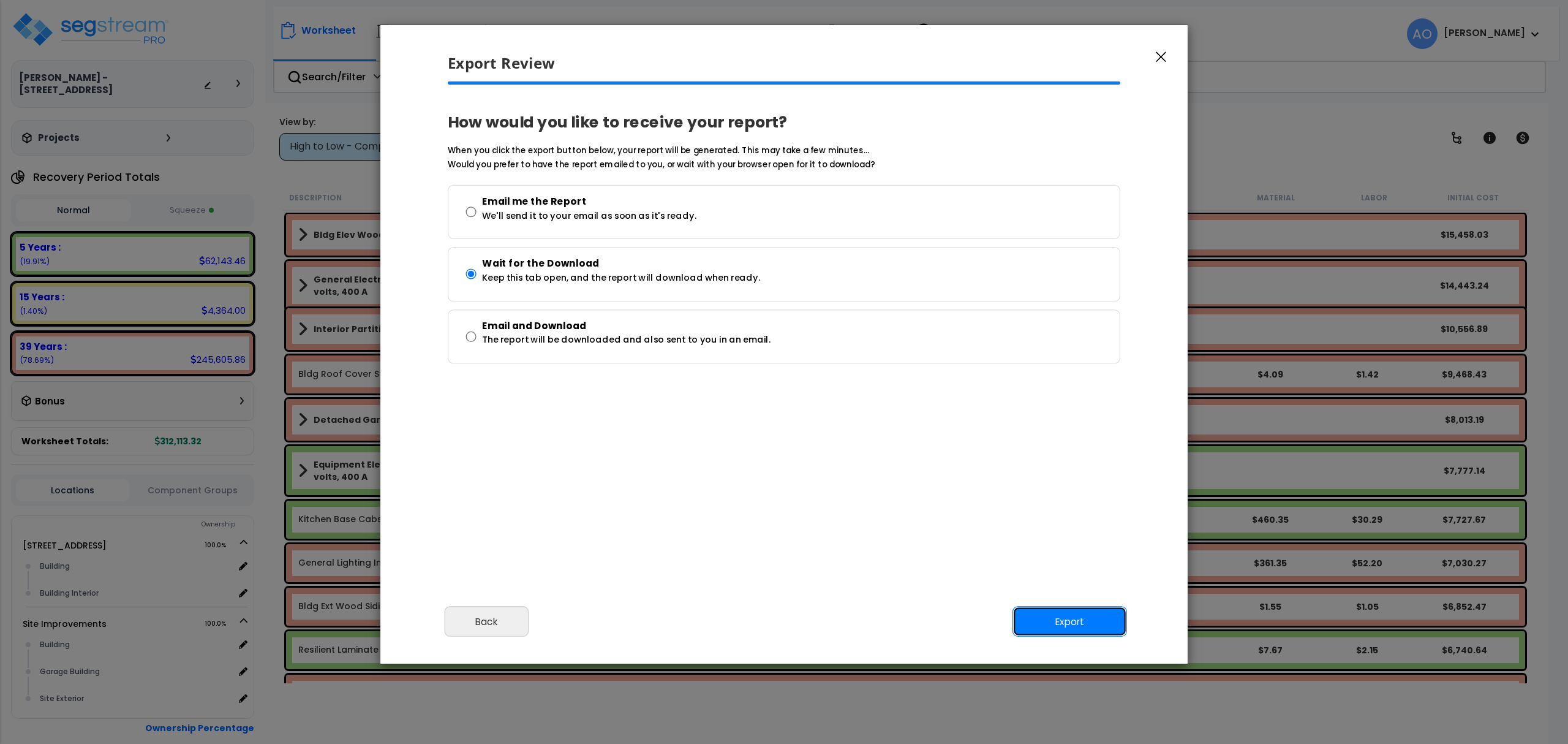
click at [1072, 623] on button "Export" at bounding box center [1069, 621] width 114 height 30
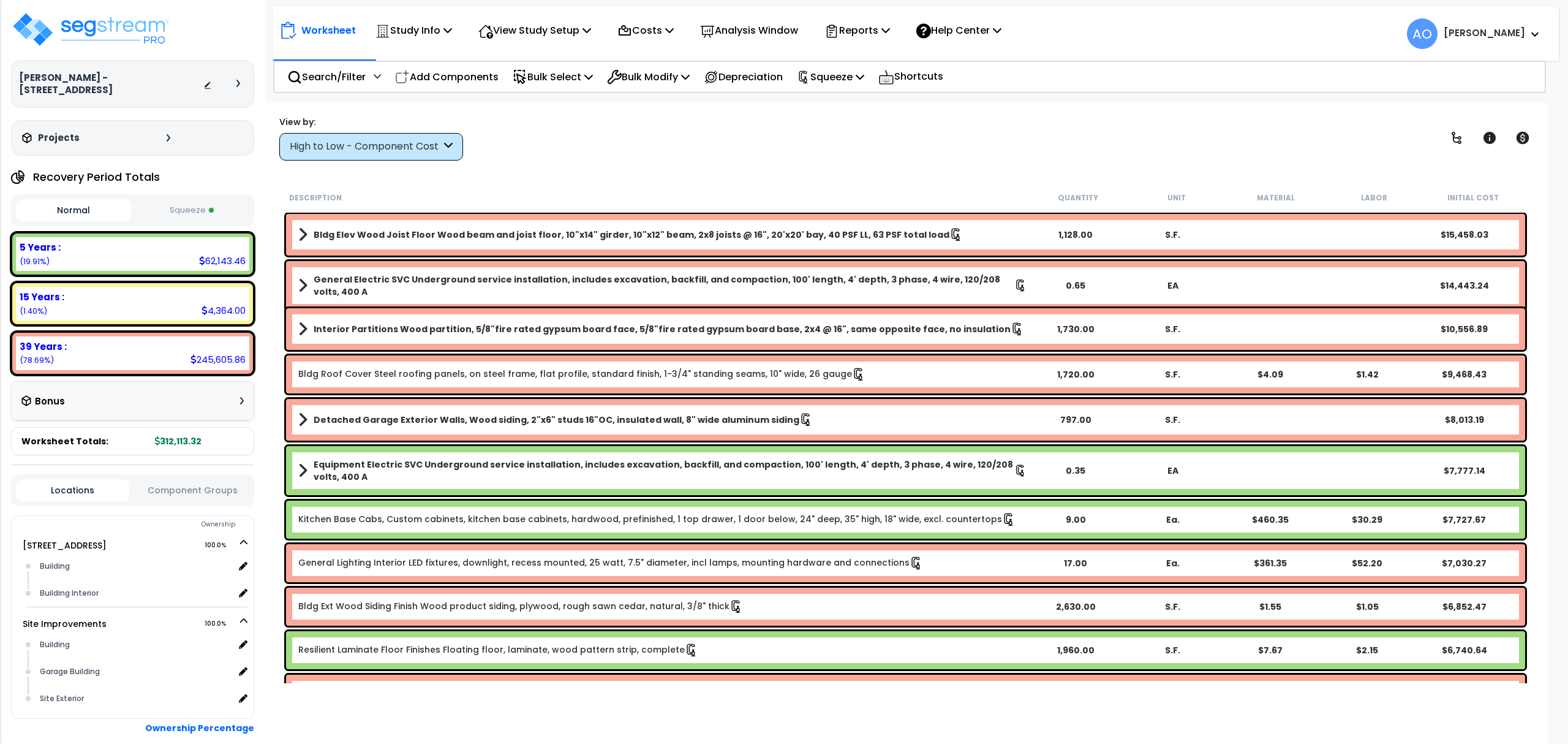
click at [1135, 71] on div "Search/Filter Additional Search / Filter Add Components Bulk Select Select By..…" at bounding box center [910, 77] width 1273 height 33
click at [132, 34] on img at bounding box center [90, 29] width 160 height 37
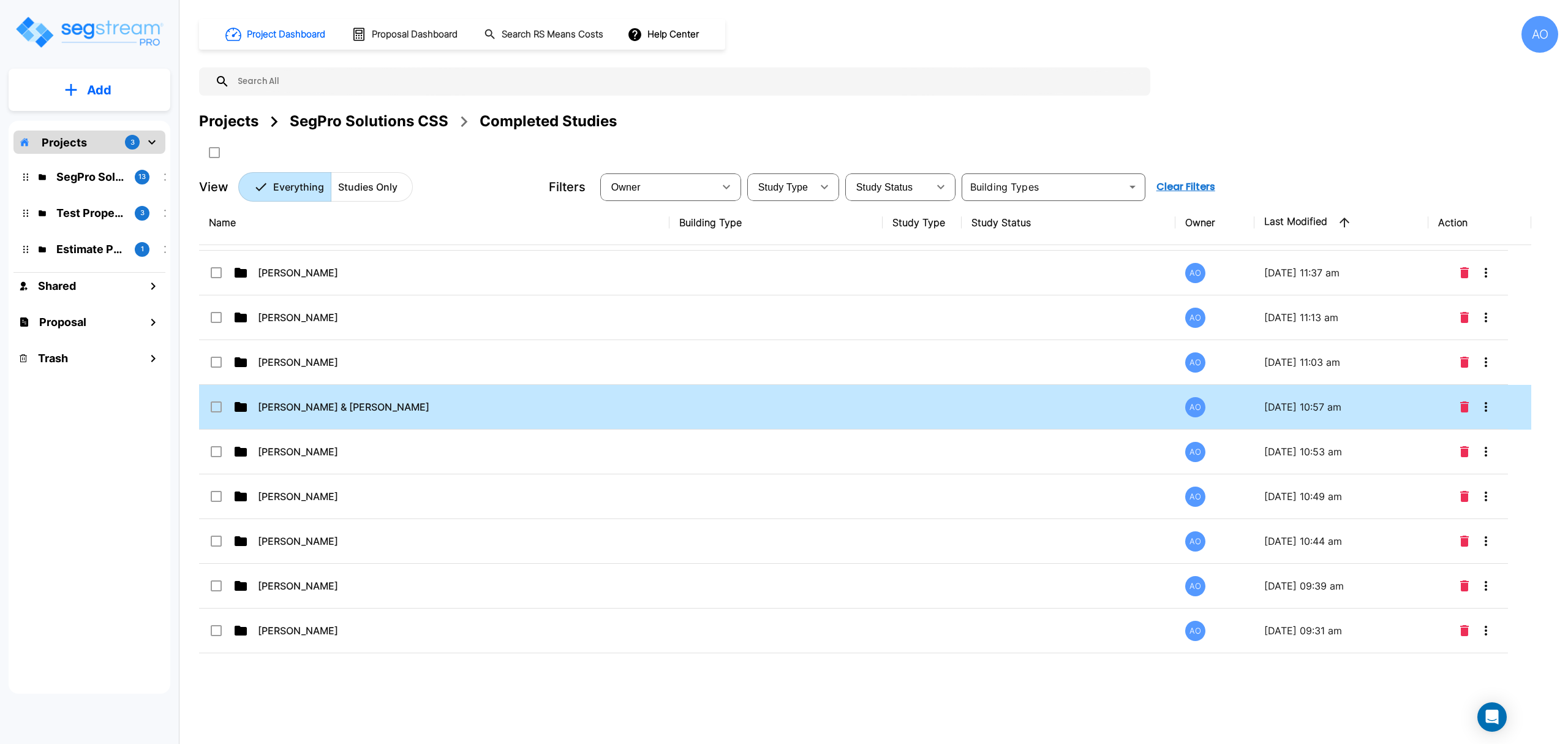
scroll to position [680, 0]
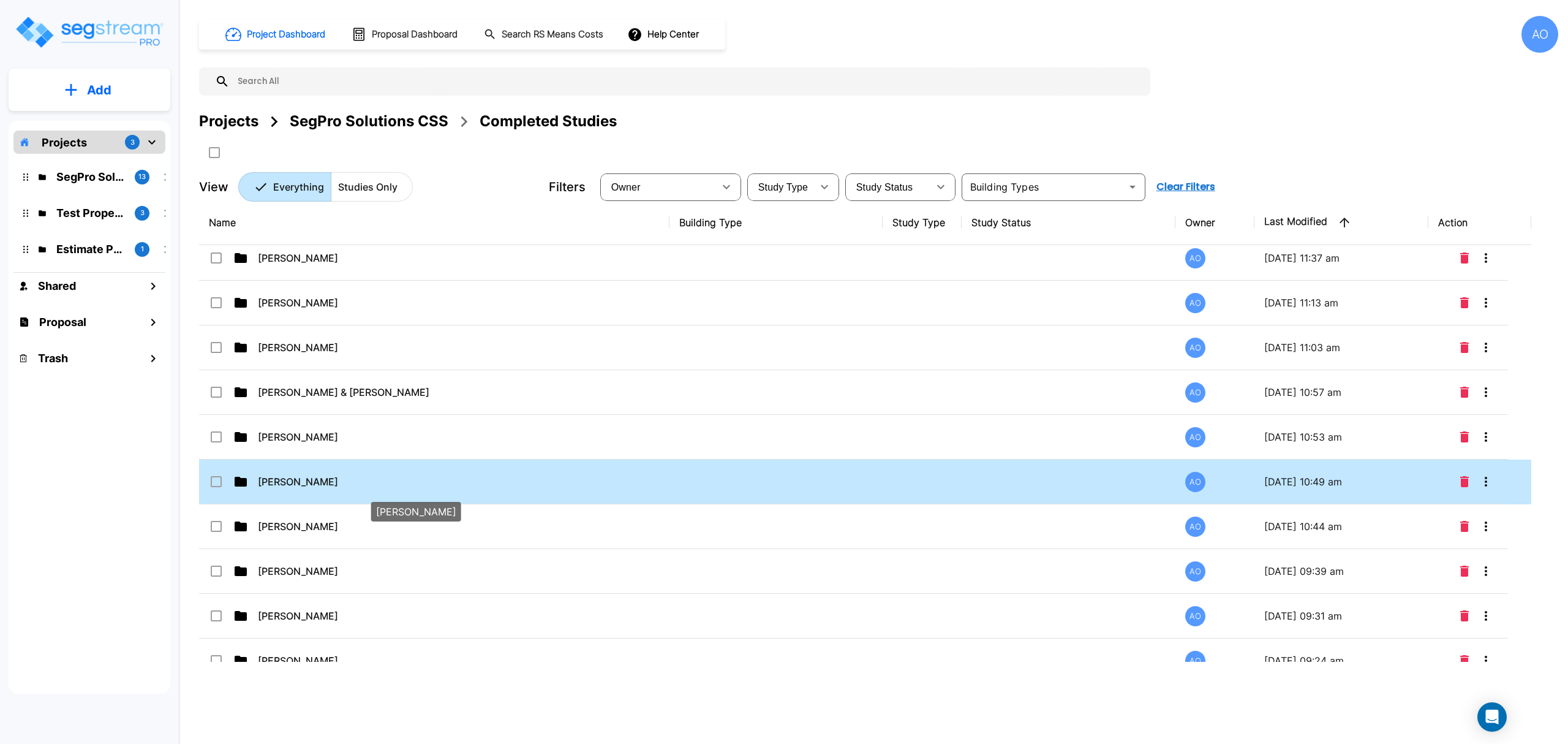
click at [341, 488] on p "[PERSON_NAME]" at bounding box center [409, 481] width 303 height 15
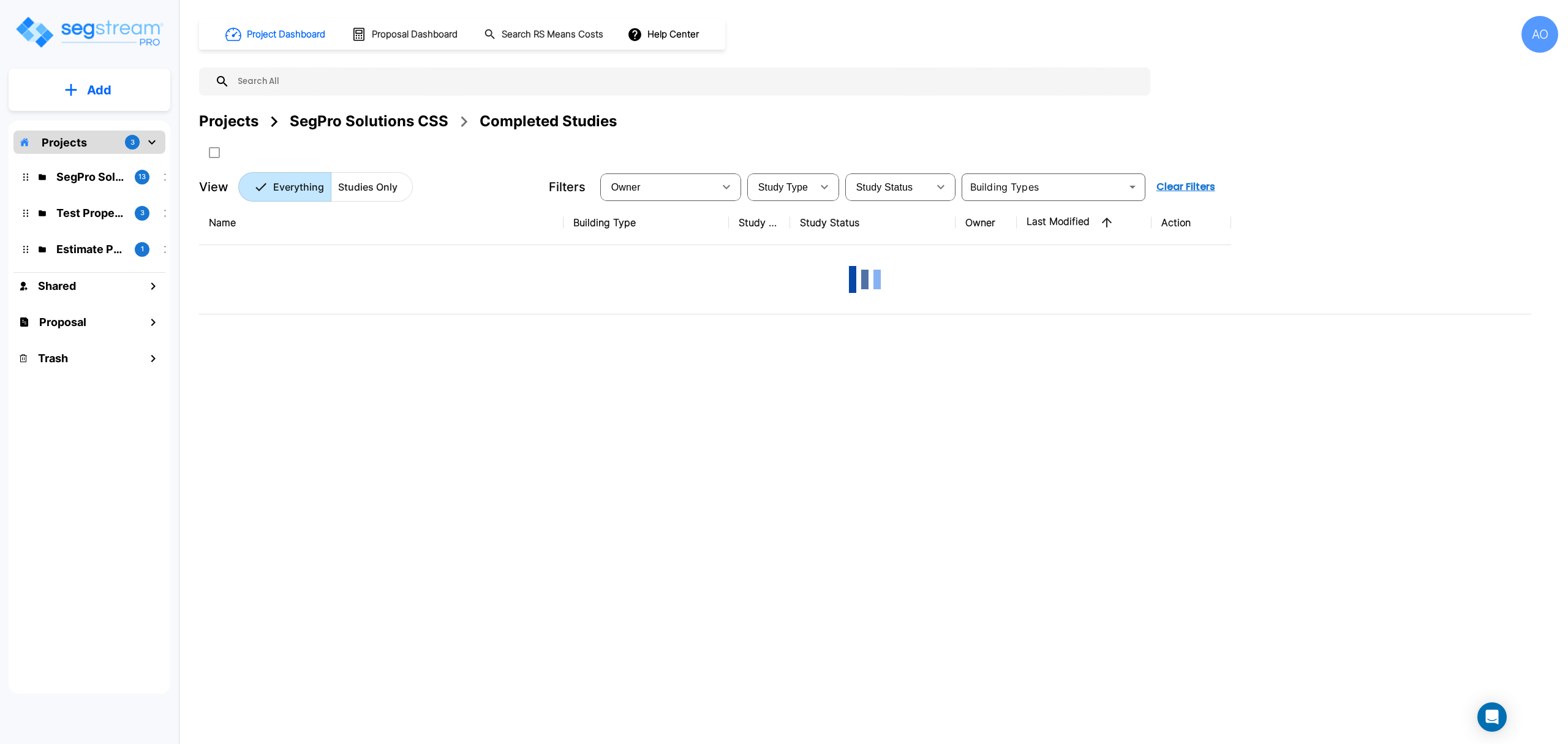
scroll to position [0, 0]
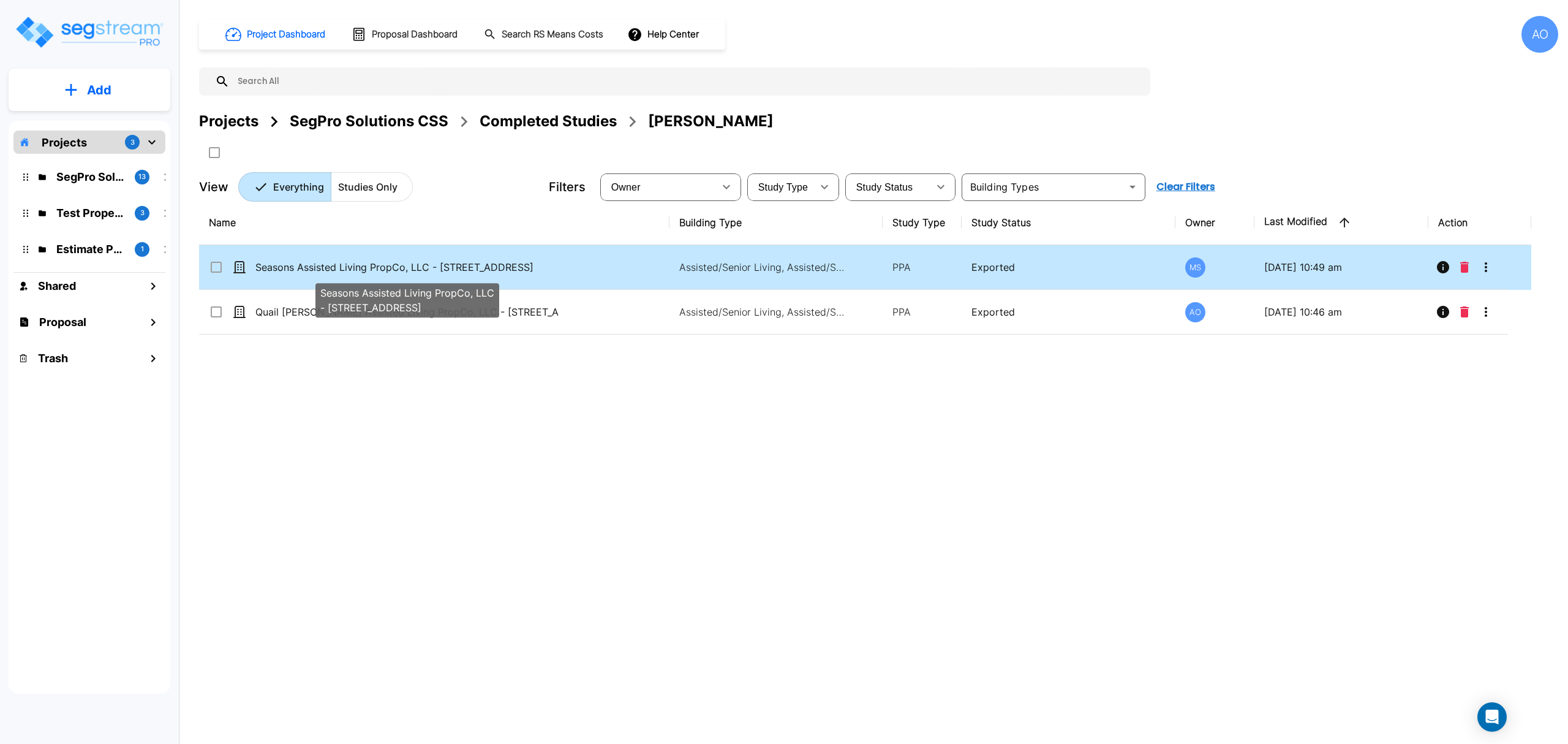
click at [272, 272] on p "Seasons Assisted Living PropCo, LLC - [STREET_ADDRESS]" at bounding box center [407, 267] width 303 height 15
checkbox input "true"
click at [272, 272] on p "Seasons Assisted Living PropCo, LLC - [STREET_ADDRESS]" at bounding box center [407, 267] width 303 height 15
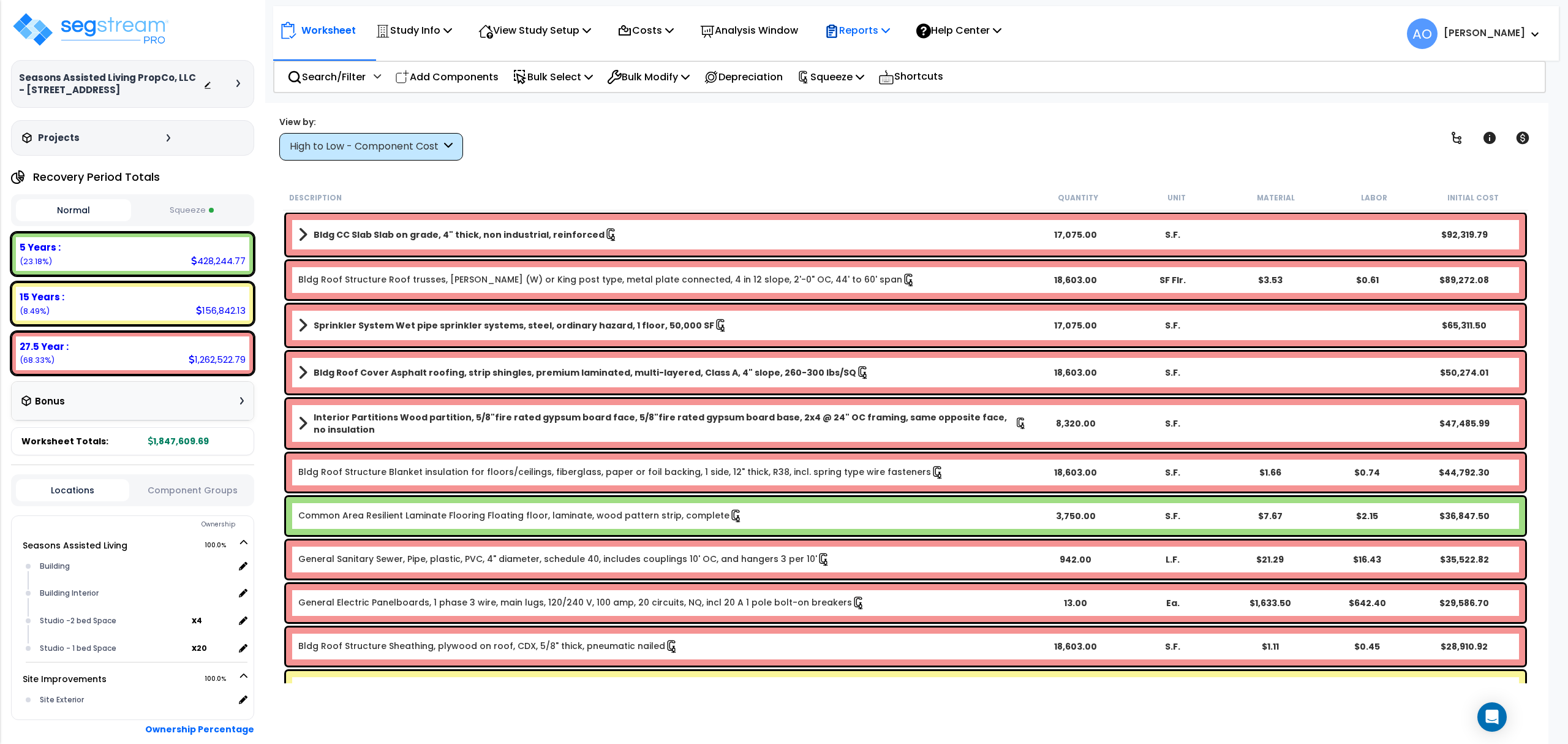
click at [875, 27] on p "Reports" at bounding box center [857, 30] width 65 height 16
click at [896, 61] on link "Get Report" at bounding box center [879, 58] width 121 height 24
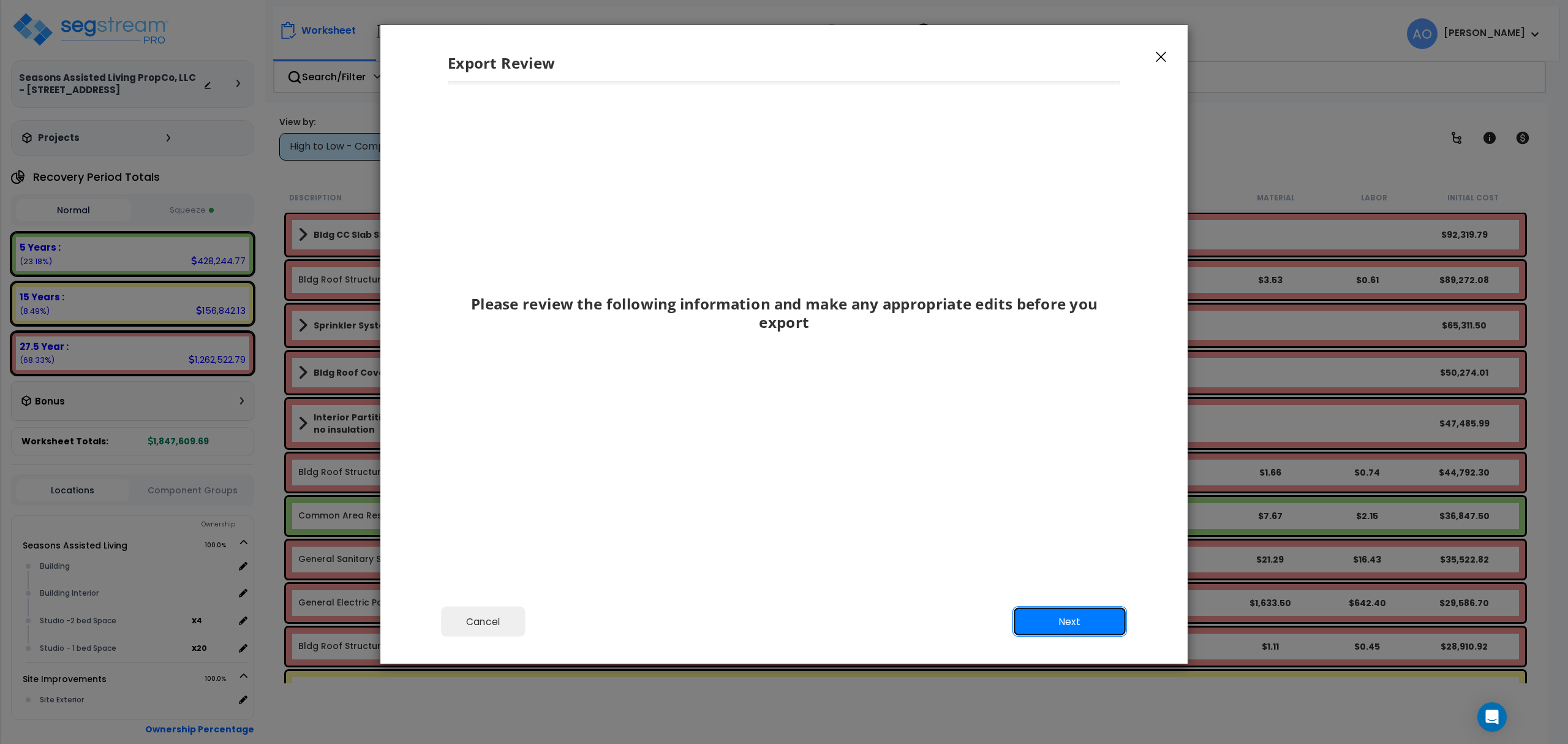
click at [1069, 610] on button "Next" at bounding box center [1069, 621] width 114 height 30
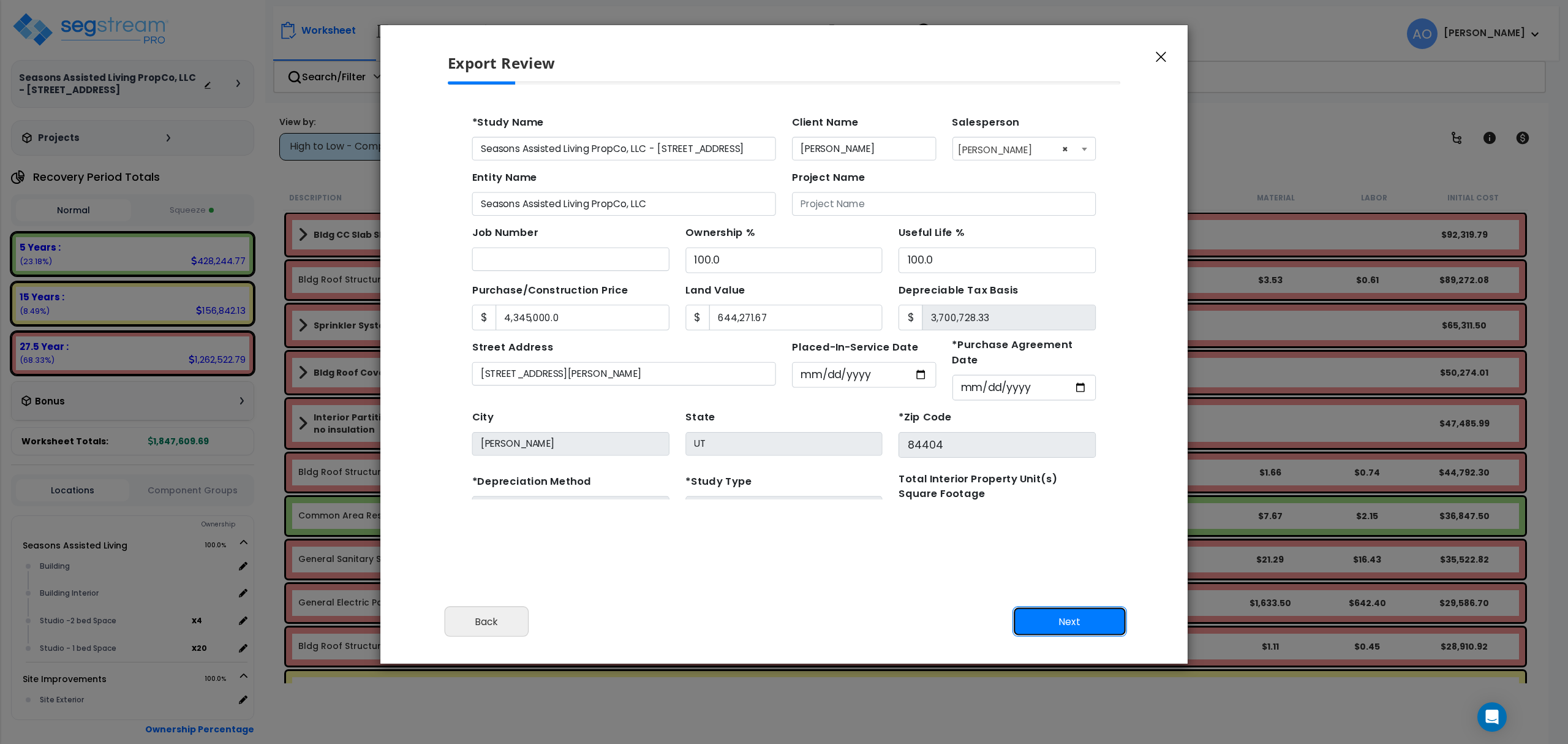
click at [1075, 625] on button "Next" at bounding box center [1069, 621] width 114 height 30
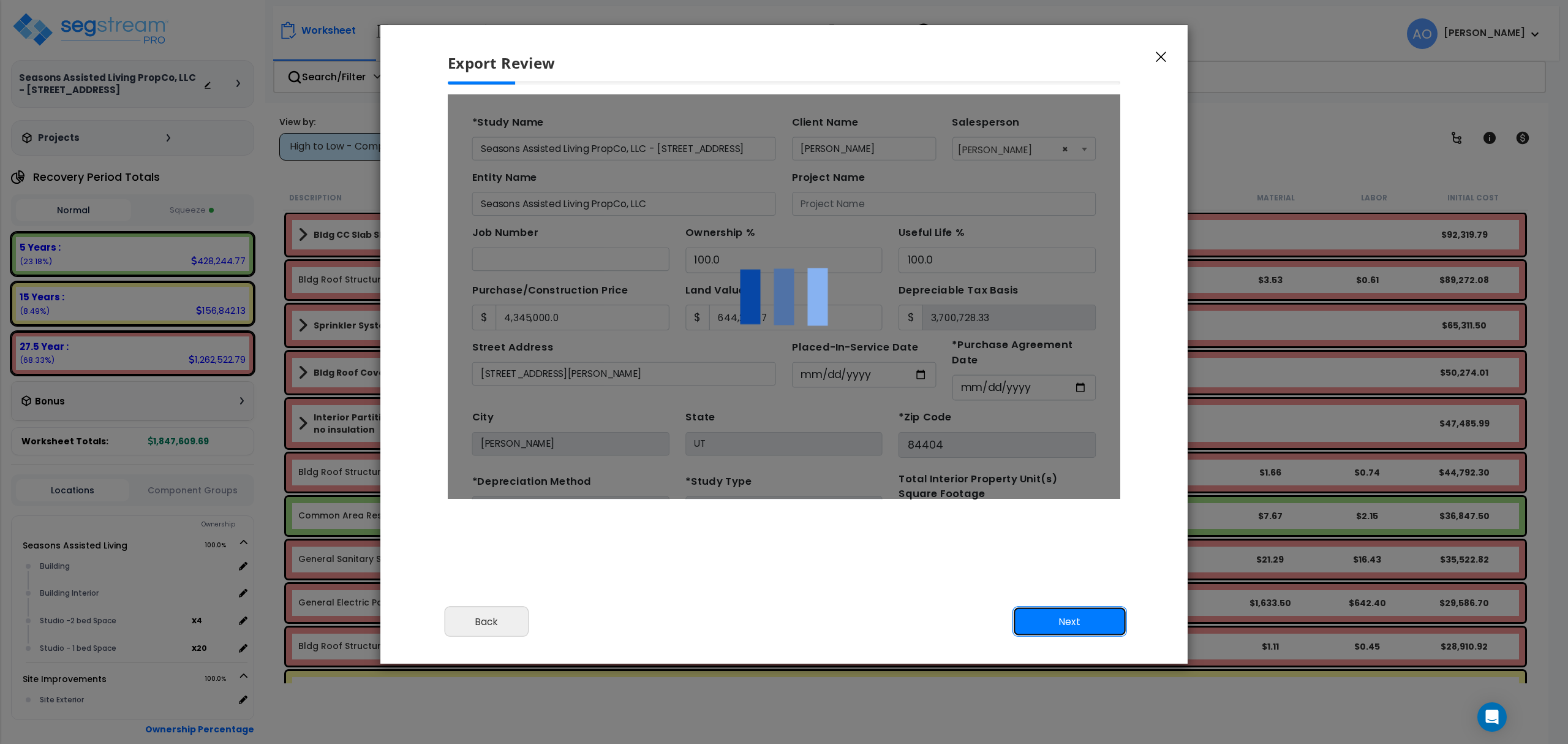
type input "4345000"
type input "644271.67"
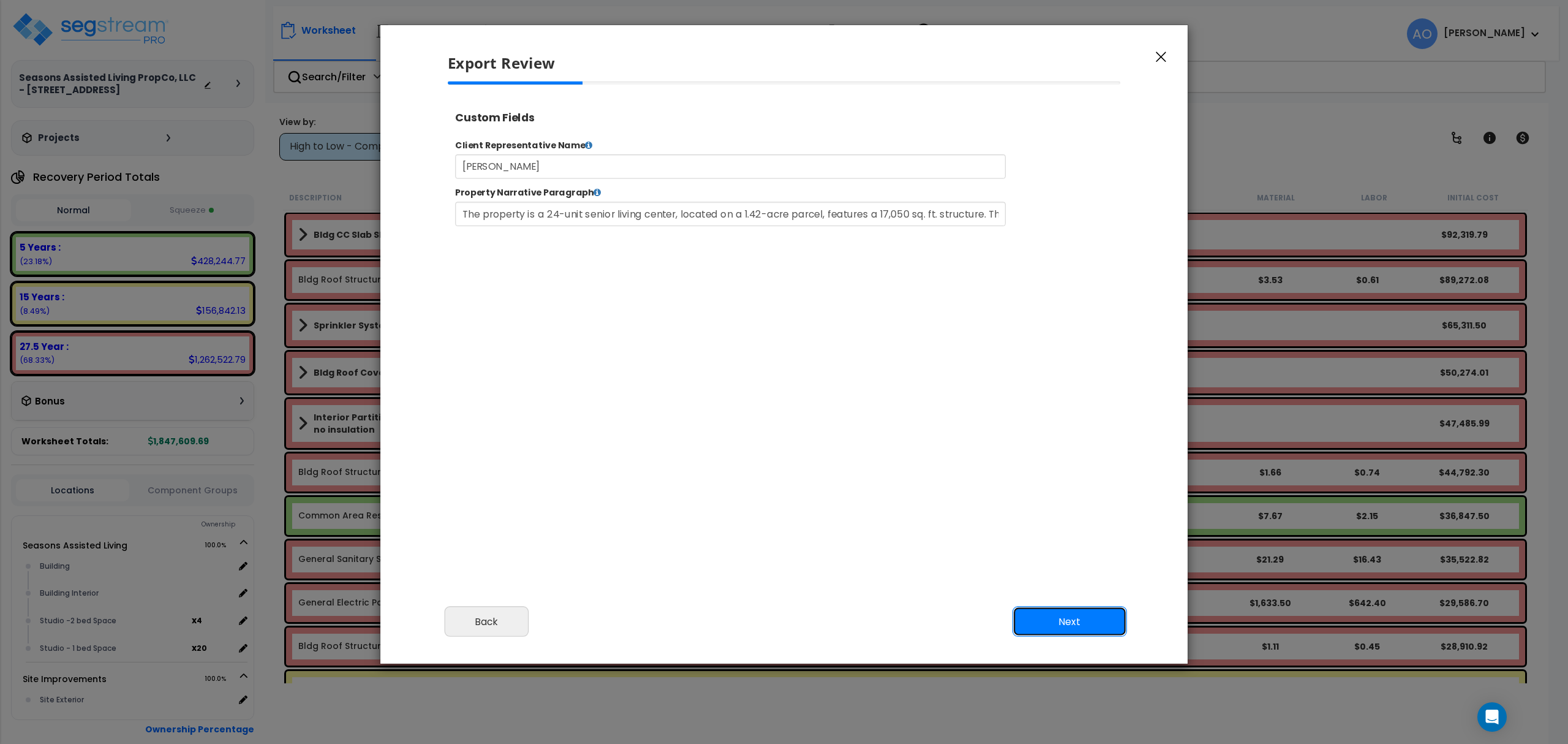
click at [1079, 630] on button "Next" at bounding box center [1069, 621] width 114 height 30
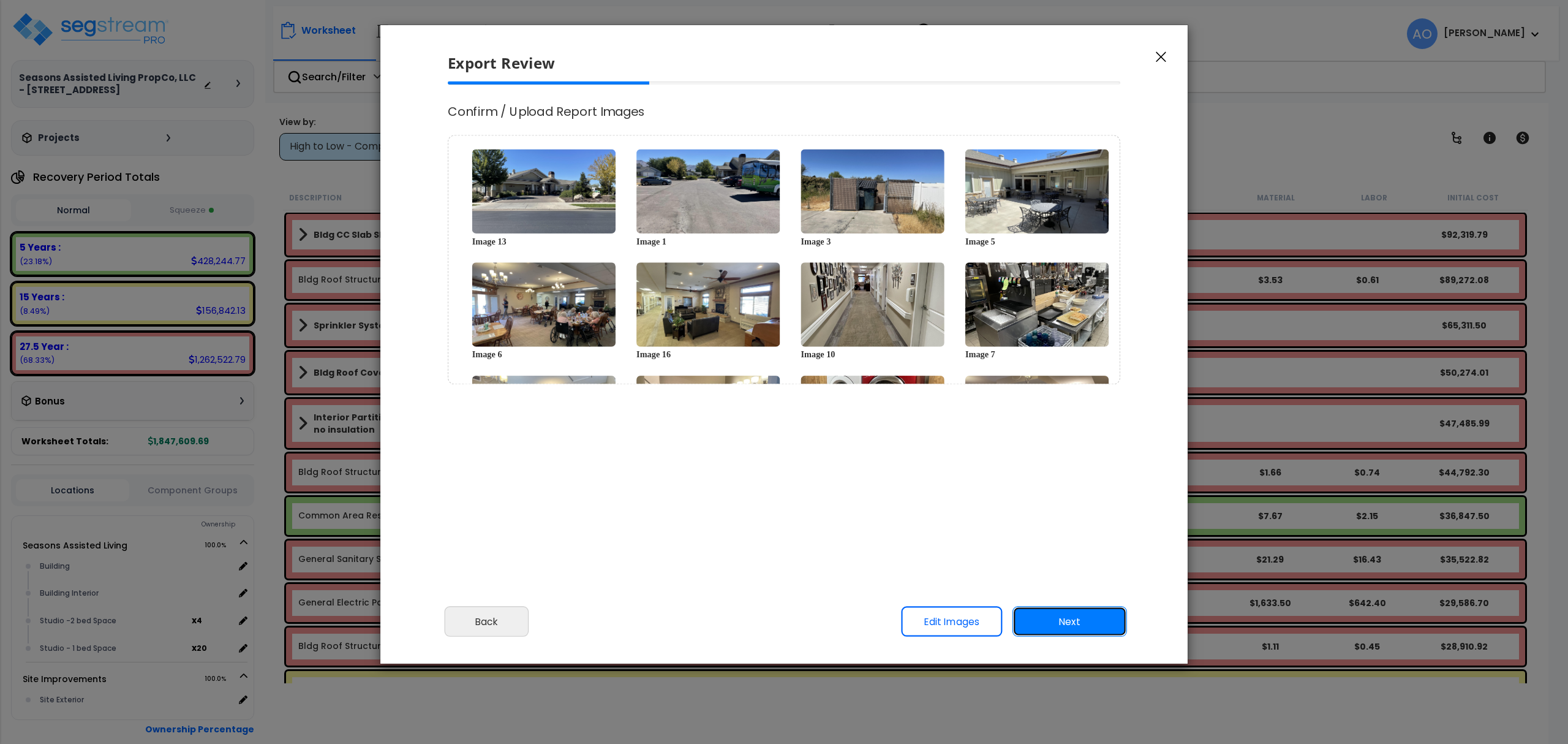
click at [1079, 626] on button "Next" at bounding box center [1069, 621] width 114 height 30
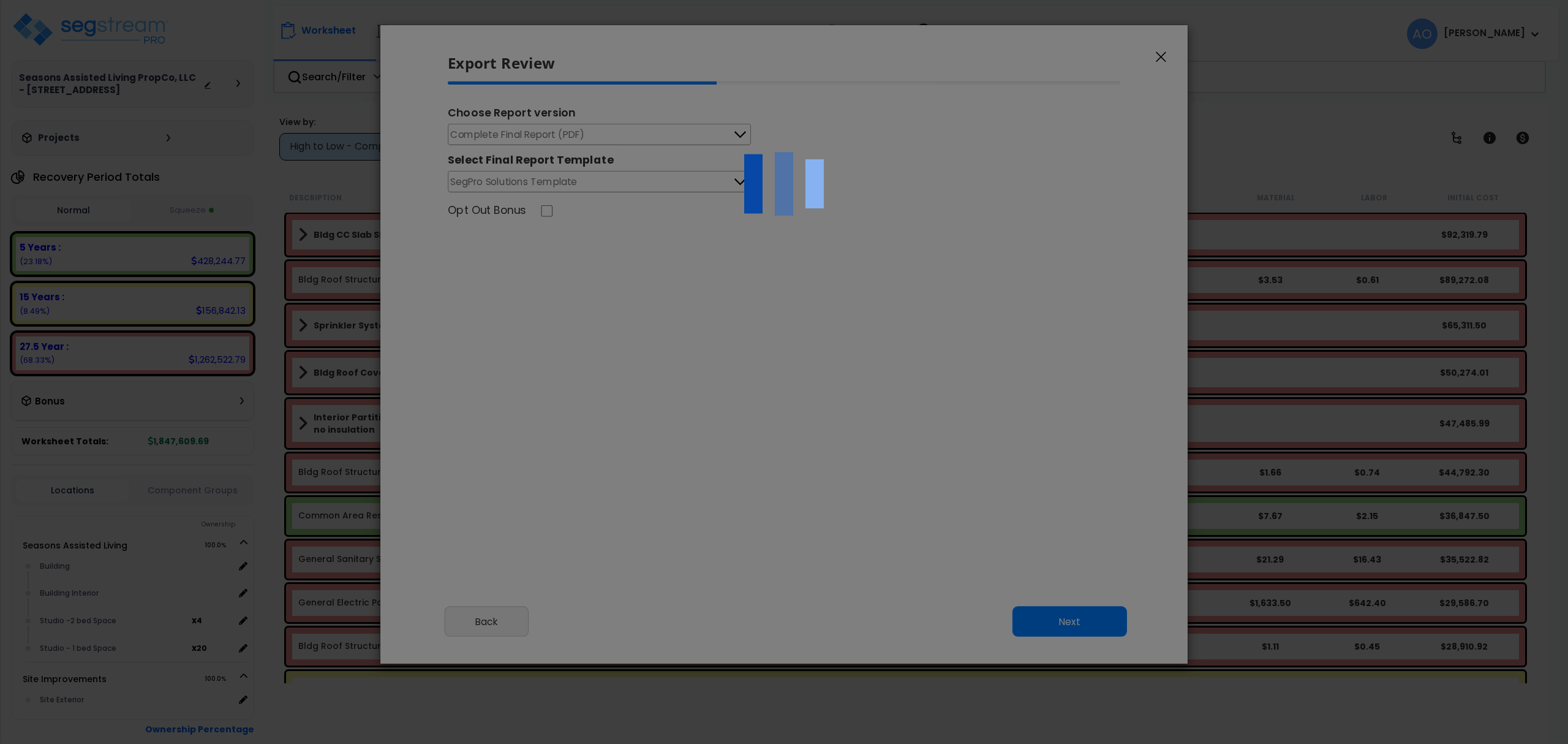
select select "2025"
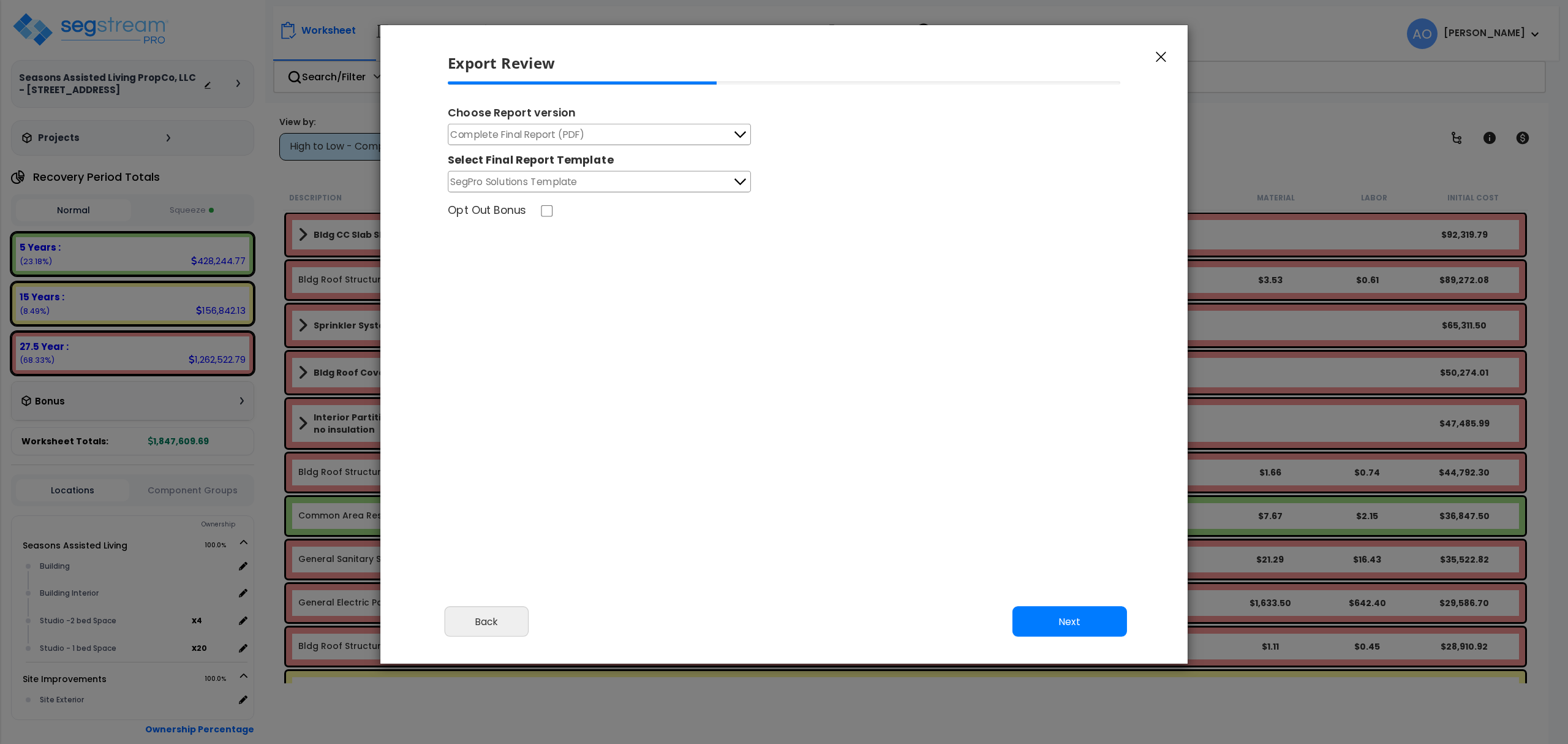
click at [591, 134] on button "Complete Final Report (PDF)" at bounding box center [599, 135] width 303 height 22
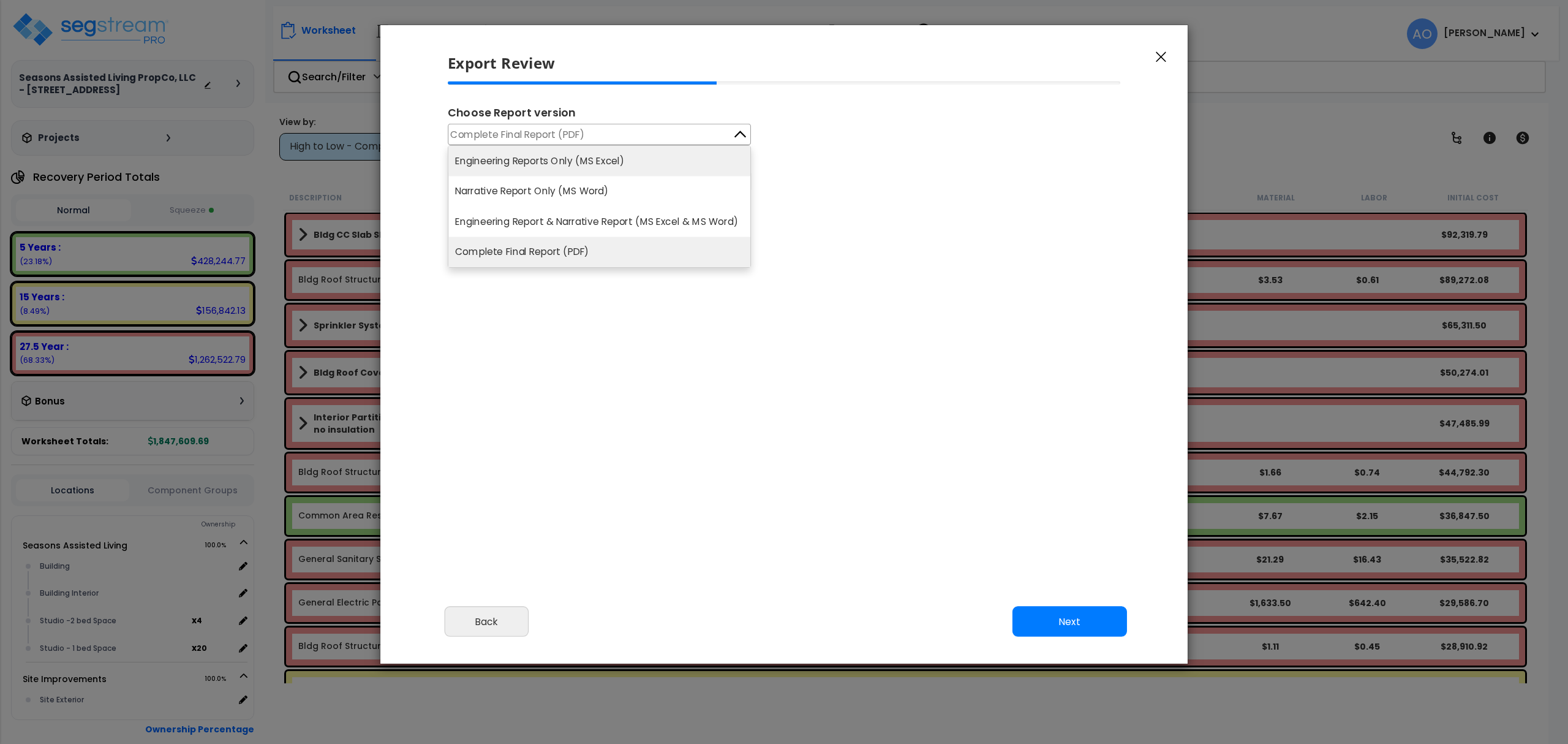
click at [594, 163] on li "Engineering Reports Only (MS Excel)" at bounding box center [599, 160] width 302 height 30
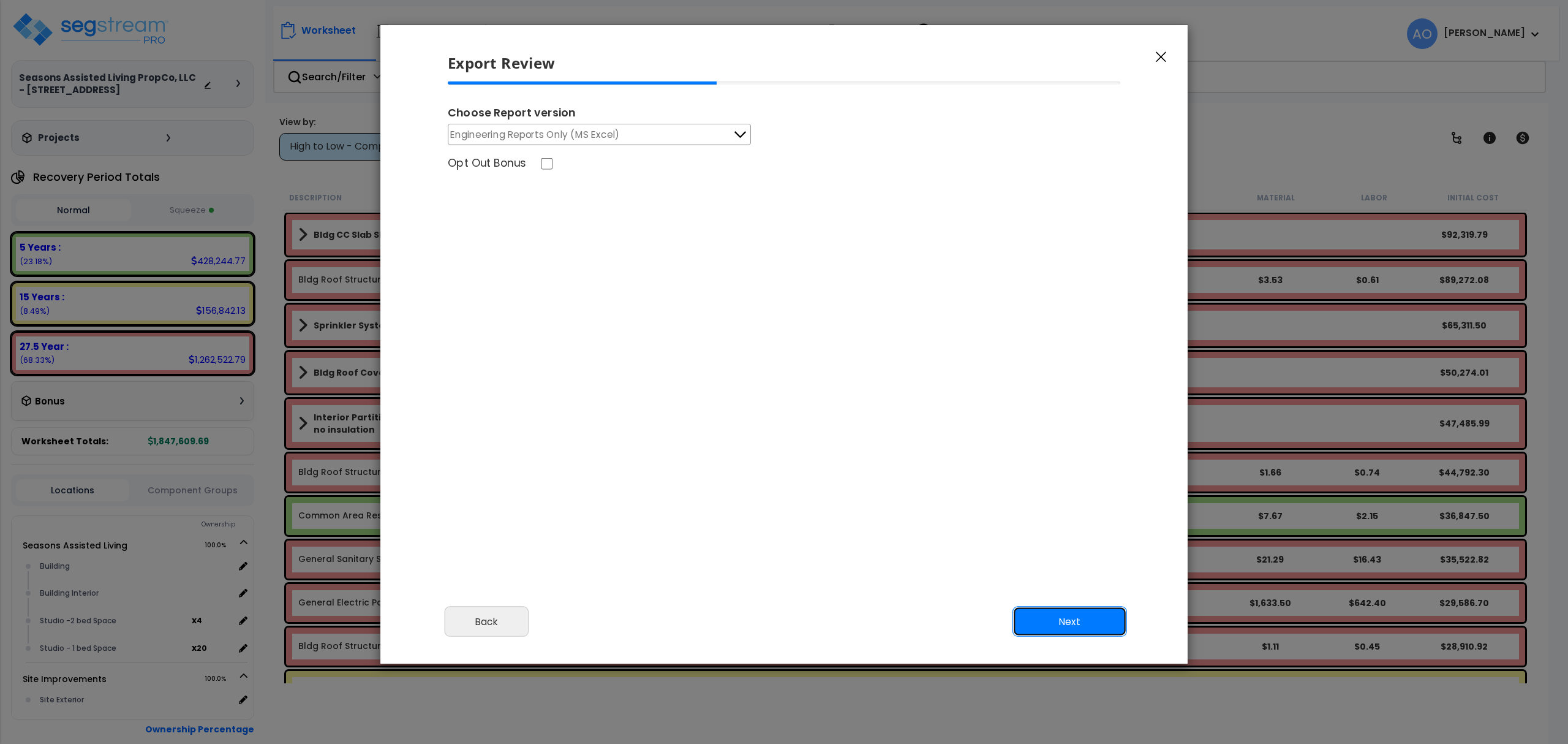
click at [1045, 616] on button "Next" at bounding box center [1069, 621] width 114 height 30
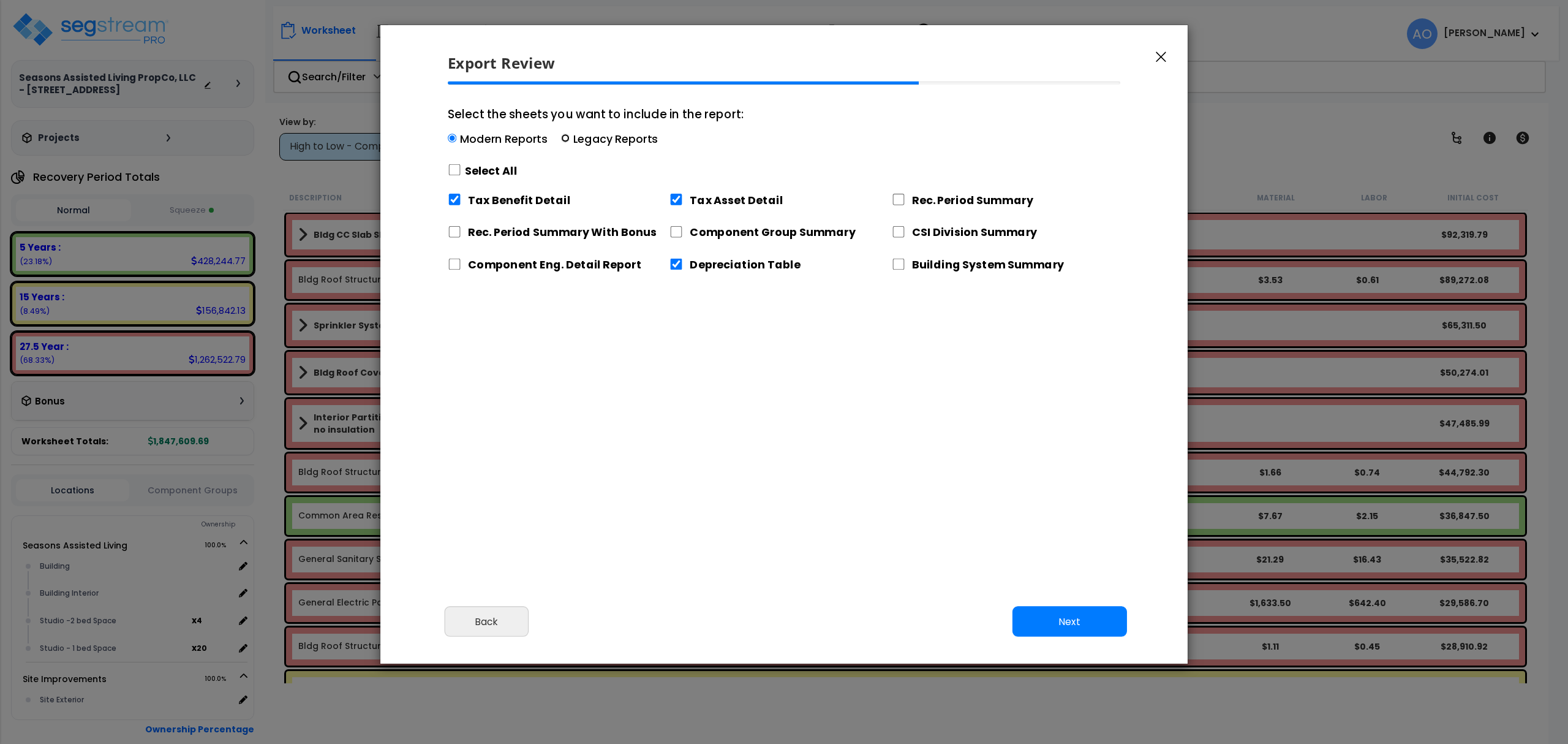
click at [563, 139] on input "Select the sheets you want to include in the report: Modern Reports Legacy Repo…" at bounding box center [565, 138] width 9 height 9
radio input "true"
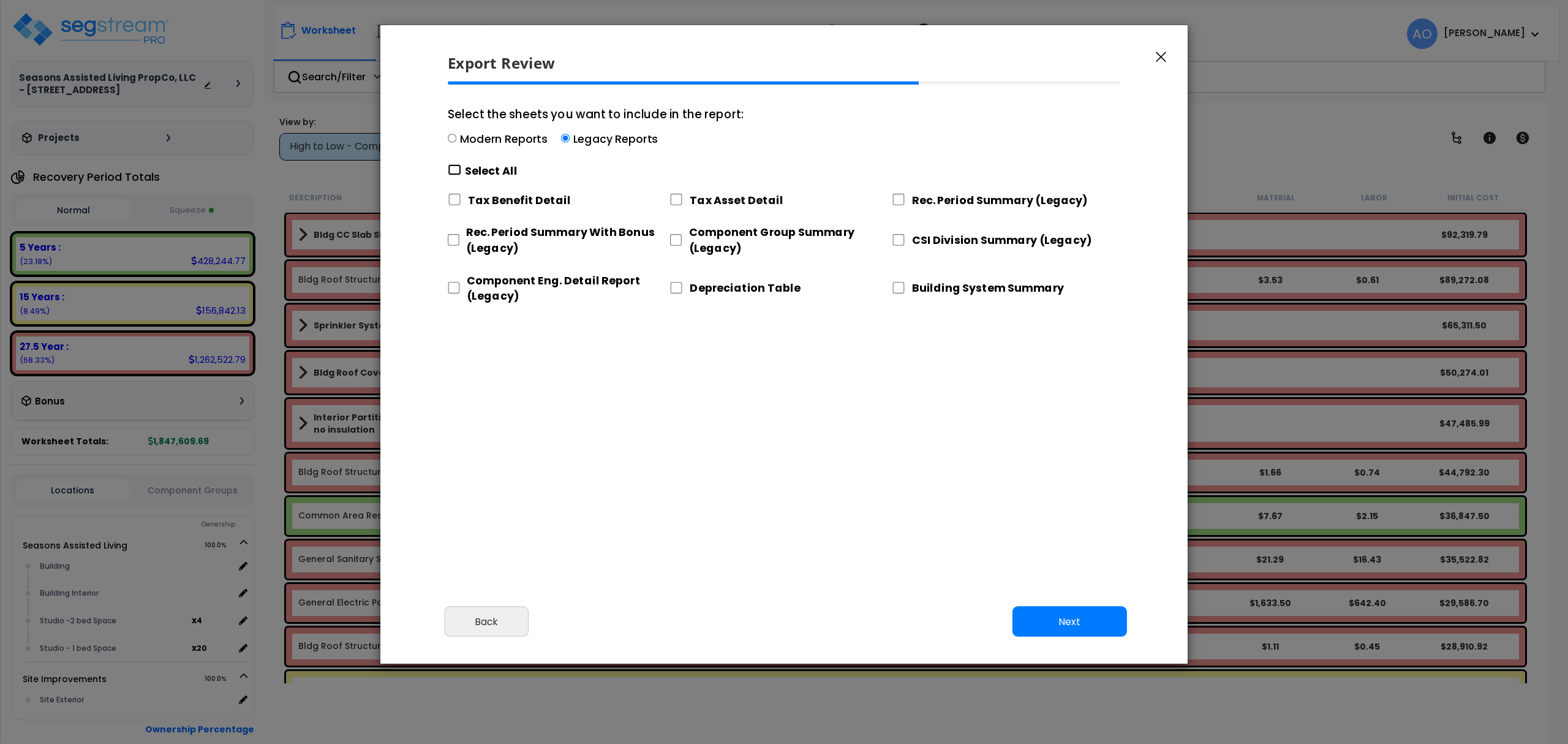
click at [457, 172] on input "Select the sheets you want to include in the report: Modern Reports Legacy Repo…" at bounding box center [454, 170] width 13 height 12
checkbox input "true"
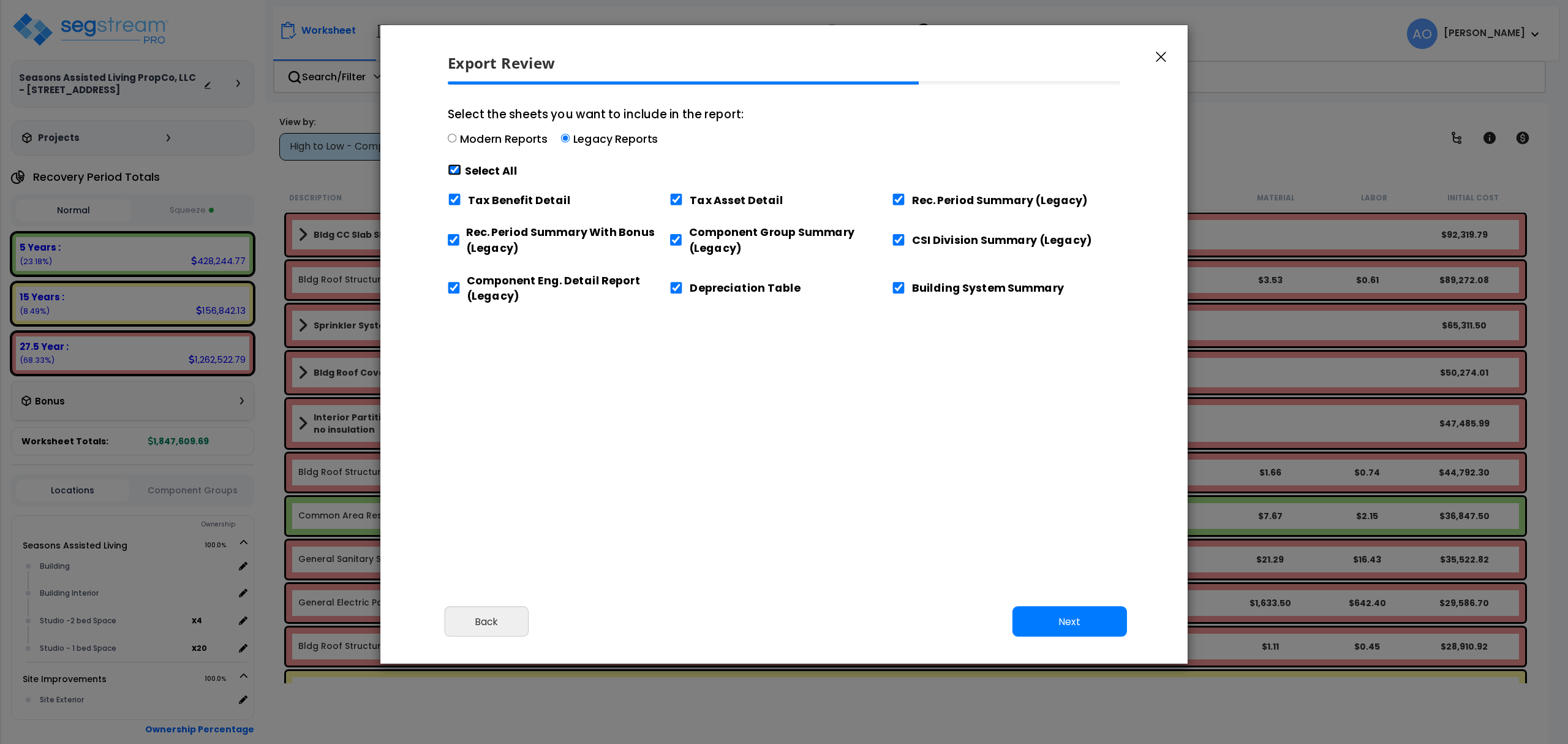
checkbox input "true"
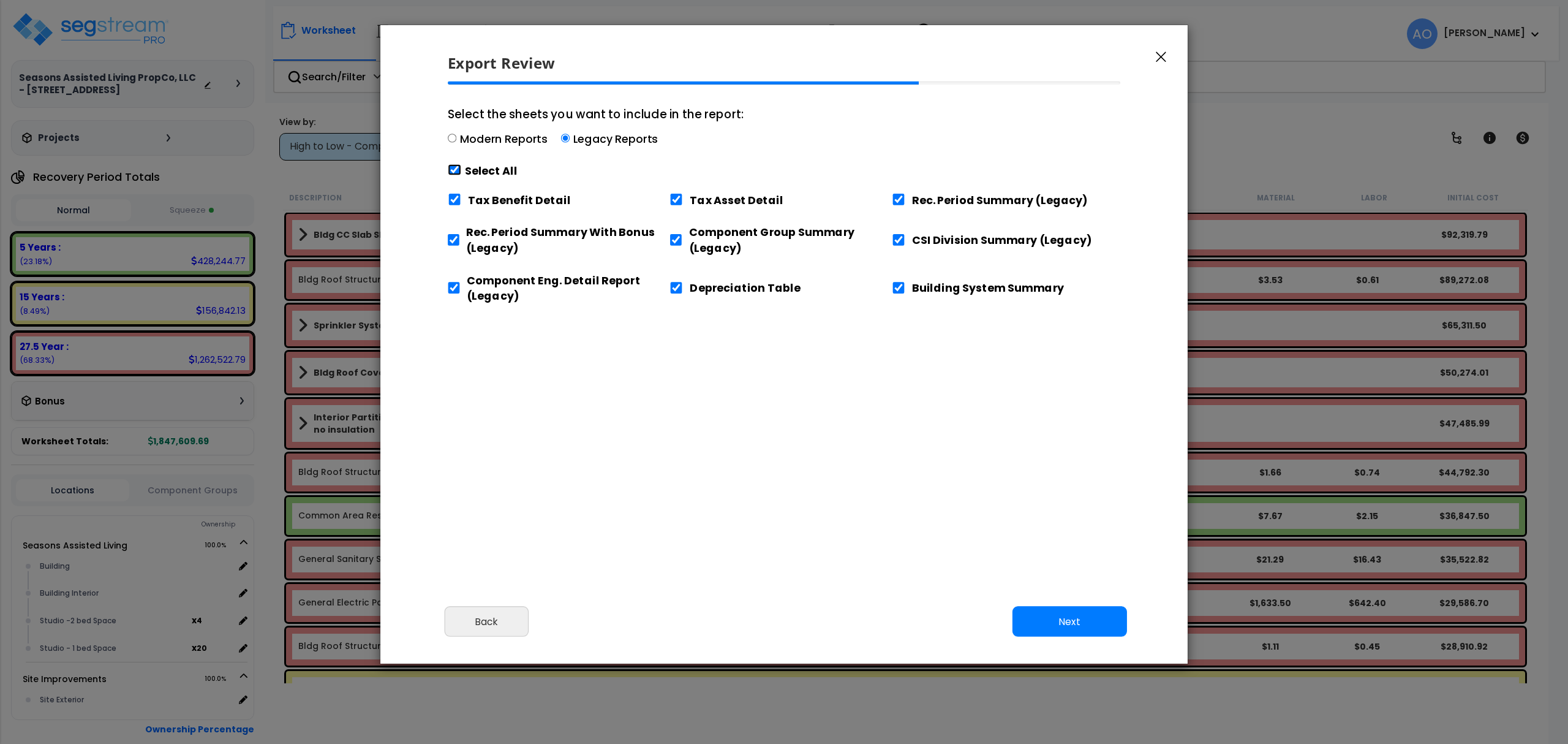
checkbox input "true"
click at [459, 199] on input "Tax Benefit Detail" at bounding box center [454, 199] width 13 height 12
checkbox input "false"
click at [897, 288] on input "Building System Summary" at bounding box center [898, 287] width 13 height 12
checkbox input "false"
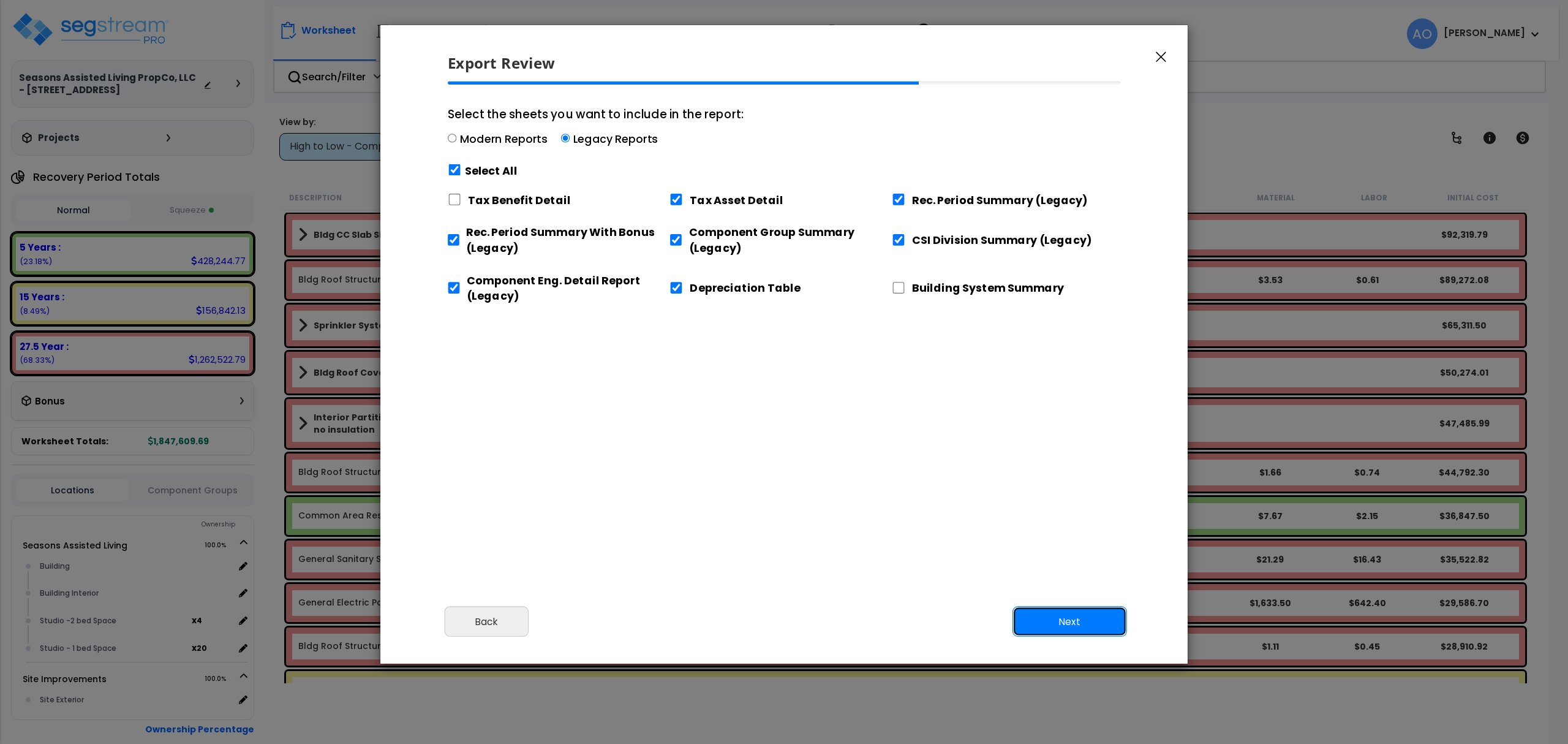
click at [1091, 621] on button "Next" at bounding box center [1069, 621] width 114 height 30
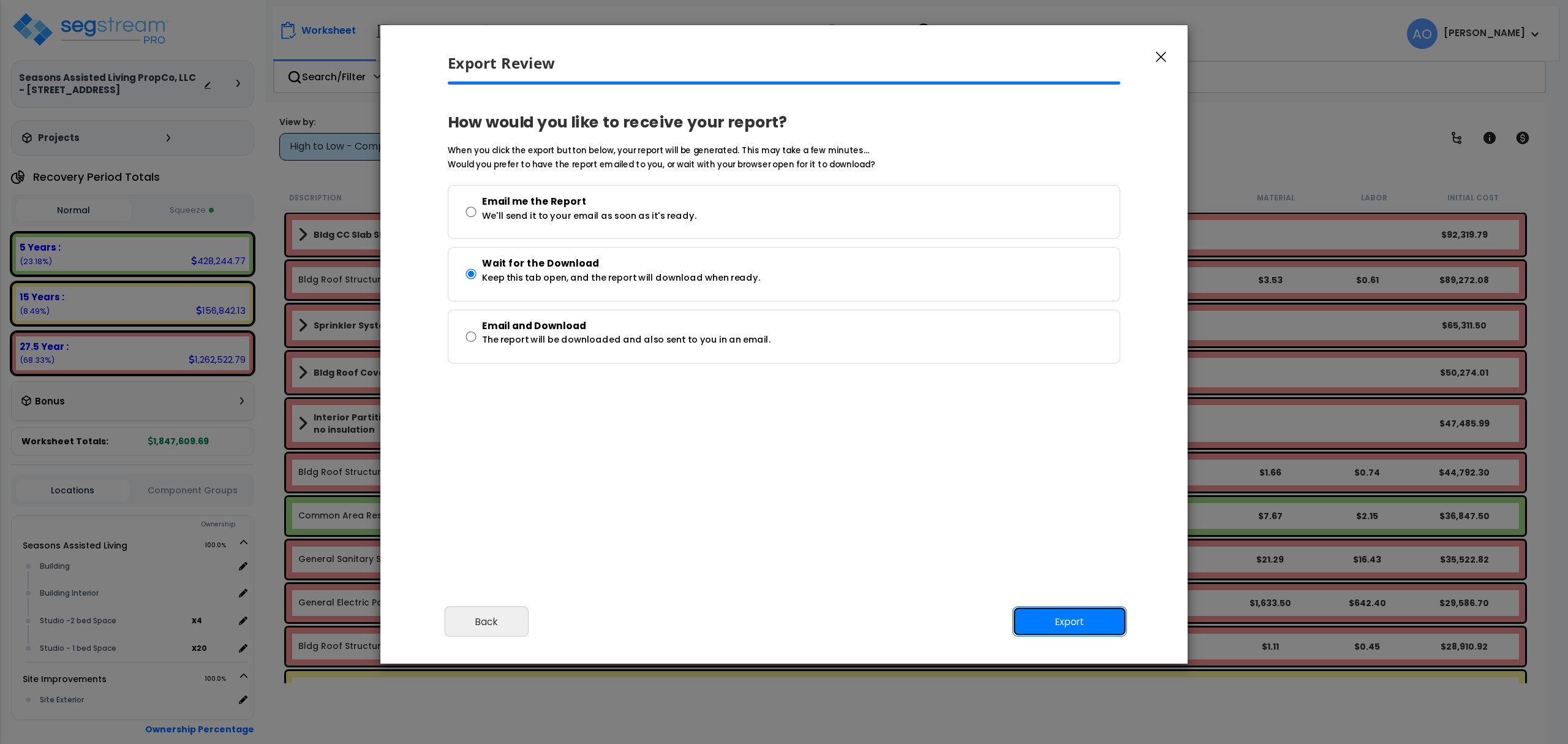
click at [1060, 616] on button "Export" at bounding box center [1069, 621] width 114 height 30
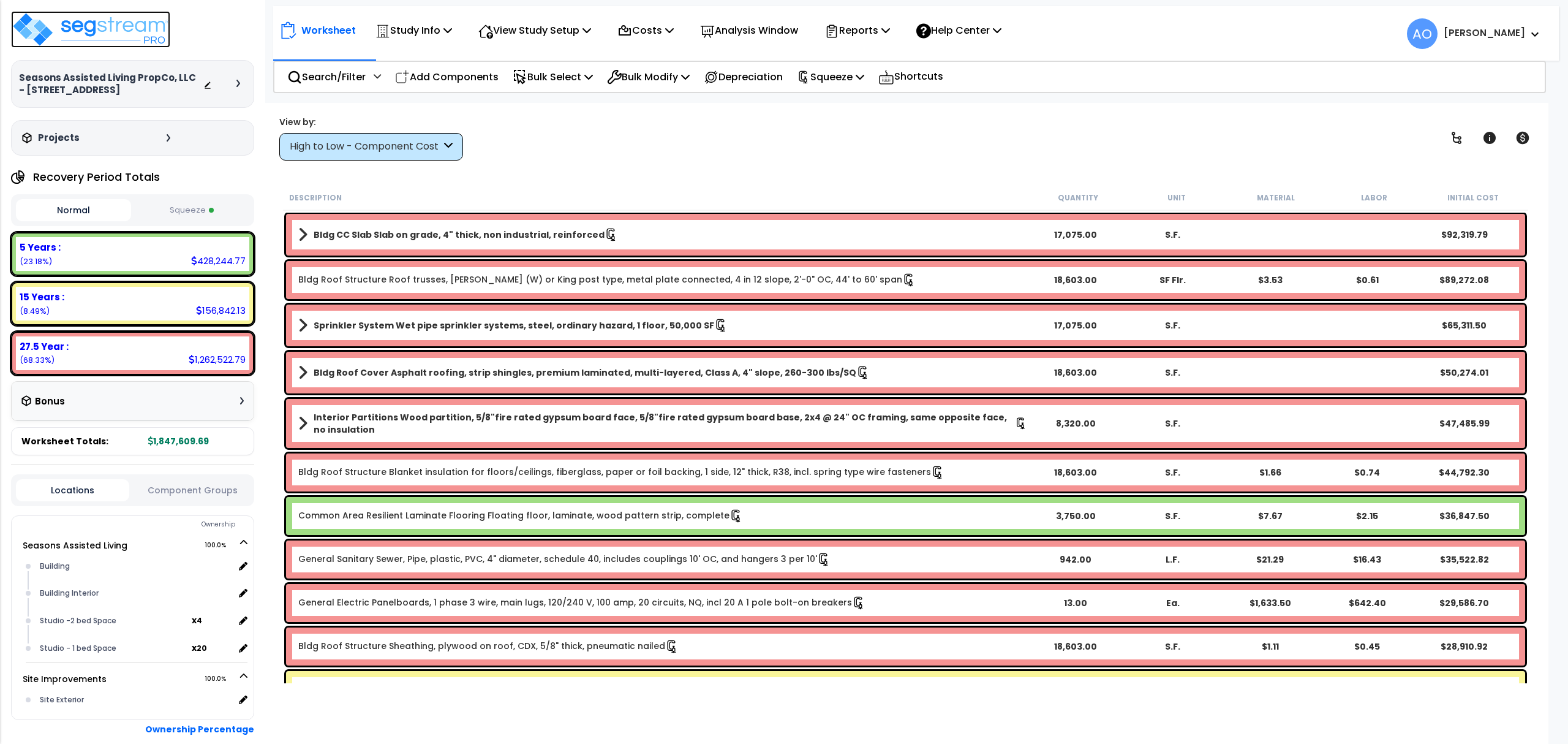
click at [103, 32] on img at bounding box center [90, 29] width 160 height 37
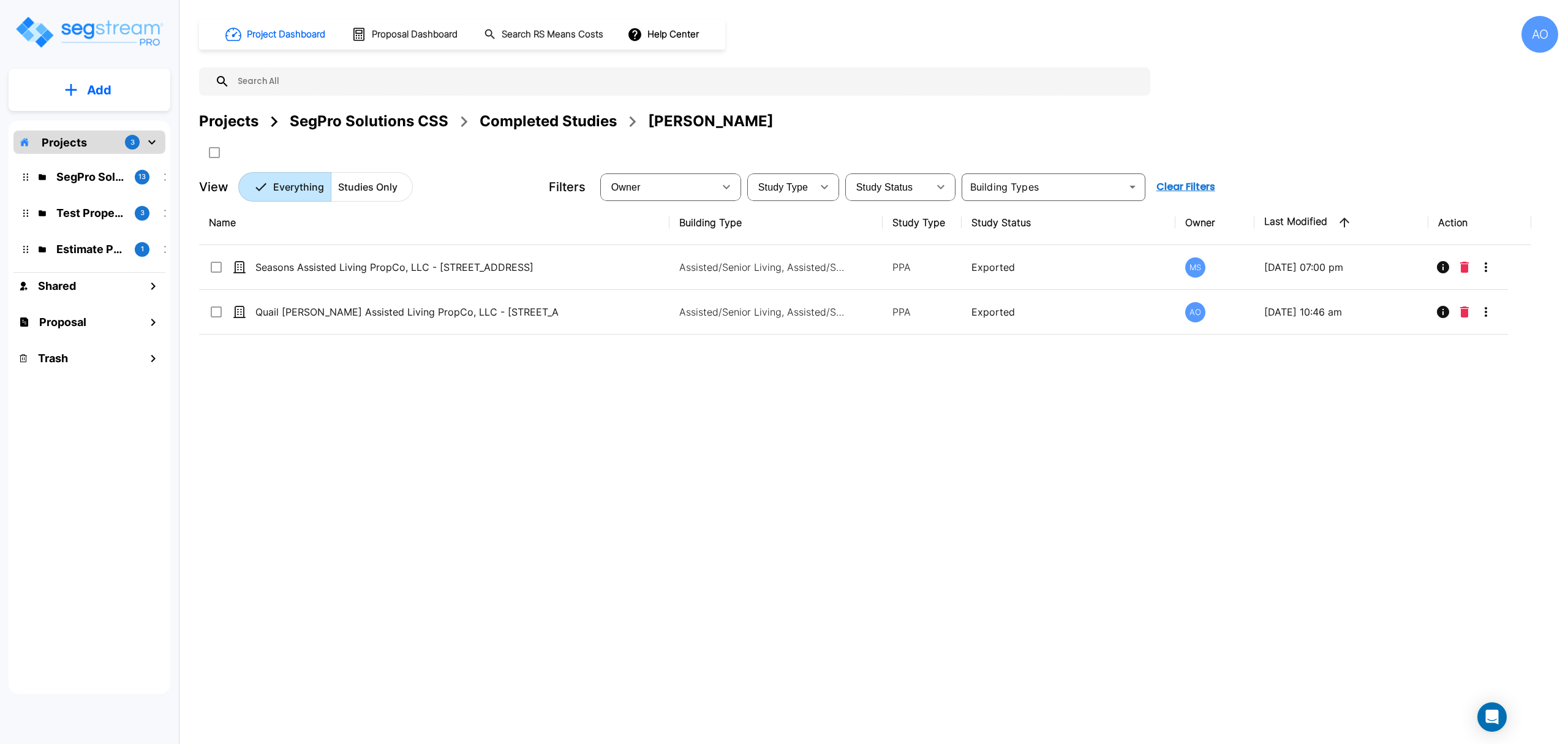
click at [537, 128] on div "Completed Studies" at bounding box center [548, 121] width 137 height 22
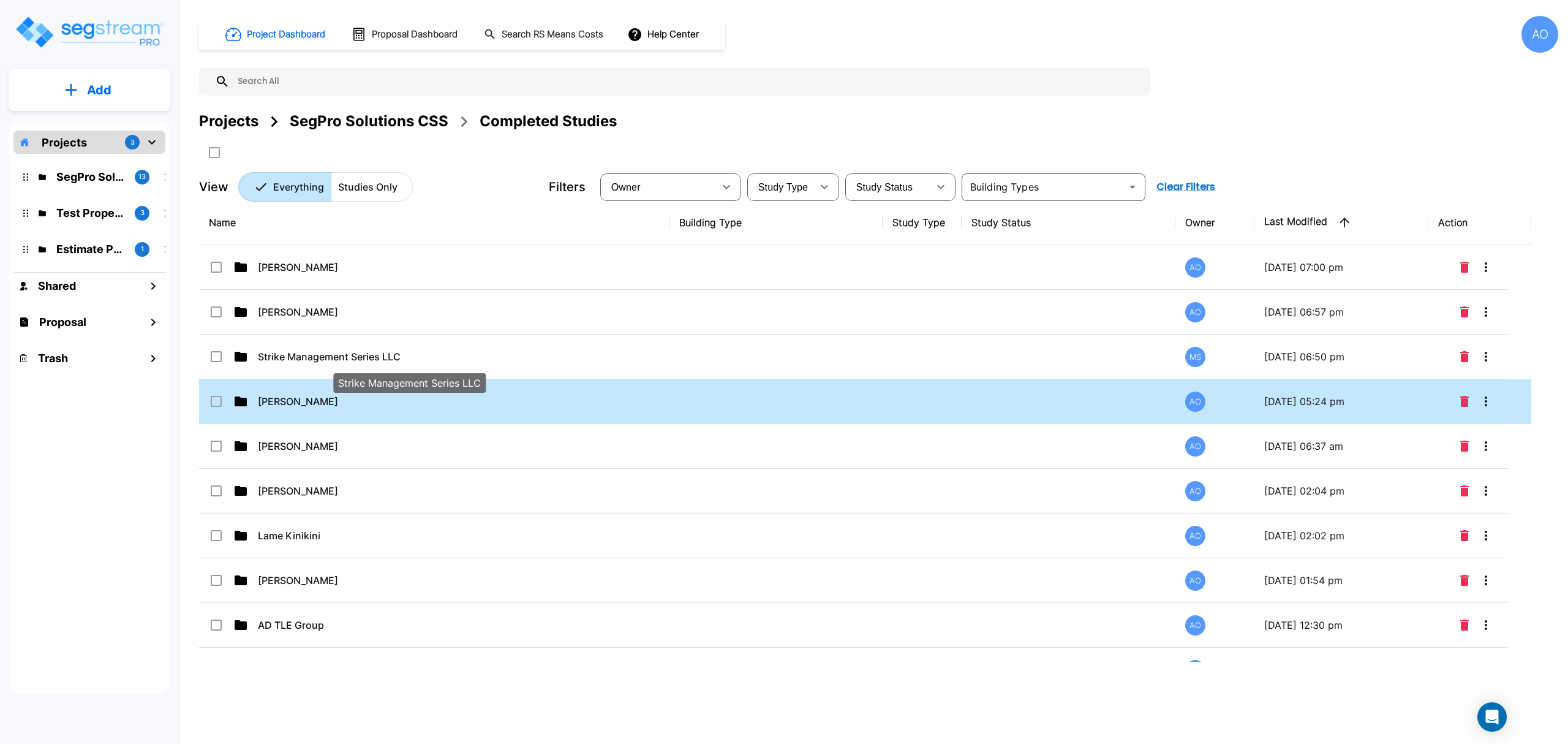
click at [343, 353] on p "Strike Management Series LLC" at bounding box center [409, 356] width 303 height 15
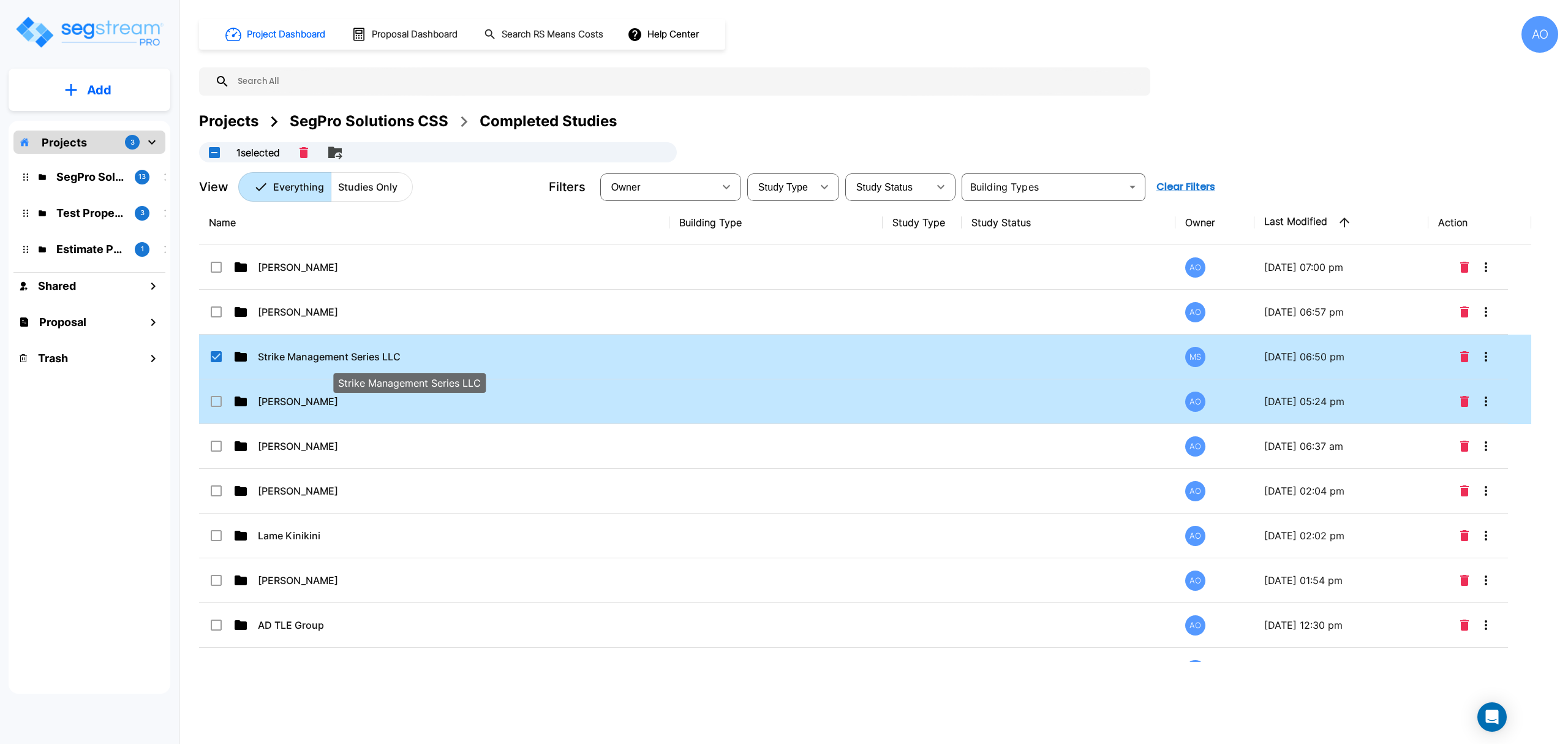
checkbox input "true"
click at [324, 408] on p "[PERSON_NAME]" at bounding box center [409, 401] width 303 height 15
checkbox input "true"
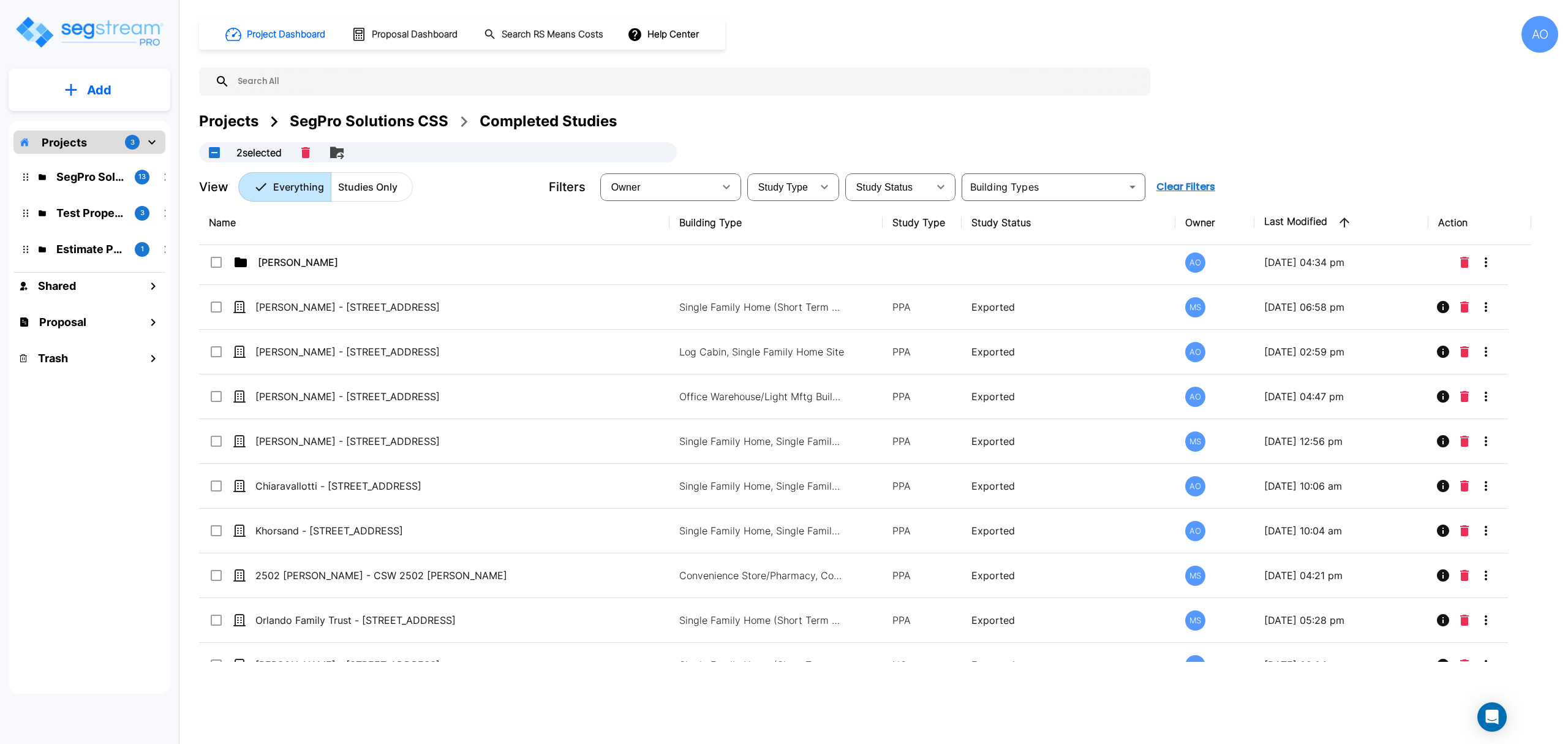
scroll to position [1552, 0]
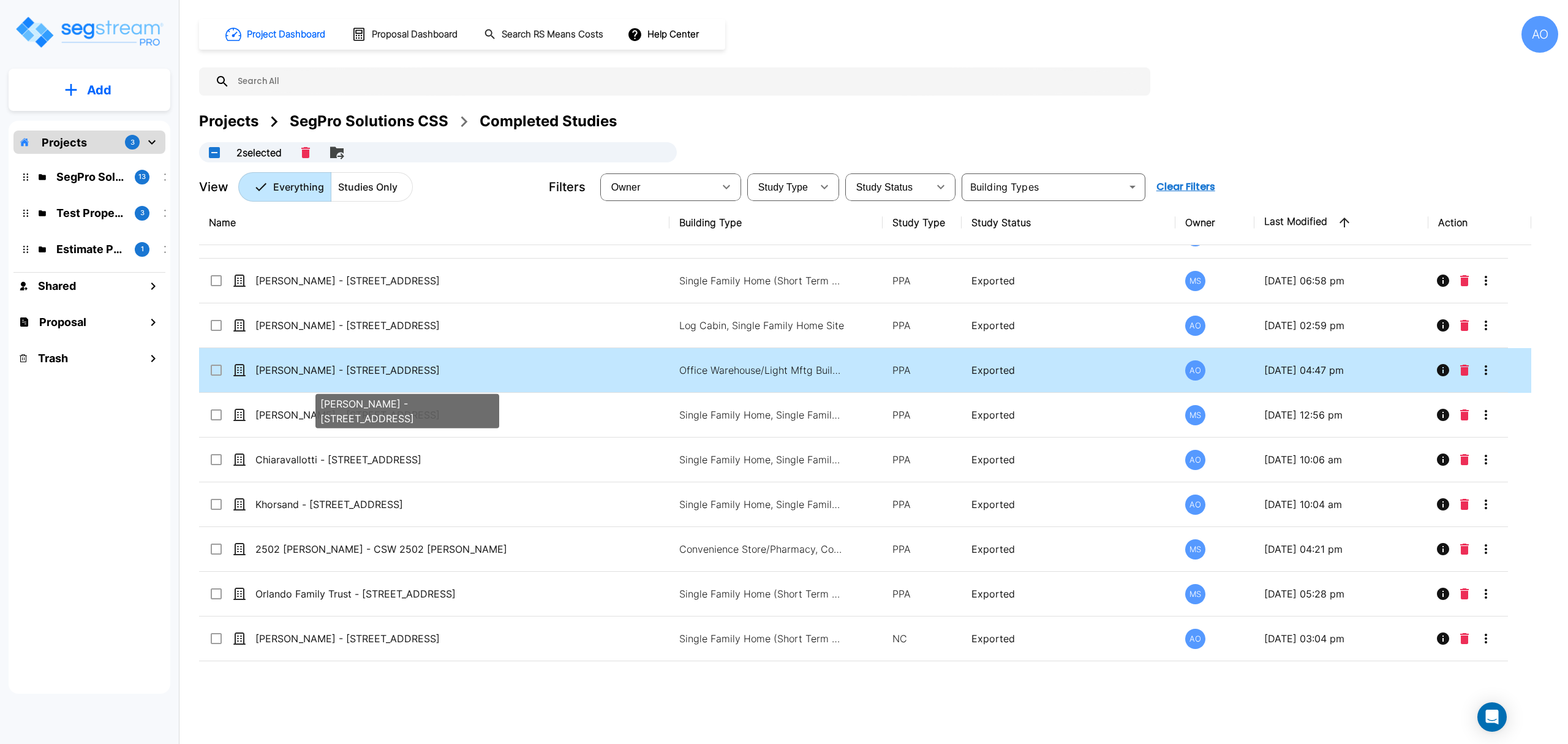
click at [369, 377] on p "[PERSON_NAME] - [STREET_ADDRESS]" at bounding box center [407, 370] width 303 height 15
checkbox input "true"
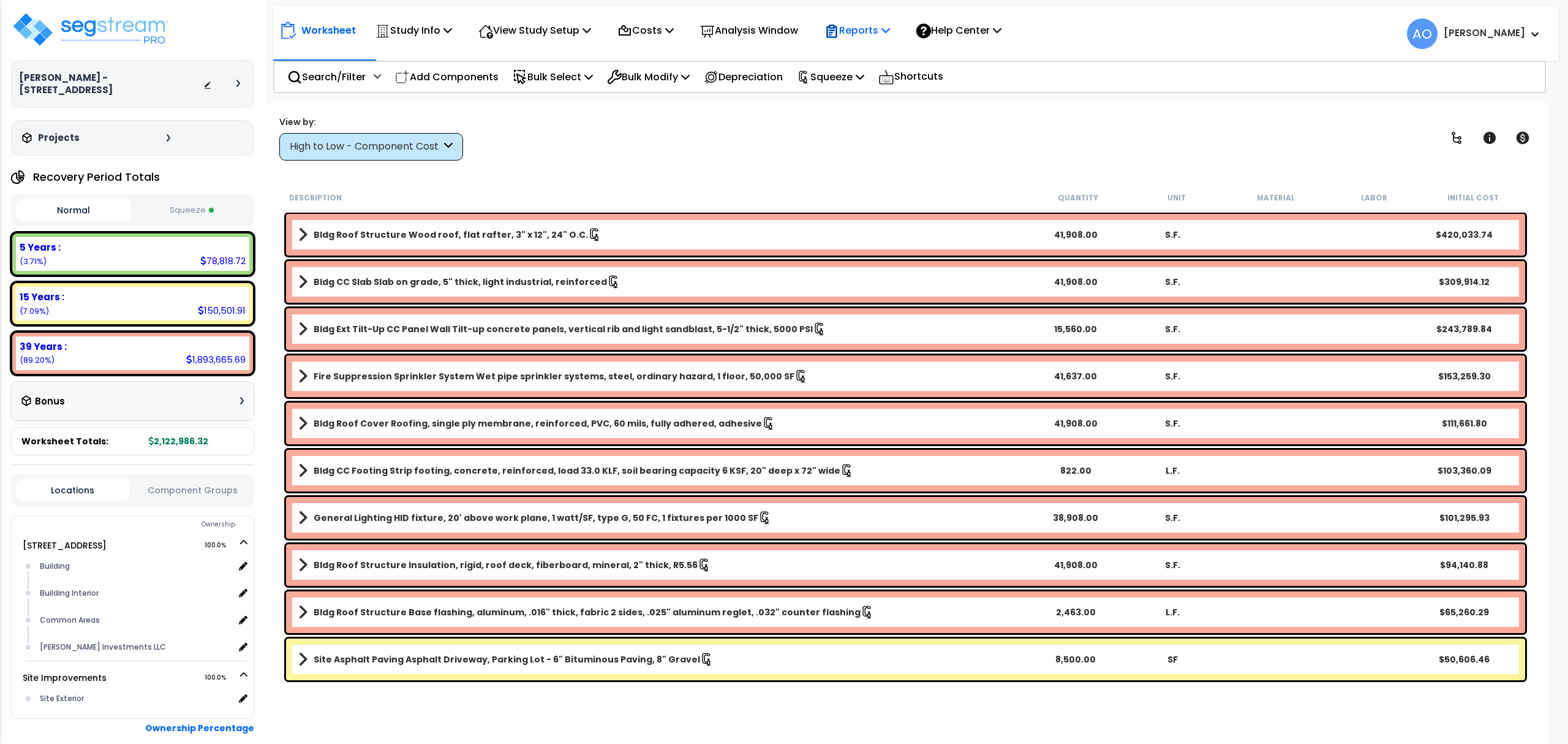
click at [865, 28] on p "Reports" at bounding box center [857, 30] width 65 height 16
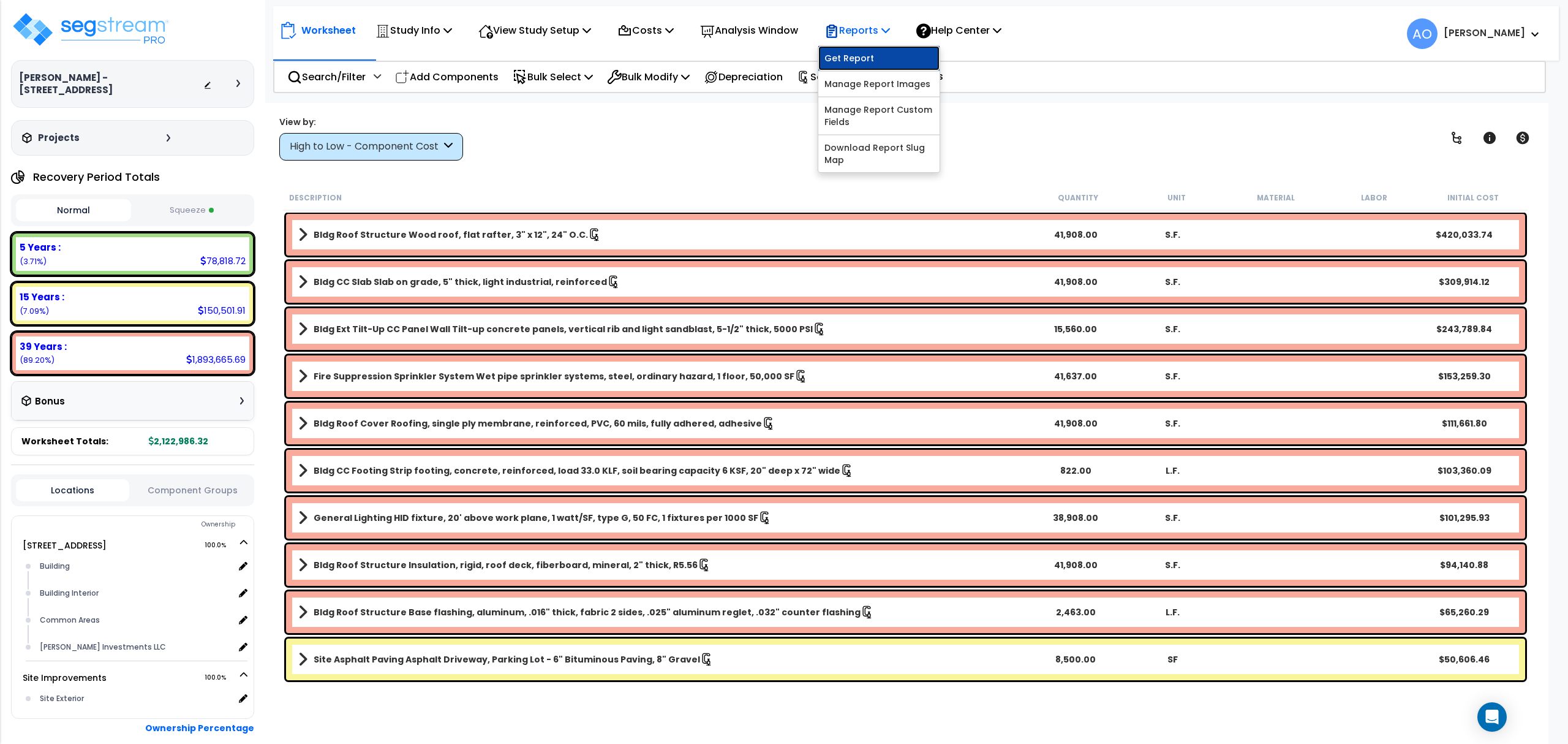
click at [871, 56] on link "Get Report" at bounding box center [879, 58] width 121 height 24
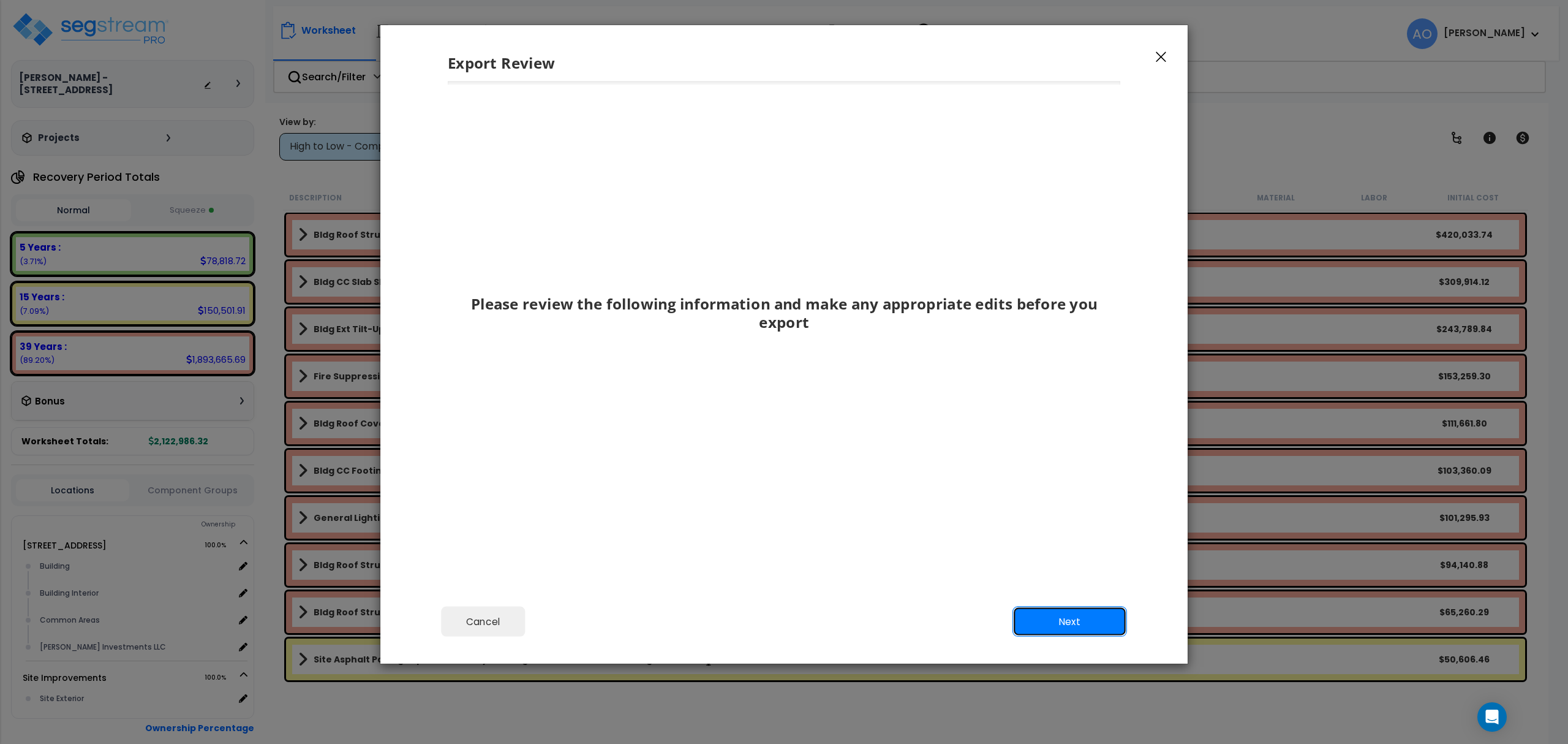
click at [1064, 620] on button "Next" at bounding box center [1069, 621] width 114 height 30
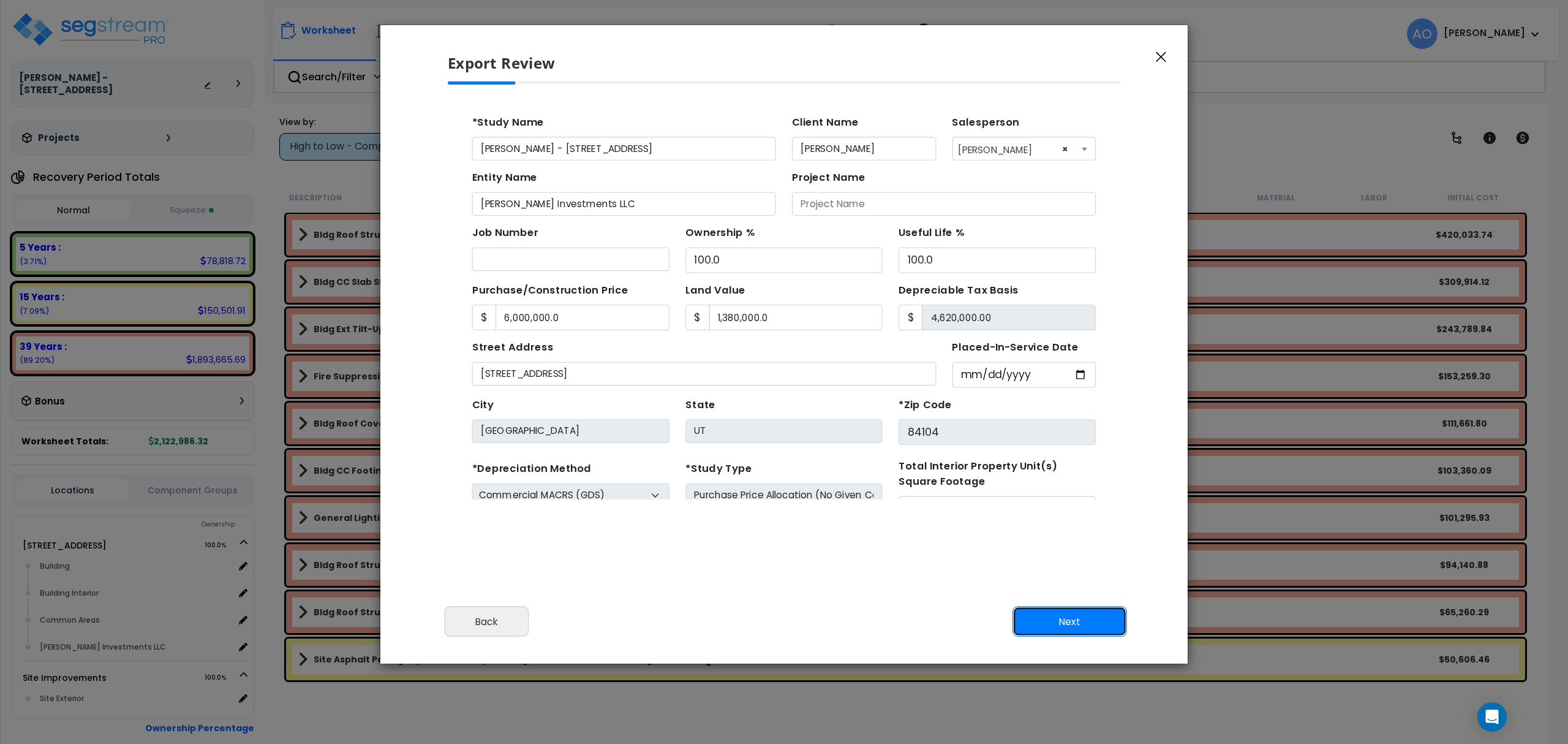
click at [1066, 616] on button "Next" at bounding box center [1069, 621] width 114 height 30
type input "6000000"
type input "1380000"
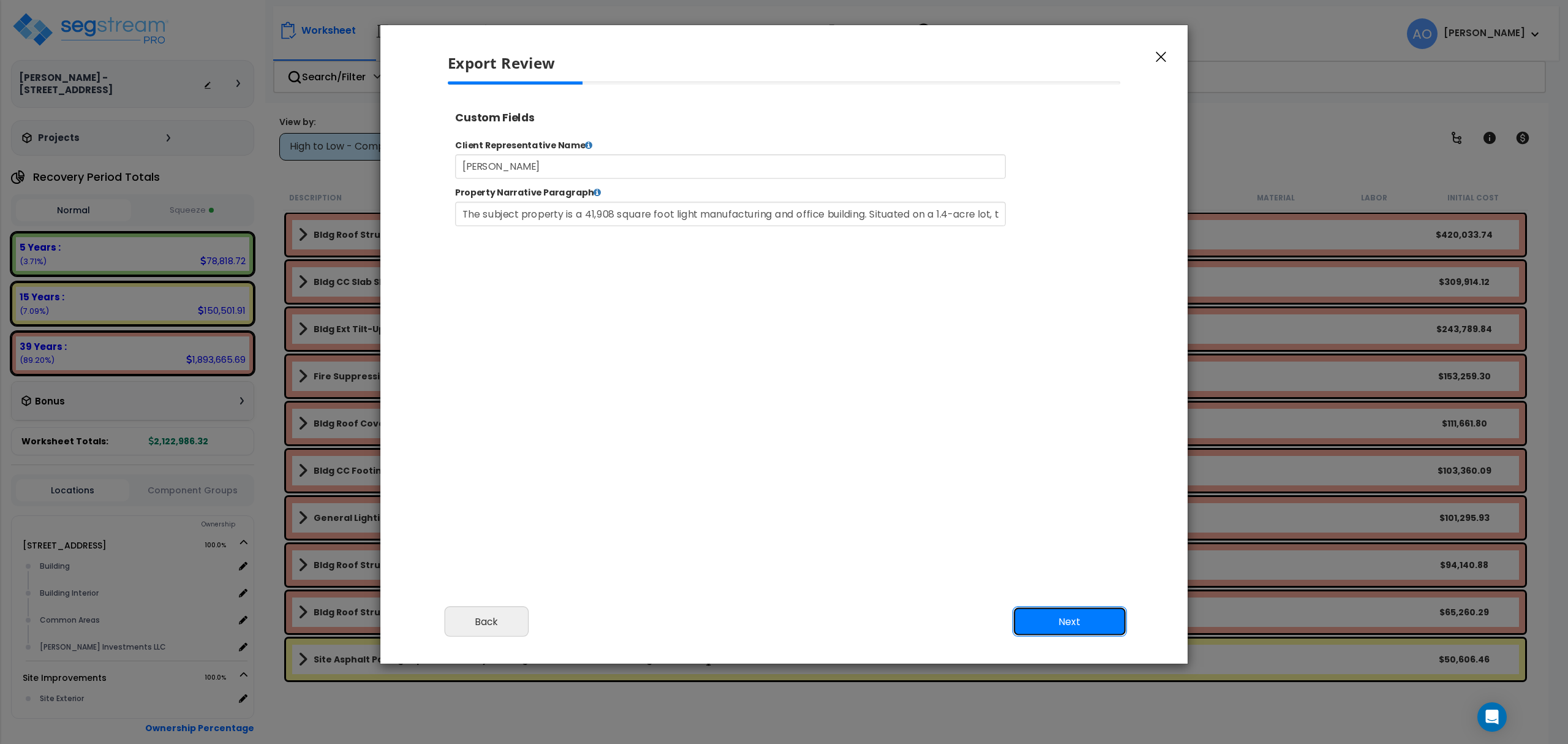
click at [1066, 616] on button "Next" at bounding box center [1069, 621] width 114 height 30
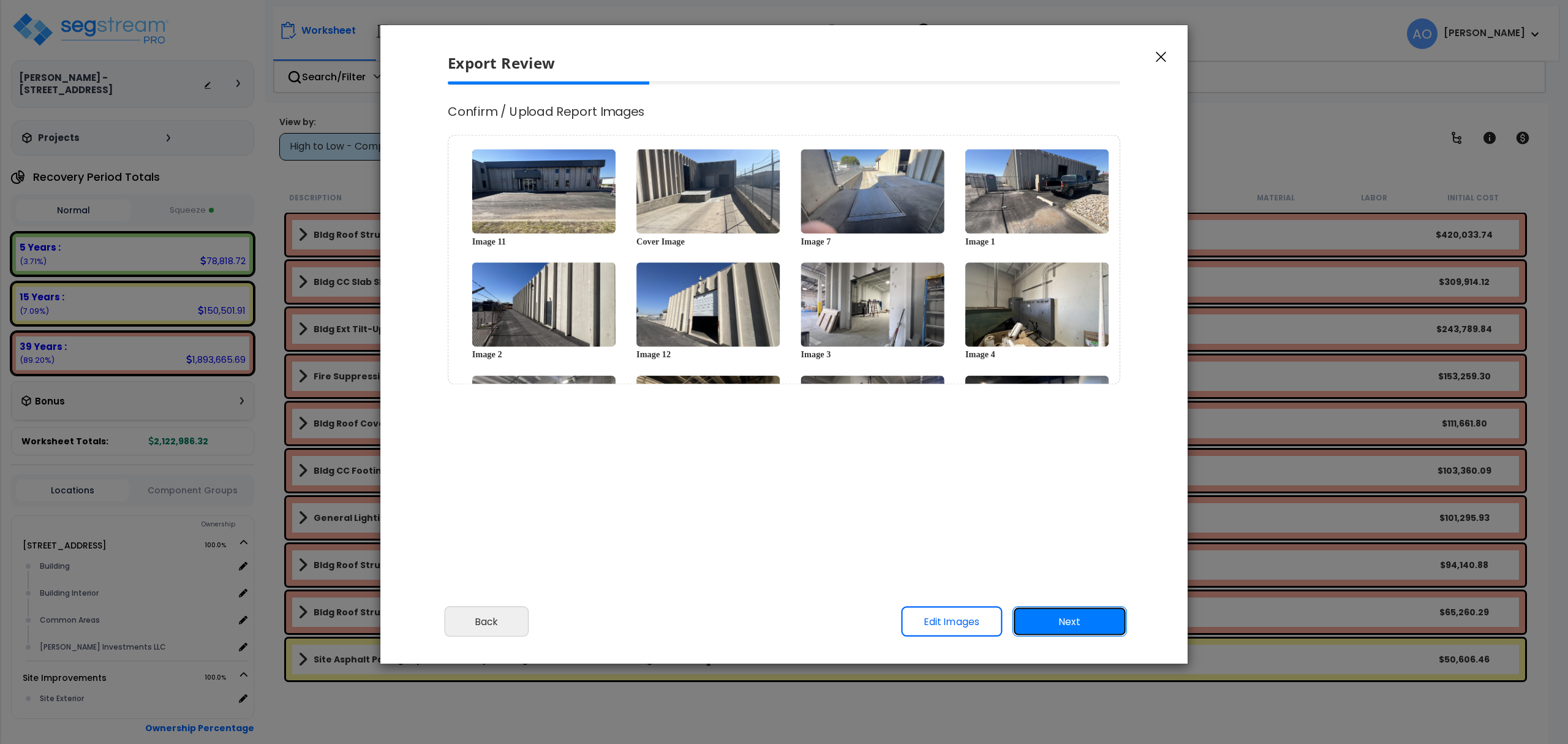
click at [1076, 623] on button "Next" at bounding box center [1069, 621] width 114 height 30
select select "2024"
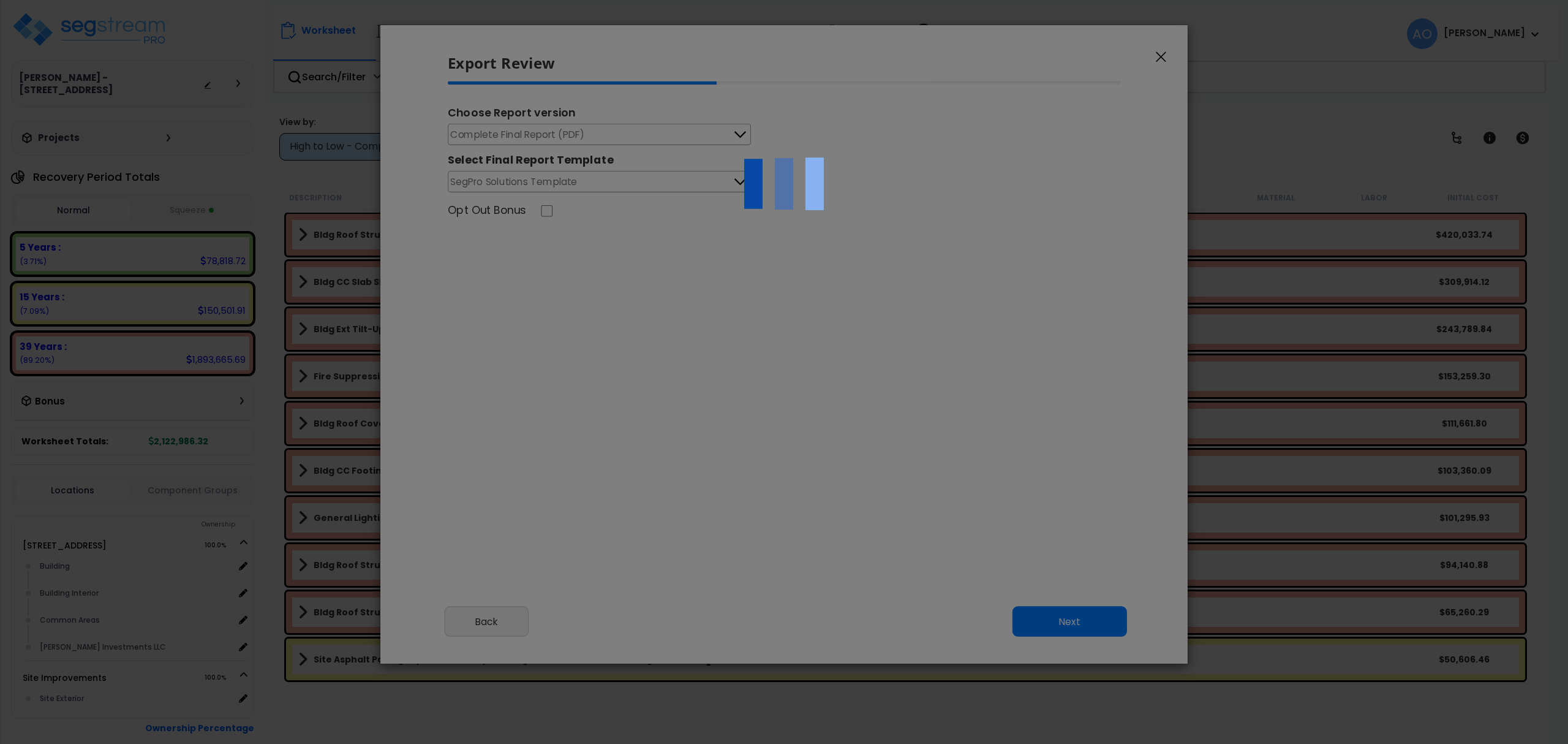
scroll to position [508, 30]
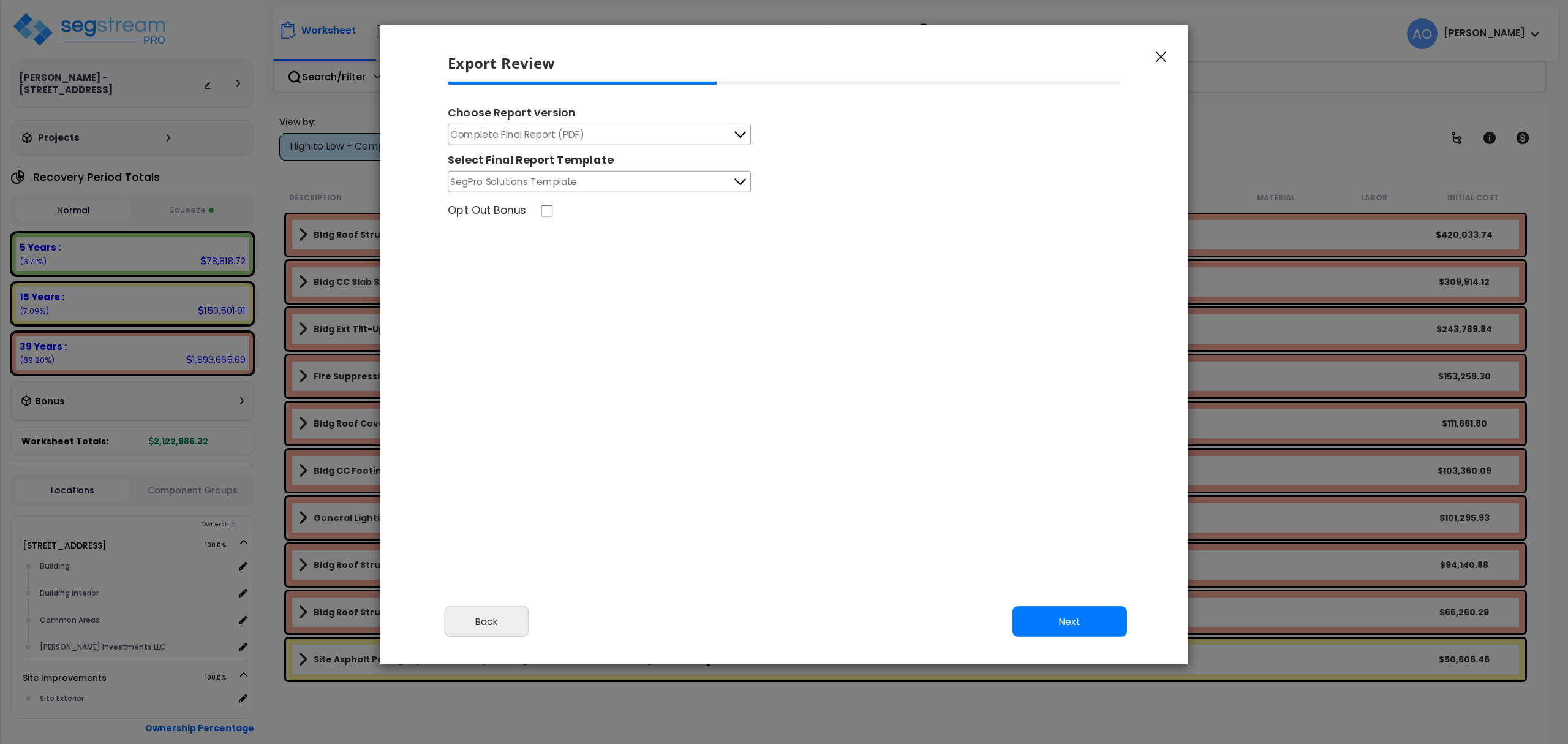
click at [539, 134] on span "Complete Final Report (PDF)" at bounding box center [517, 135] width 134 height 16
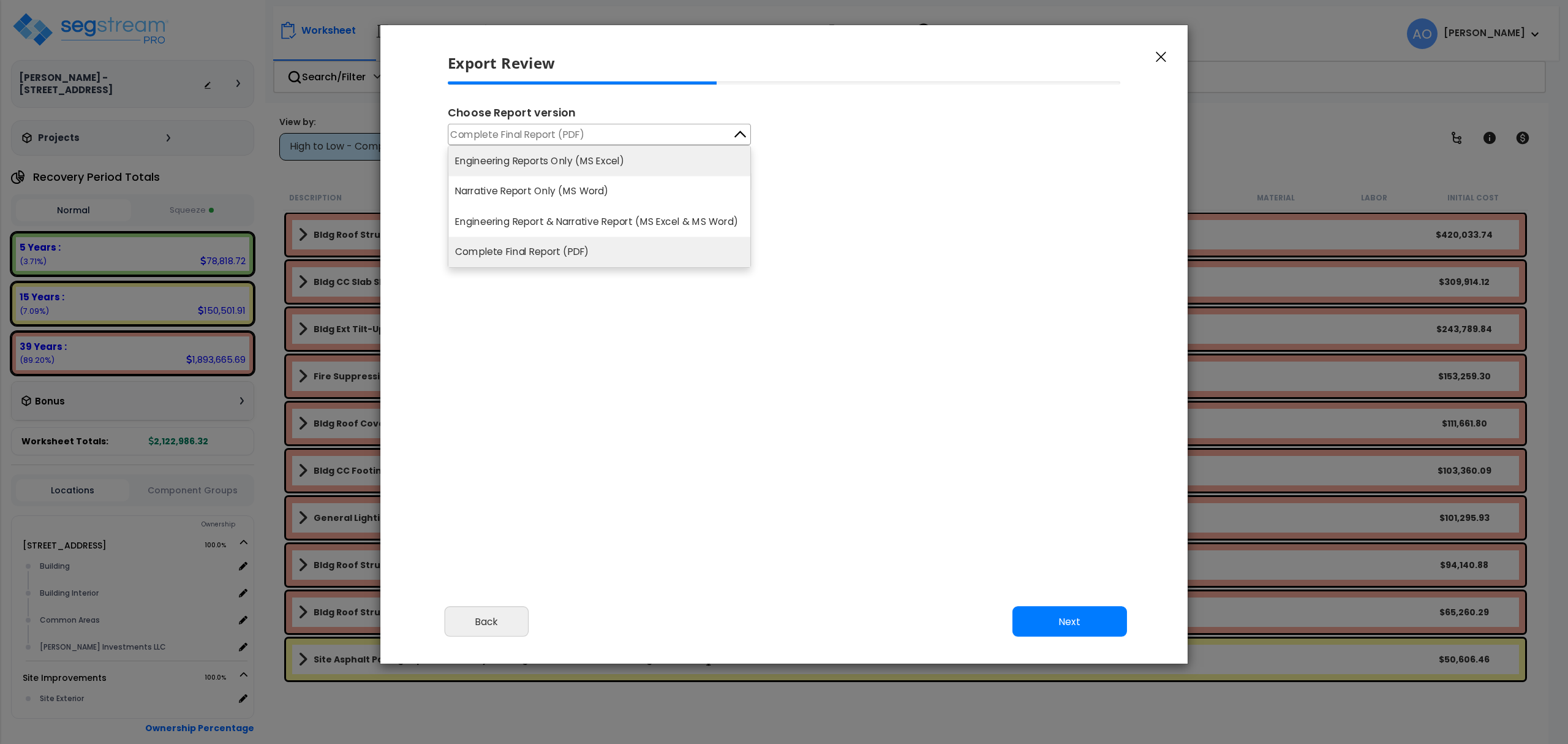
click at [545, 160] on li "Engineering Reports Only (MS Excel)" at bounding box center [599, 160] width 302 height 30
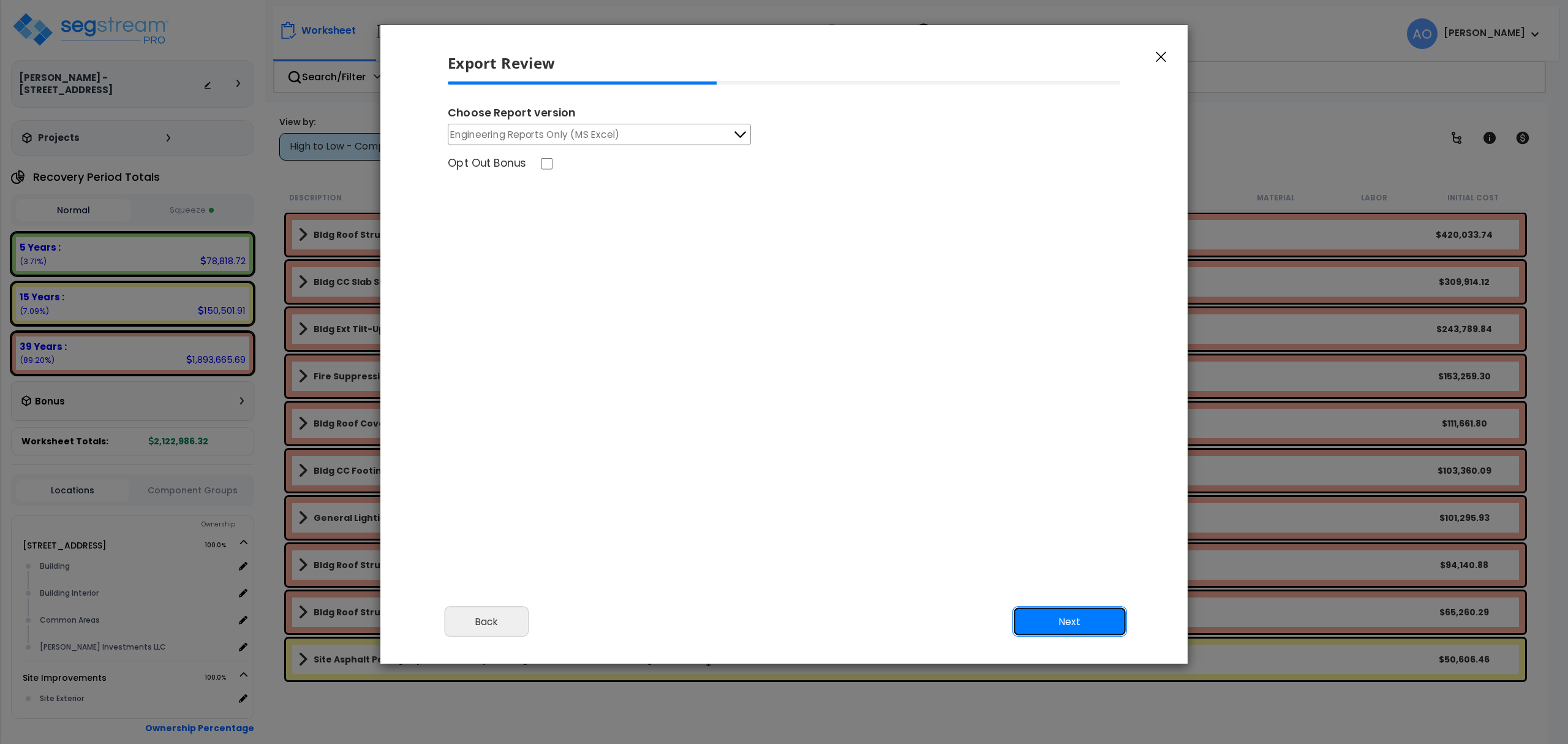
click at [1066, 620] on button "Next" at bounding box center [1069, 621] width 114 height 30
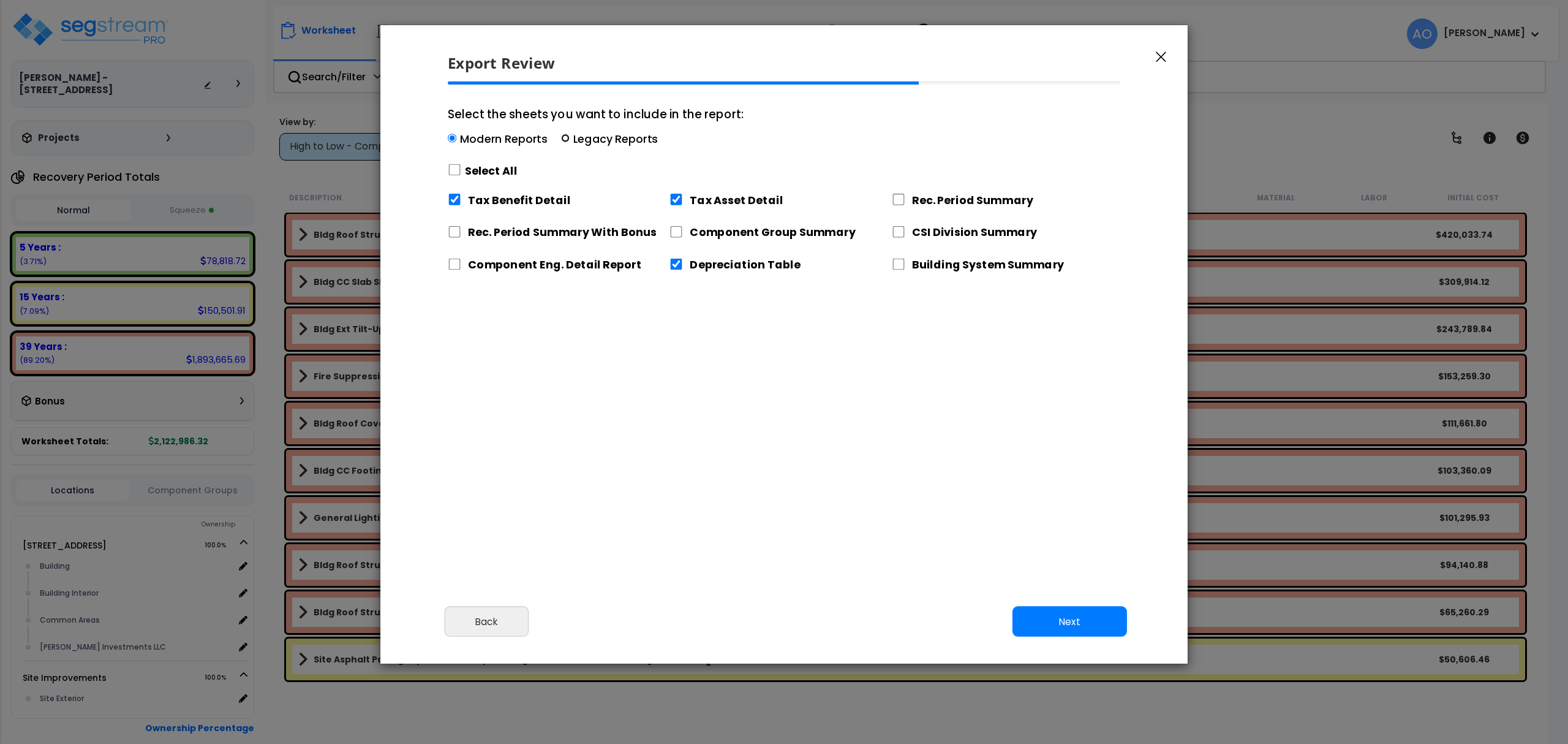
click at [561, 139] on input "Select the sheets you want to include in the report: Modern Reports Legacy Repo…" at bounding box center [565, 138] width 9 height 9
radio input "true"
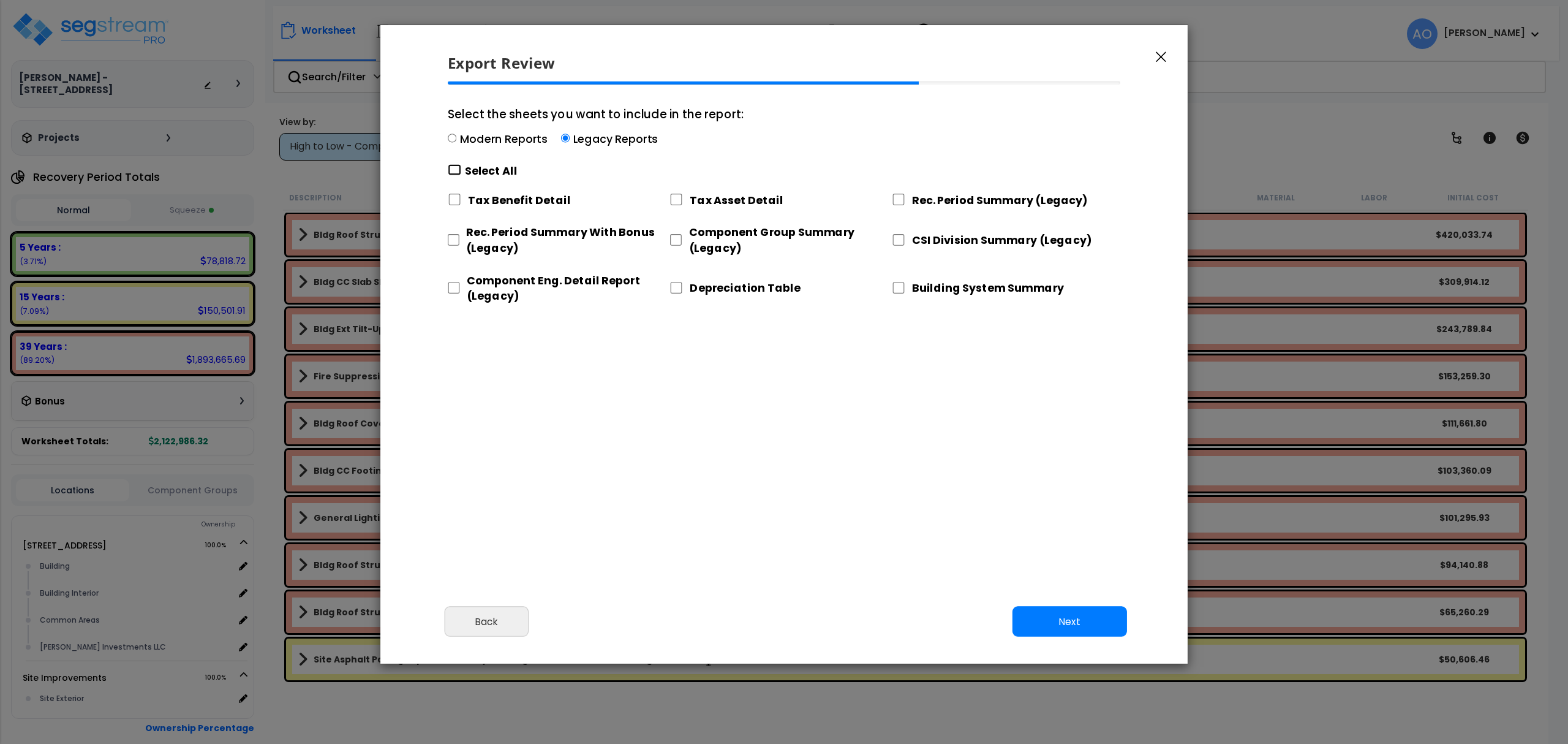
click at [457, 165] on input "Select the sheets you want to include in the report: Modern Reports Legacy Repo…" at bounding box center [454, 170] width 13 height 12
checkbox input "true"
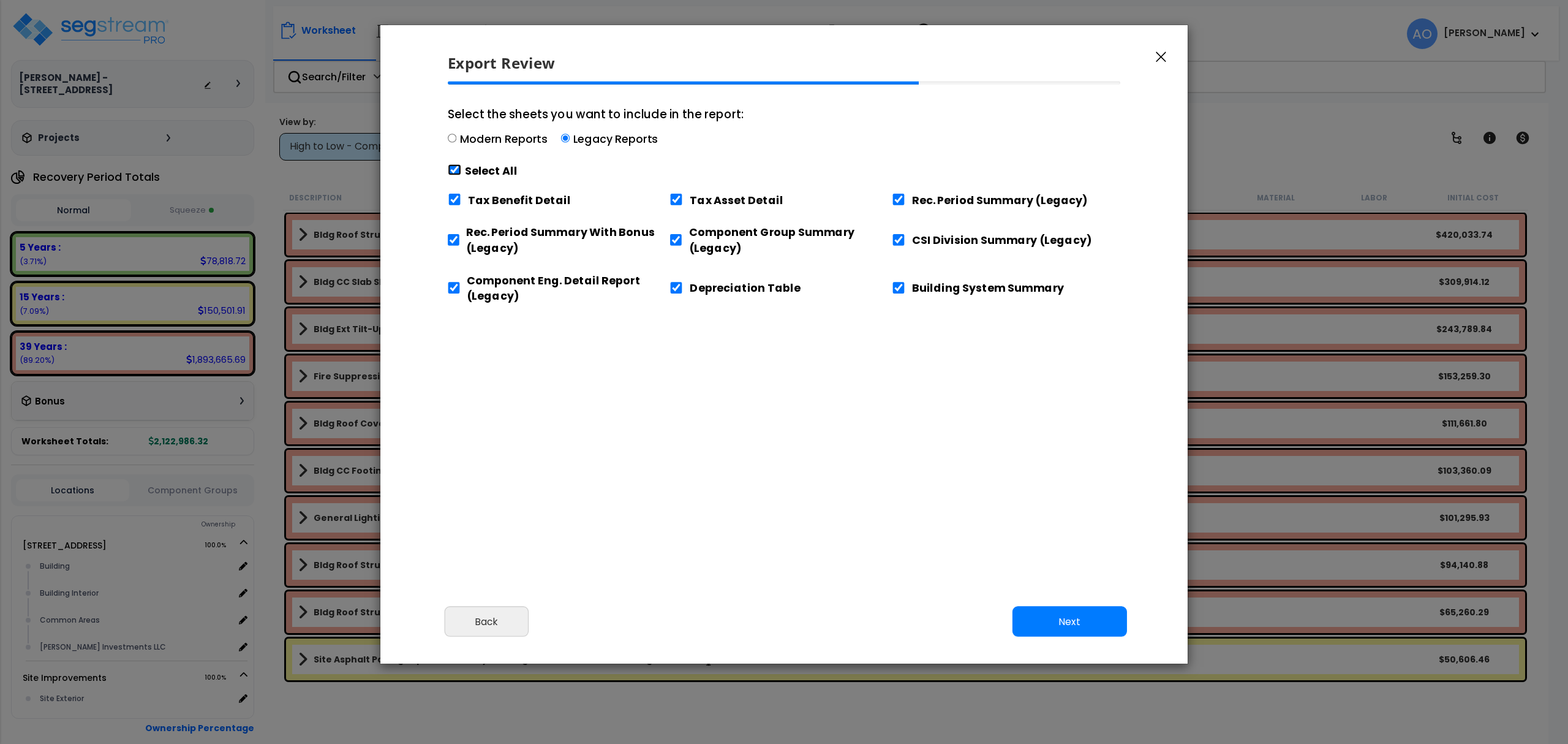
checkbox input "true"
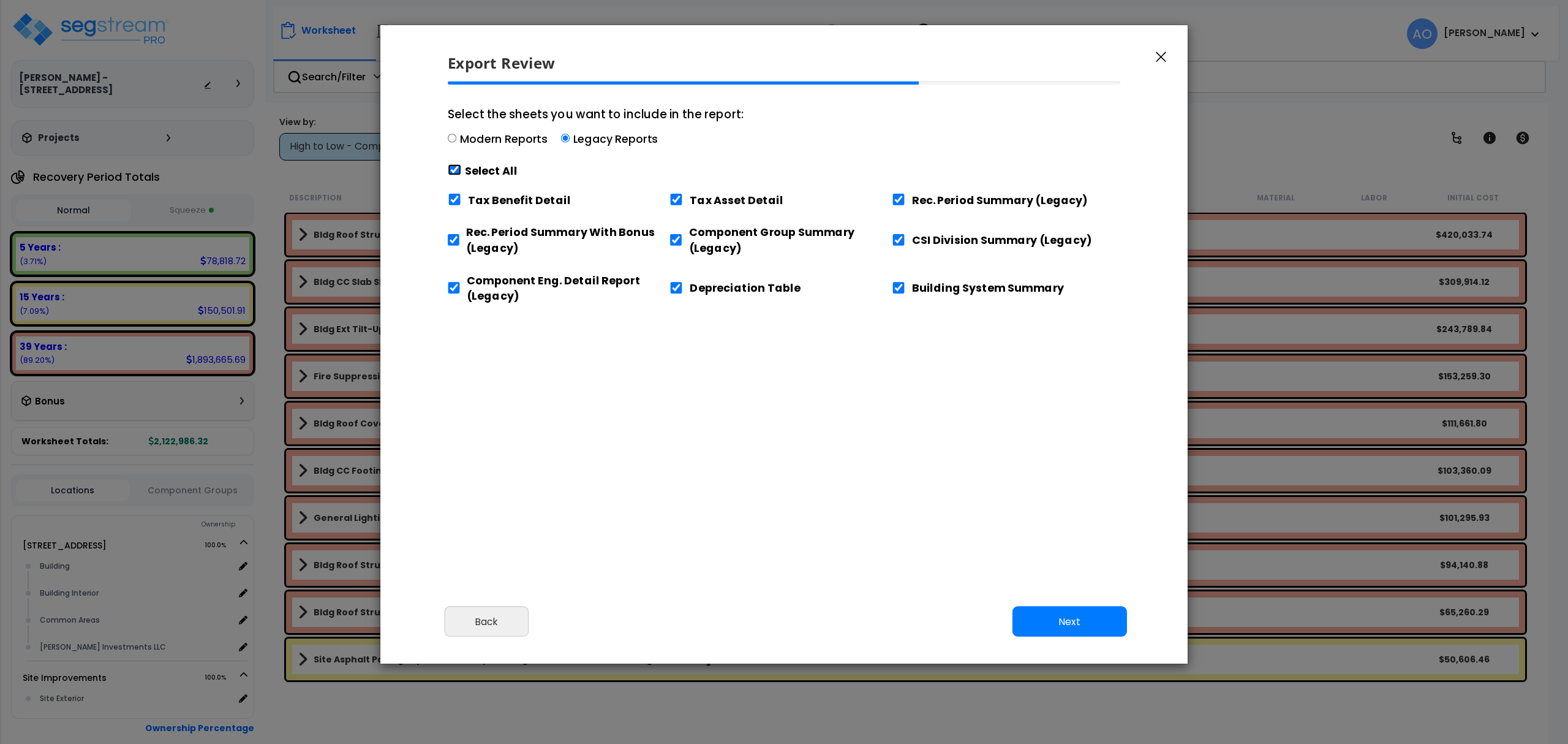
checkbox input "true"
click at [461, 197] on input "Tax Benefit Detail" at bounding box center [454, 199] width 13 height 12
checkbox input "false"
click at [899, 286] on input "Building System Summary" at bounding box center [898, 287] width 13 height 12
checkbox input "false"
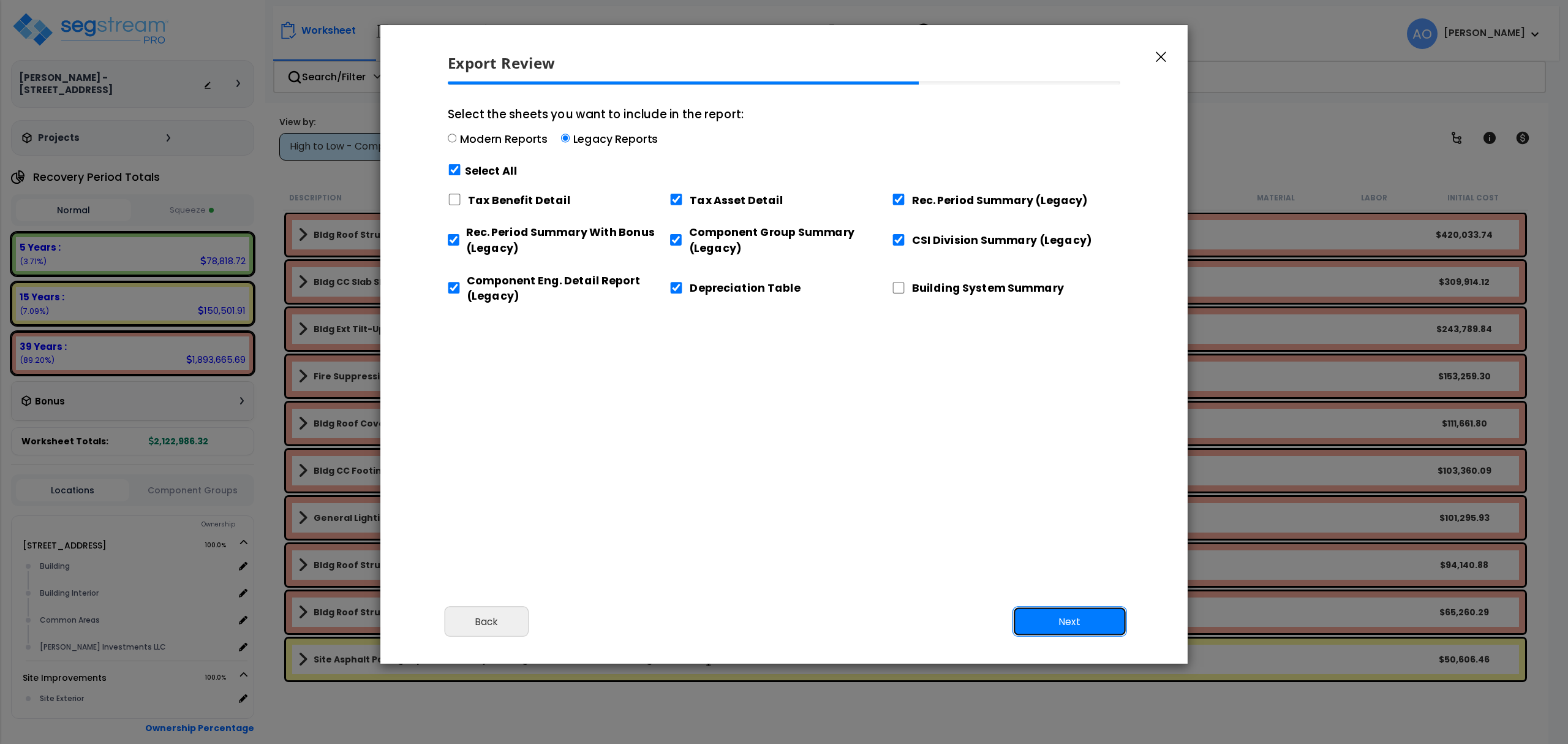
click at [1047, 615] on button "Next" at bounding box center [1069, 621] width 114 height 30
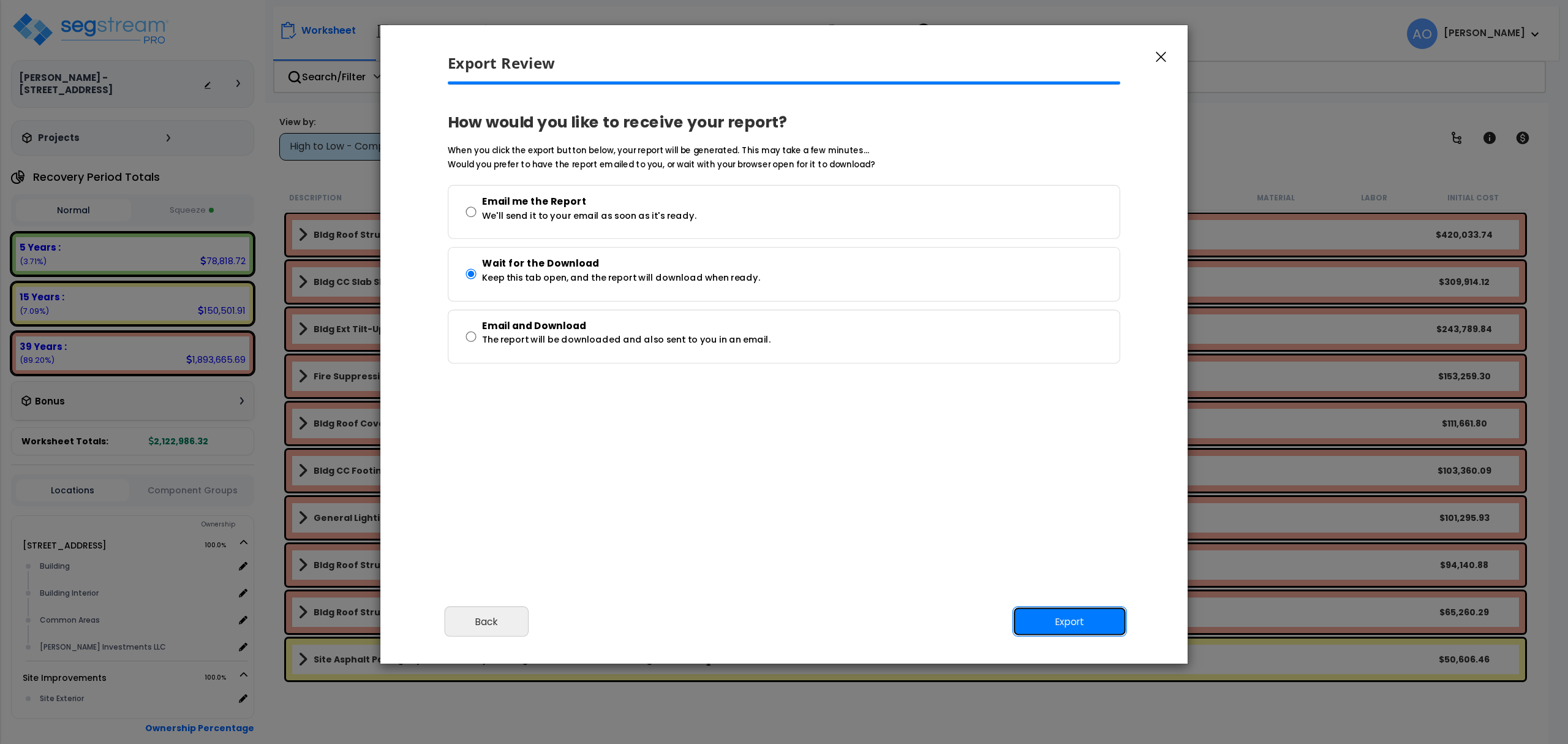
click at [1061, 621] on button "Export" at bounding box center [1069, 621] width 114 height 30
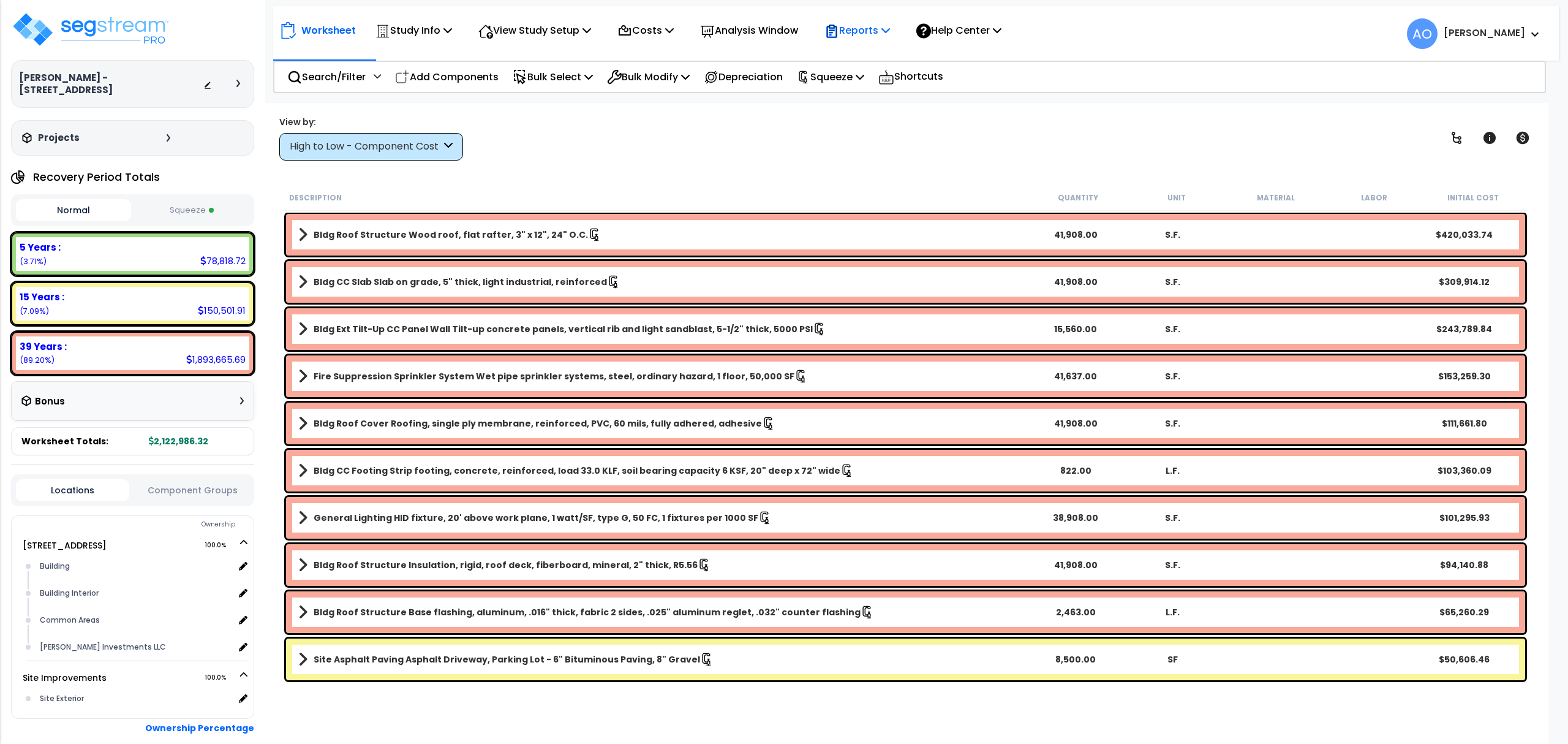
click at [873, 27] on p "Reports" at bounding box center [857, 30] width 65 height 16
click at [875, 52] on link "Get Report" at bounding box center [879, 58] width 121 height 24
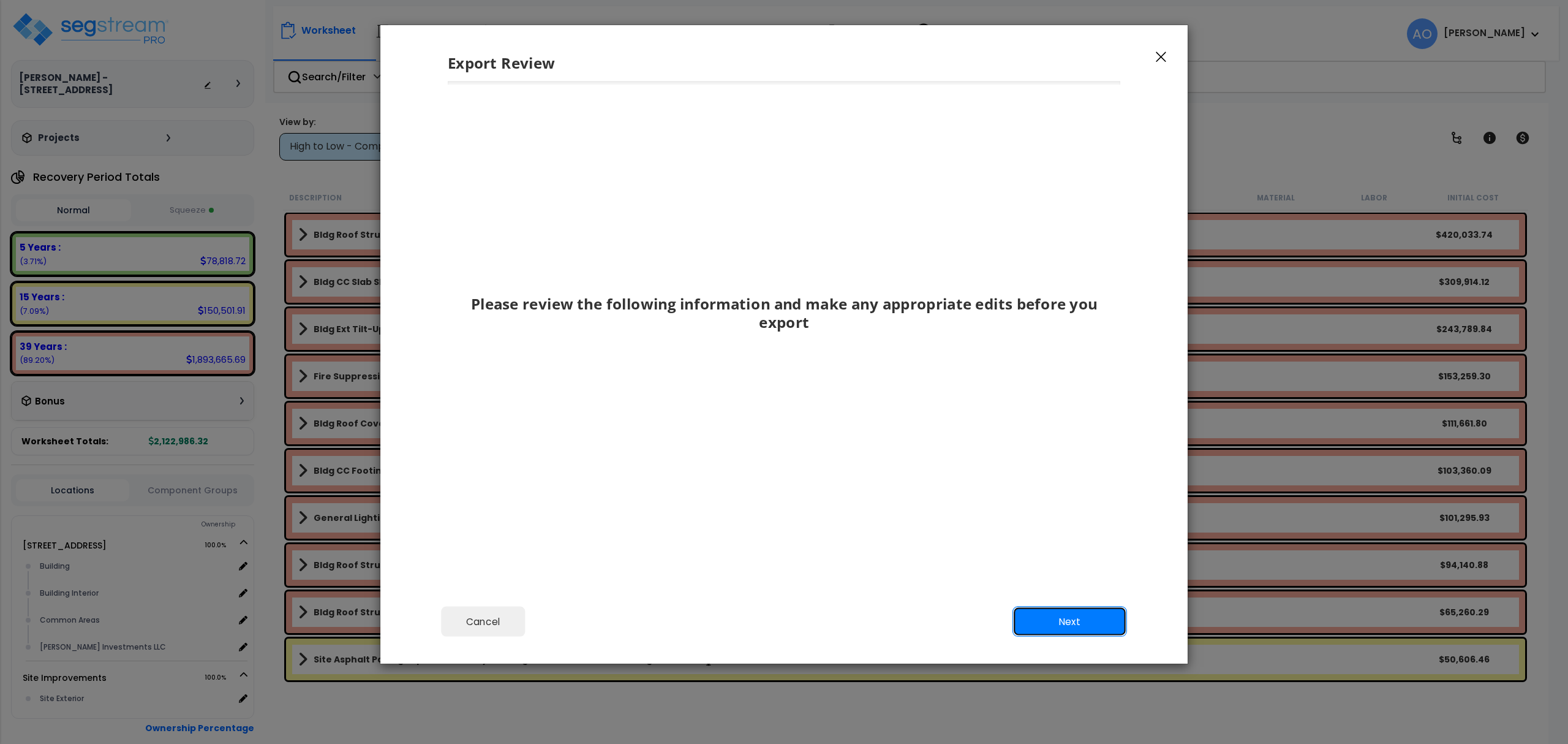
click at [1072, 626] on button "Next" at bounding box center [1069, 621] width 114 height 30
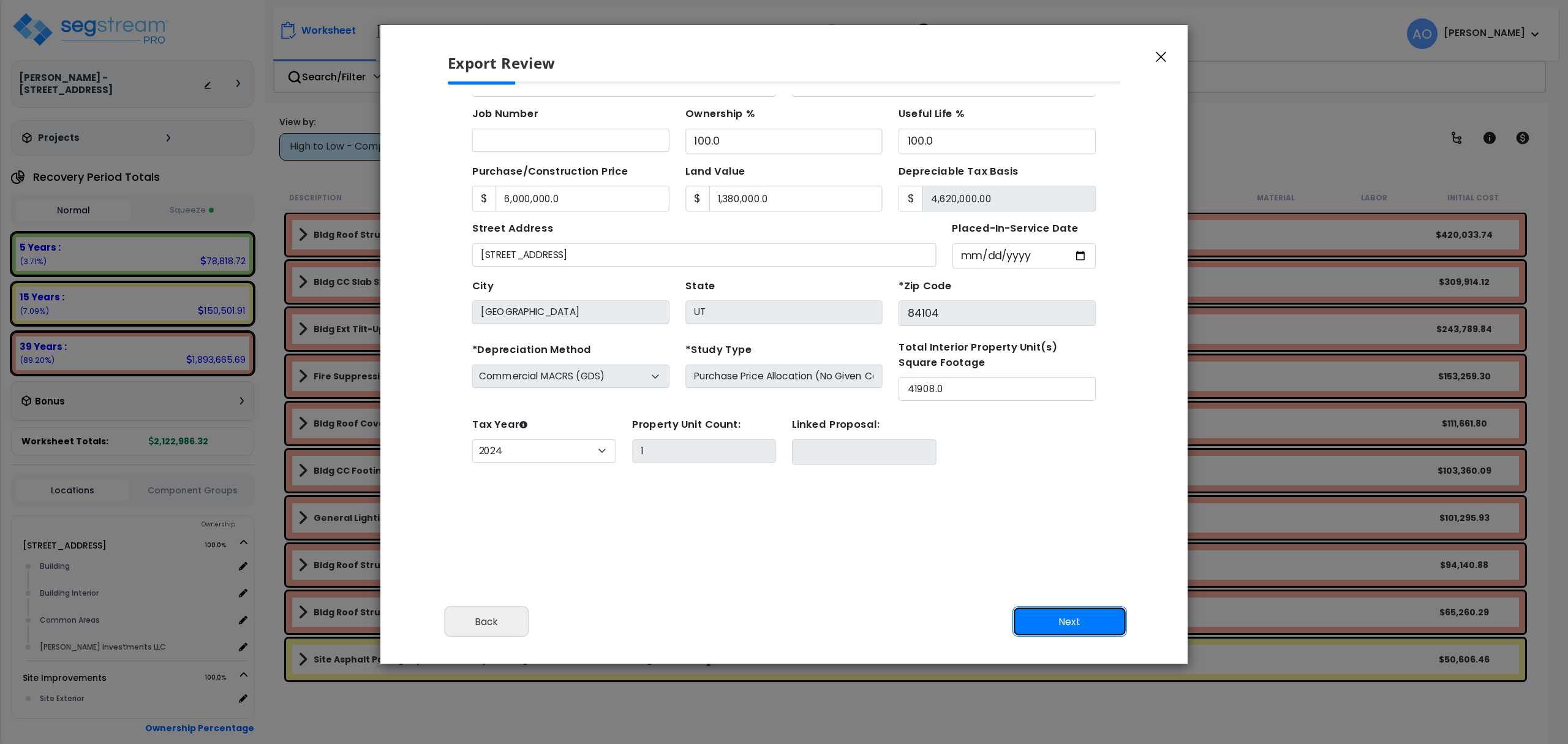
scroll to position [111, 0]
click at [1075, 625] on button "Next" at bounding box center [1069, 621] width 114 height 30
type input "6000000"
type input "1380000"
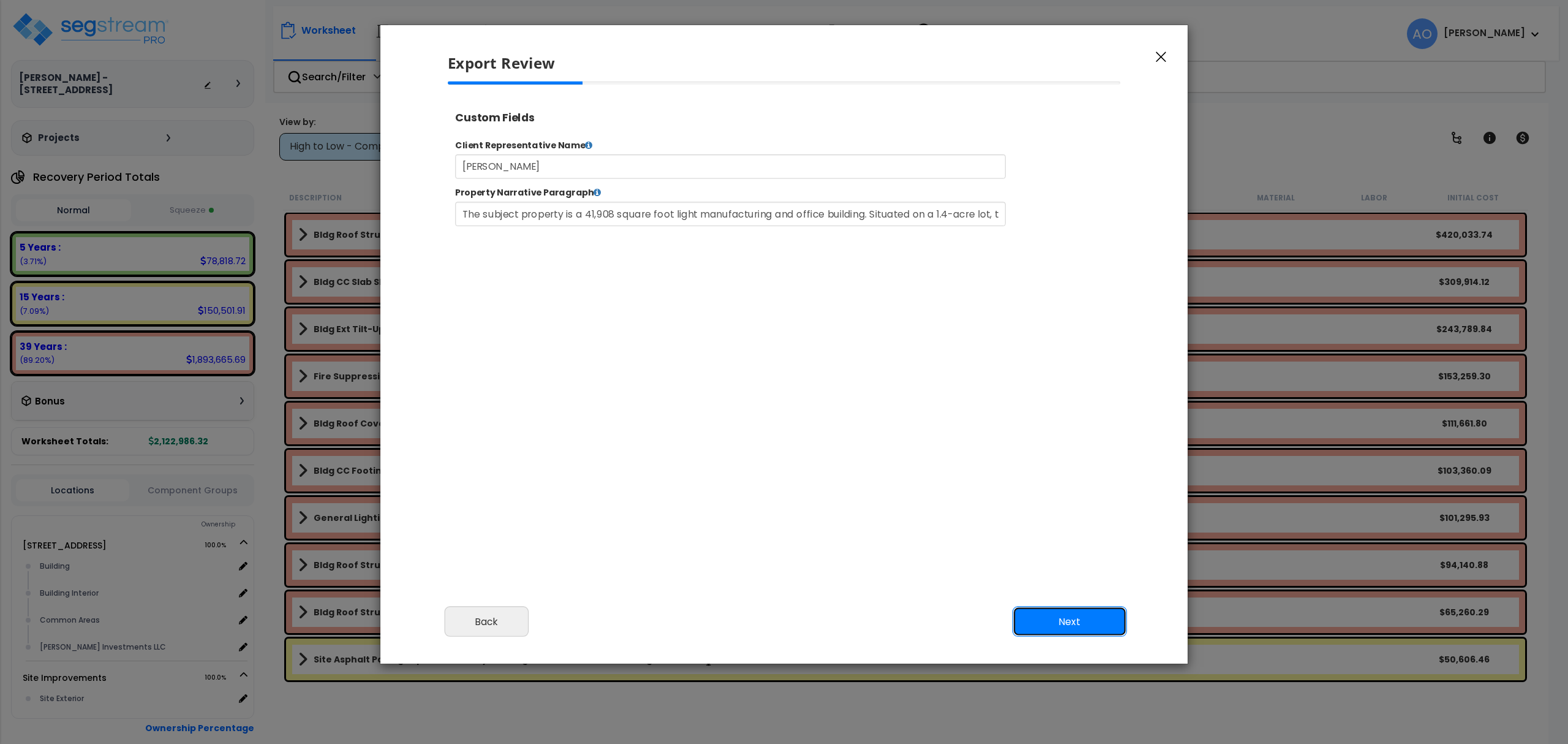
scroll to position [0, 0]
click at [1077, 625] on button "Next" at bounding box center [1069, 621] width 114 height 30
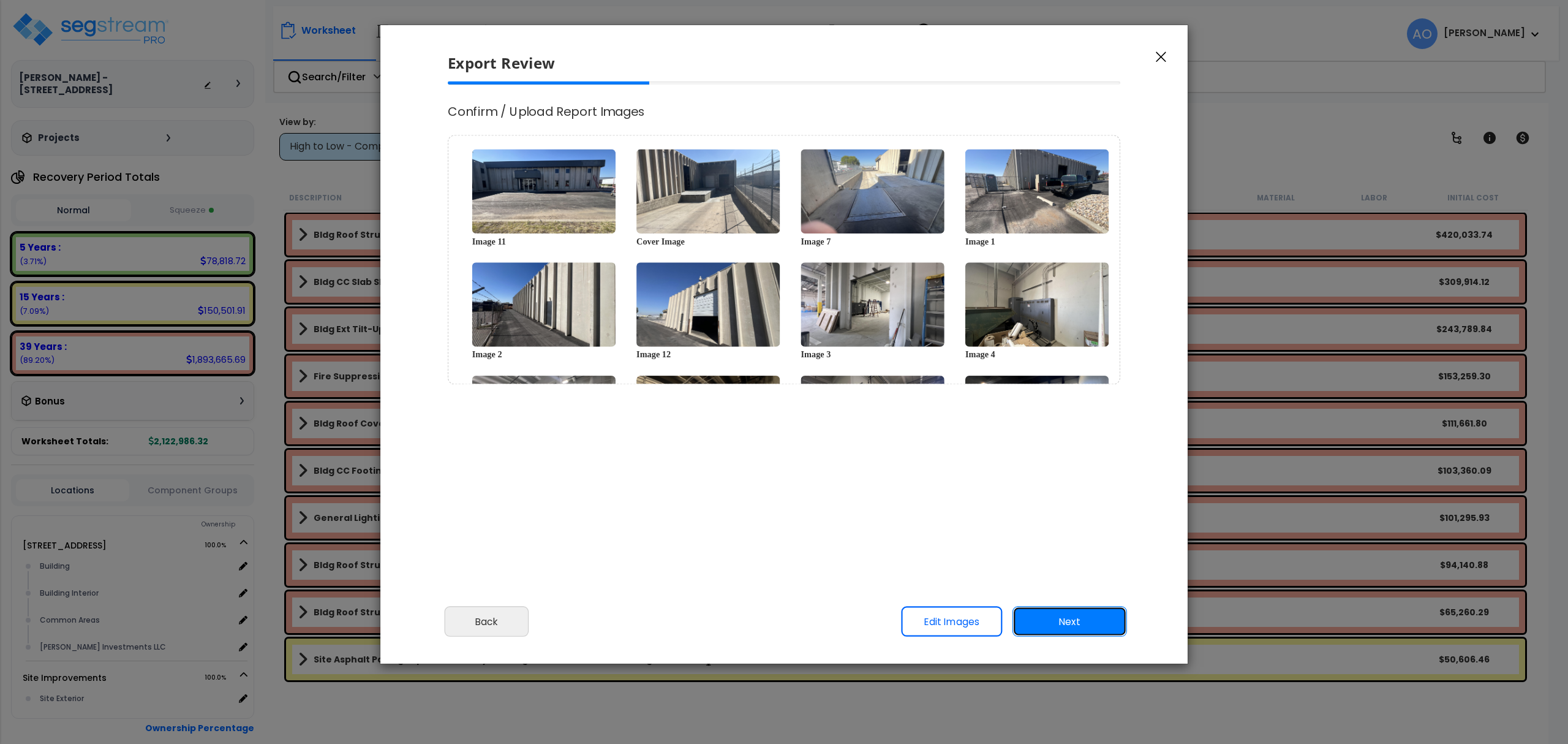
click at [1077, 625] on button "Next" at bounding box center [1069, 621] width 114 height 30
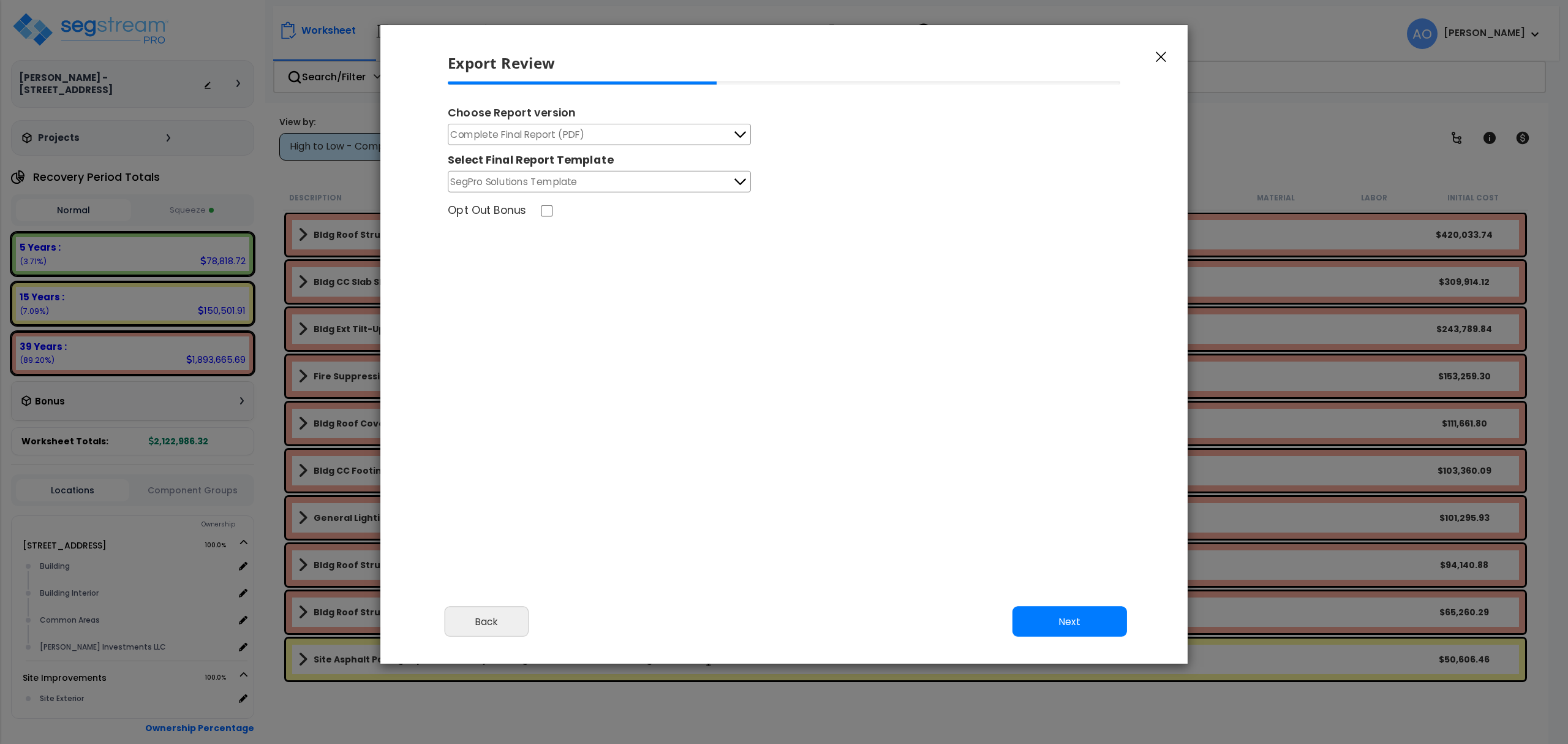
type input "6,000,000.0"
type input "1,380,000.0"
select select "2024"
click at [619, 131] on button "Complete Final Report (PDF)" at bounding box center [599, 135] width 303 height 22
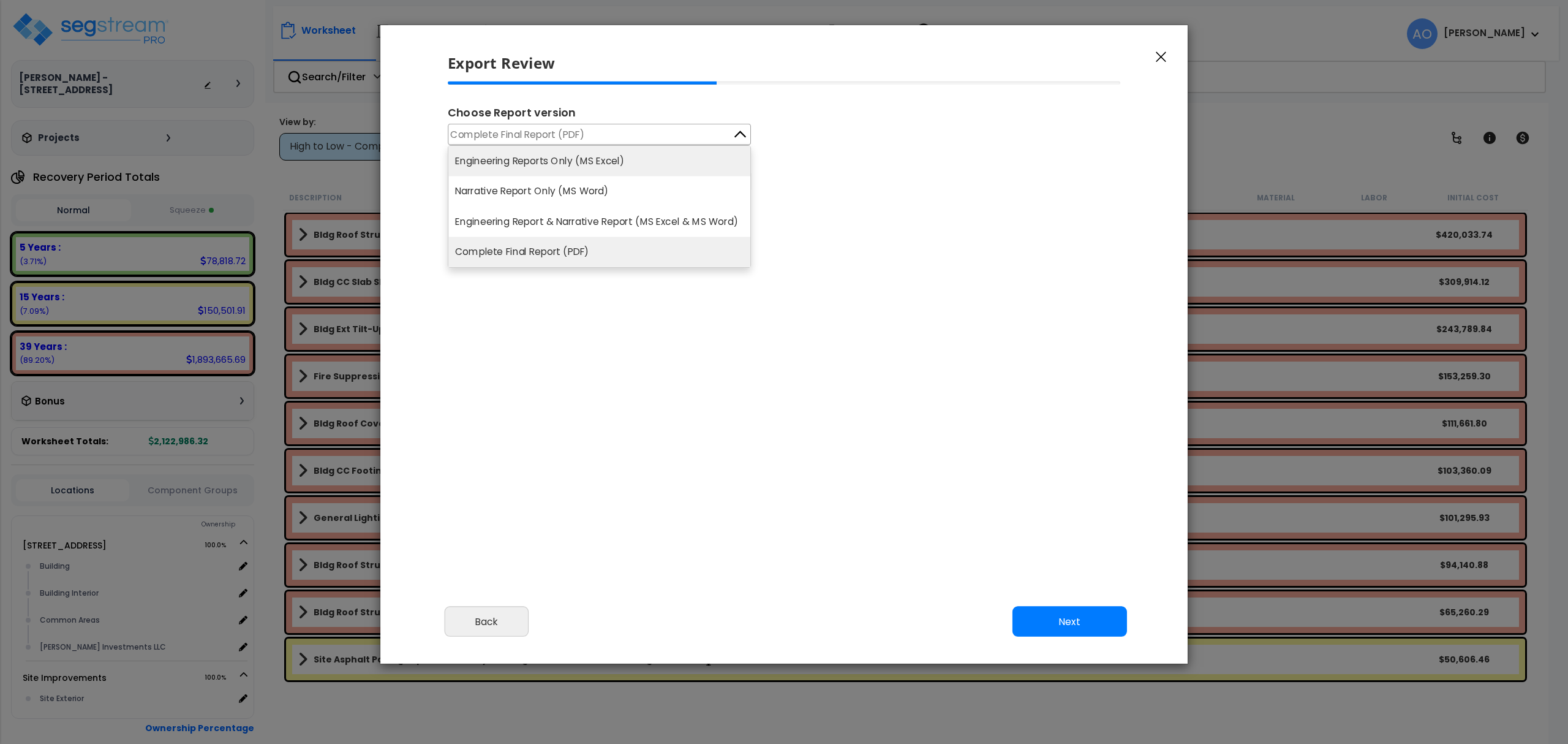
scroll to position [508, 30]
click at [591, 154] on li "Engineering Reports Only (MS Excel)" at bounding box center [599, 160] width 302 height 30
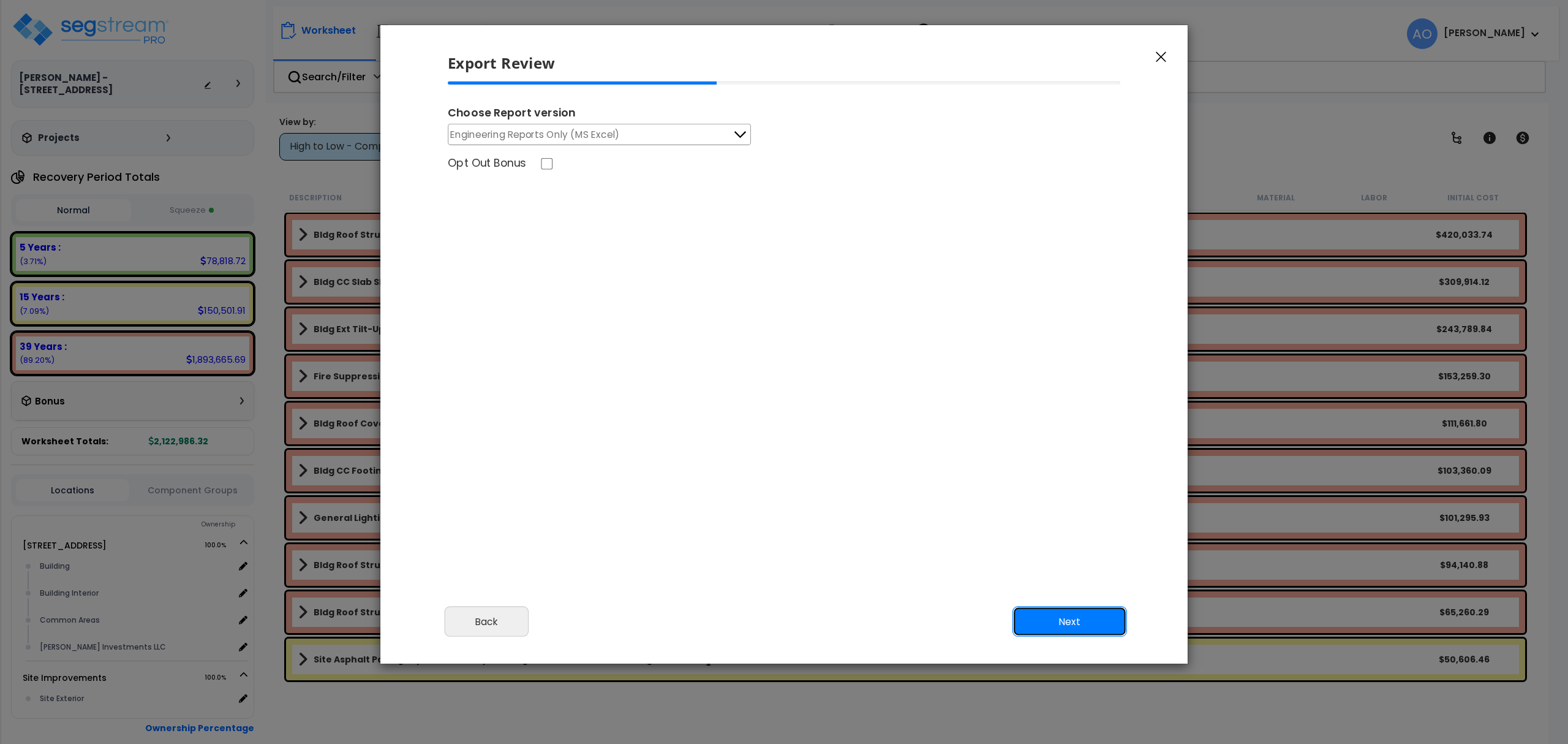
click at [1075, 627] on button "Next" at bounding box center [1069, 621] width 114 height 30
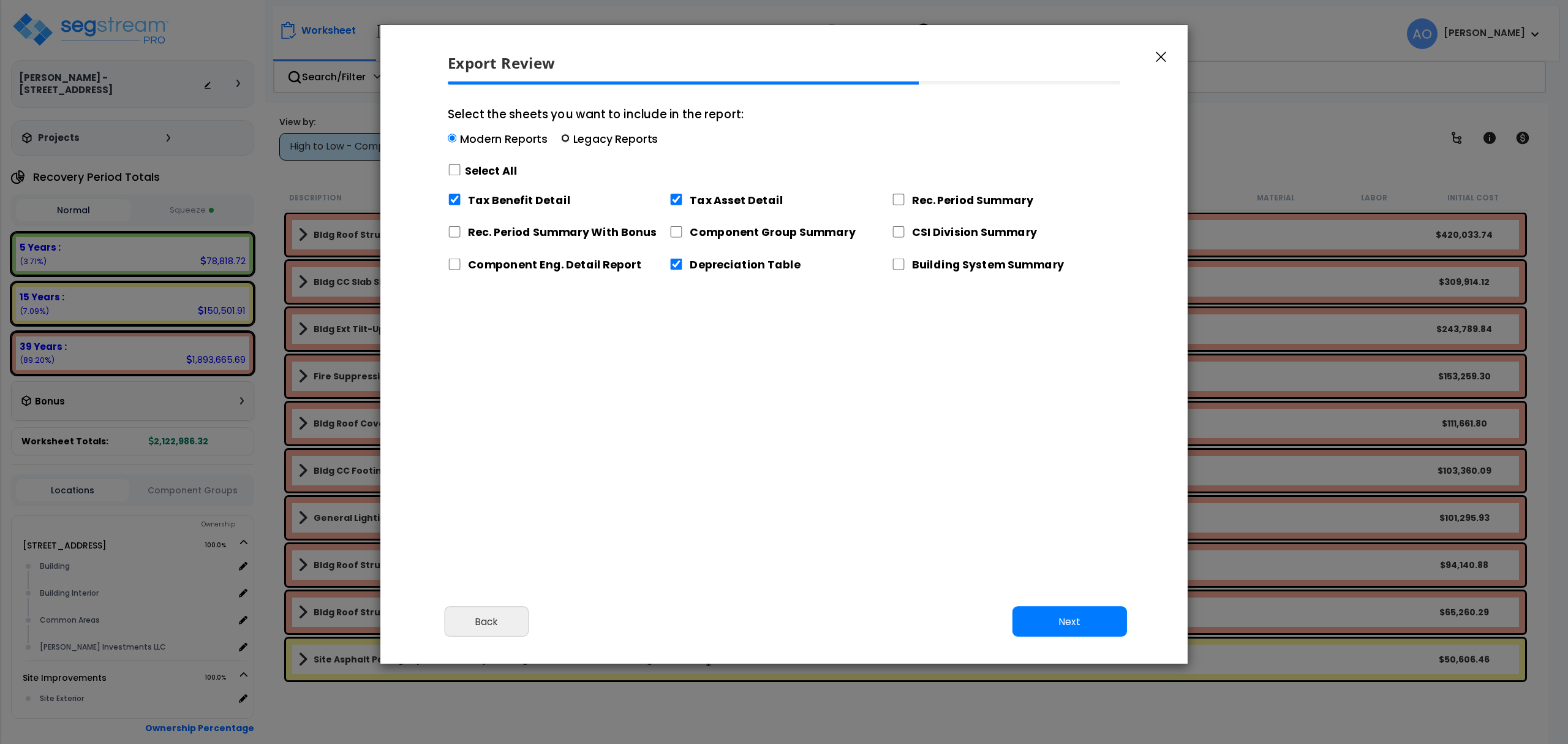
click at [566, 138] on input "Select the sheets you want to include in the report: Modern Reports Legacy Repo…" at bounding box center [565, 138] width 9 height 9
radio input "true"
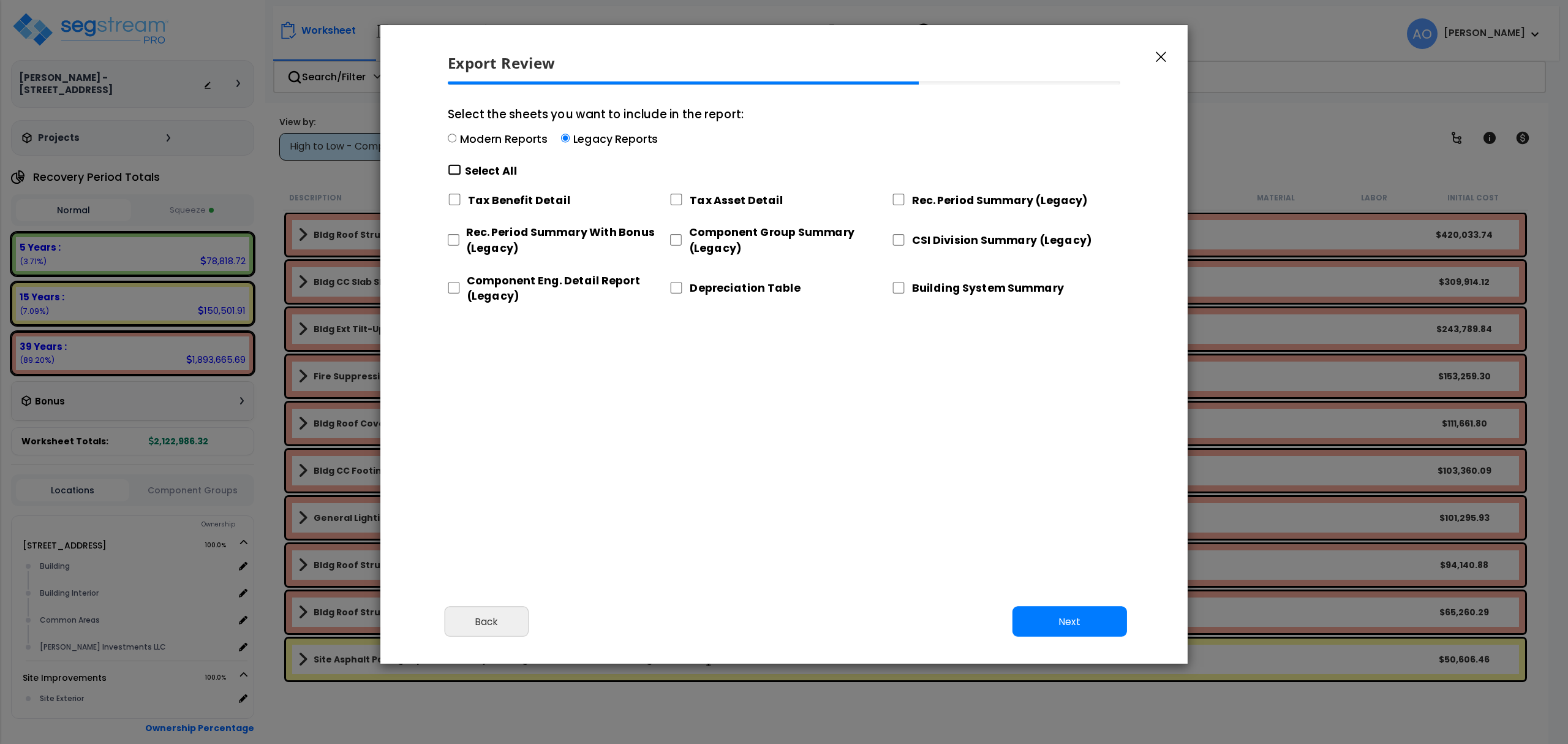
click at [454, 167] on input "Select the sheets you want to include in the report: Modern Reports Legacy Repo…" at bounding box center [454, 170] width 13 height 12
checkbox input "true"
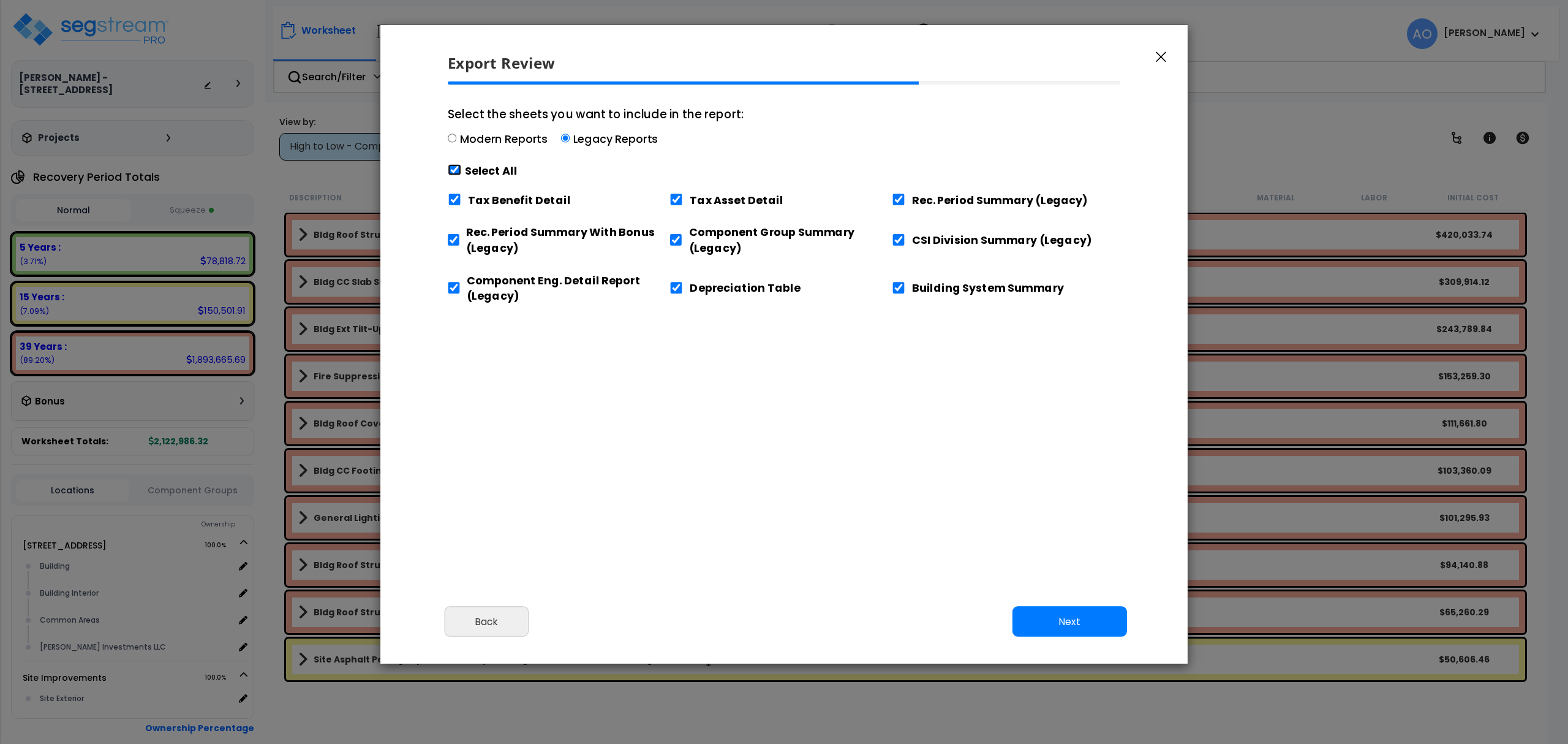
checkbox input "true"
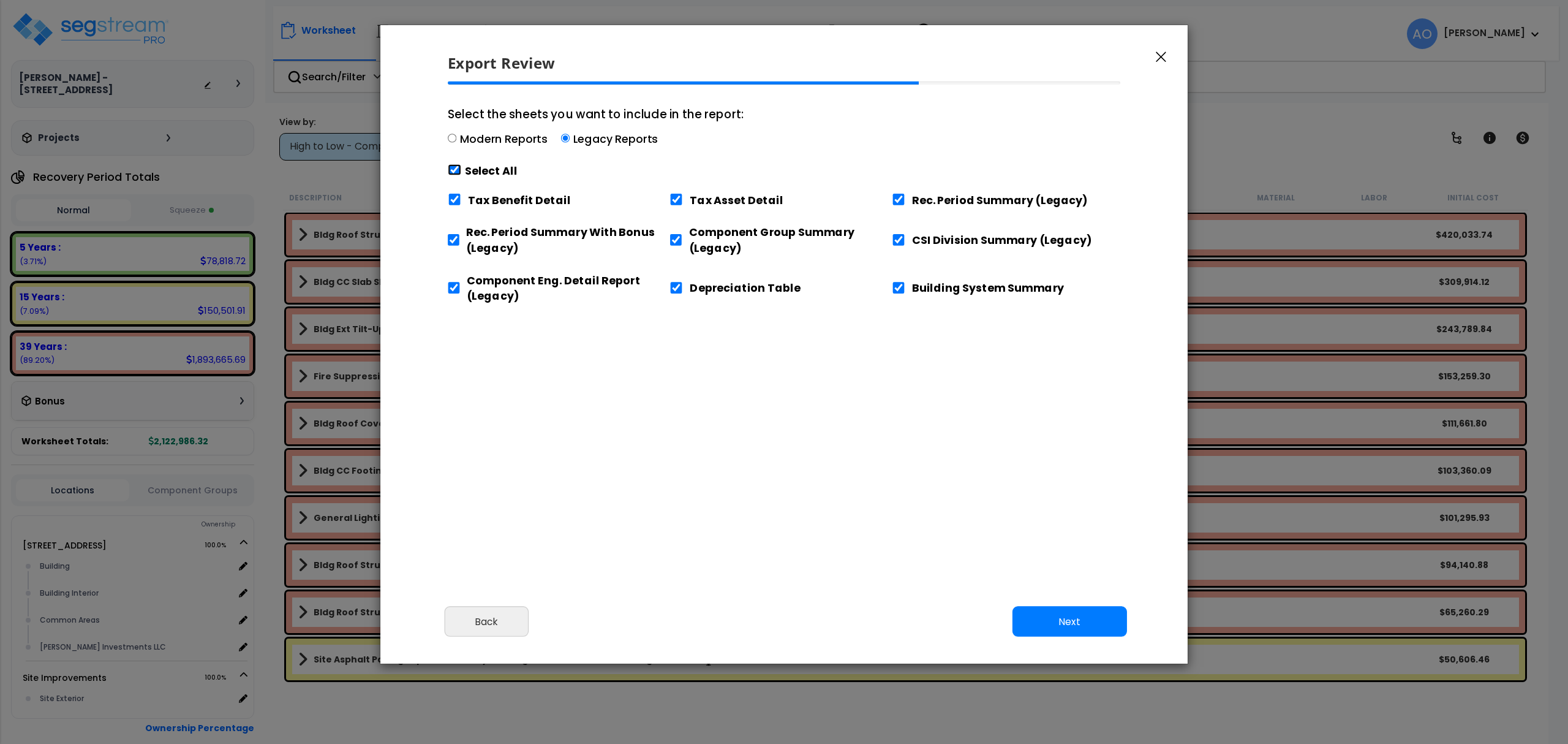
checkbox input "true"
click at [453, 200] on input "Tax Benefit Detail" at bounding box center [454, 199] width 13 height 12
checkbox input "false"
click at [897, 288] on input "Building System Summary" at bounding box center [898, 287] width 13 height 12
checkbox input "false"
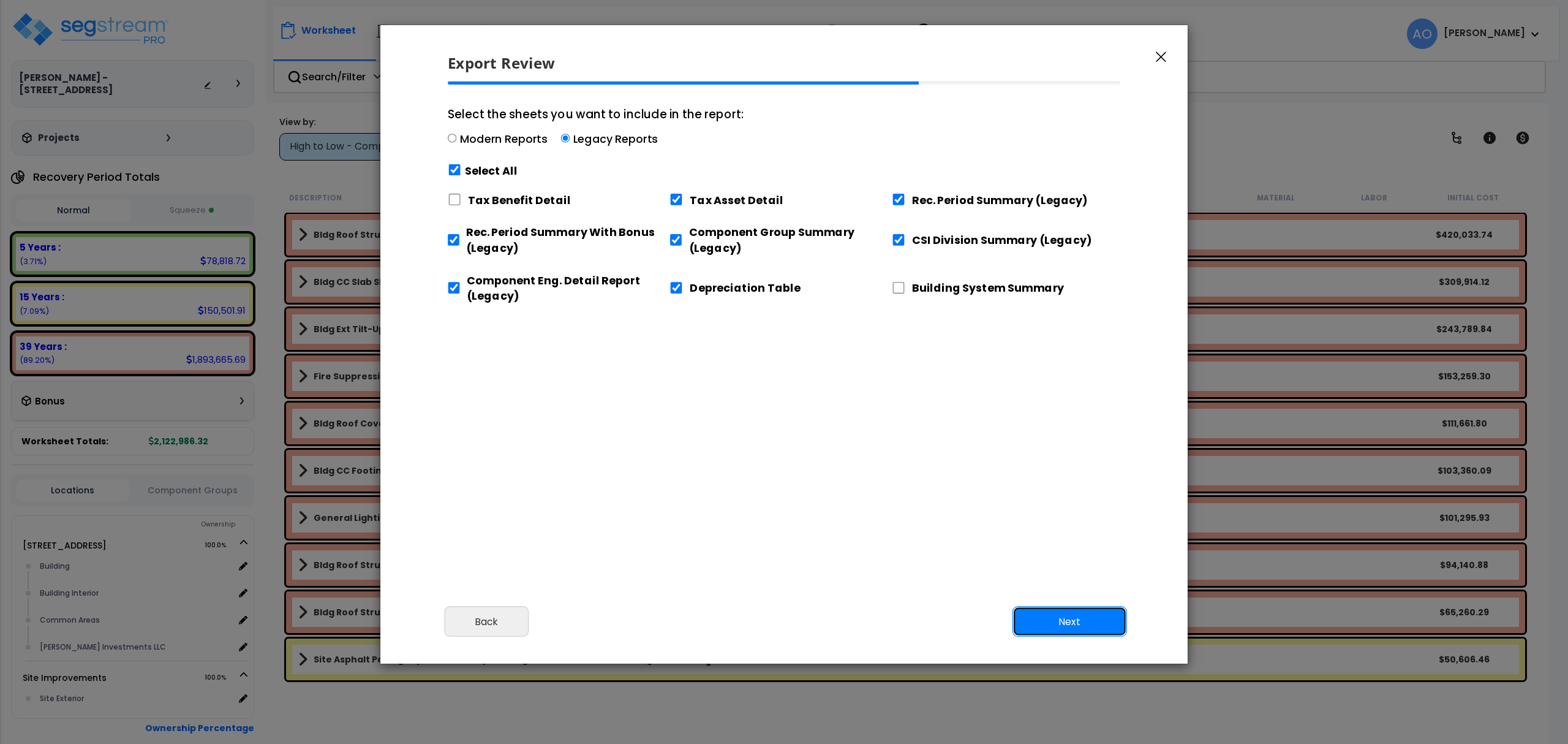
click at [1058, 623] on button "Next" at bounding box center [1069, 621] width 114 height 30
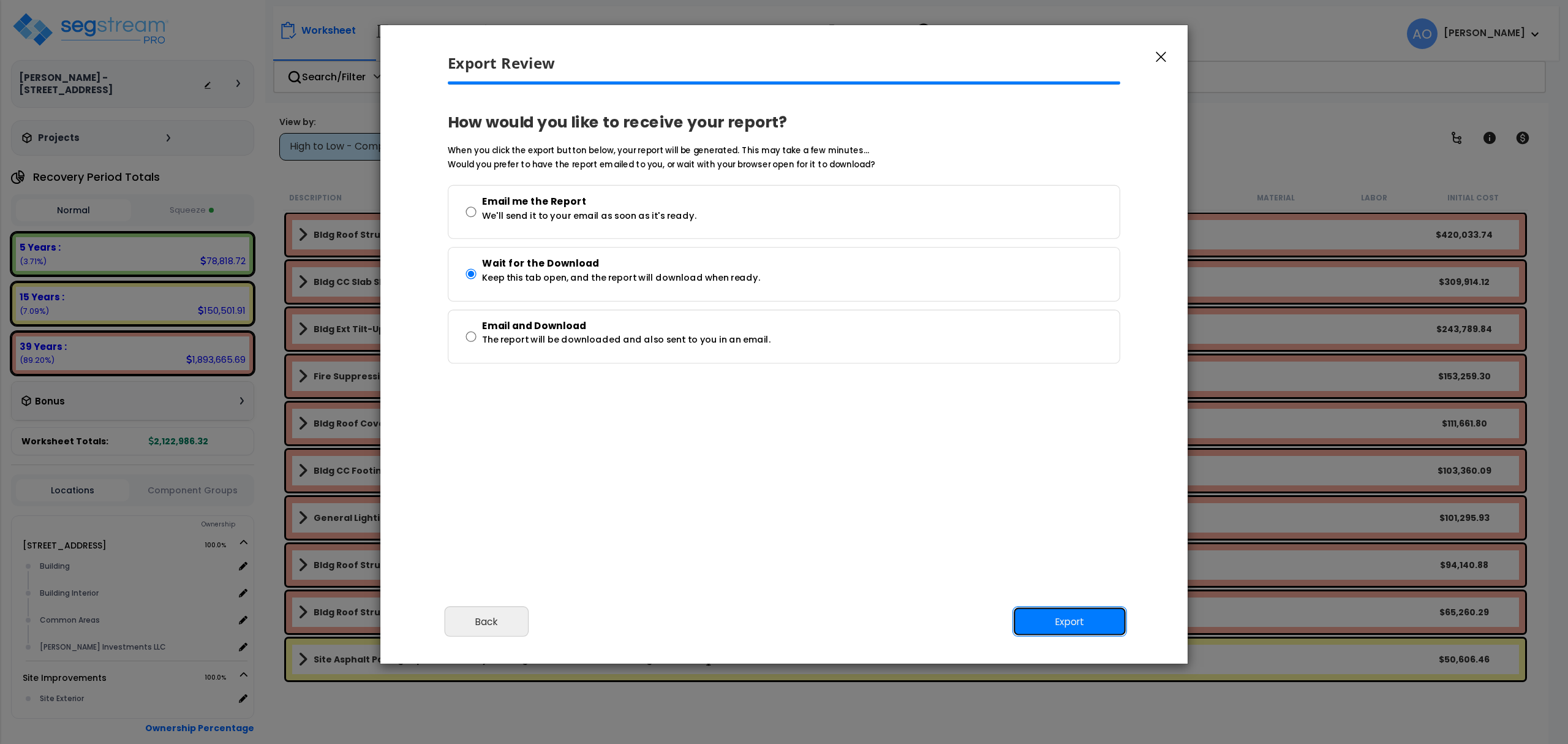
click at [1064, 611] on button "Export" at bounding box center [1069, 621] width 114 height 30
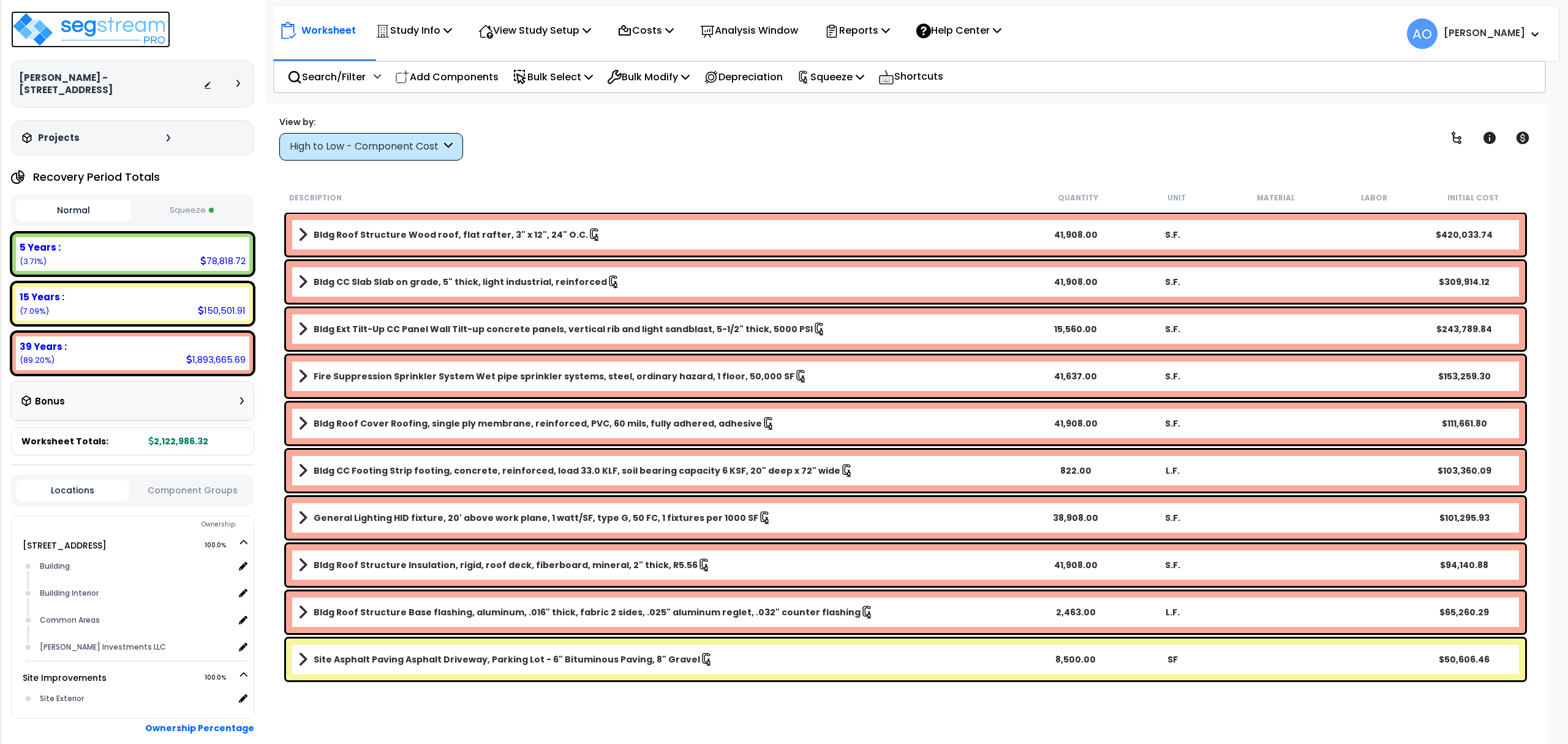
click at [131, 26] on img at bounding box center [90, 29] width 160 height 37
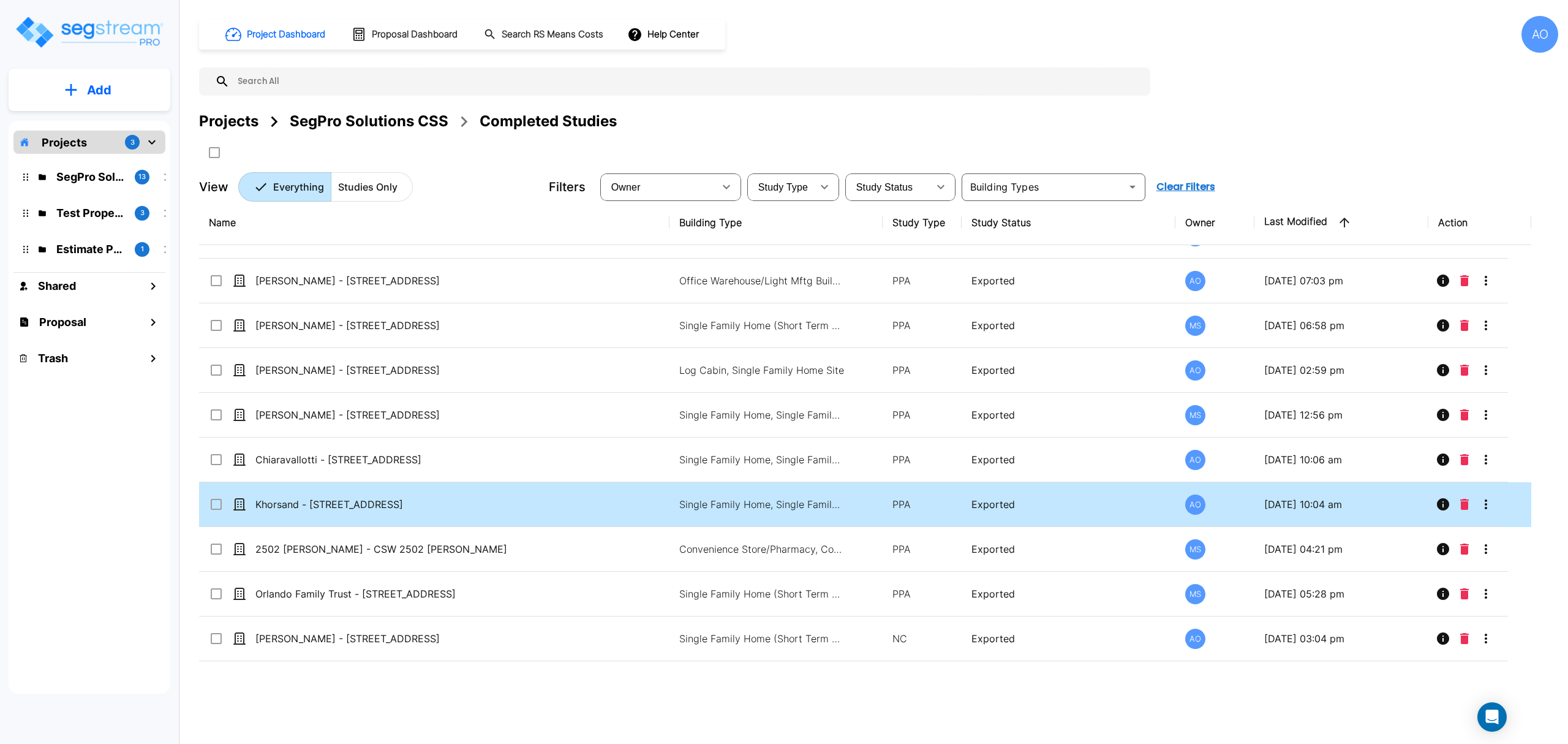
scroll to position [1606, 0]
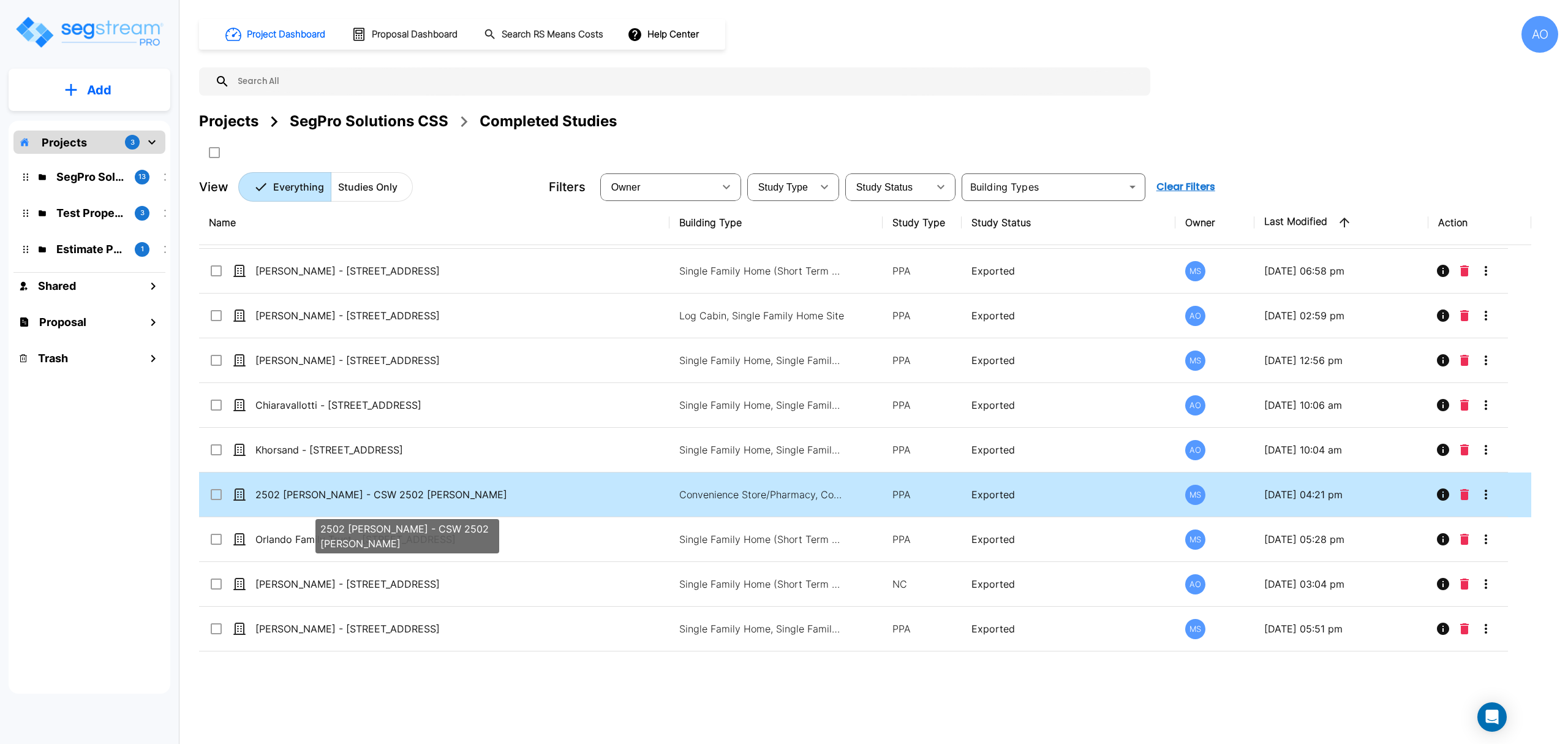
click at [439, 502] on p "2502 [PERSON_NAME] - CSW 2502 [PERSON_NAME]" at bounding box center [407, 494] width 303 height 15
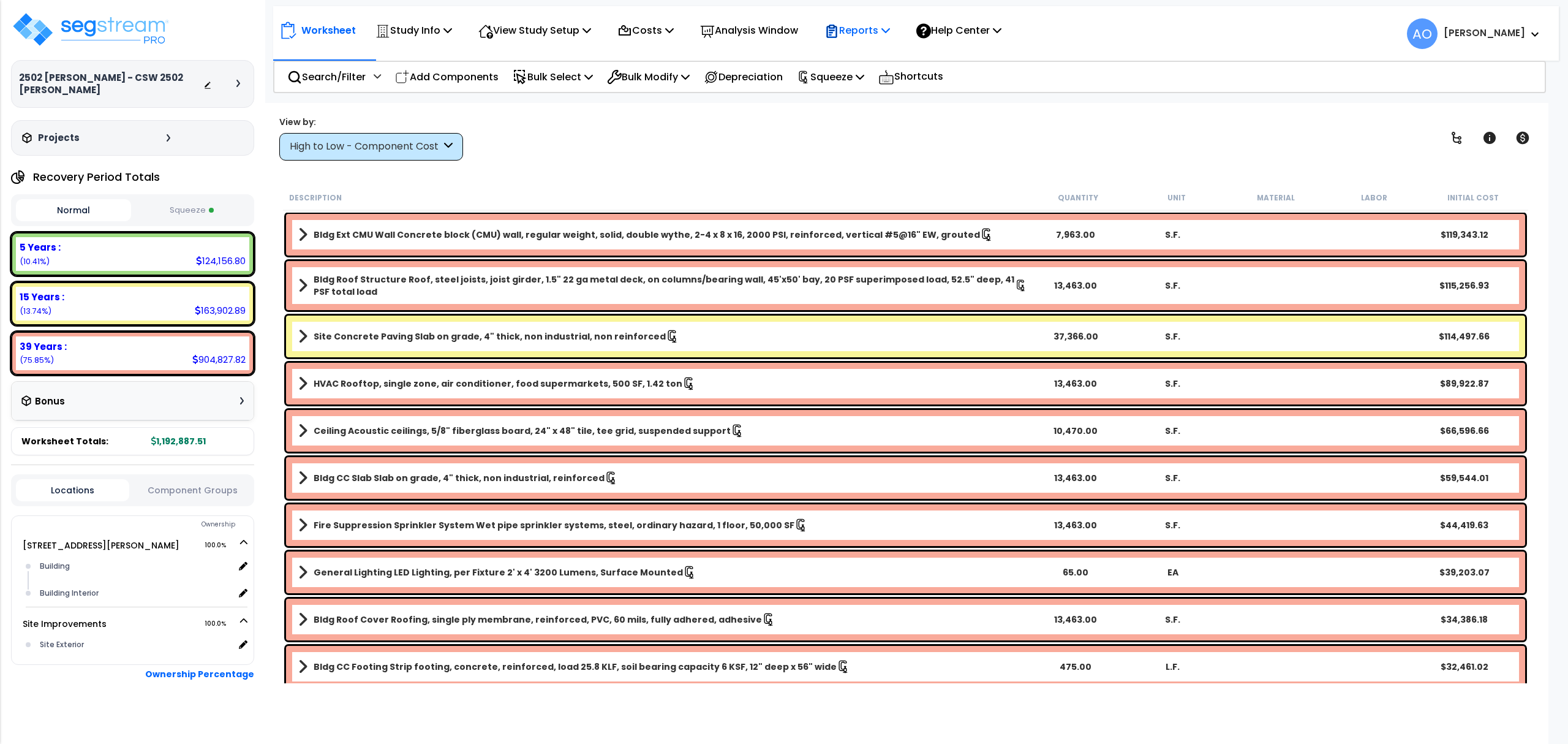
click at [879, 33] on p "Reports" at bounding box center [857, 30] width 65 height 16
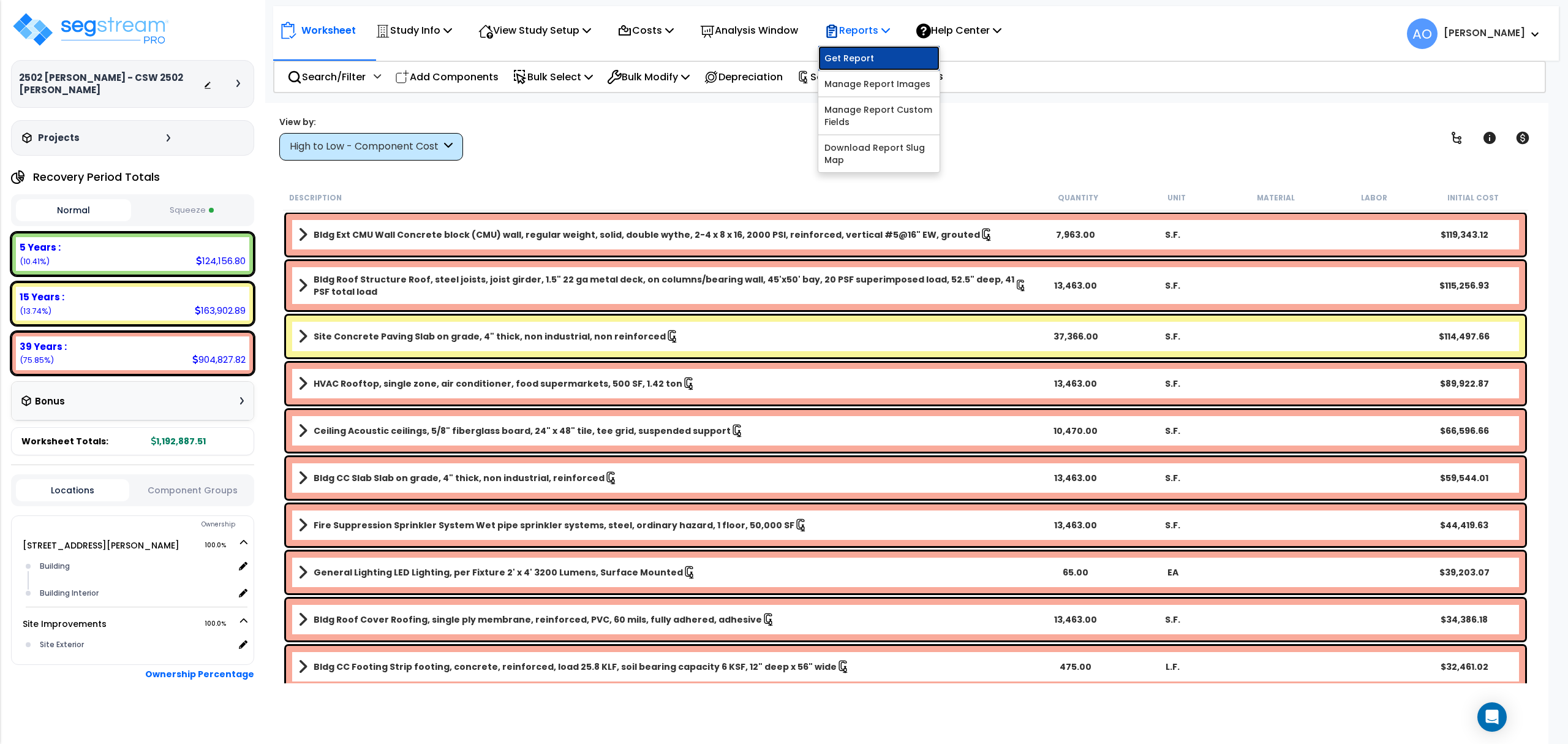
click at [879, 56] on link "Get Report" at bounding box center [879, 58] width 121 height 24
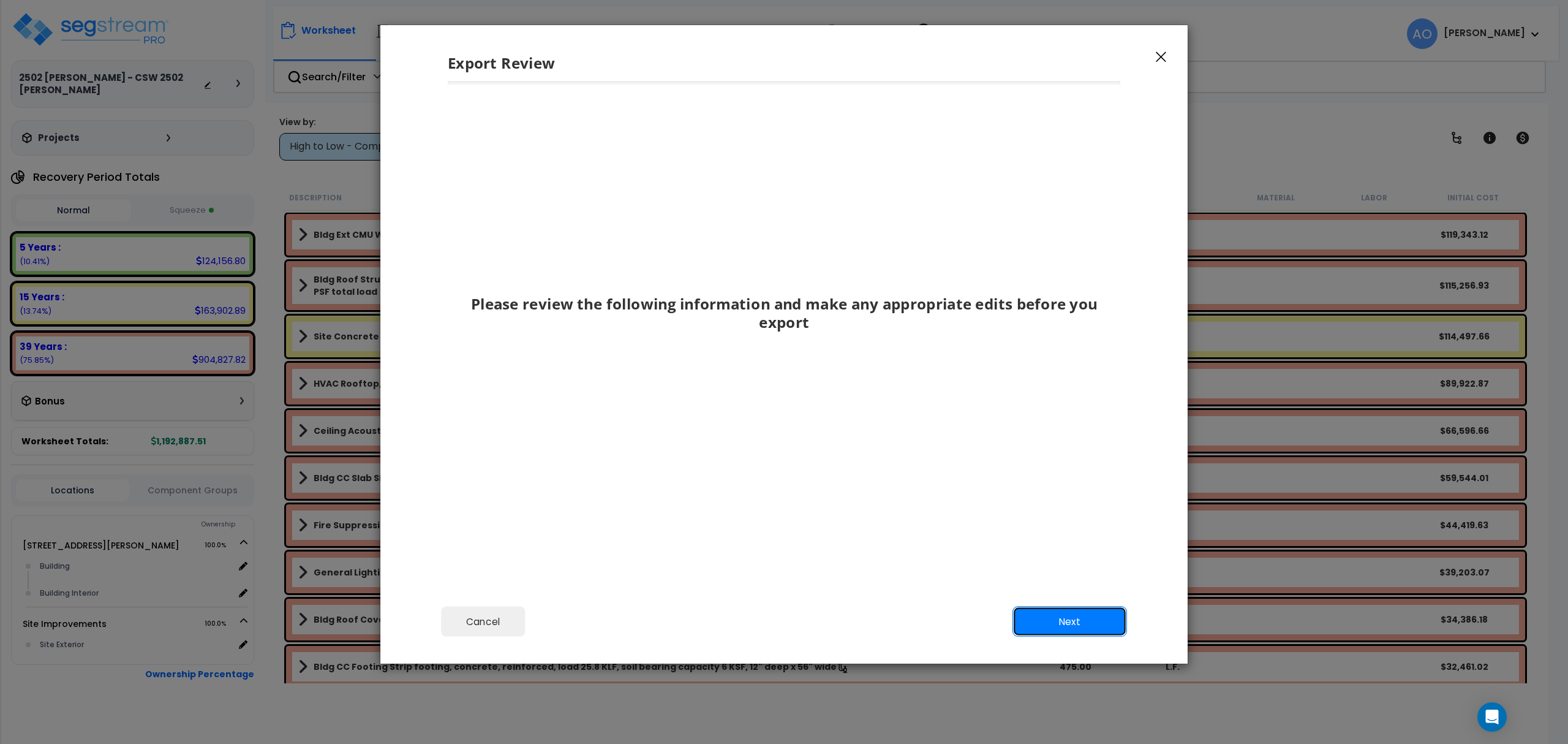
click at [1031, 614] on button "Next" at bounding box center [1069, 621] width 114 height 30
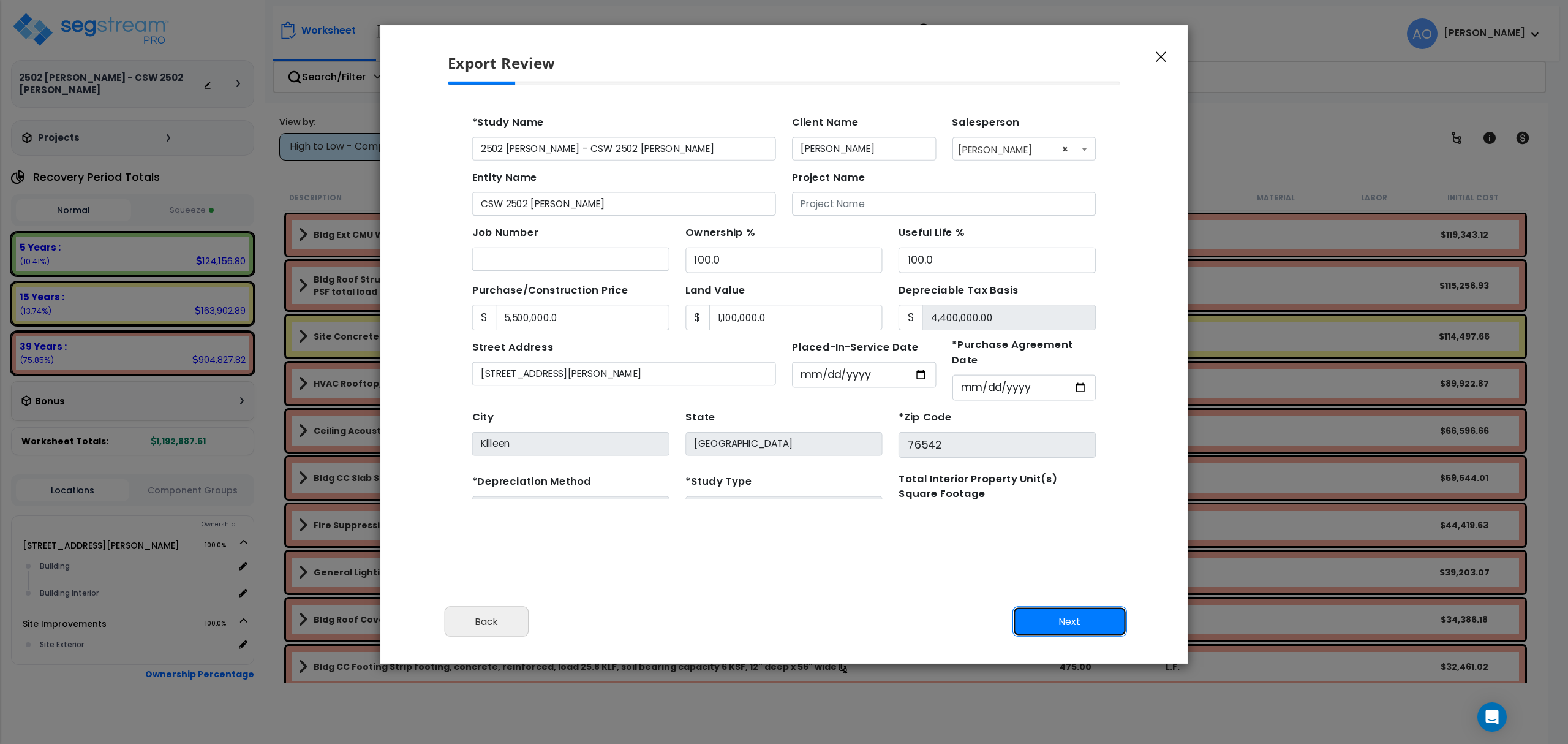
click at [1078, 630] on button "Next" at bounding box center [1069, 621] width 114 height 30
type input "5500000"
type input "1100000"
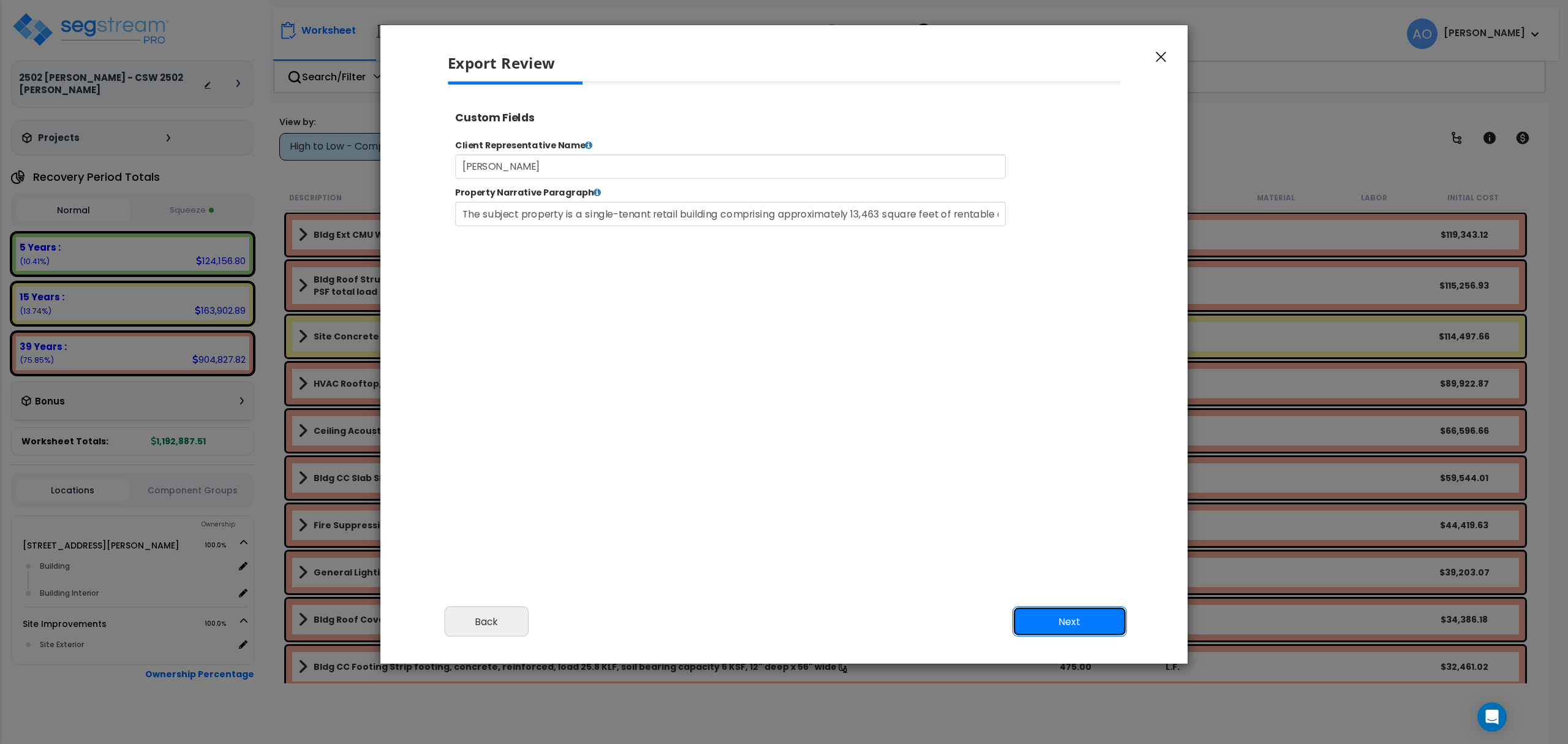
click at [1079, 626] on button "Next" at bounding box center [1069, 621] width 114 height 30
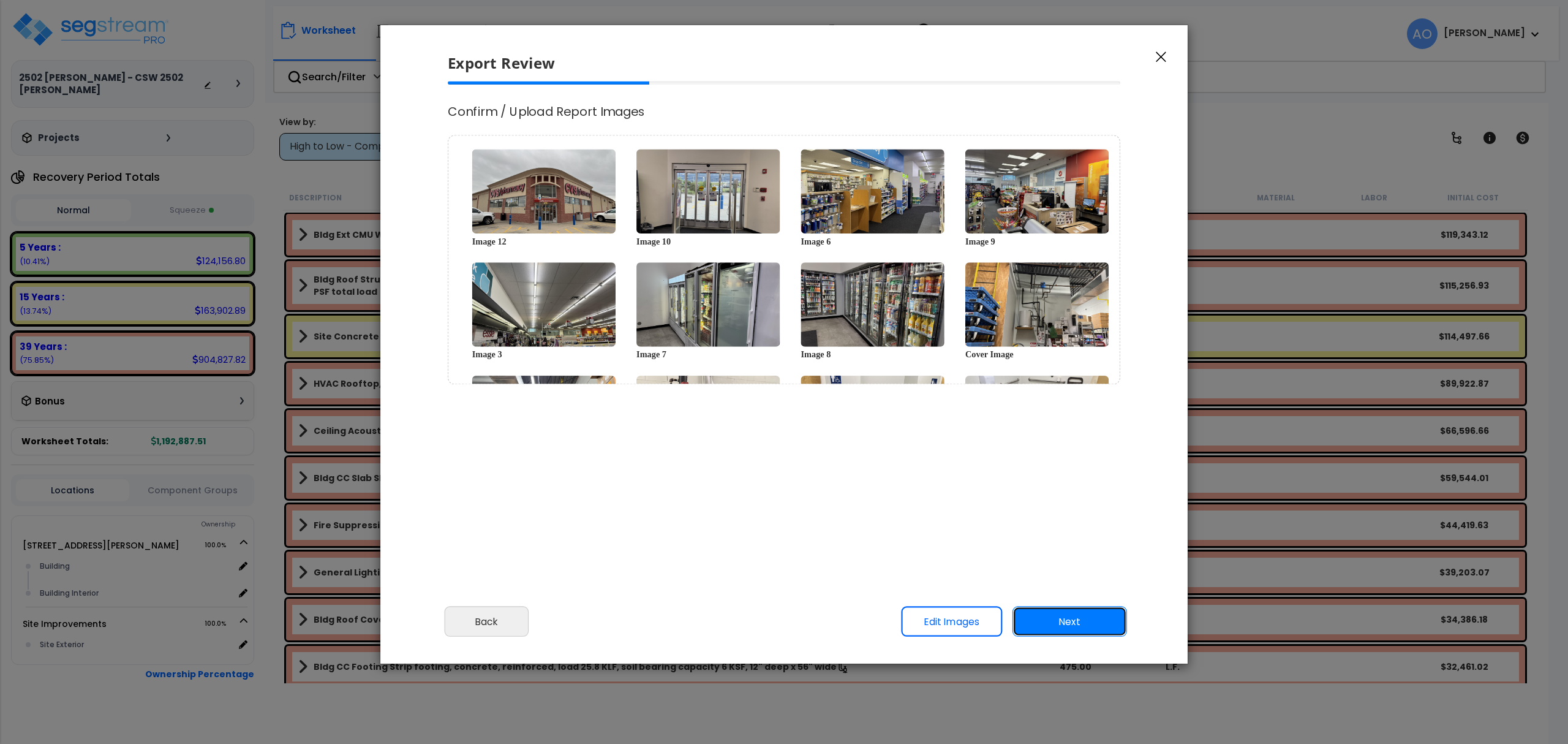
click at [1060, 621] on button "Next" at bounding box center [1069, 621] width 114 height 30
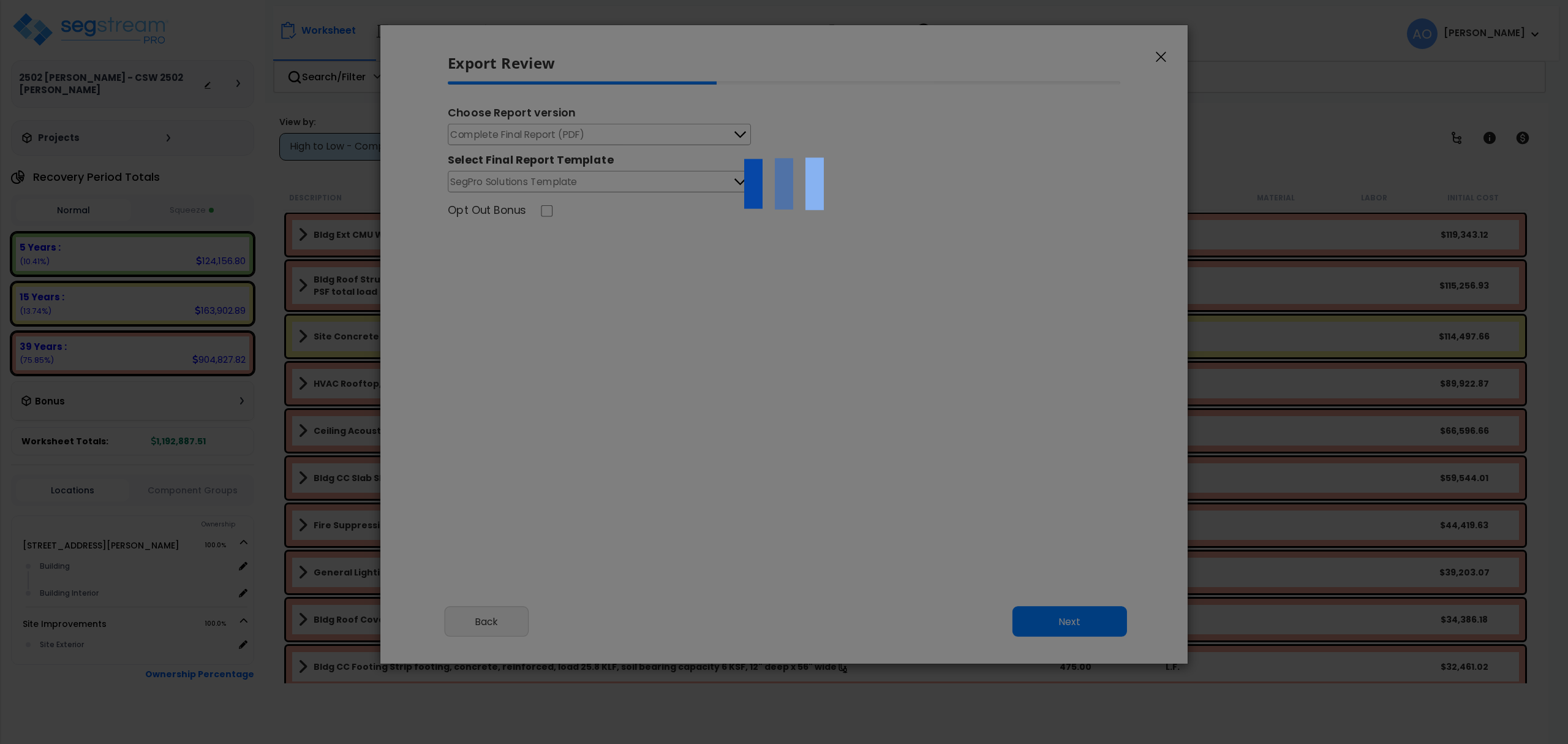
select select "2025"
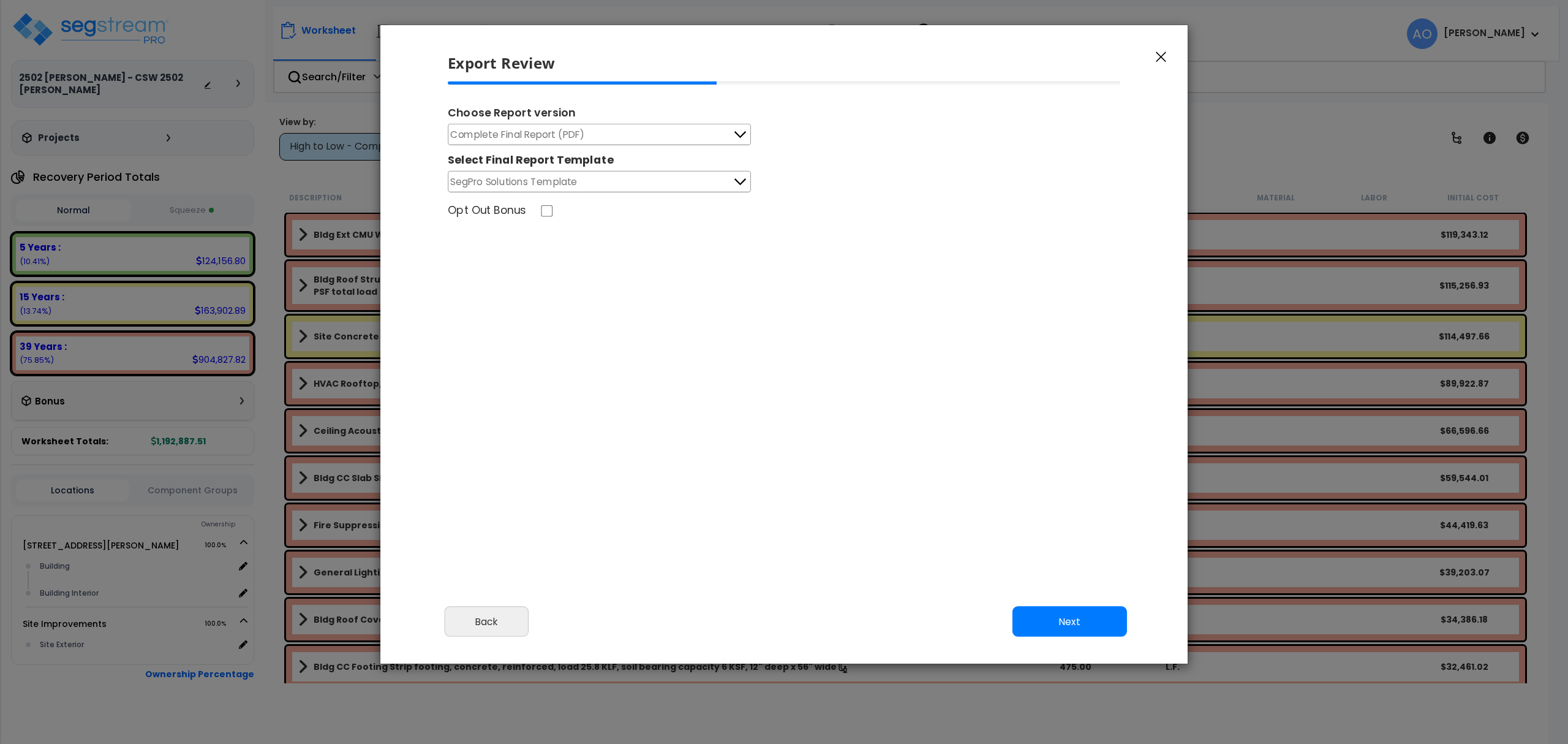
click at [577, 135] on span "Complete Final Report (PDF)" at bounding box center [517, 135] width 134 height 16
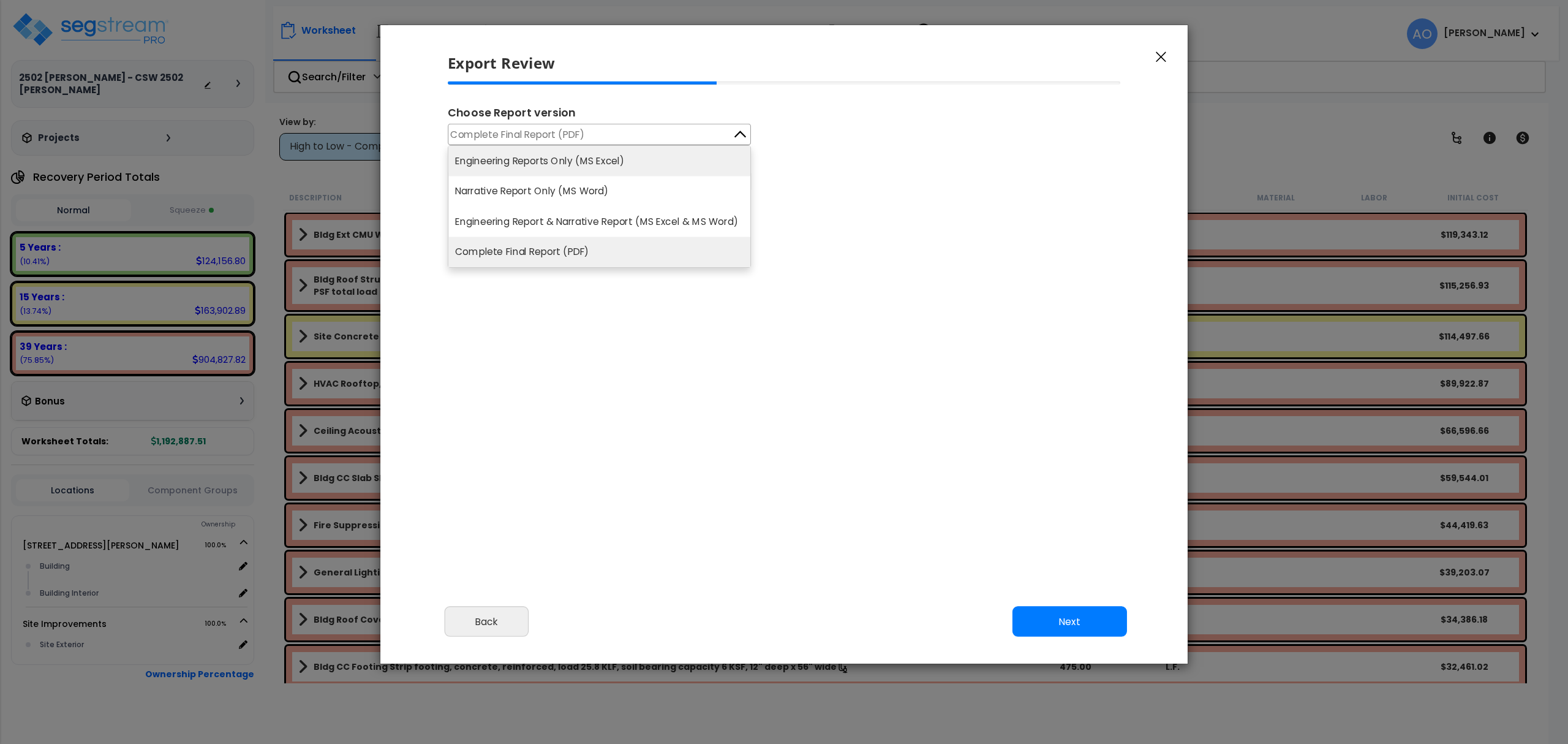
click at [586, 160] on li "Engineering Reports Only (MS Excel)" at bounding box center [599, 160] width 302 height 30
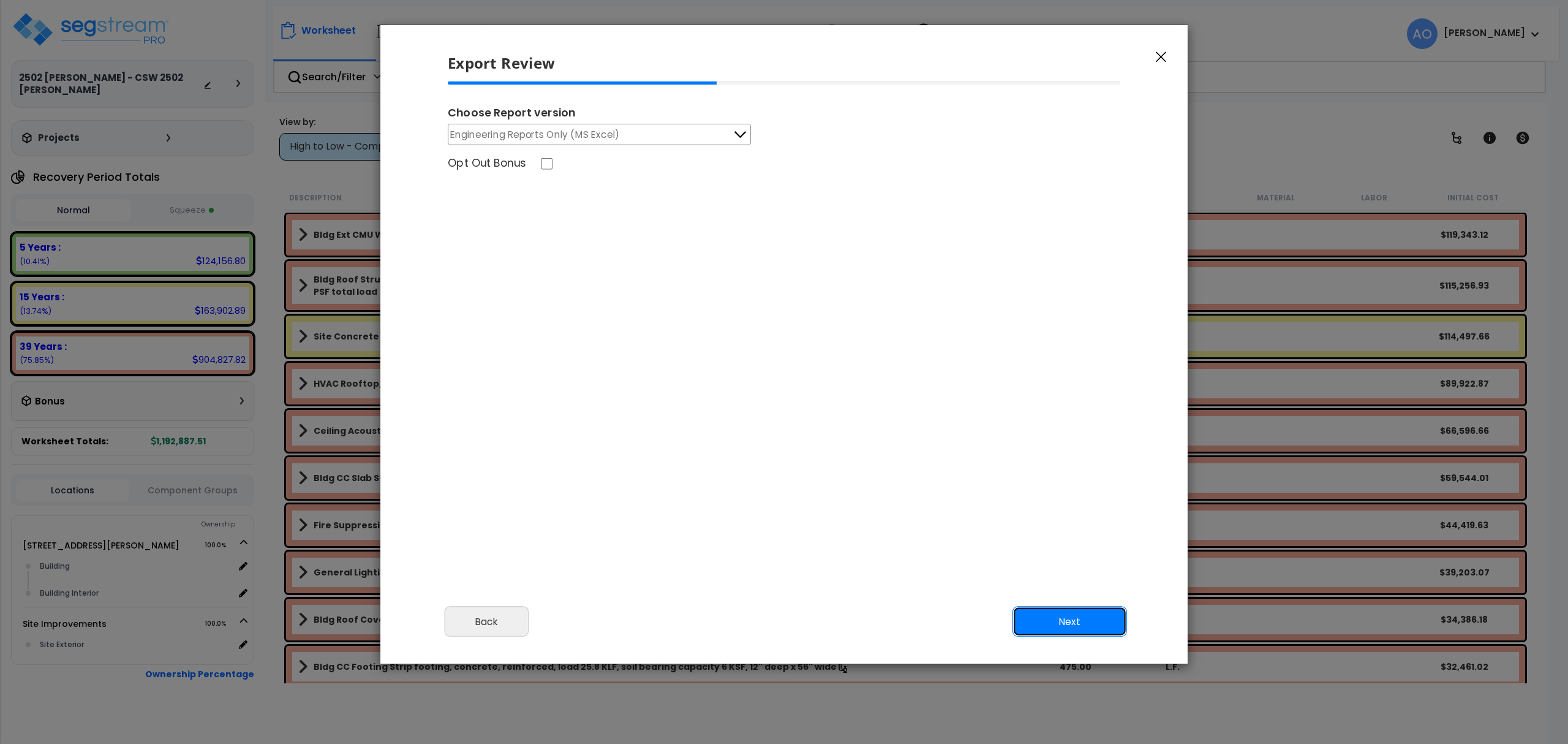
click at [1063, 621] on button "Next" at bounding box center [1069, 621] width 114 height 30
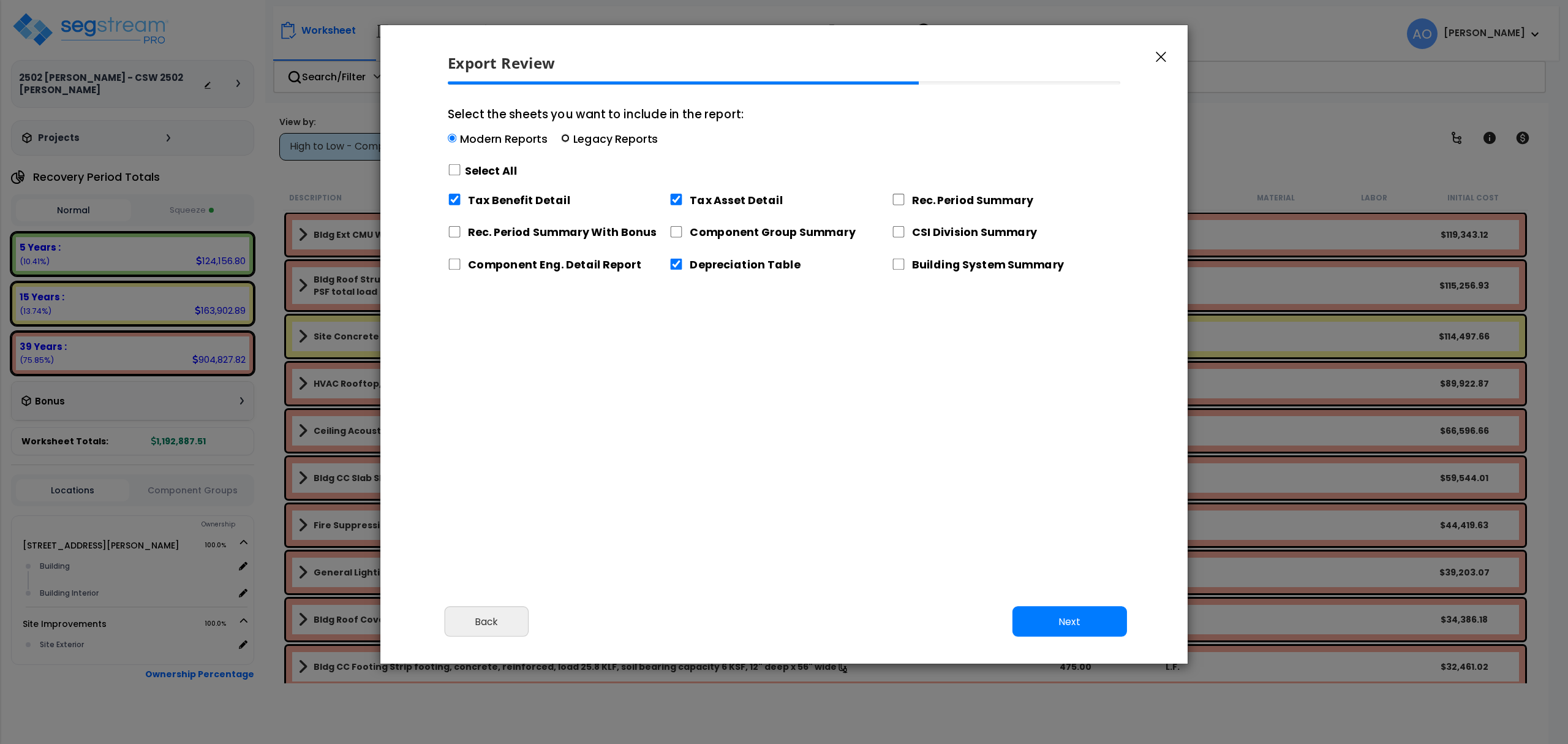
click at [566, 136] on input "Select the sheets you want to include in the report: Modern Reports Legacy Repo…" at bounding box center [565, 138] width 9 height 9
radio input "true"
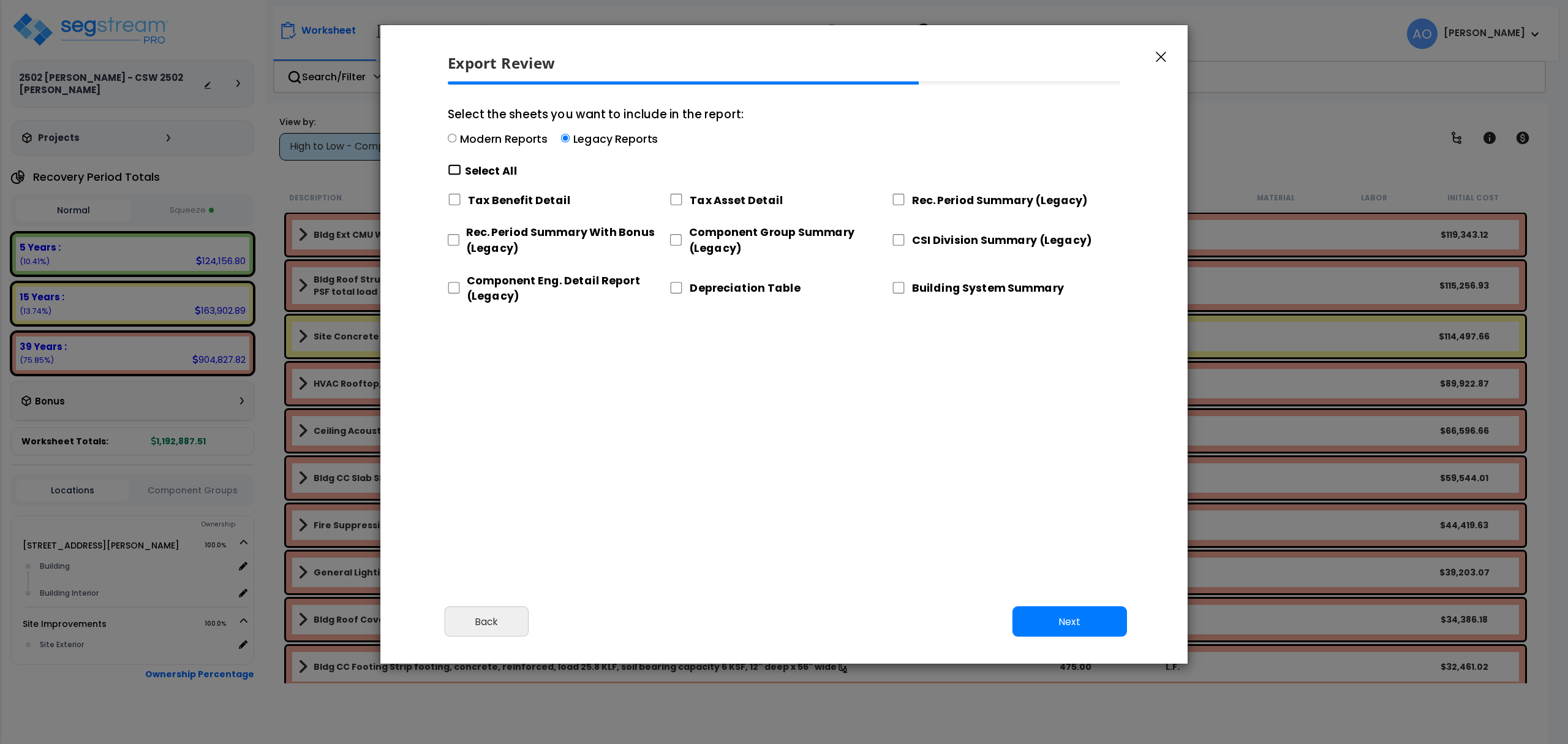
click at [459, 167] on input "Select the sheets you want to include in the report: Modern Reports Legacy Repo…" at bounding box center [454, 170] width 13 height 12
checkbox input "true"
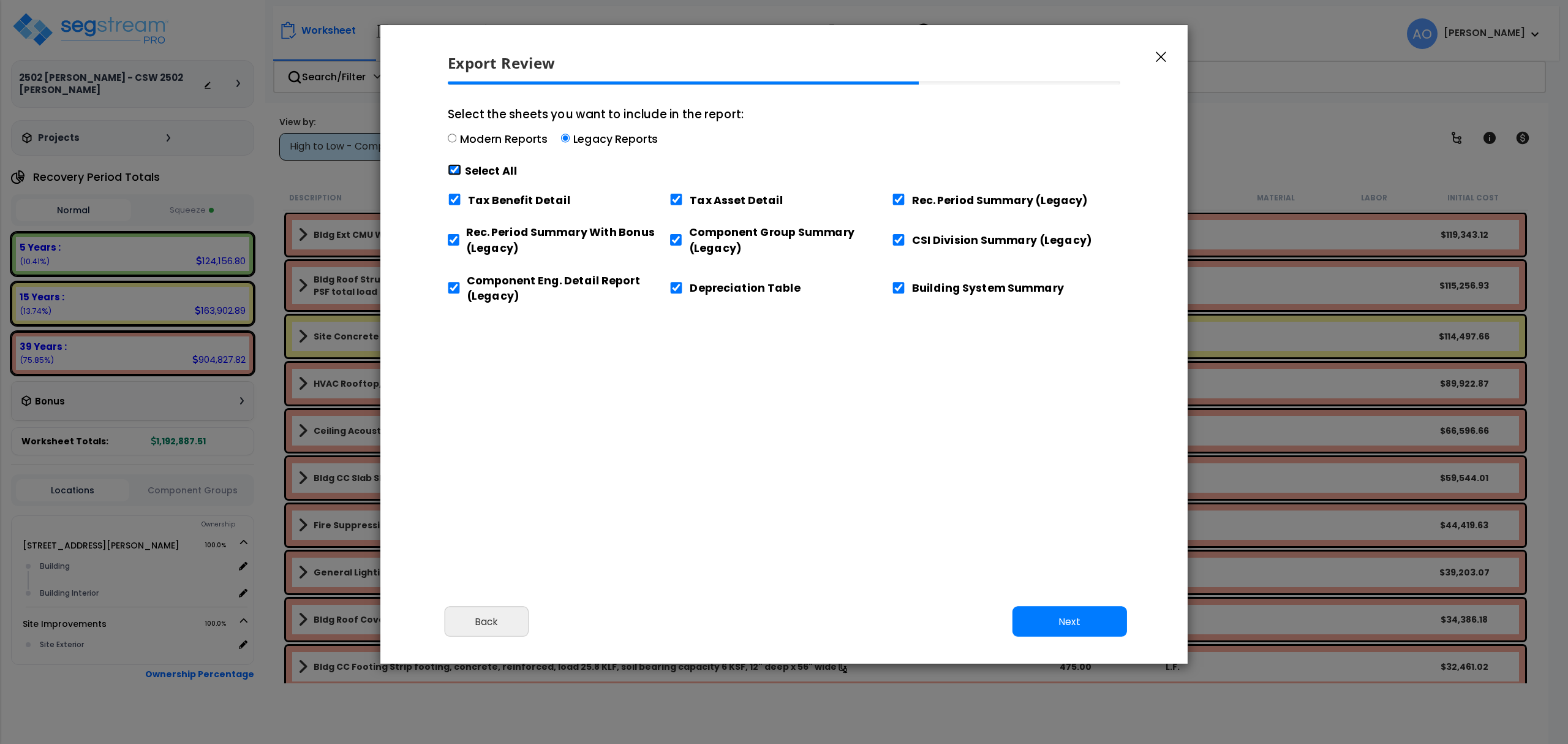
checkbox input "true"
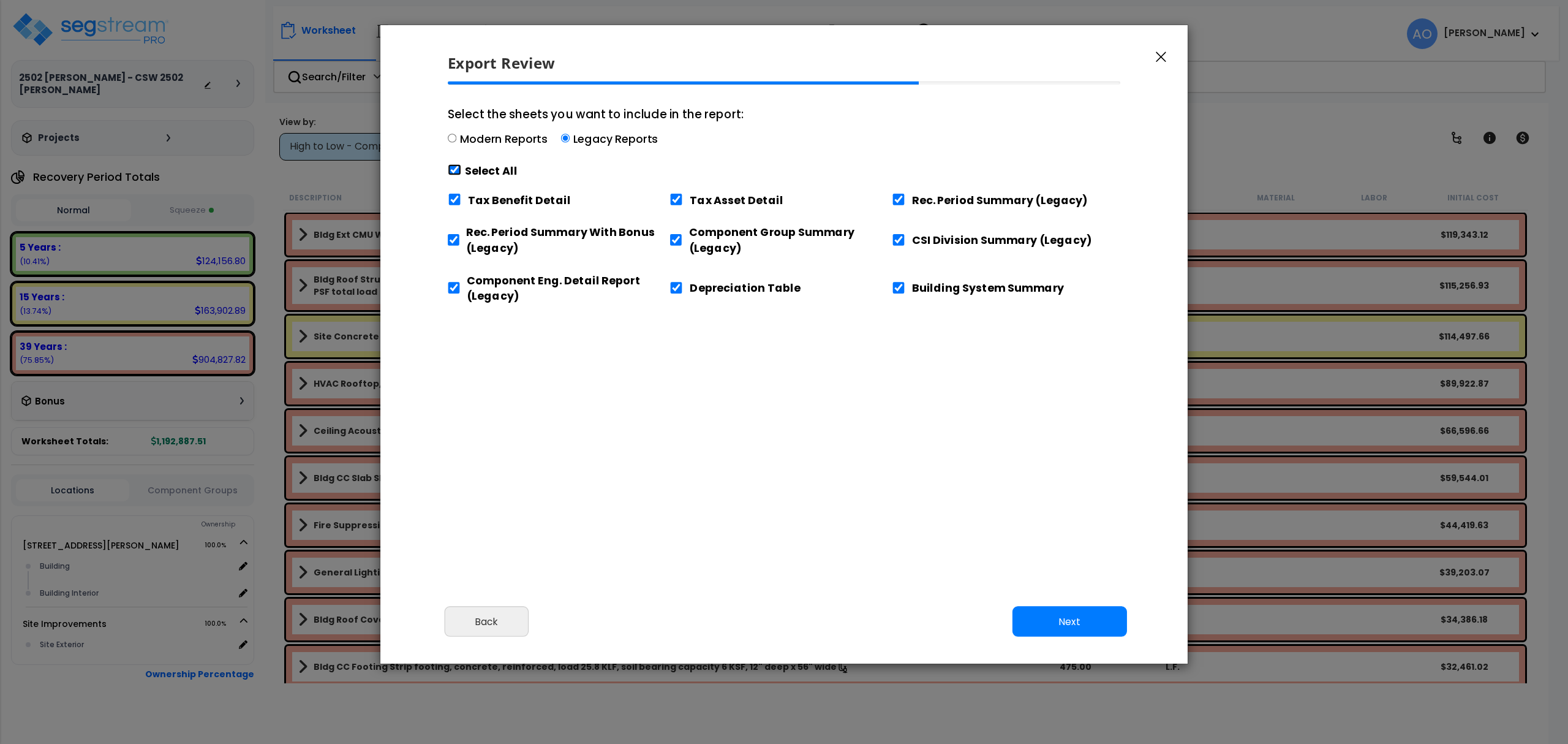
checkbox input "true"
click at [458, 200] on input "Tax Benefit Detail" at bounding box center [454, 199] width 13 height 12
checkbox input "false"
click at [890, 290] on div "Depreciation Table" at bounding box center [780, 286] width 222 height 41
click at [896, 290] on input "Building System Summary" at bounding box center [899, 287] width 13 height 12
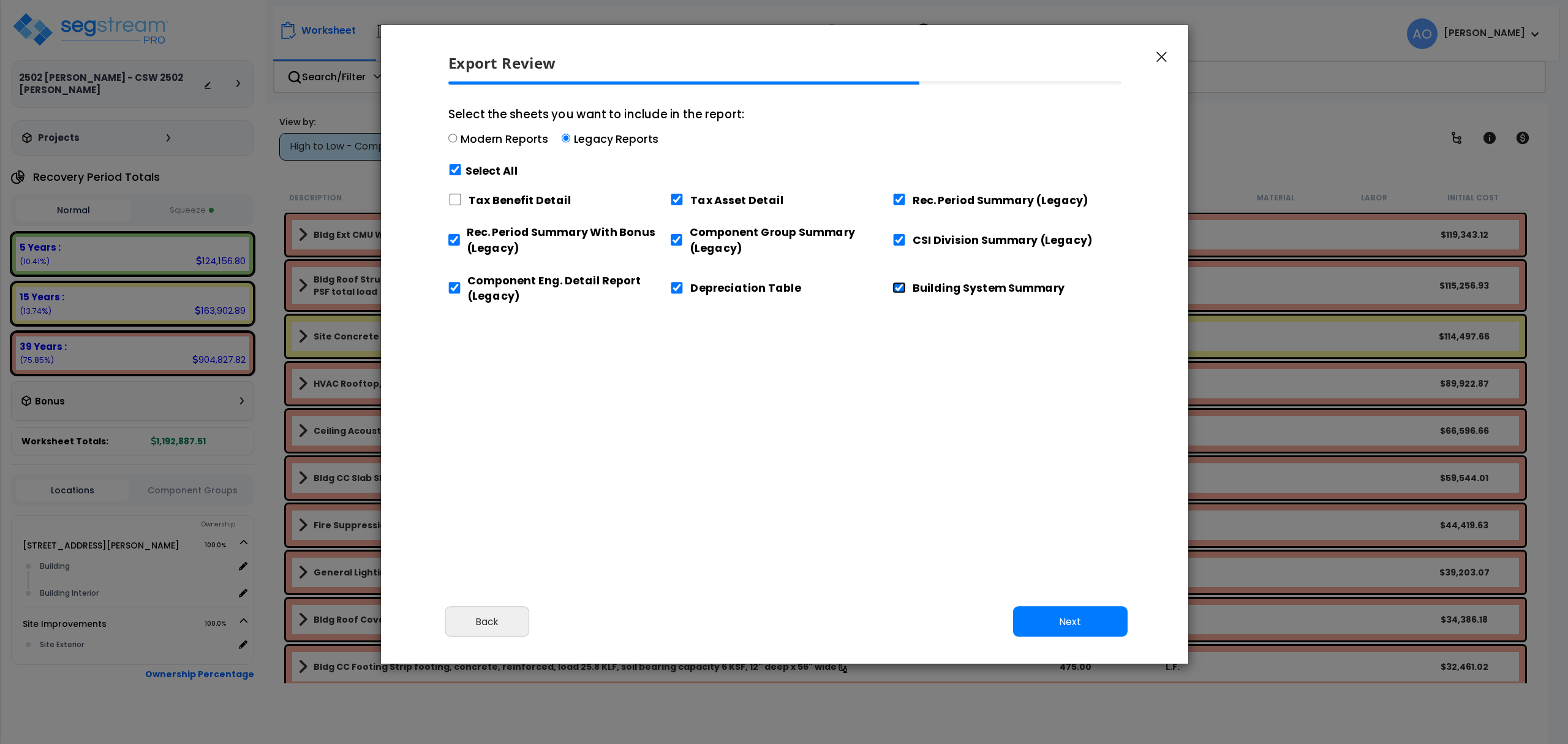
checkbox input "false"
click at [1068, 613] on button "Next" at bounding box center [1070, 621] width 114 height 30
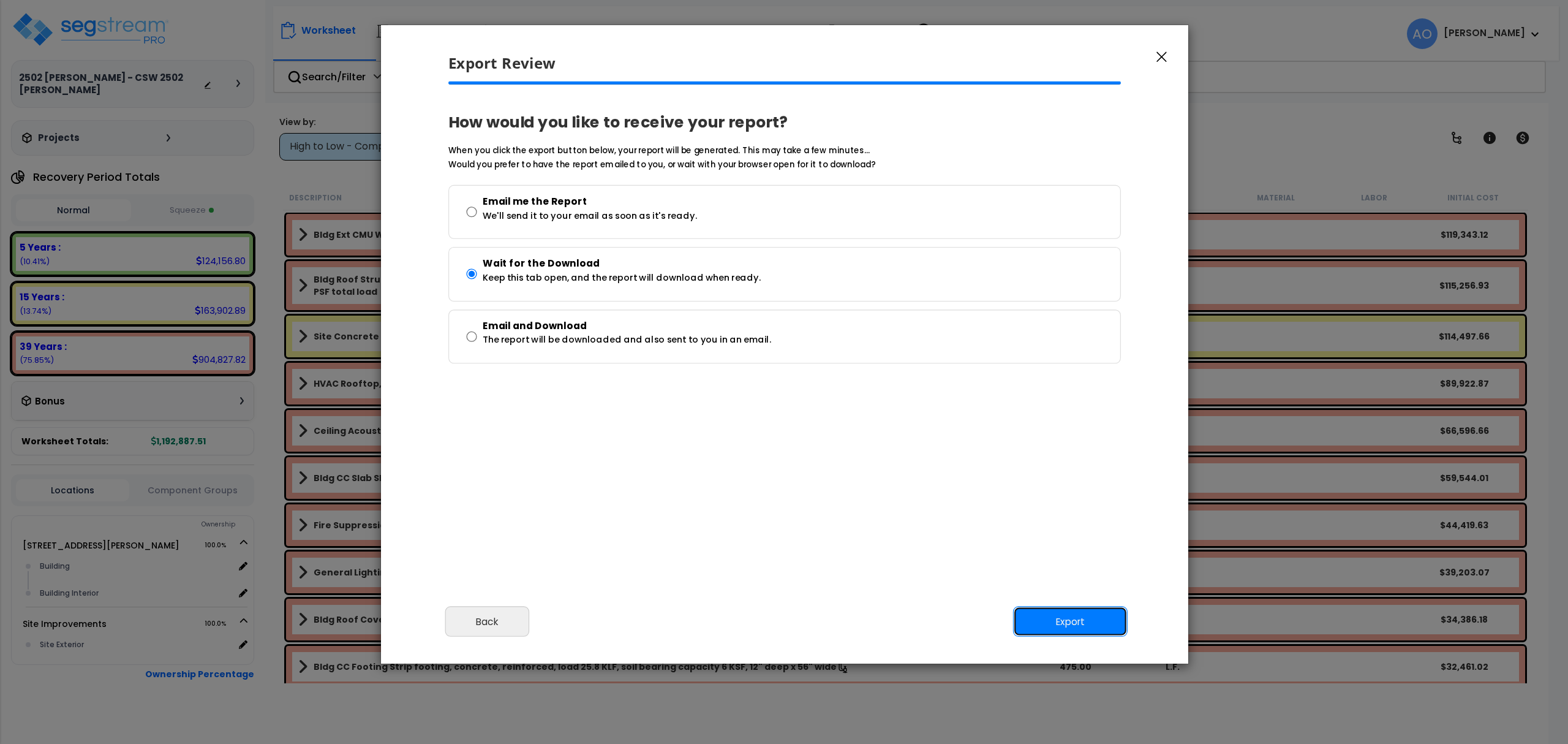
click at [1054, 614] on button "Export" at bounding box center [1070, 621] width 114 height 30
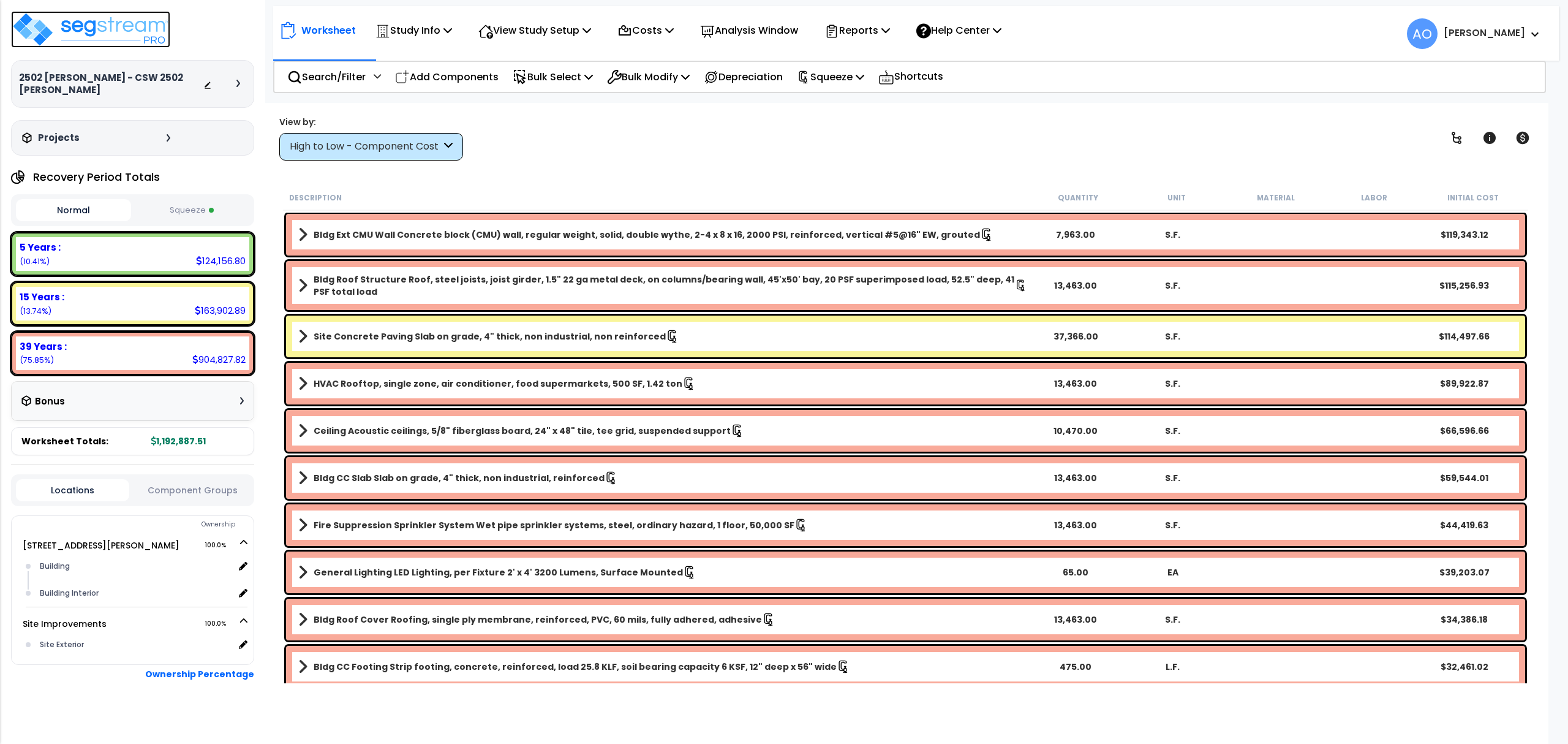
click at [139, 36] on img at bounding box center [90, 29] width 160 height 37
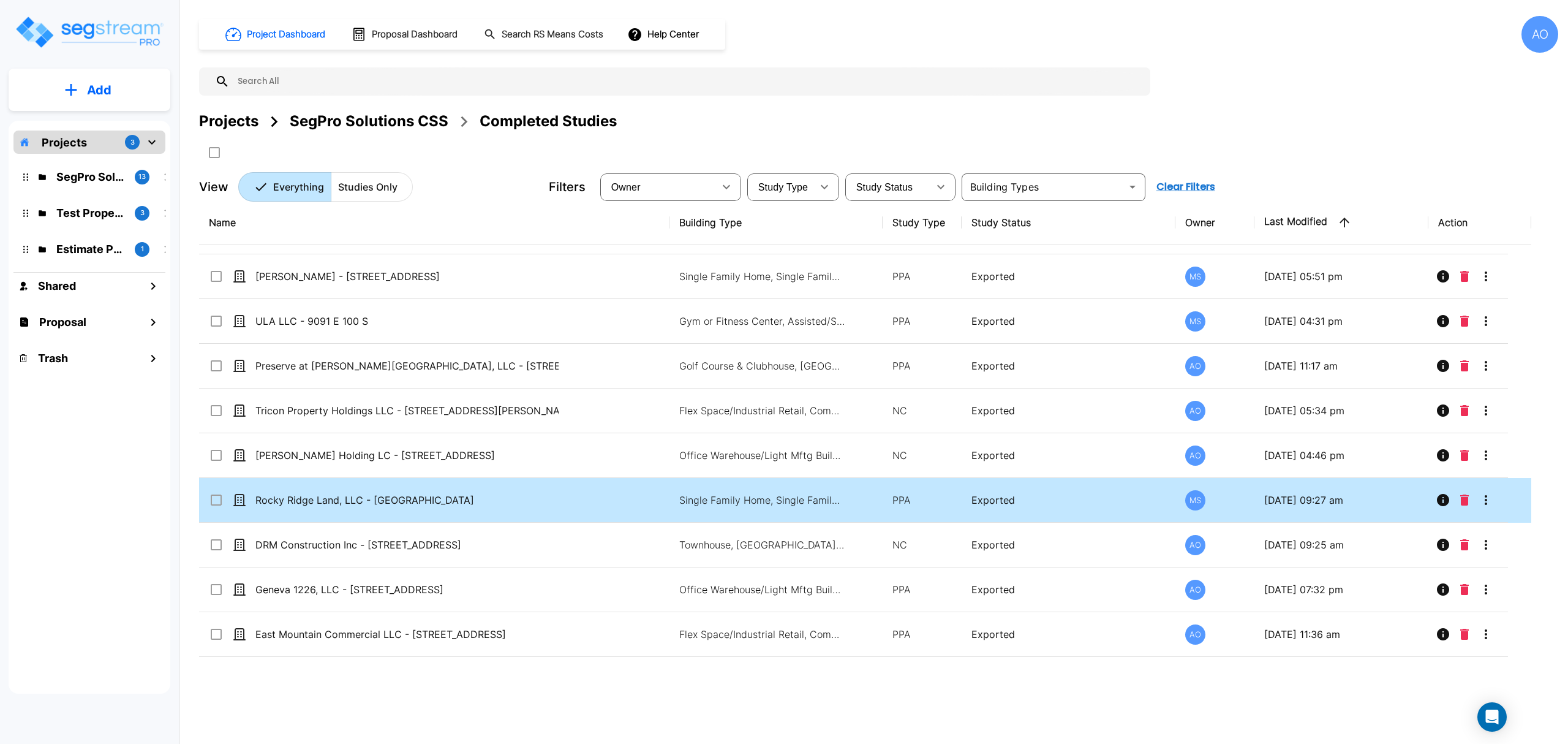
scroll to position [1987, 0]
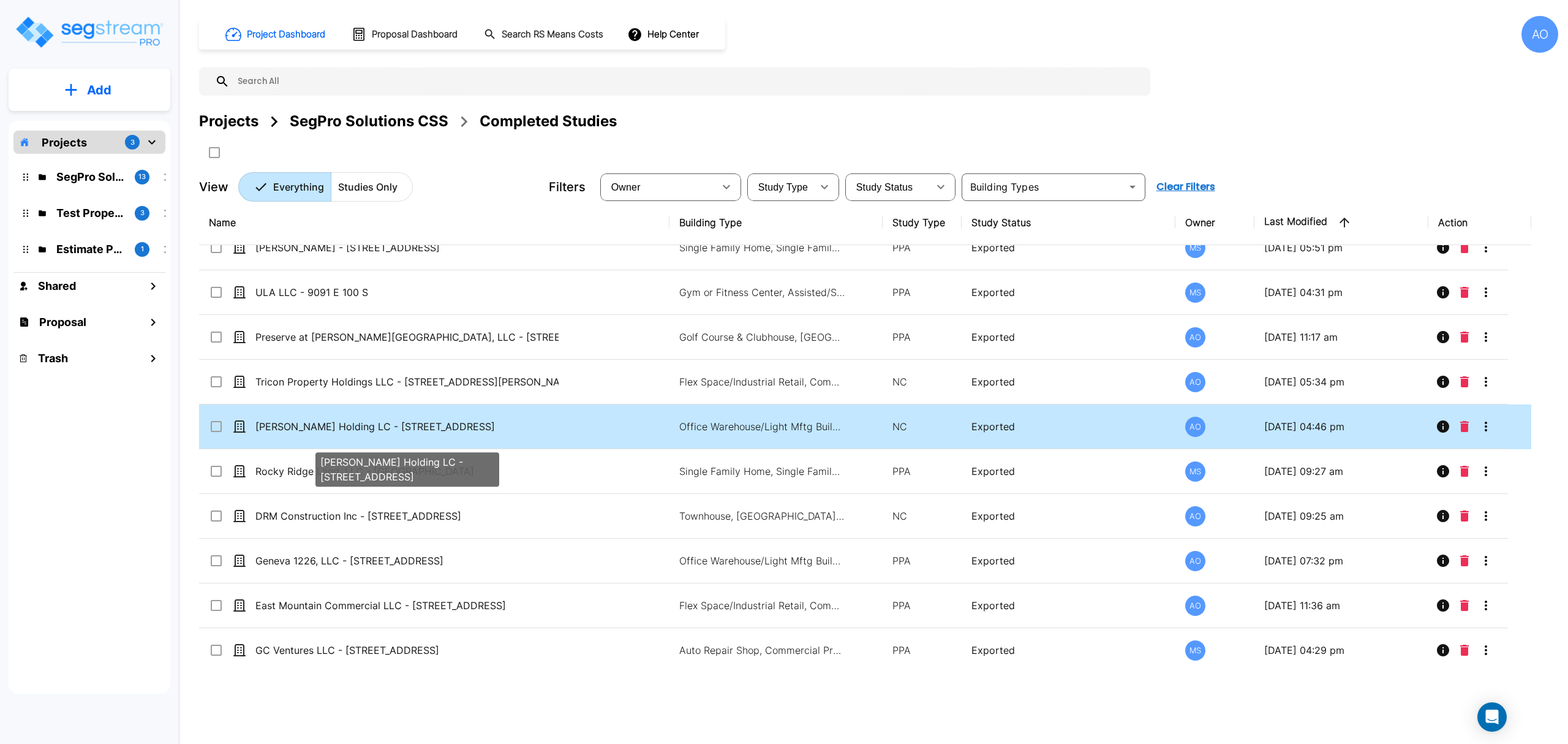
click at [556, 433] on p "[PERSON_NAME] Holding LC - [STREET_ADDRESS]" at bounding box center [407, 426] width 303 height 15
checkbox input "true"
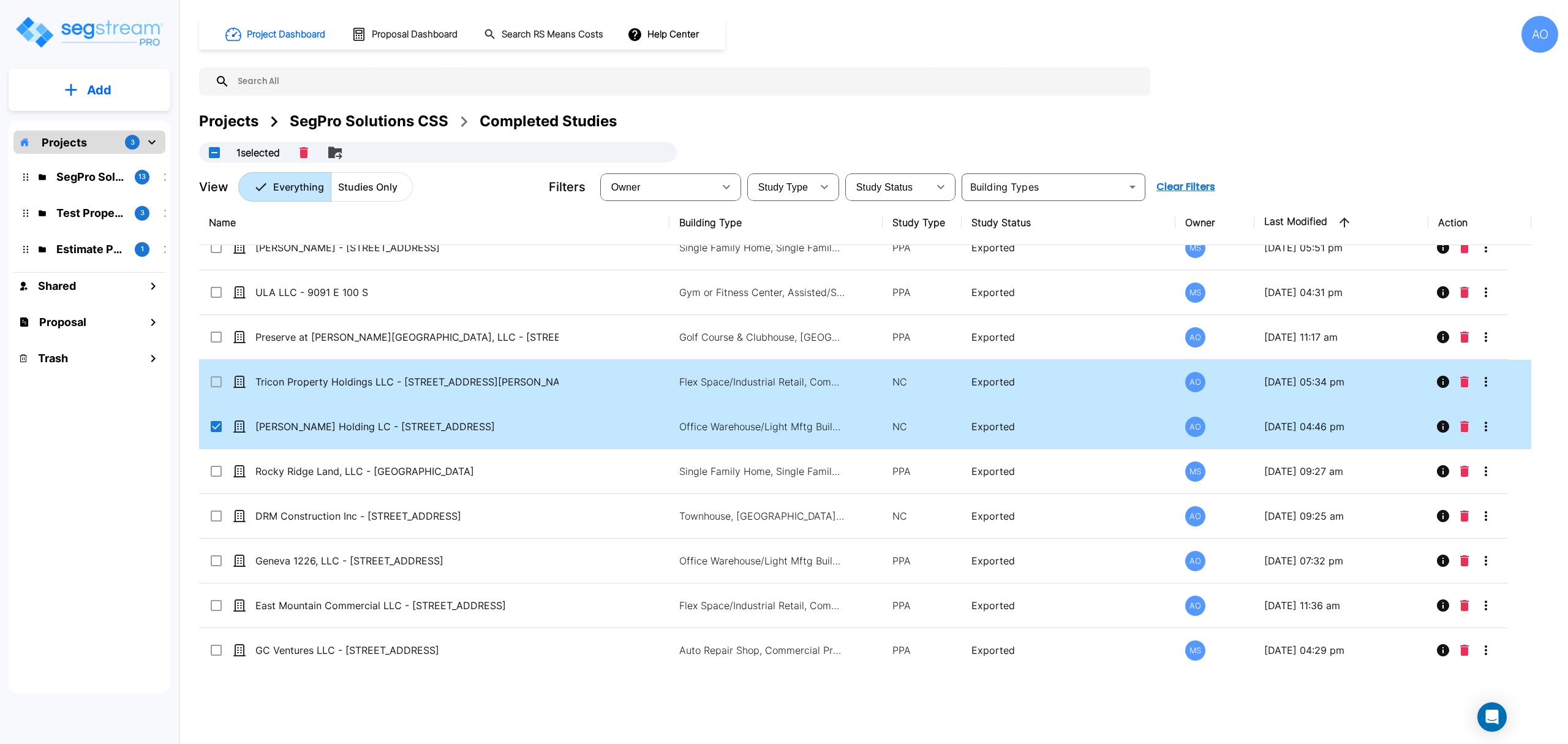
click at [665, 392] on td "Tricon Property Holdings LLC - [STREET_ADDRESS][PERSON_NAME]" at bounding box center [434, 381] width 470 height 44
checkbox input "true"
click at [220, 430] on input "select row Alexander's Holding LC - 245 South 1060 West" at bounding box center [215, 423] width 12 height 10
checkbox input "false"
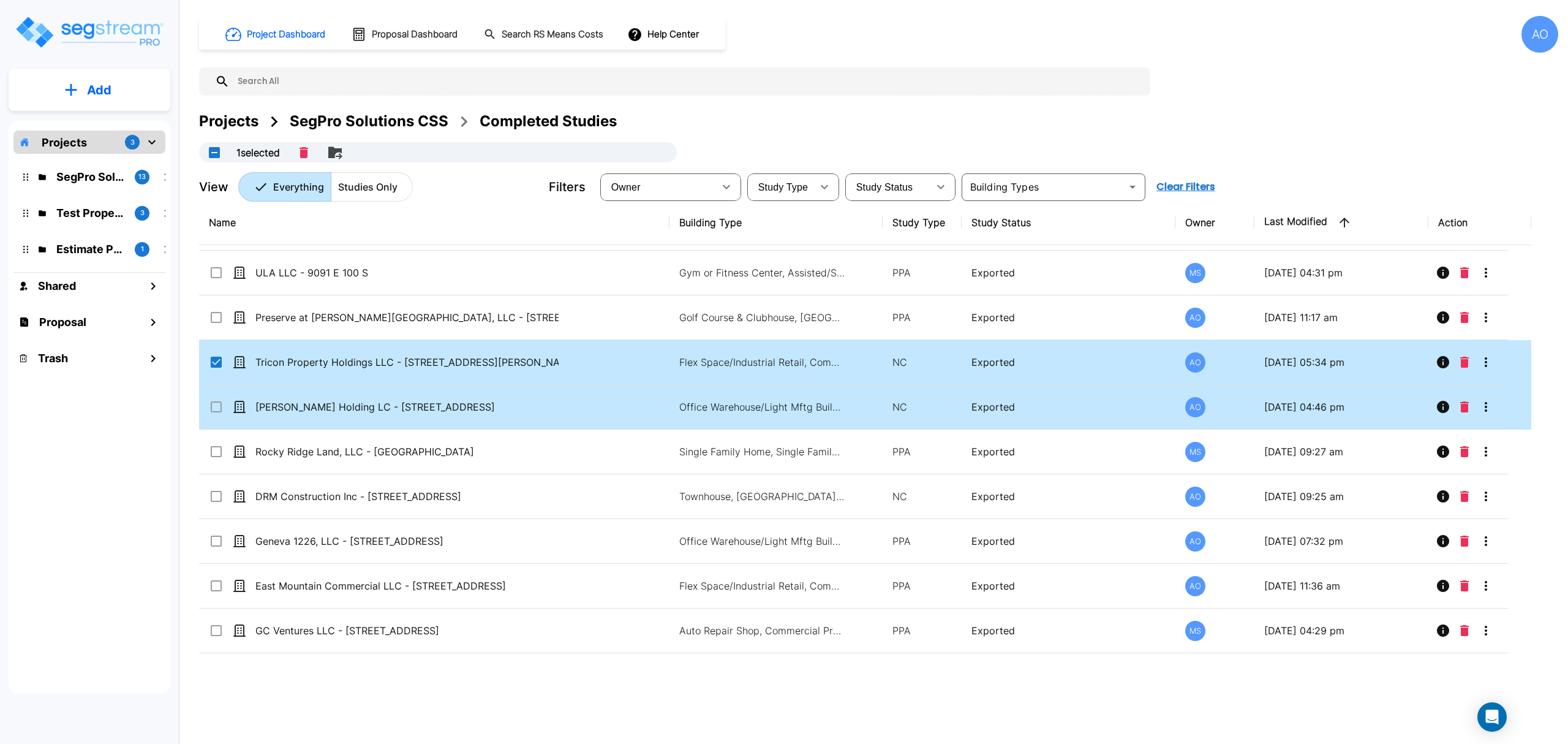
scroll to position [2041, 0]
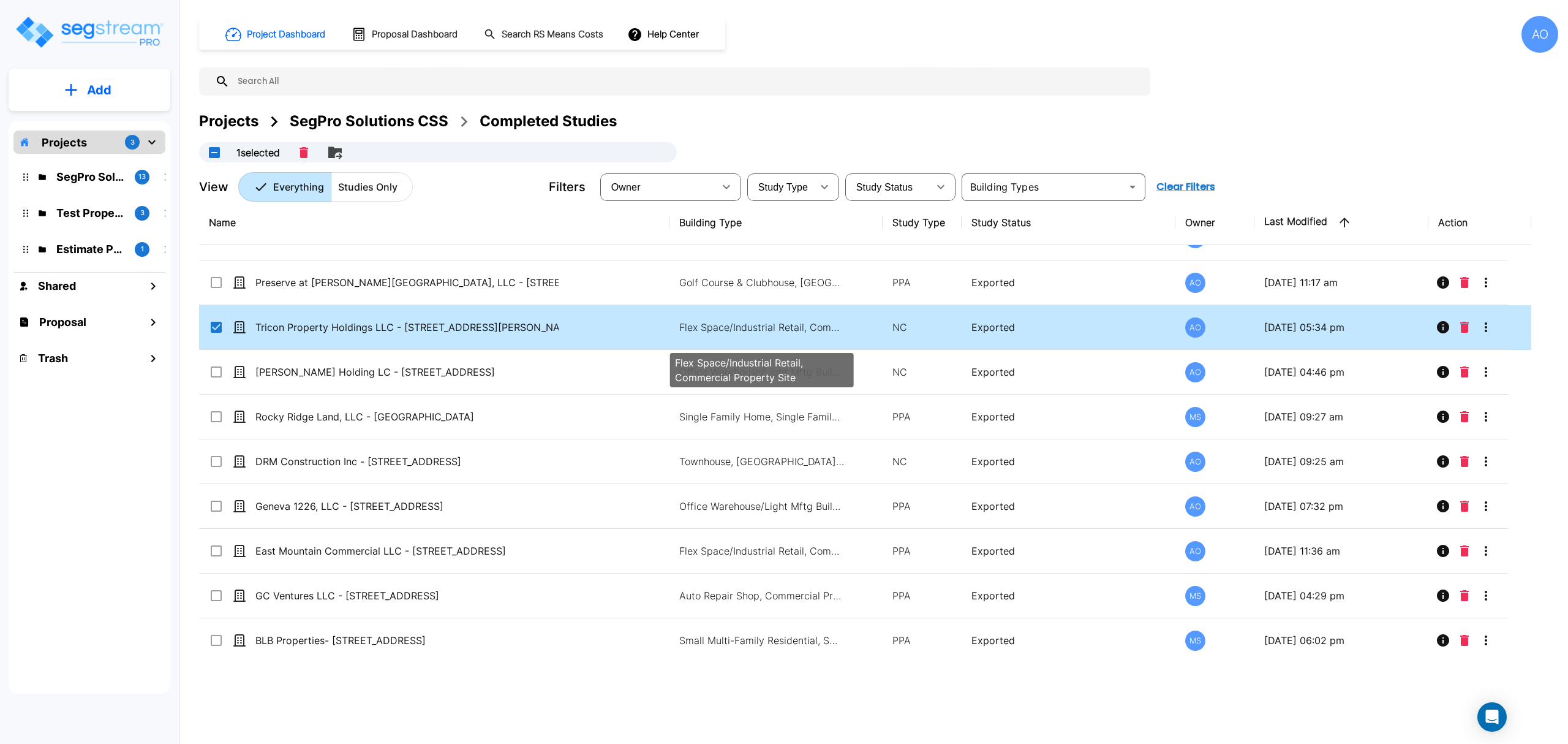
click at [687, 335] on p "Flex Space/Industrial Retail, Commercial Property Site" at bounding box center [762, 327] width 166 height 15
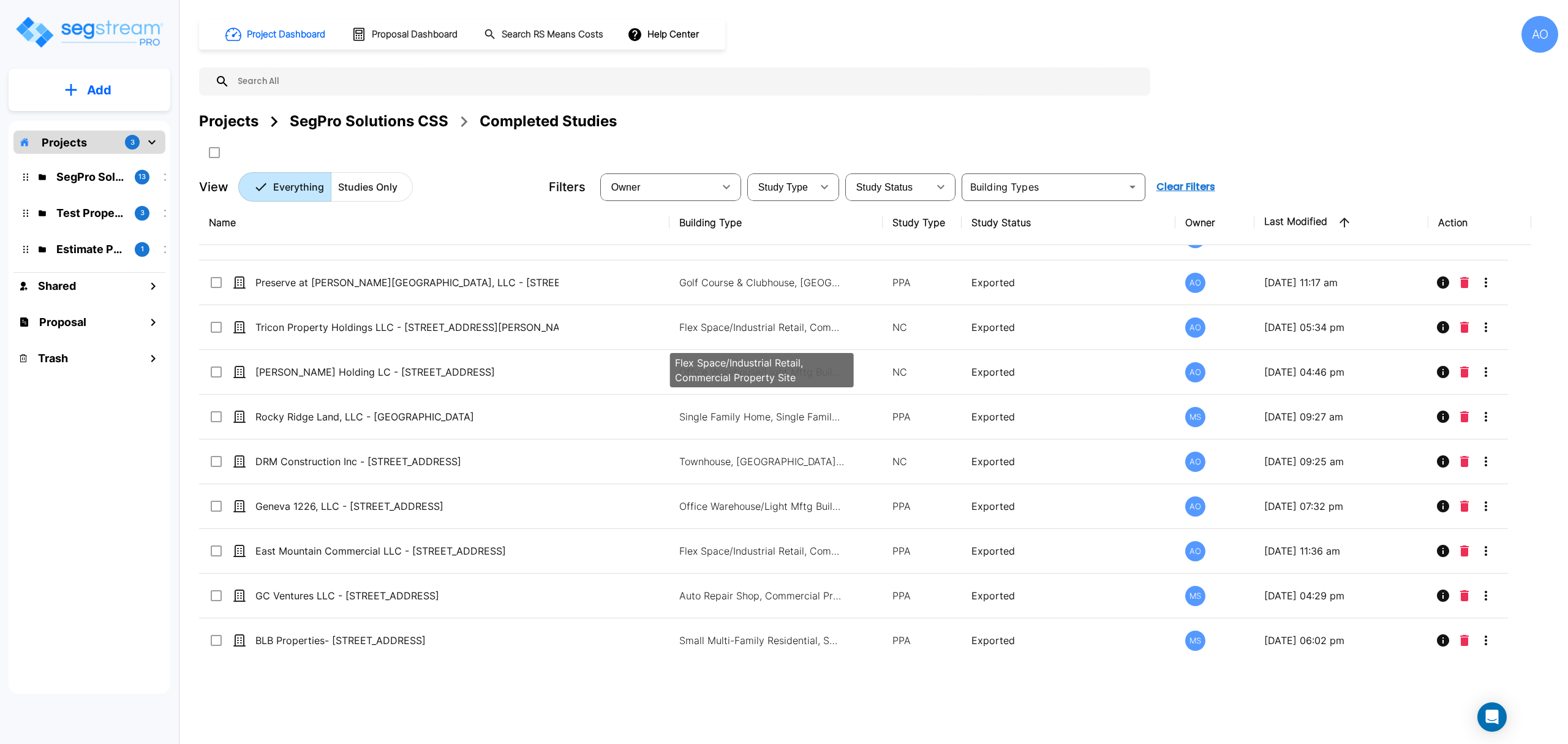
checkbox input "false"
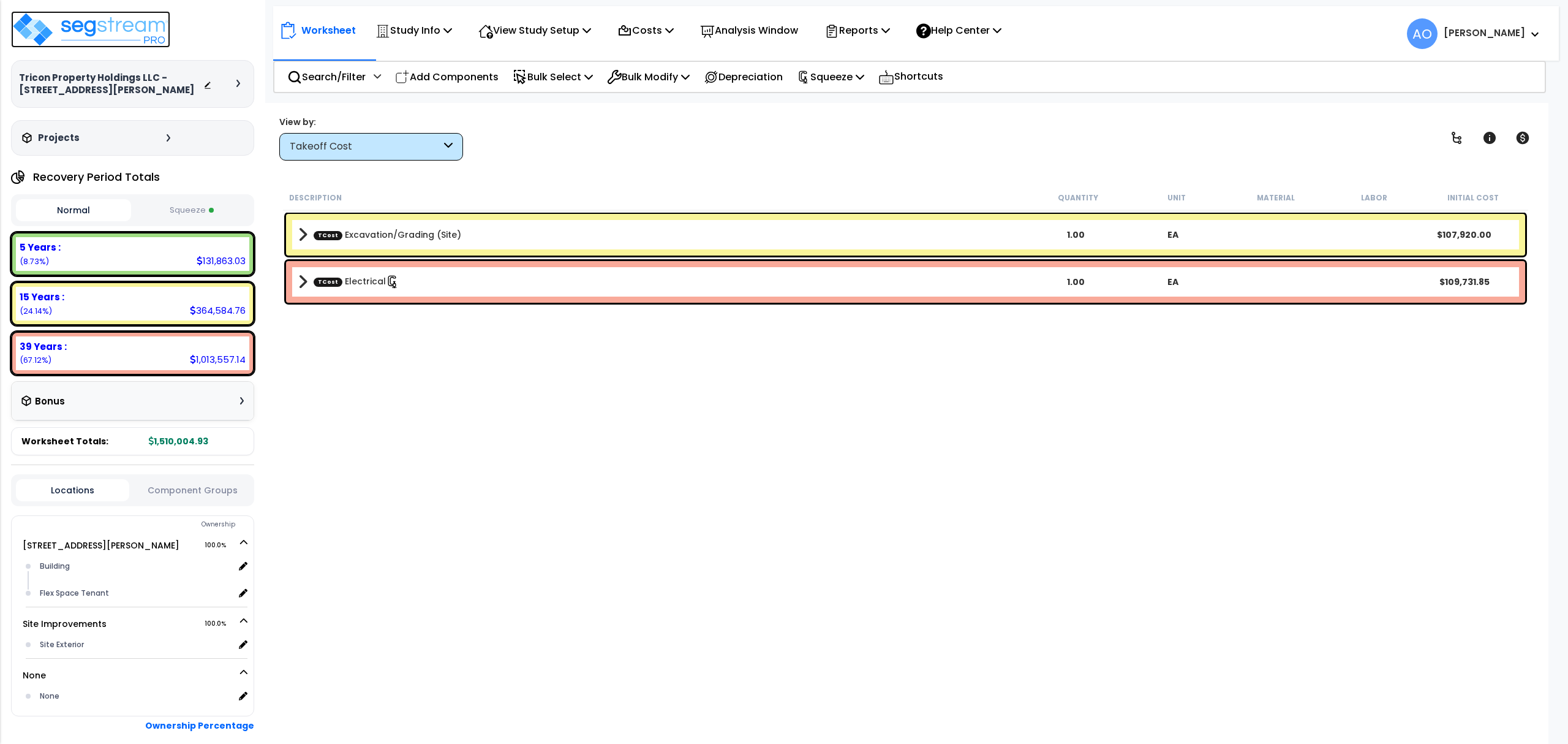
click at [128, 32] on img at bounding box center [90, 29] width 160 height 37
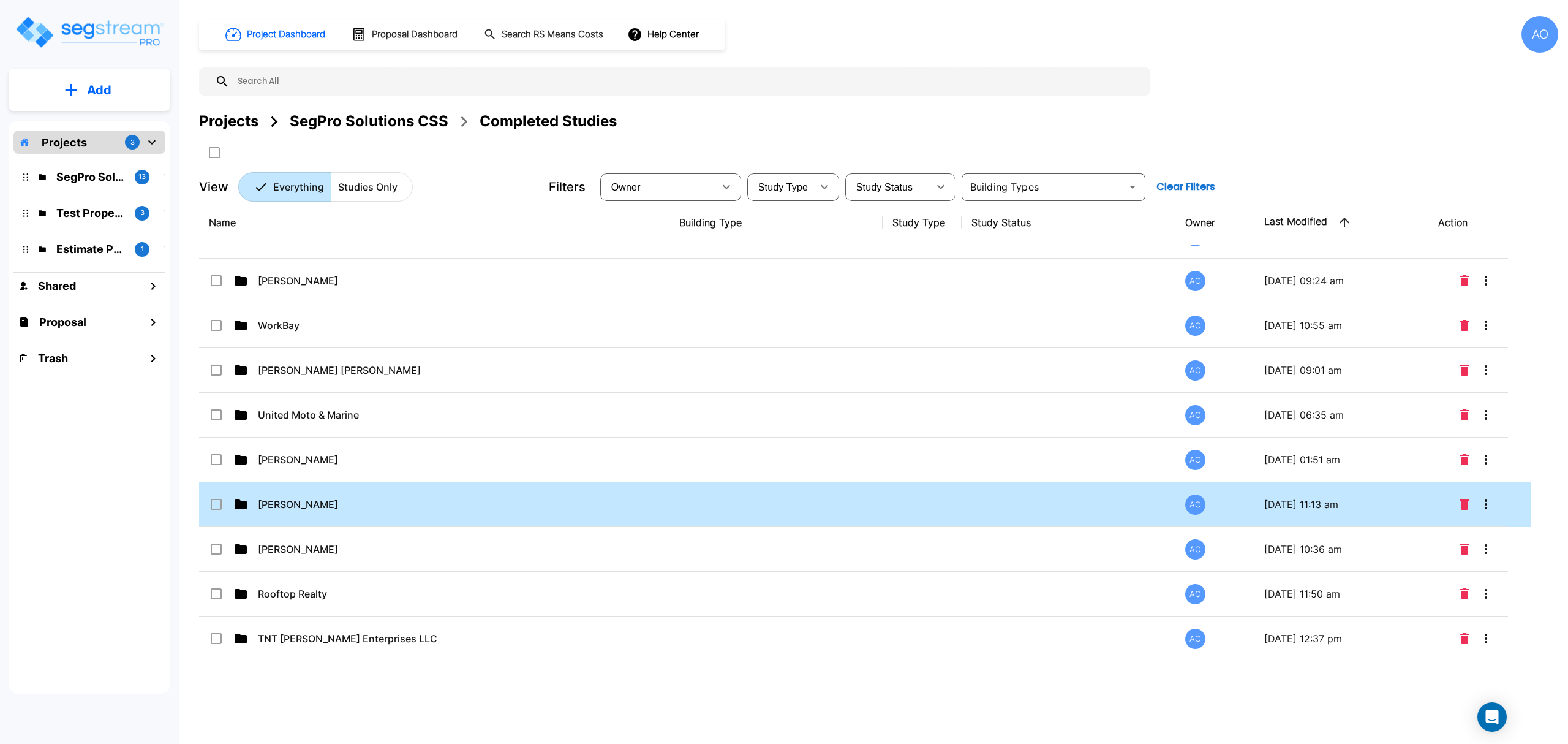
scroll to position [1017, 0]
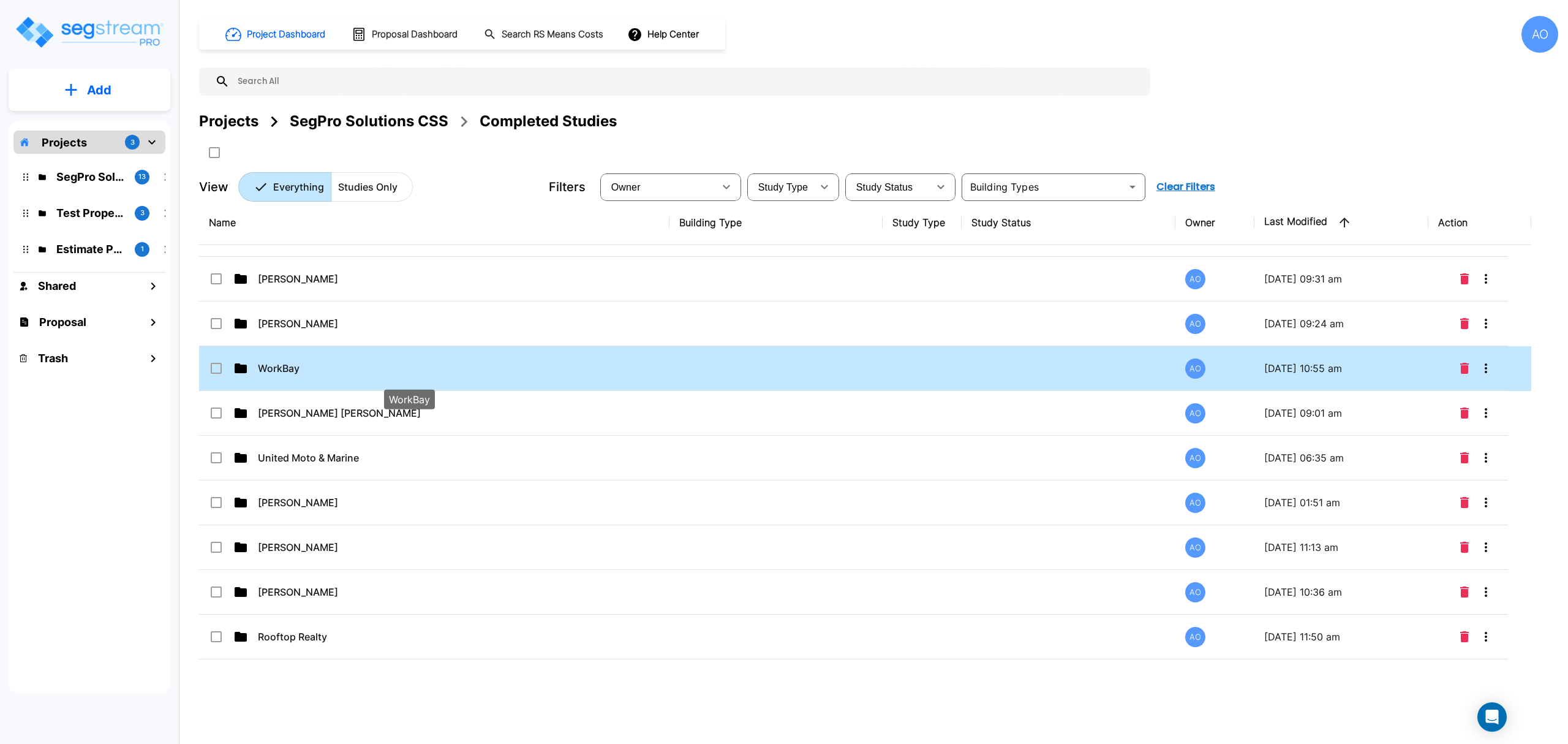
click at [317, 375] on p "WorkBay" at bounding box center [409, 368] width 303 height 15
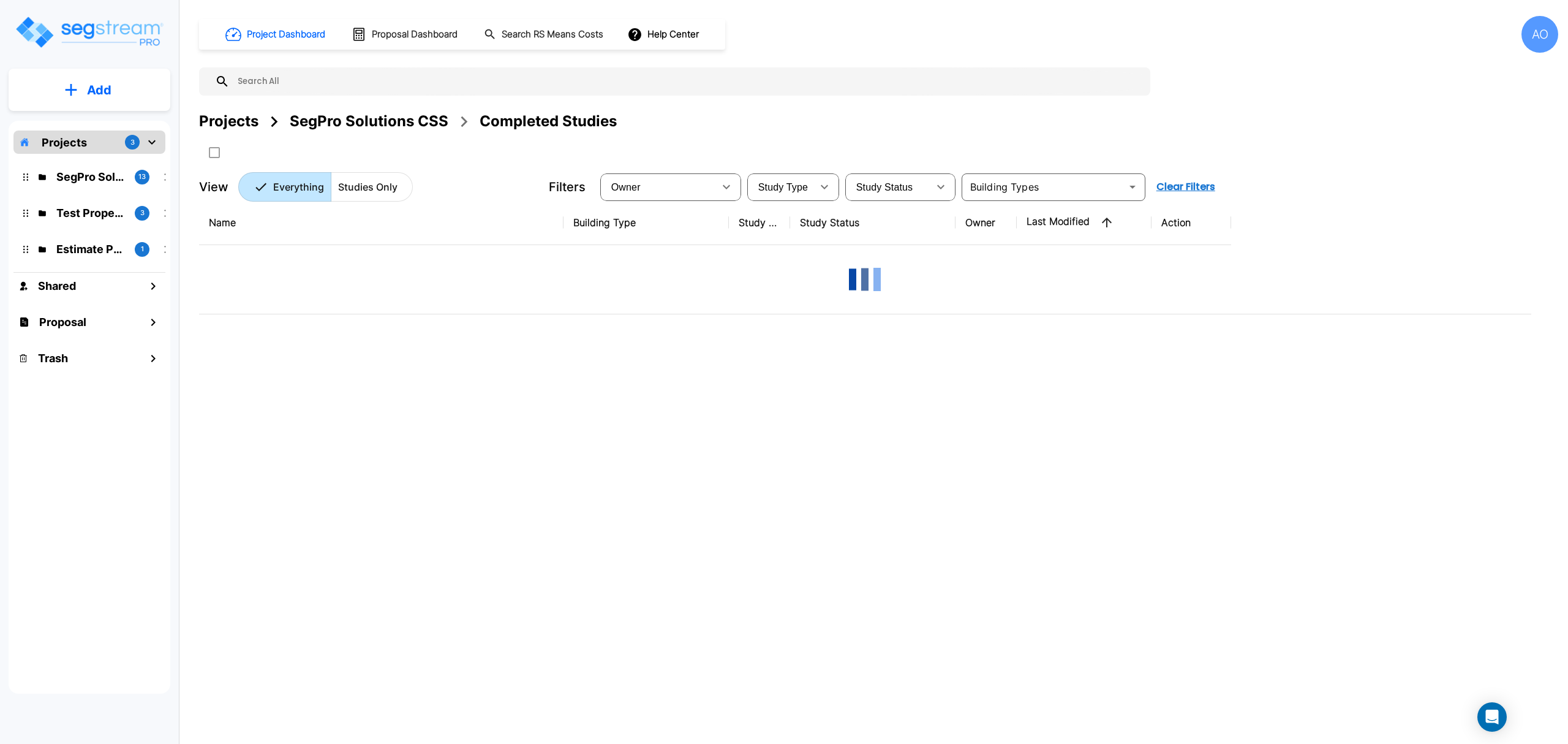
scroll to position [0, 0]
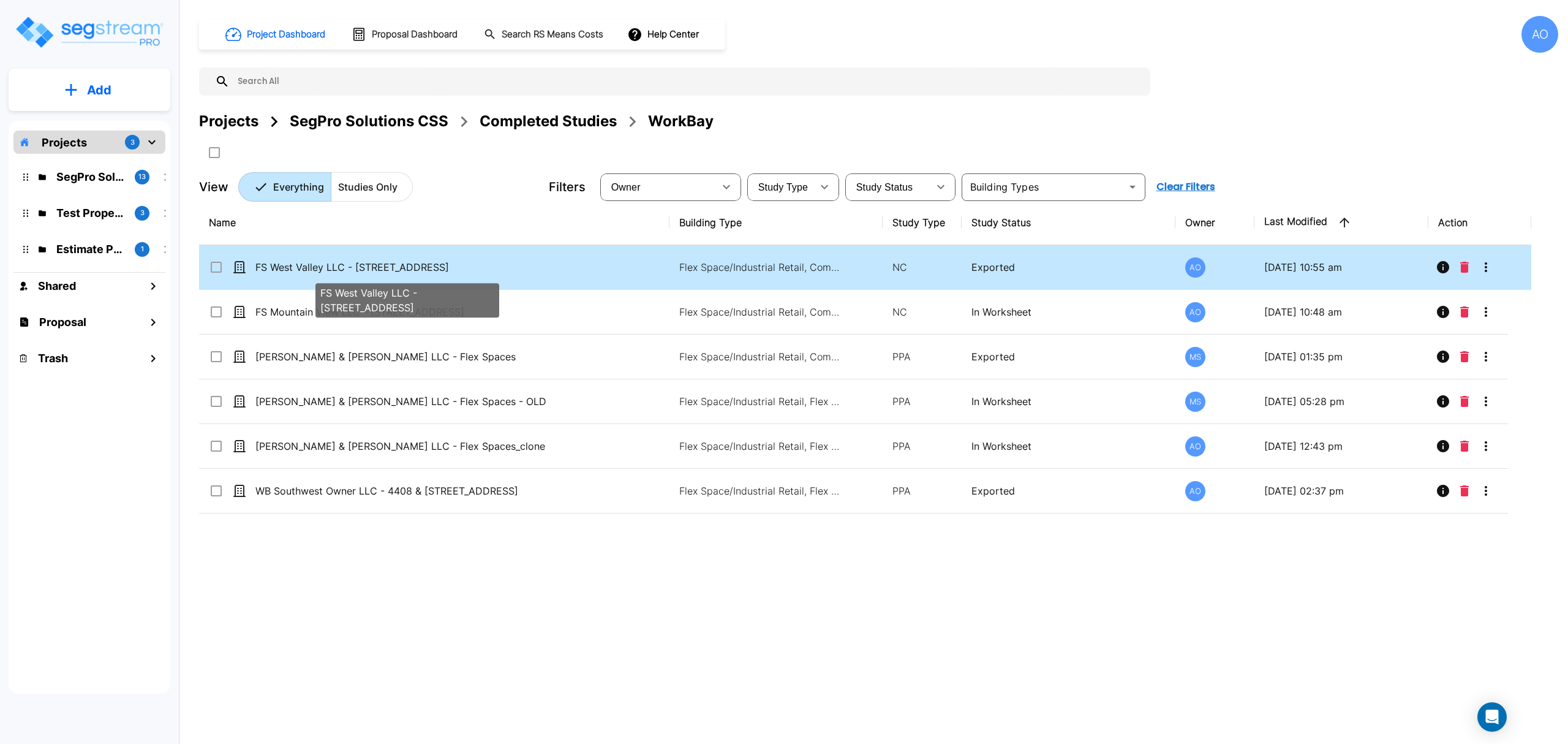
click at [442, 272] on p "FS West Valley LLC - [STREET_ADDRESS]" at bounding box center [407, 267] width 303 height 15
checkbox input "true"
click at [442, 272] on p "FS West Valley LLC - [STREET_ADDRESS]" at bounding box center [407, 267] width 303 height 15
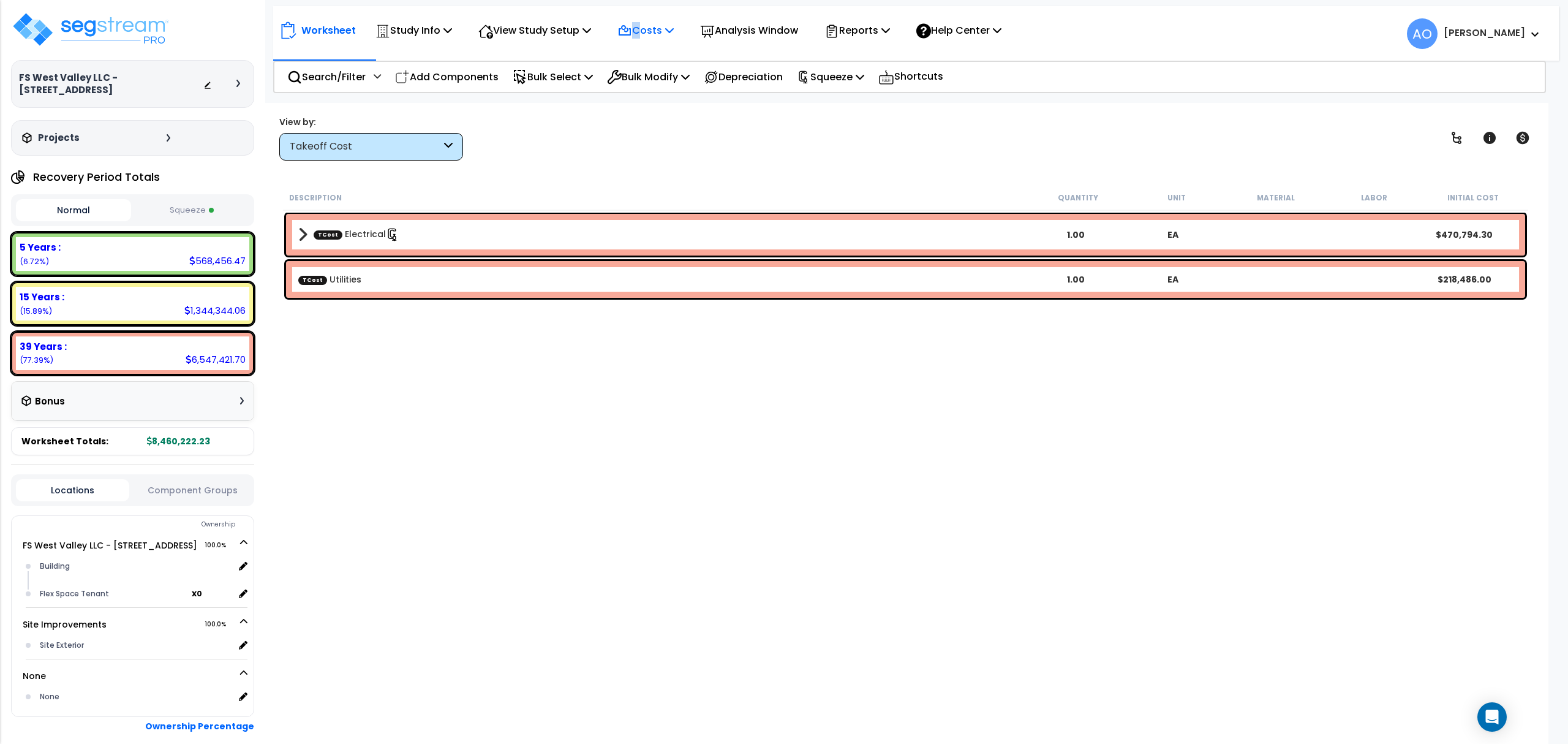
click at [640, 26] on p "Costs" at bounding box center [645, 30] width 56 height 16
click at [651, 57] on link "Indirect Costs" at bounding box center [672, 58] width 121 height 24
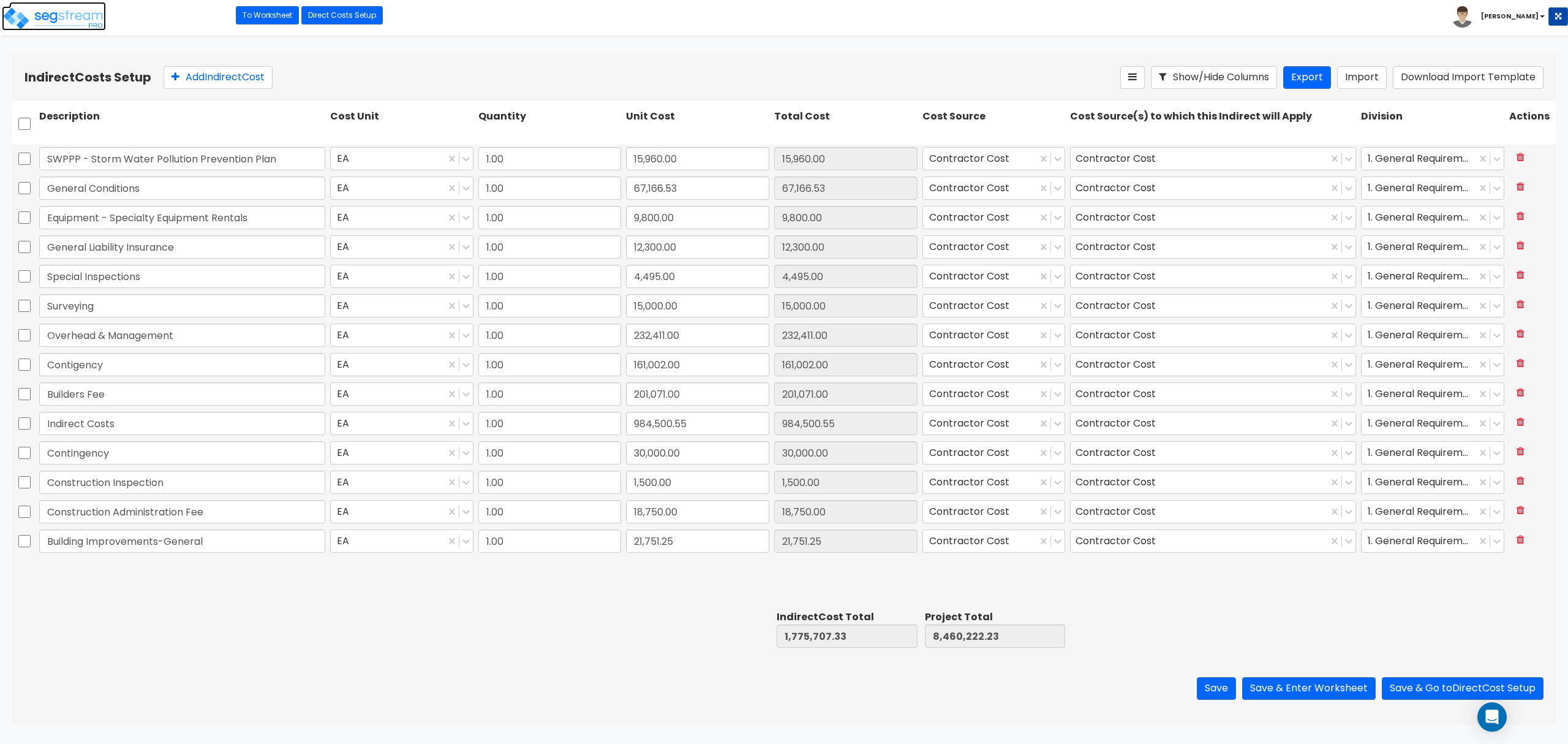
click at [54, 19] on img at bounding box center [54, 18] width 104 height 24
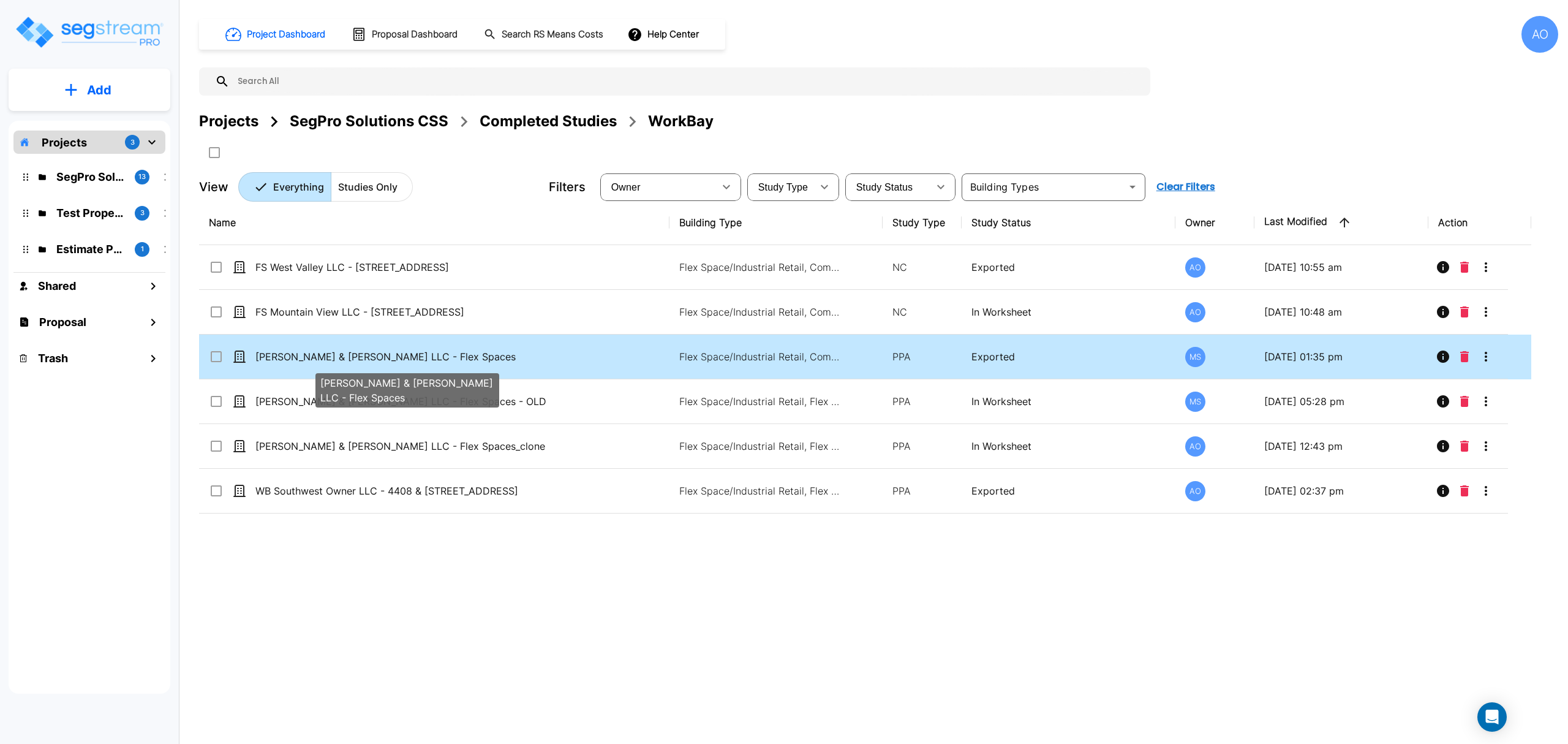
click at [459, 354] on p "[PERSON_NAME] & [PERSON_NAME] LLC - Flex Spaces" at bounding box center [407, 356] width 303 height 15
checkbox input "true"
click at [459, 354] on p "[PERSON_NAME] & [PERSON_NAME] LLC - Flex Spaces" at bounding box center [407, 356] width 303 height 15
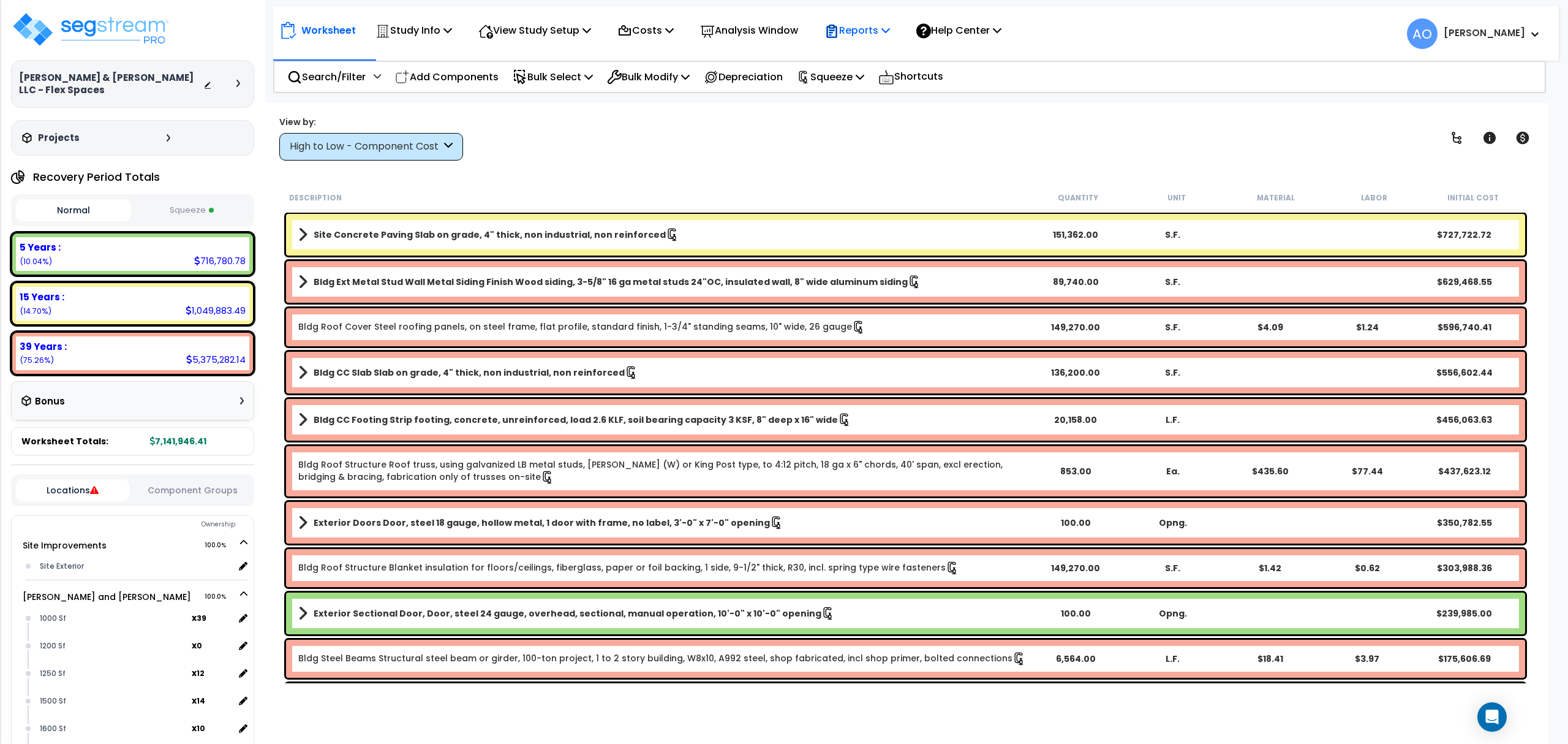
click at [890, 28] on icon at bounding box center [886, 30] width 9 height 10
click at [888, 54] on link "Get Report" at bounding box center [879, 58] width 121 height 24
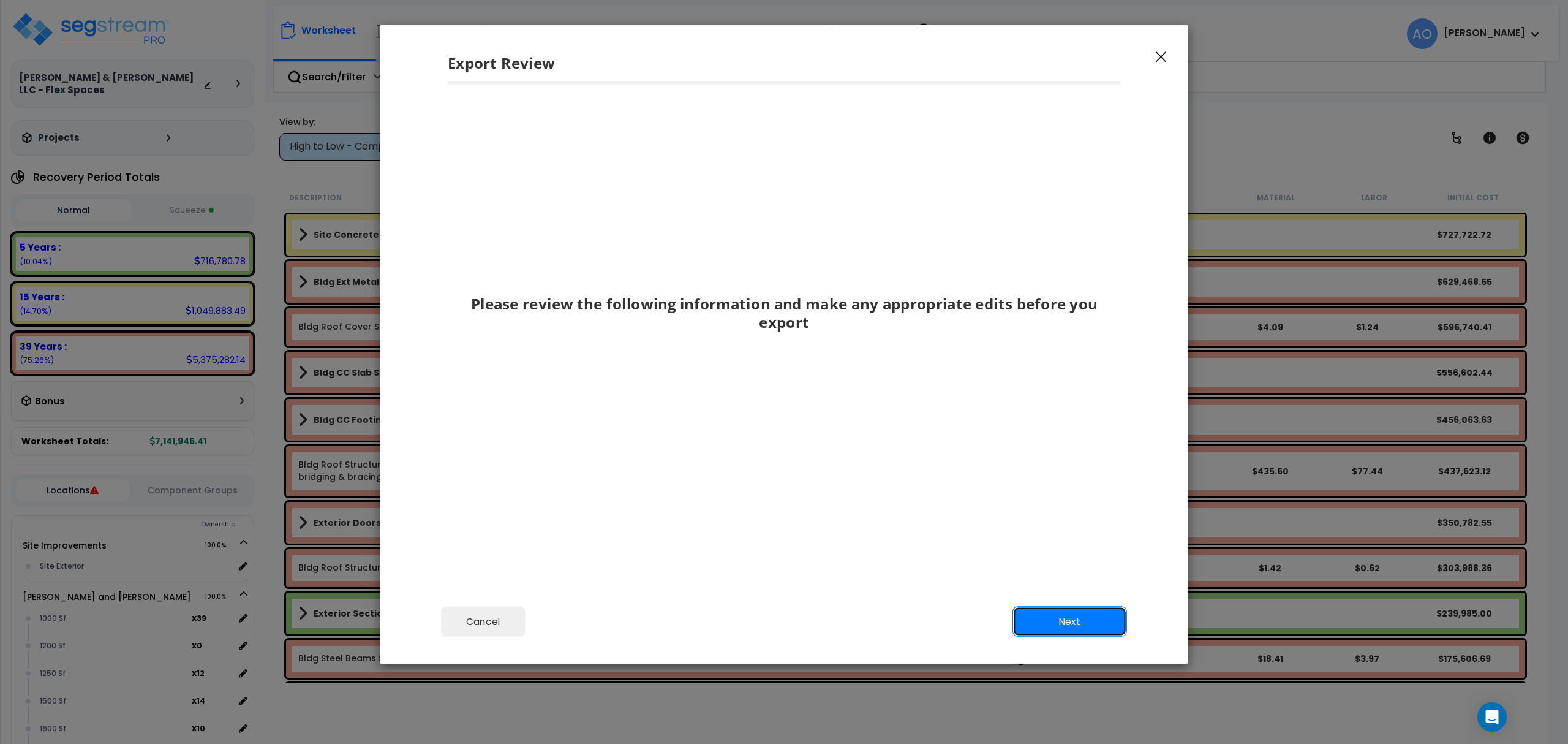
click at [1069, 623] on button "Next" at bounding box center [1069, 621] width 114 height 30
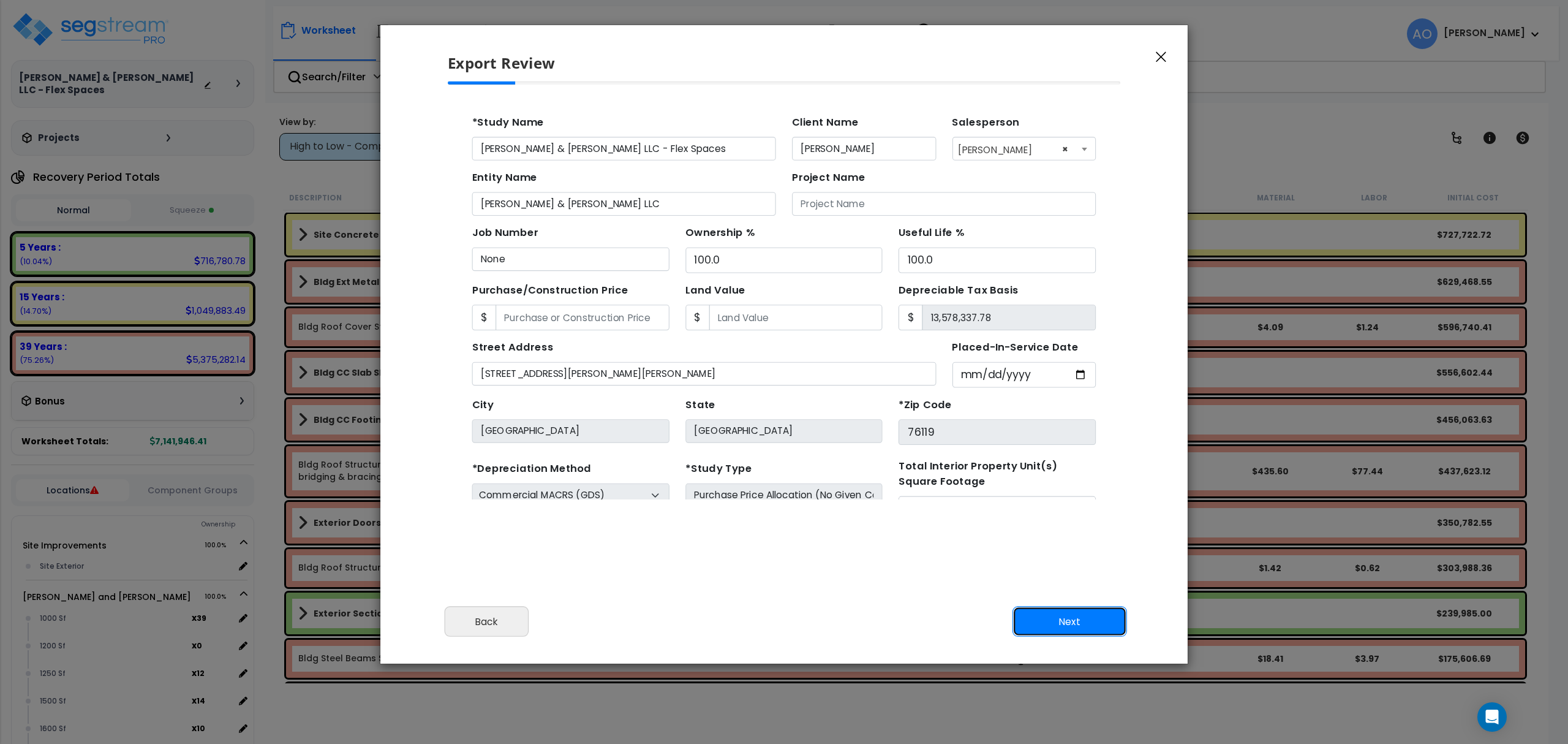
click at [1073, 626] on button "Next" at bounding box center [1069, 621] width 114 height 30
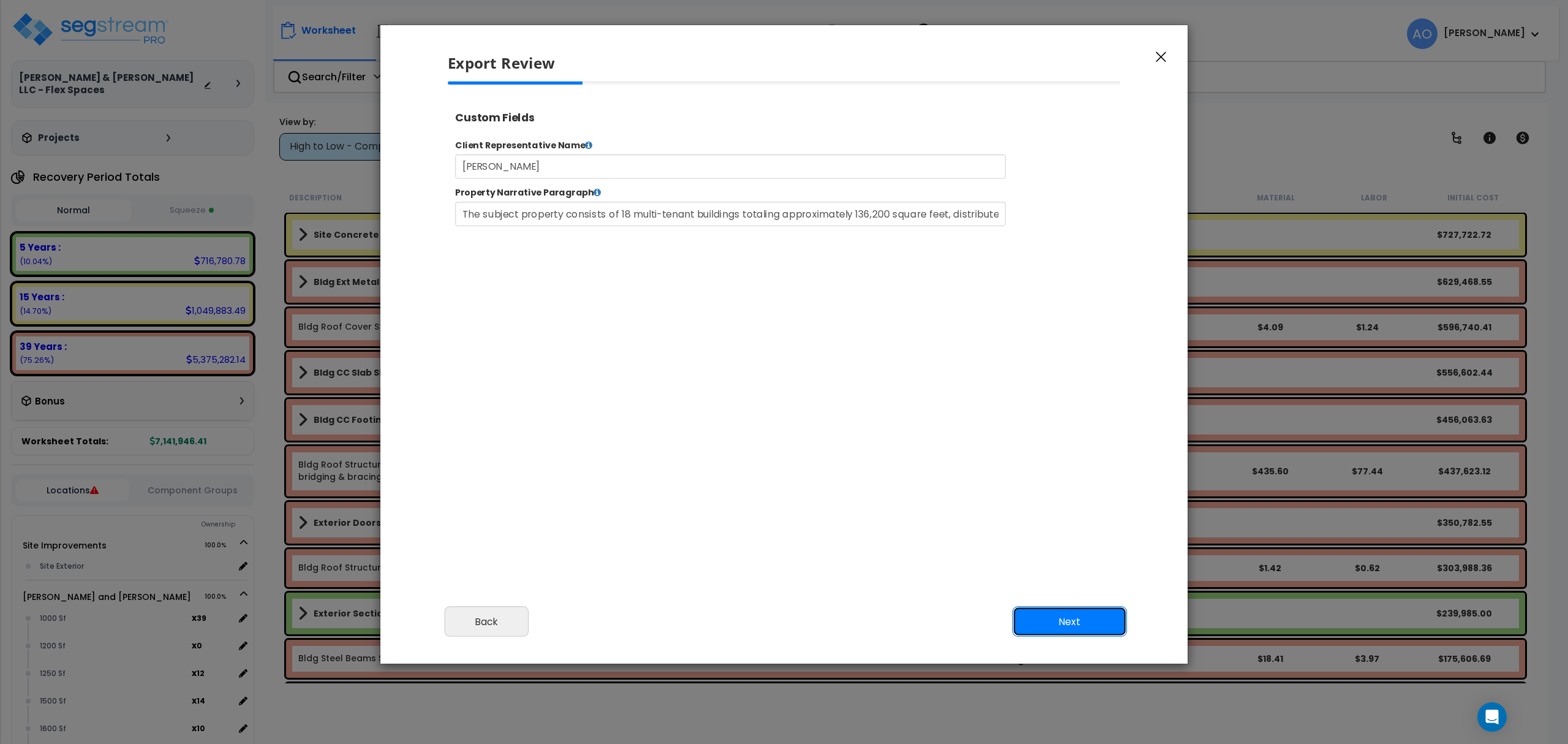
click at [1075, 628] on button "Next" at bounding box center [1069, 621] width 114 height 30
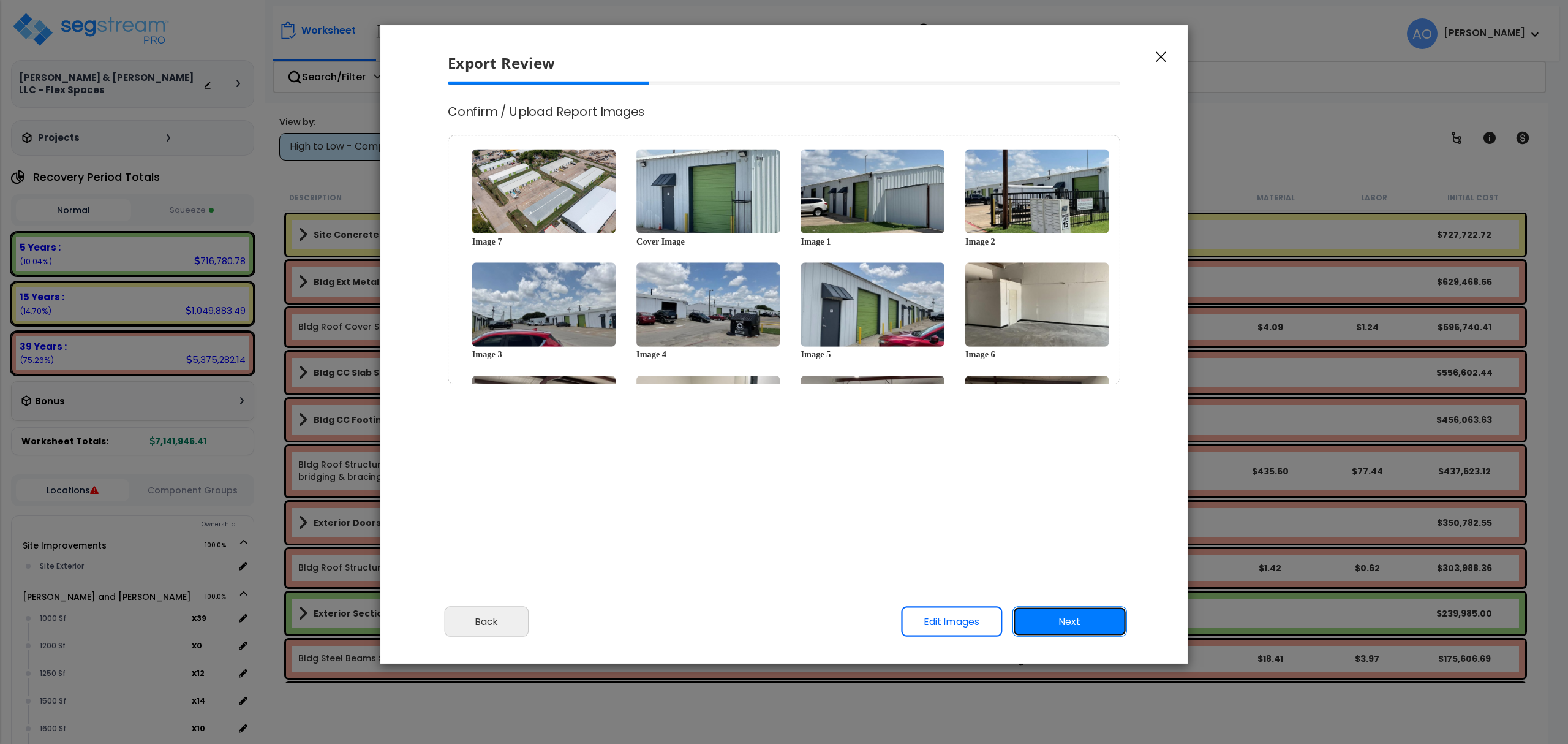
click at [1075, 628] on button "Next" at bounding box center [1069, 621] width 114 height 30
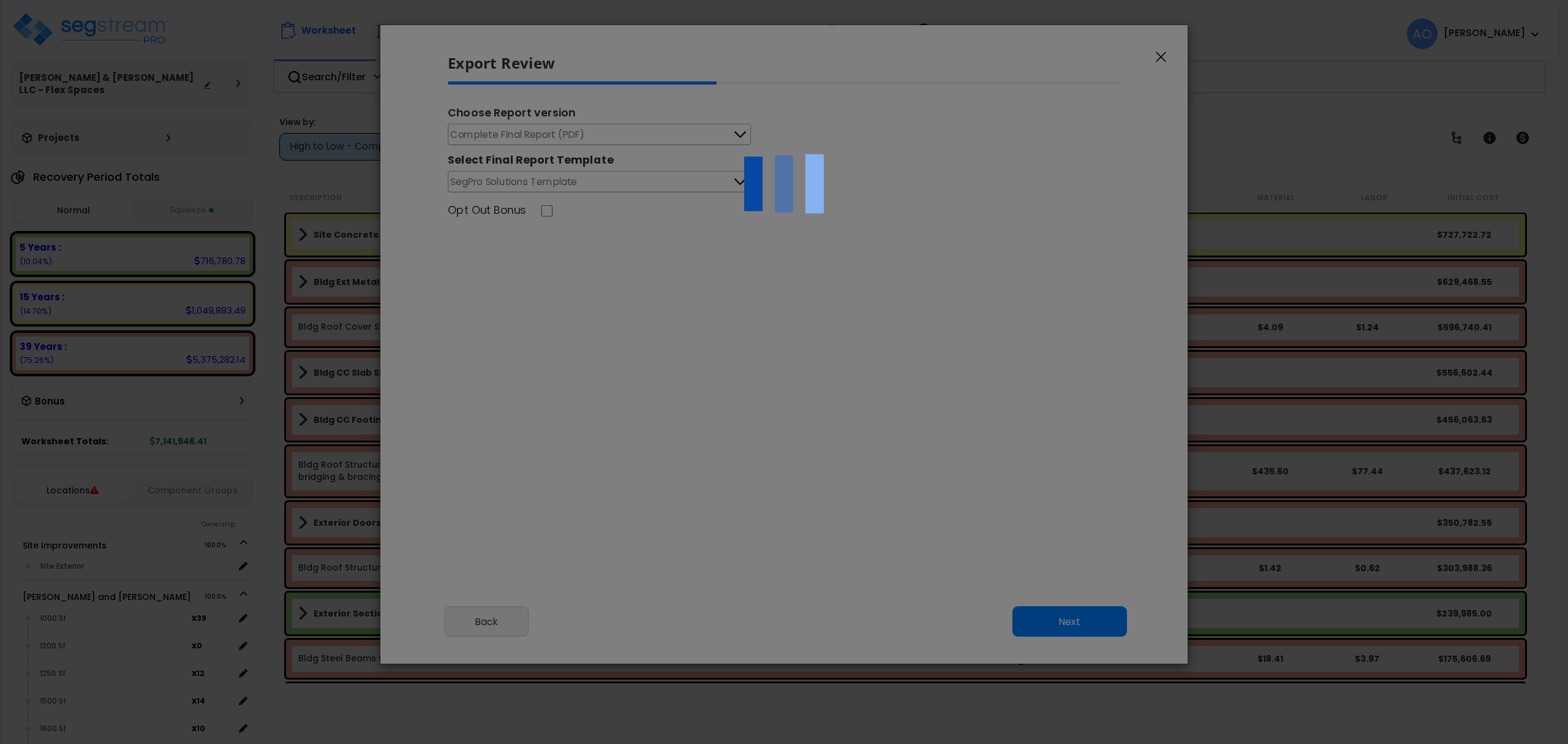
select select "2024"
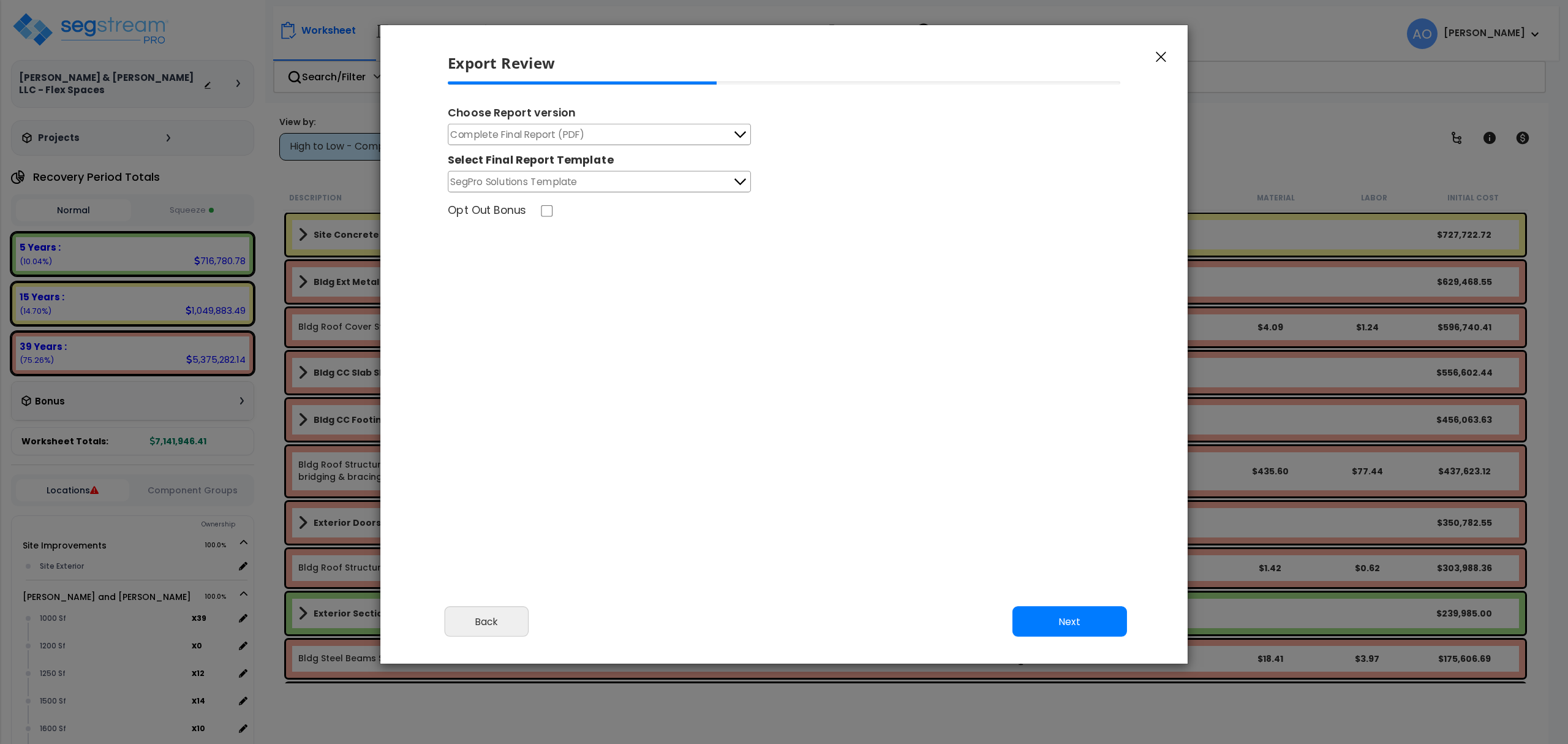
click at [556, 132] on span "Complete Final Report (PDF)" at bounding box center [517, 135] width 134 height 16
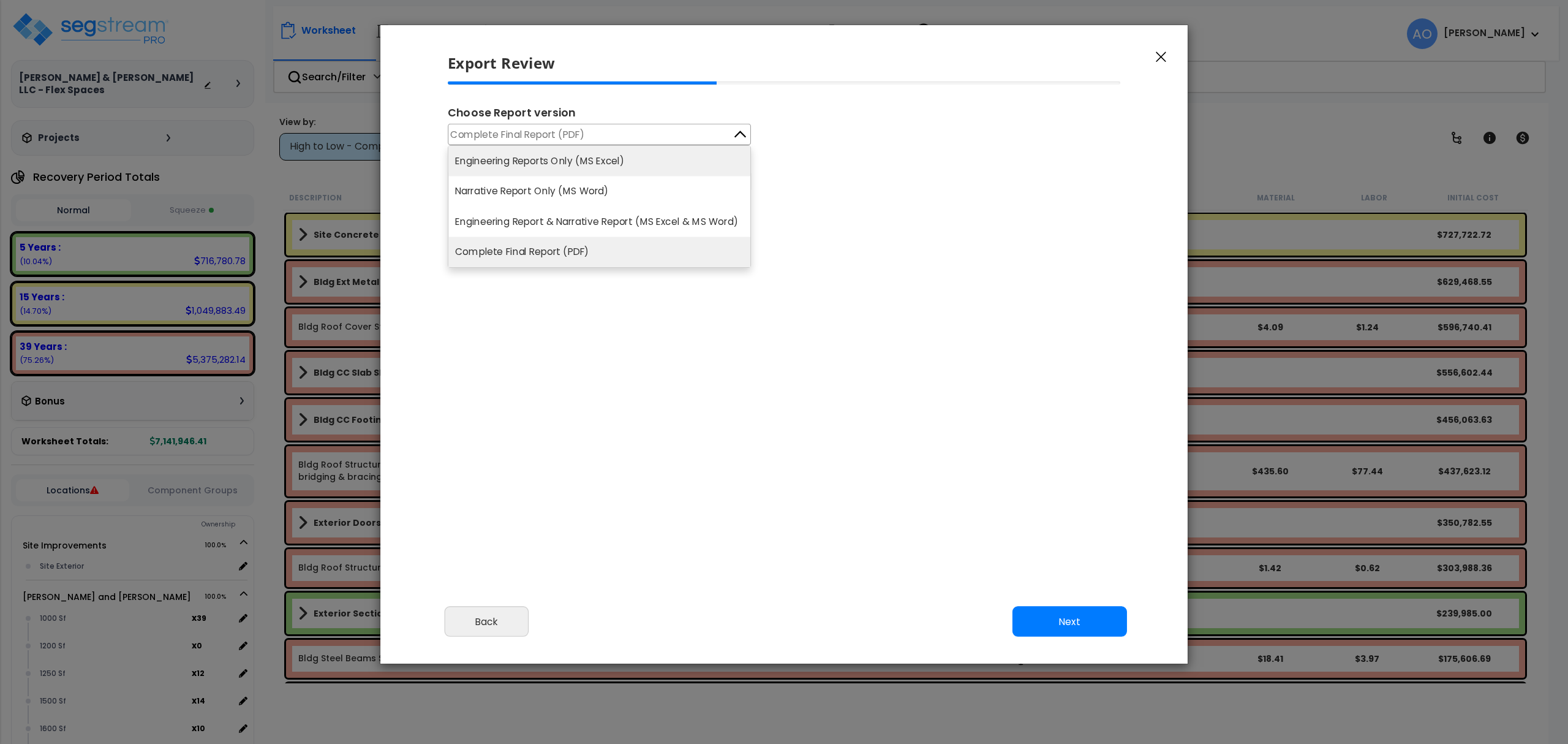
click at [563, 160] on li "Engineering Reports Only (MS Excel)" at bounding box center [599, 160] width 302 height 30
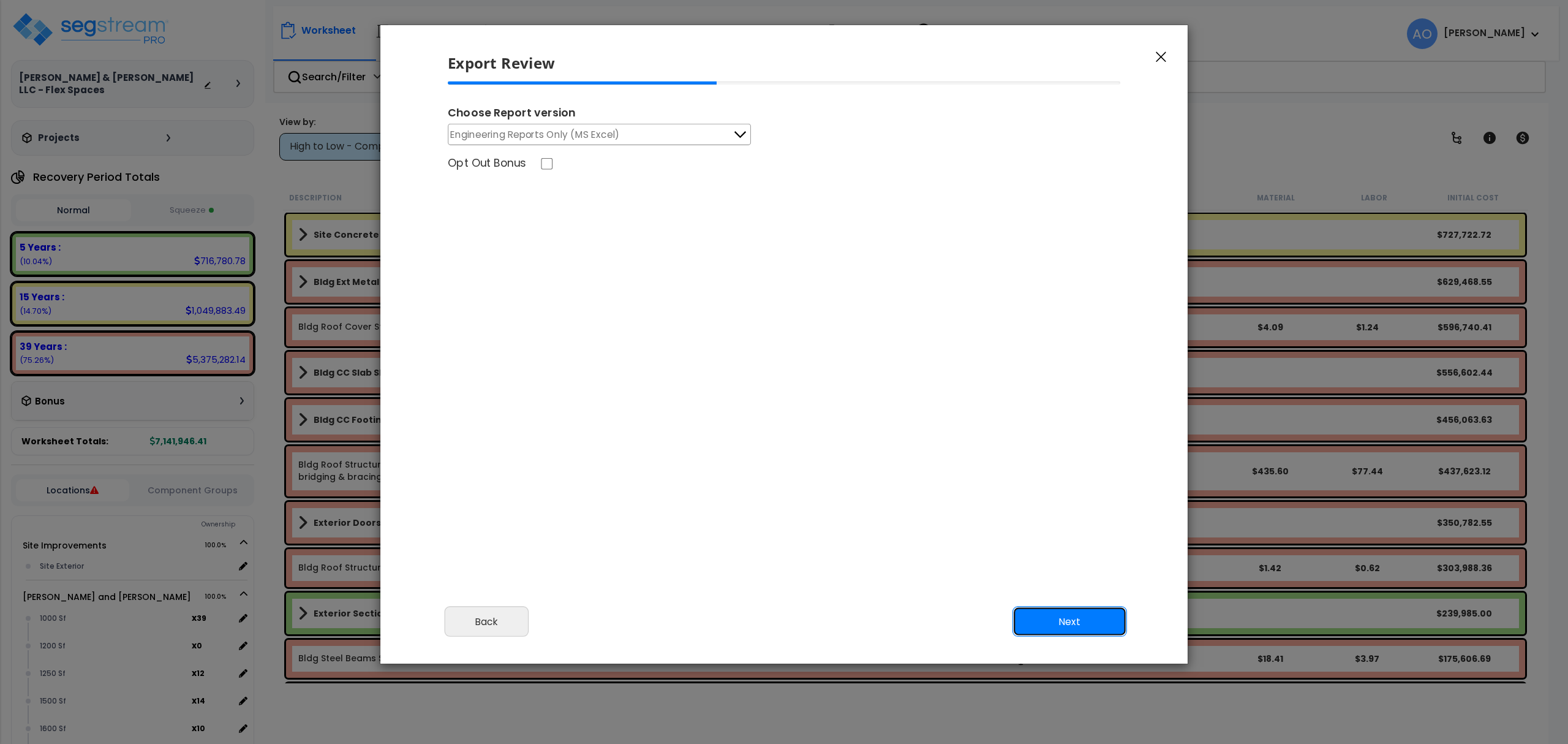
click at [1068, 623] on button "Next" at bounding box center [1069, 621] width 114 height 30
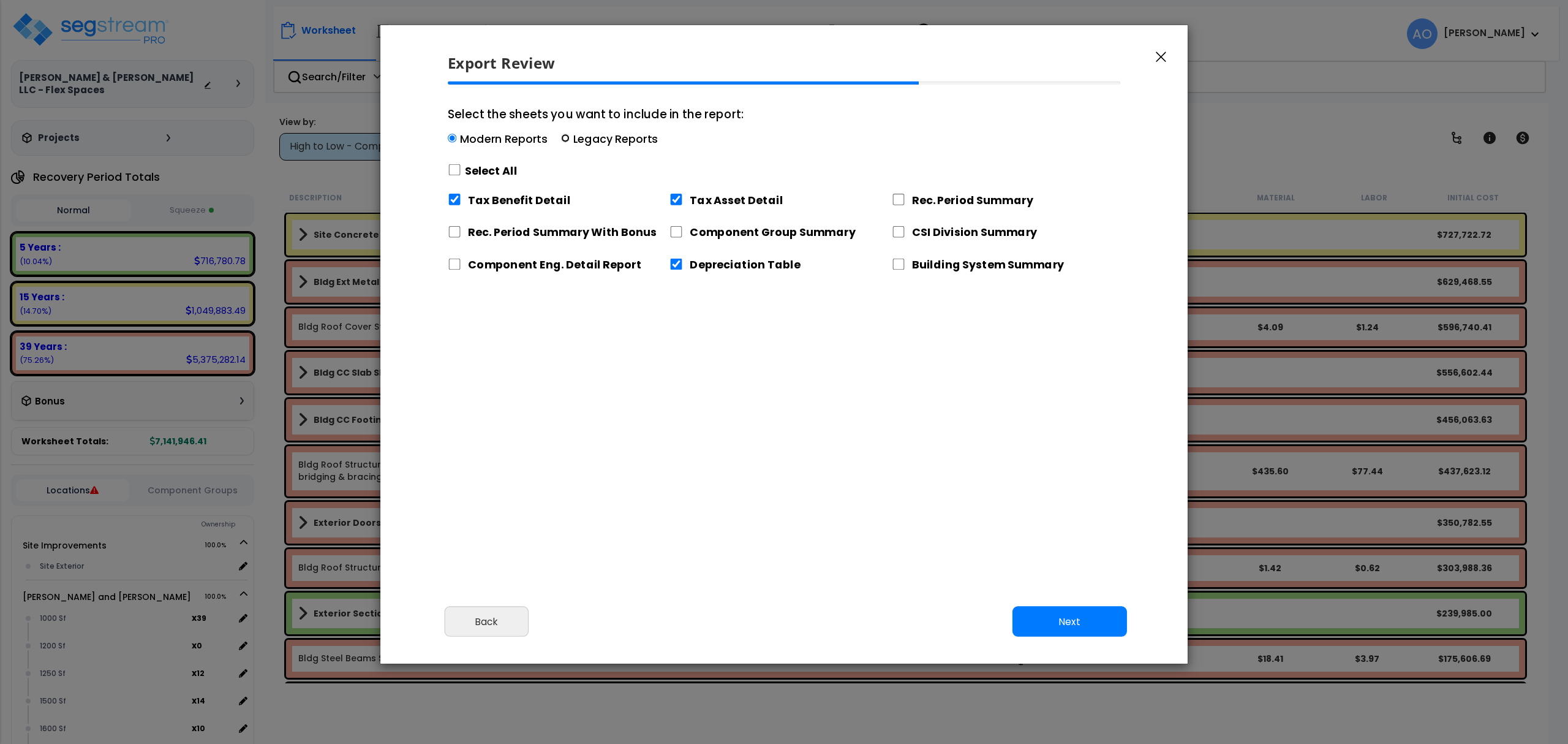
click at [565, 141] on input "Select the sheets you want to include in the report: Modern Reports Legacy Repo…" at bounding box center [565, 138] width 9 height 9
radio input "true"
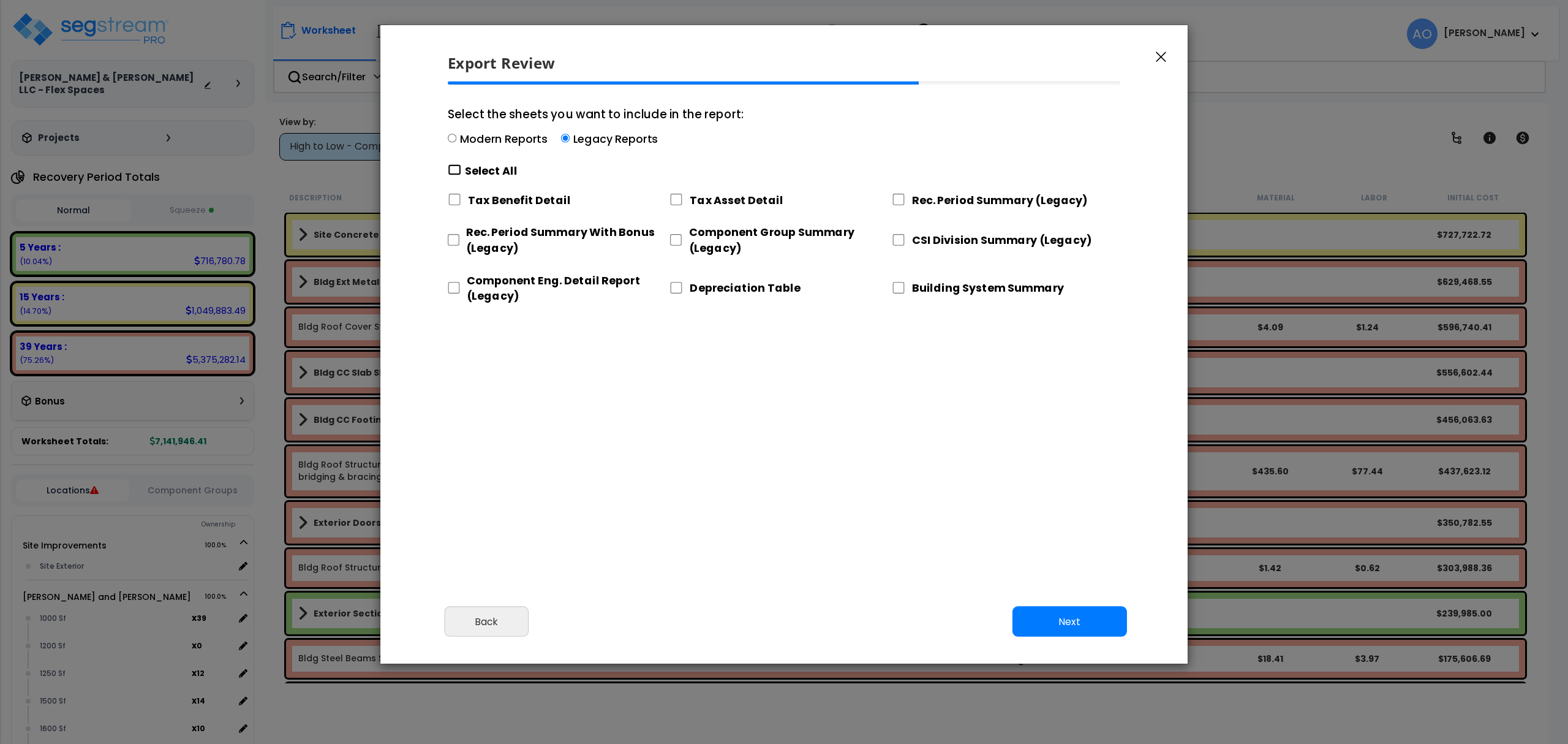
click at [450, 170] on input "Select the sheets you want to include in the report: Modern Reports Legacy Repo…" at bounding box center [454, 170] width 13 height 12
checkbox input "true"
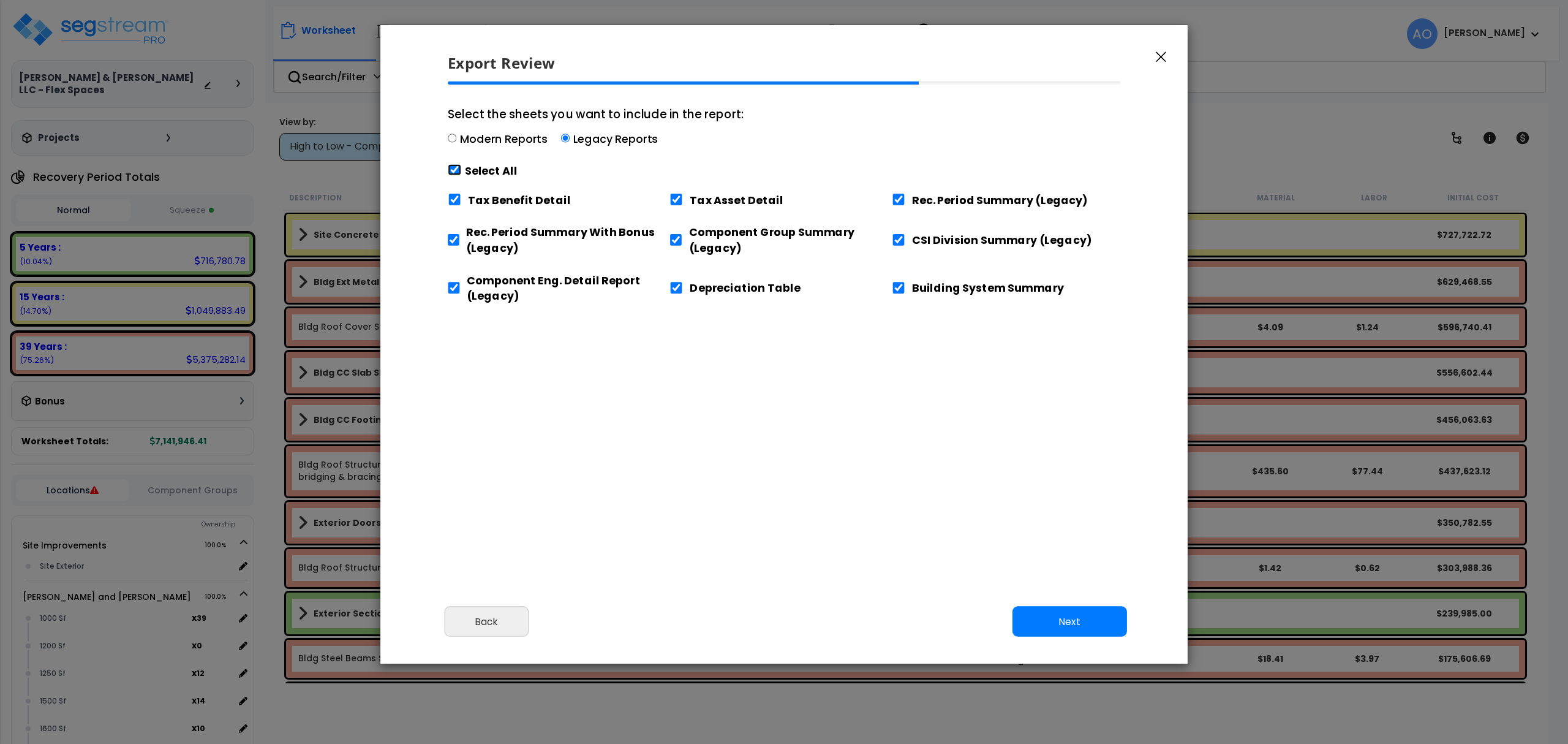
checkbox input "true"
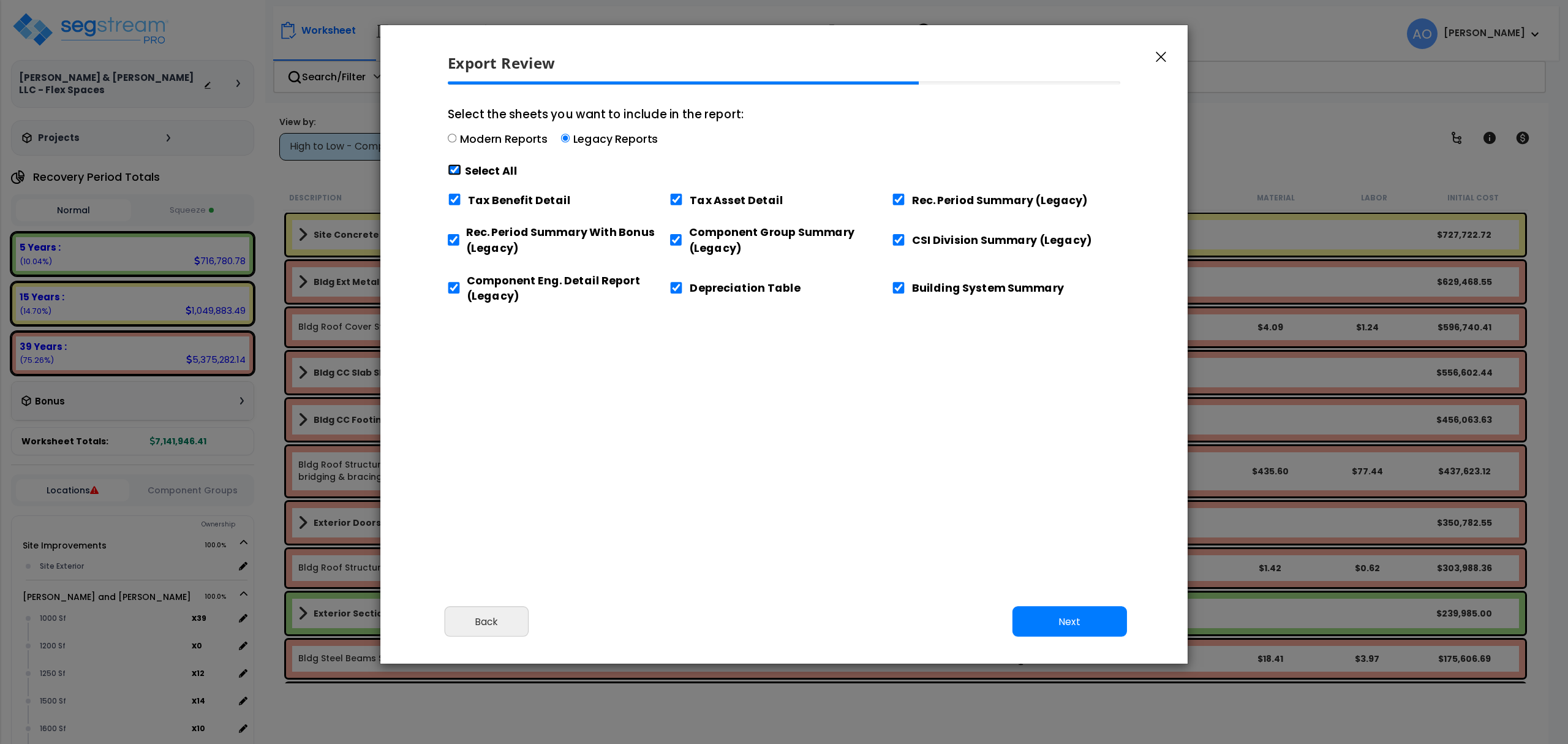
checkbox input "true"
click at [459, 200] on input "Tax Benefit Detail" at bounding box center [454, 199] width 13 height 12
checkbox input "false"
drag, startPoint x: 897, startPoint y: 286, endPoint x: 956, endPoint y: 390, distance: 119.6
click at [897, 287] on input "Building System Summary" at bounding box center [898, 287] width 13 height 12
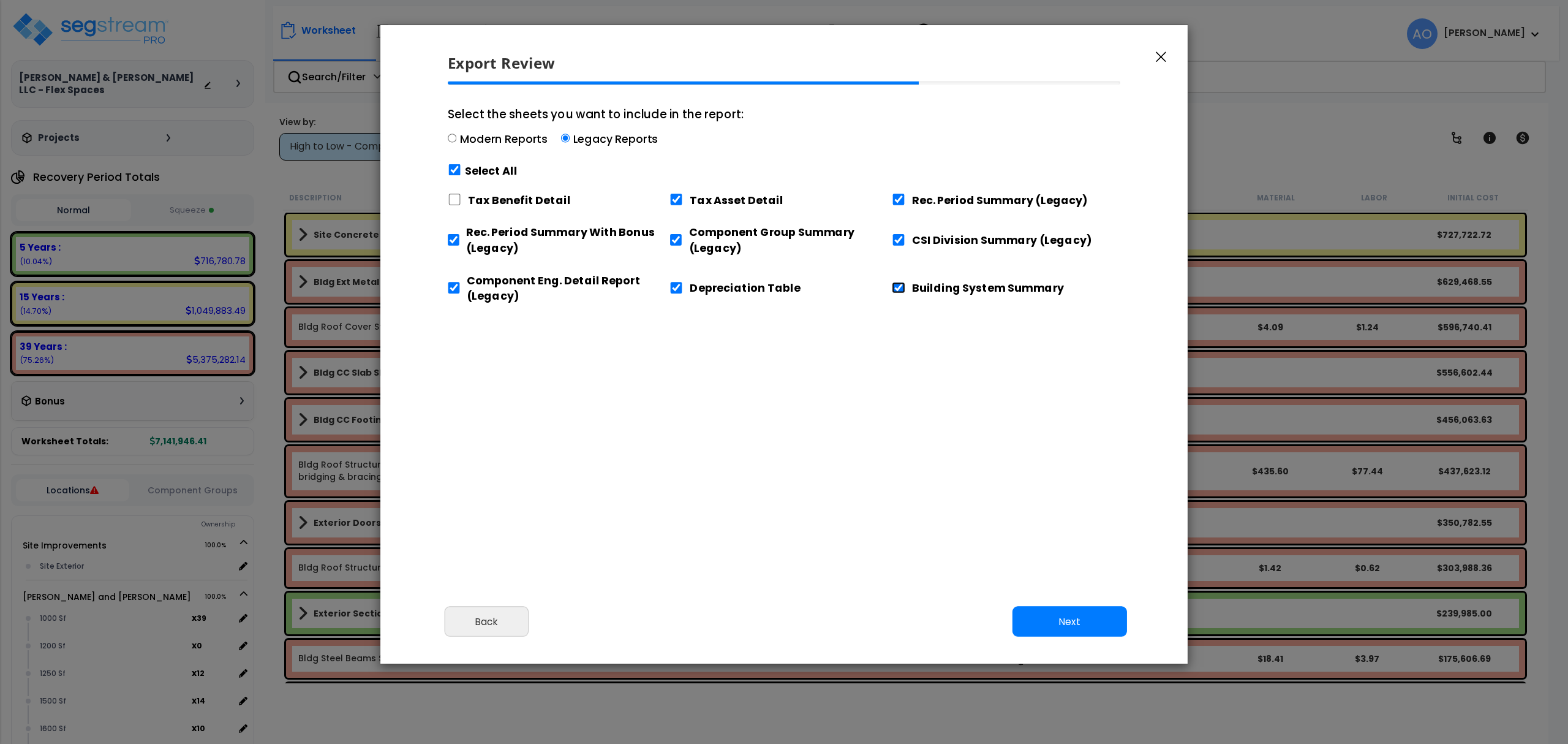
checkbox input "false"
click at [1056, 618] on button "Next" at bounding box center [1069, 621] width 114 height 30
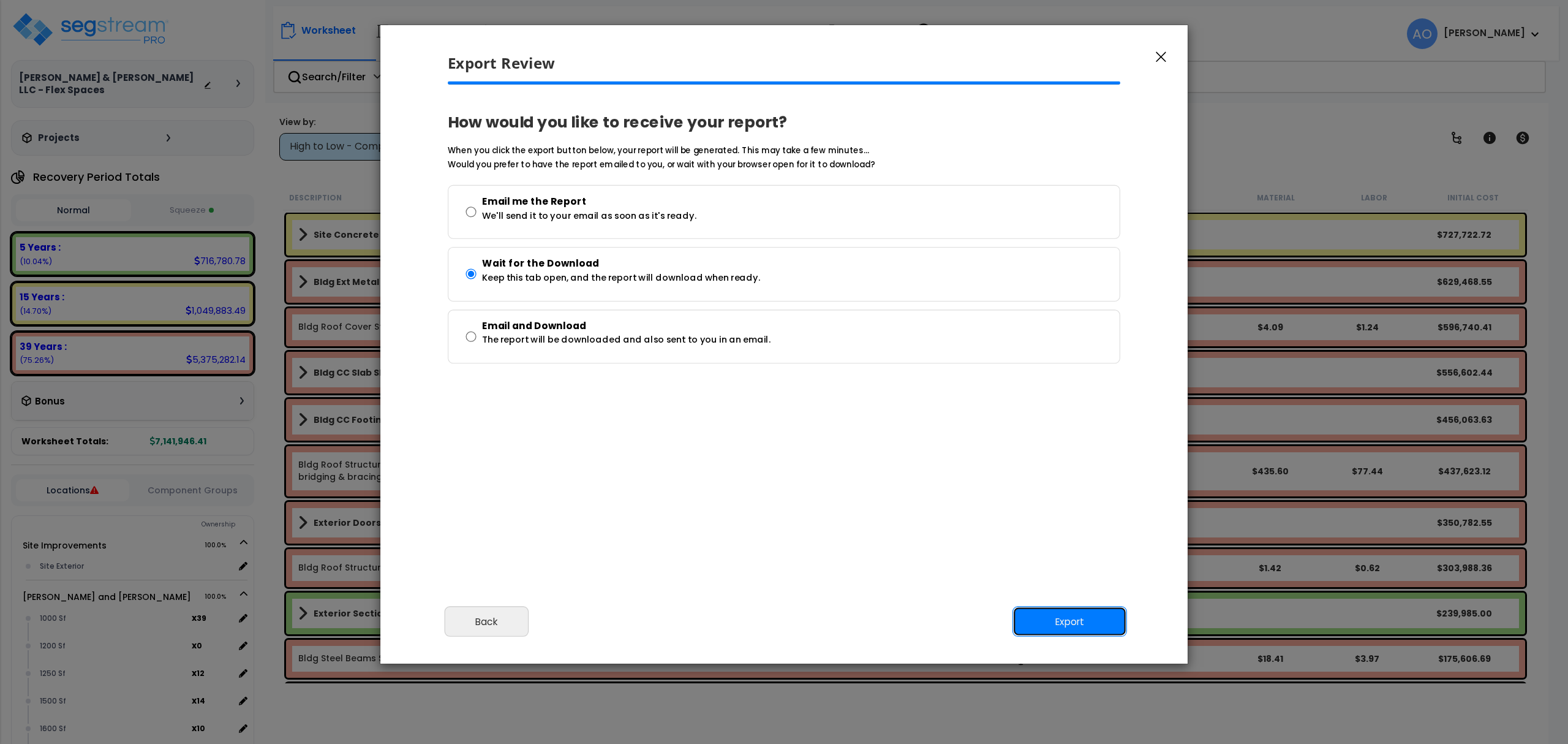
click at [1074, 629] on button "Export" at bounding box center [1069, 621] width 114 height 30
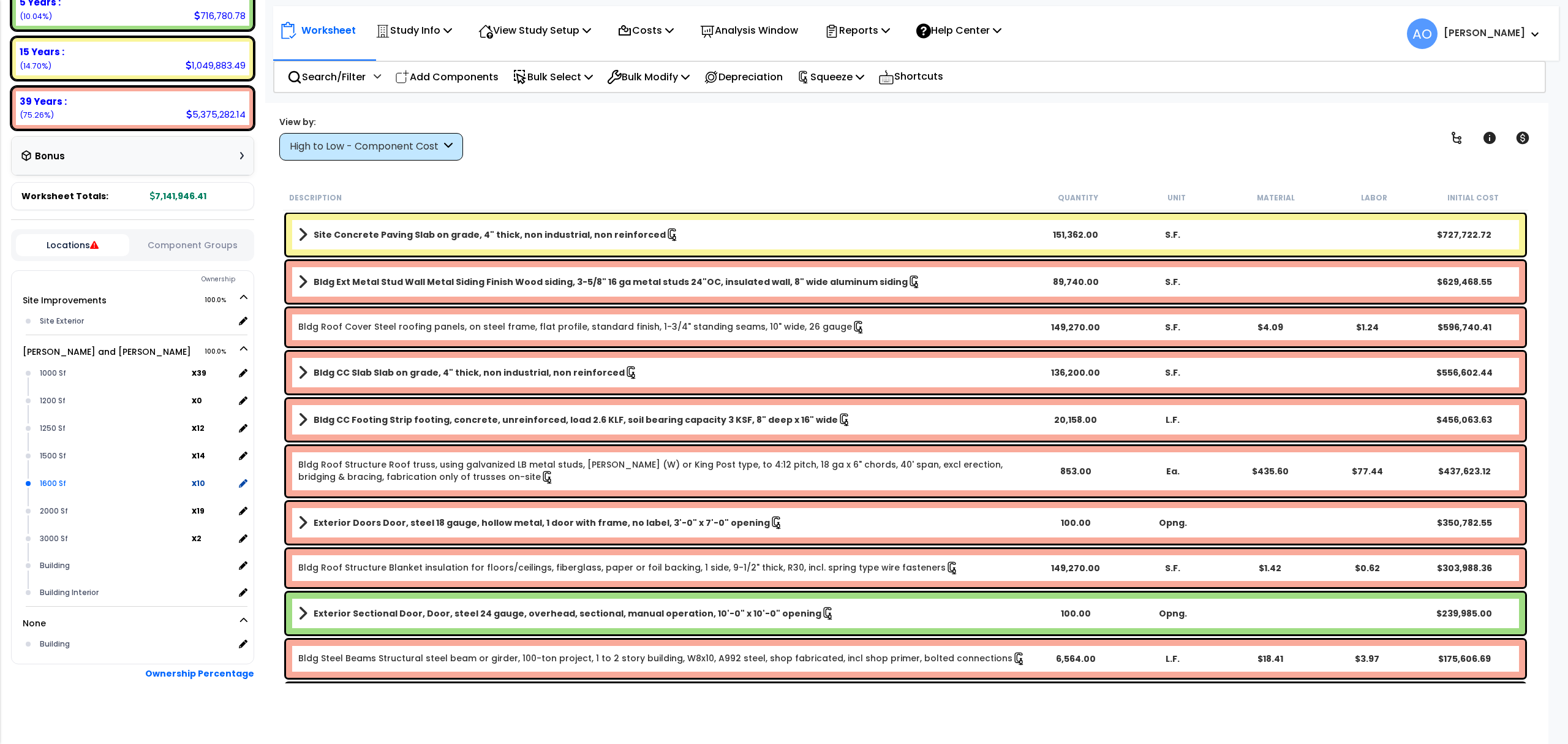
scroll to position [247, 0]
click at [54, 637] on div "Building" at bounding box center [135, 641] width 197 height 15
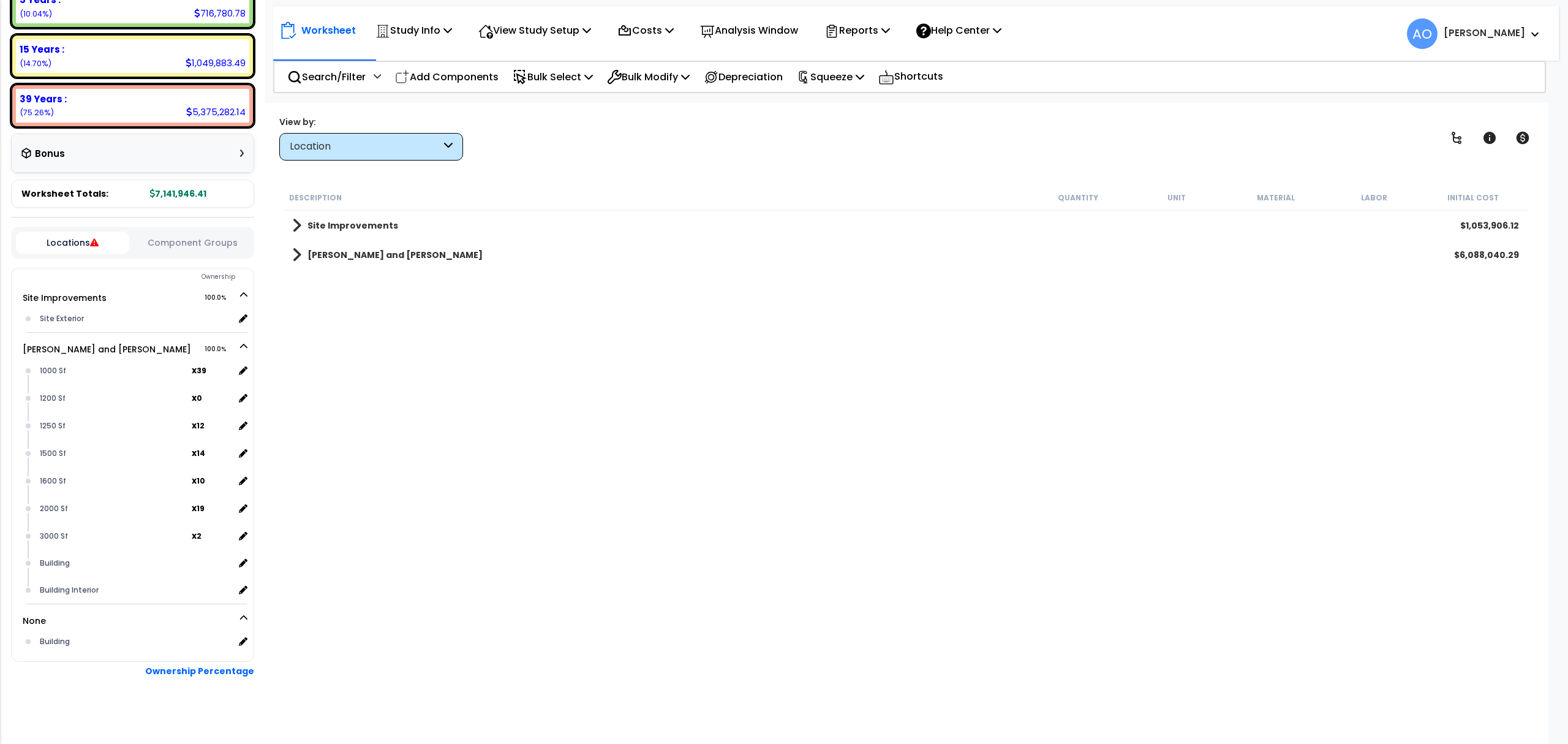
click at [366, 261] on link "Strickland and Saunders" at bounding box center [387, 254] width 191 height 17
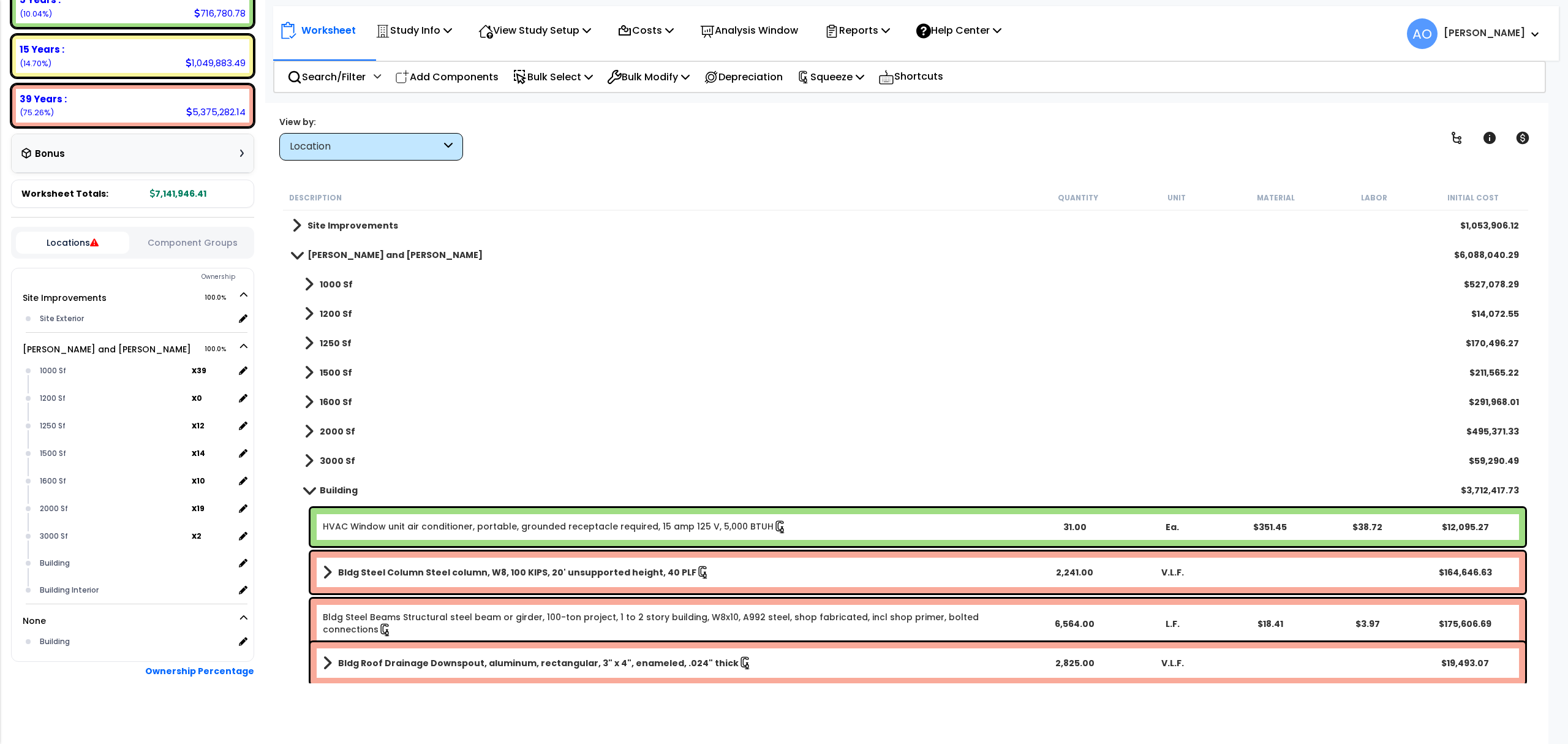
click at [366, 251] on b "Strickland and Saunders" at bounding box center [395, 255] width 175 height 12
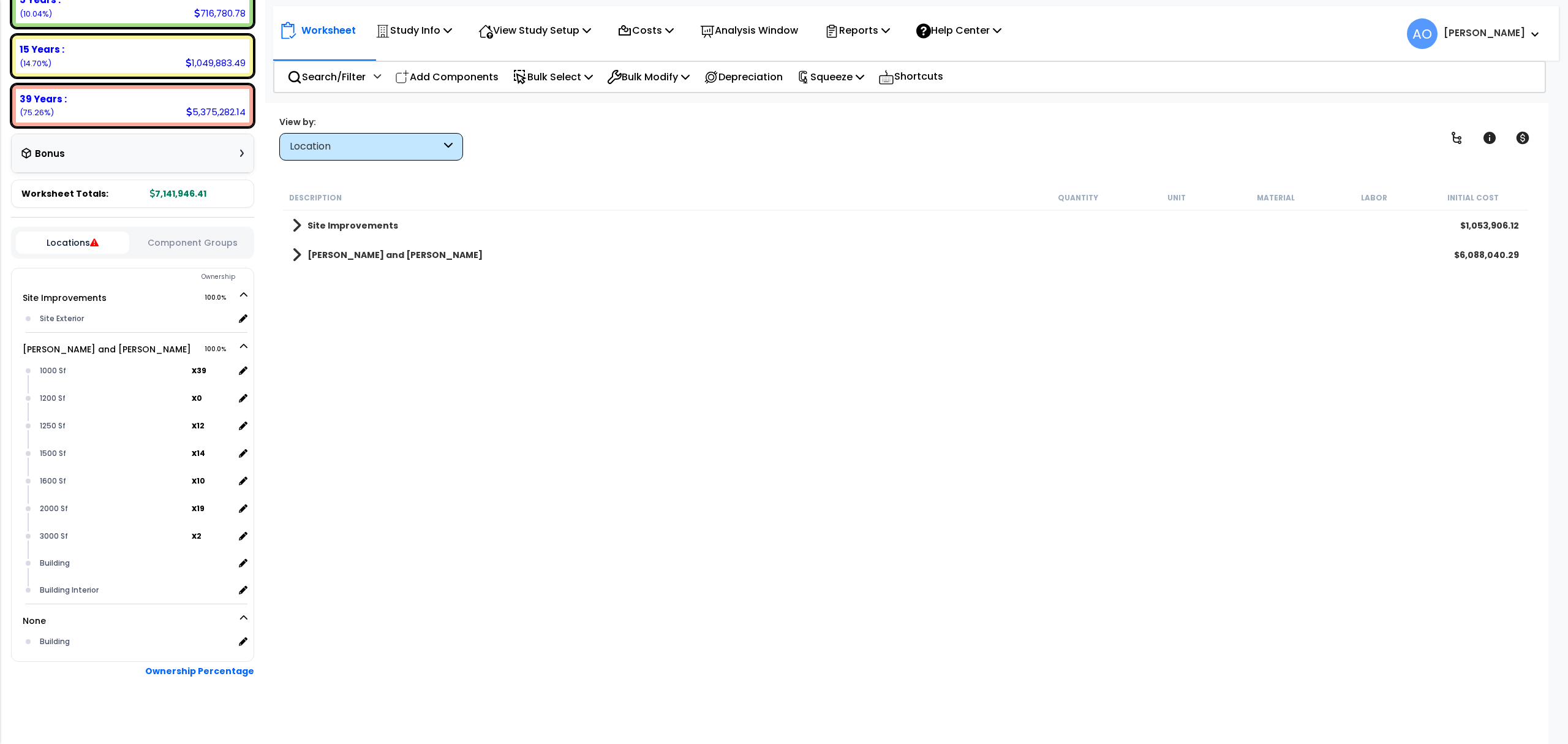
click at [364, 222] on b "Site Improvements" at bounding box center [353, 226] width 90 height 12
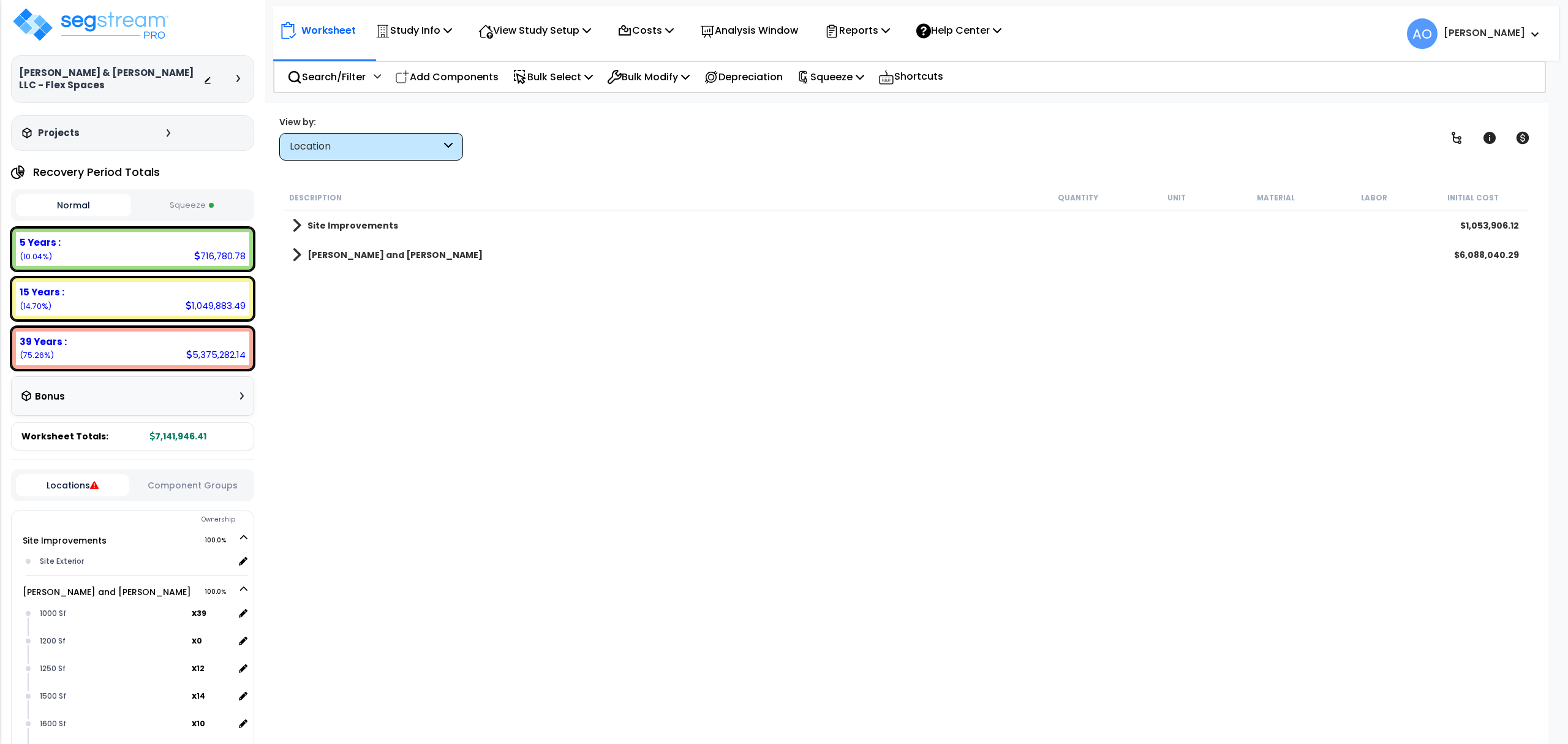
scroll to position [0, 0]
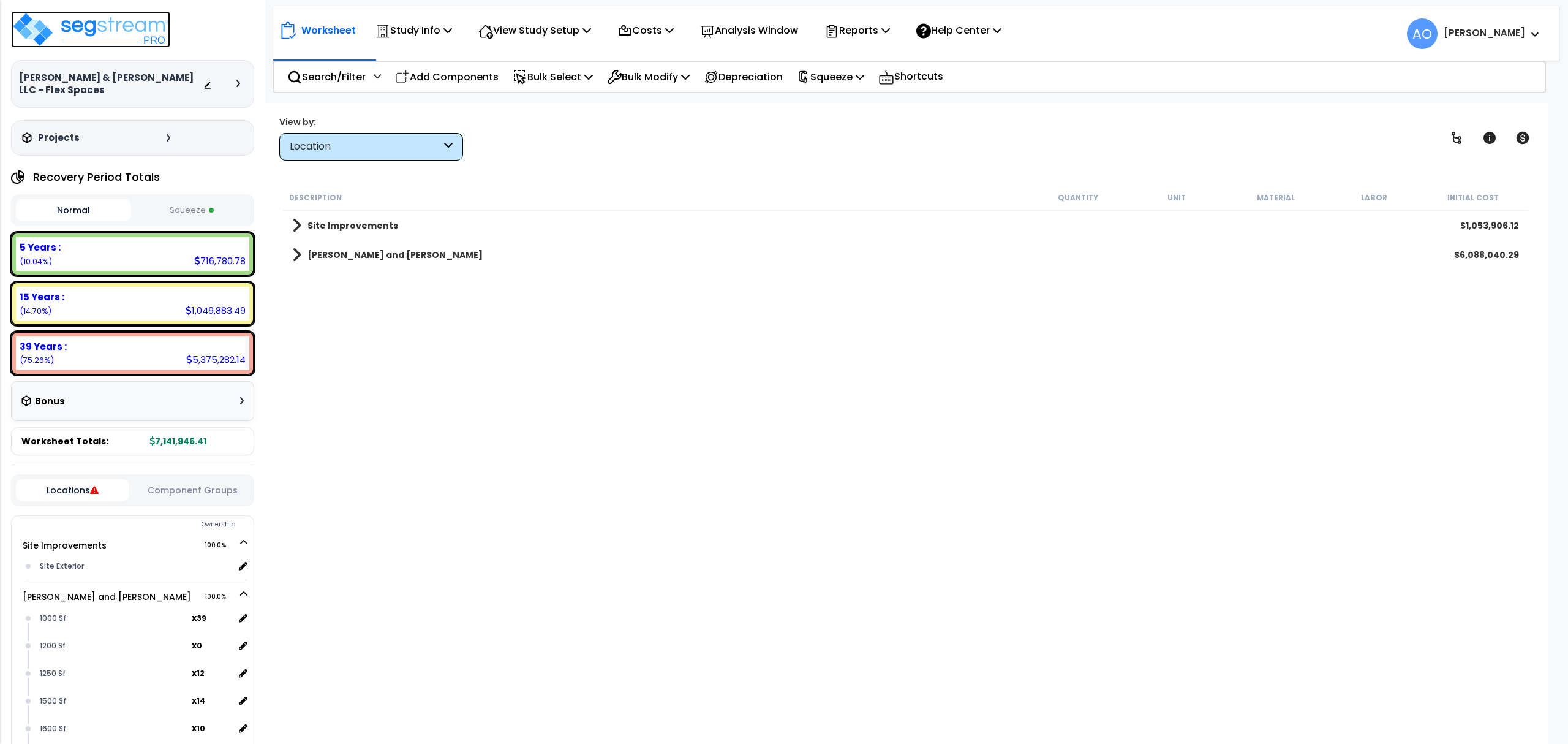
click at [74, 32] on img at bounding box center [90, 29] width 160 height 37
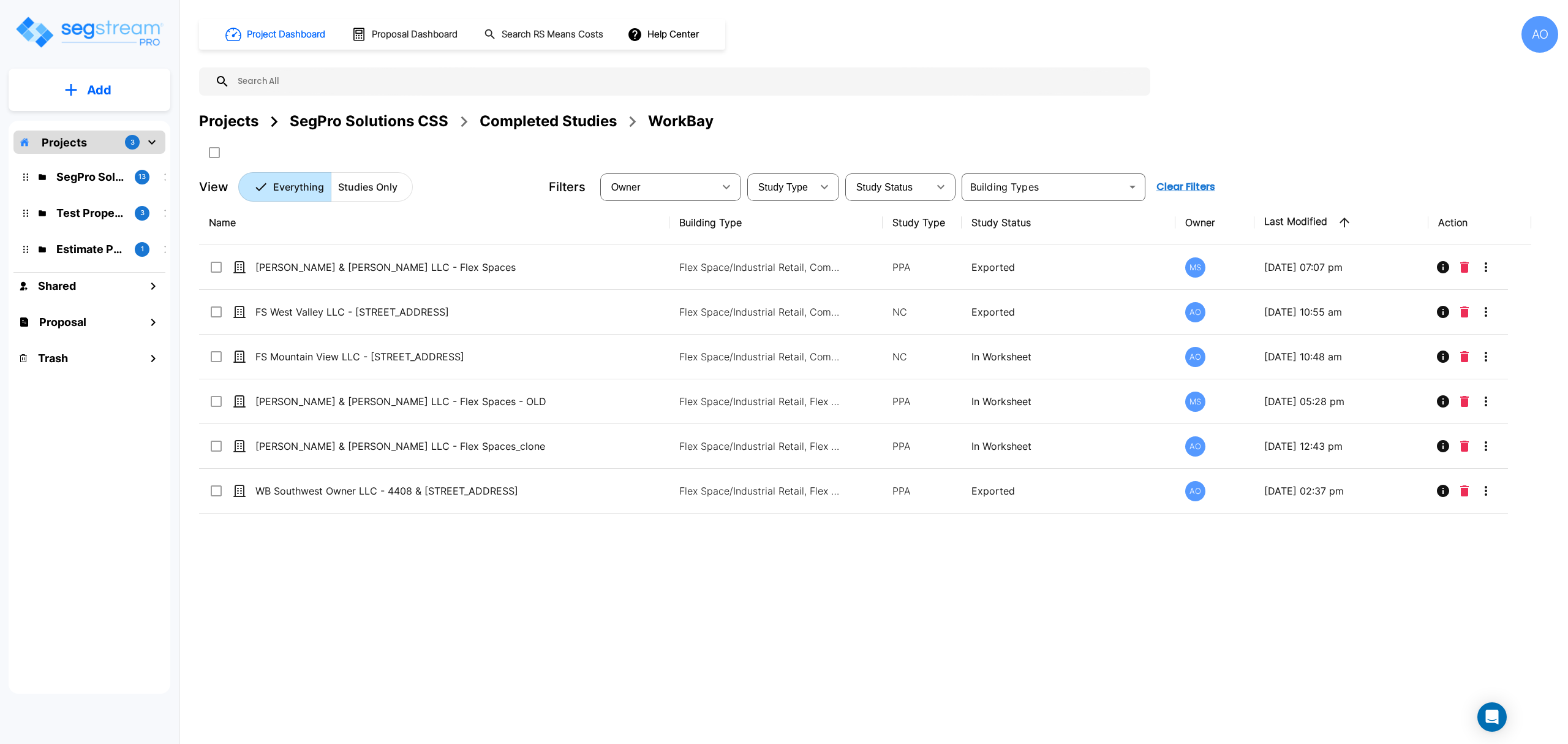
click at [505, 126] on div "Completed Studies" at bounding box center [548, 121] width 137 height 22
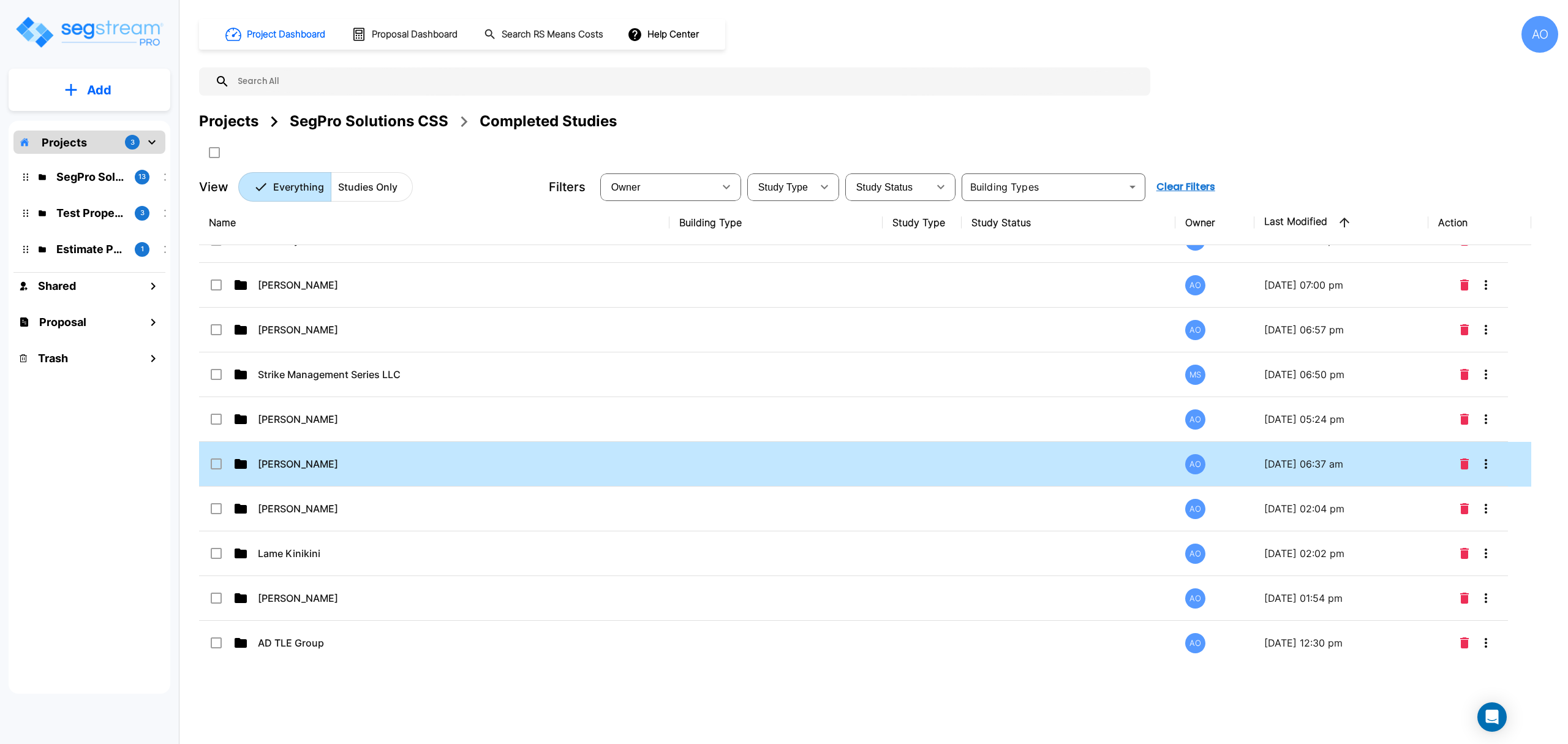
scroll to position [82, 0]
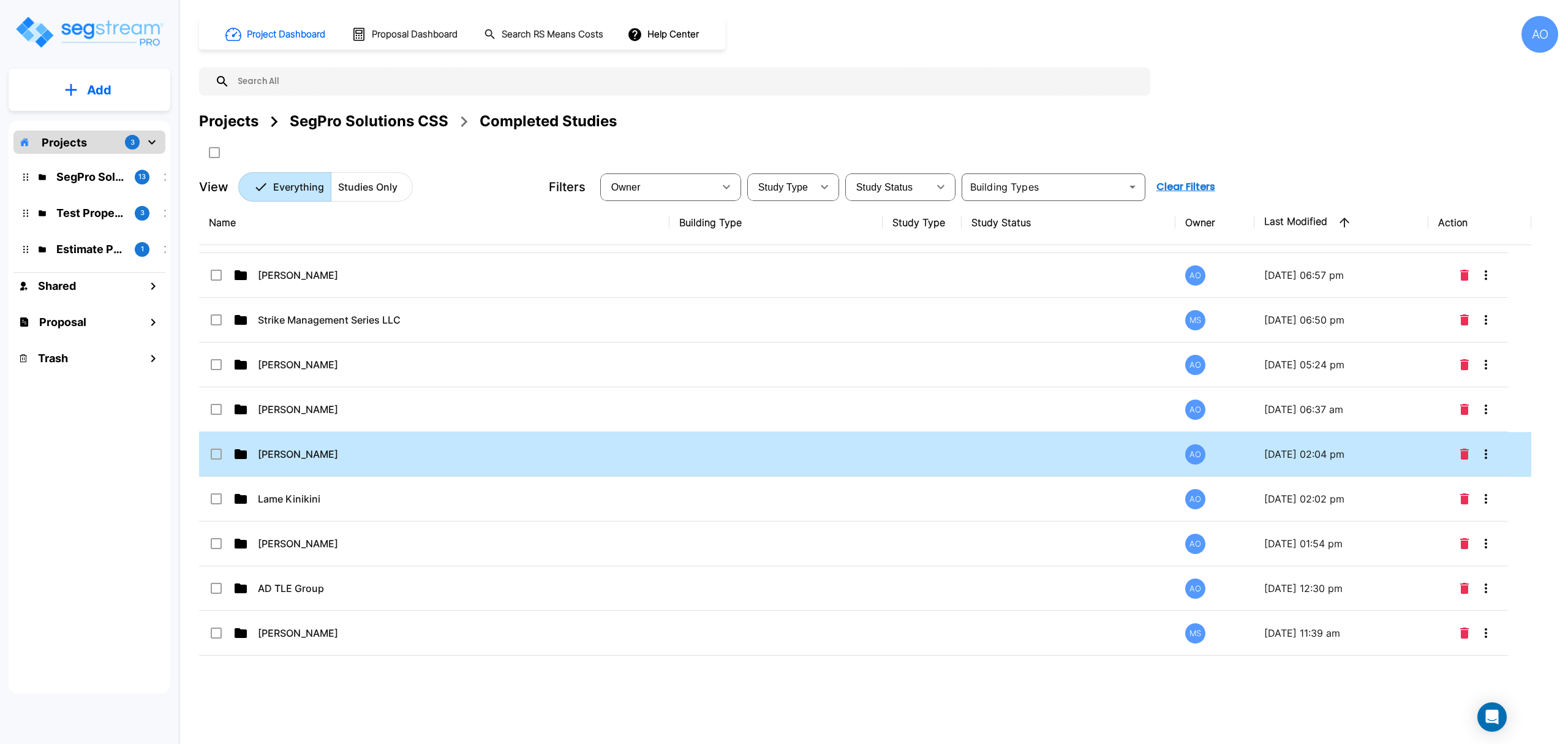
click at [336, 465] on td "[PERSON_NAME]" at bounding box center [434, 454] width 470 height 44
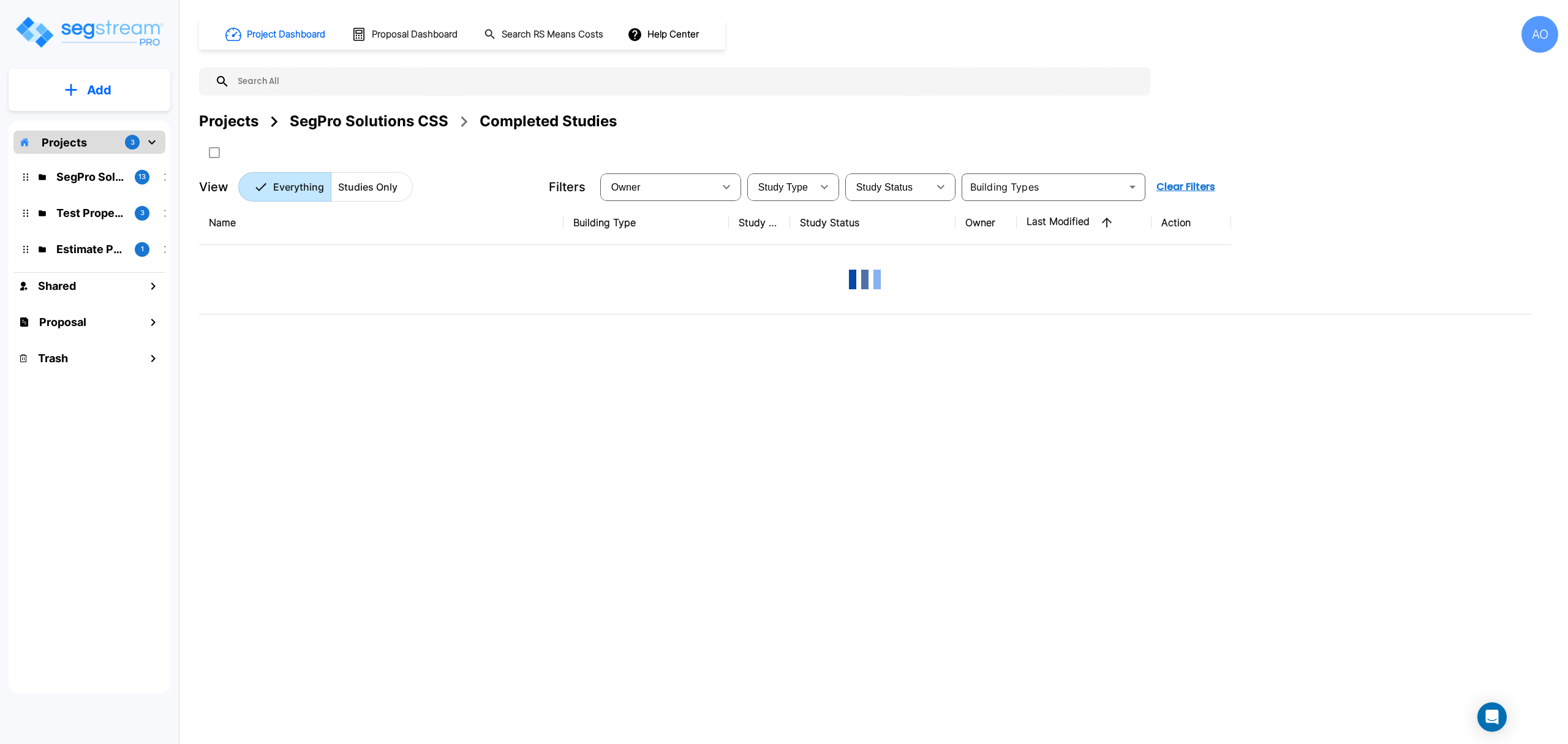
scroll to position [0, 0]
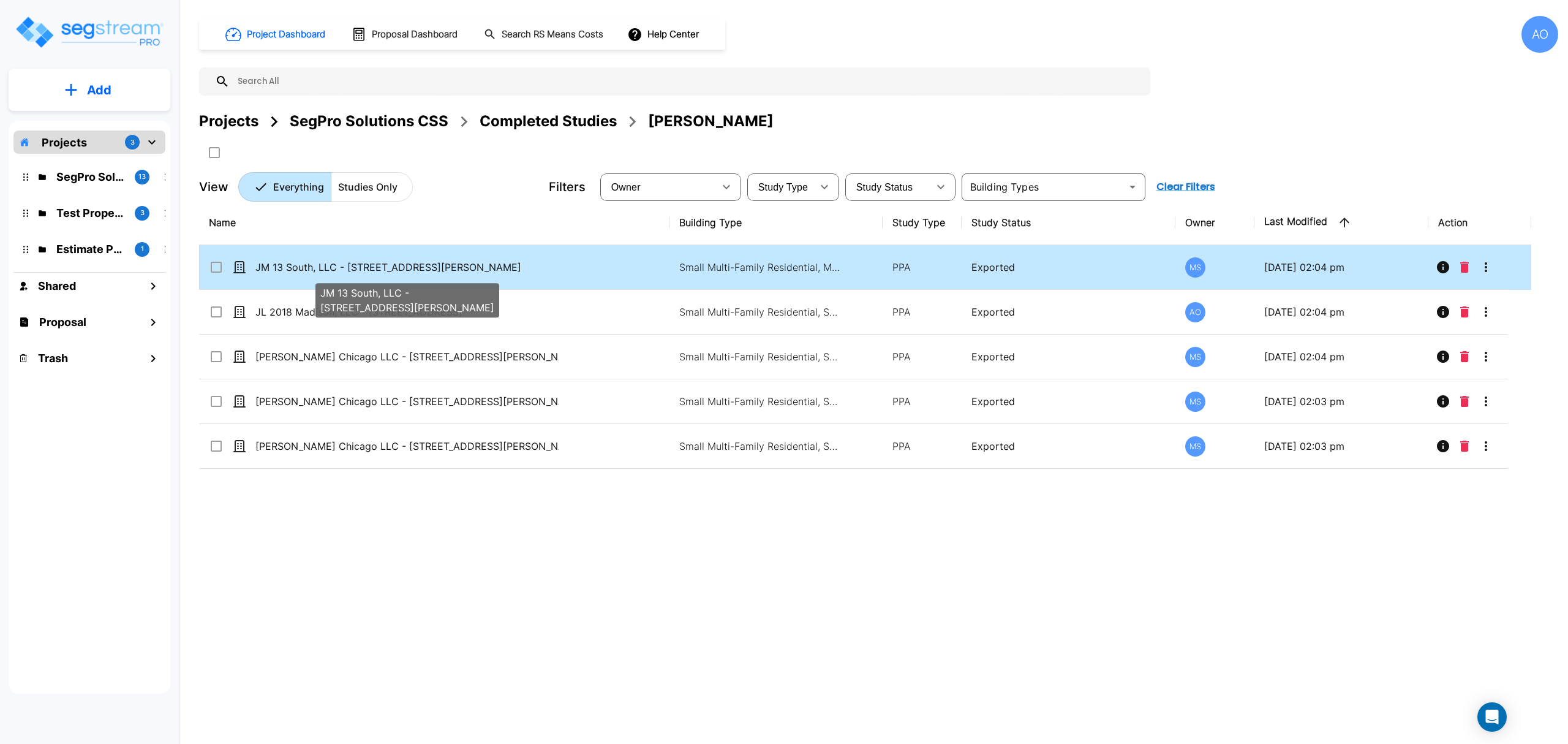
click at [424, 270] on p "JM 13 South, LLC - [STREET_ADDRESS][PERSON_NAME]" at bounding box center [407, 267] width 303 height 15
checkbox input "true"
click at [424, 270] on p "JM 13 South, LLC - [STREET_ADDRESS][PERSON_NAME]" at bounding box center [407, 267] width 303 height 15
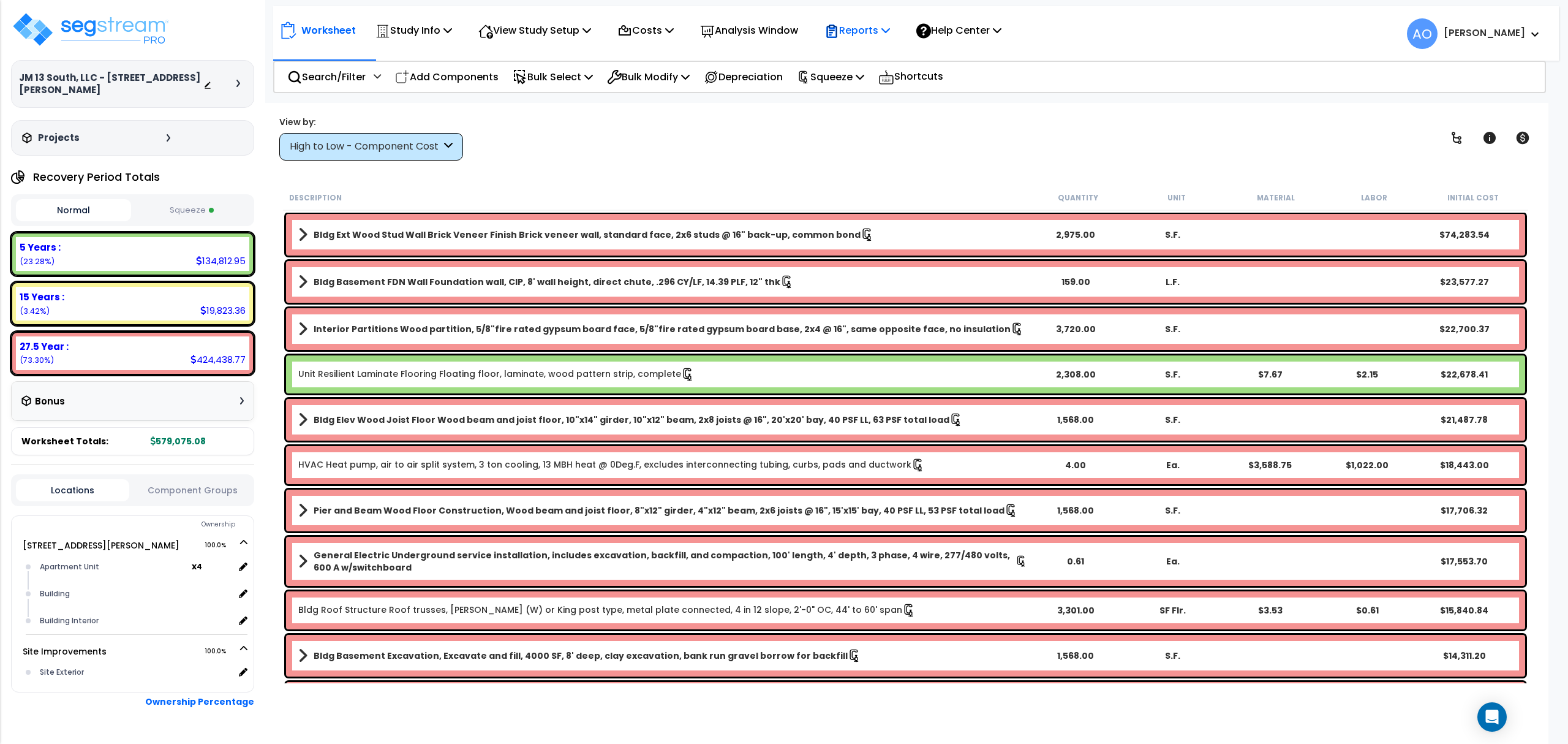
click at [876, 30] on p "Reports" at bounding box center [857, 30] width 65 height 16
click at [873, 56] on link "Get Report" at bounding box center [879, 58] width 121 height 24
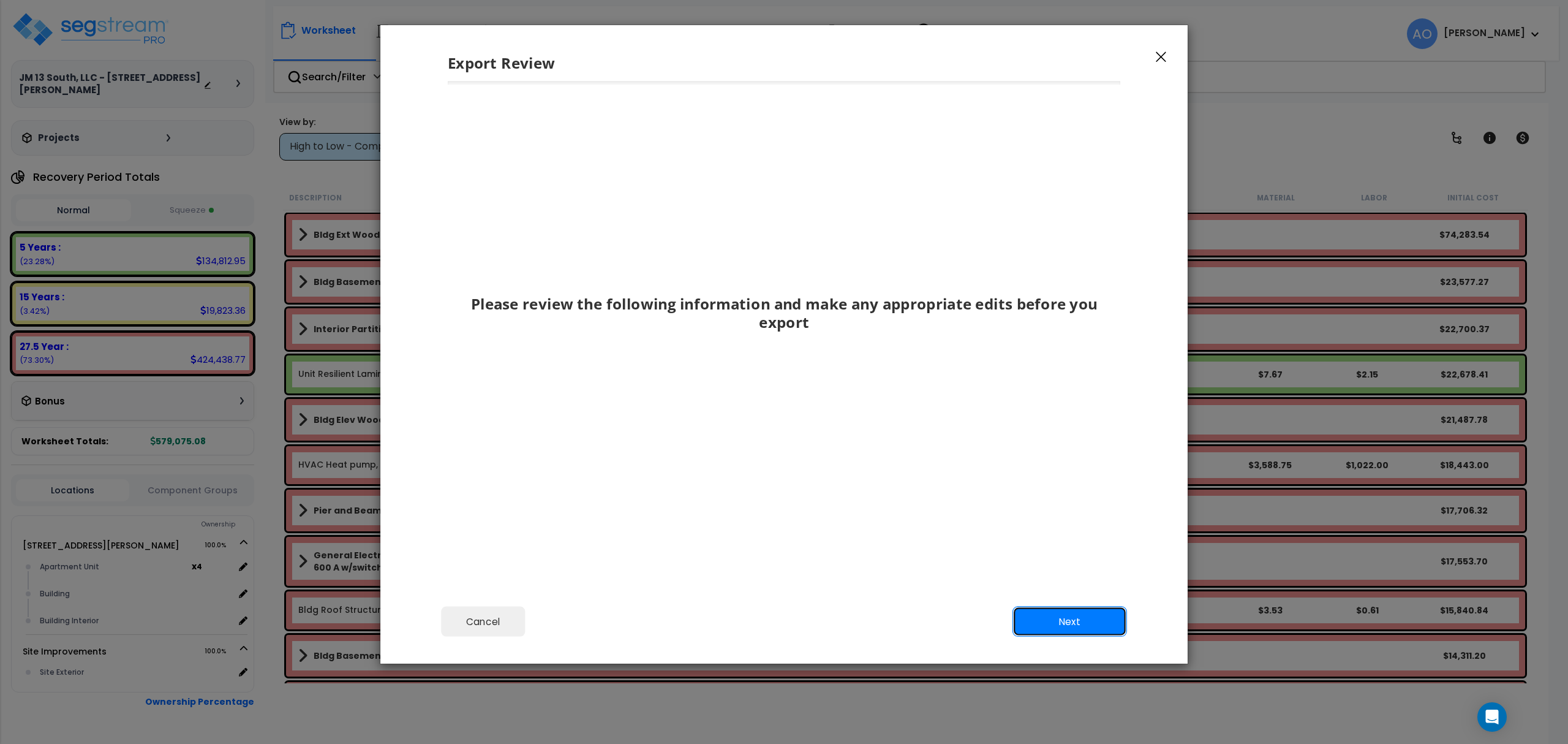
click at [1054, 616] on button "Next" at bounding box center [1069, 621] width 114 height 30
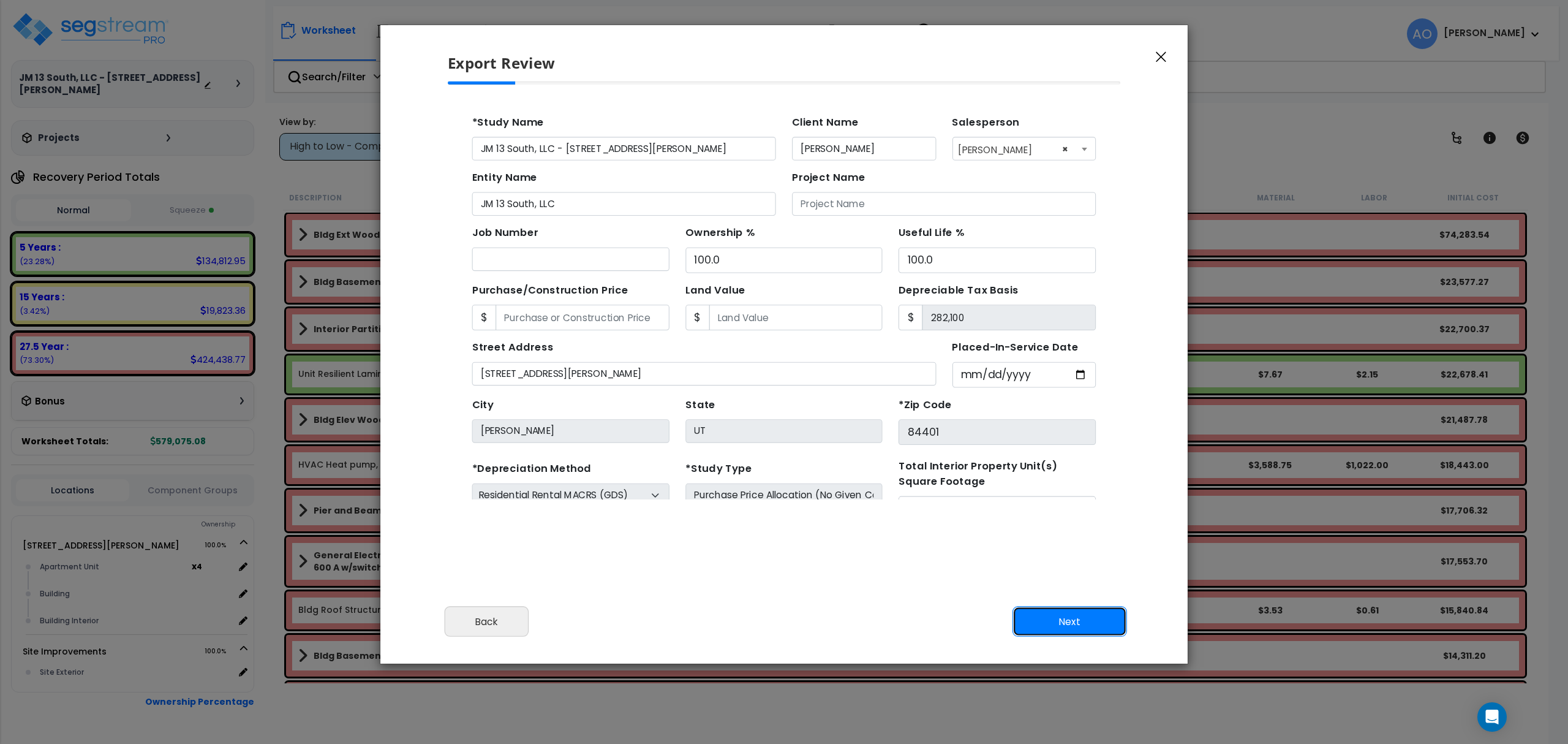
click at [1066, 617] on button "Next" at bounding box center [1069, 621] width 114 height 30
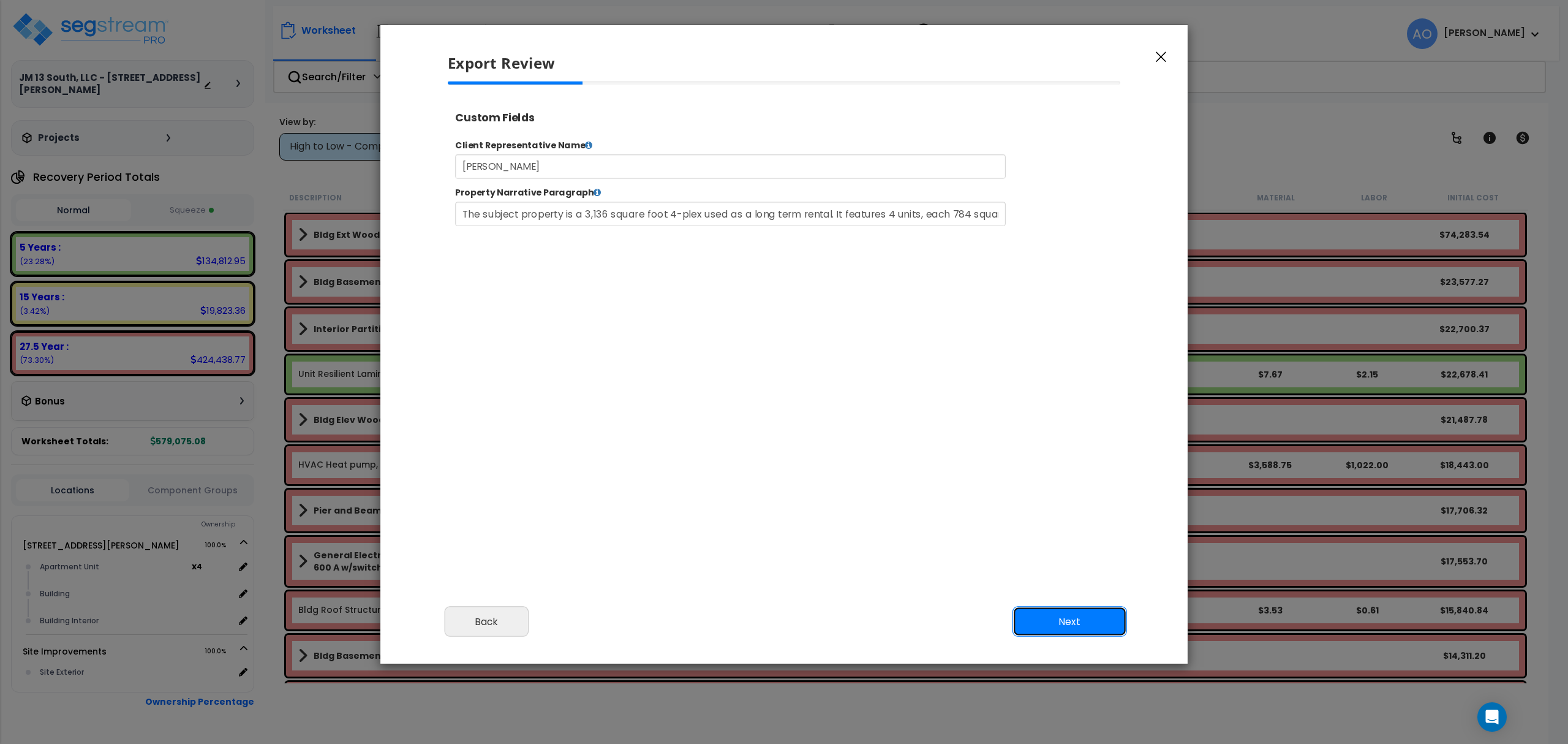
click at [1067, 618] on button "Next" at bounding box center [1069, 621] width 114 height 30
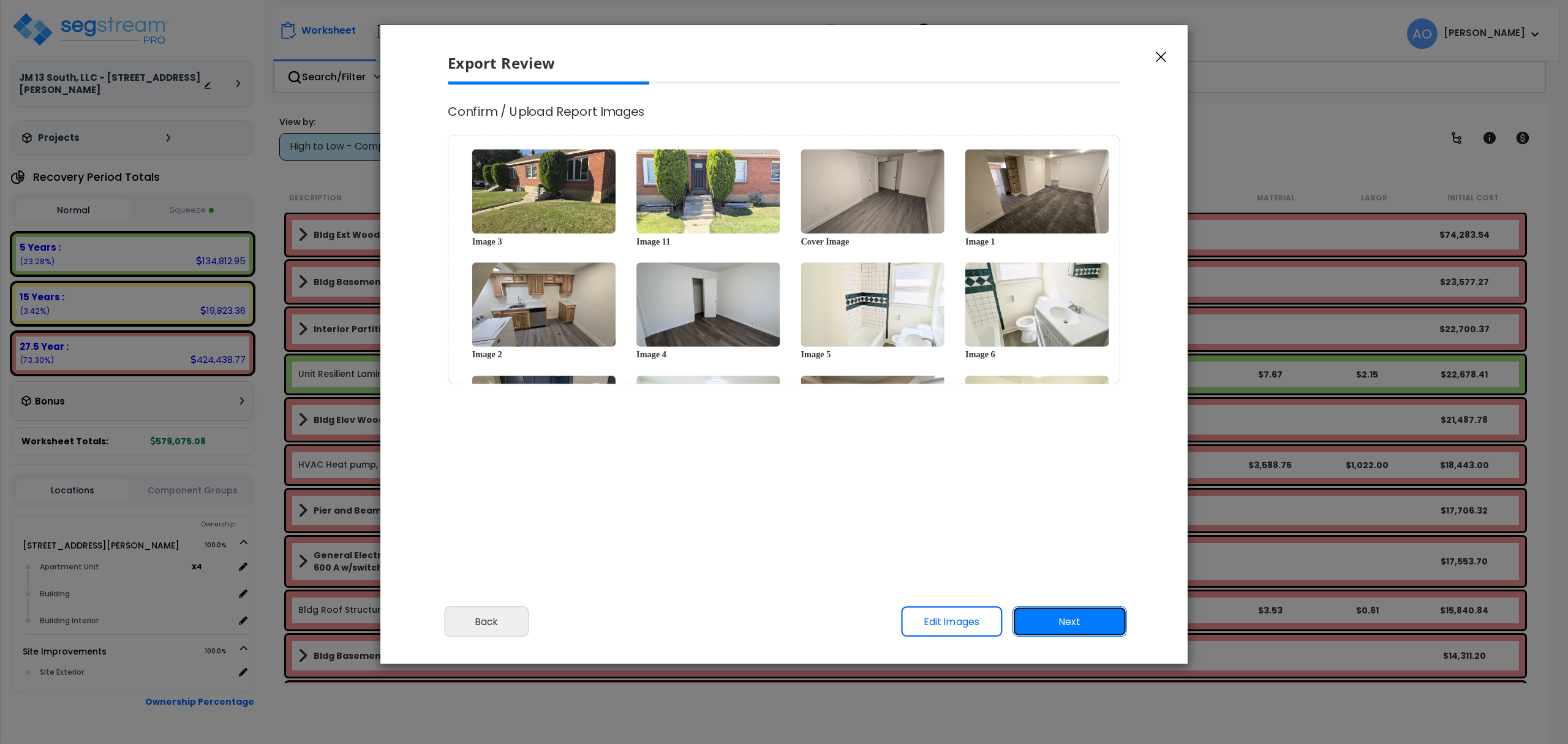
click at [1067, 618] on button "Next" at bounding box center [1069, 621] width 114 height 30
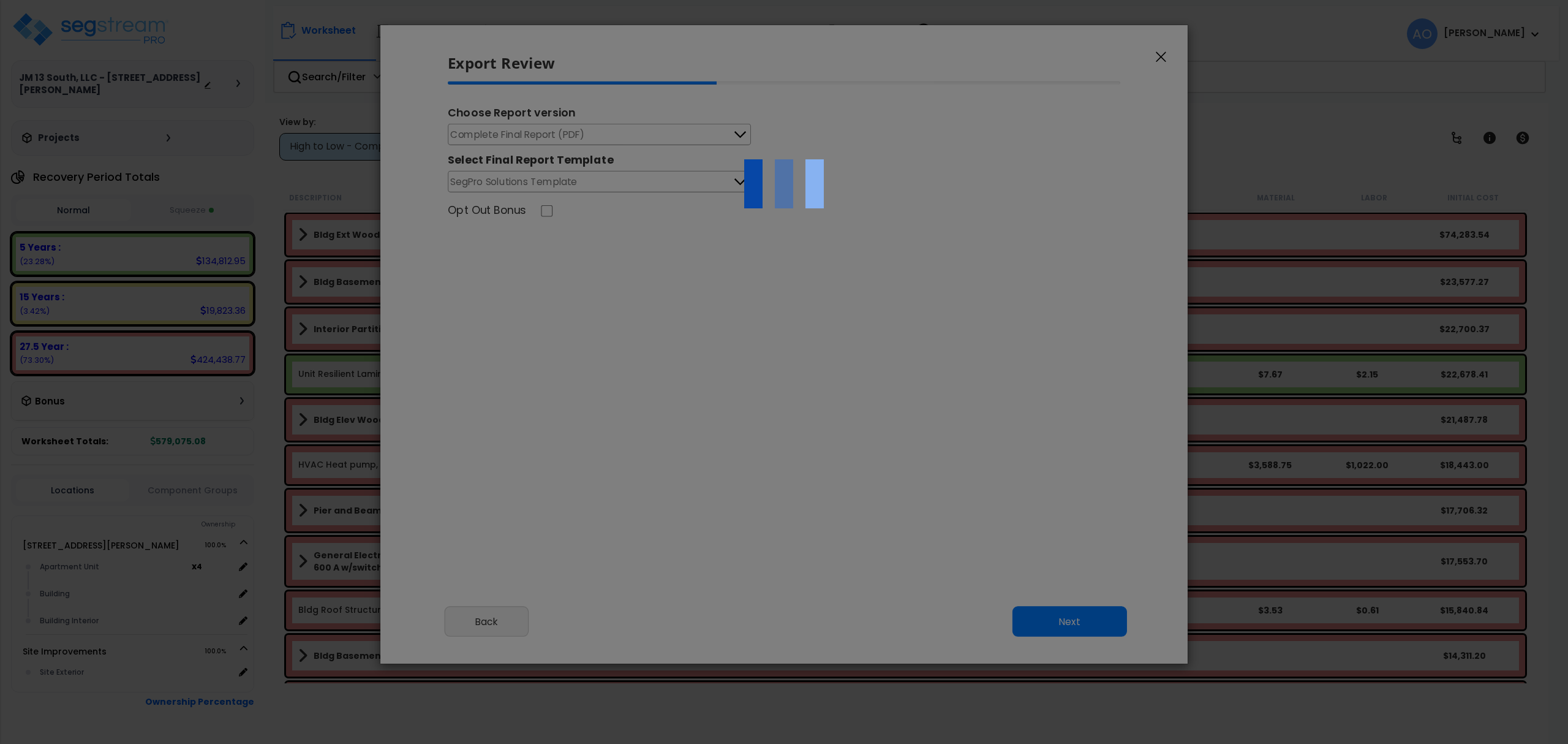
select select "2024"
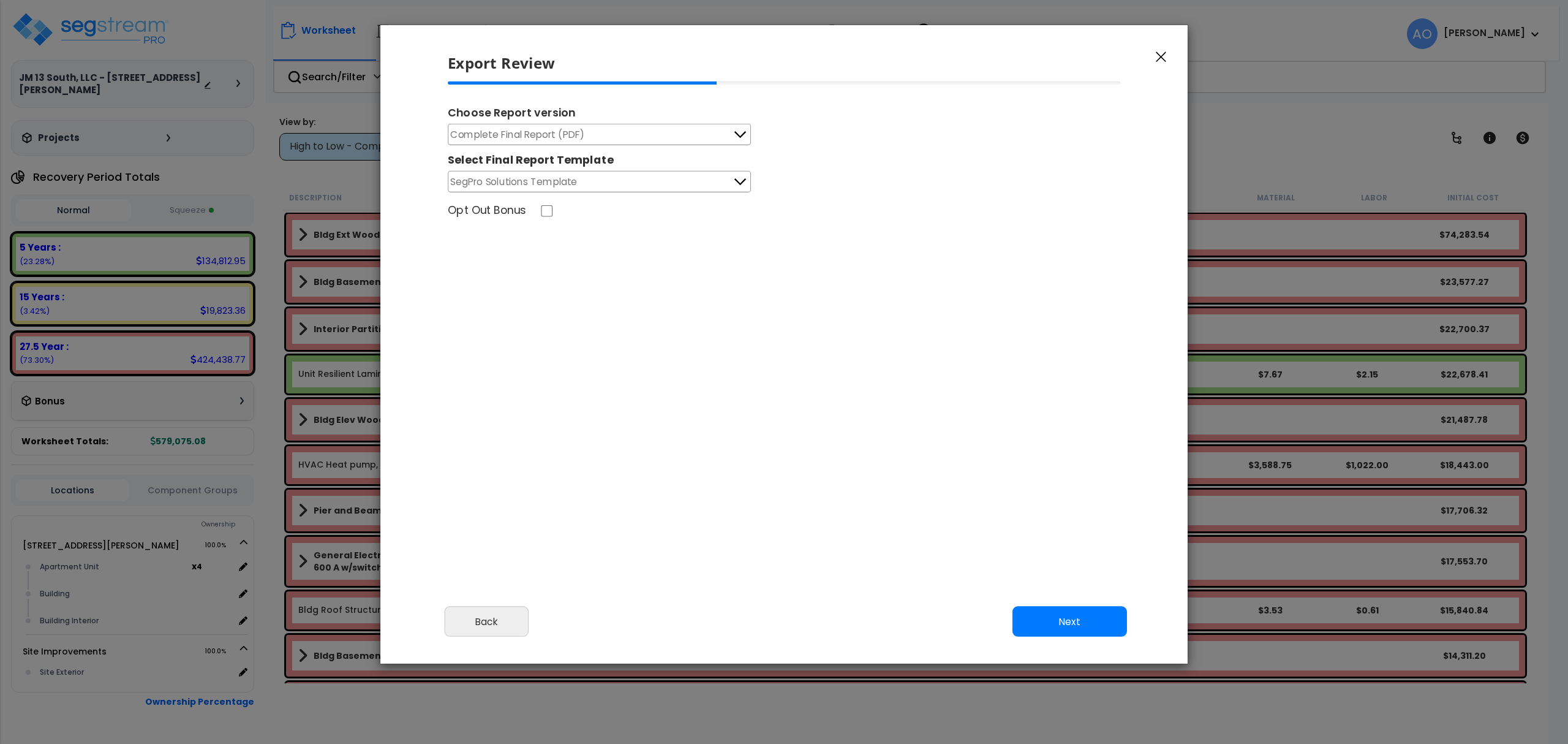
click at [721, 133] on button "Complete Final Report (PDF)" at bounding box center [599, 135] width 303 height 22
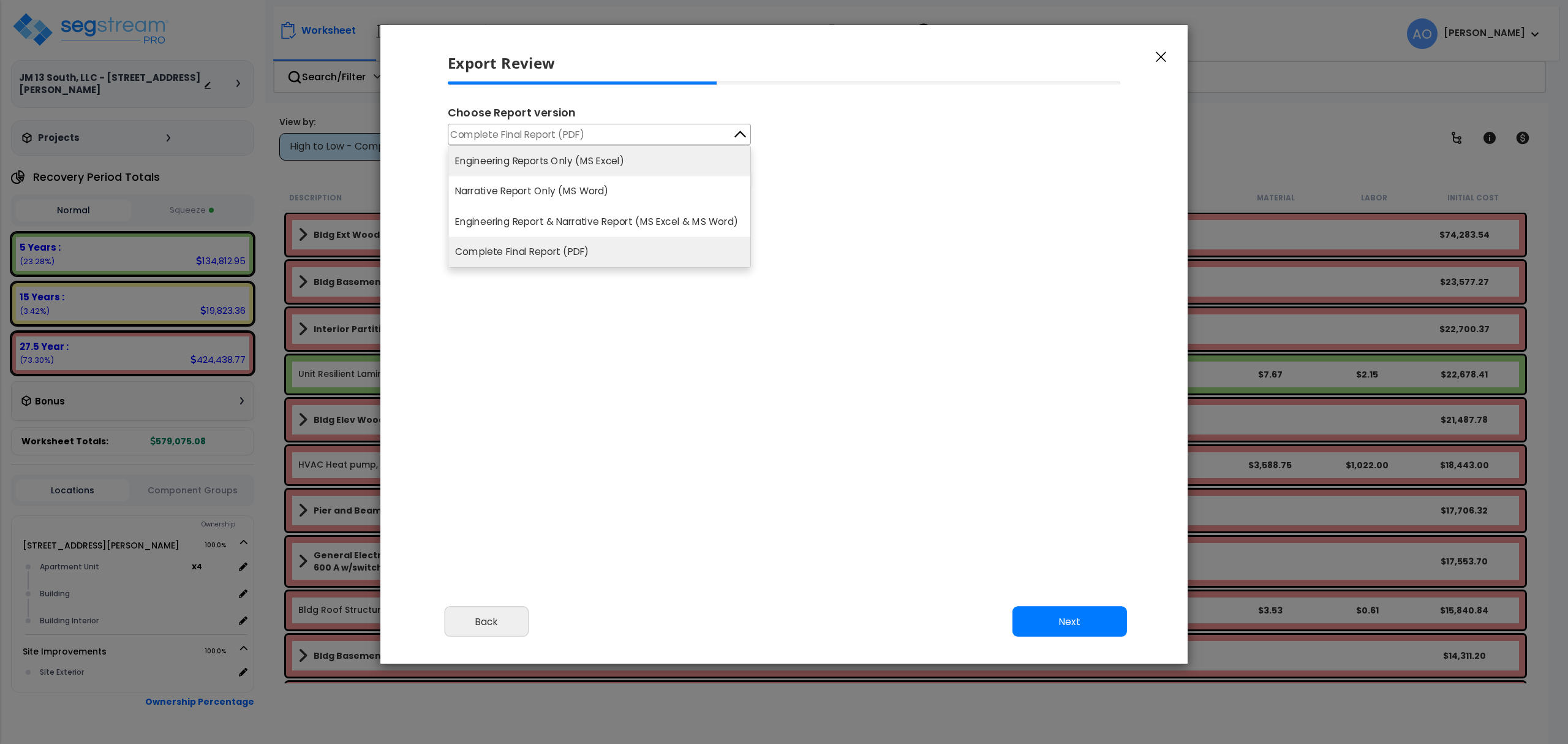
click at [615, 160] on li "Engineering Reports Only (MS Excel)" at bounding box center [599, 160] width 302 height 30
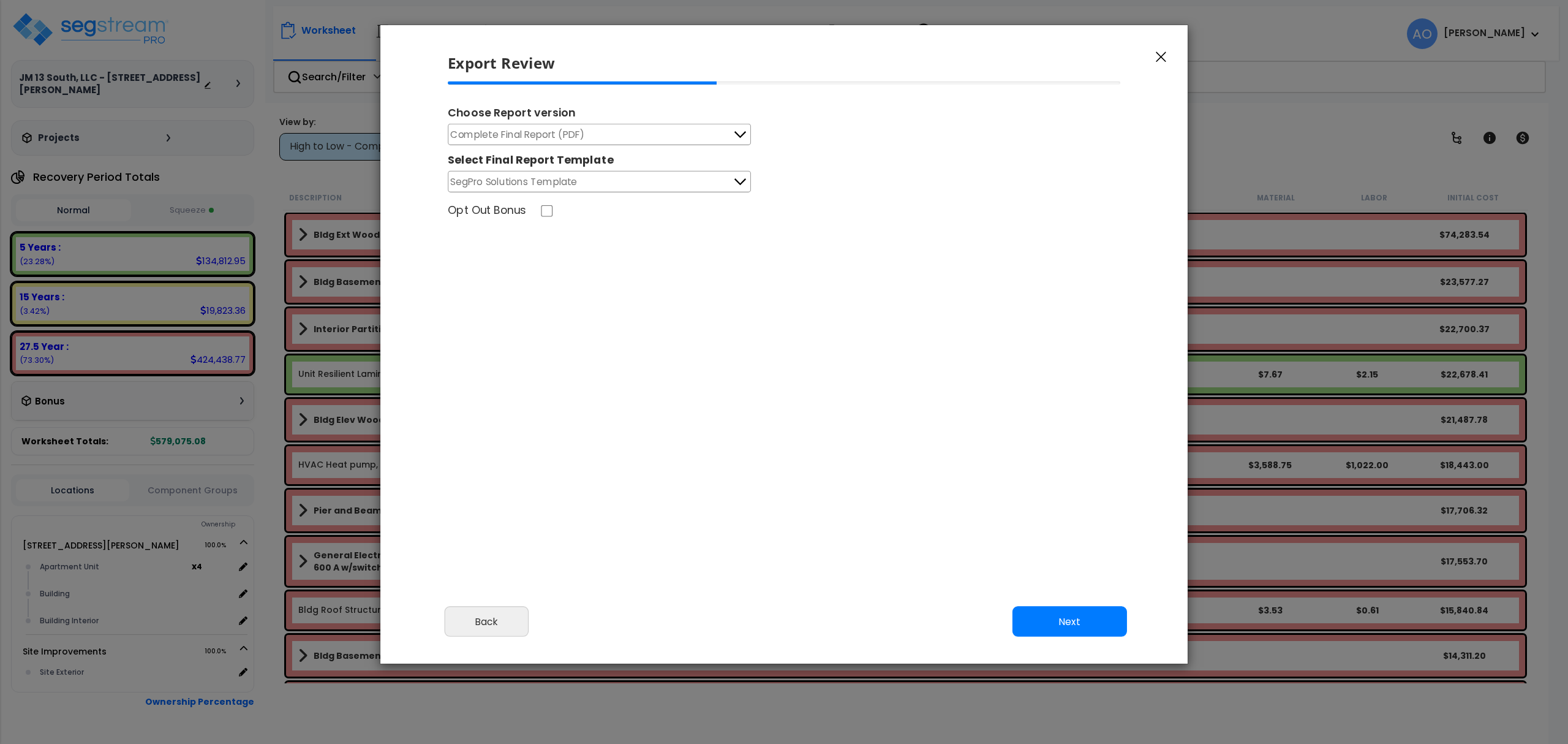
click at [537, 136] on span "Complete Final Report (PDF)" at bounding box center [517, 135] width 134 height 16
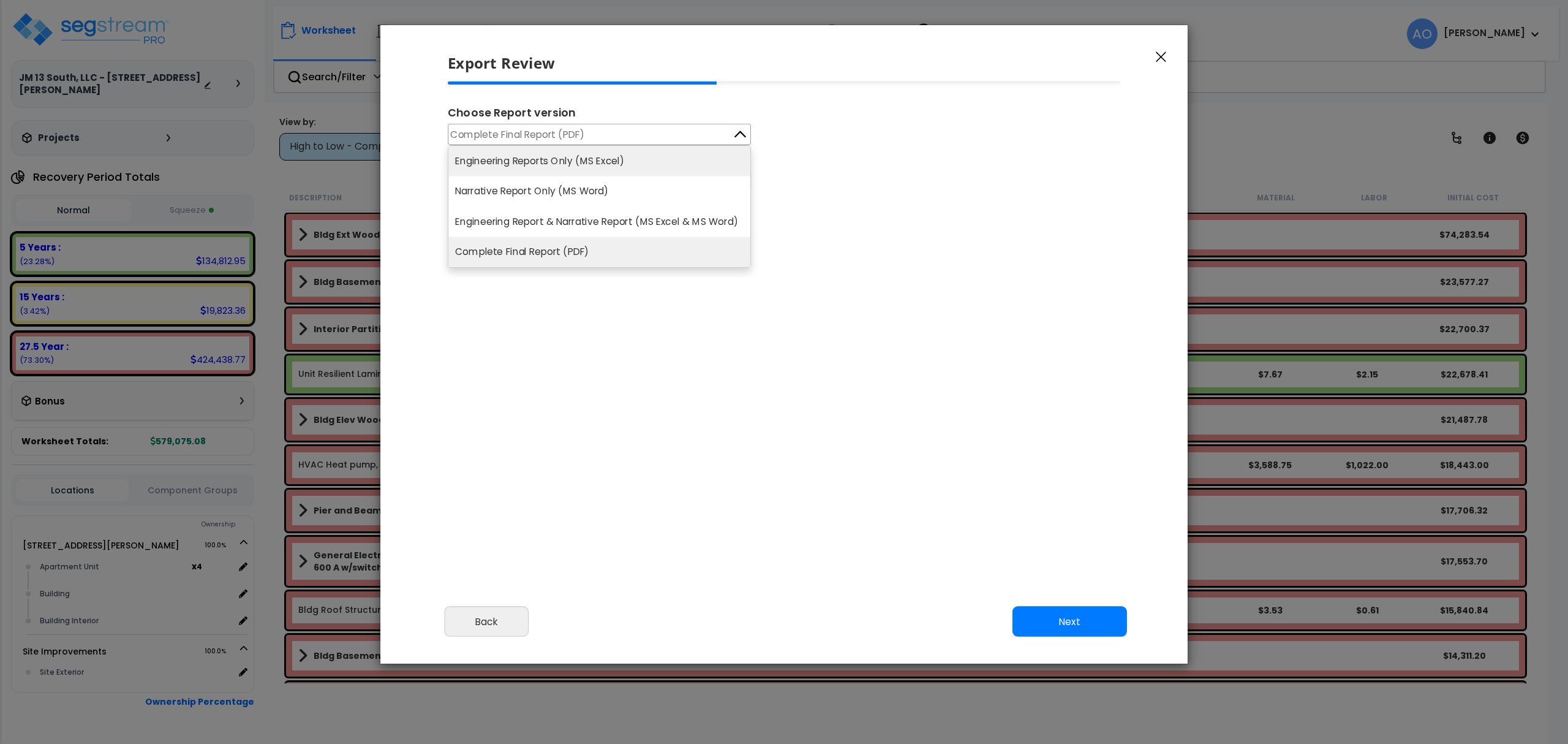
click at [542, 162] on li "Engineering Reports Only (MS Excel)" at bounding box center [599, 160] width 302 height 30
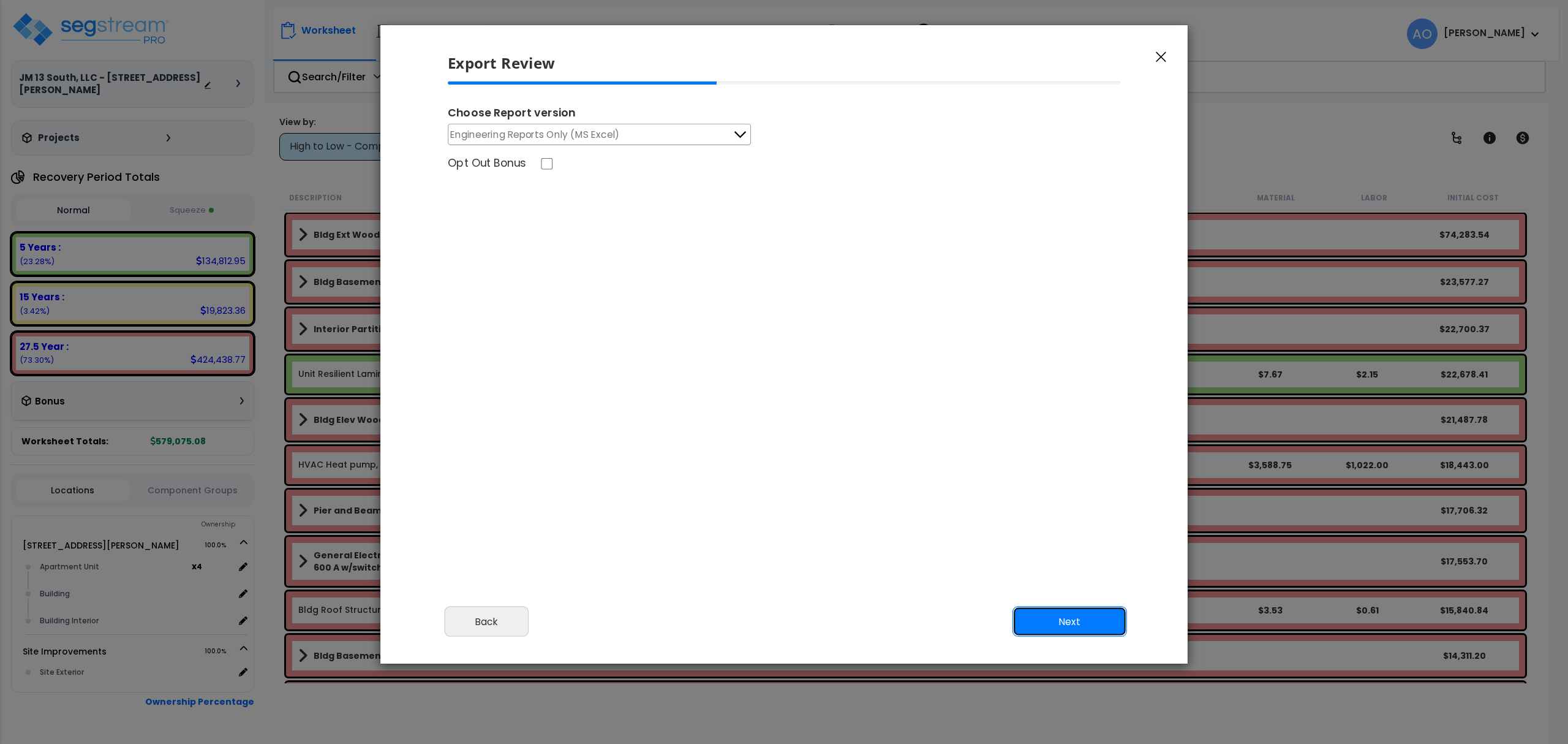
click at [1074, 619] on button "Next" at bounding box center [1069, 621] width 114 height 30
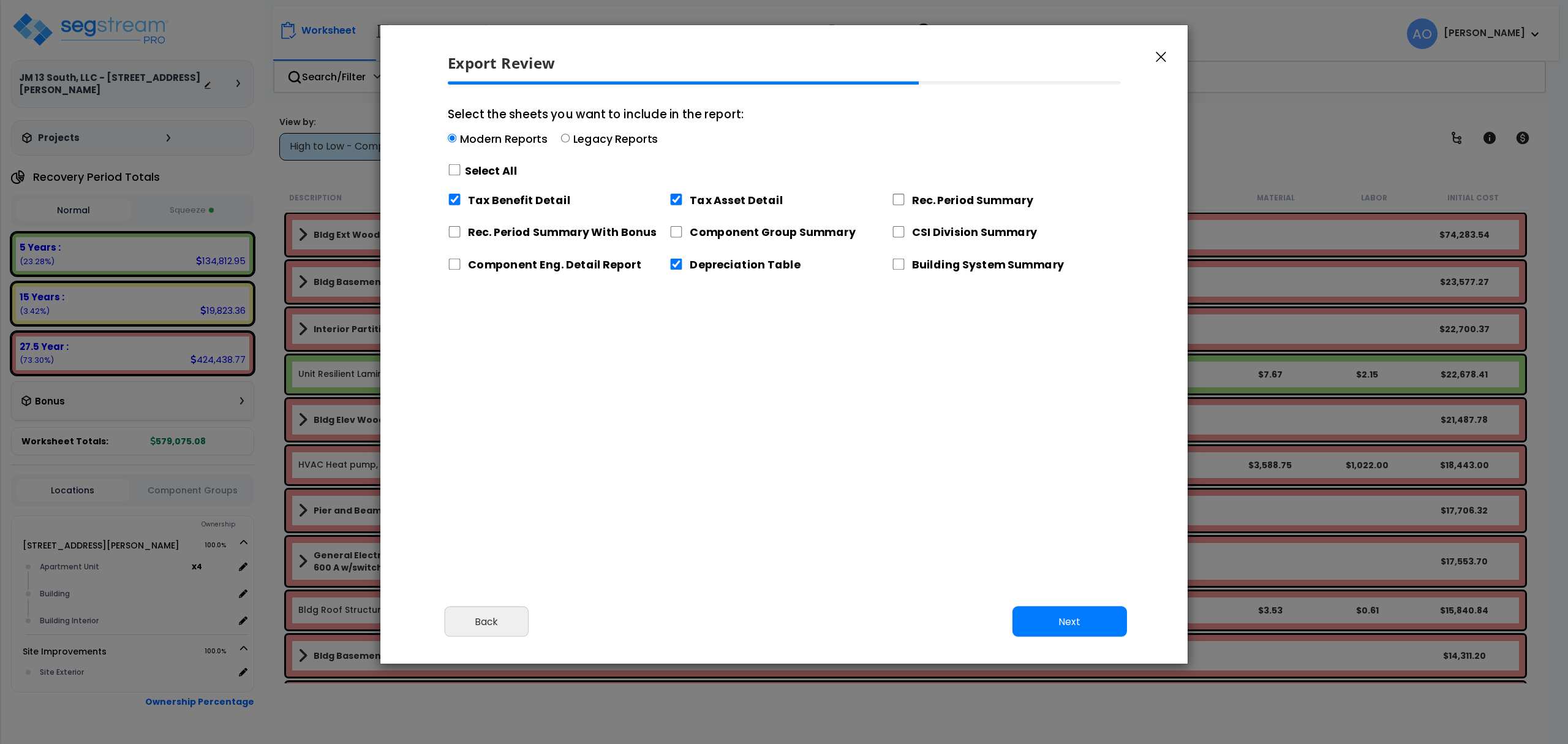
click at [564, 128] on label "Select the sheets you want to include in the report: Modern Reports Legacy Repo…" at bounding box center [595, 143] width 296 height 77
click at [456, 134] on input "Select the sheets you want to include in the report: Modern Reports Legacy Repo…" at bounding box center [451, 138] width 9 height 9
click at [566, 138] on input "Select the sheets you want to include in the report: Modern Reports Legacy Repo…" at bounding box center [565, 138] width 9 height 9
radio input "true"
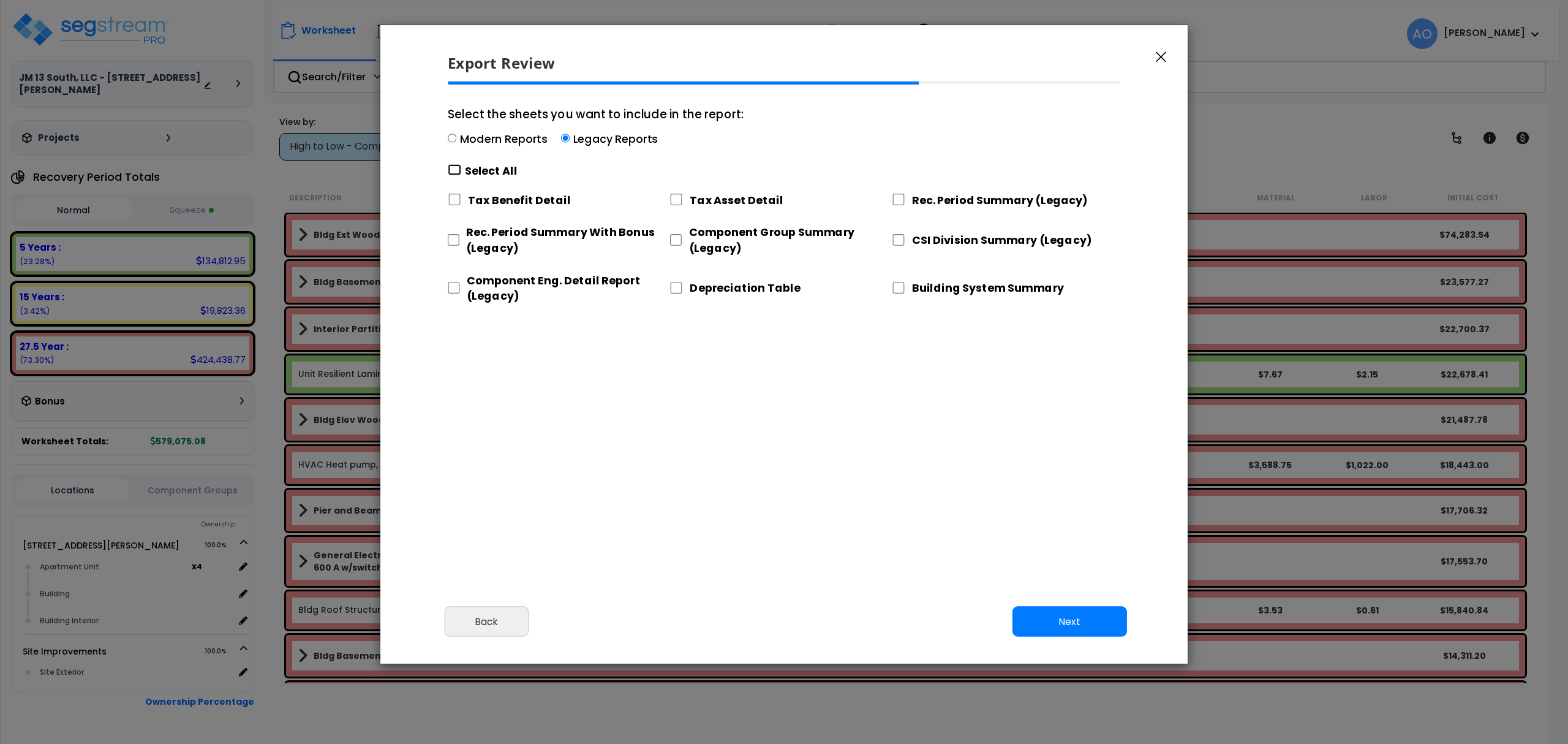
click at [459, 170] on input "Select the sheets you want to include in the report: Modern Reports Legacy Repo…" at bounding box center [454, 170] width 13 height 12
checkbox input "true"
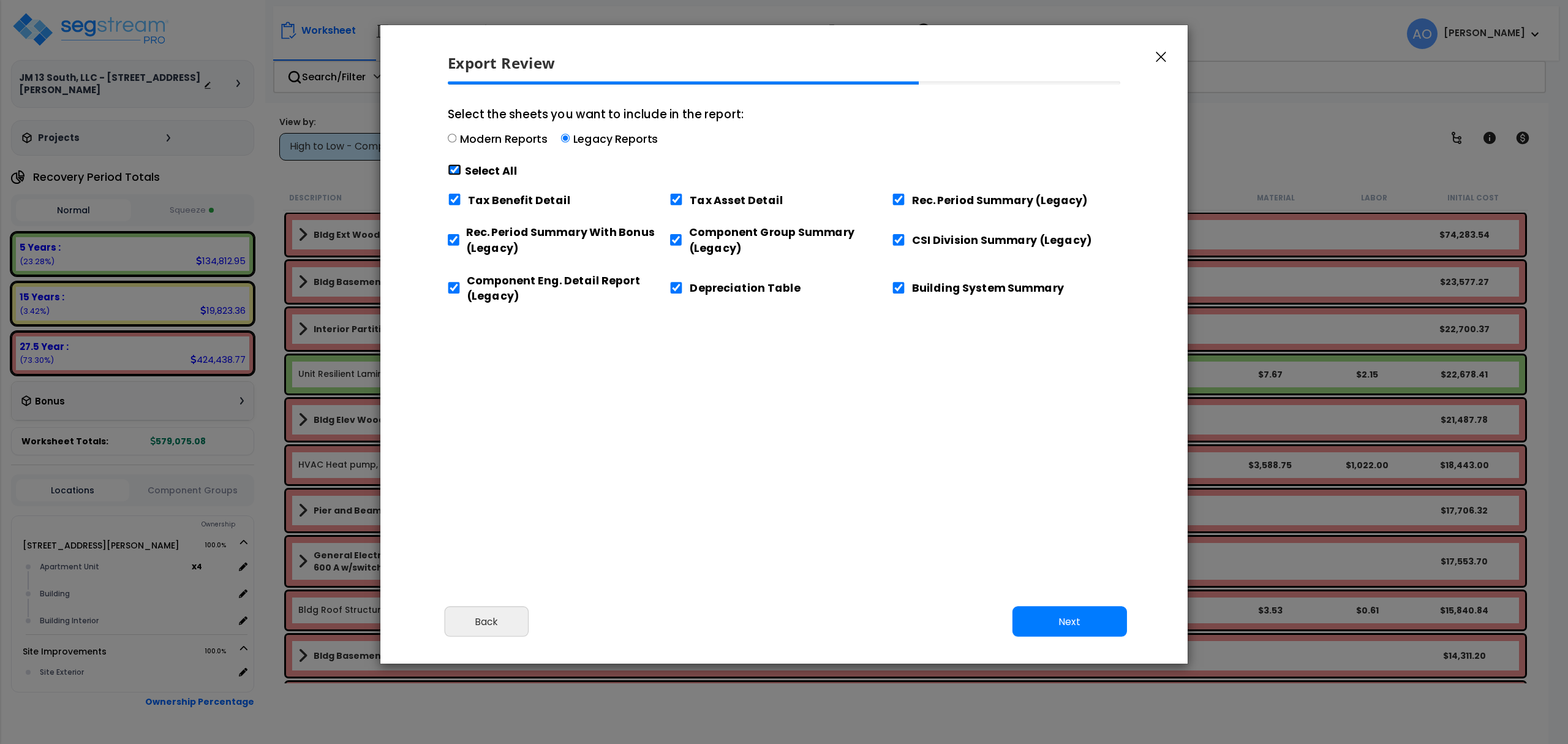
checkbox input "true"
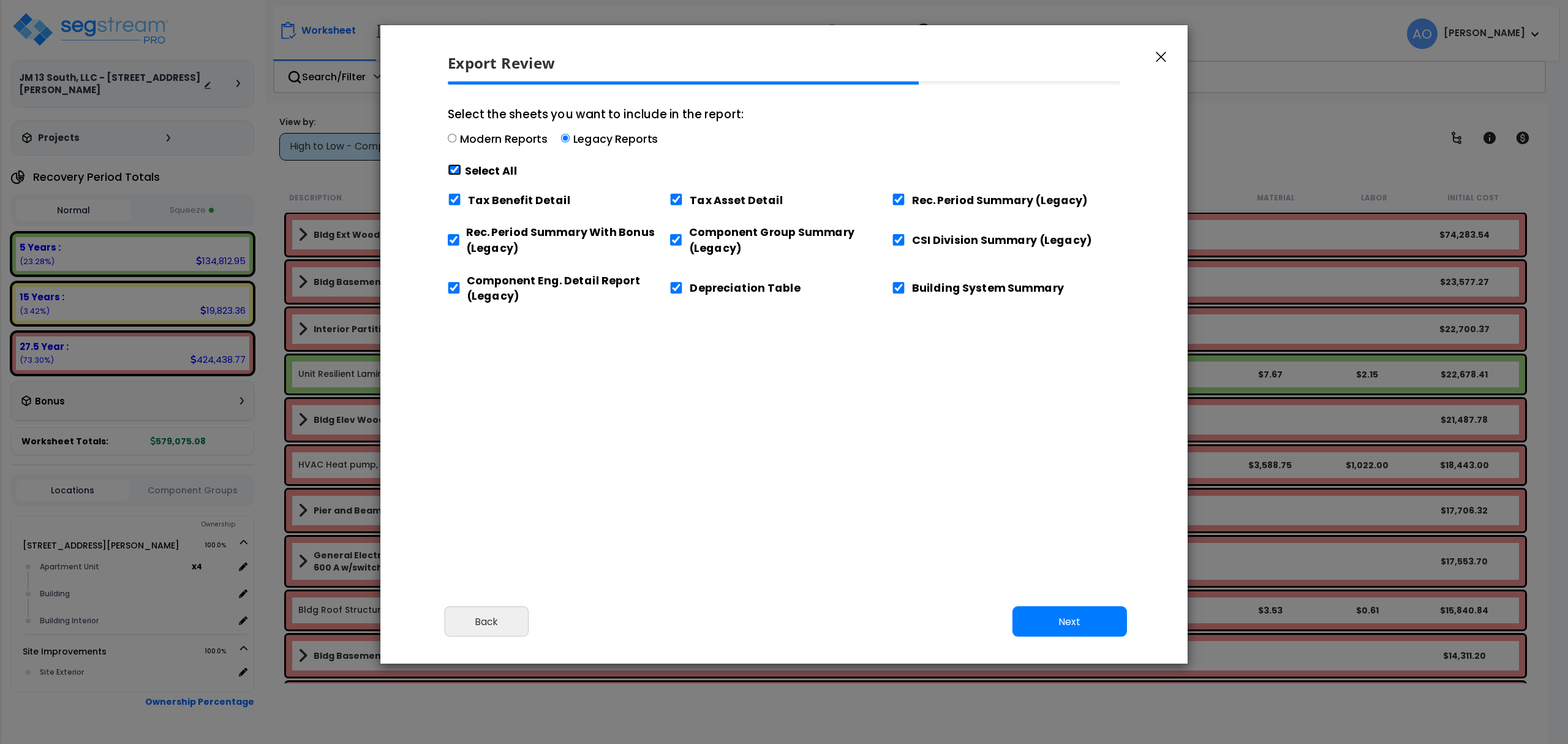
checkbox input "true"
click at [457, 197] on input "Tax Benefit Detail" at bounding box center [454, 199] width 13 height 12
checkbox input "false"
click at [894, 286] on input "Building System Summary" at bounding box center [898, 287] width 13 height 12
checkbox input "false"
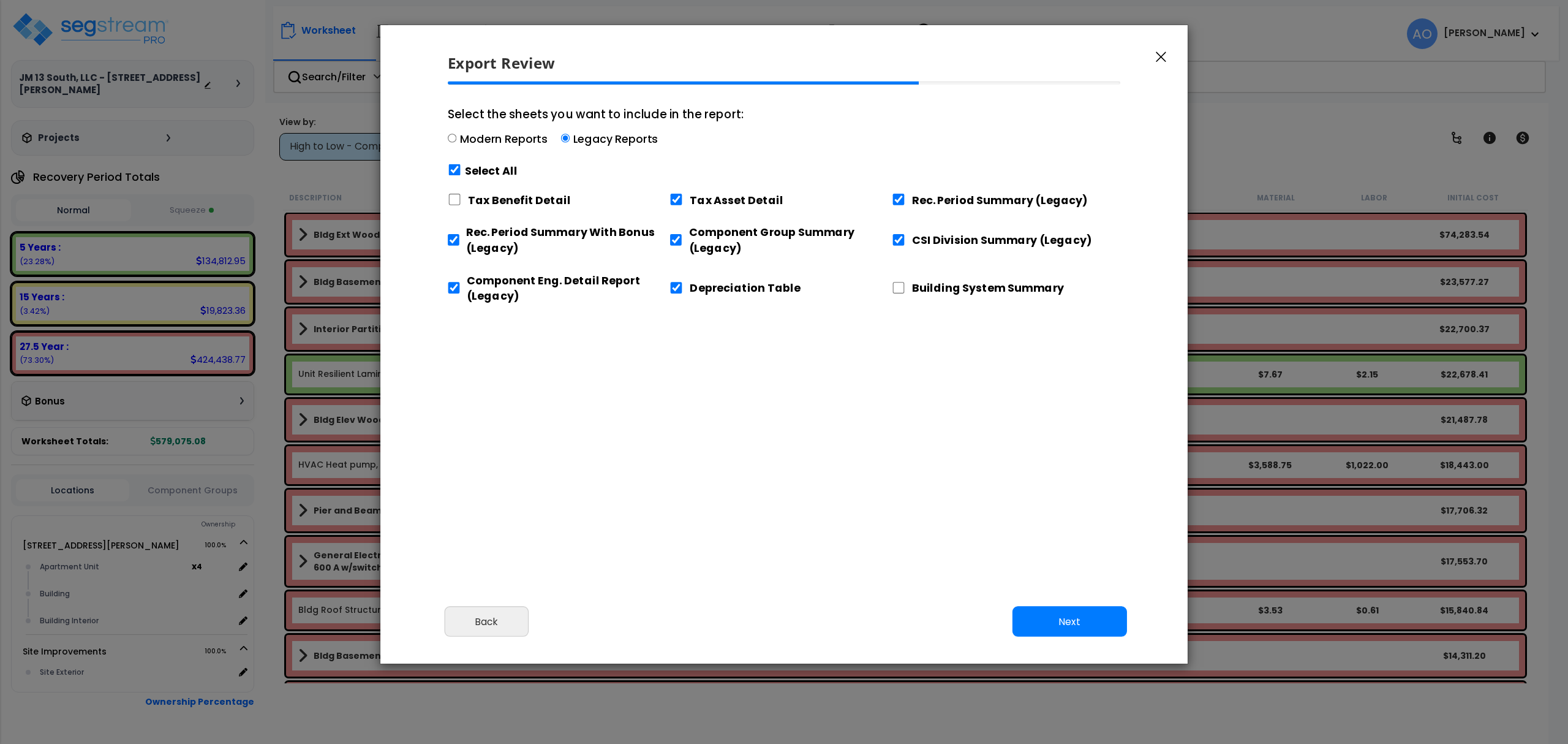
click at [1050, 616] on button "Next" at bounding box center [1069, 621] width 114 height 30
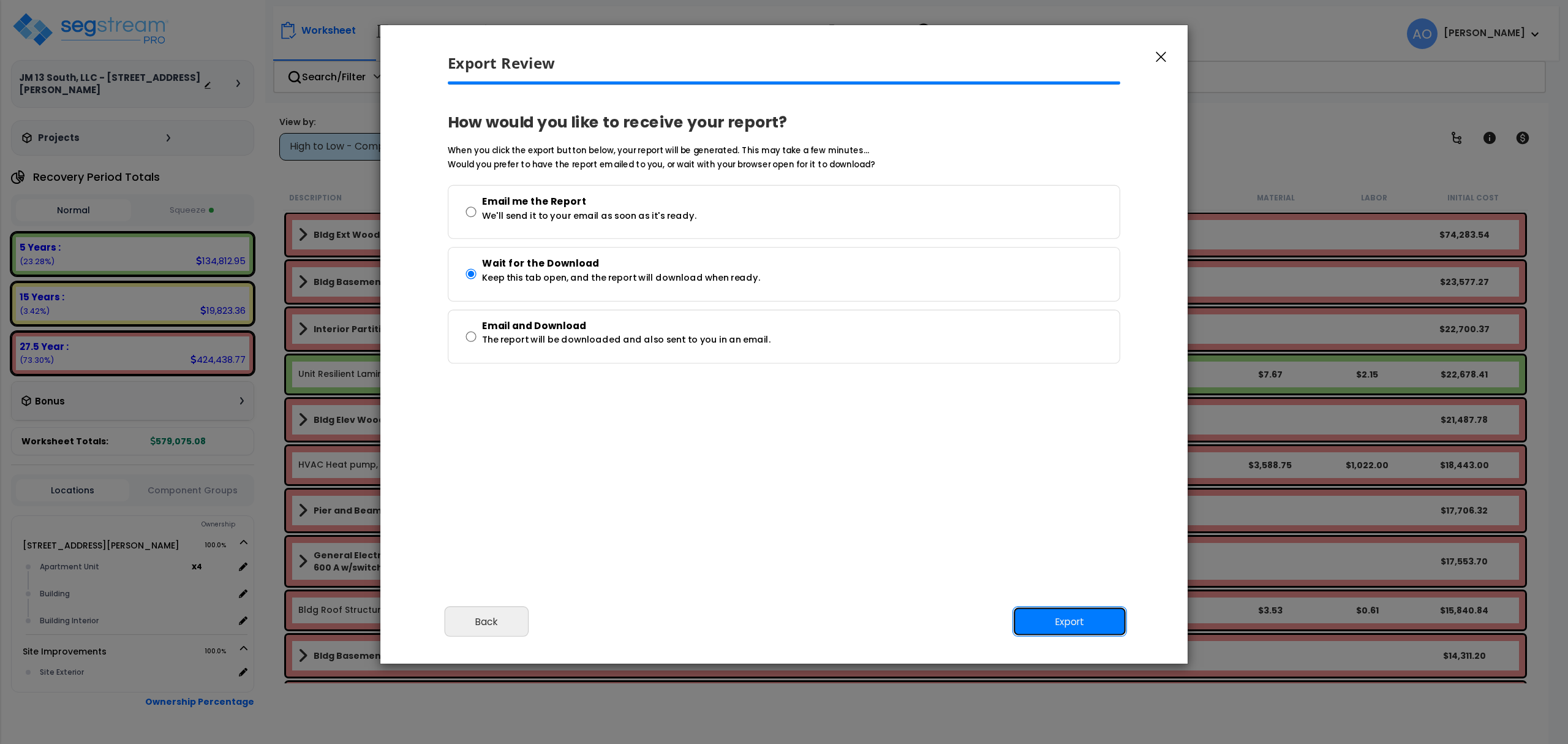
click at [1054, 610] on button "Export" at bounding box center [1069, 621] width 114 height 30
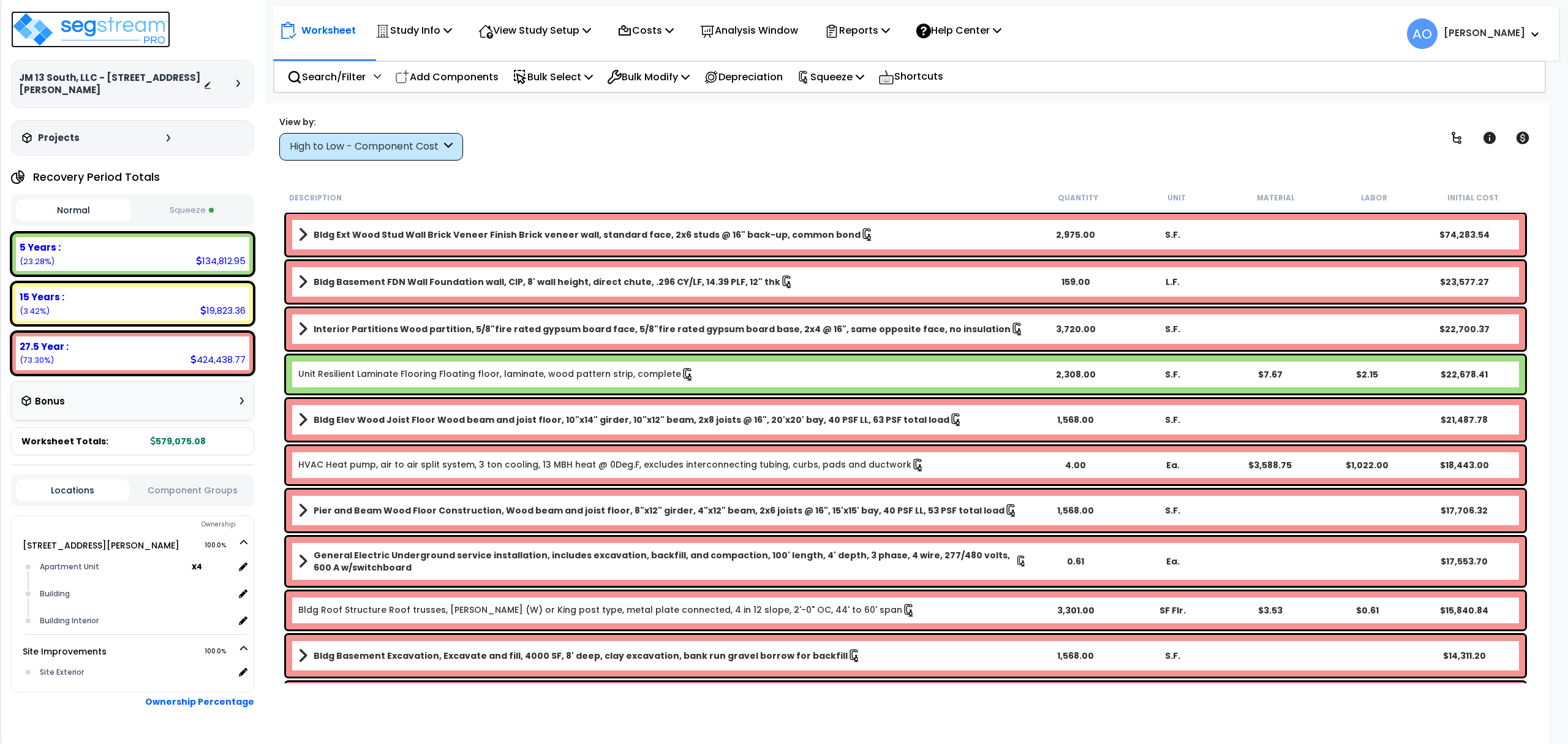
click at [128, 35] on img at bounding box center [90, 29] width 160 height 37
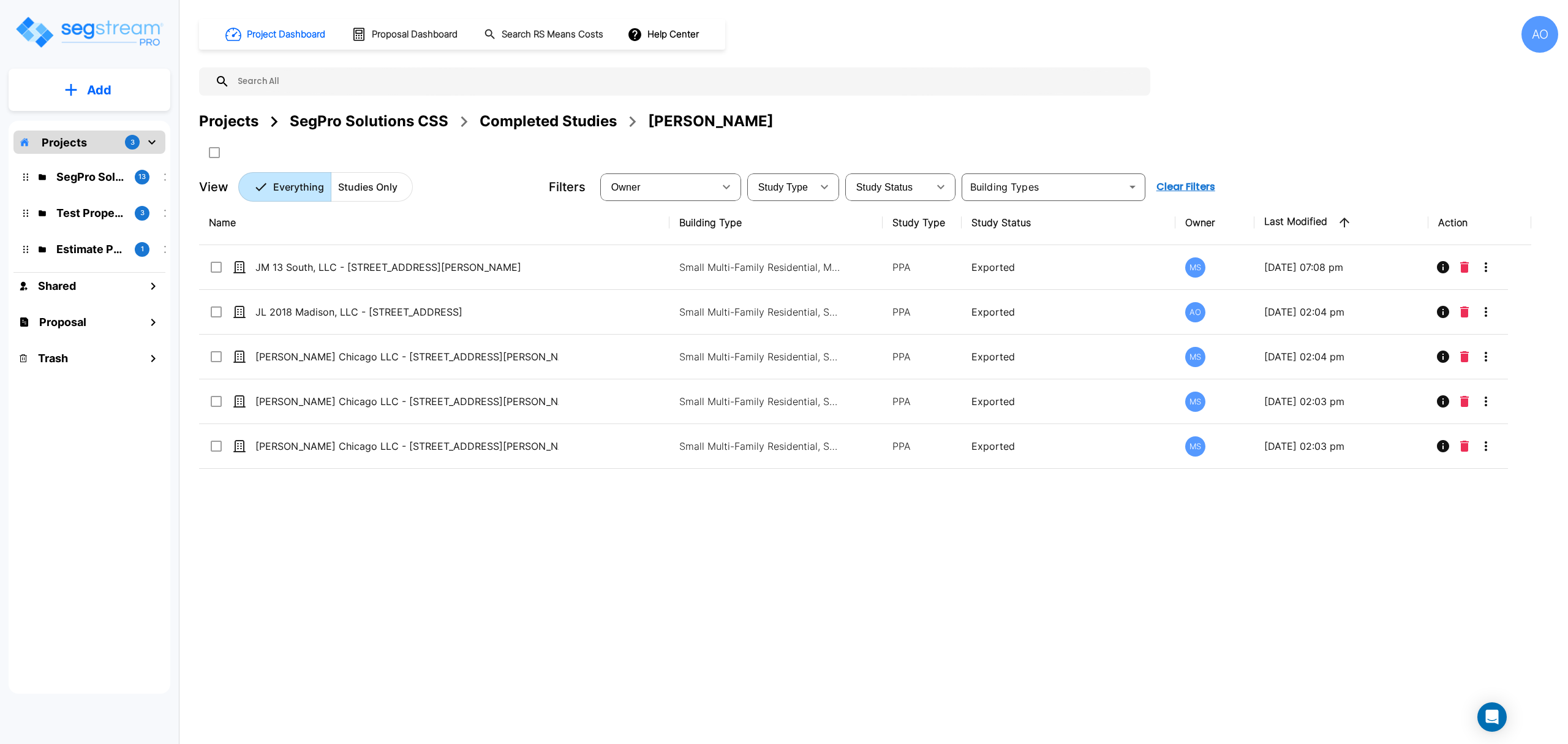
click at [510, 121] on div "Completed Studies" at bounding box center [548, 121] width 137 height 22
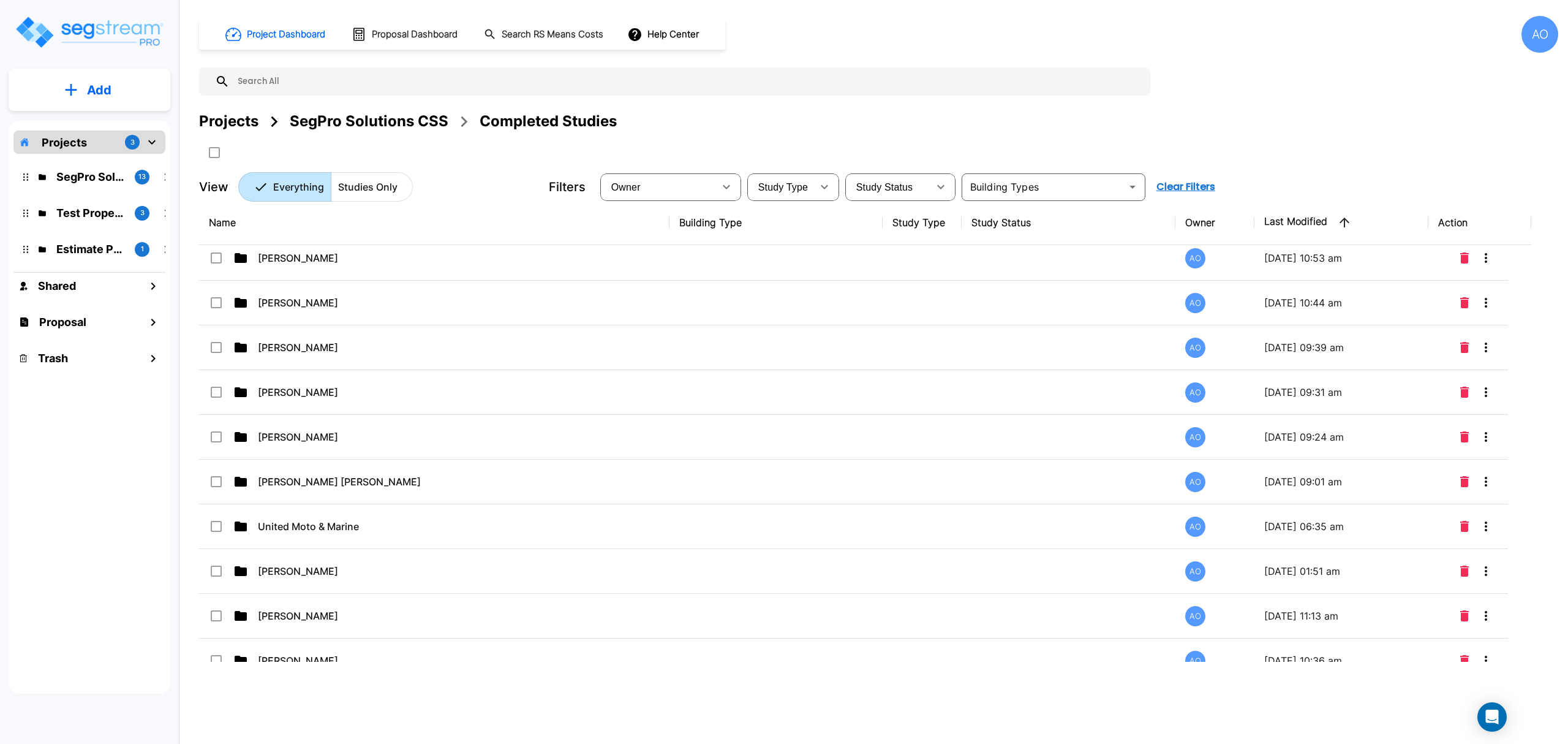
scroll to position [953, 0]
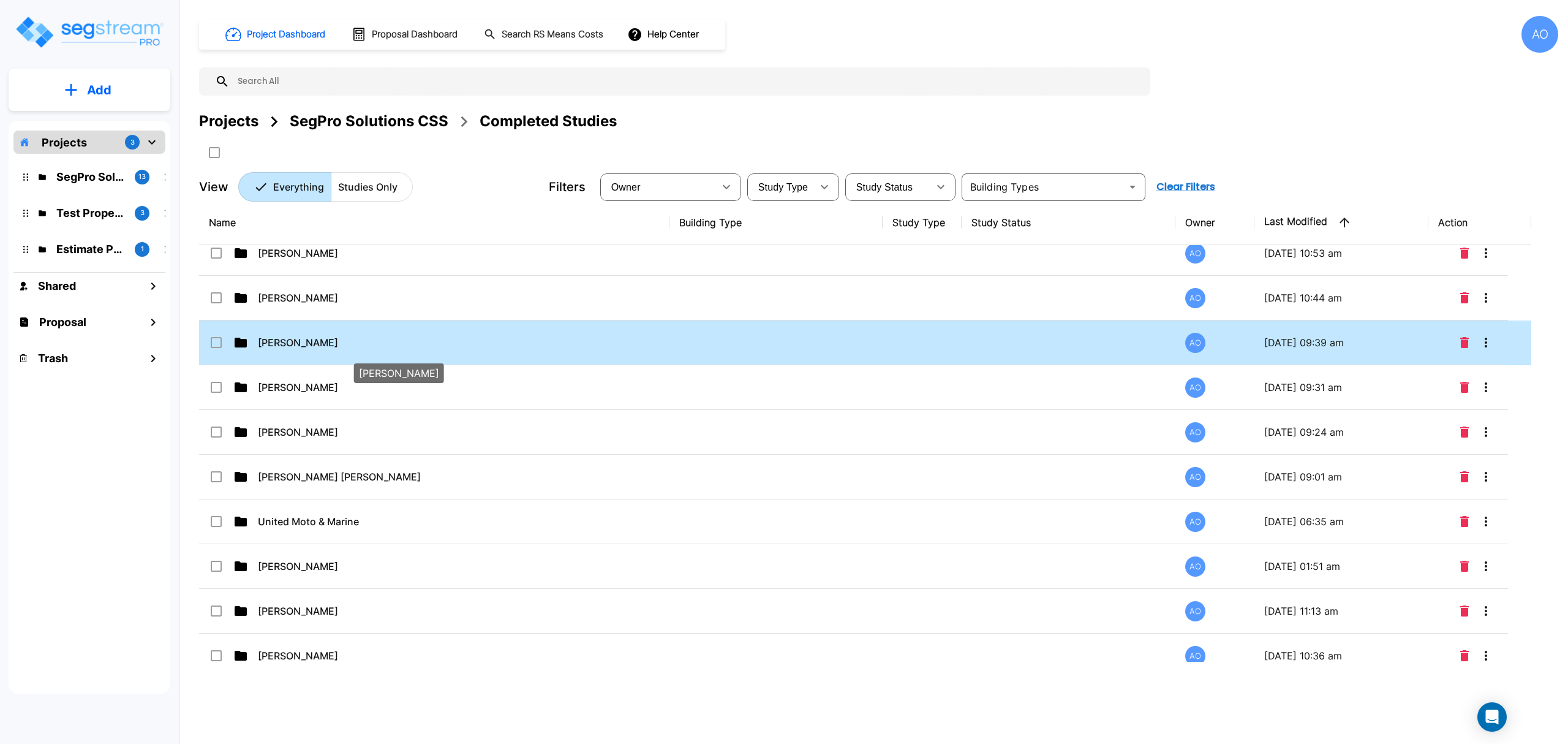
click at [366, 349] on p "[PERSON_NAME]" at bounding box center [409, 342] width 303 height 15
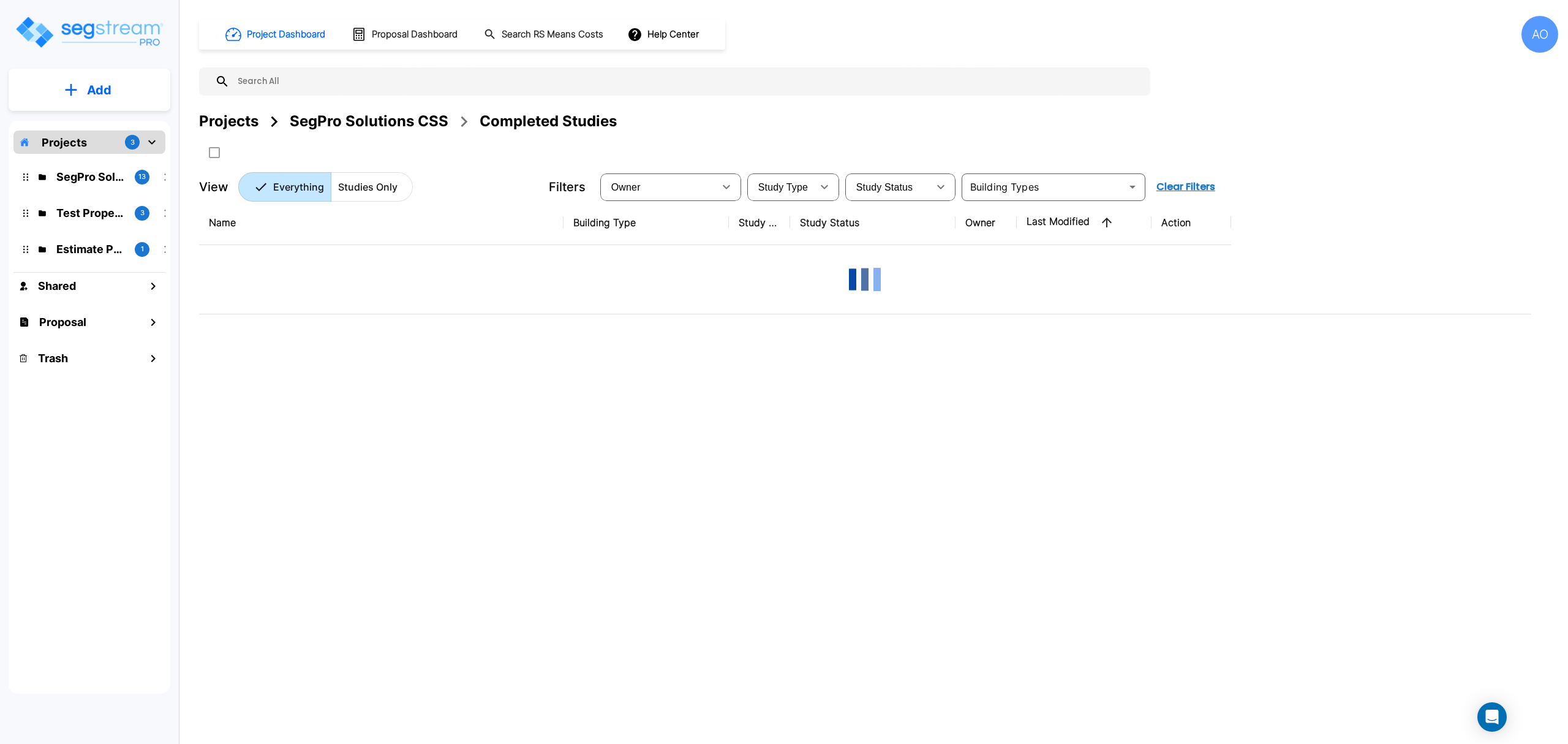
scroll to position [0, 0]
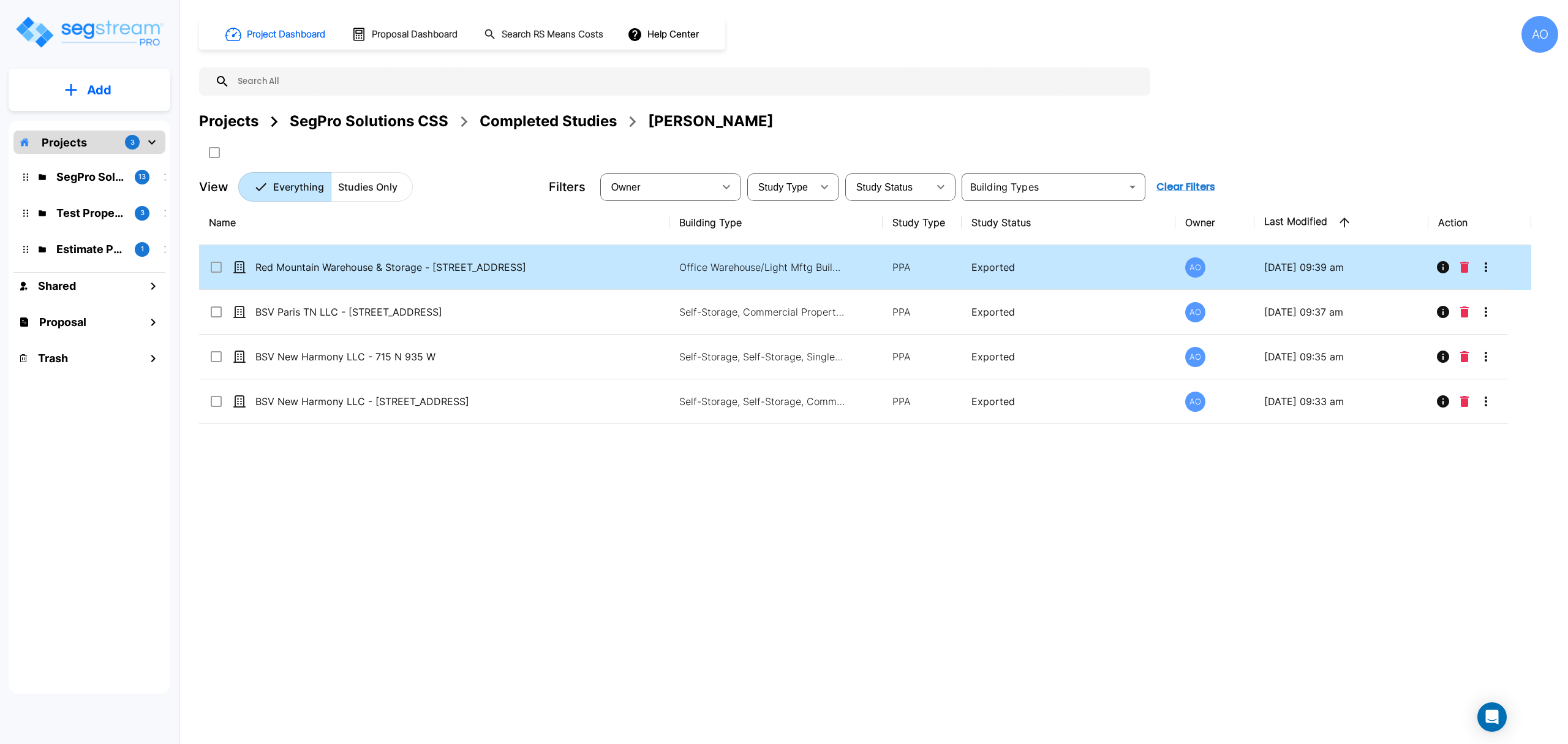
click at [567, 278] on td "Red Mountain Warehouse & Storage - [STREET_ADDRESS]" at bounding box center [434, 267] width 470 height 44
checkbox input "true"
click at [567, 278] on td "Red Mountain Warehouse & Storage - [STREET_ADDRESS]" at bounding box center [434, 267] width 470 height 44
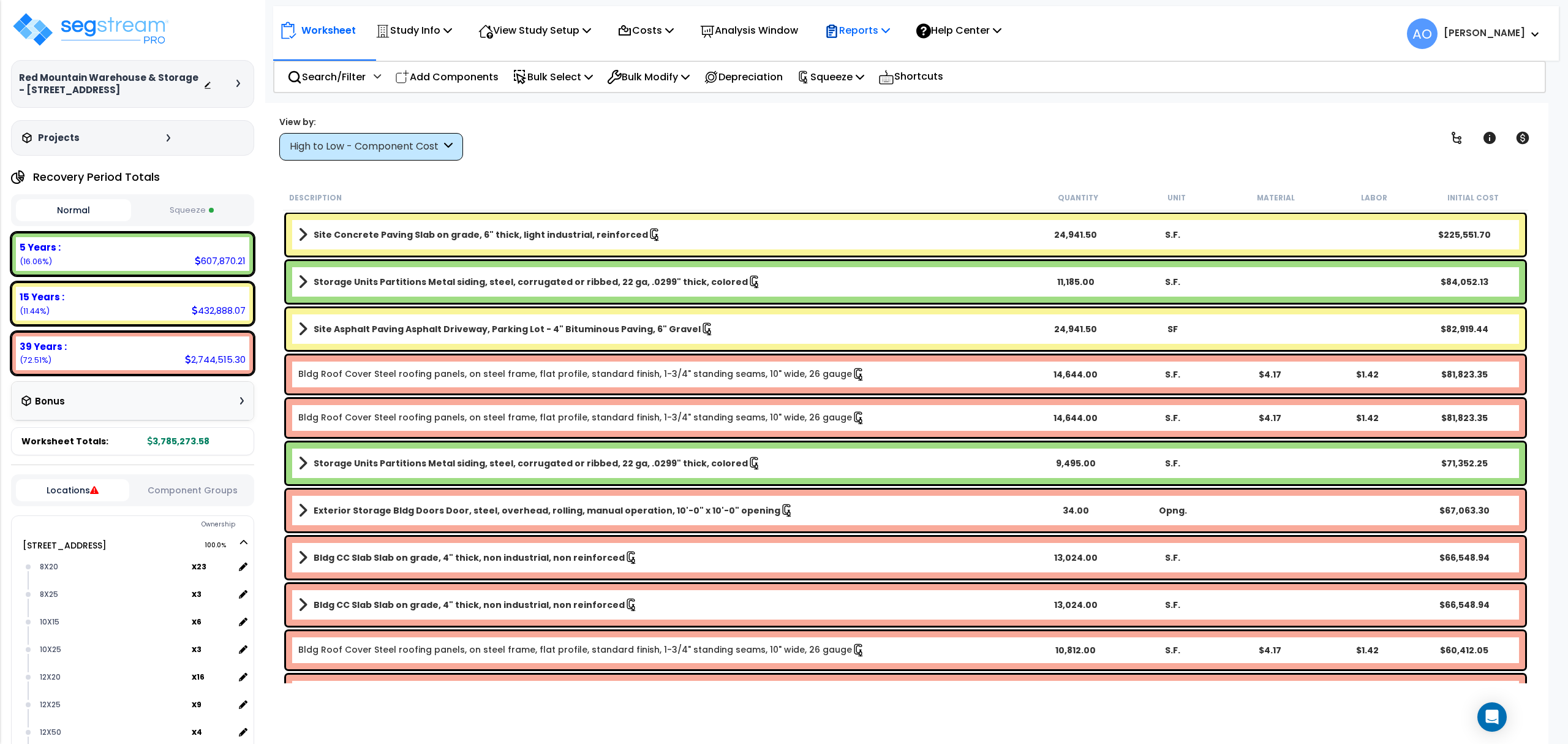
click at [880, 30] on p "Reports" at bounding box center [857, 30] width 65 height 16
click at [878, 58] on link "Get Report" at bounding box center [879, 58] width 121 height 24
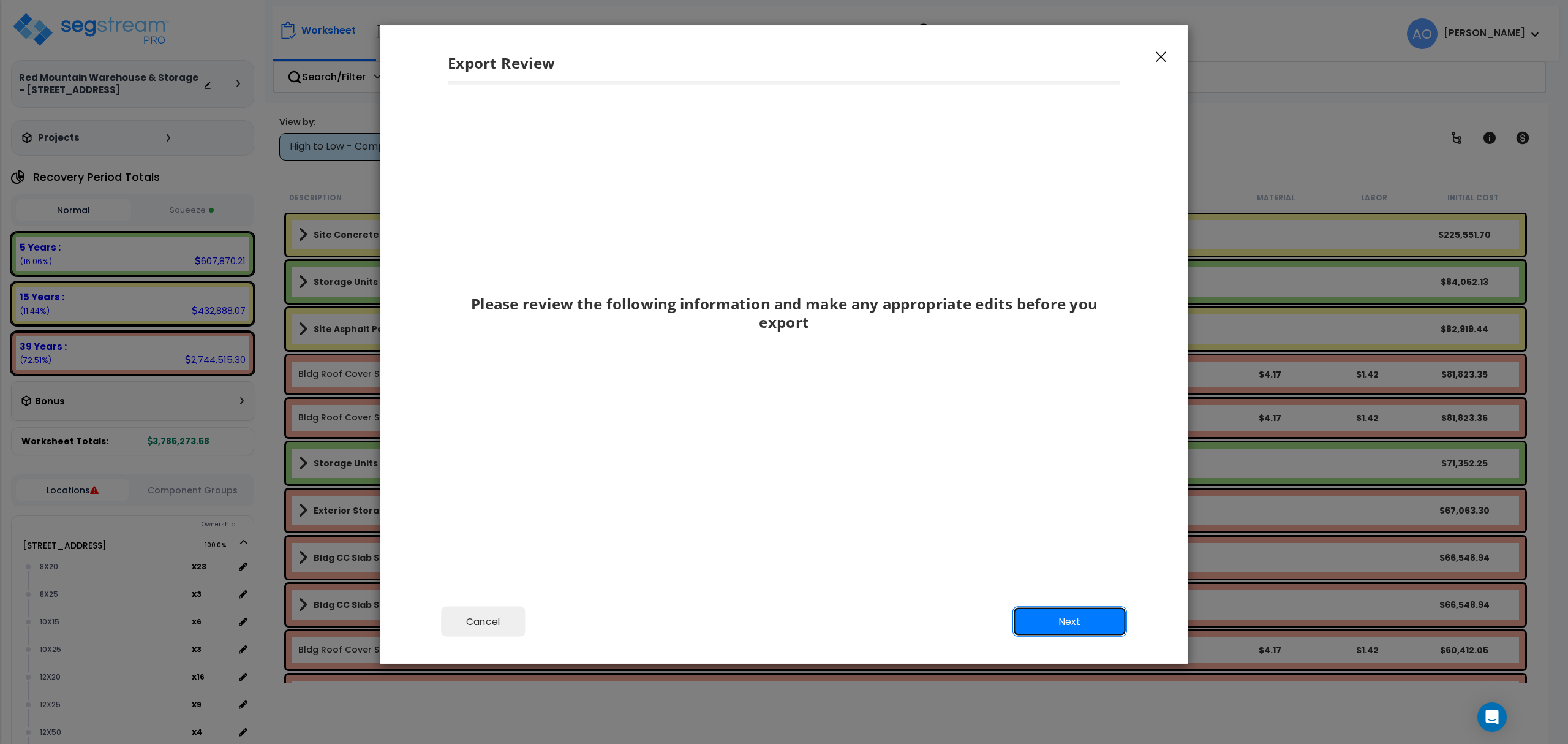
click at [1086, 619] on button "Next" at bounding box center [1069, 621] width 114 height 30
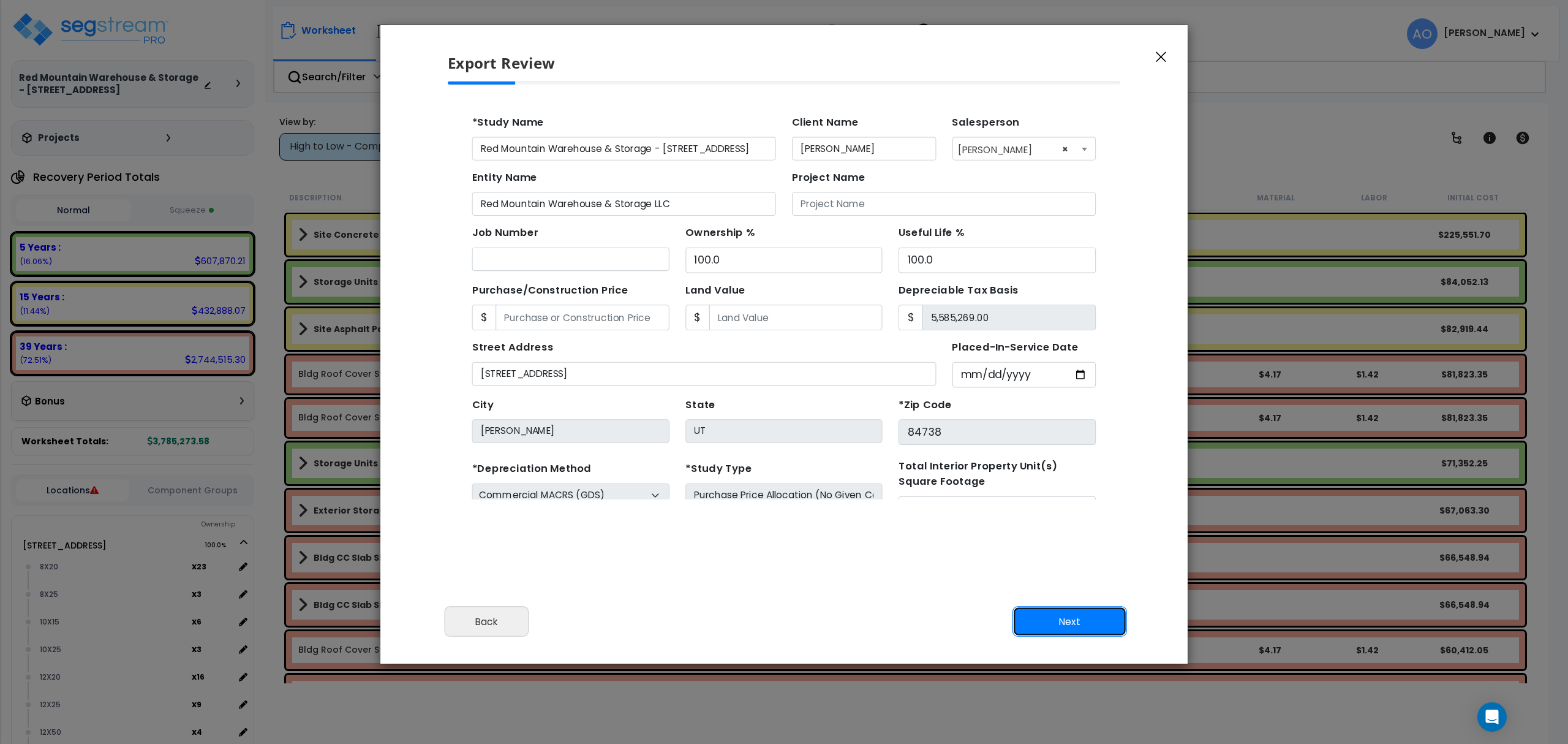
click at [1088, 620] on button "Next" at bounding box center [1069, 621] width 114 height 30
type input "41834"
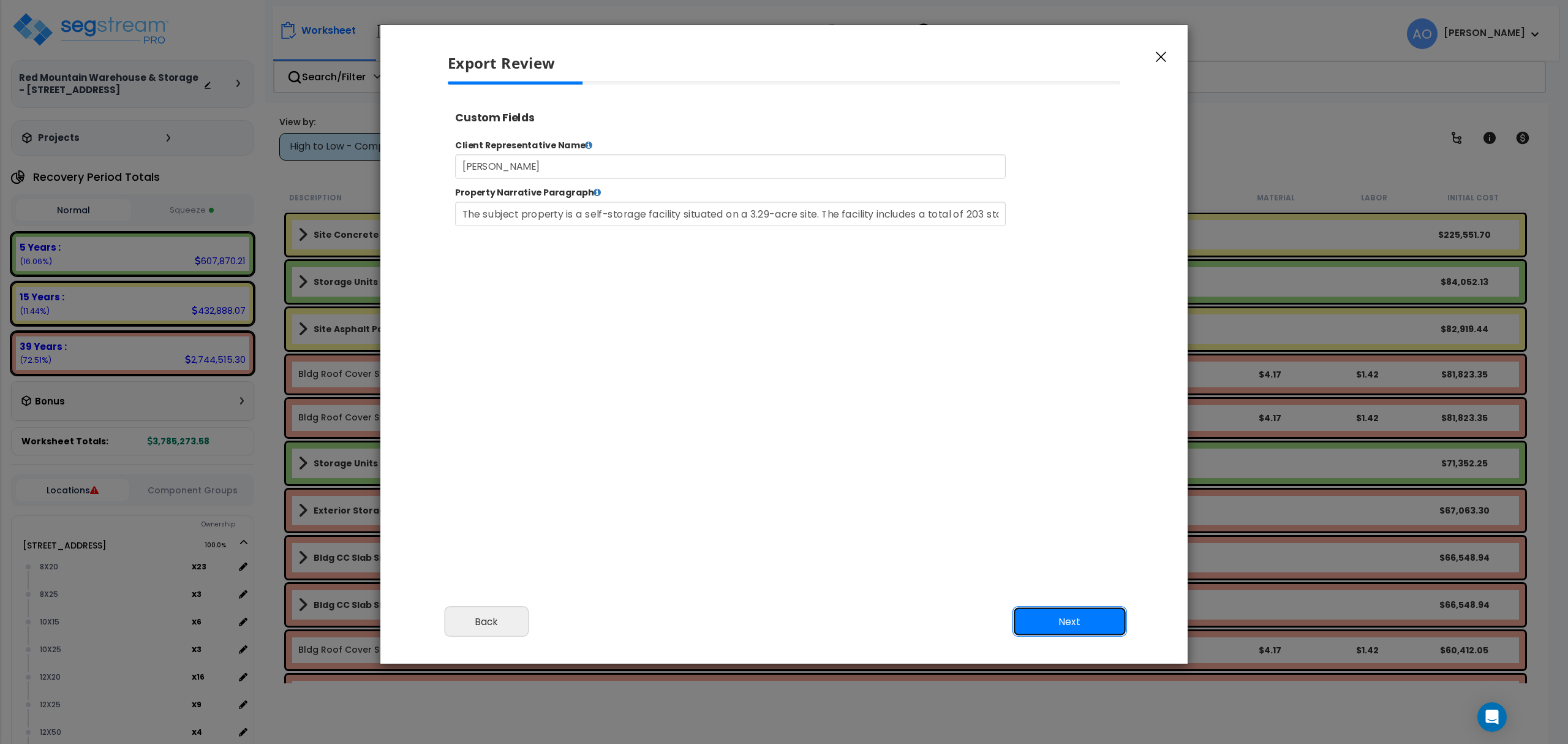
click at [1088, 621] on button "Next" at bounding box center [1069, 621] width 114 height 30
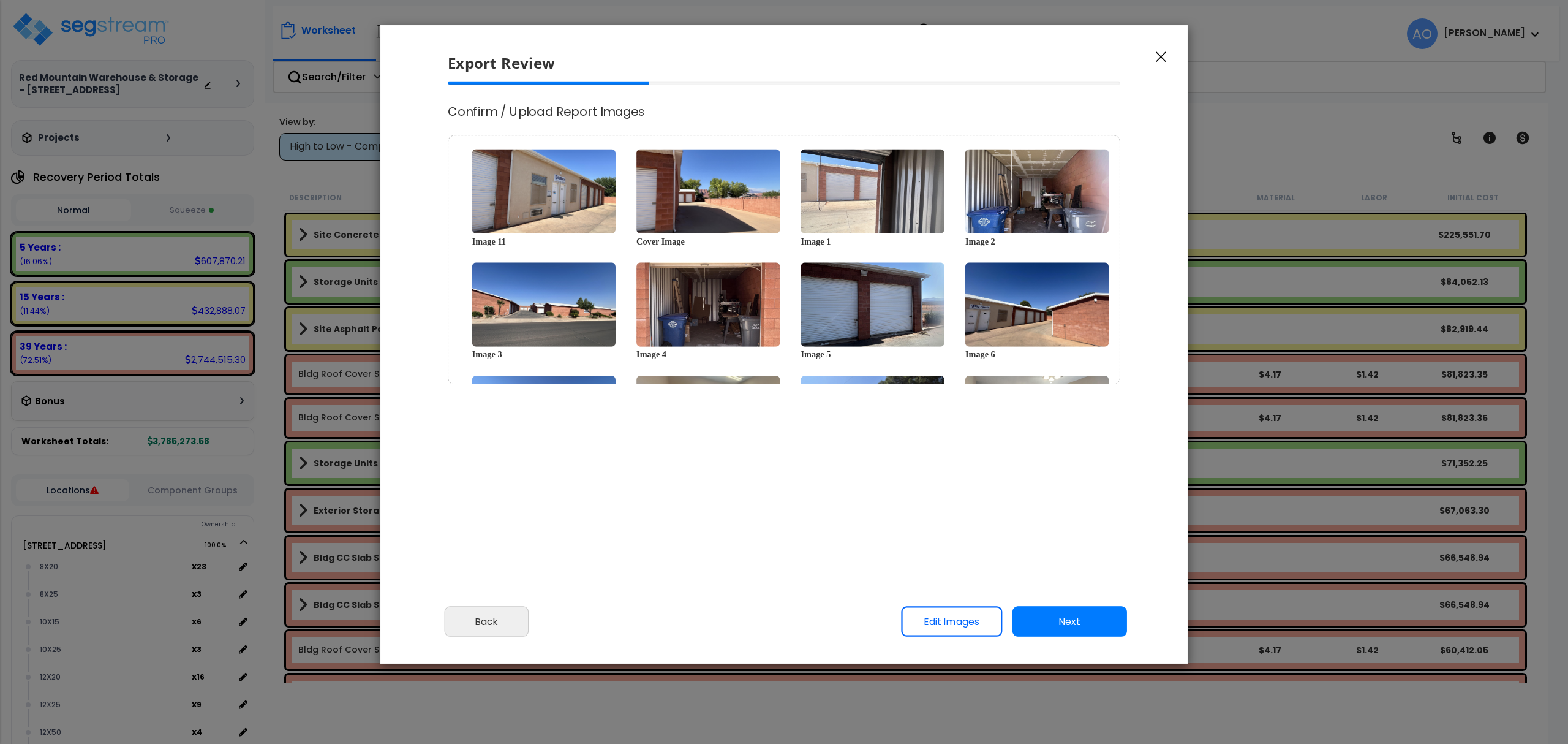
select select "2024"
click at [1079, 619] on button "Next" at bounding box center [1069, 621] width 114 height 30
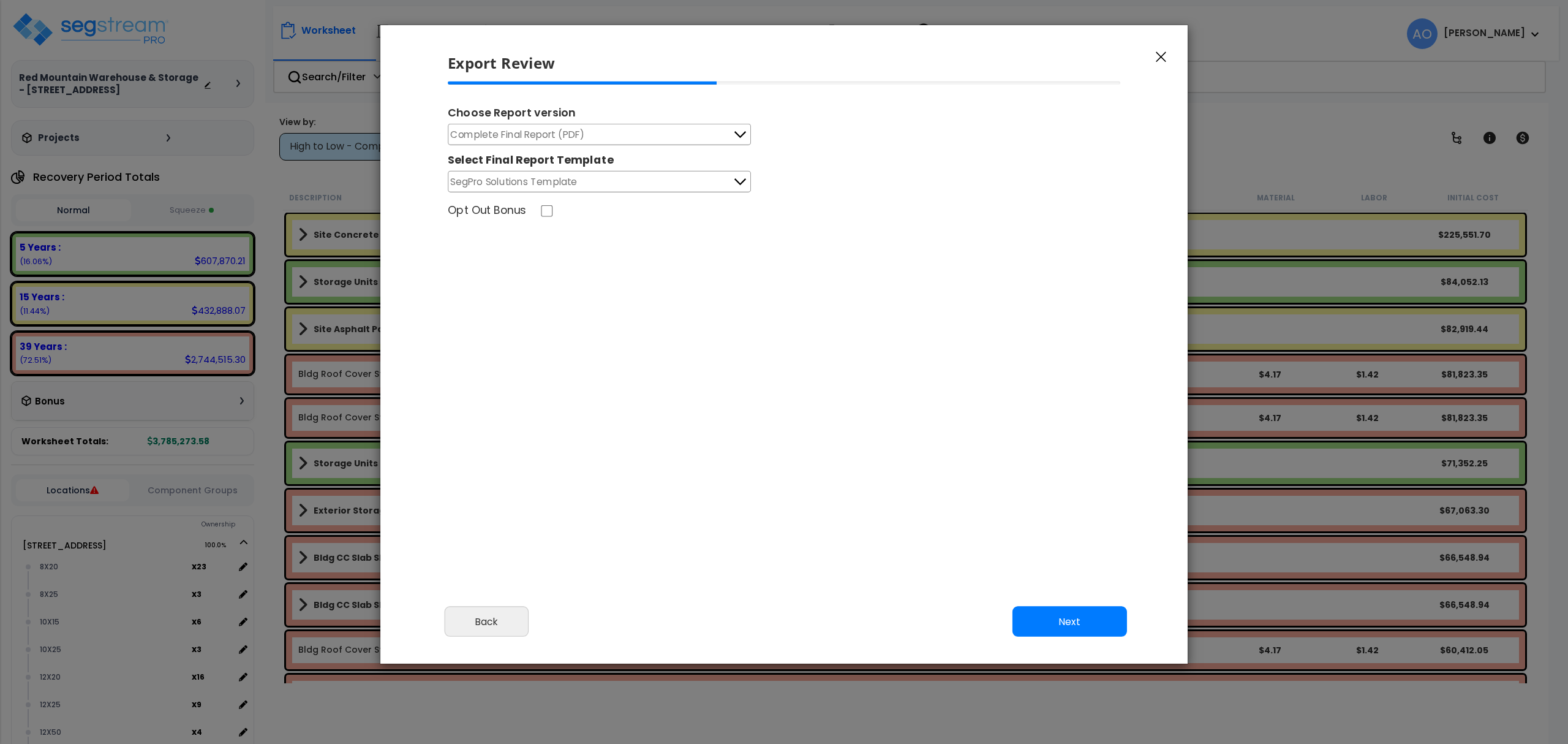
click at [578, 136] on span "Complete Final Report (PDF)" at bounding box center [517, 135] width 134 height 16
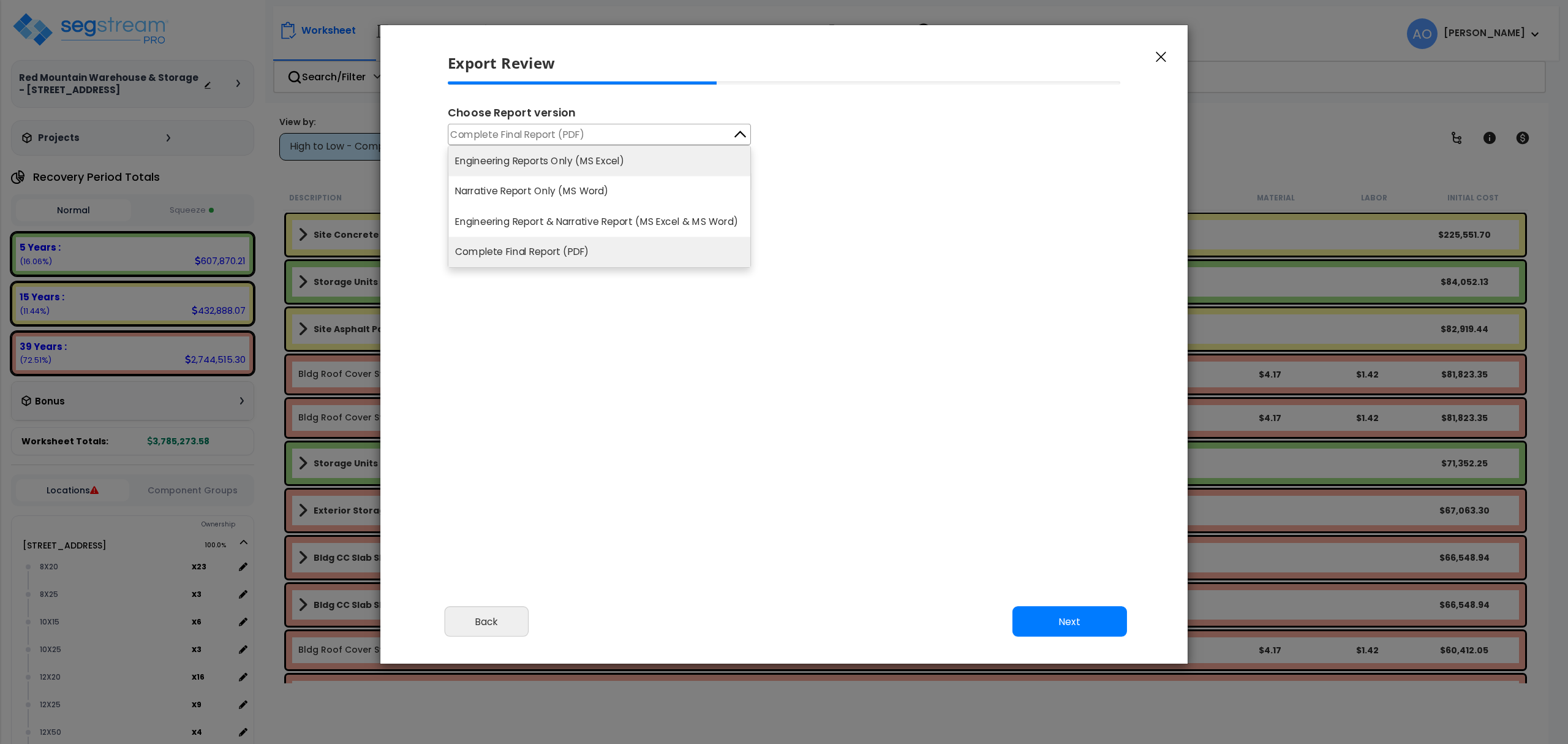
click at [577, 162] on li "Engineering Reports Only (MS Excel)" at bounding box center [599, 160] width 302 height 30
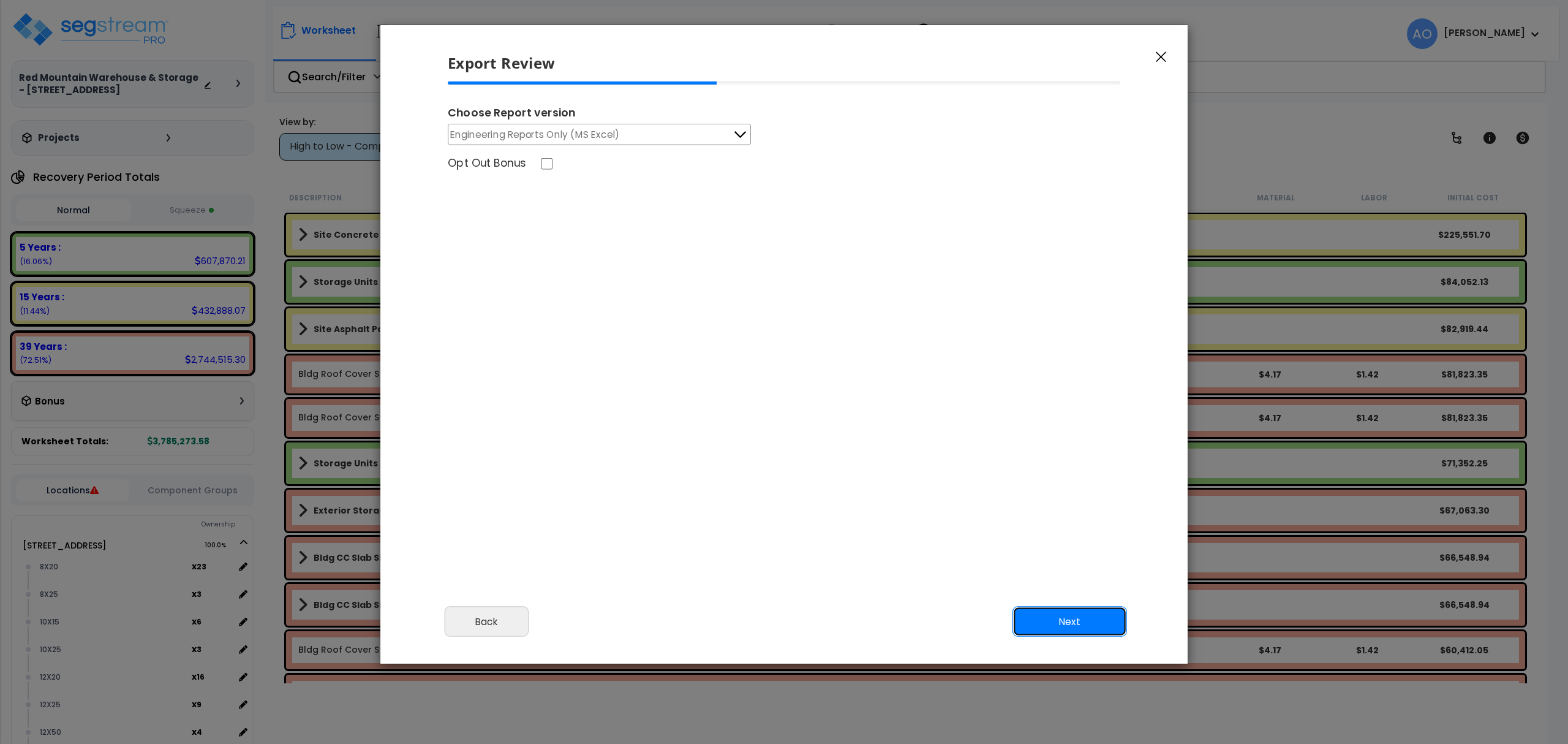
click at [1079, 627] on button "Next" at bounding box center [1069, 621] width 114 height 30
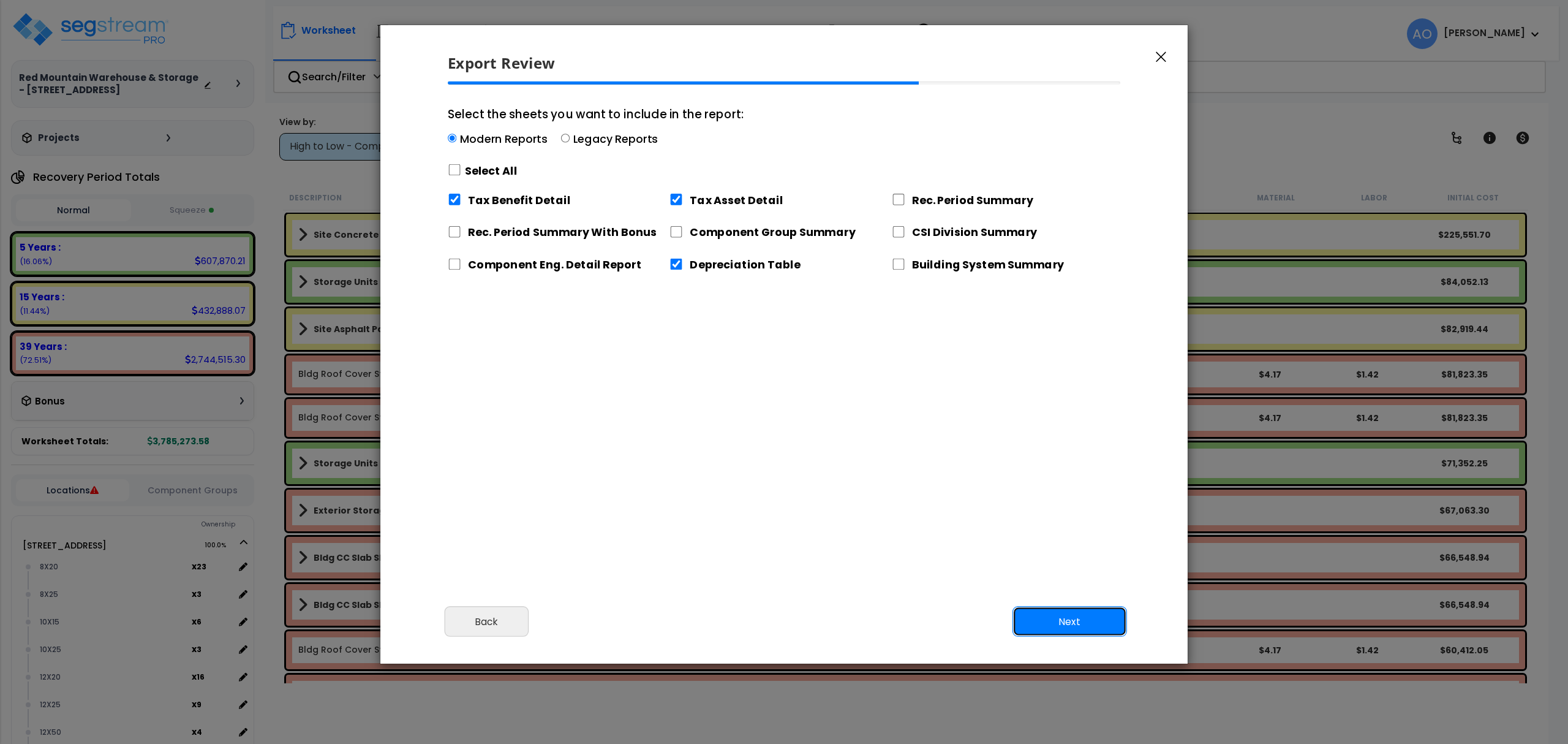
click at [1079, 627] on button "Next" at bounding box center [1069, 621] width 114 height 30
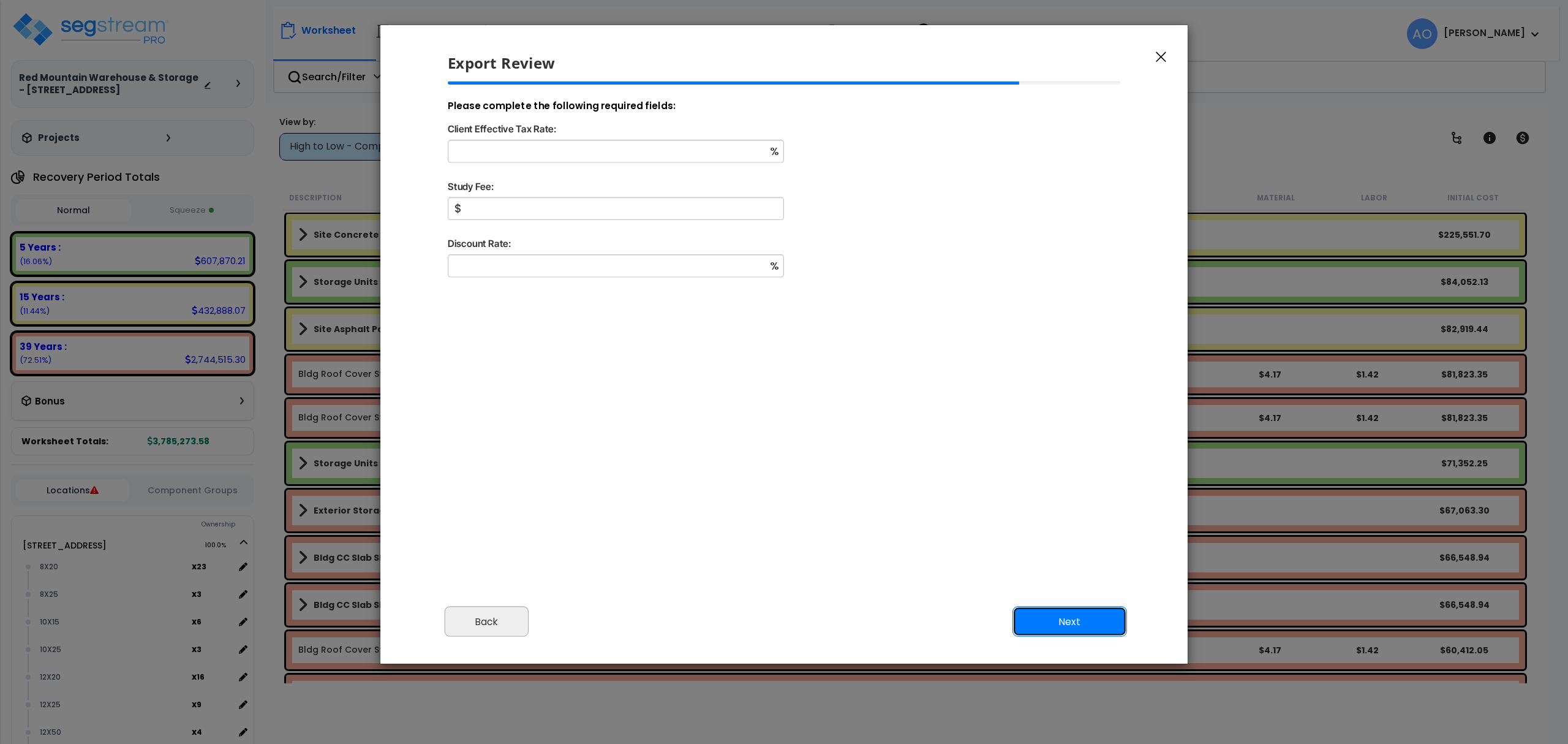
click at [468, 625] on button "Back" at bounding box center [486, 621] width 85 height 30
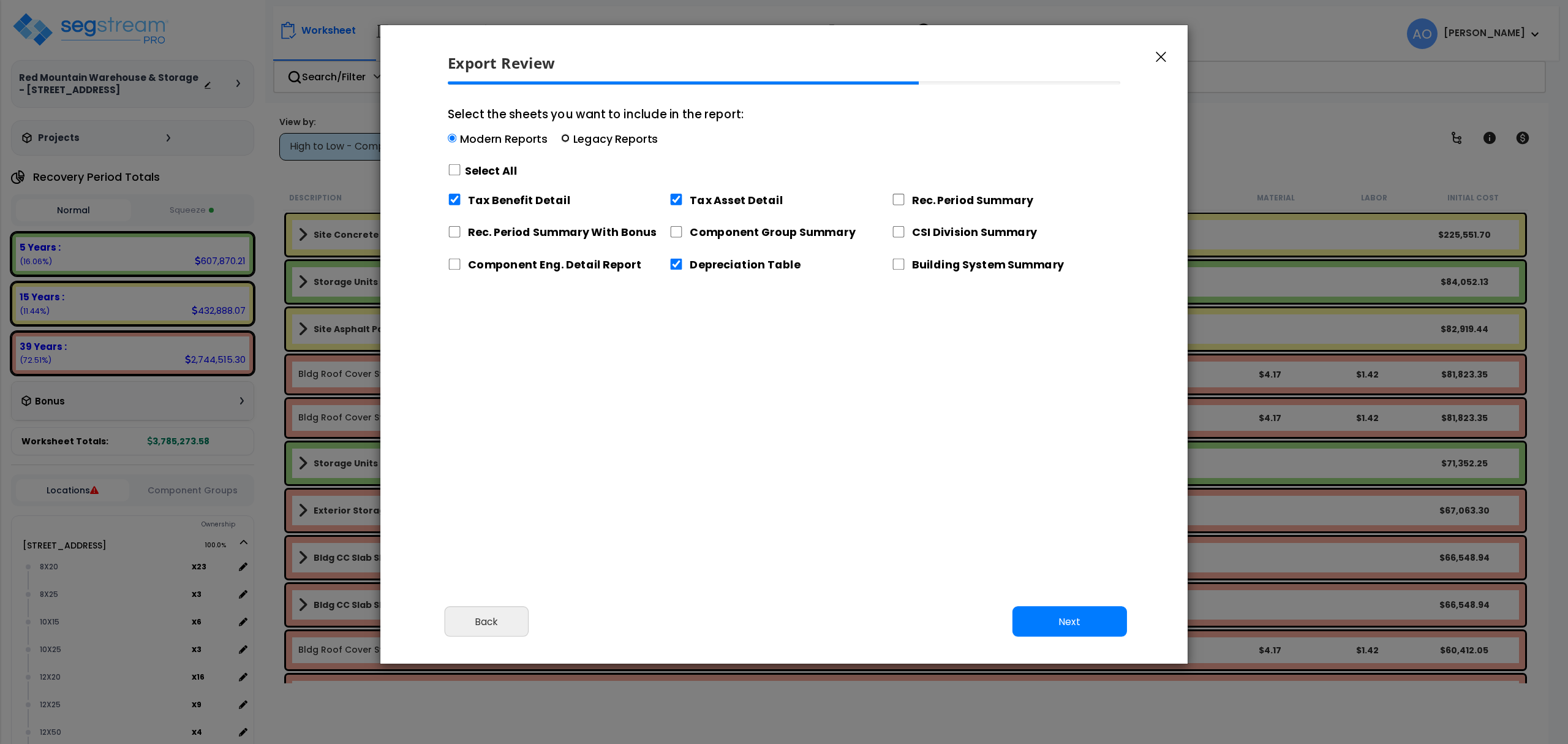
click at [562, 137] on input "Select the sheets you want to include in the report: Modern Reports Legacy Repo…" at bounding box center [565, 138] width 9 height 9
radio input "true"
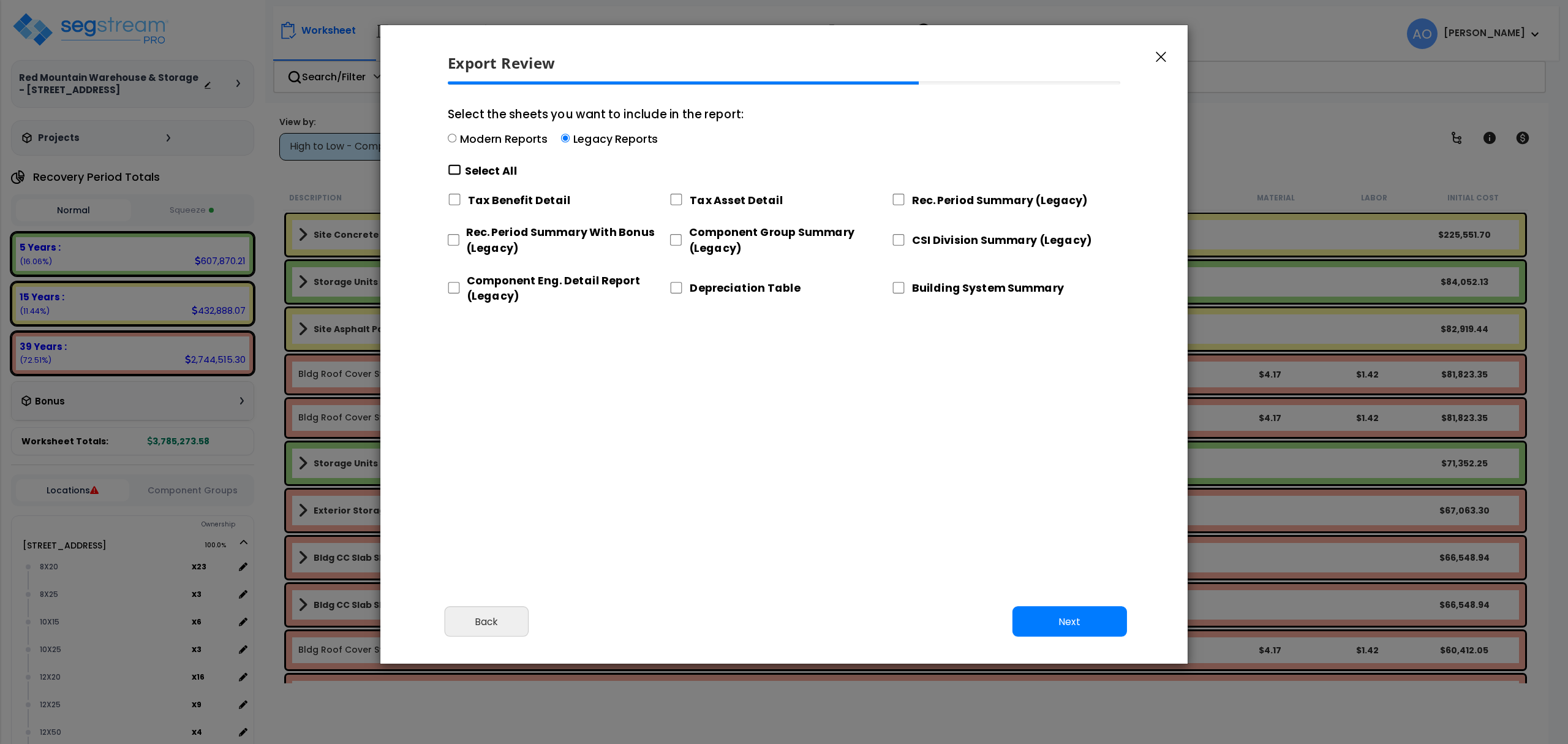
click at [453, 170] on input "Select the sheets you want to include in the report: Modern Reports Legacy Repo…" at bounding box center [454, 170] width 13 height 12
checkbox input "true"
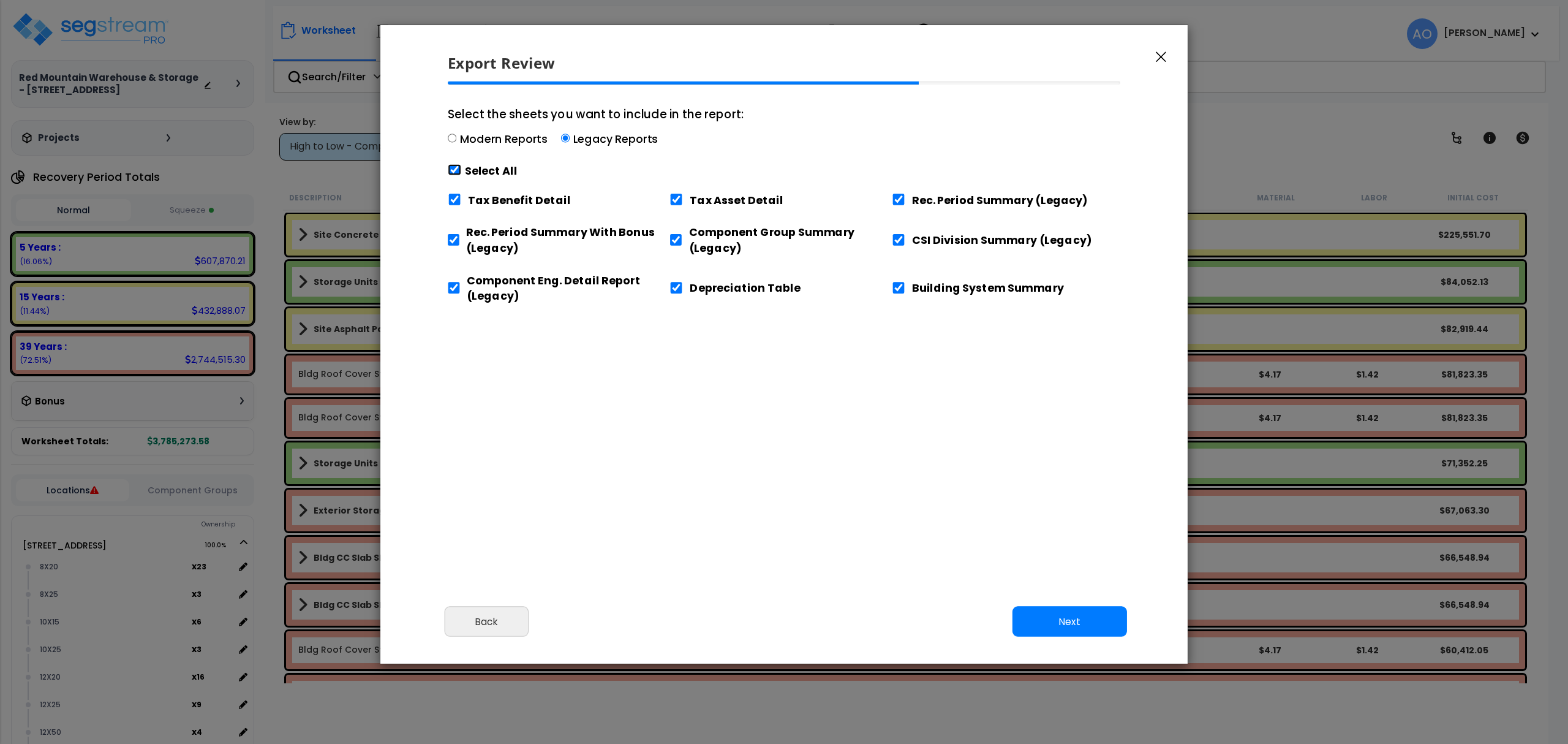
checkbox input "true"
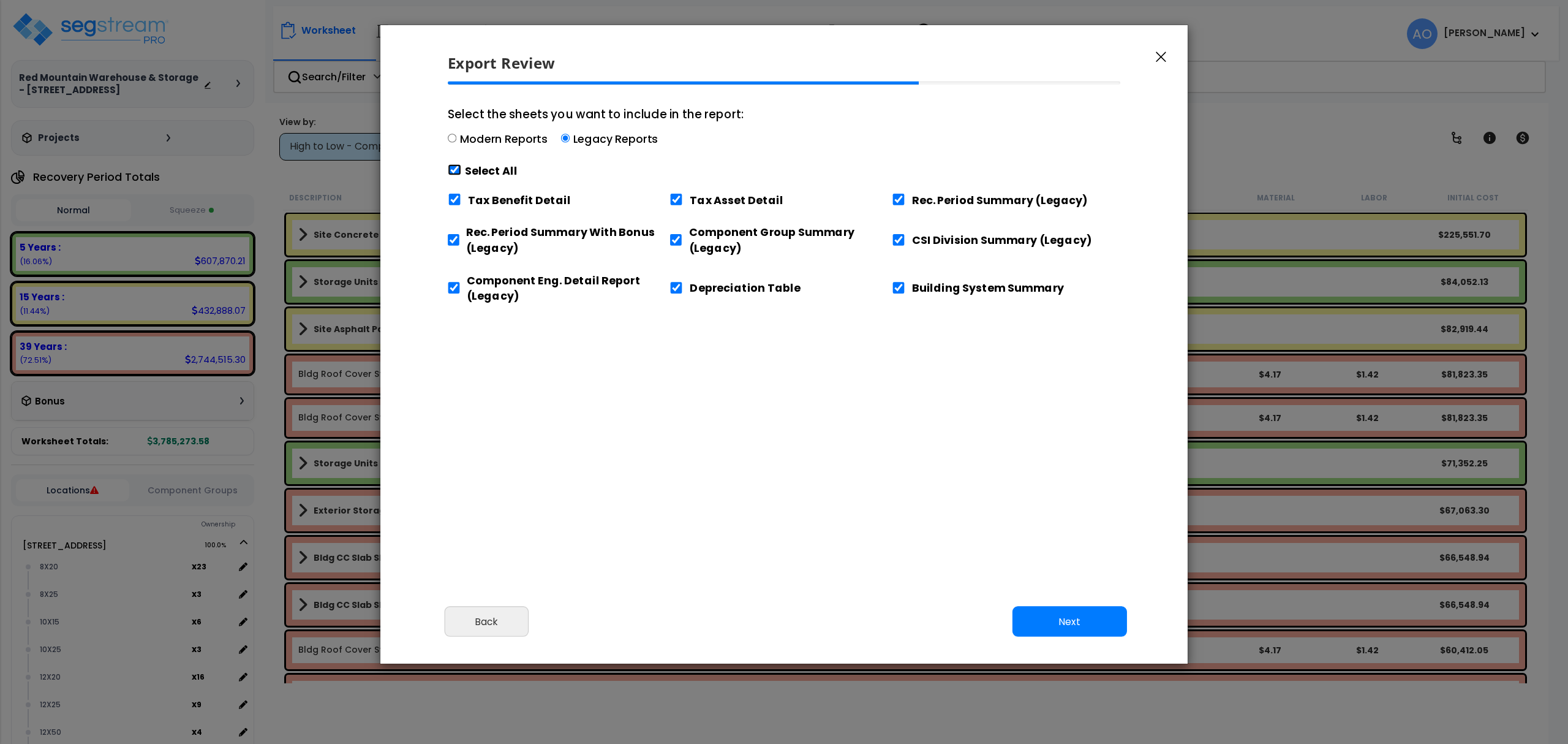
checkbox input "true"
drag, startPoint x: 454, startPoint y: 197, endPoint x: 652, endPoint y: 290, distance: 218.8
click at [454, 197] on input "Tax Benefit Detail" at bounding box center [454, 199] width 13 height 12
checkbox input "false"
click at [902, 286] on input "Building System Summary" at bounding box center [898, 287] width 13 height 12
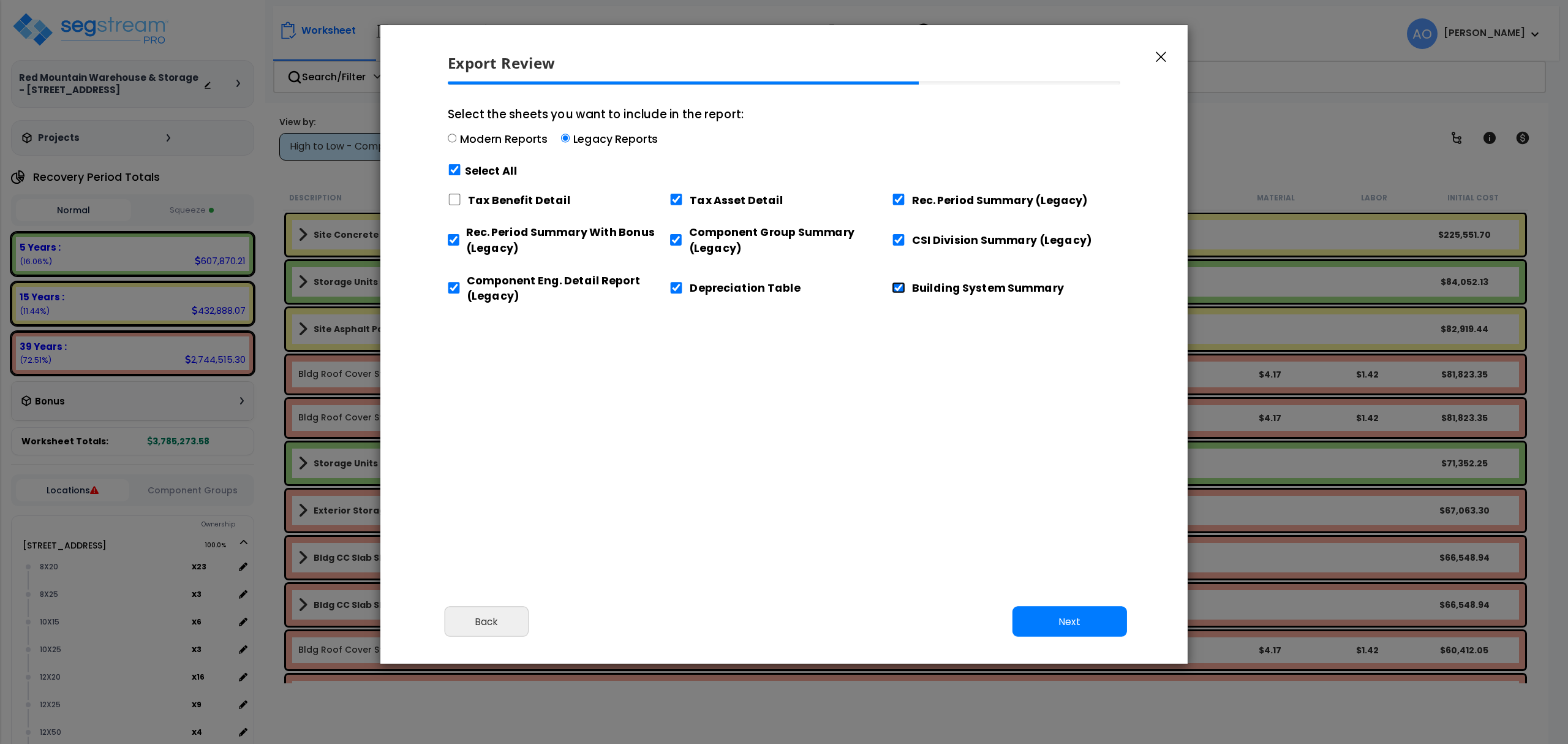
checkbox input "false"
click at [1089, 626] on button "Next" at bounding box center [1069, 621] width 114 height 30
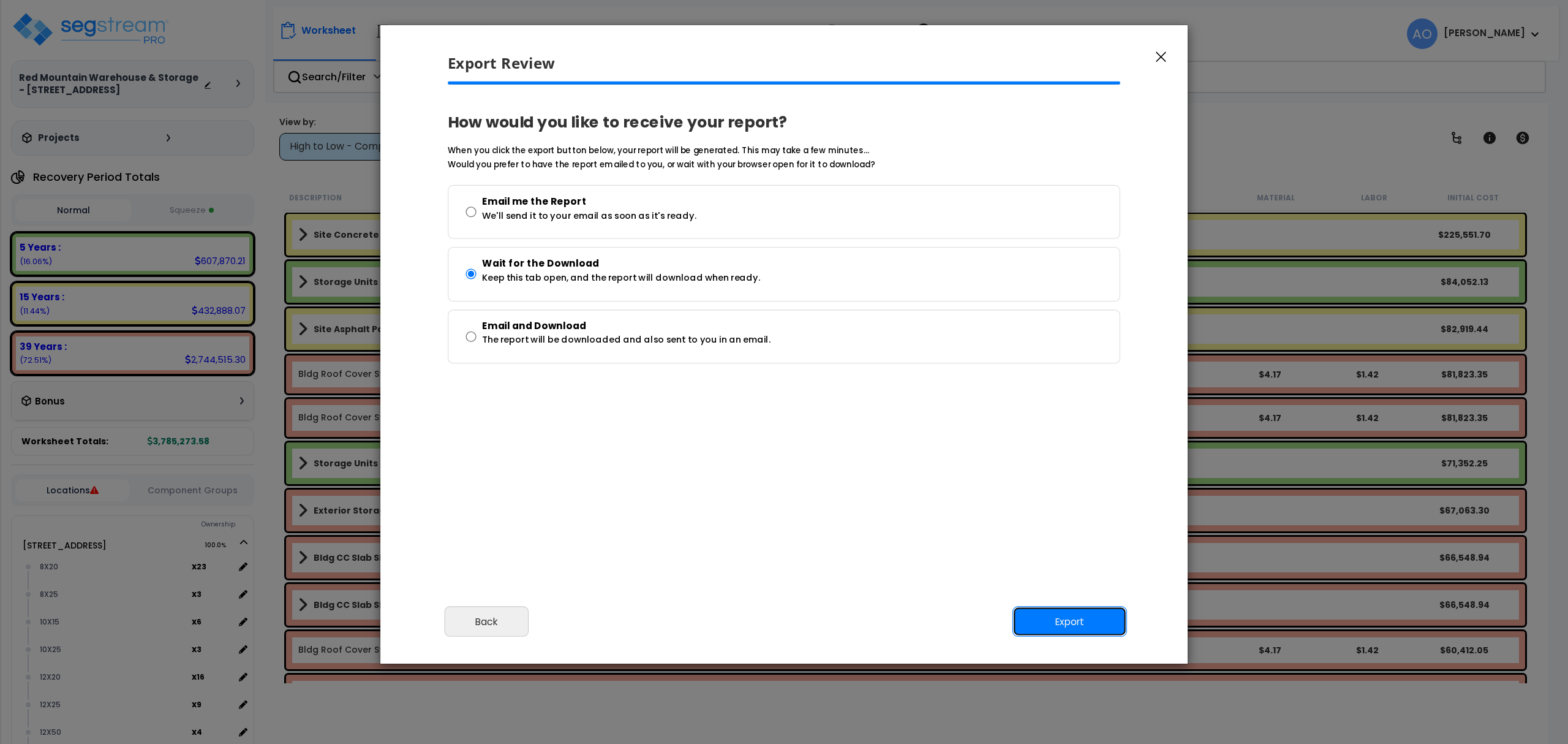
click at [1072, 623] on button "Export" at bounding box center [1069, 621] width 114 height 30
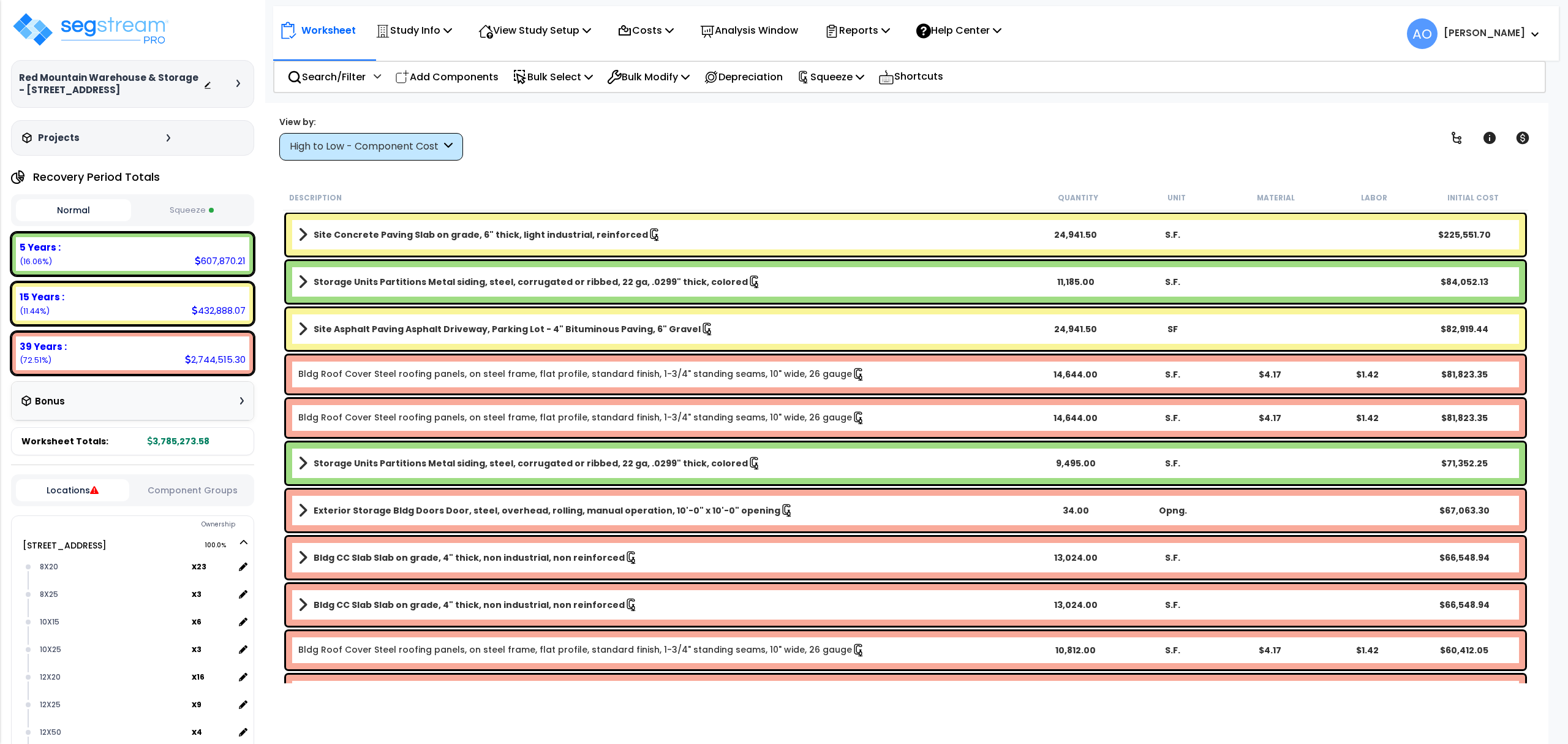
click at [1135, 117] on div "View by: High to Low - Component Cost High to Low - Component Cost" at bounding box center [905, 138] width 1261 height 45
click at [871, 25] on p "Reports" at bounding box center [857, 30] width 65 height 16
click at [892, 61] on link "Get Report" at bounding box center [879, 58] width 121 height 24
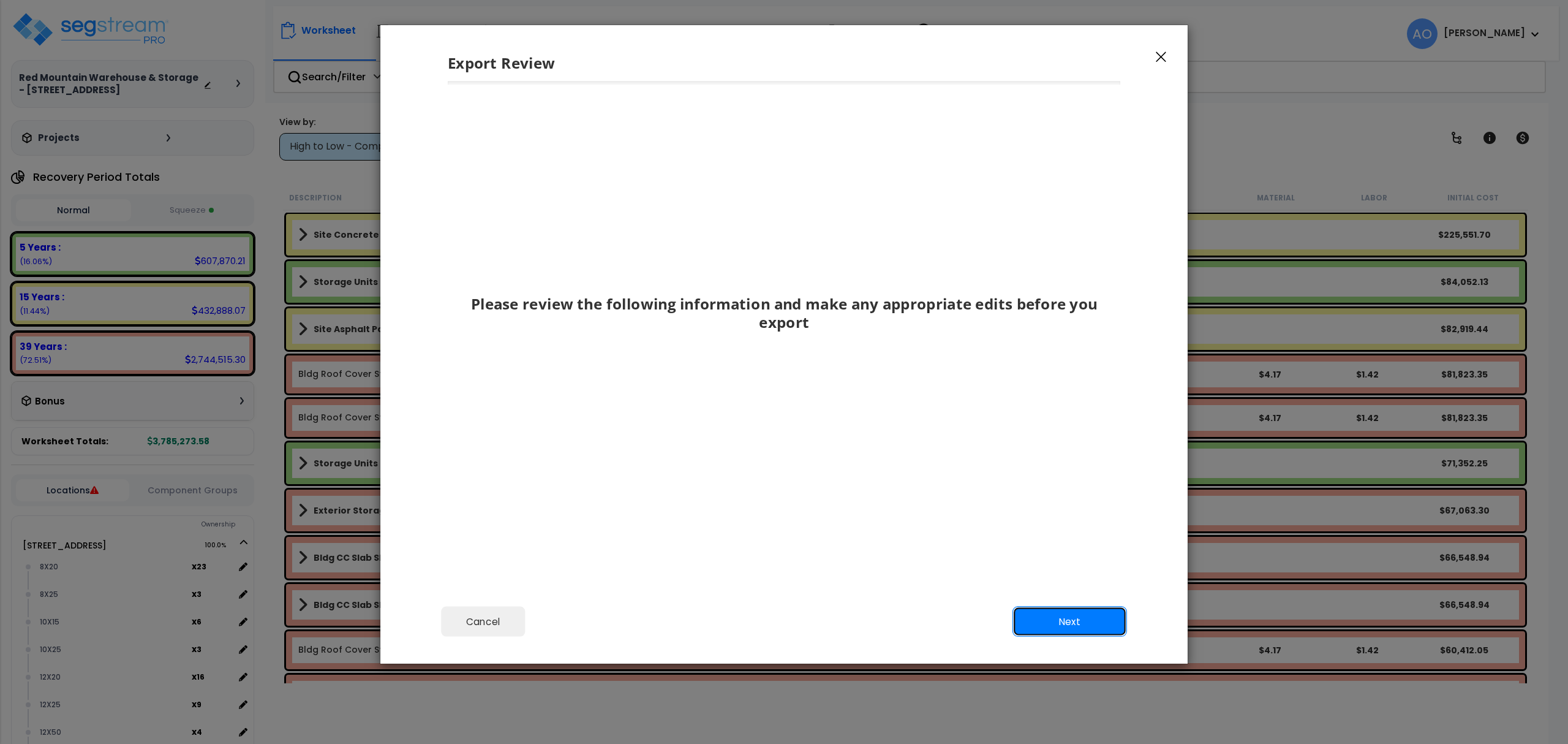
click at [1066, 621] on button "Next" at bounding box center [1069, 621] width 114 height 30
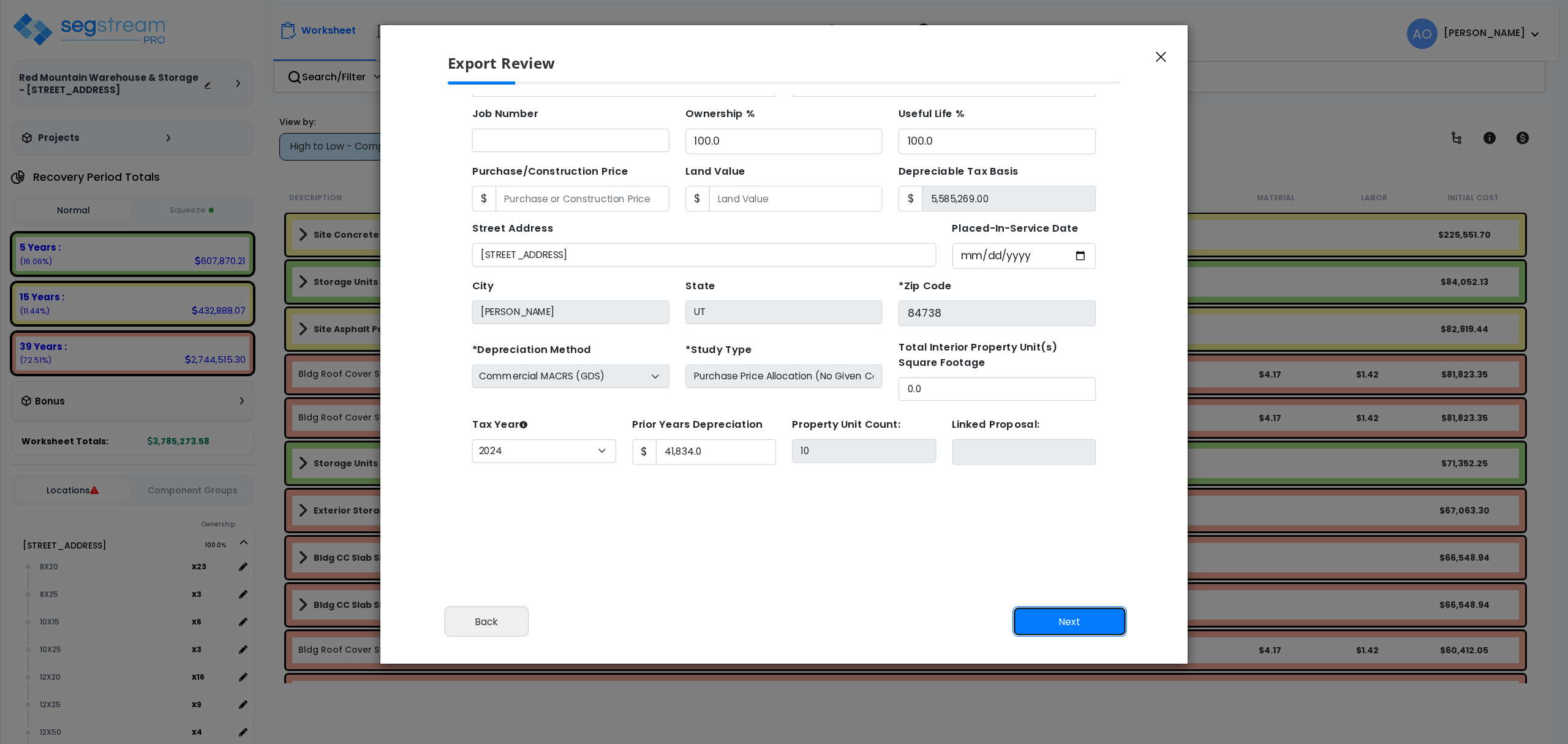
click at [1069, 621] on button "Next" at bounding box center [1069, 621] width 114 height 30
type input "41834"
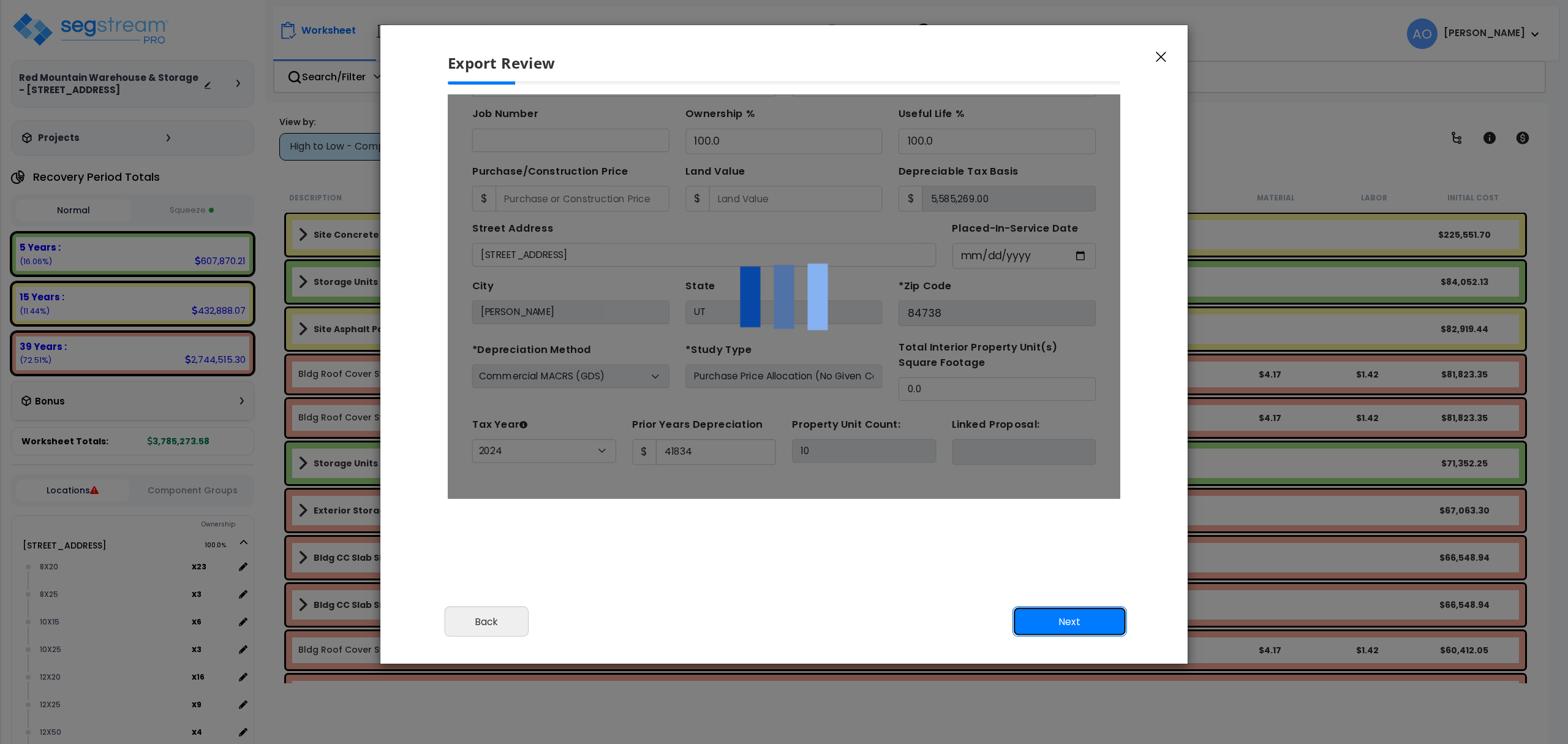
scroll to position [0, 0]
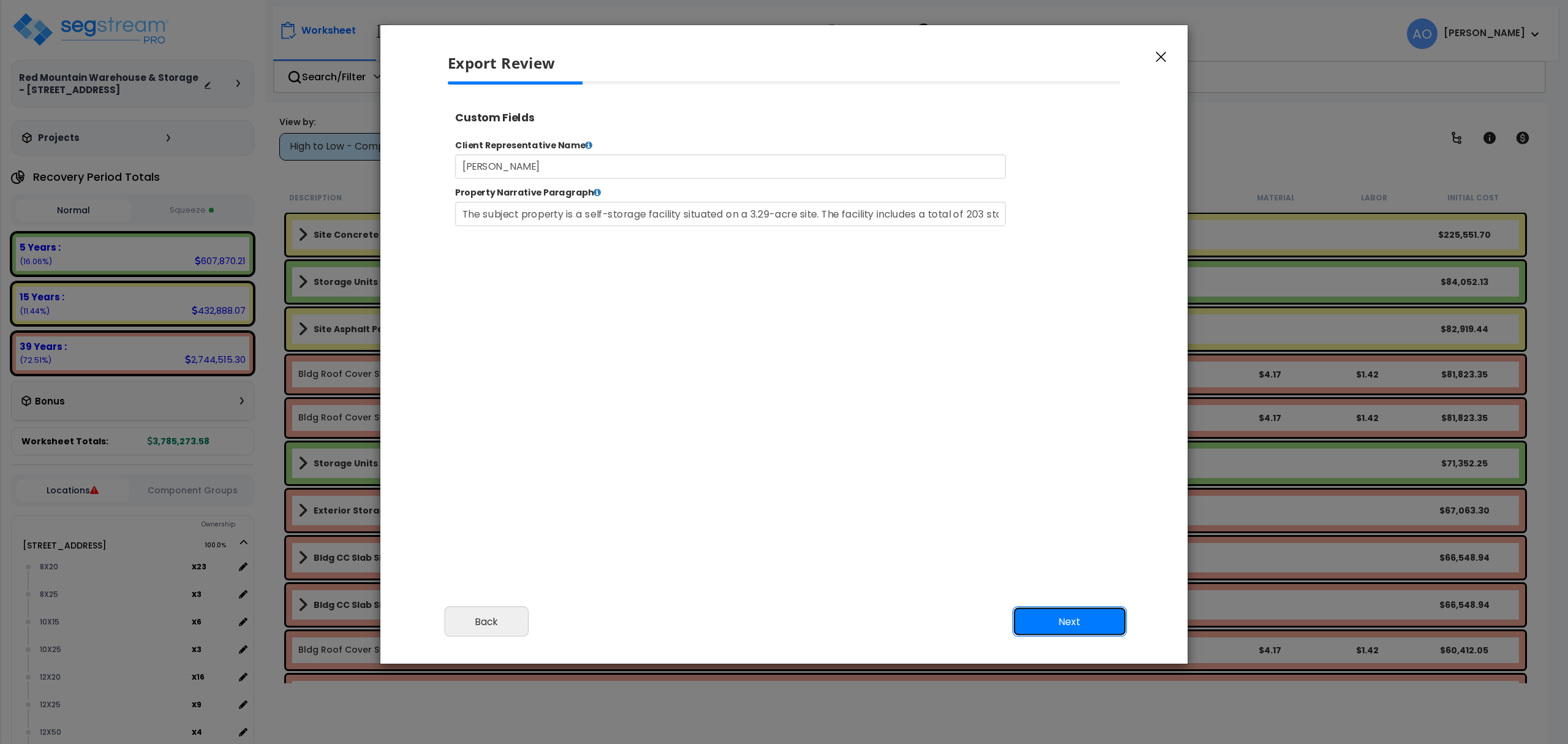
click at [1073, 623] on button "Next" at bounding box center [1069, 621] width 114 height 30
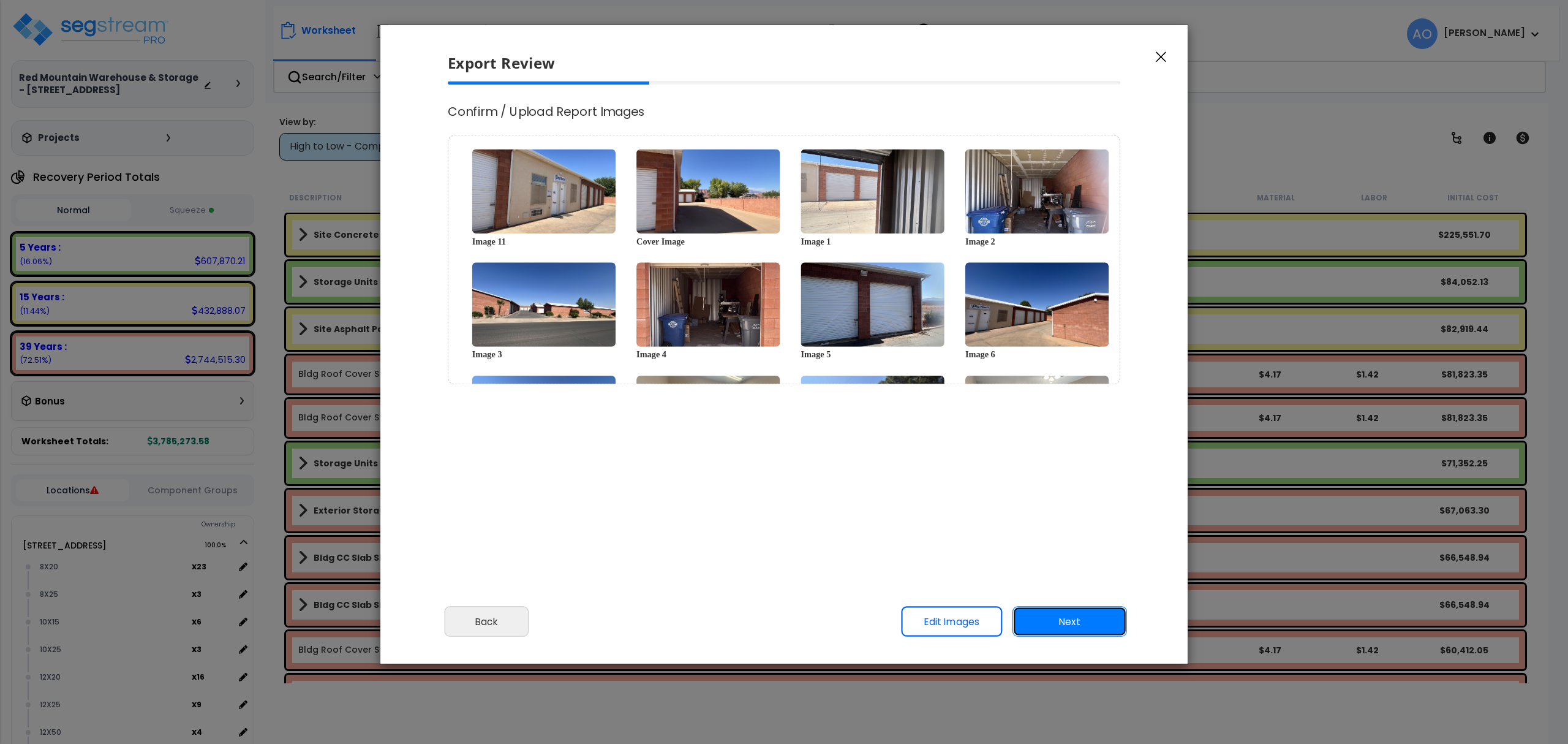
click at [1083, 625] on button "Next" at bounding box center [1069, 621] width 114 height 30
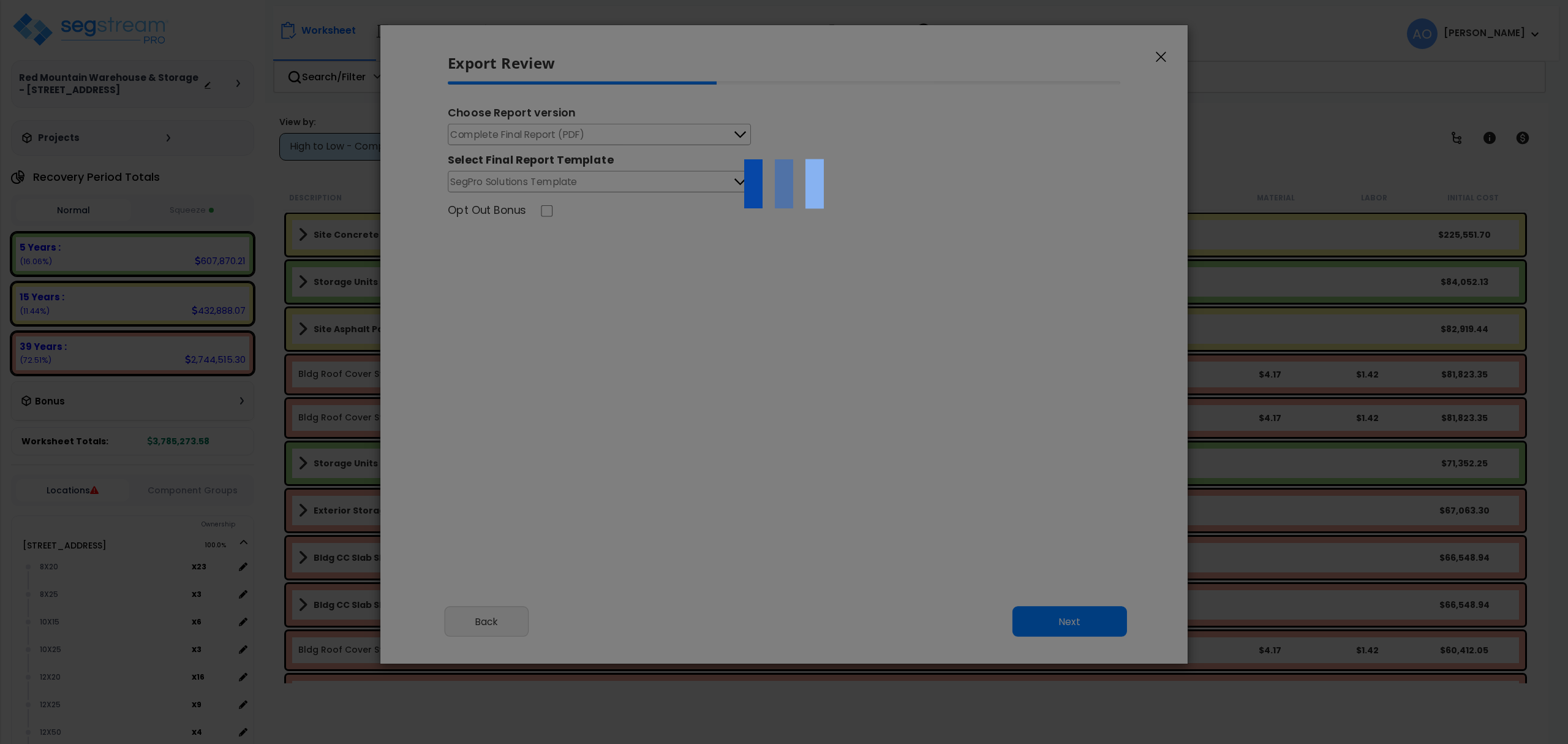
select select "2024"
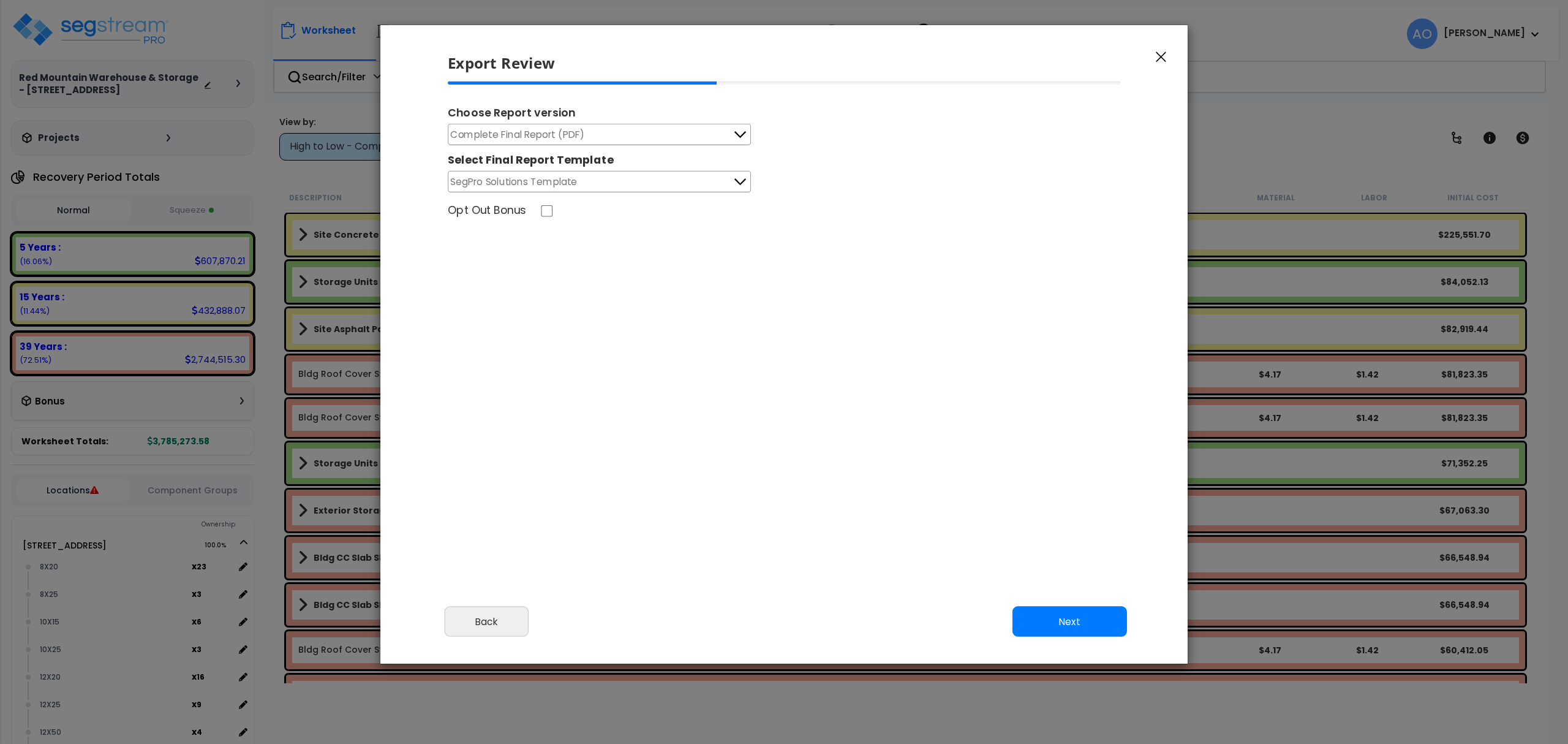
click at [583, 131] on span "Complete Final Report (PDF)" at bounding box center [517, 135] width 134 height 16
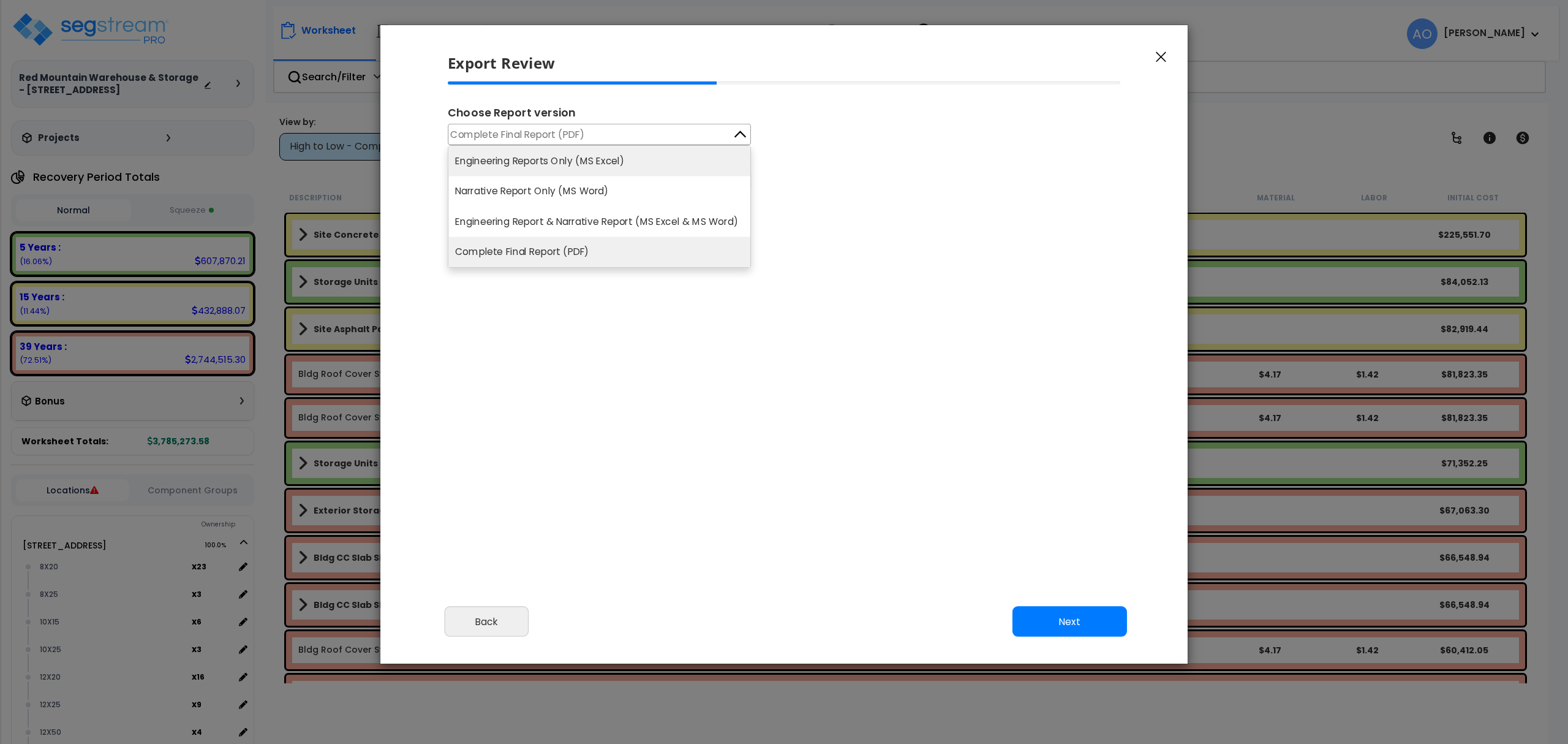
click at [559, 160] on li "Engineering Reports Only (MS Excel)" at bounding box center [599, 160] width 302 height 30
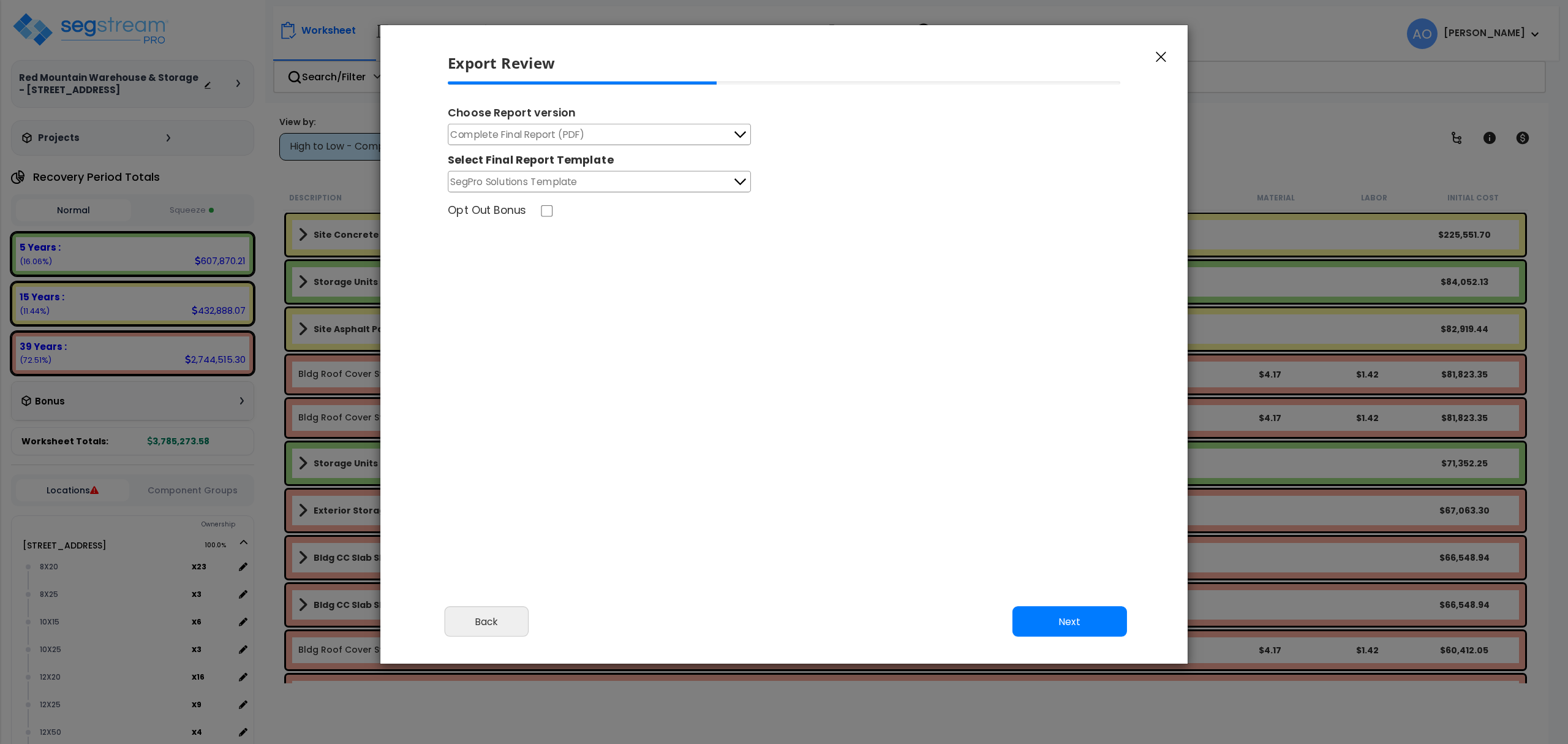
click at [603, 133] on button "Complete Final Report (PDF)" at bounding box center [599, 135] width 303 height 22
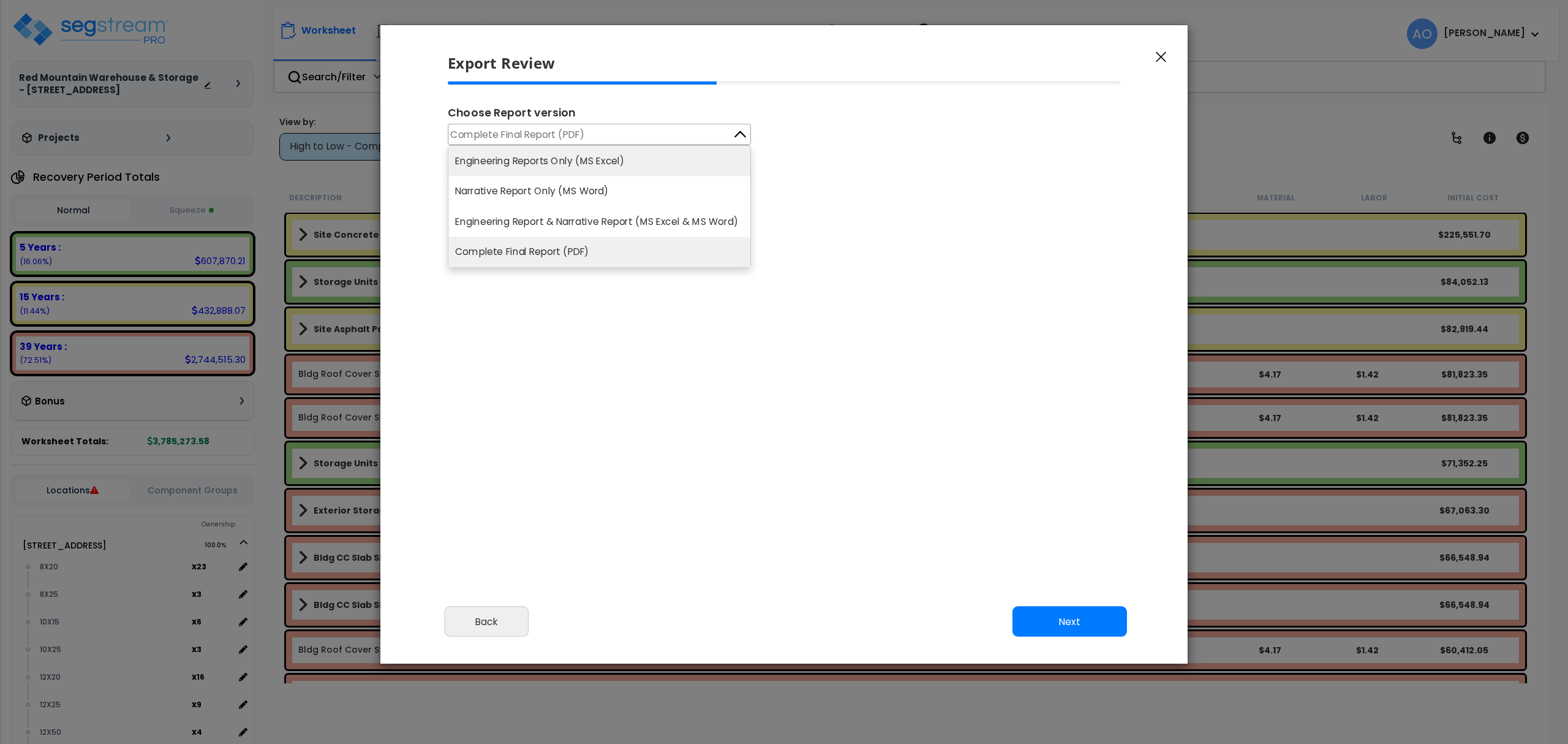
click at [584, 170] on li "Engineering Reports Only (MS Excel)" at bounding box center [599, 160] width 302 height 30
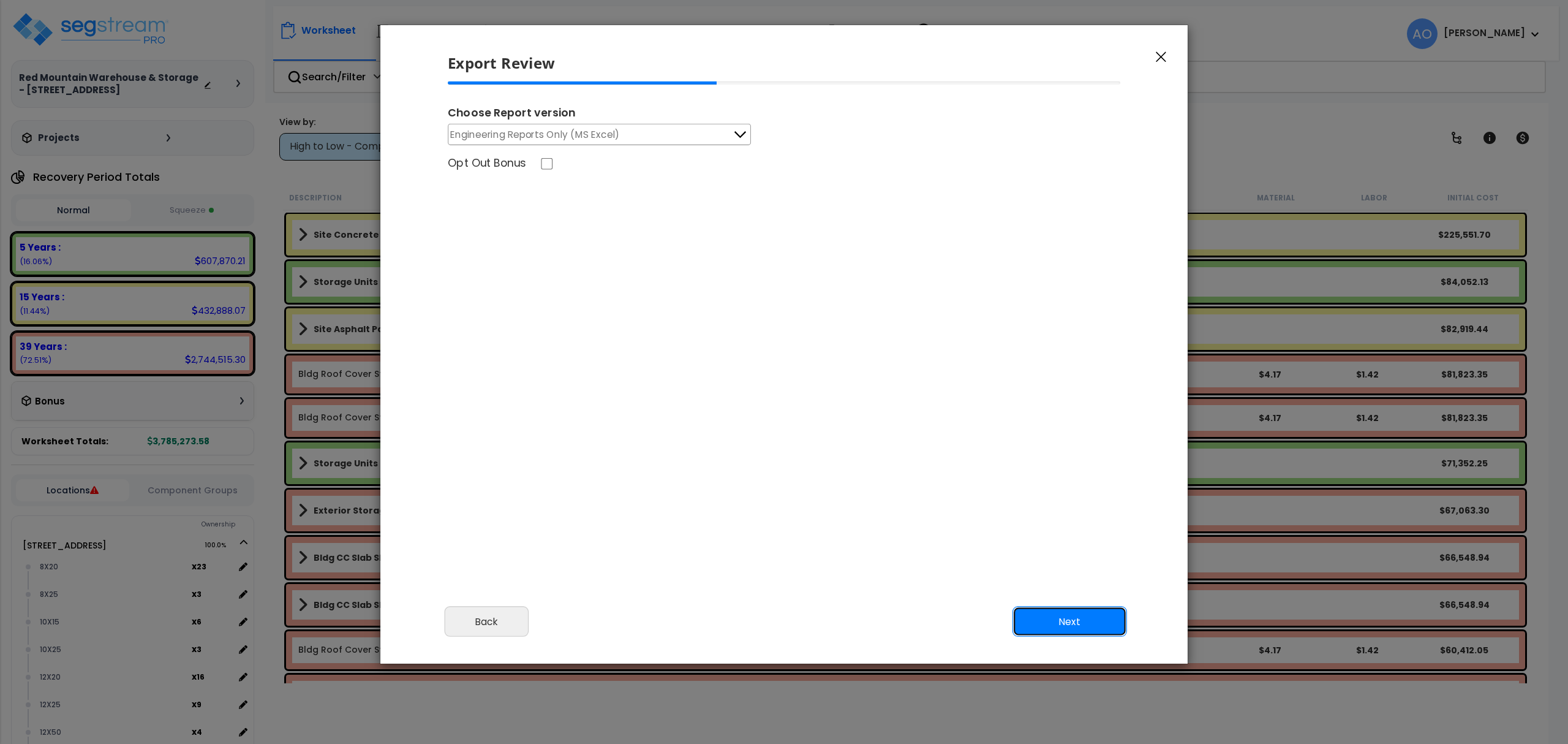
click at [1090, 630] on button "Next" at bounding box center [1069, 621] width 114 height 30
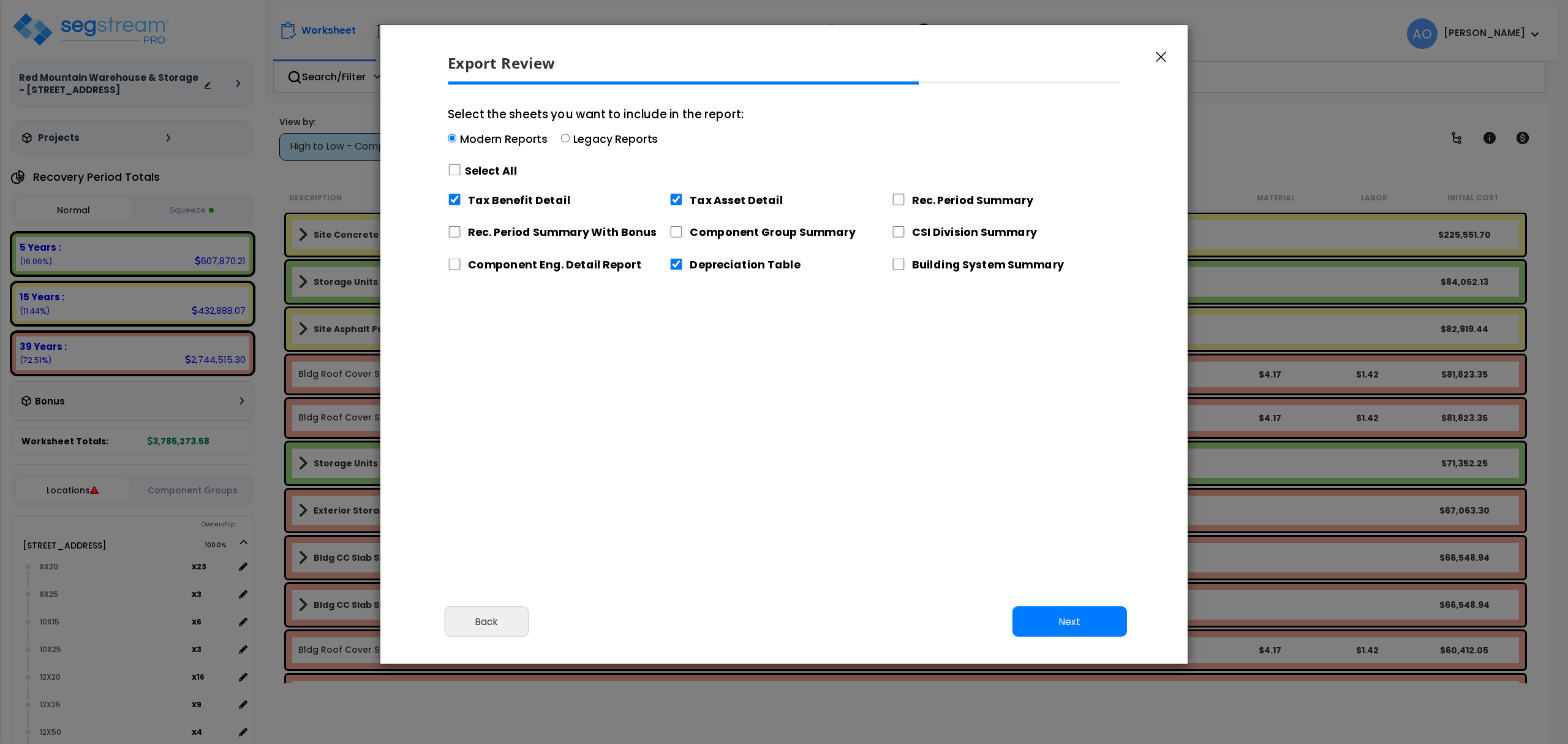
click at [562, 132] on div "Modern Reports Legacy Reports" at bounding box center [595, 140] width 296 height 19
click at [456, 134] on input "Select the sheets you want to include in the report: Modern Reports Legacy Repo…" at bounding box center [451, 138] width 9 height 9
click at [565, 139] on input "Select the sheets you want to include in the report: Modern Reports Legacy Repo…" at bounding box center [565, 138] width 9 height 9
radio input "true"
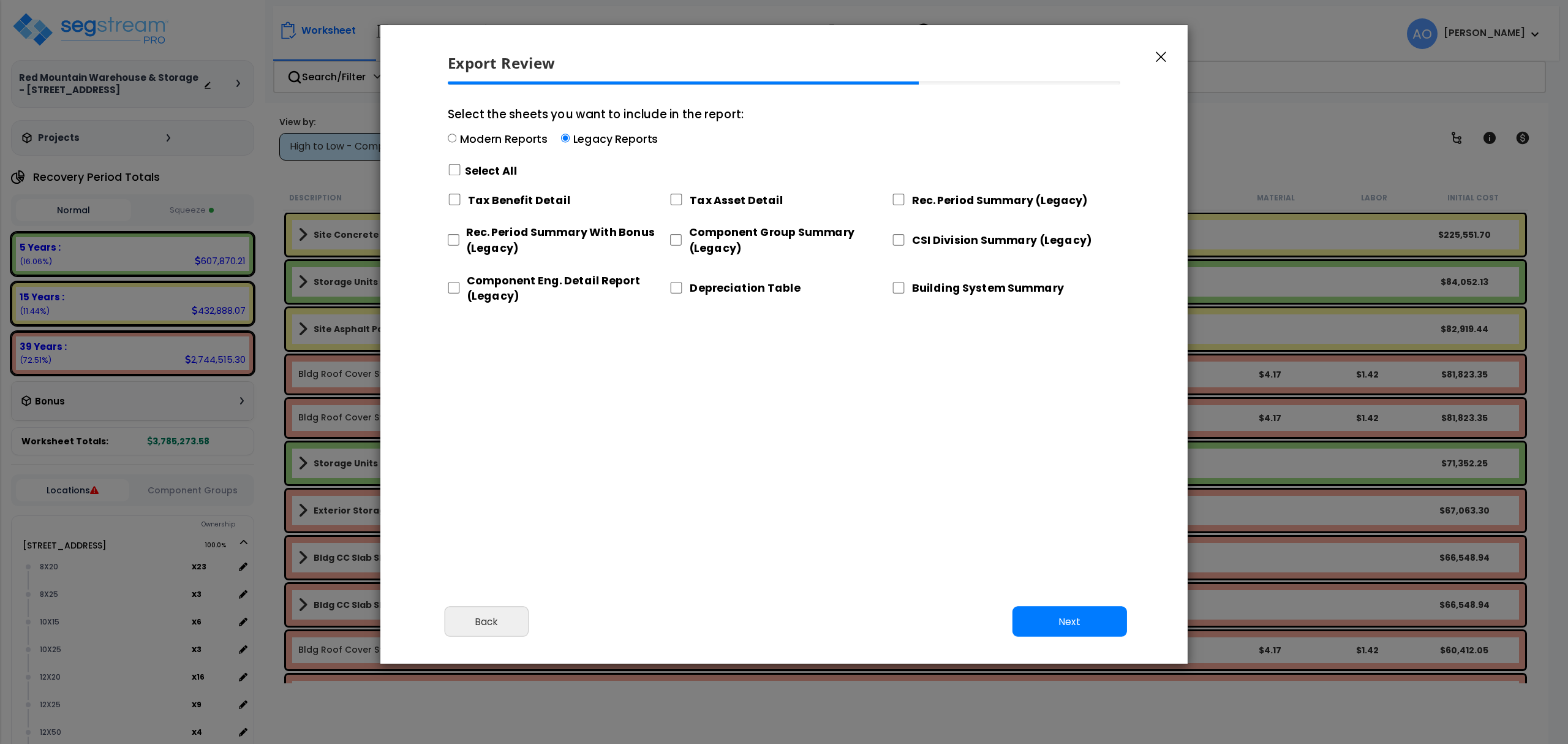
click at [461, 167] on div "Select All" at bounding box center [595, 170] width 296 height 22
click at [456, 142] on input "Select the sheets you want to include in the report: Modern Reports Legacy Repo…" at bounding box center [451, 138] width 9 height 9
radio input "true"
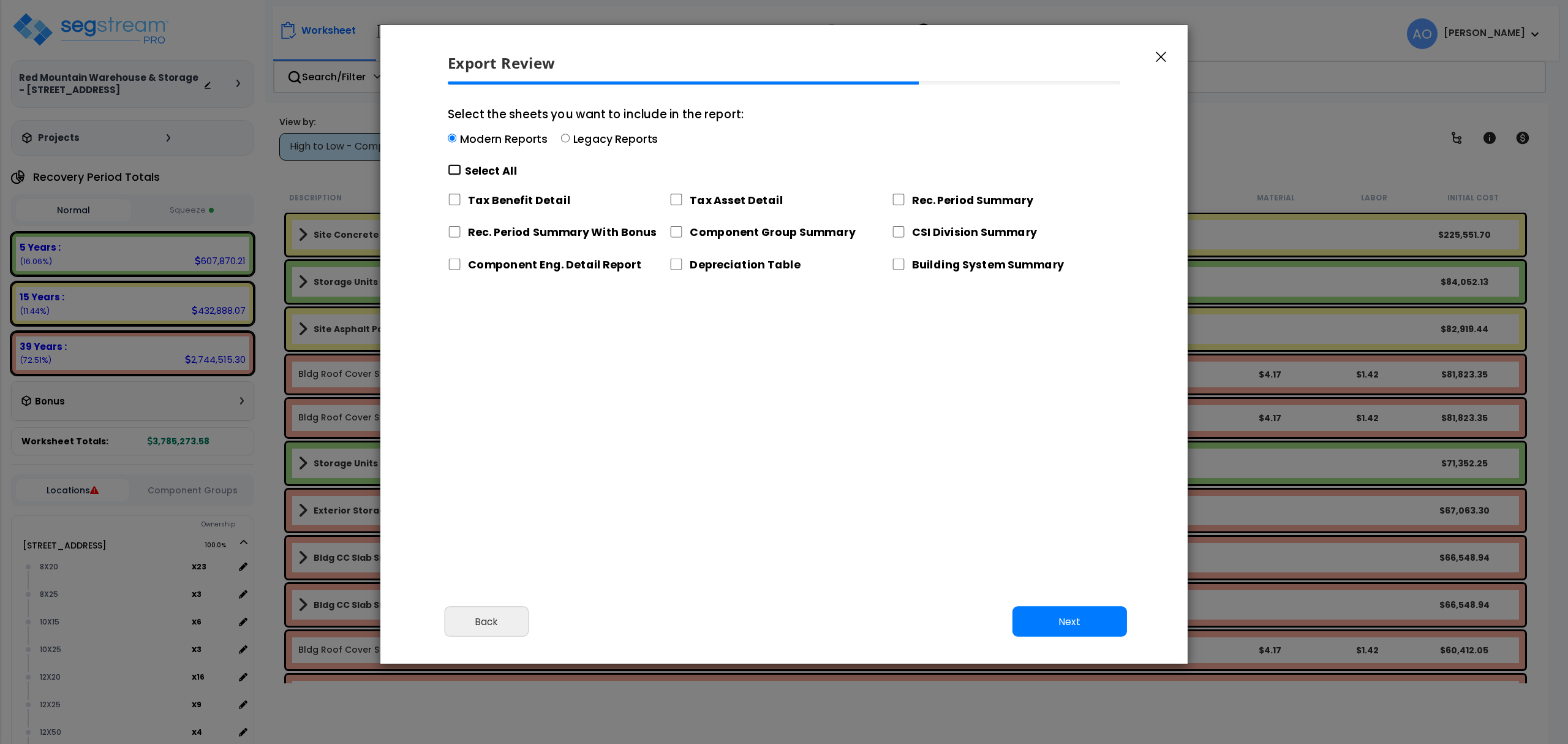
click at [453, 170] on input "Select the sheets you want to include in the report: Modern Reports Legacy Repo…" at bounding box center [454, 170] width 13 height 12
checkbox input "true"
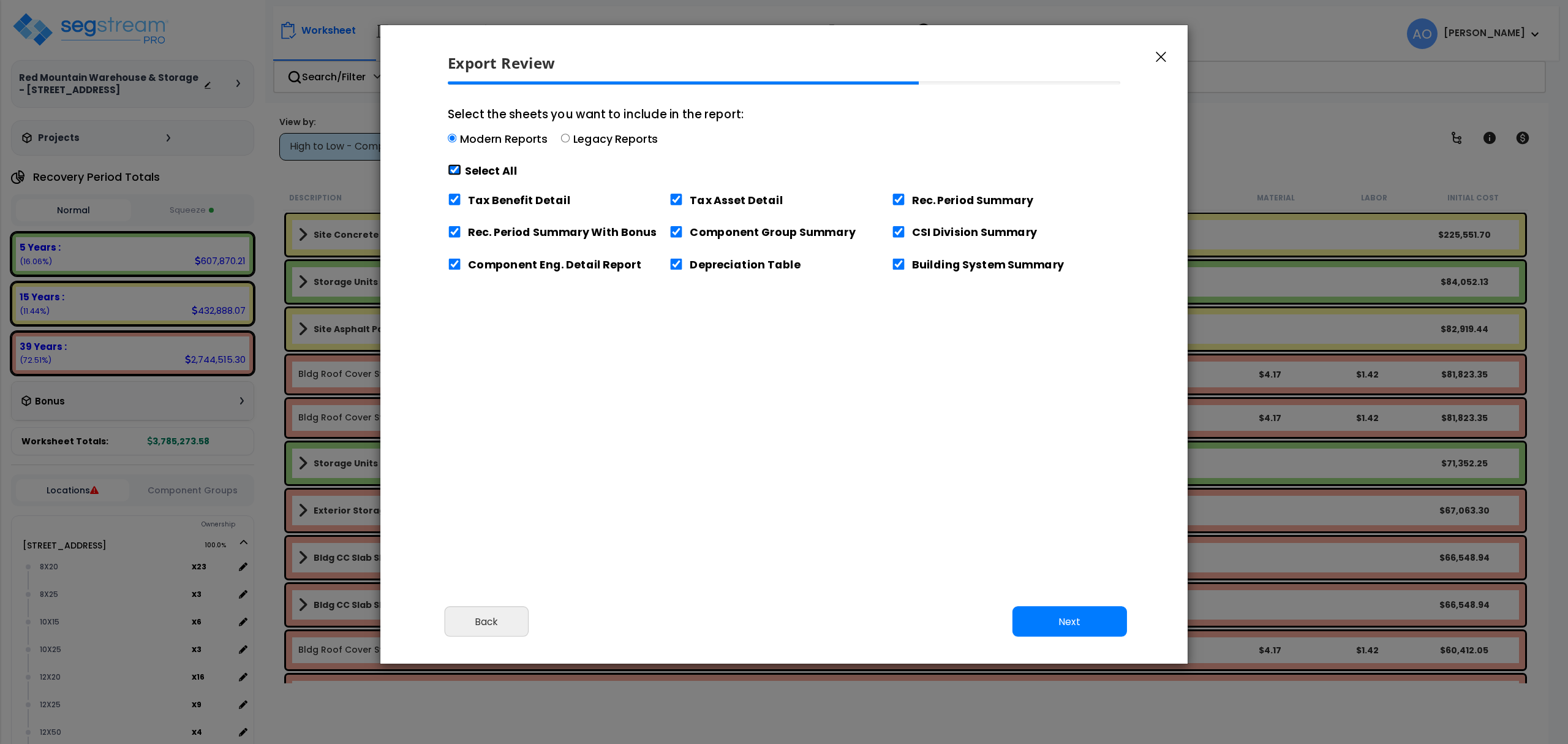
checkbox input "true"
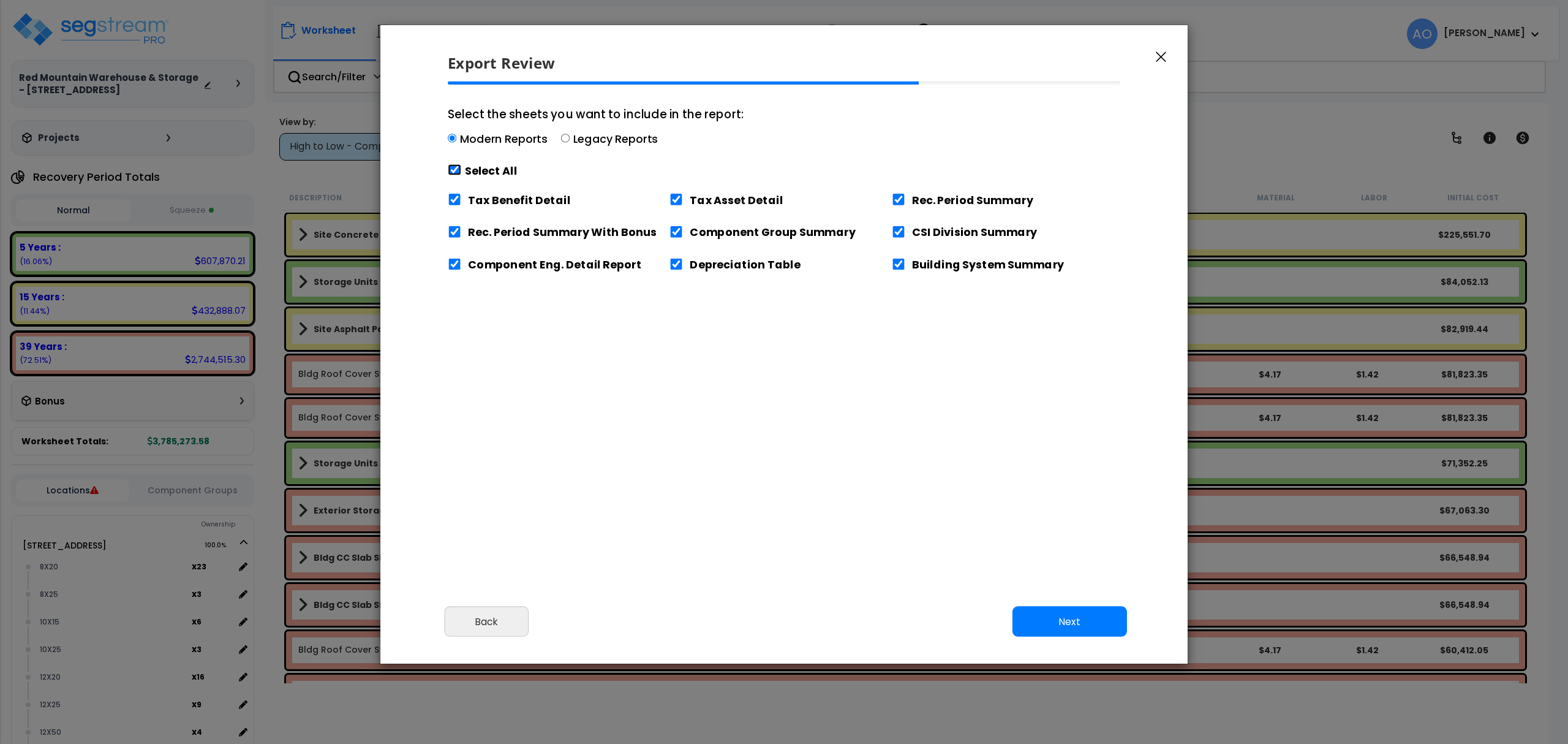
checkbox input "true"
click at [561, 136] on input "Select the sheets you want to include in the report: Modern Reports Legacy Repo…" at bounding box center [565, 138] width 9 height 9
radio input "true"
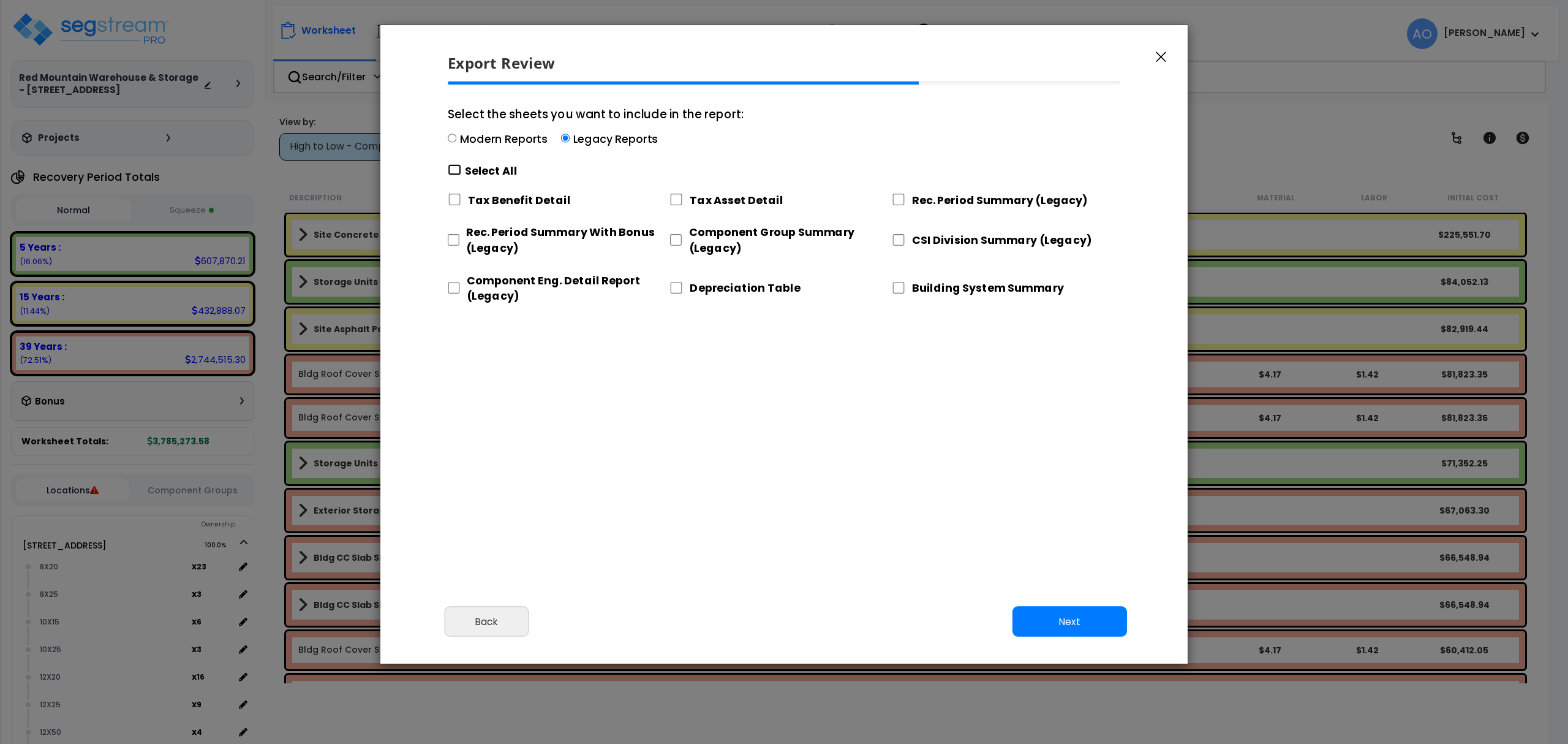
click at [456, 167] on input "Select the sheets you want to include in the report: Modern Reports Legacy Repo…" at bounding box center [454, 170] width 13 height 12
checkbox input "true"
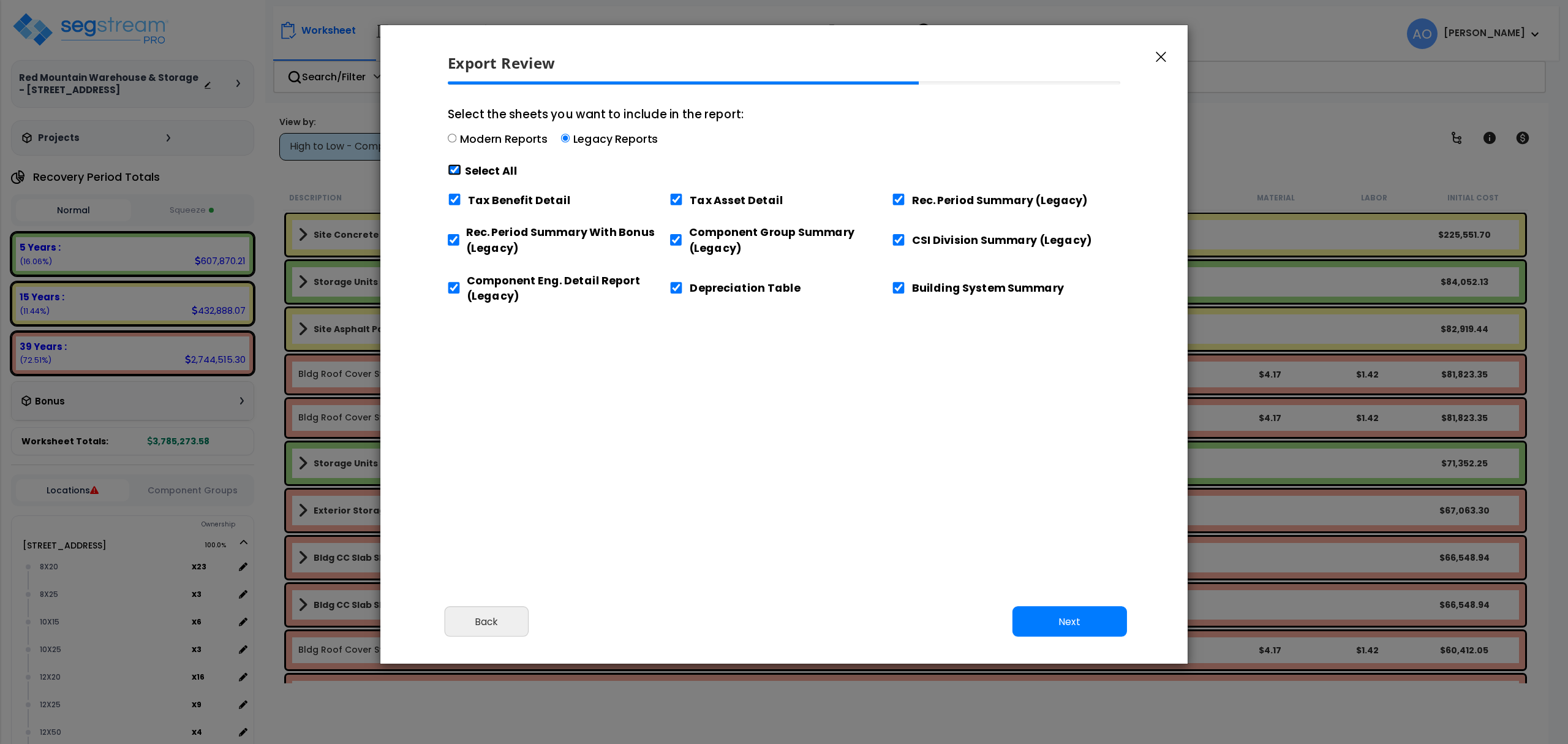
checkbox input "true"
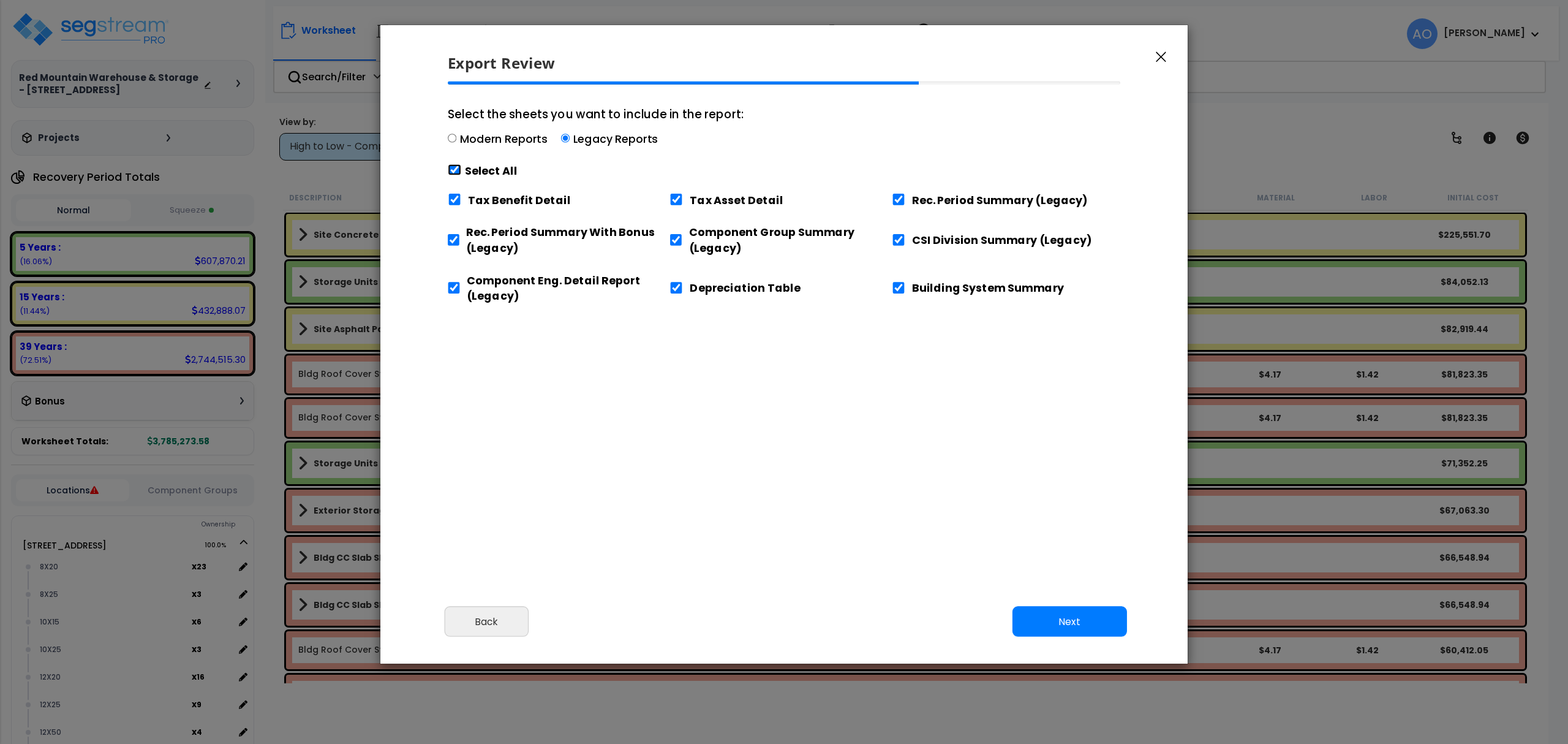
checkbox input "true"
click at [456, 199] on input "Tax Benefit Detail" at bounding box center [454, 199] width 13 height 12
checkbox input "false"
click at [900, 285] on input "Building System Summary" at bounding box center [898, 287] width 13 height 12
checkbox input "false"
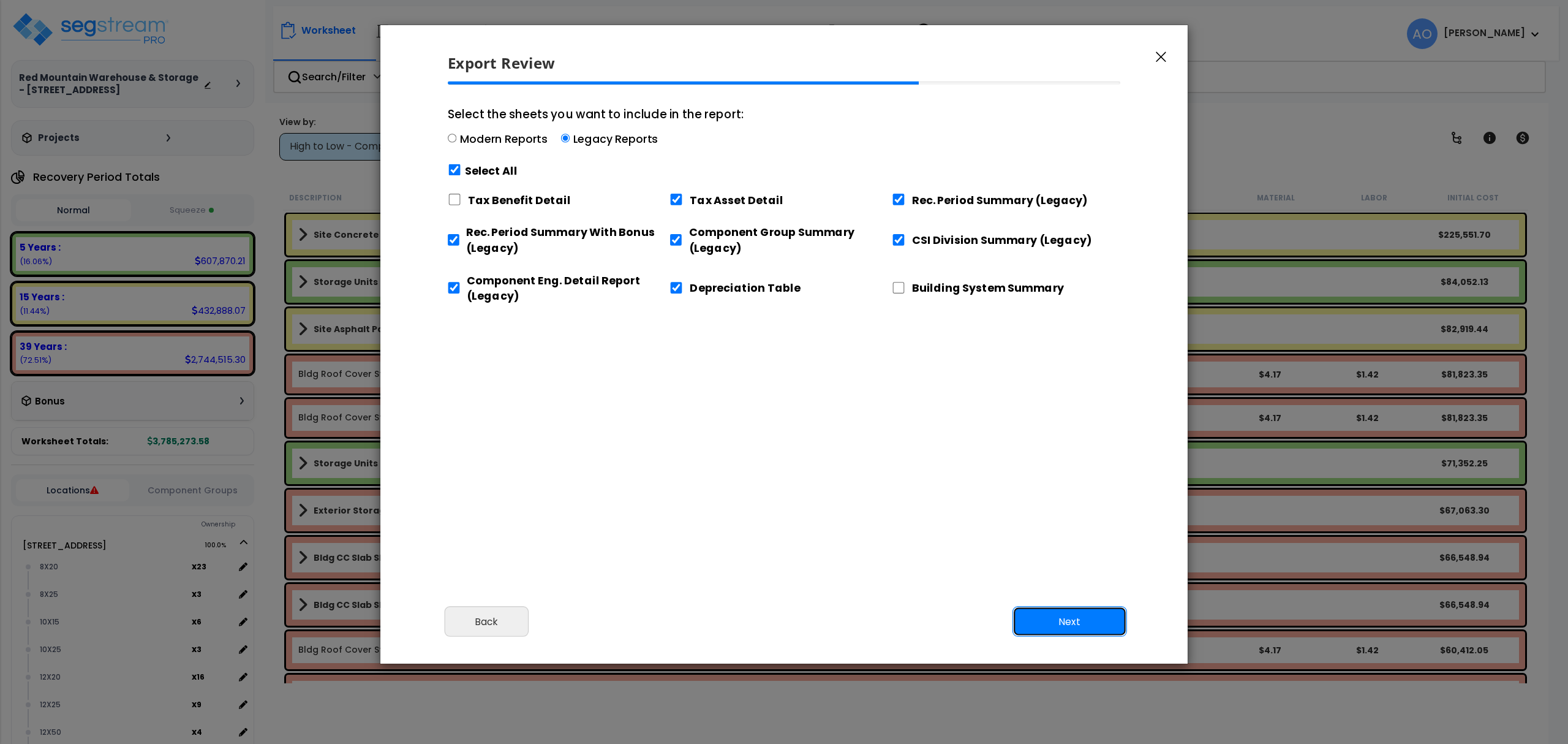
click at [1068, 618] on button "Next" at bounding box center [1069, 621] width 114 height 30
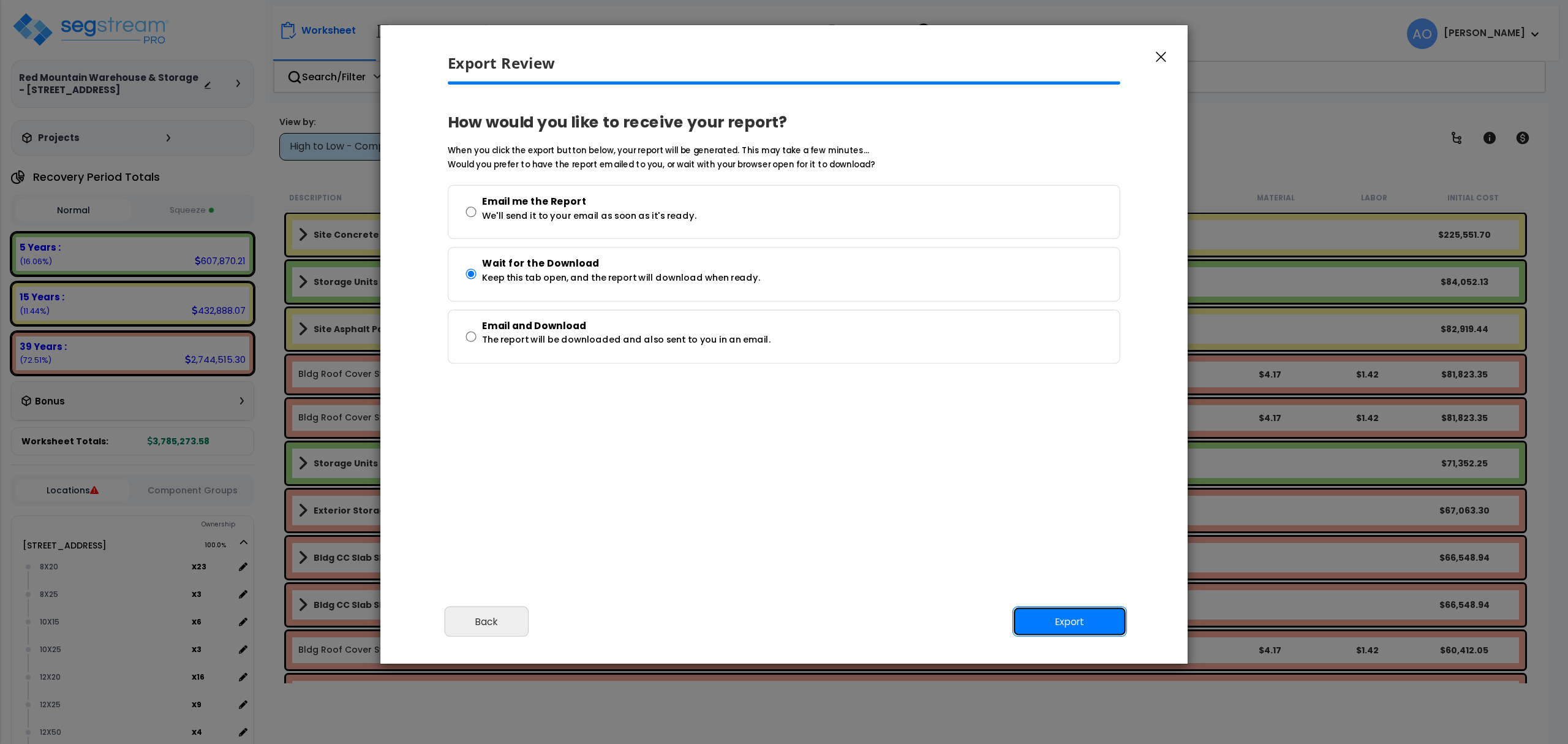
click at [1072, 616] on button "Export" at bounding box center [1069, 621] width 114 height 30
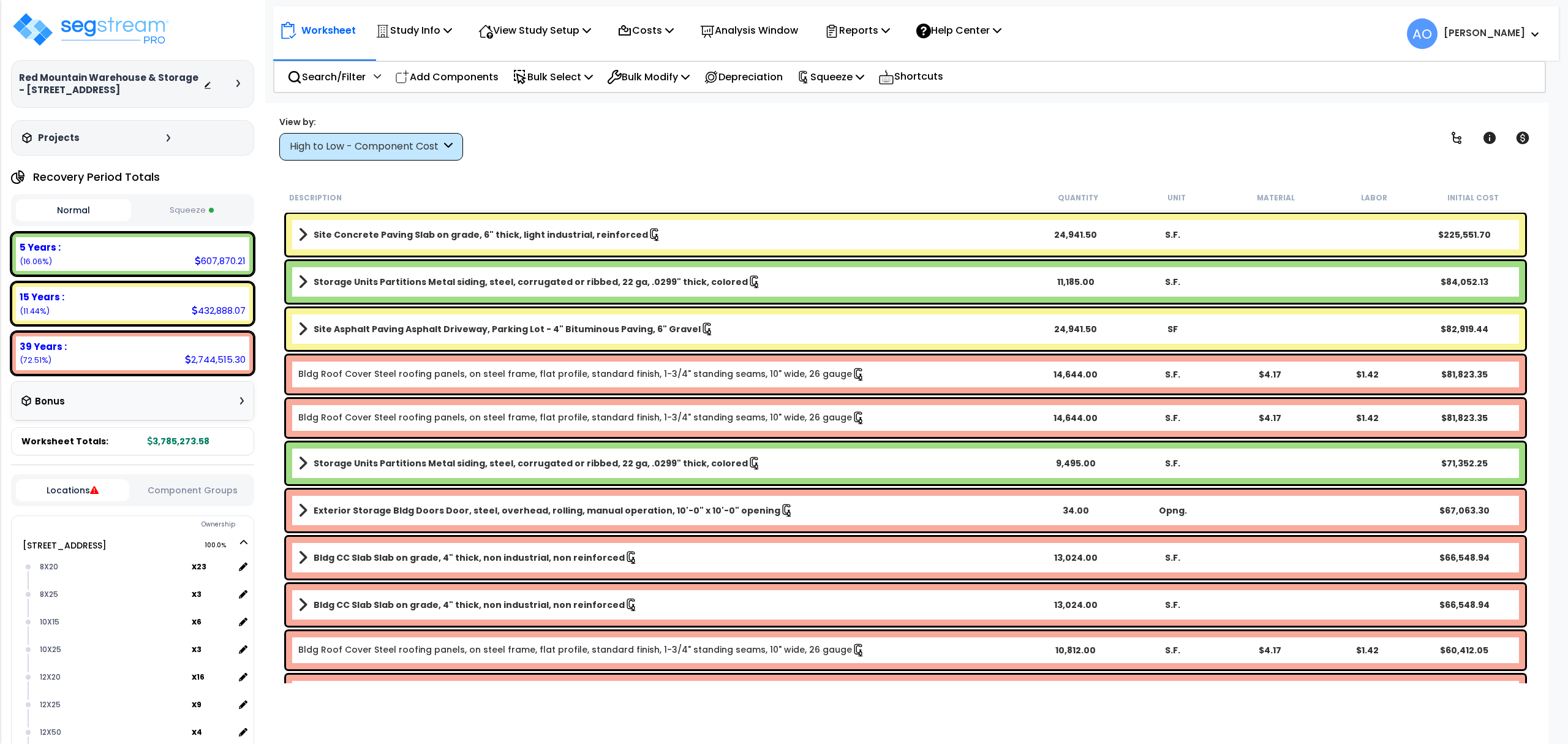
drag, startPoint x: 1144, startPoint y: 99, endPoint x: 1071, endPoint y: 97, distance: 73.0
click at [1144, 99] on div "Study Name DB Costs Setup Indirect Costs Direct Costs Costs Setup Rapid Takeoff…" at bounding box center [784, 78] width 1568 height 49
click at [147, 42] on img at bounding box center [90, 29] width 160 height 37
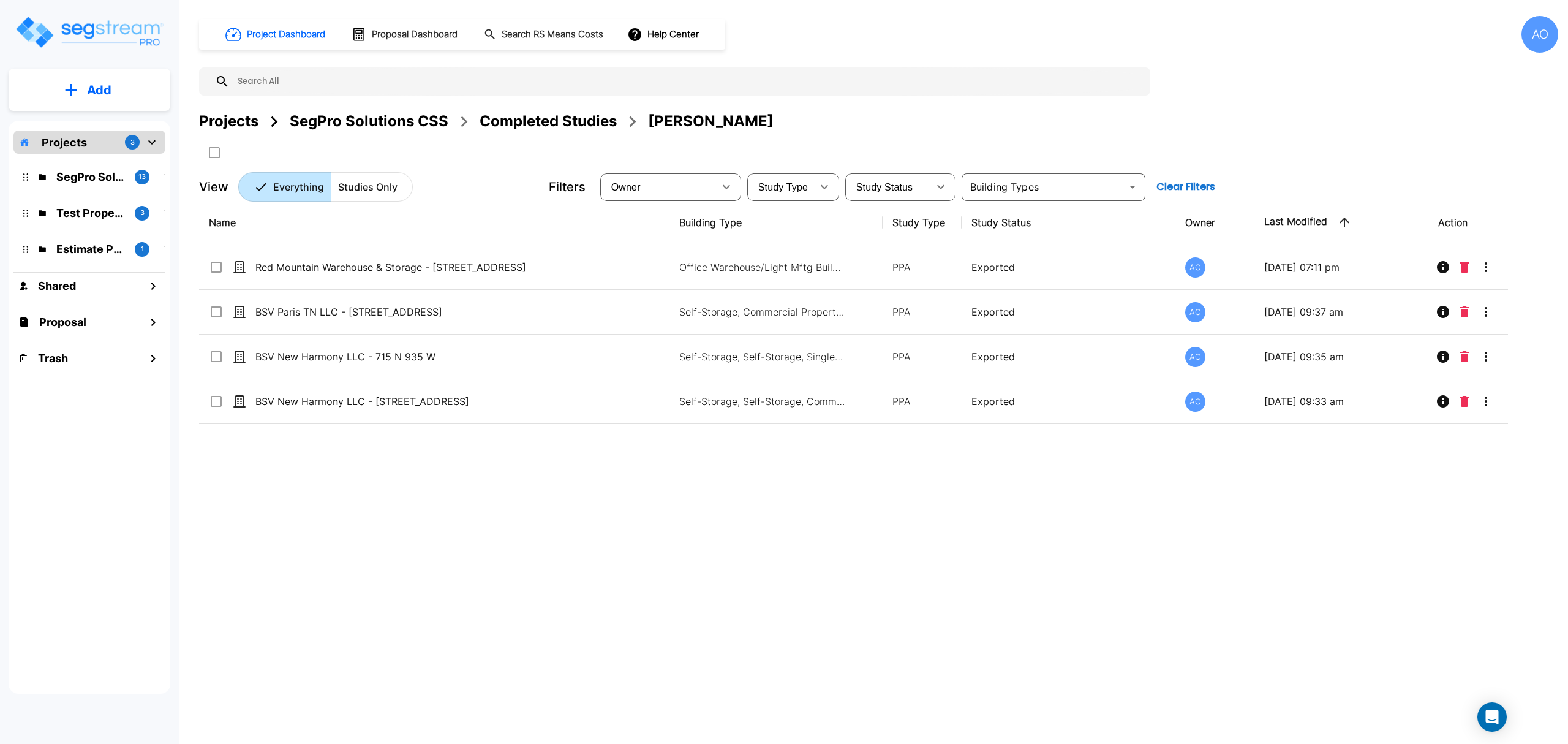
click at [522, 111] on div "Completed Studies" at bounding box center [548, 121] width 137 height 22
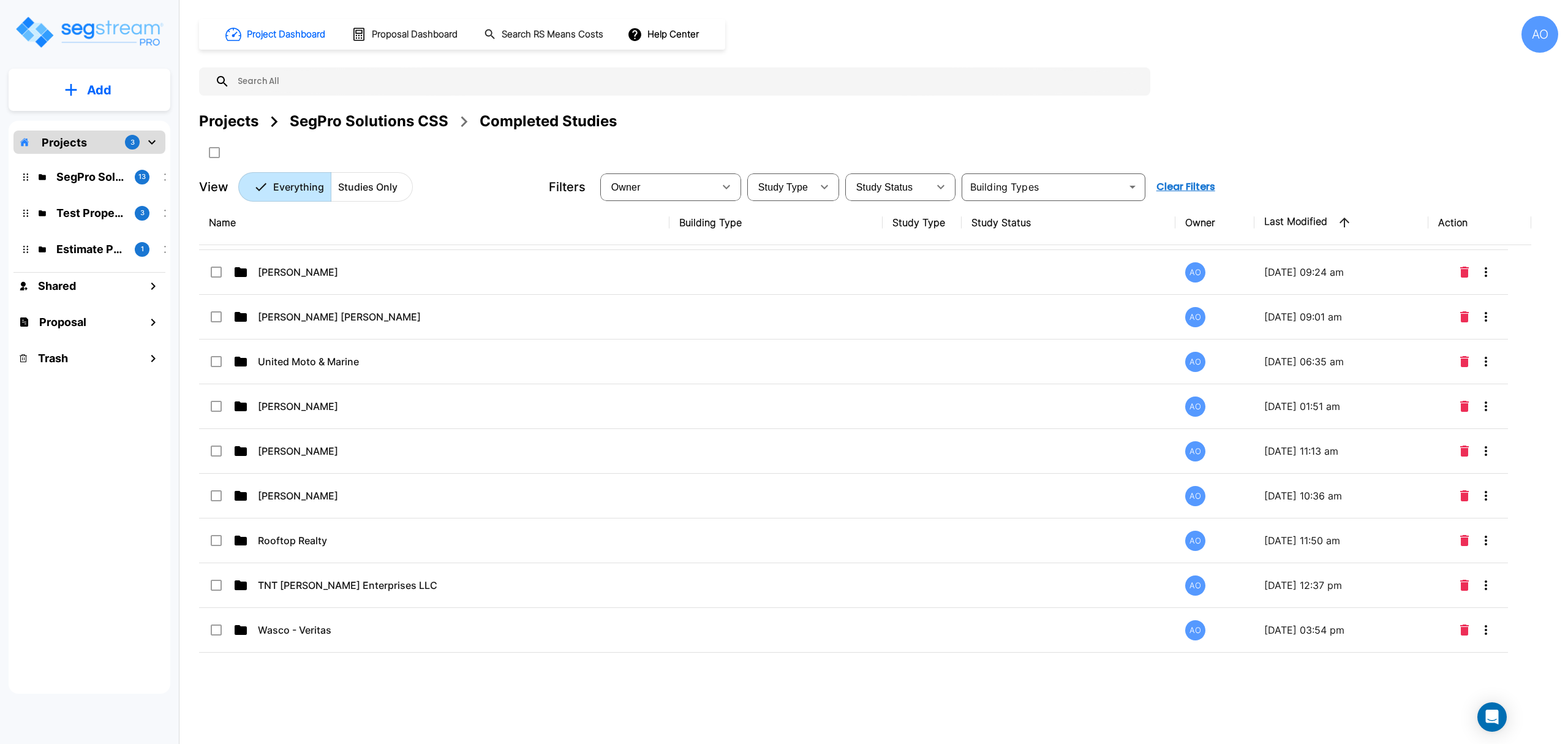
scroll to position [1089, 0]
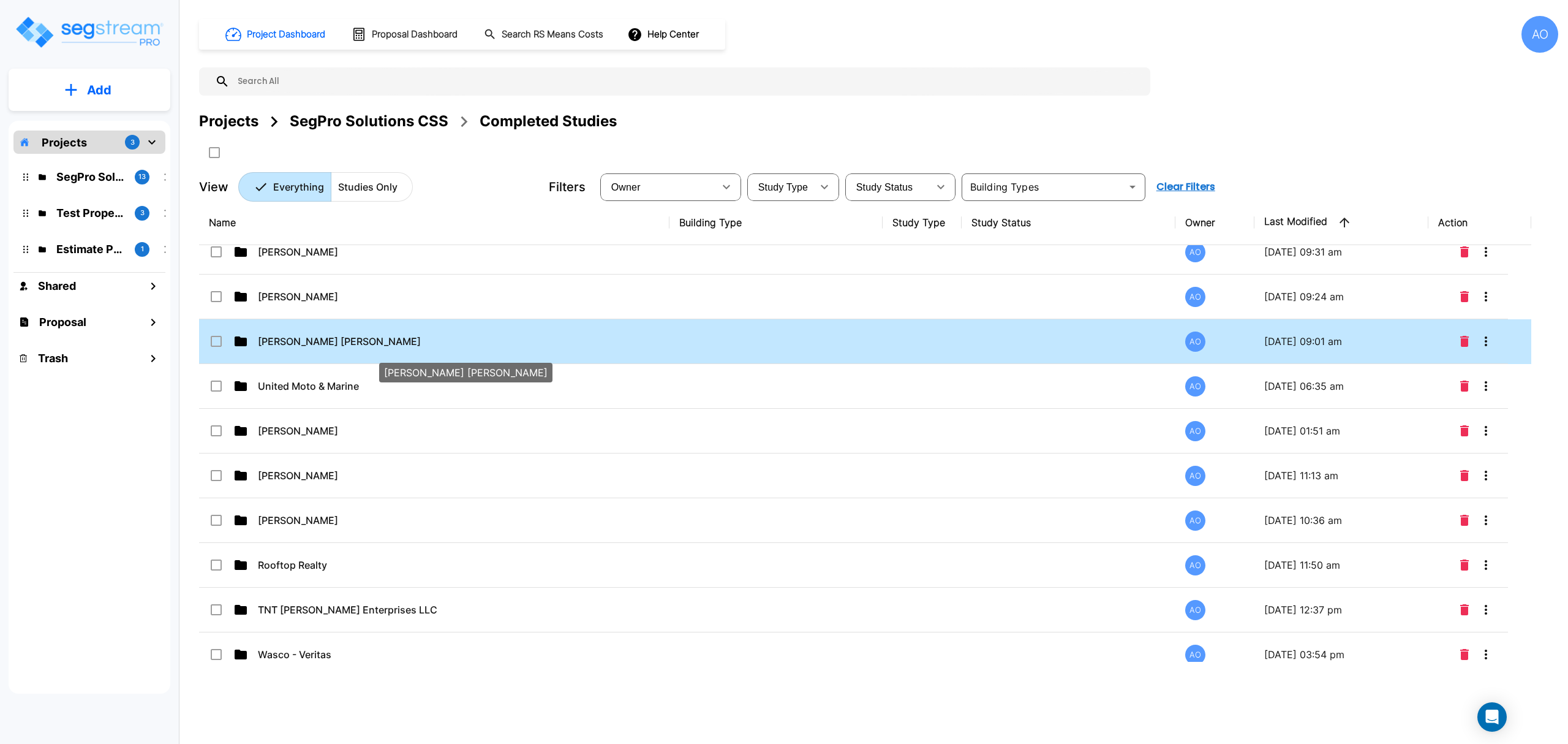
click at [373, 348] on p "[PERSON_NAME] [PERSON_NAME]" at bounding box center [409, 341] width 303 height 15
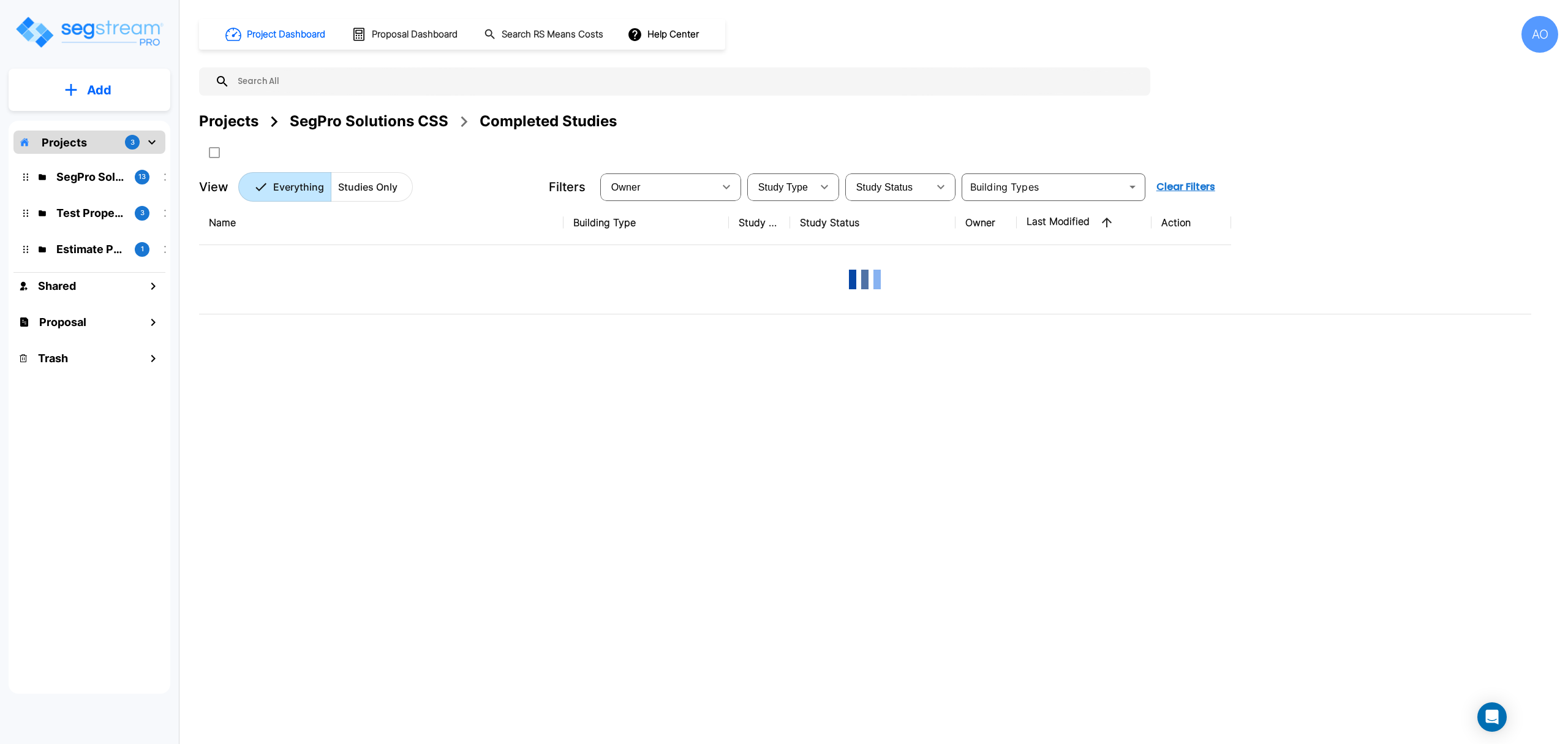
scroll to position [0, 0]
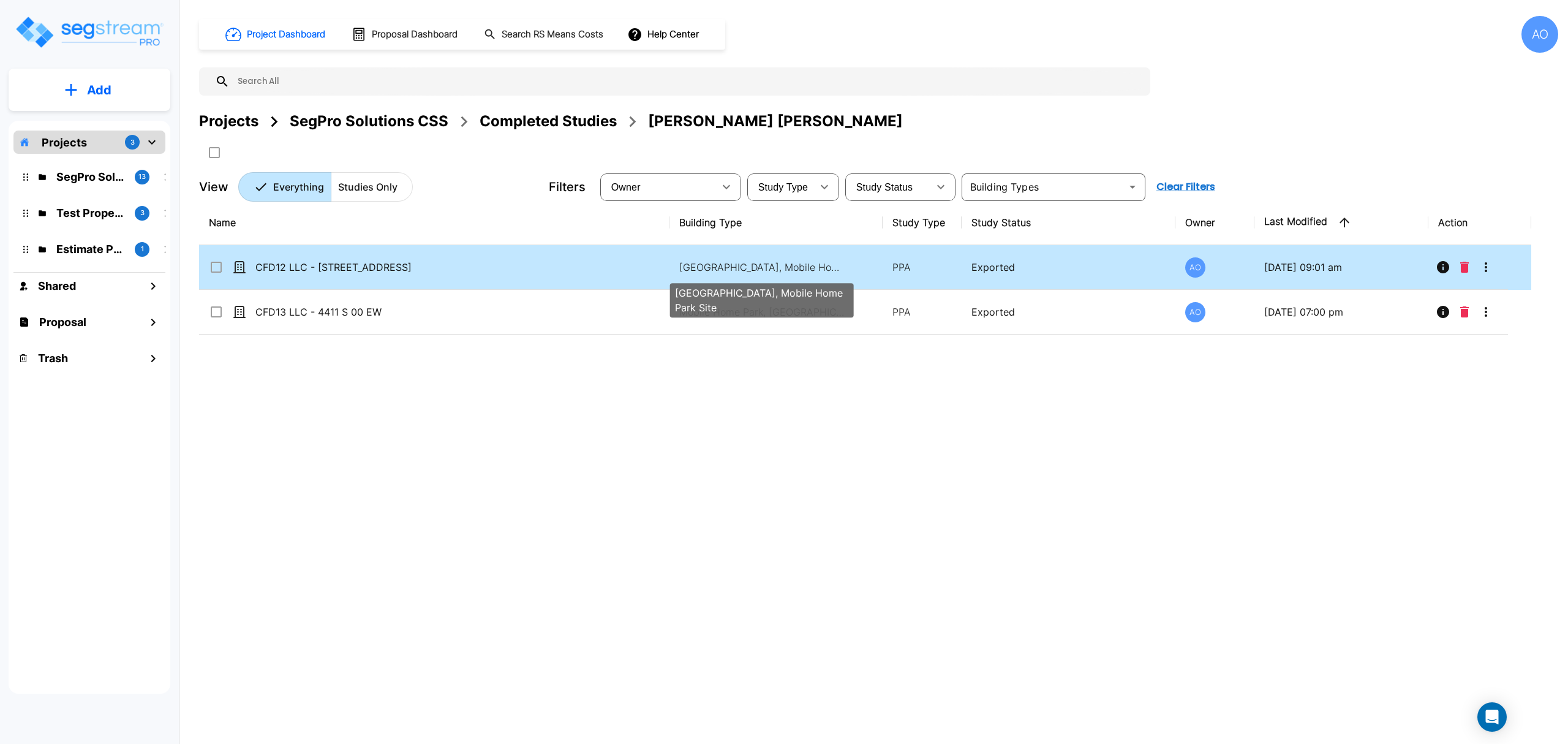
click at [709, 271] on p "[GEOGRAPHIC_DATA], Mobile Home Park Site" at bounding box center [762, 267] width 166 height 15
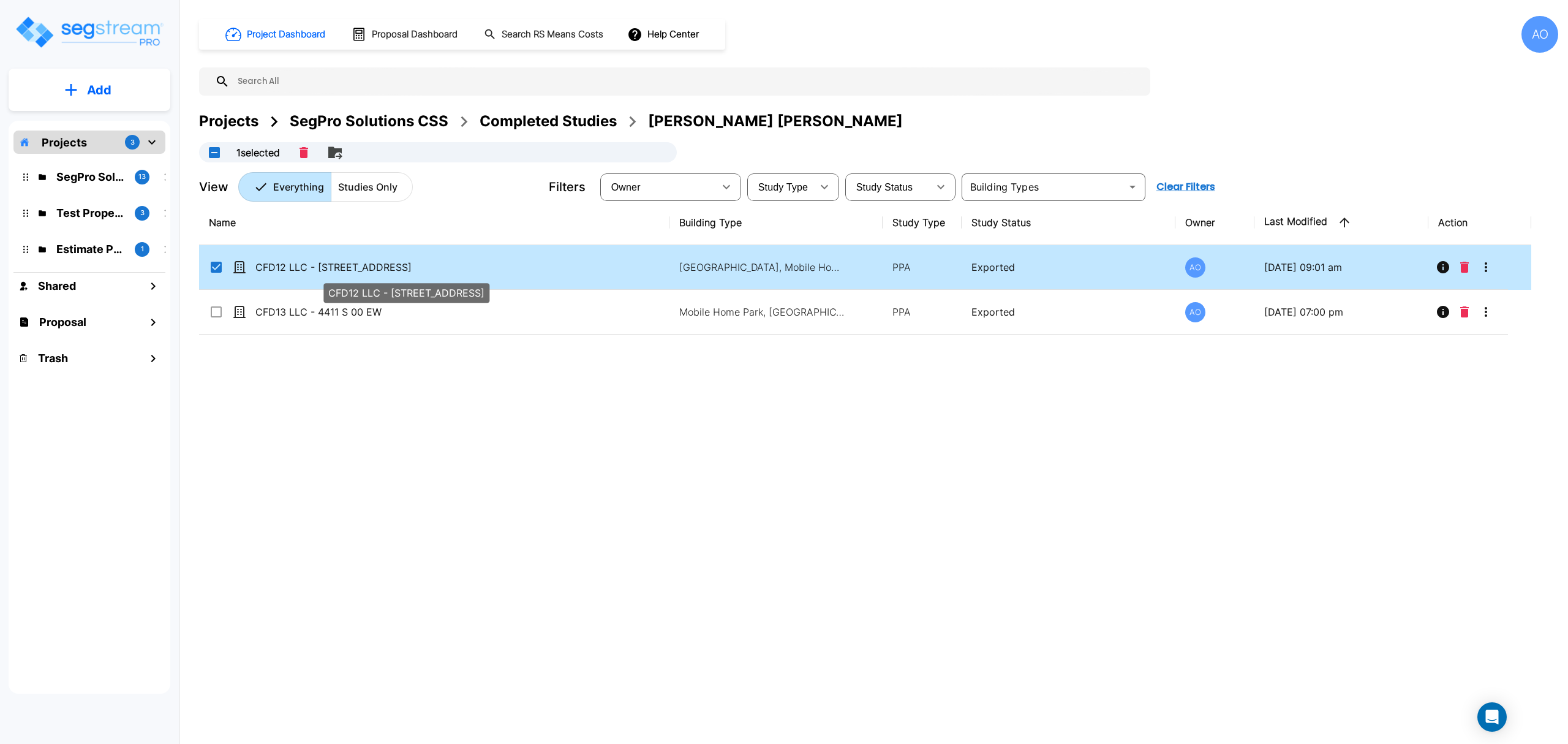
click at [514, 265] on p "CFD12 LLC - [STREET_ADDRESS]" at bounding box center [407, 267] width 303 height 15
checkbox input "false"
click at [514, 265] on p "CFD12 LLC - [STREET_ADDRESS]" at bounding box center [407, 267] width 303 height 15
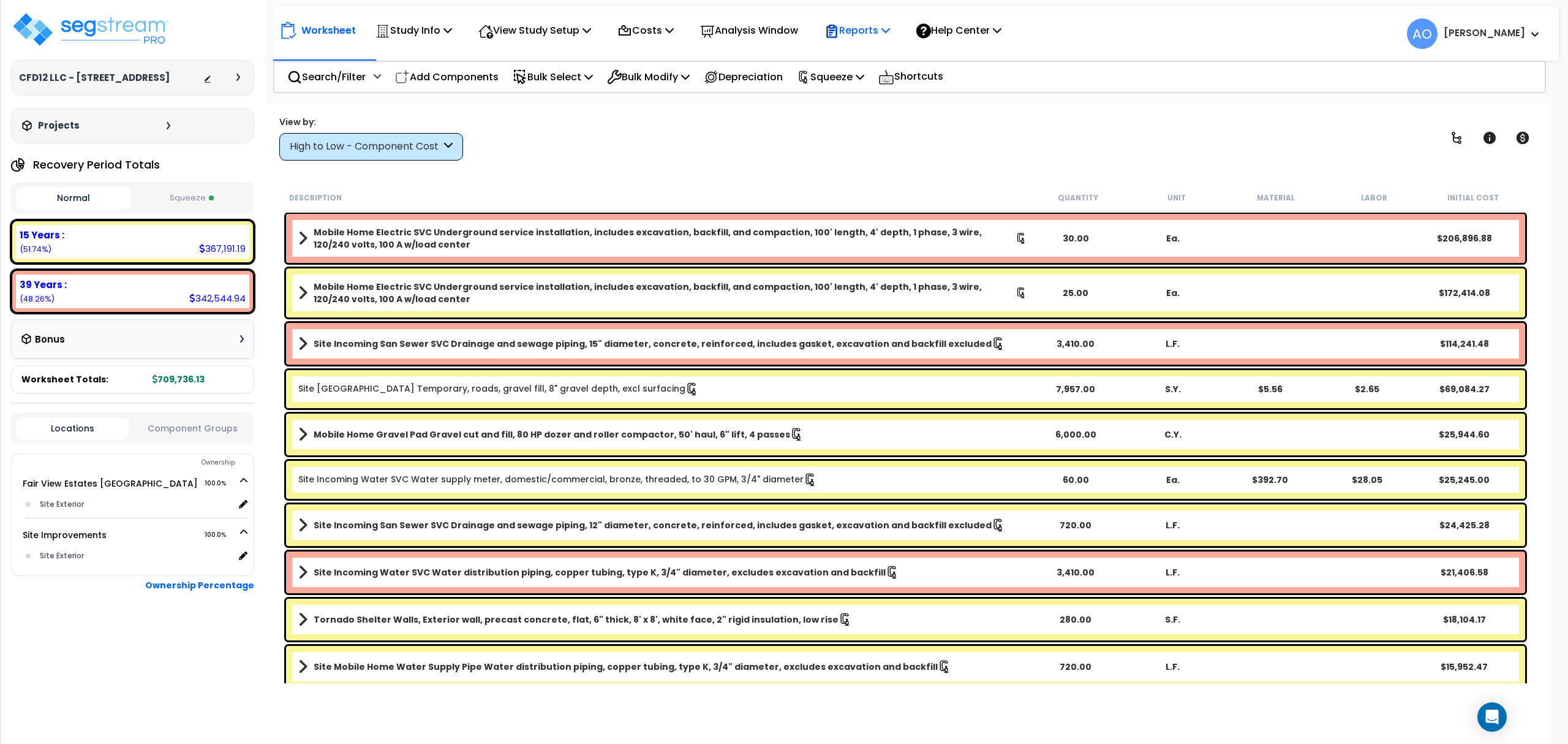
click at [888, 33] on p "Reports" at bounding box center [857, 30] width 65 height 16
click at [886, 55] on link "Get Report" at bounding box center [879, 58] width 121 height 24
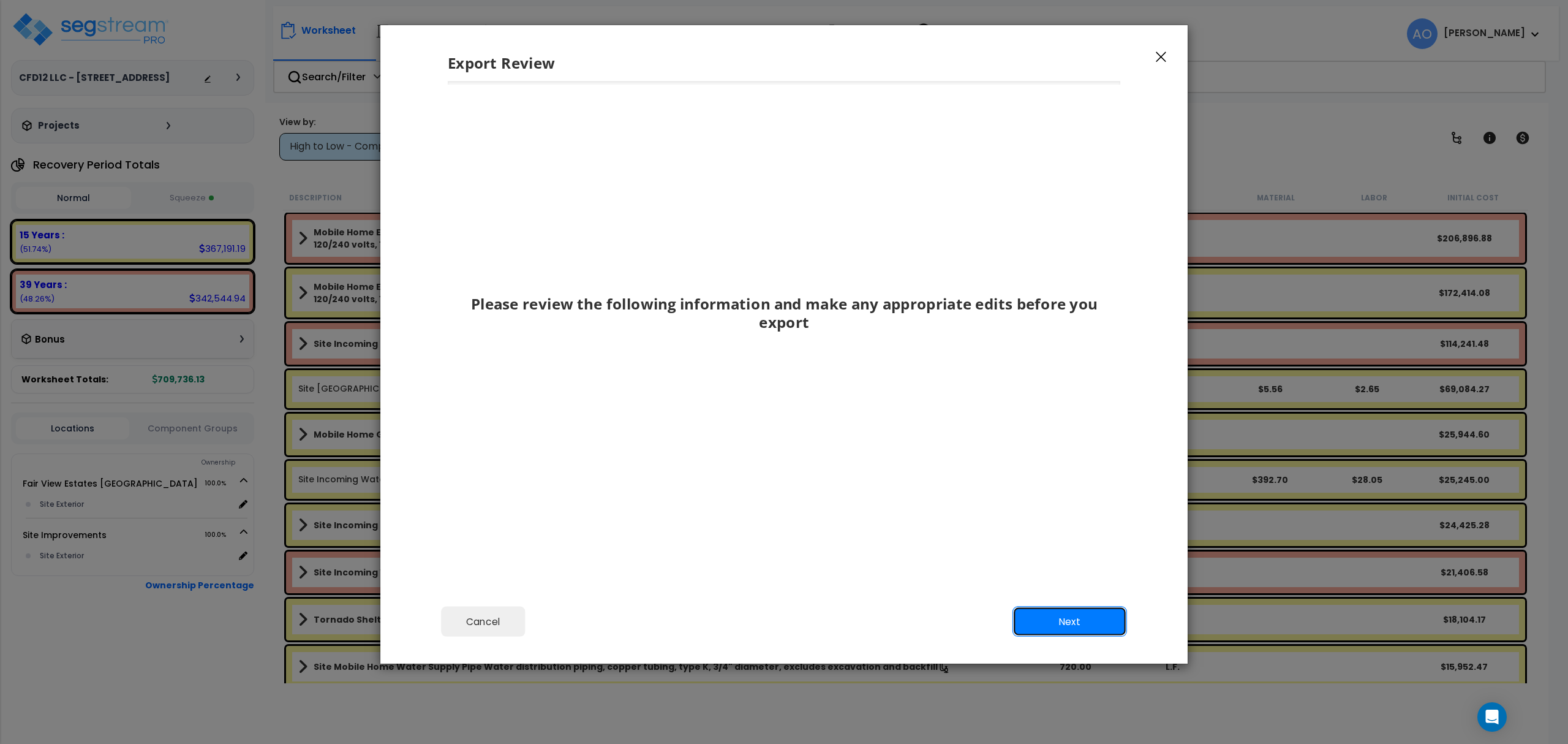
click at [1084, 615] on button "Next" at bounding box center [1069, 621] width 114 height 30
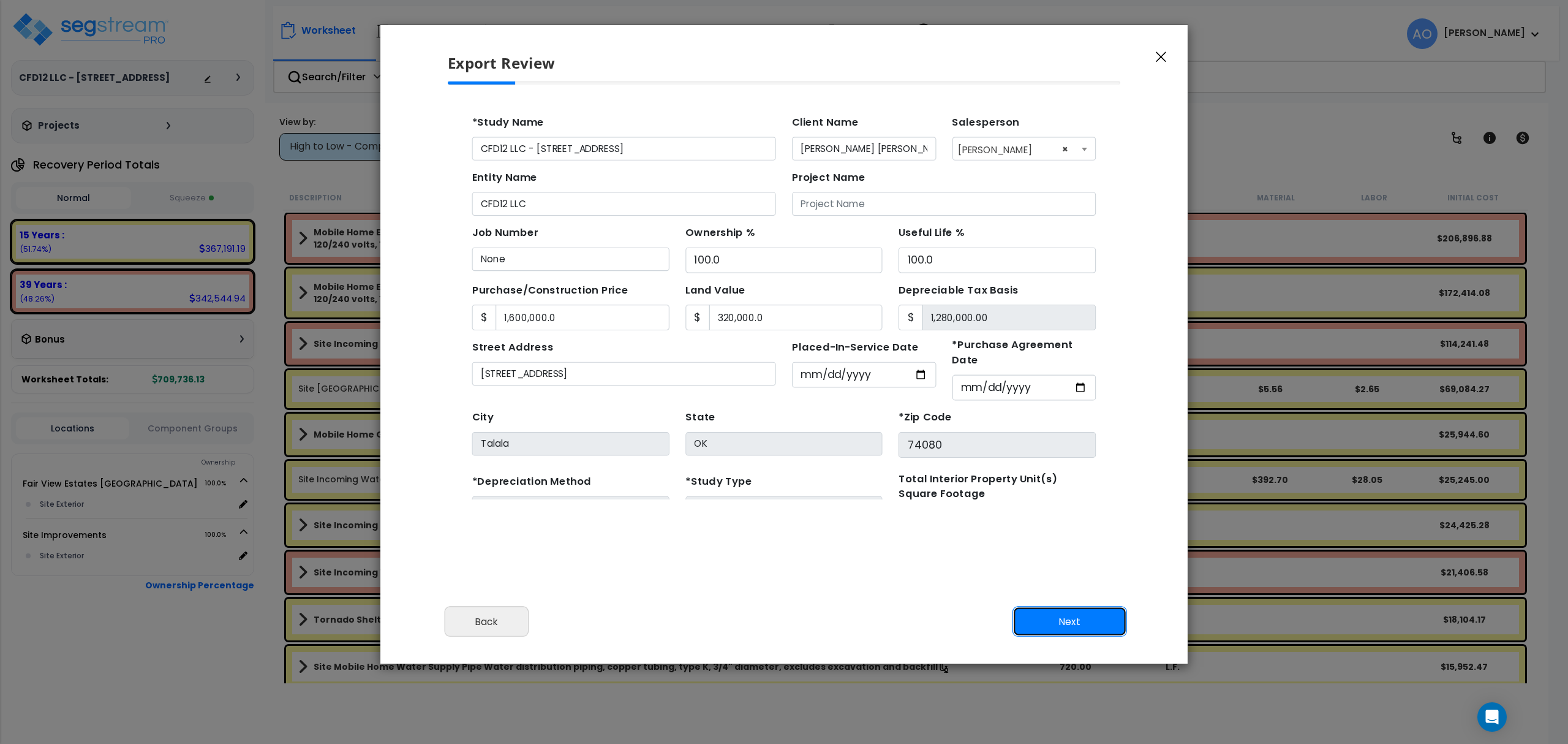
click at [1088, 618] on button "Next" at bounding box center [1069, 621] width 114 height 30
type input "1600000"
type input "320000"
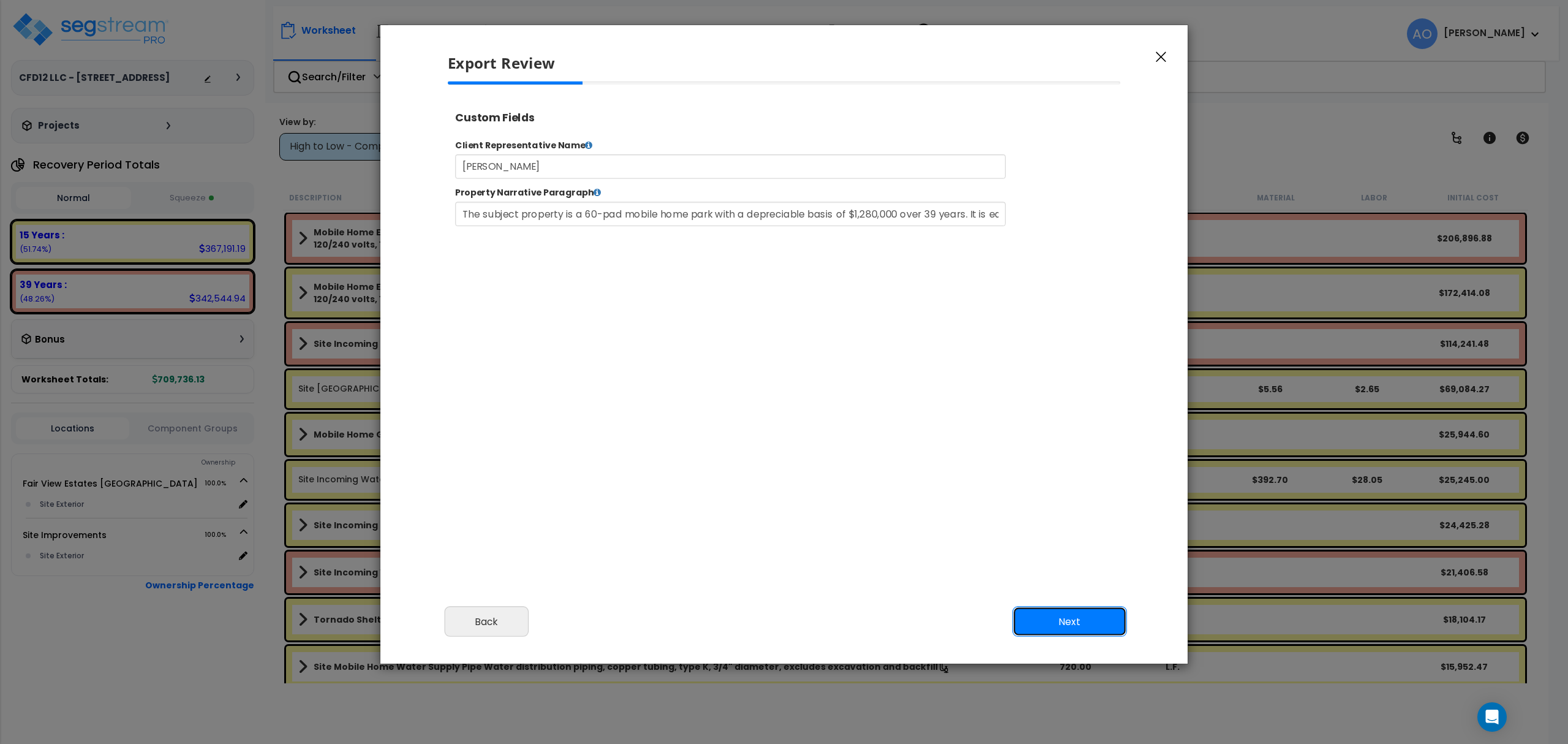
click at [1090, 623] on button "Next" at bounding box center [1069, 621] width 114 height 30
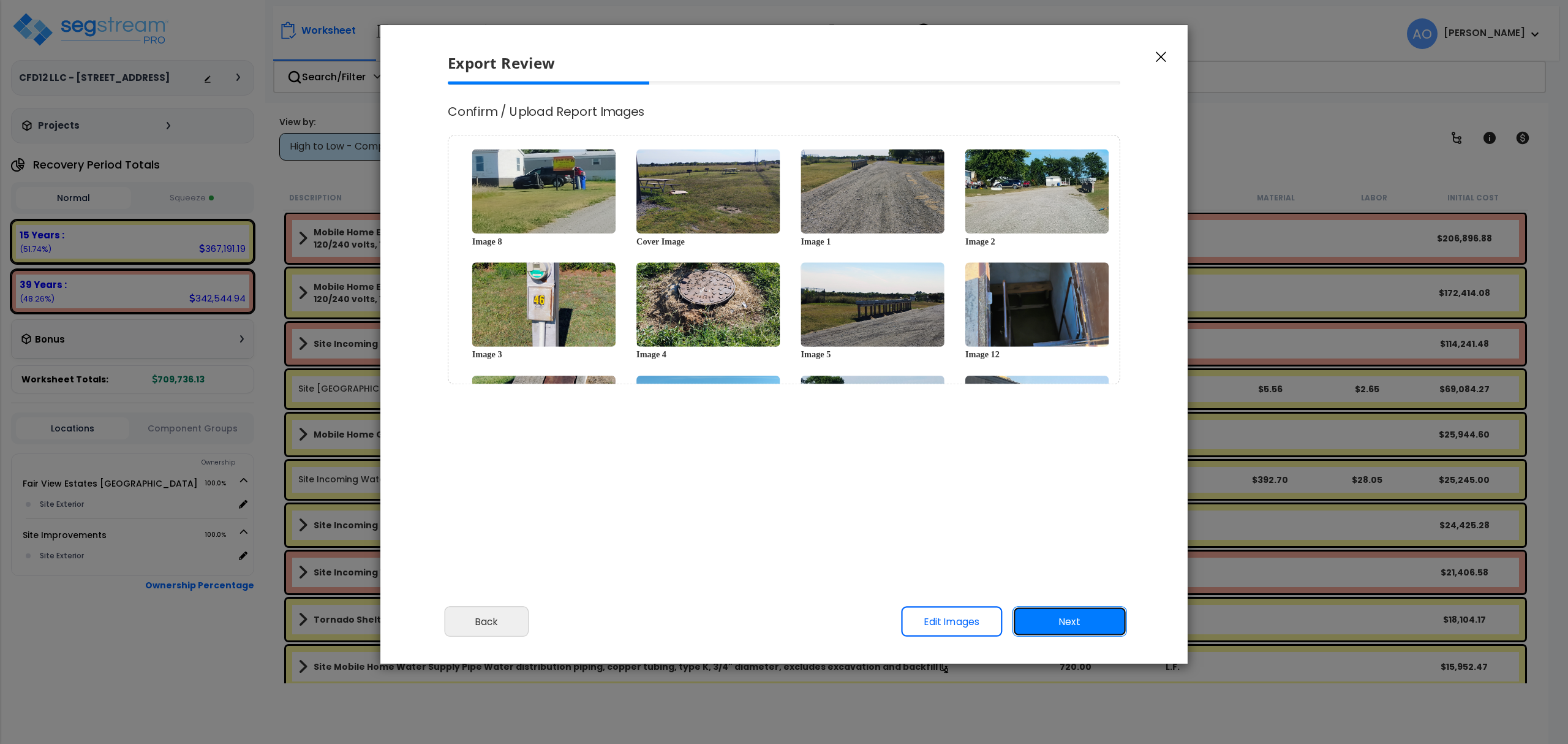
click at [1092, 623] on button "Next" at bounding box center [1069, 621] width 114 height 30
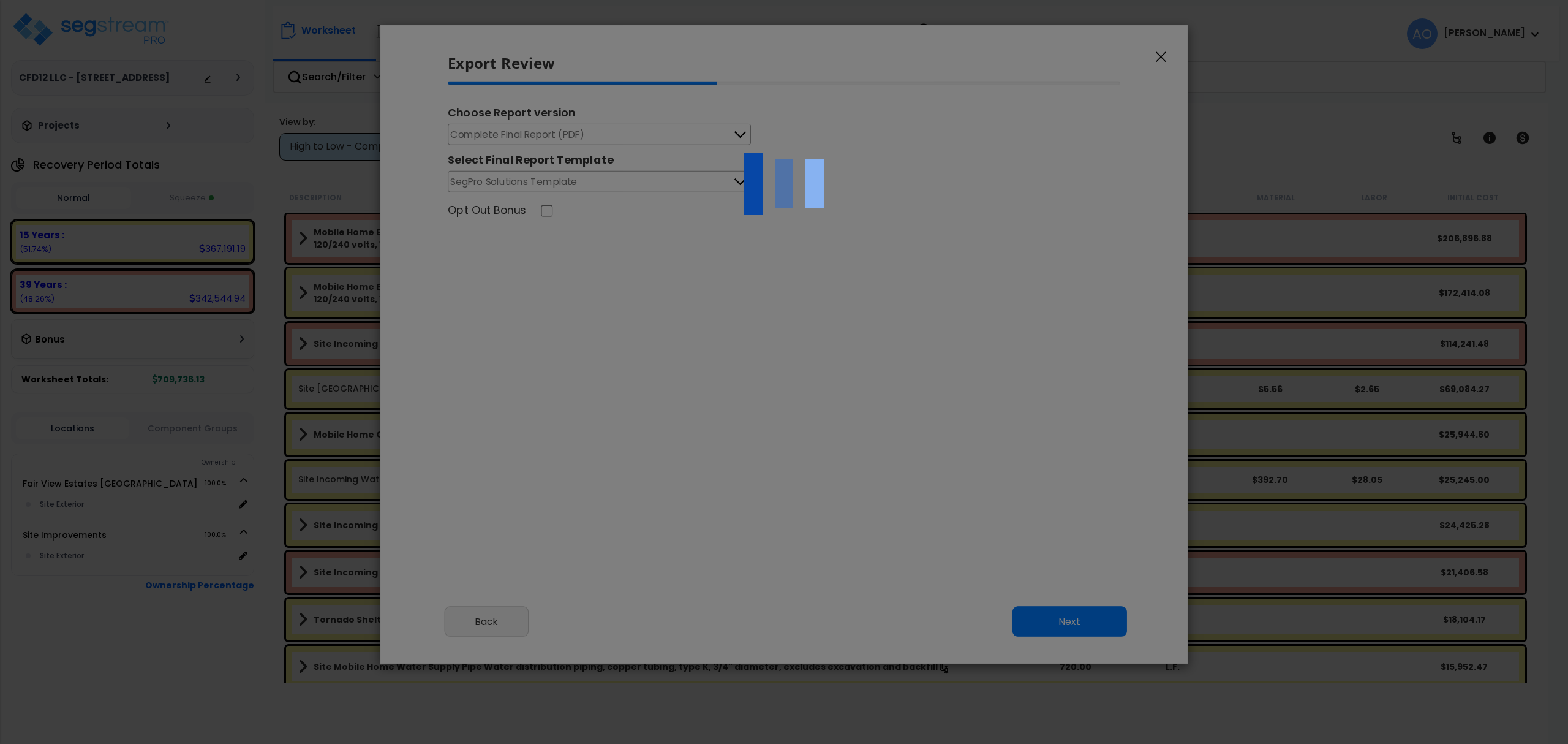
select select "2025"
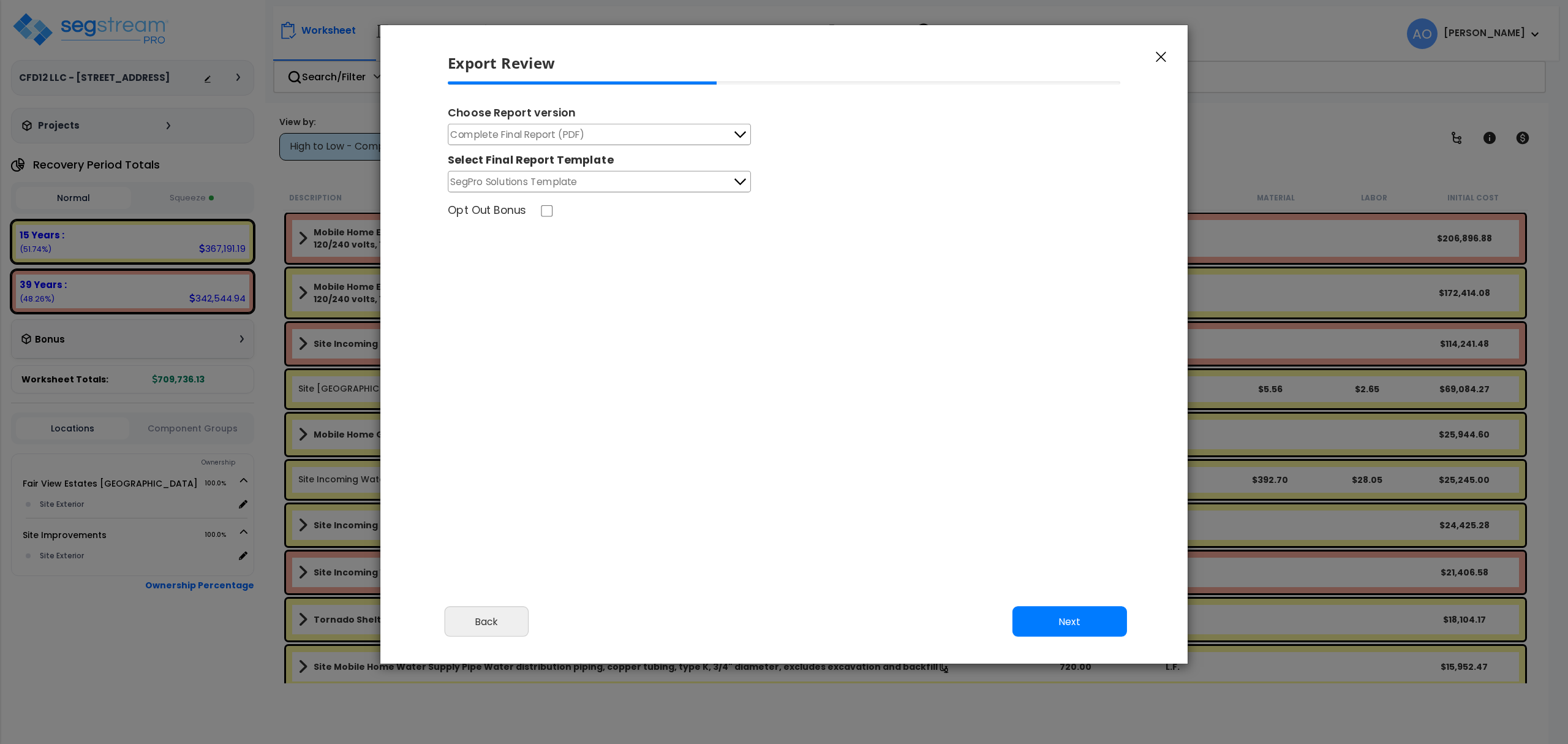
click at [732, 133] on icon at bounding box center [740, 135] width 16 height 16
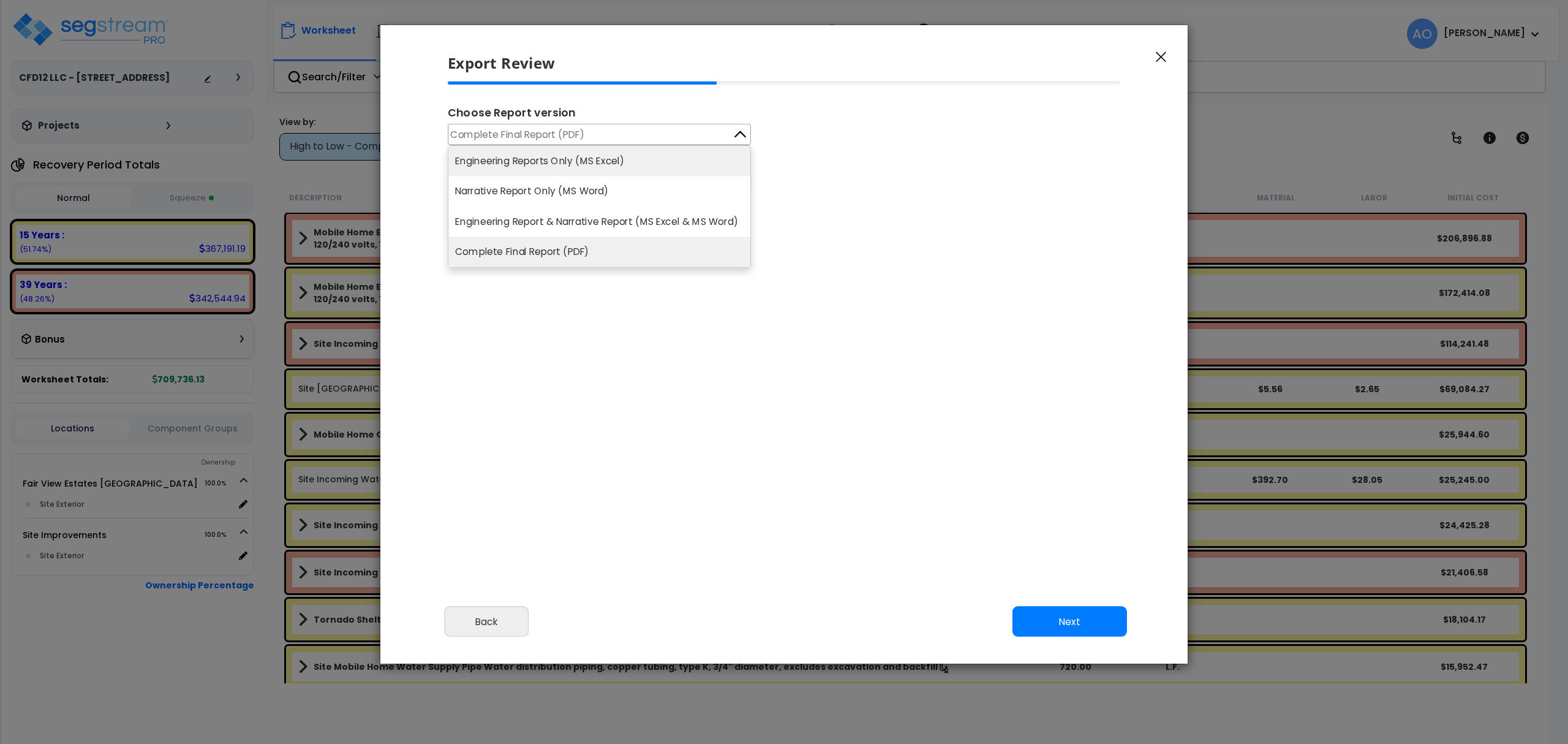
click at [615, 160] on li "Engineering Reports Only (MS Excel)" at bounding box center [599, 160] width 302 height 30
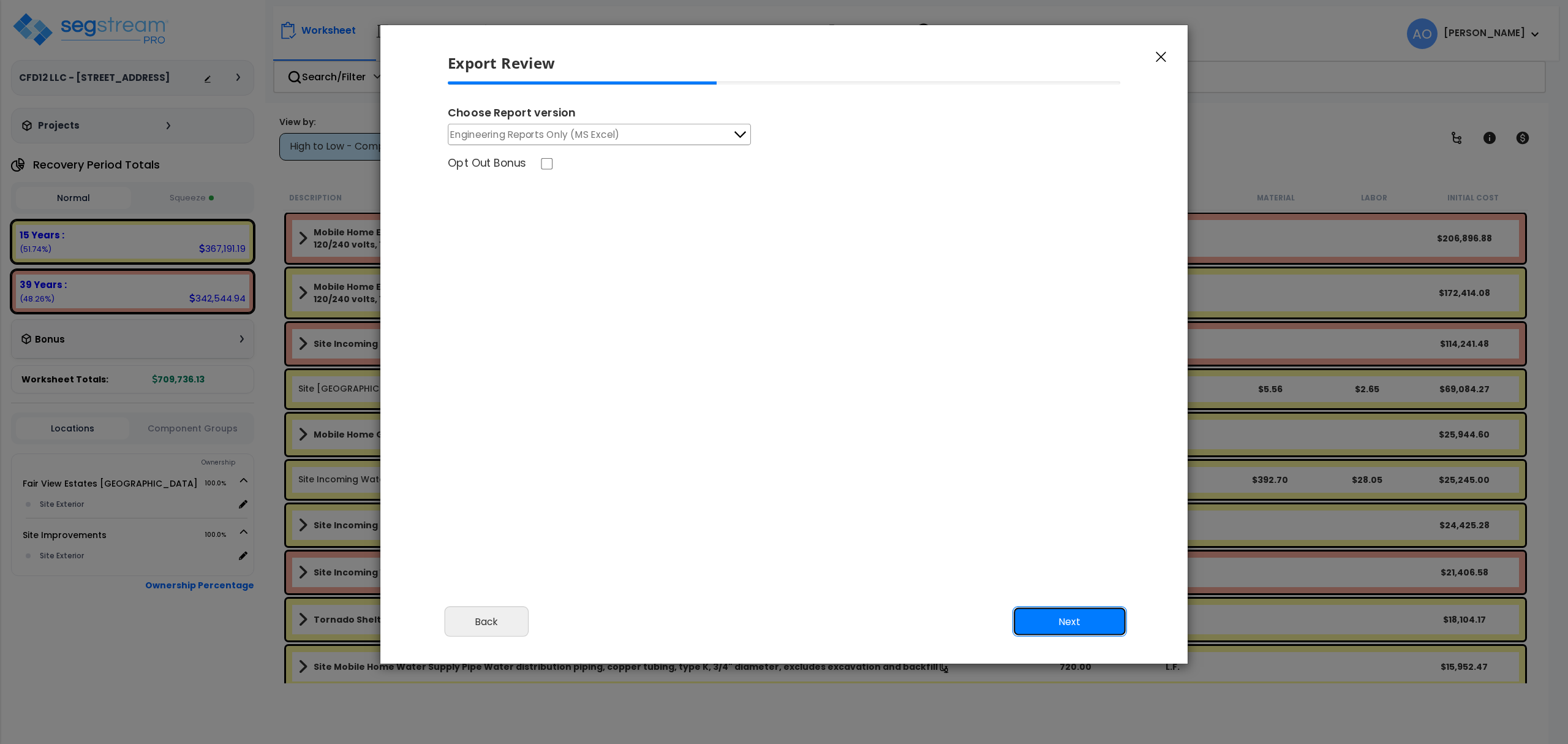
click at [1083, 621] on button "Next" at bounding box center [1069, 621] width 114 height 30
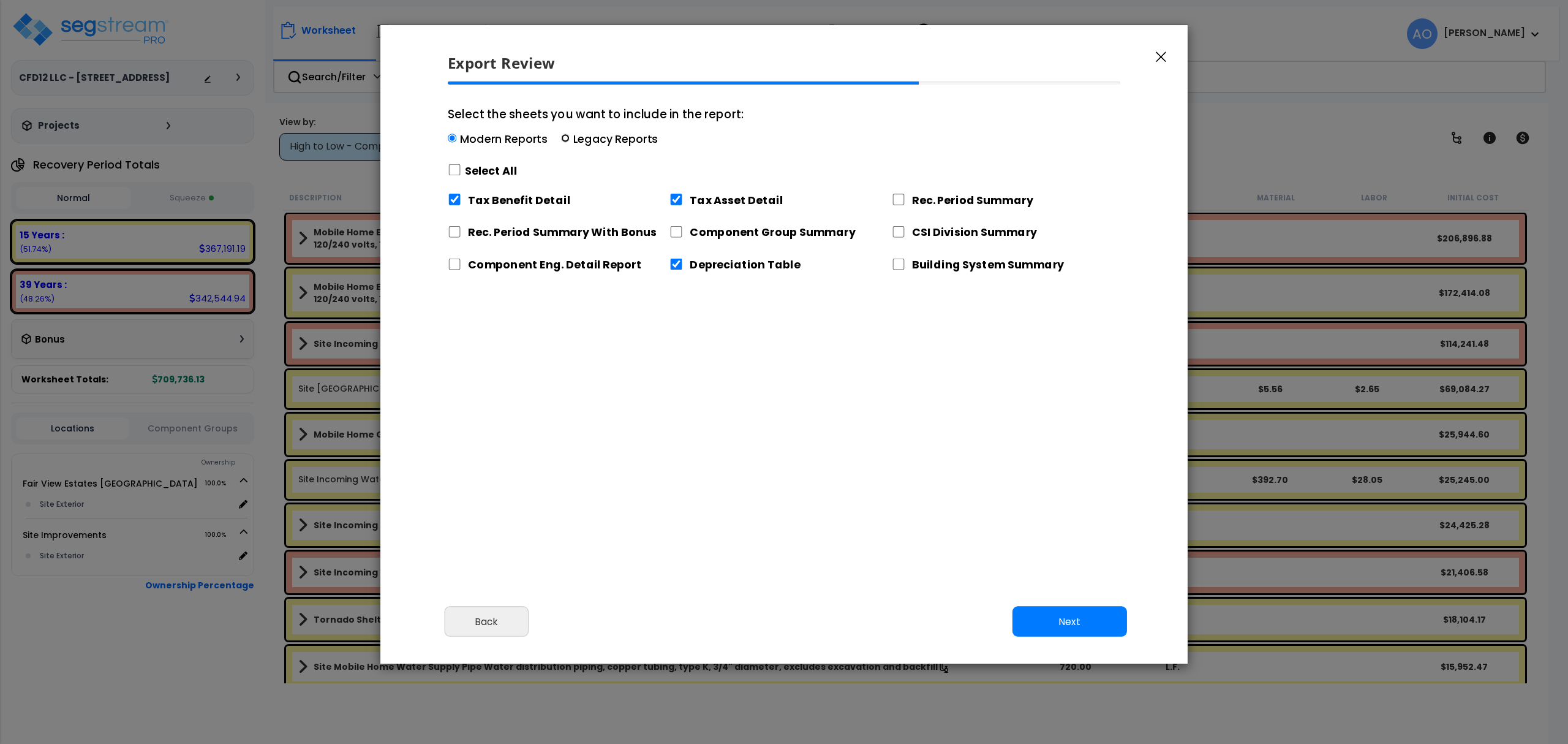
click at [561, 139] on input "Select the sheets you want to include in the report: Modern Reports Legacy Repo…" at bounding box center [565, 138] width 9 height 9
radio input "true"
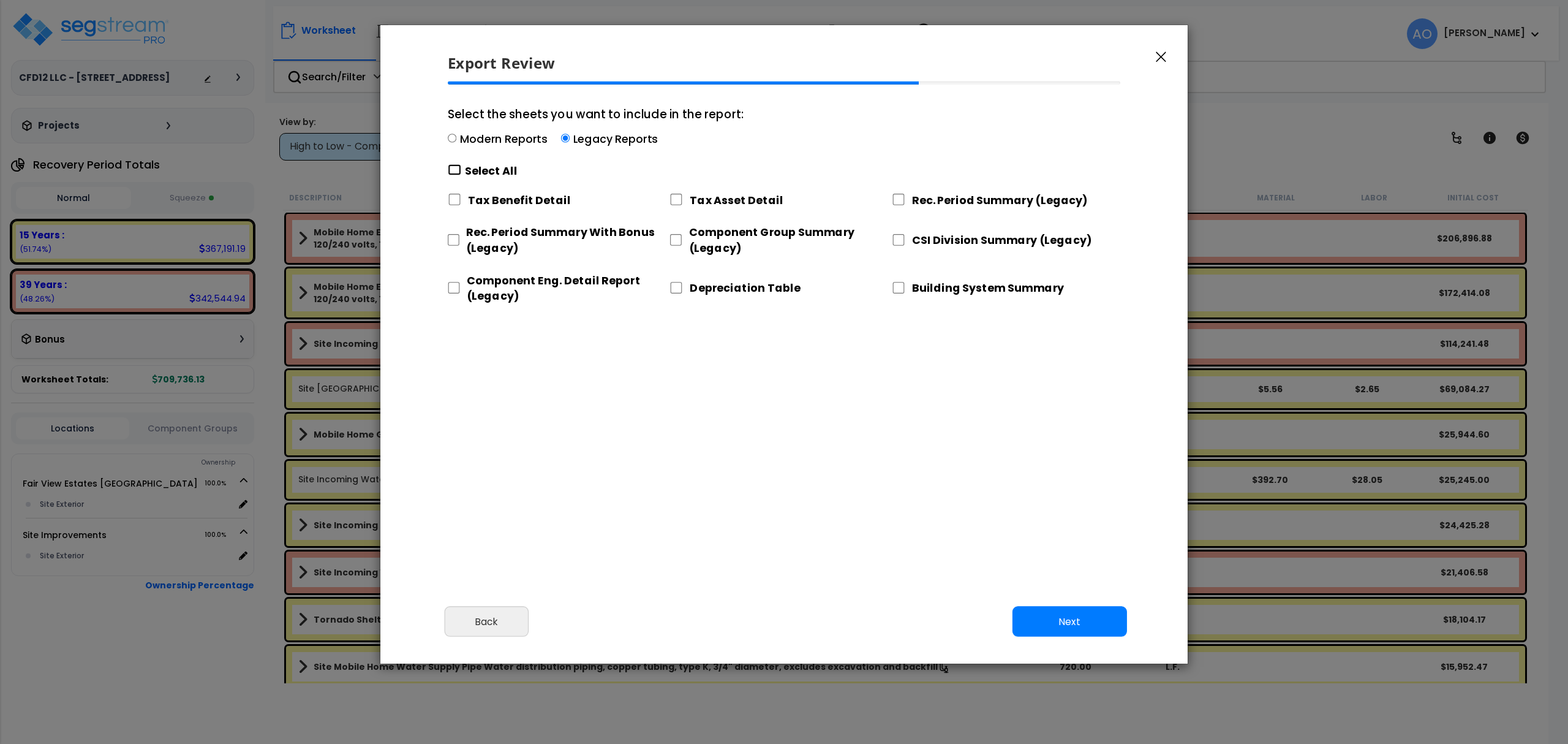
drag, startPoint x: 457, startPoint y: 168, endPoint x: 456, endPoint y: 195, distance: 27.0
click at [456, 171] on input "Select the sheets you want to include in the report: Modern Reports Legacy Repo…" at bounding box center [454, 170] width 13 height 12
checkbox input "true"
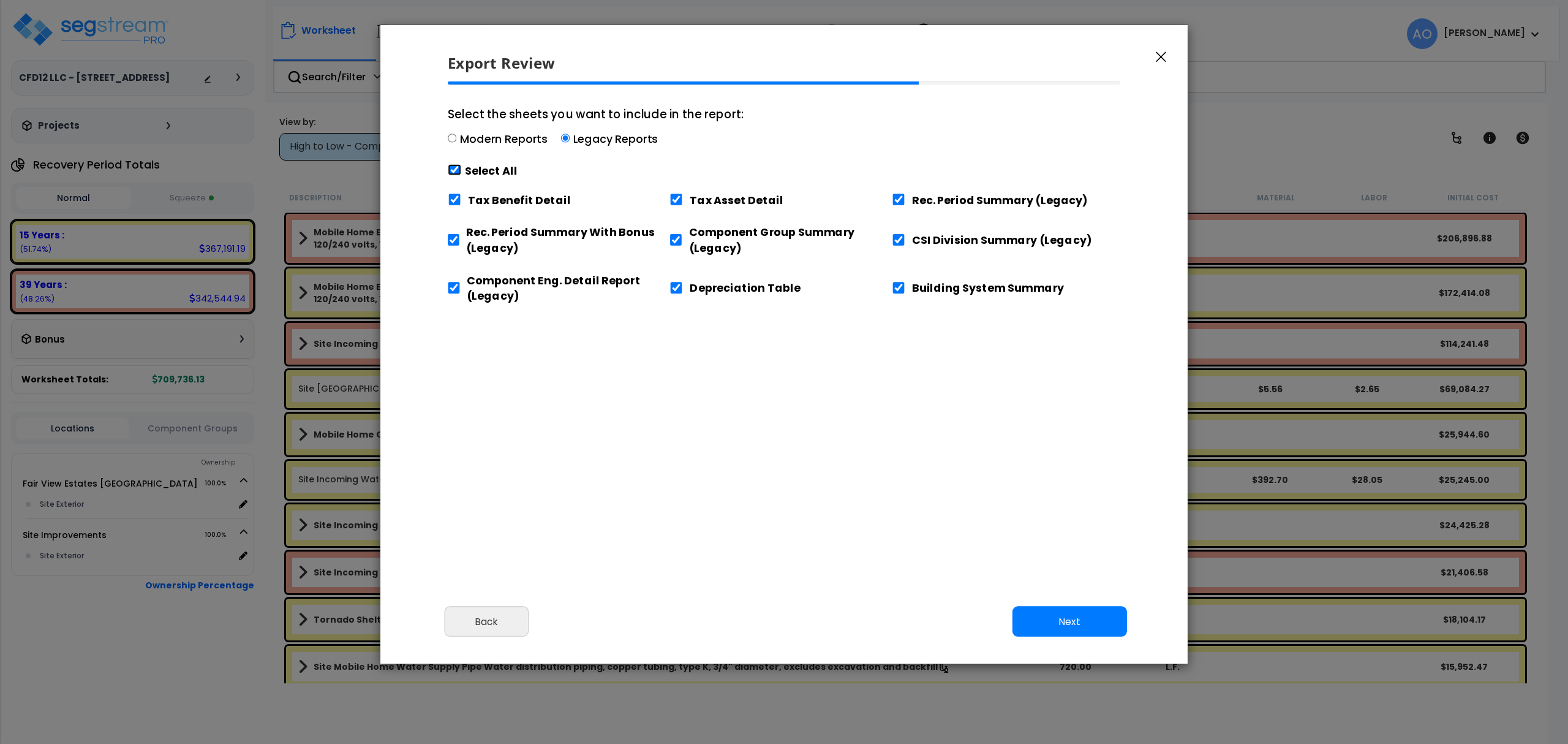
checkbox input "true"
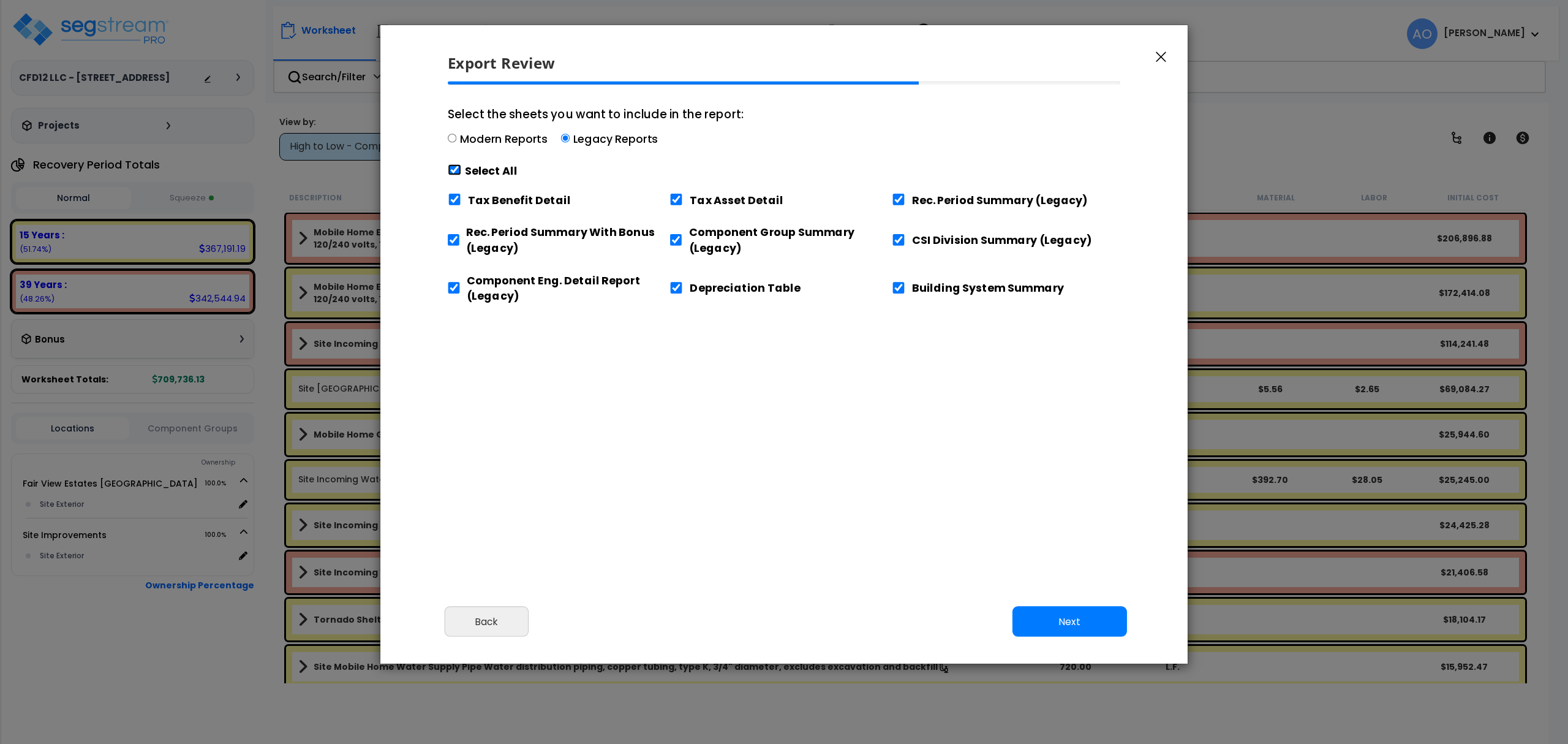
checkbox input "true"
click at [456, 197] on input "Tax Benefit Detail" at bounding box center [454, 199] width 13 height 12
checkbox input "false"
drag, startPoint x: 899, startPoint y: 290, endPoint x: 900, endPoint y: 303, distance: 13.0
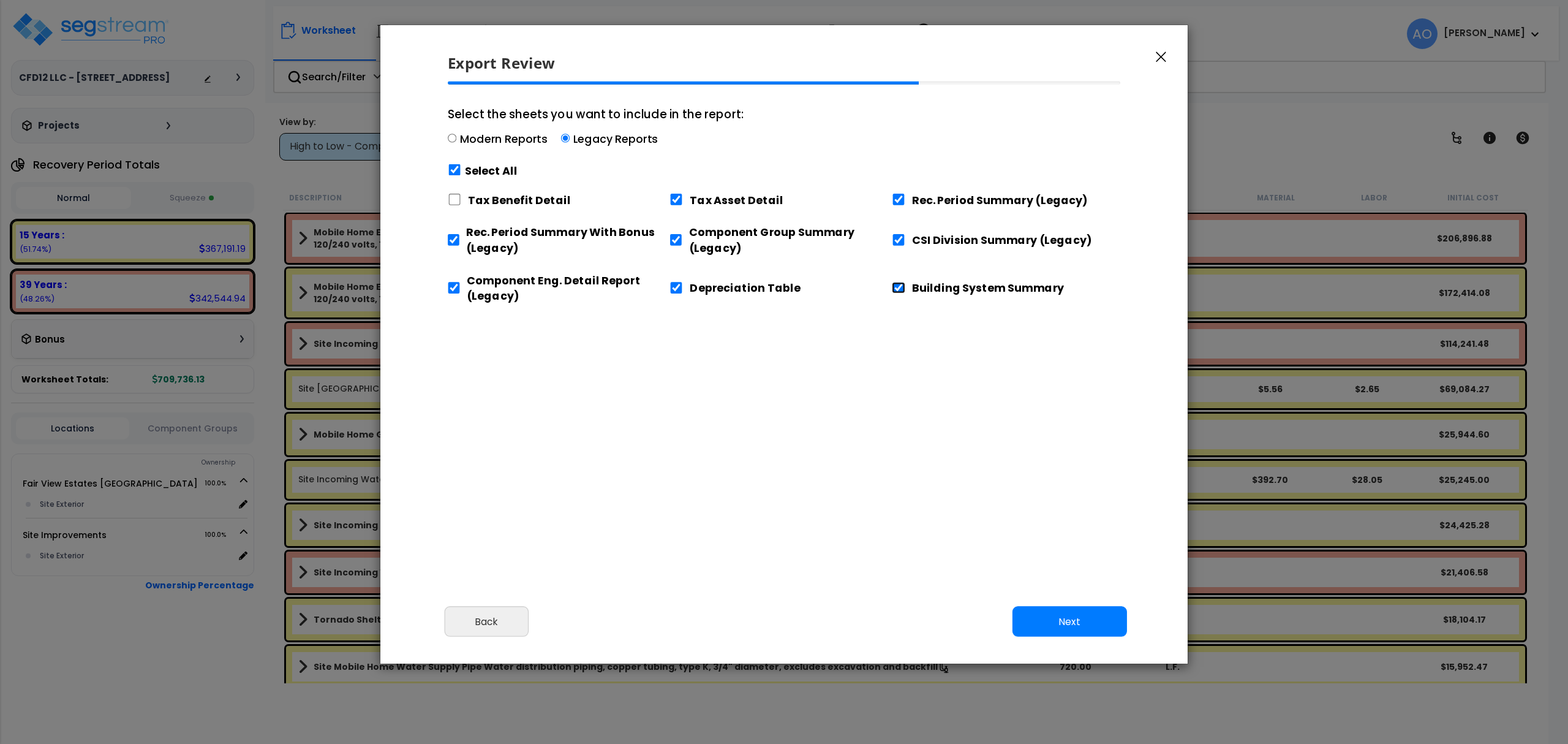
click at [900, 290] on input "Building System Summary" at bounding box center [898, 287] width 13 height 12
checkbox input "false"
click at [1079, 621] on button "Next" at bounding box center [1069, 621] width 114 height 30
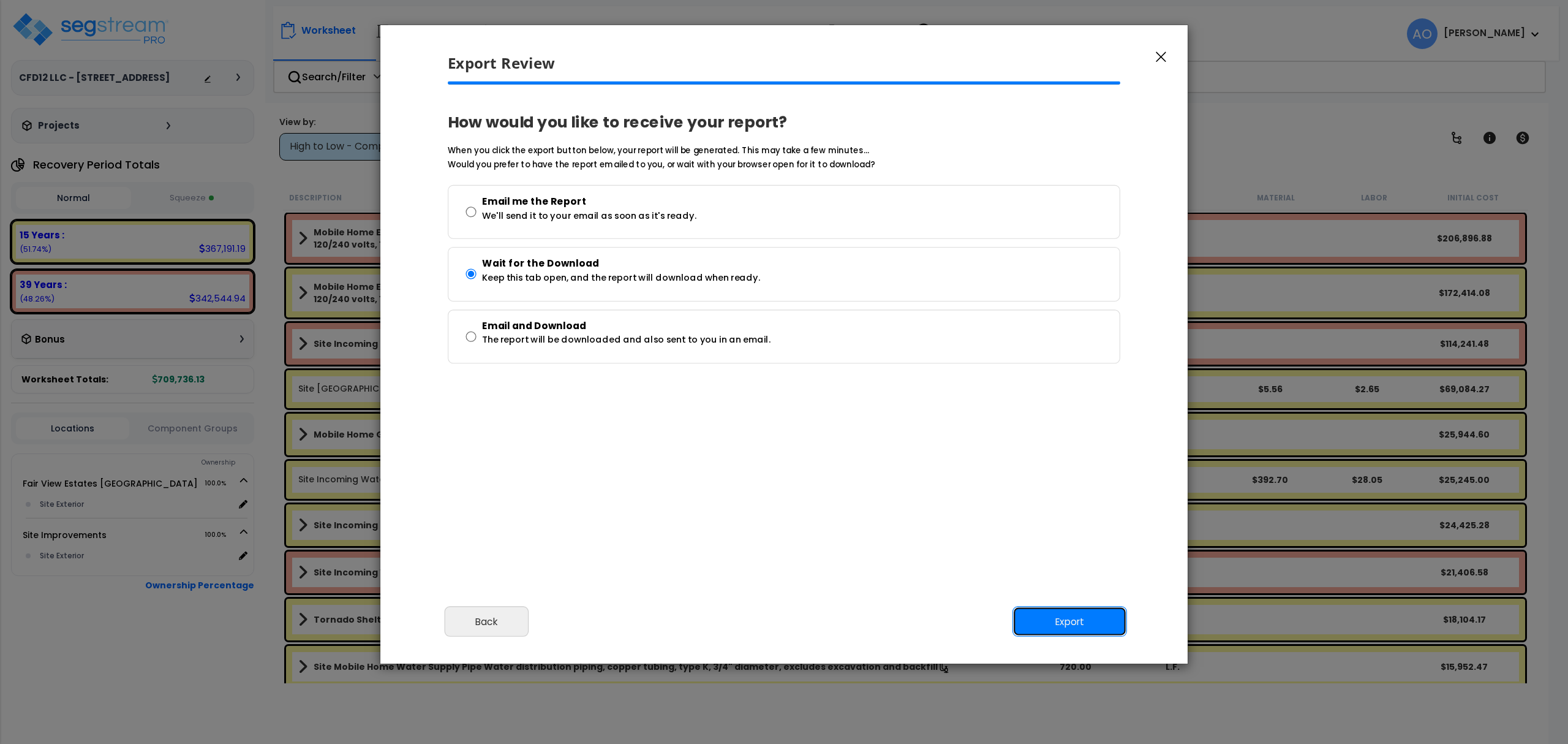
click at [1079, 621] on button "Export" at bounding box center [1069, 621] width 114 height 30
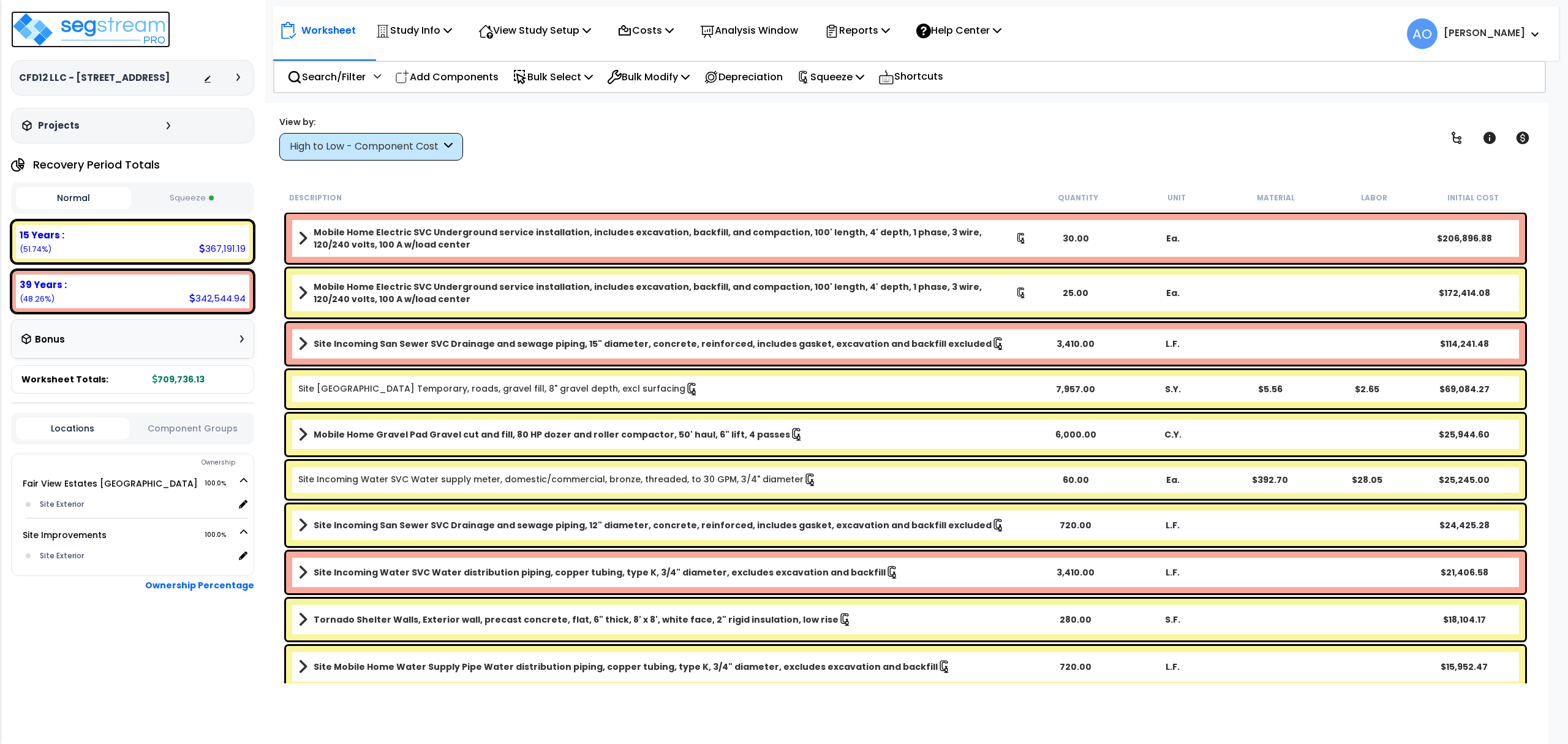
click at [125, 20] on img at bounding box center [90, 29] width 160 height 37
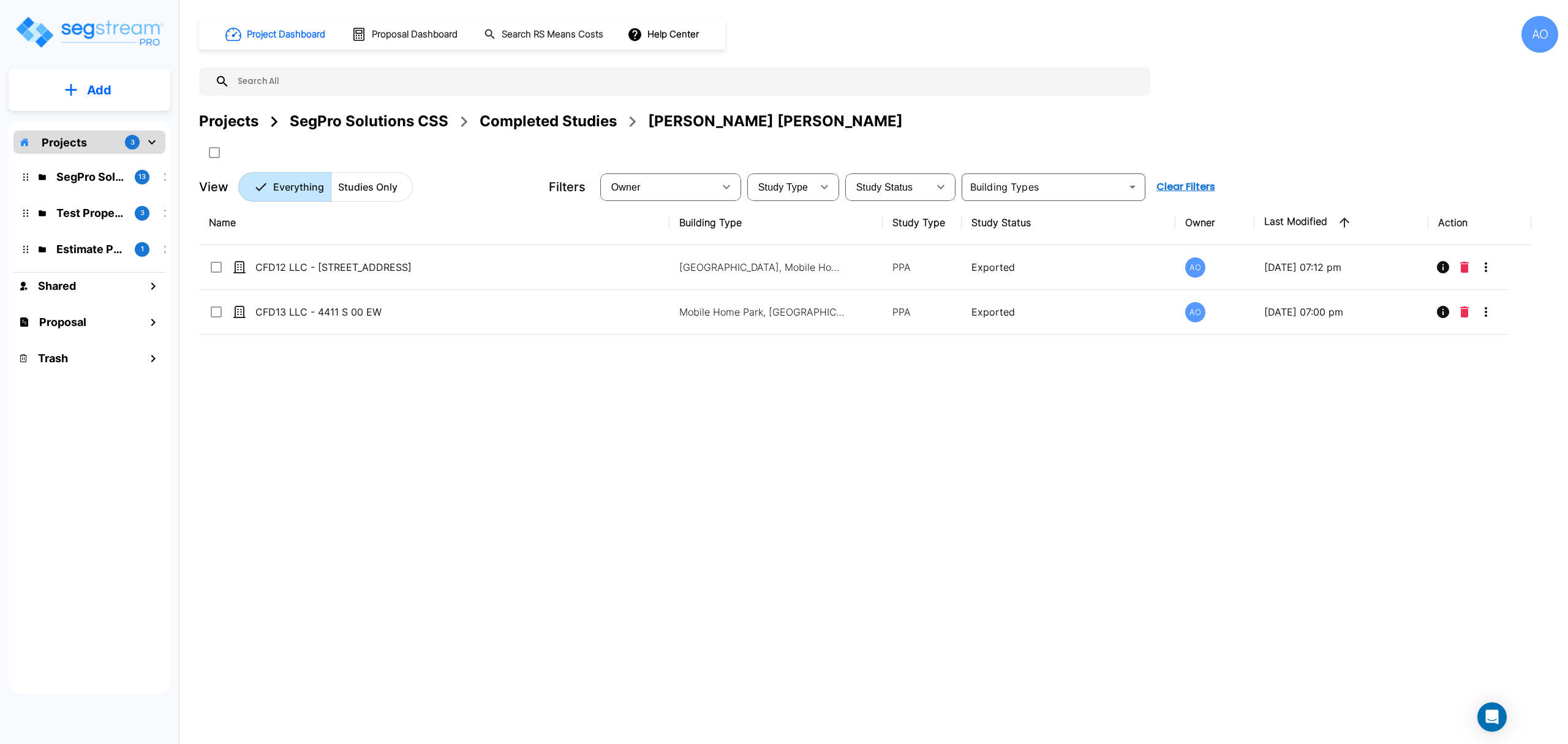
click at [514, 125] on div "Completed Studies" at bounding box center [548, 121] width 137 height 22
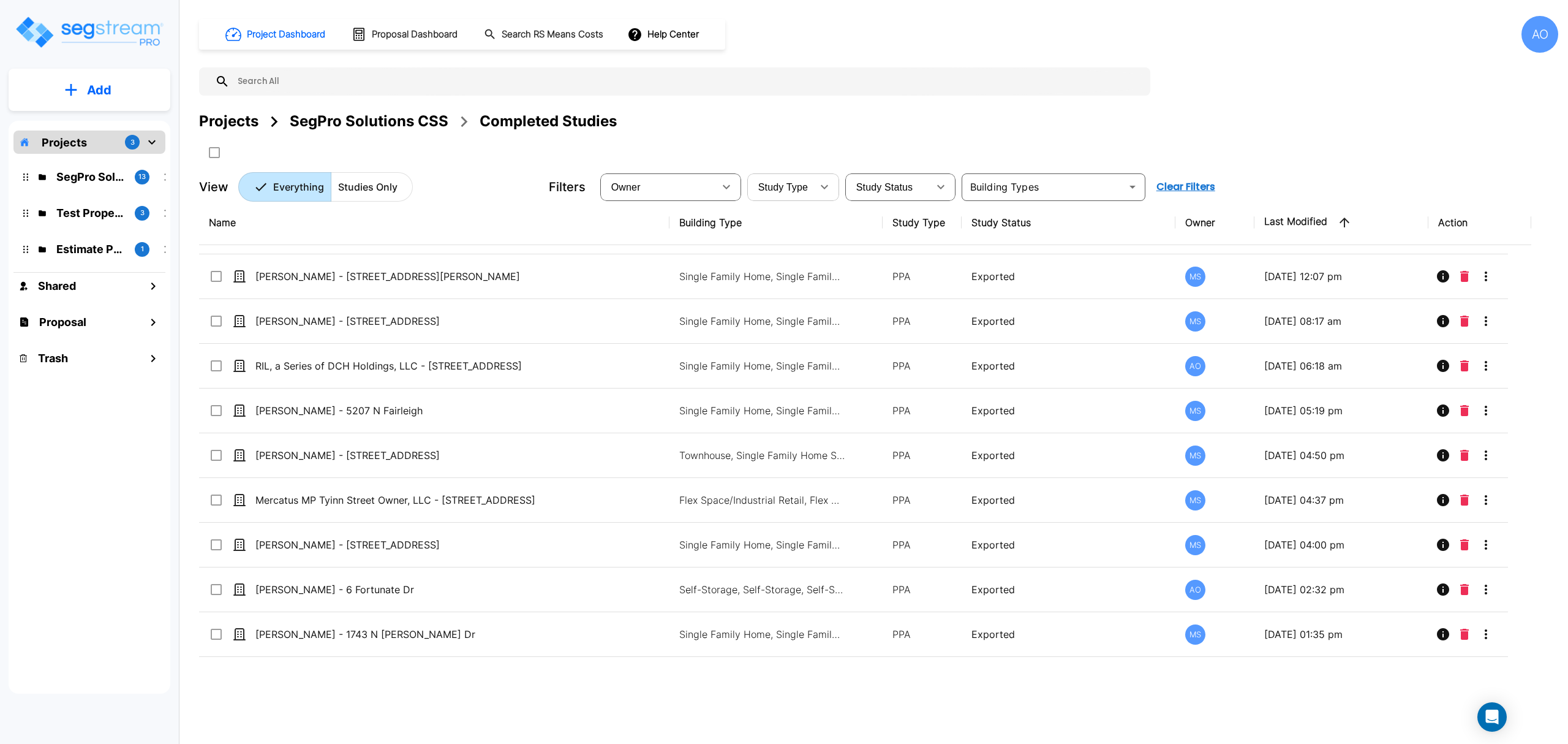
scroll to position [2504, 0]
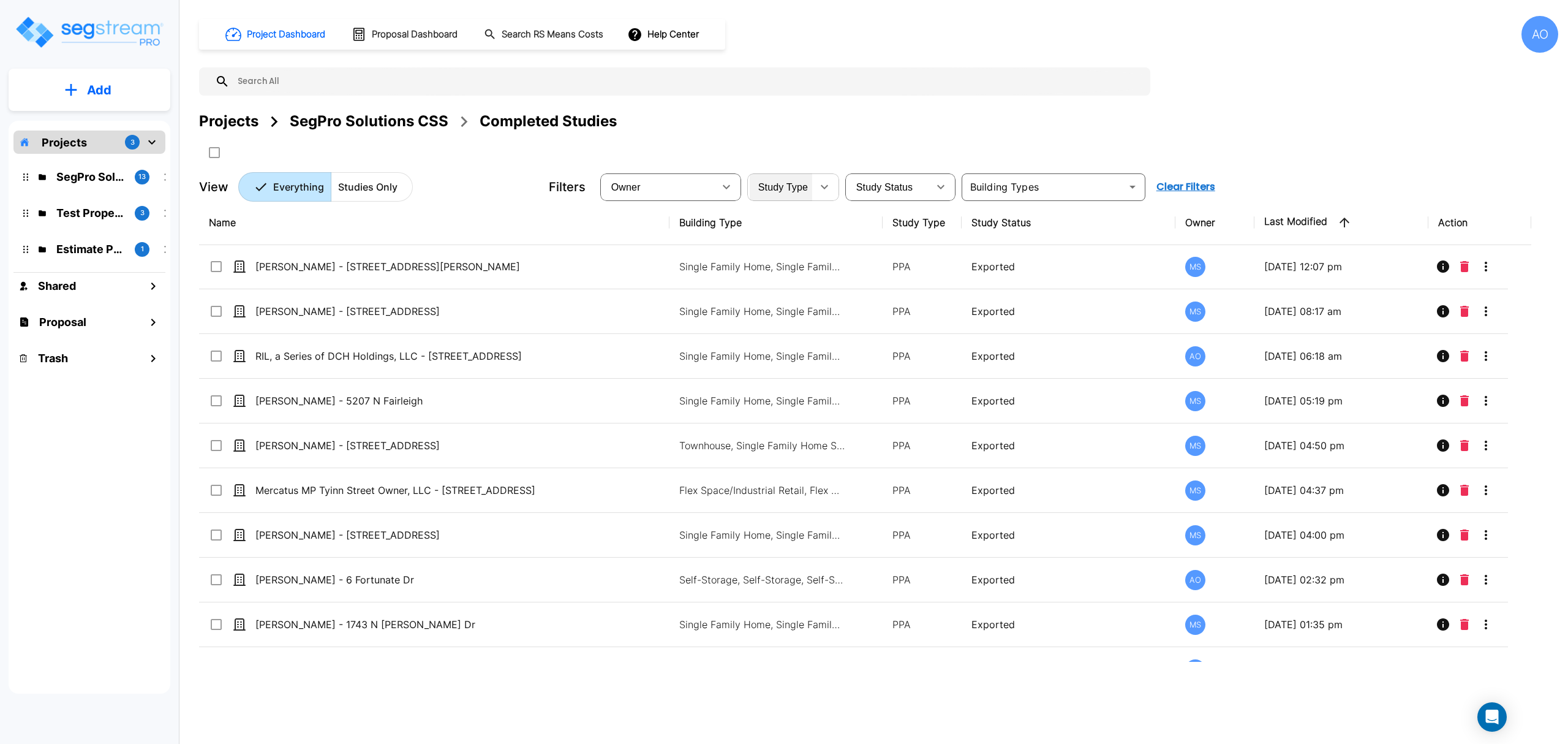
click at [806, 188] on span "Study Type" at bounding box center [783, 187] width 50 height 10
click at [915, 184] on div "Study Status" at bounding box center [888, 187] width 81 height 34
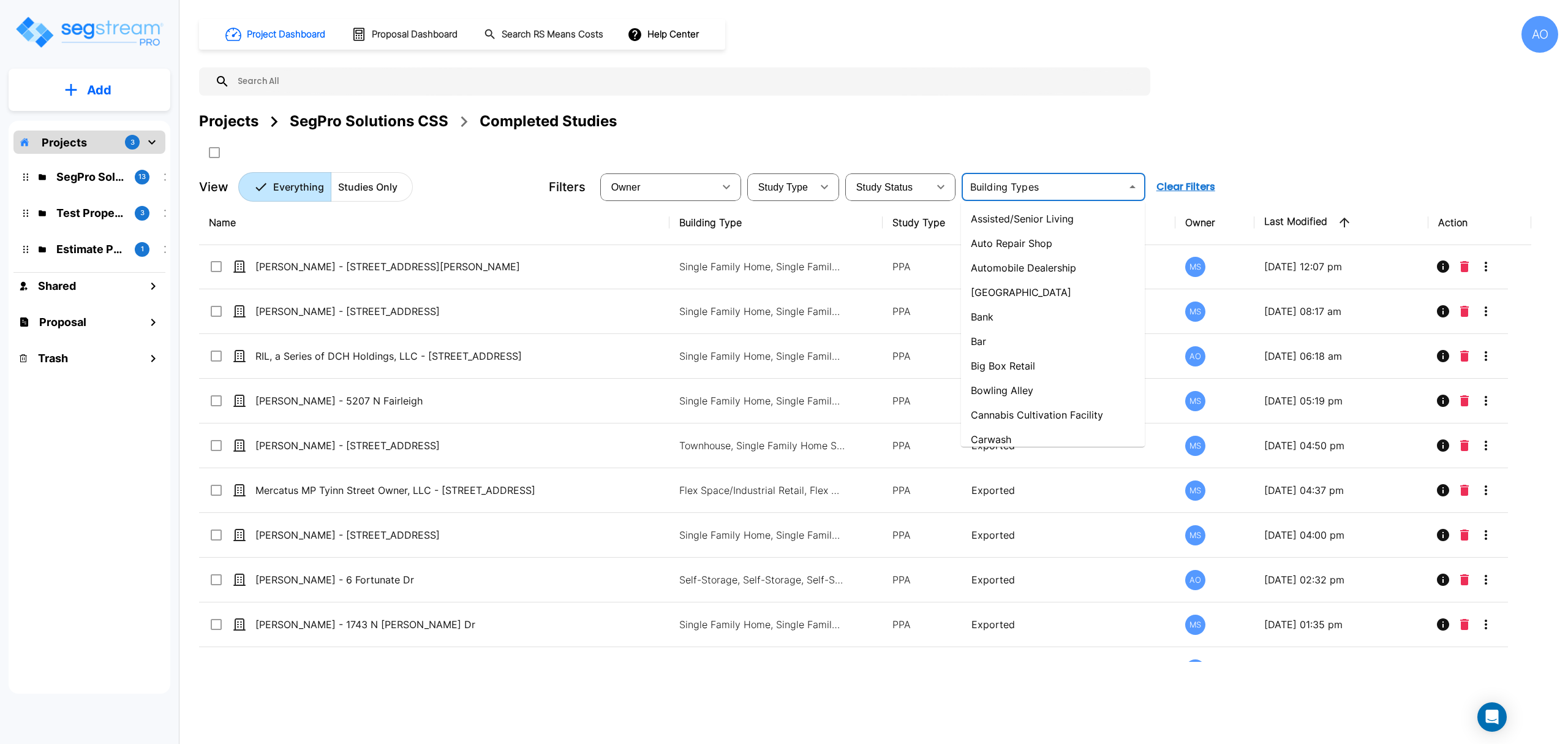
click at [1030, 185] on input "text" at bounding box center [1043, 187] width 156 height 17
click at [1044, 327] on li "Office Building" at bounding box center [1053, 331] width 184 height 24
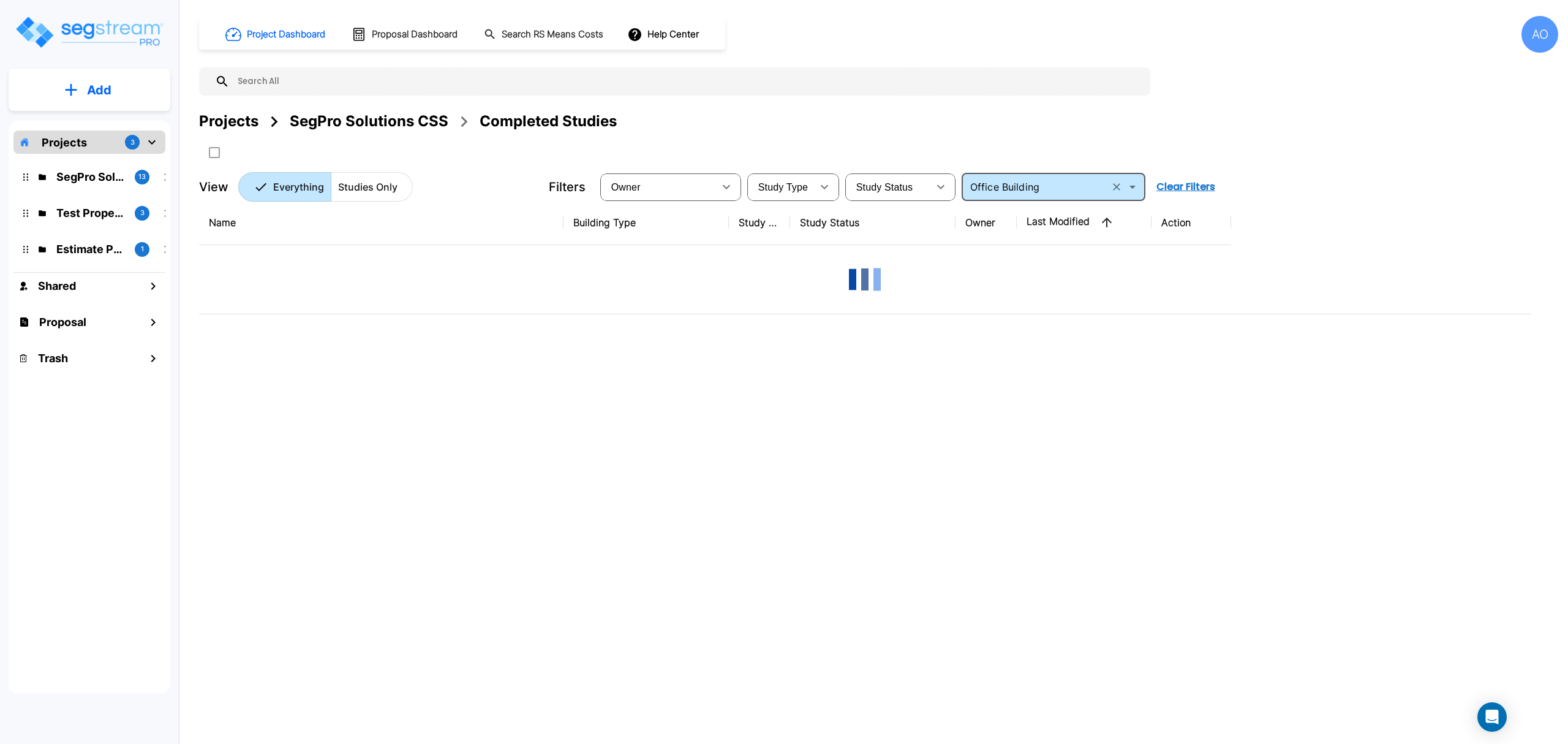
scroll to position [0, 0]
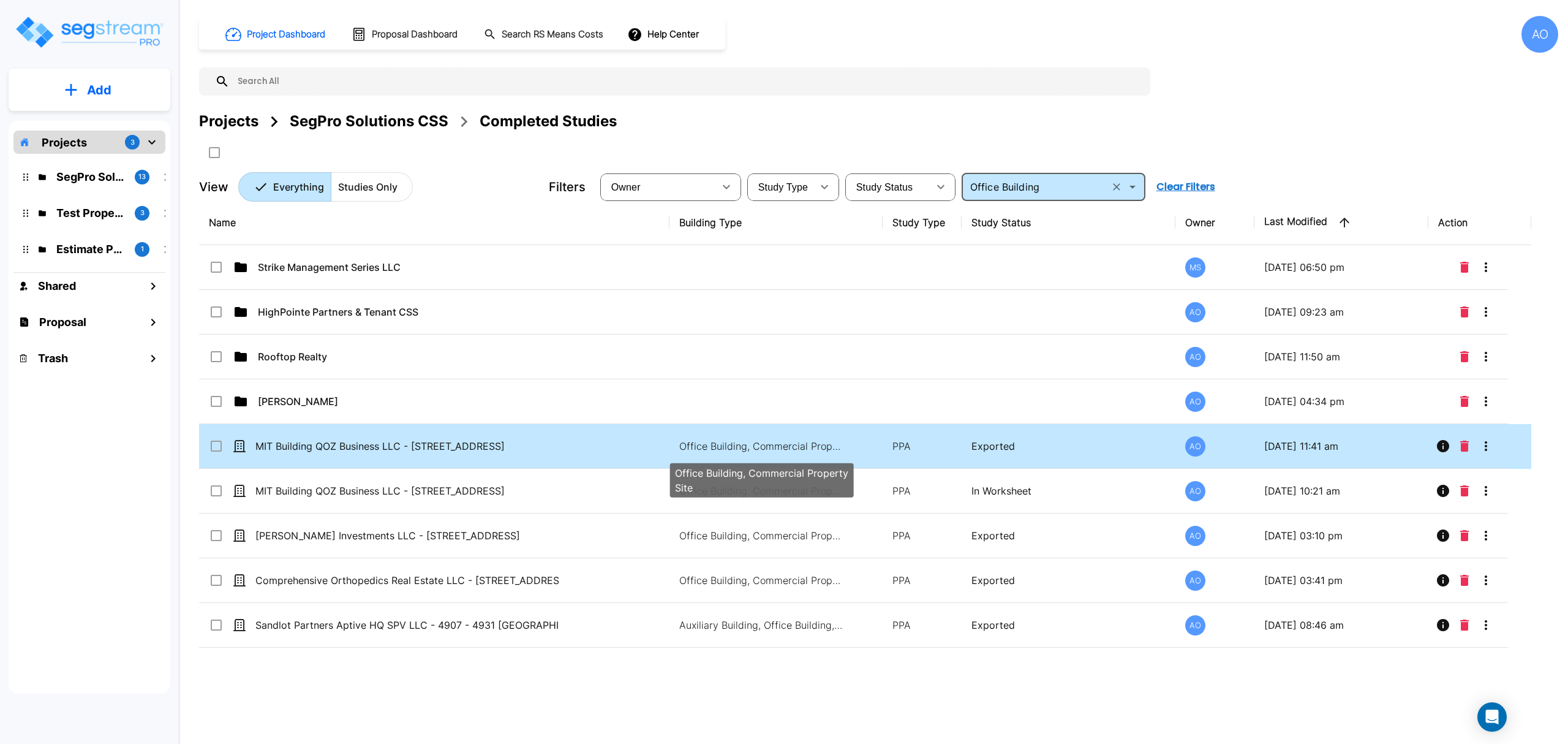
type input "Office Building"
click at [752, 451] on p "Office Building, Commercial Property Site" at bounding box center [762, 446] width 166 height 15
checkbox input "true"
click at [752, 451] on p "Office Building, Commercial Property Site" at bounding box center [762, 446] width 166 height 15
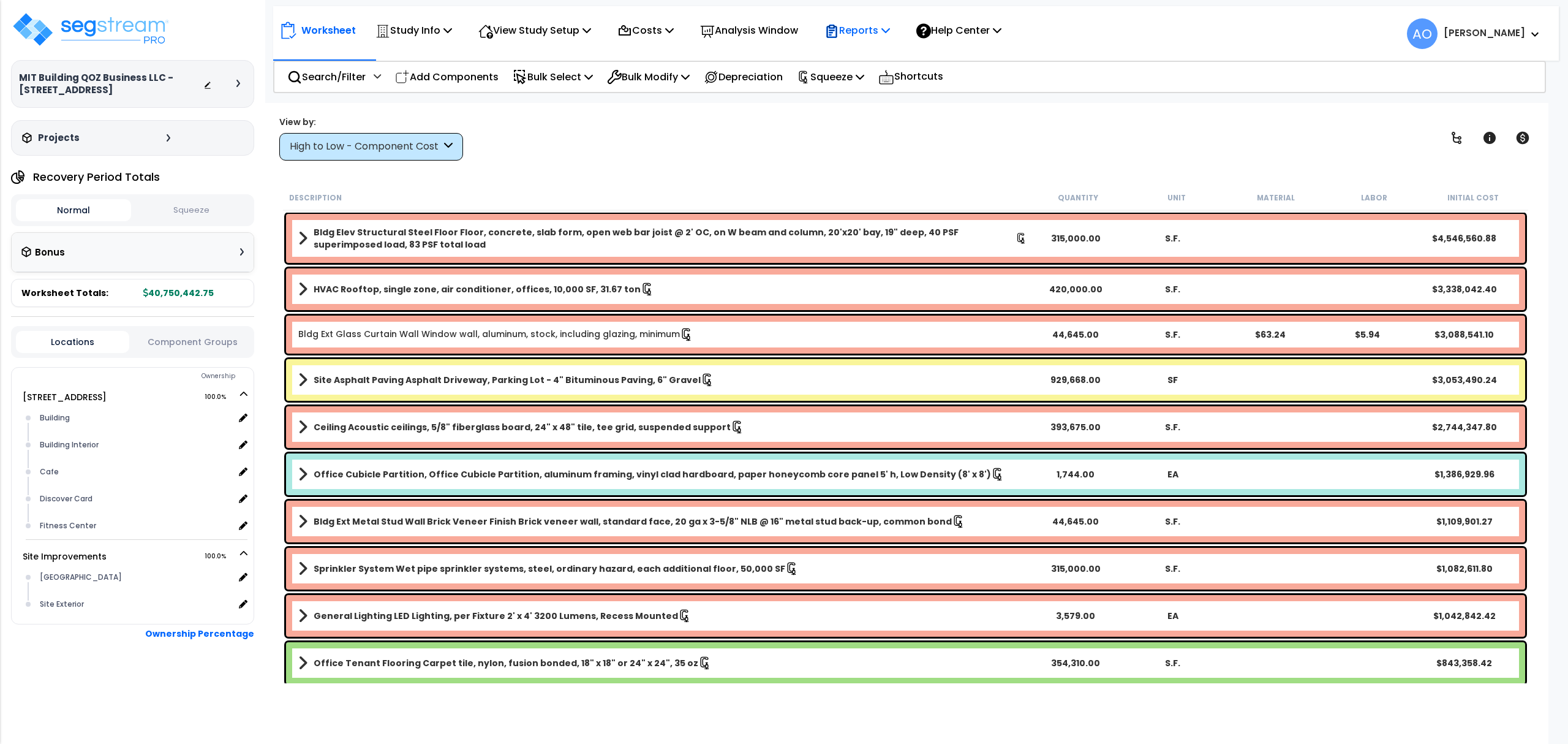
click at [870, 27] on p "Reports" at bounding box center [857, 30] width 65 height 16
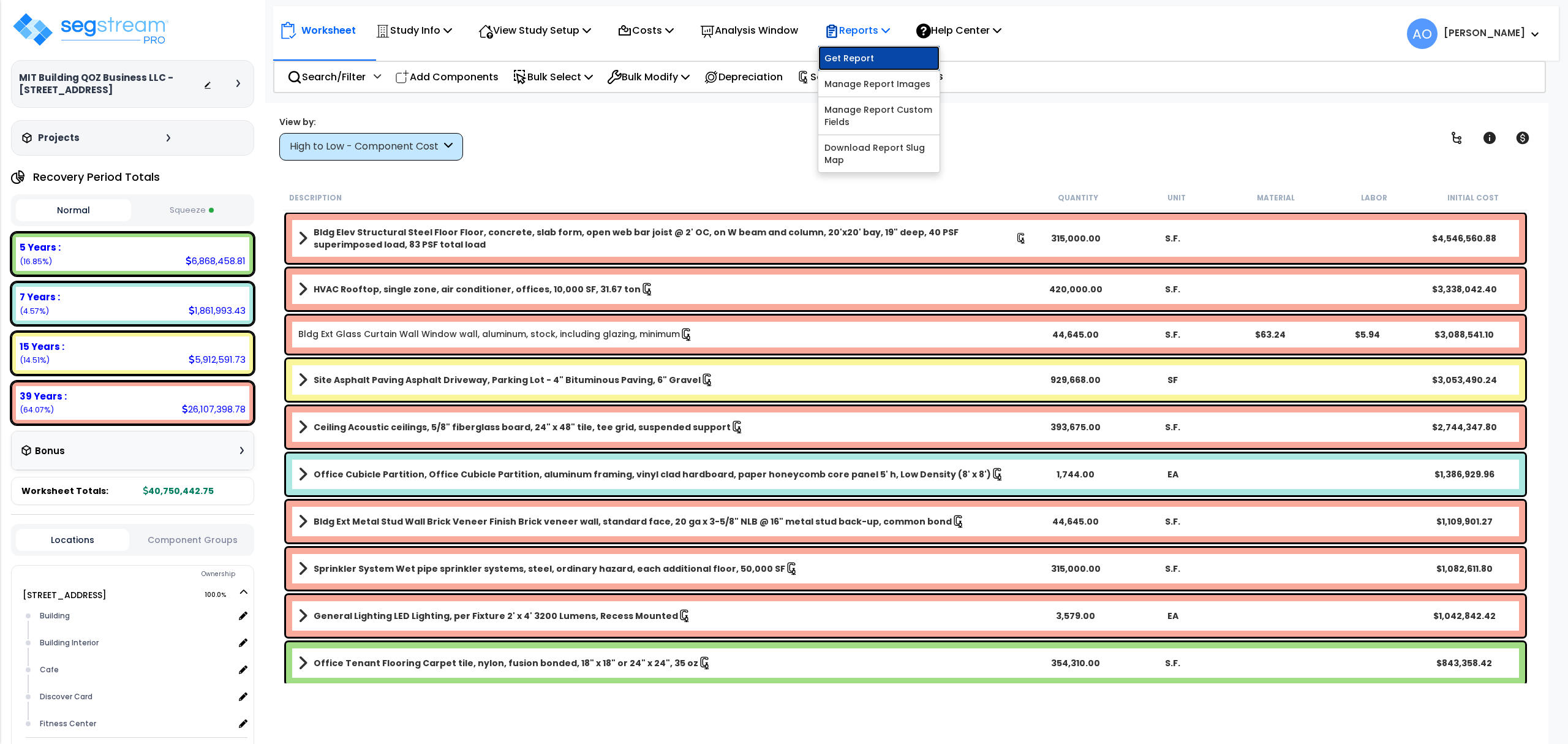
click at [882, 66] on link "Get Report" at bounding box center [879, 58] width 121 height 24
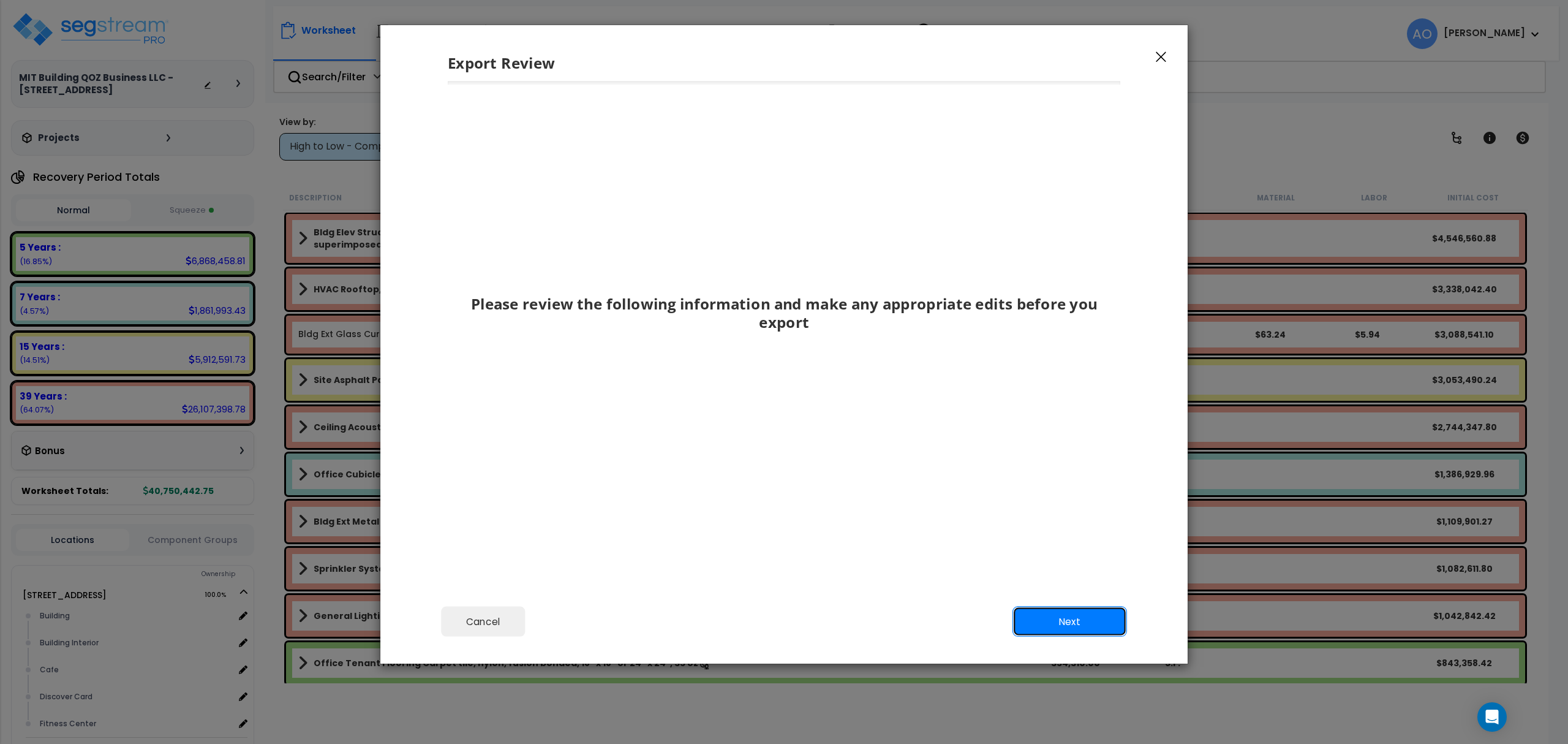
click at [1081, 609] on button "Next" at bounding box center [1069, 621] width 114 height 30
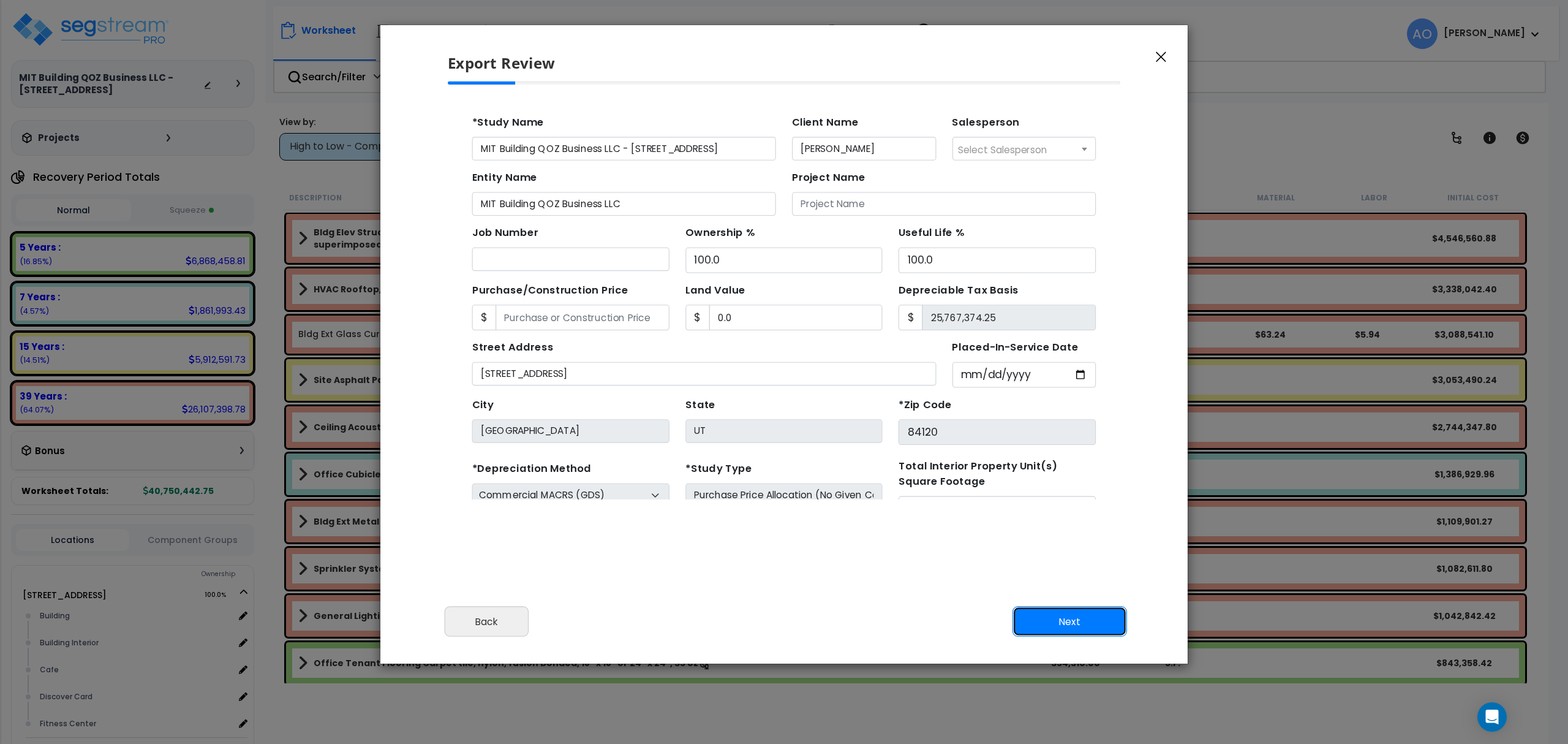
click at [1079, 619] on button "Next" at bounding box center [1069, 621] width 114 height 30
type input "0"
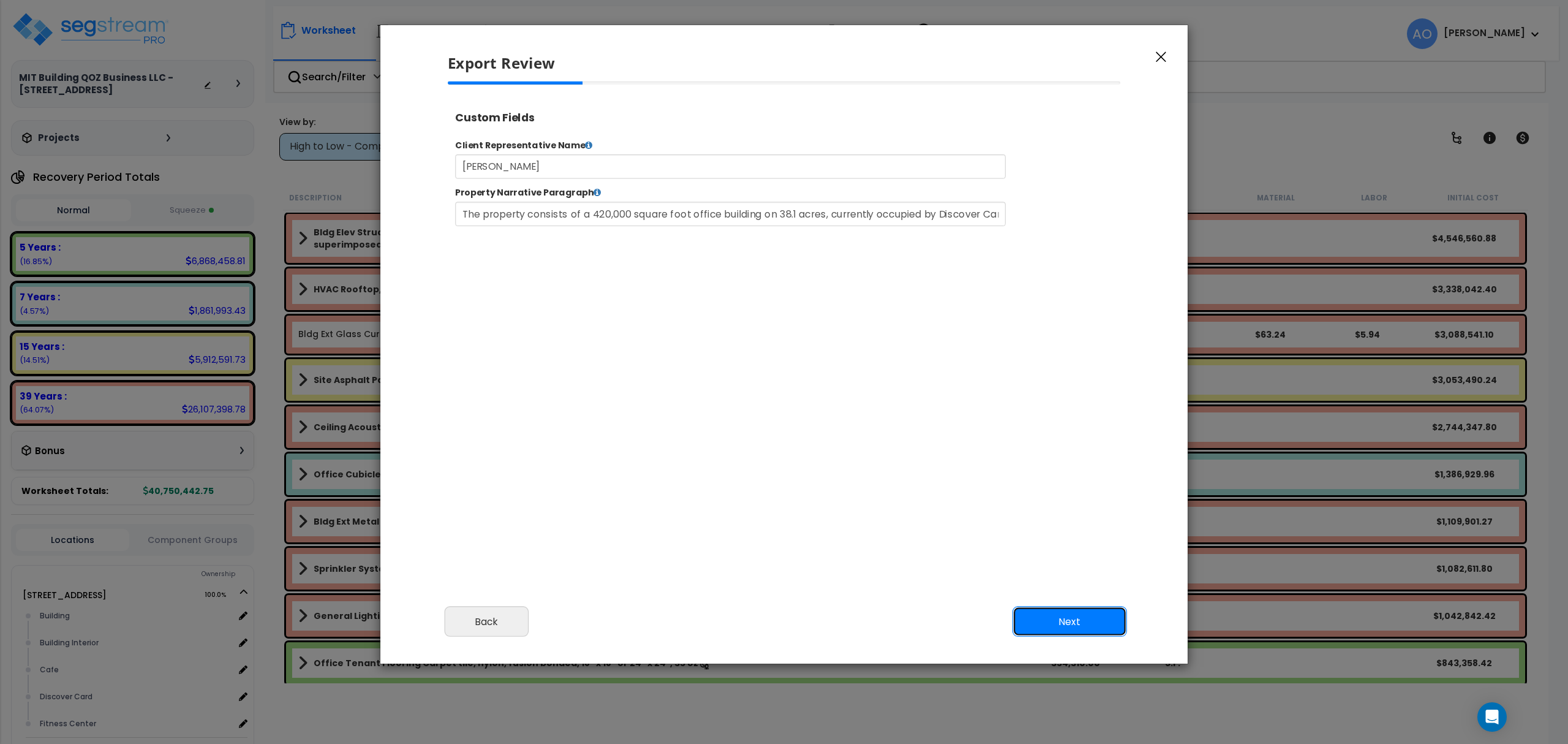
click at [1079, 615] on button "Next" at bounding box center [1069, 621] width 114 height 30
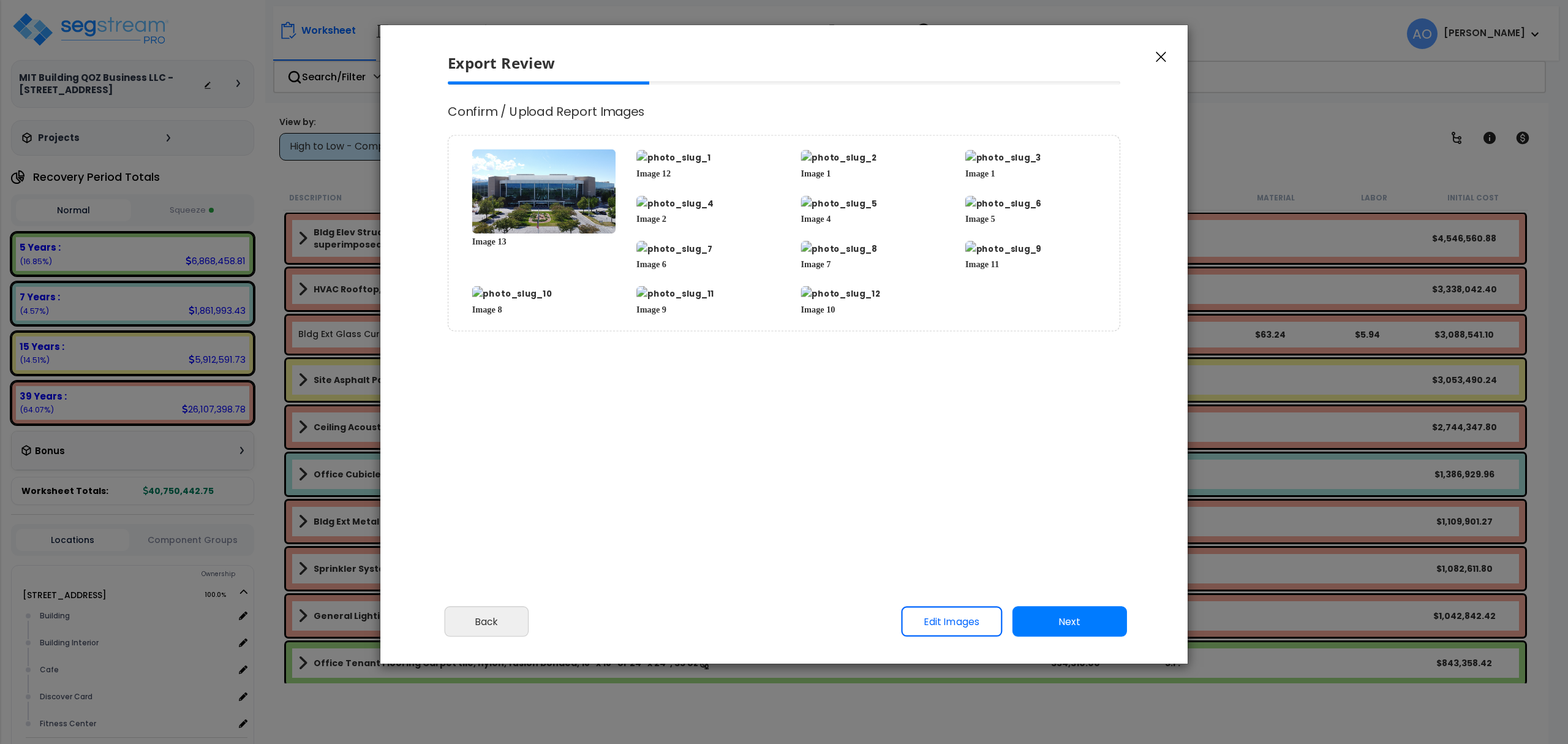
select select "2024"
click at [1079, 616] on button "Next" at bounding box center [1069, 621] width 114 height 30
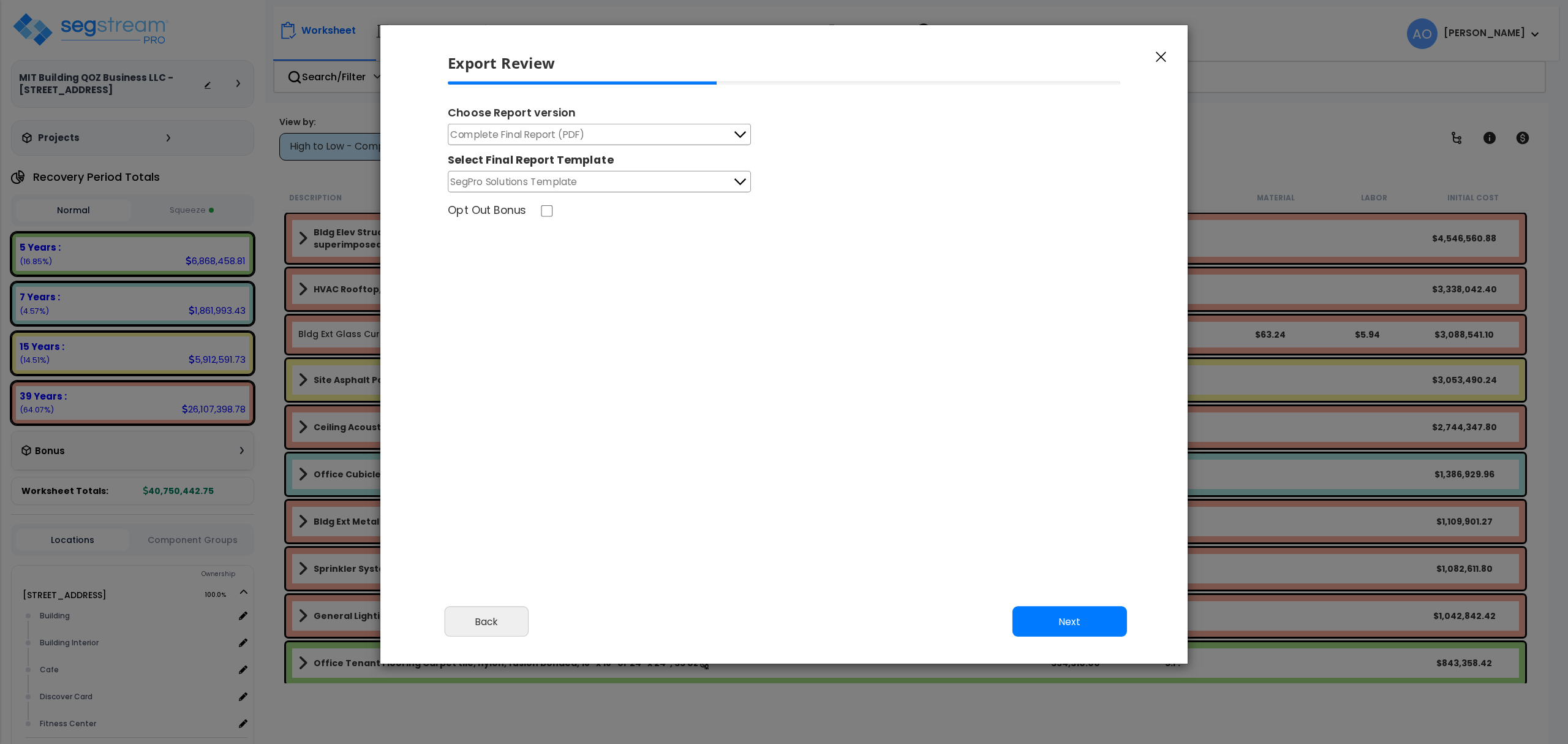
click at [636, 135] on button "Complete Final Report (PDF)" at bounding box center [599, 135] width 303 height 22
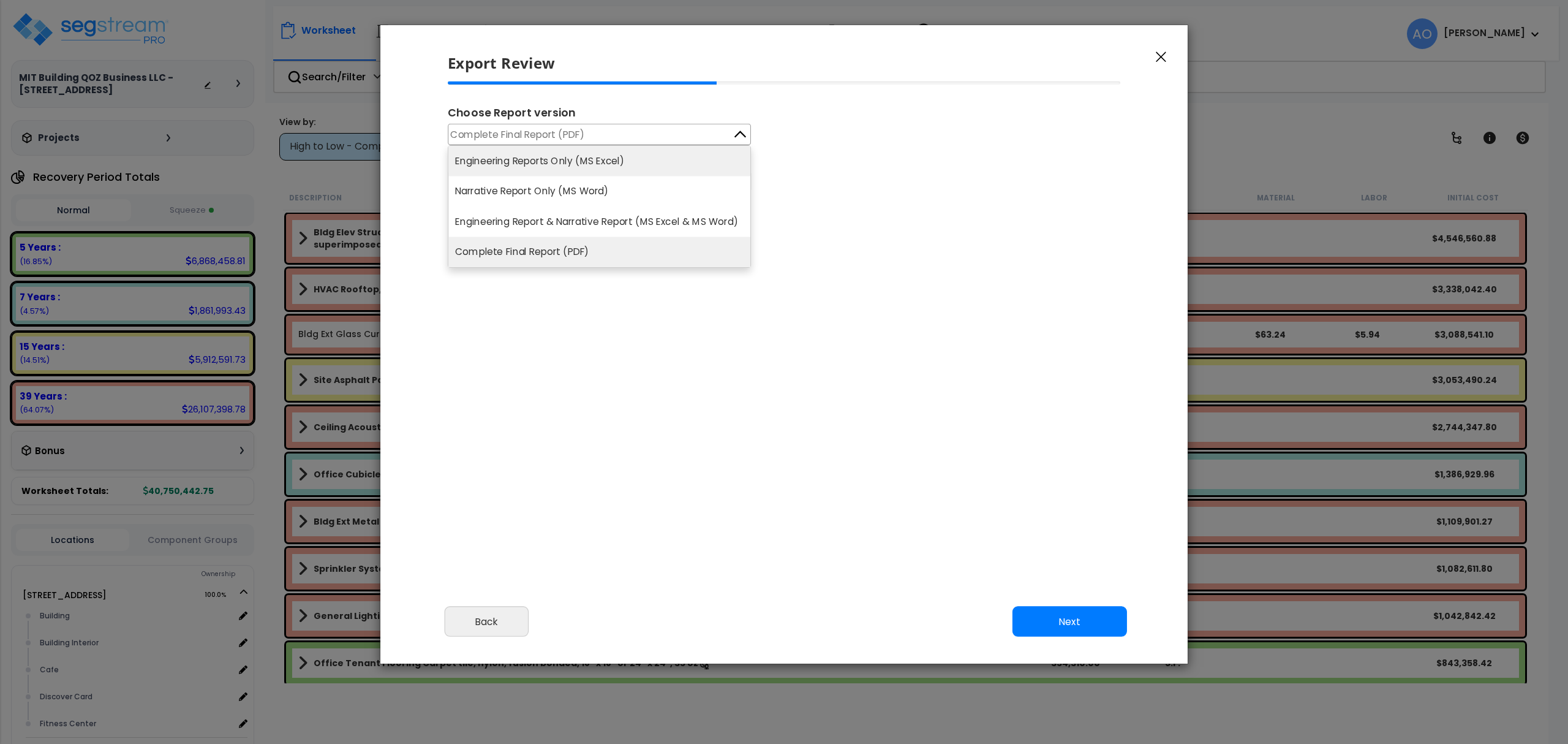
click at [591, 153] on li "Engineering Reports Only (MS Excel)" at bounding box center [599, 160] width 302 height 30
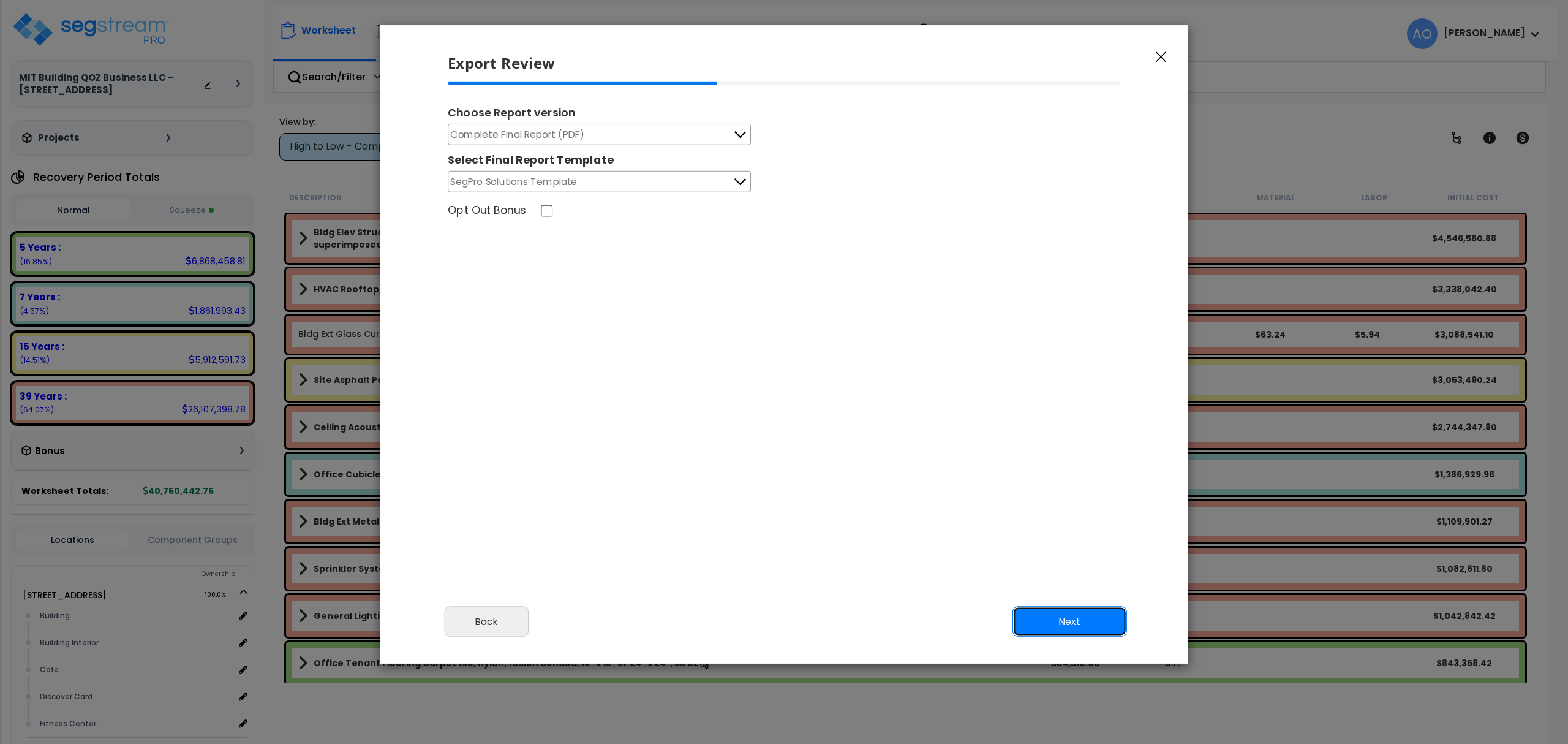
click at [1067, 617] on button "Next" at bounding box center [1069, 621] width 114 height 30
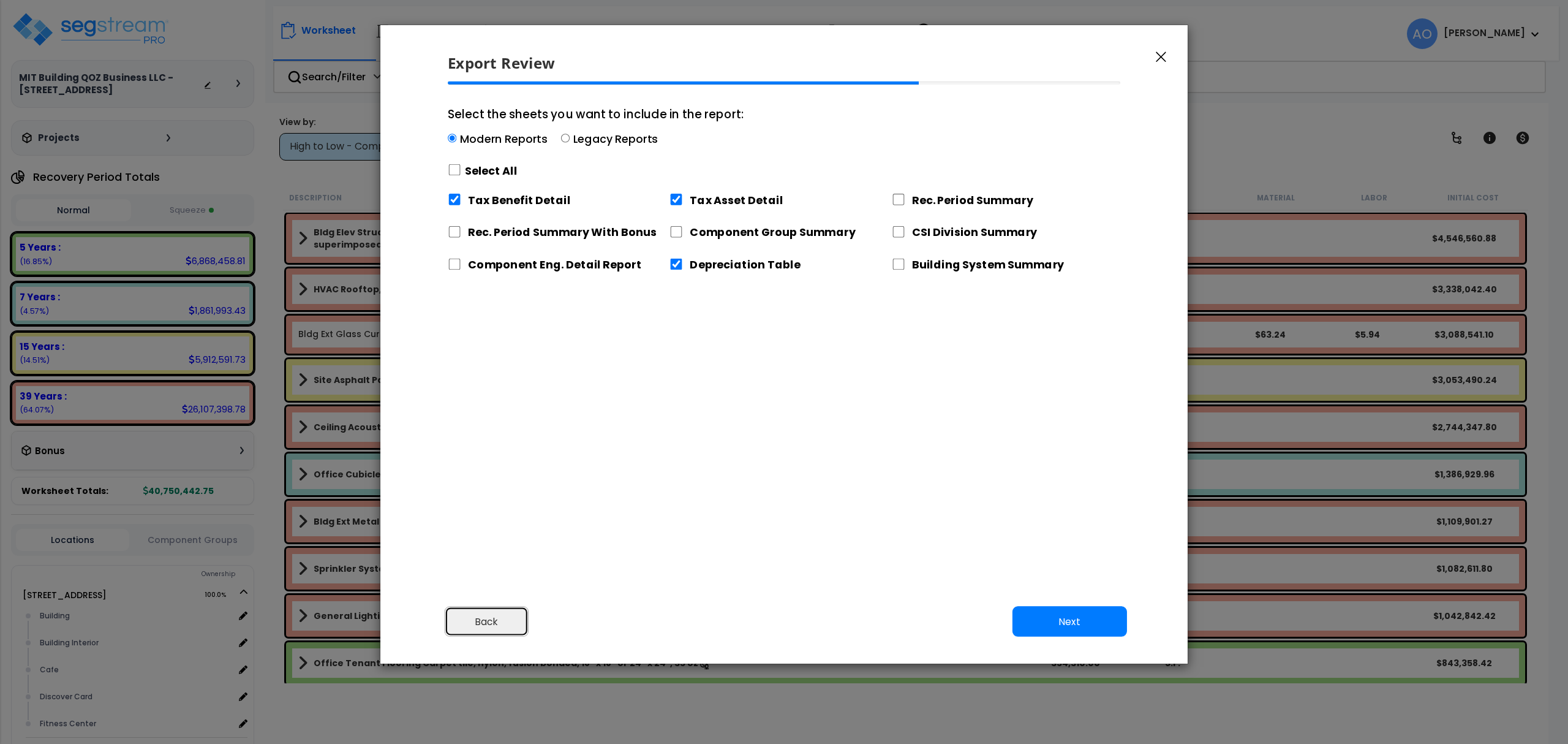
click at [480, 628] on button "Back" at bounding box center [486, 621] width 85 height 30
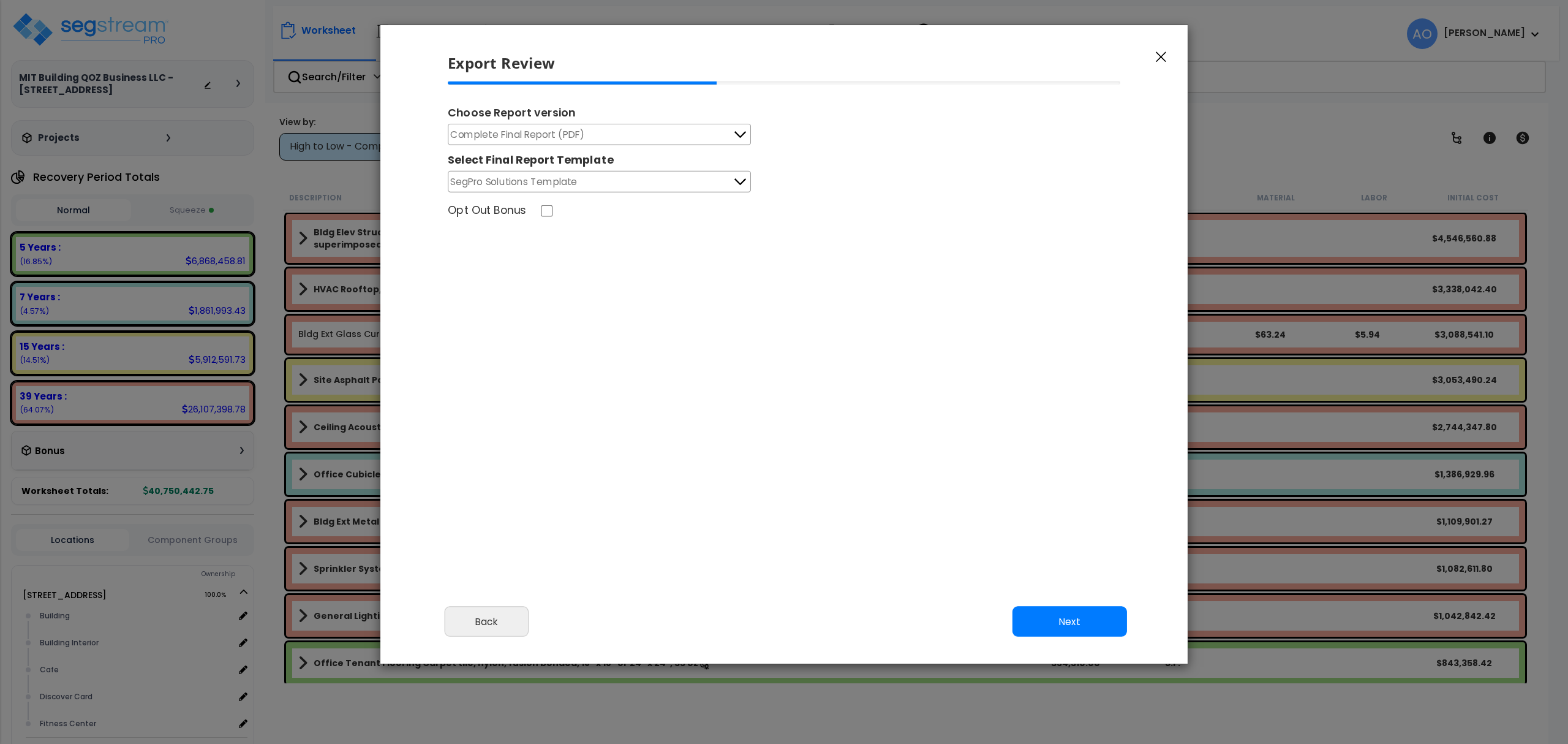
click at [534, 139] on span "Complete Final Report (PDF)" at bounding box center [517, 135] width 134 height 16
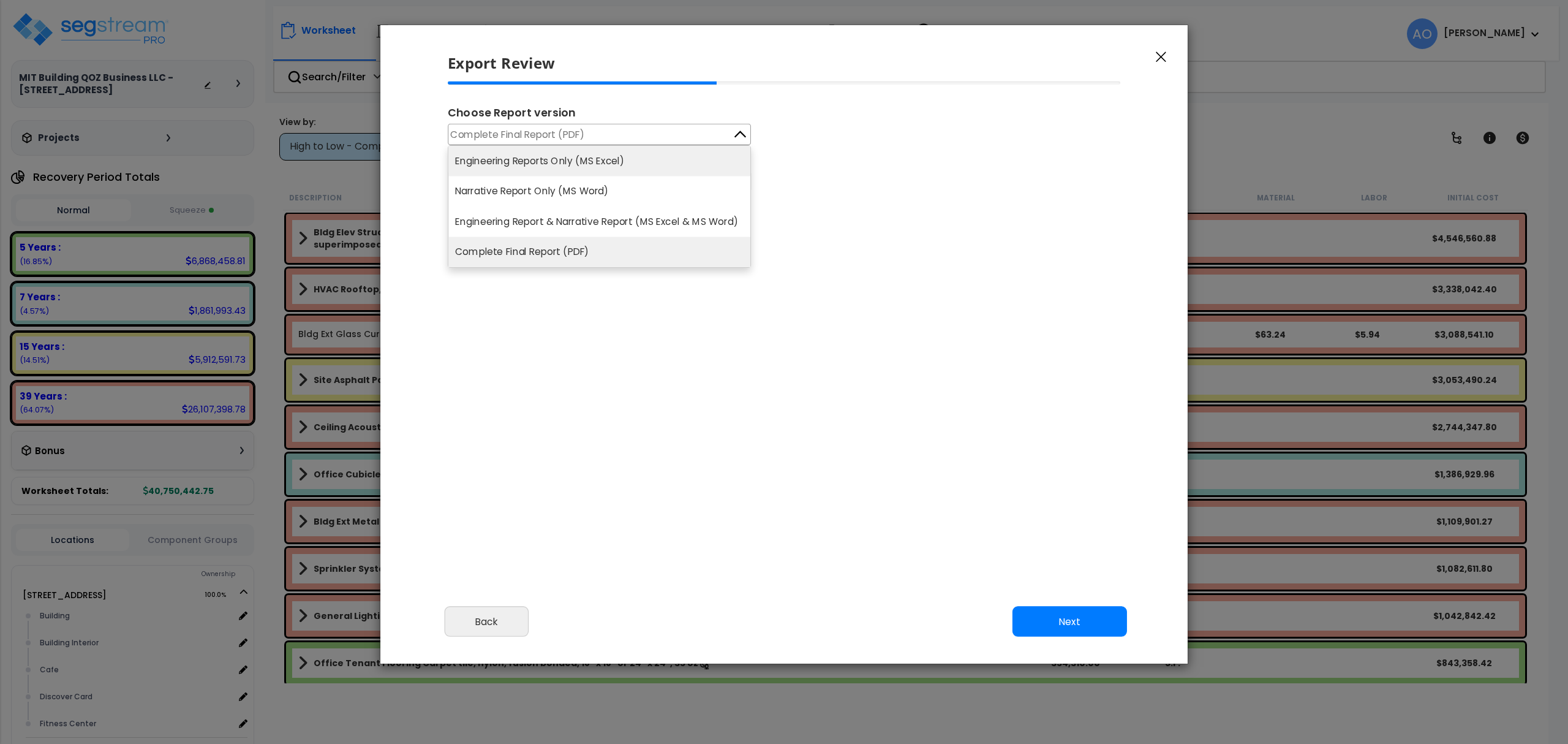
click at [534, 164] on li "Engineering Reports Only (MS Excel)" at bounding box center [599, 160] width 302 height 30
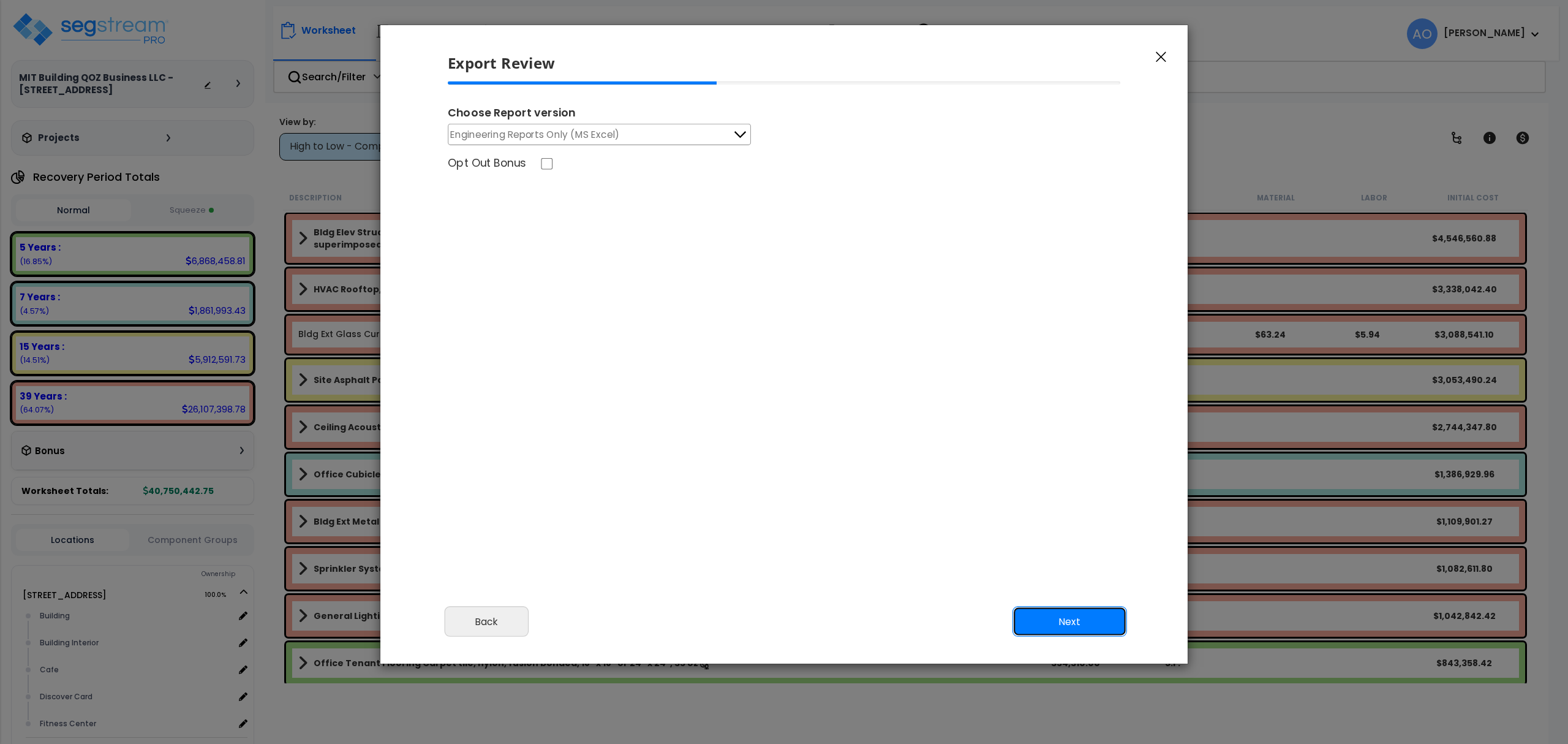
click at [1078, 618] on button "Next" at bounding box center [1069, 621] width 114 height 30
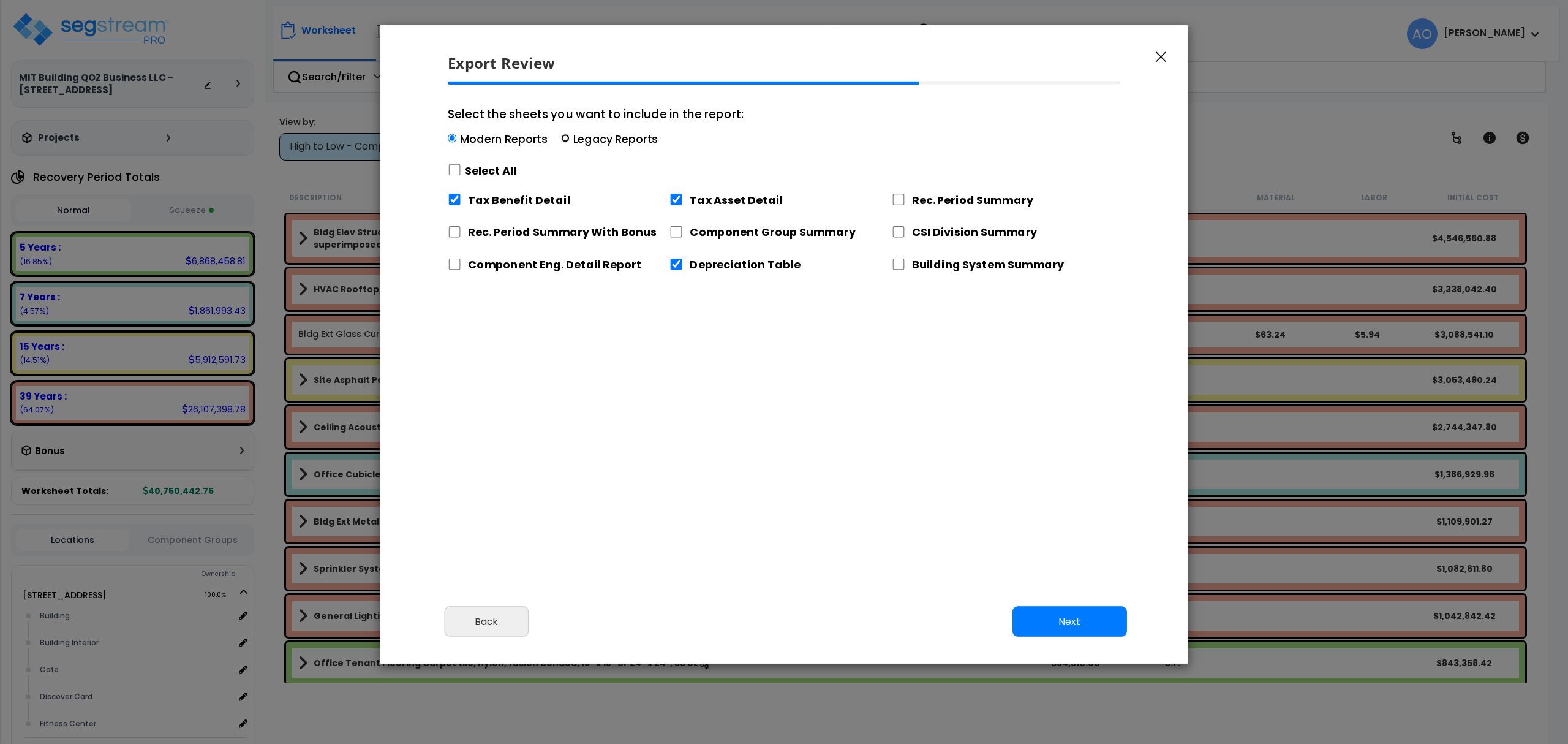
click at [565, 137] on input "Select the sheets you want to include in the report: Modern Reports Legacy Repo…" at bounding box center [565, 138] width 9 height 9
radio input "true"
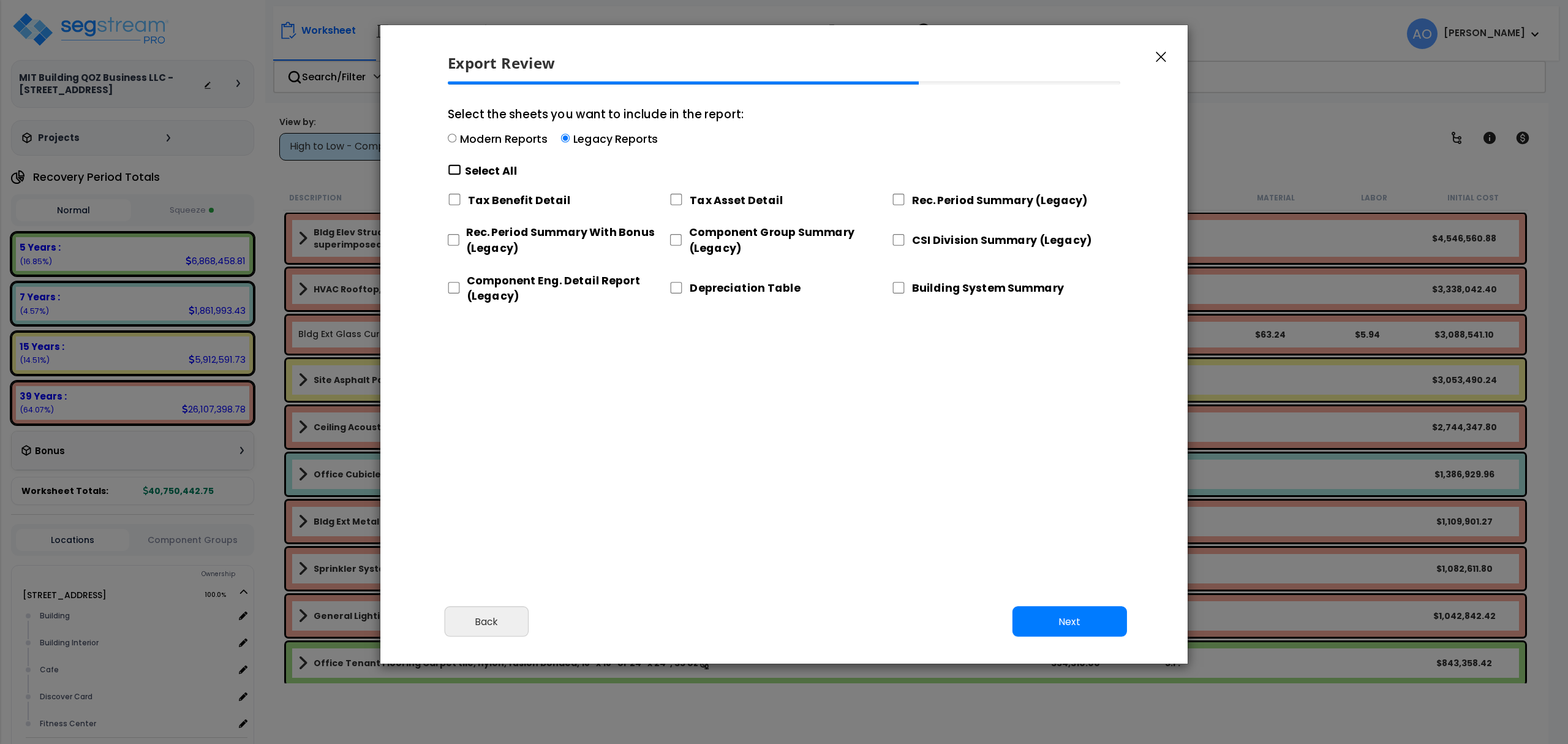
click at [457, 169] on input "Select the sheets you want to include in the report: Modern Reports Legacy Repo…" at bounding box center [454, 170] width 13 height 12
checkbox input "true"
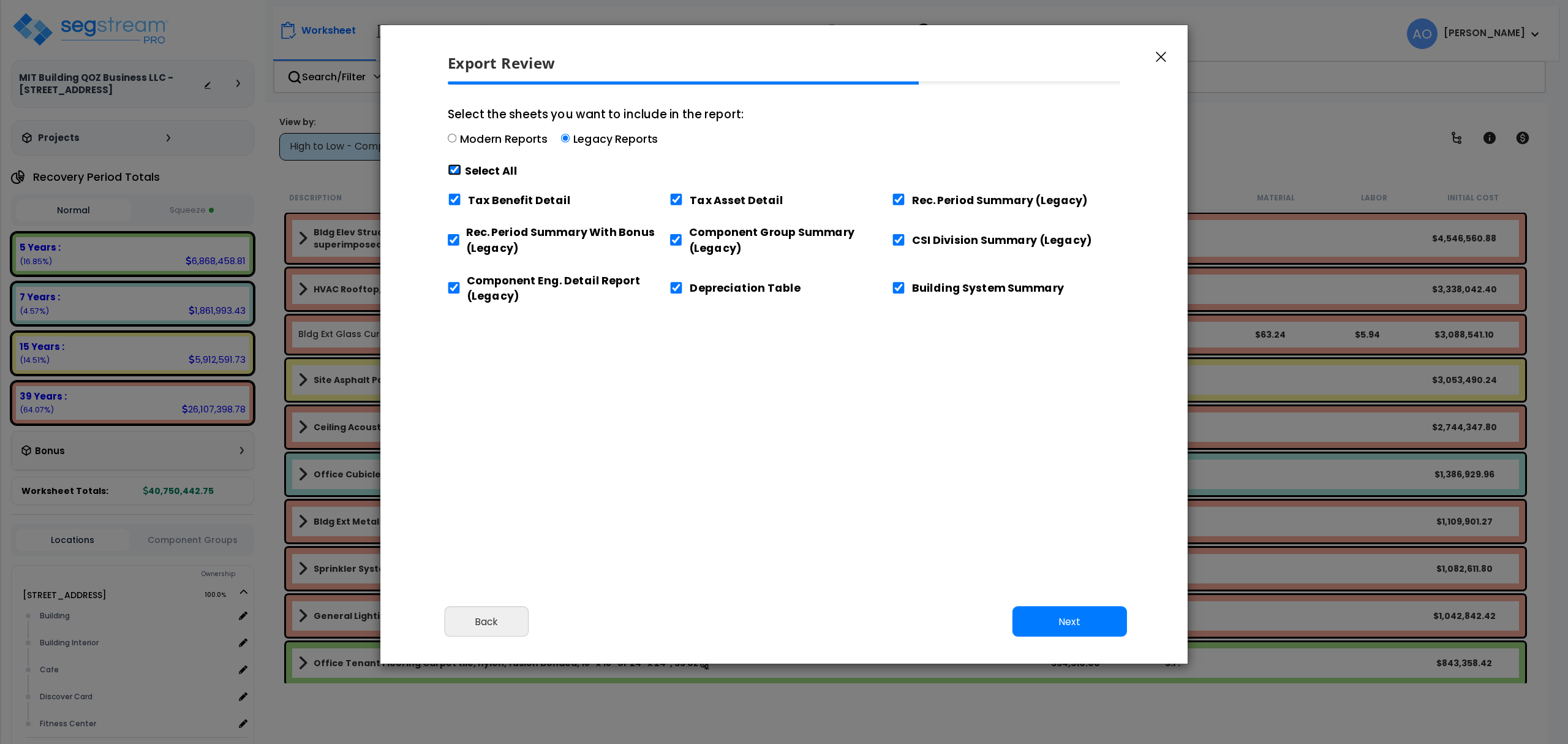
checkbox input "true"
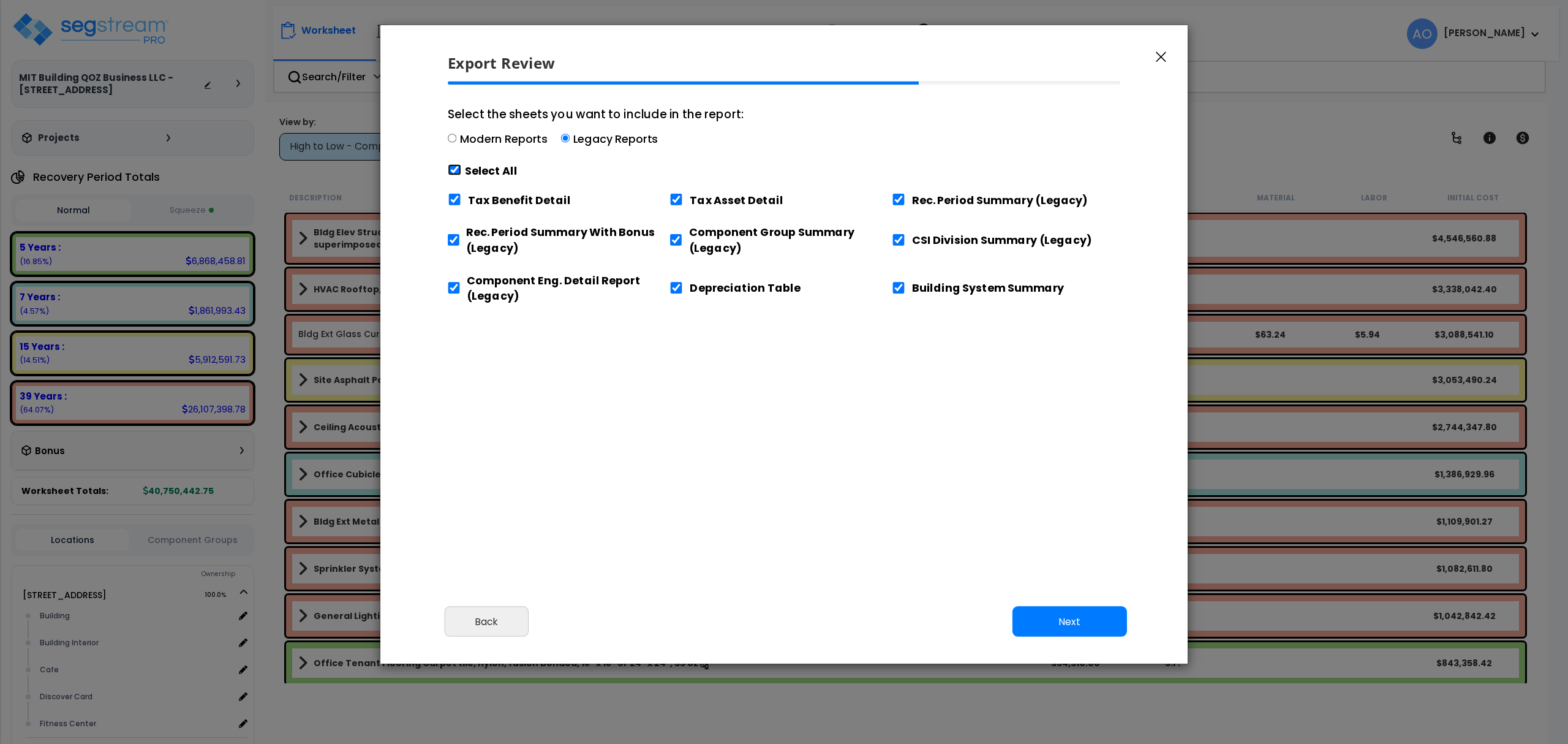
checkbox input "true"
click at [456, 199] on input "Tax Benefit Detail" at bounding box center [454, 199] width 13 height 12
checkbox input "false"
click at [896, 287] on input "Building System Summary" at bounding box center [898, 287] width 13 height 12
checkbox input "false"
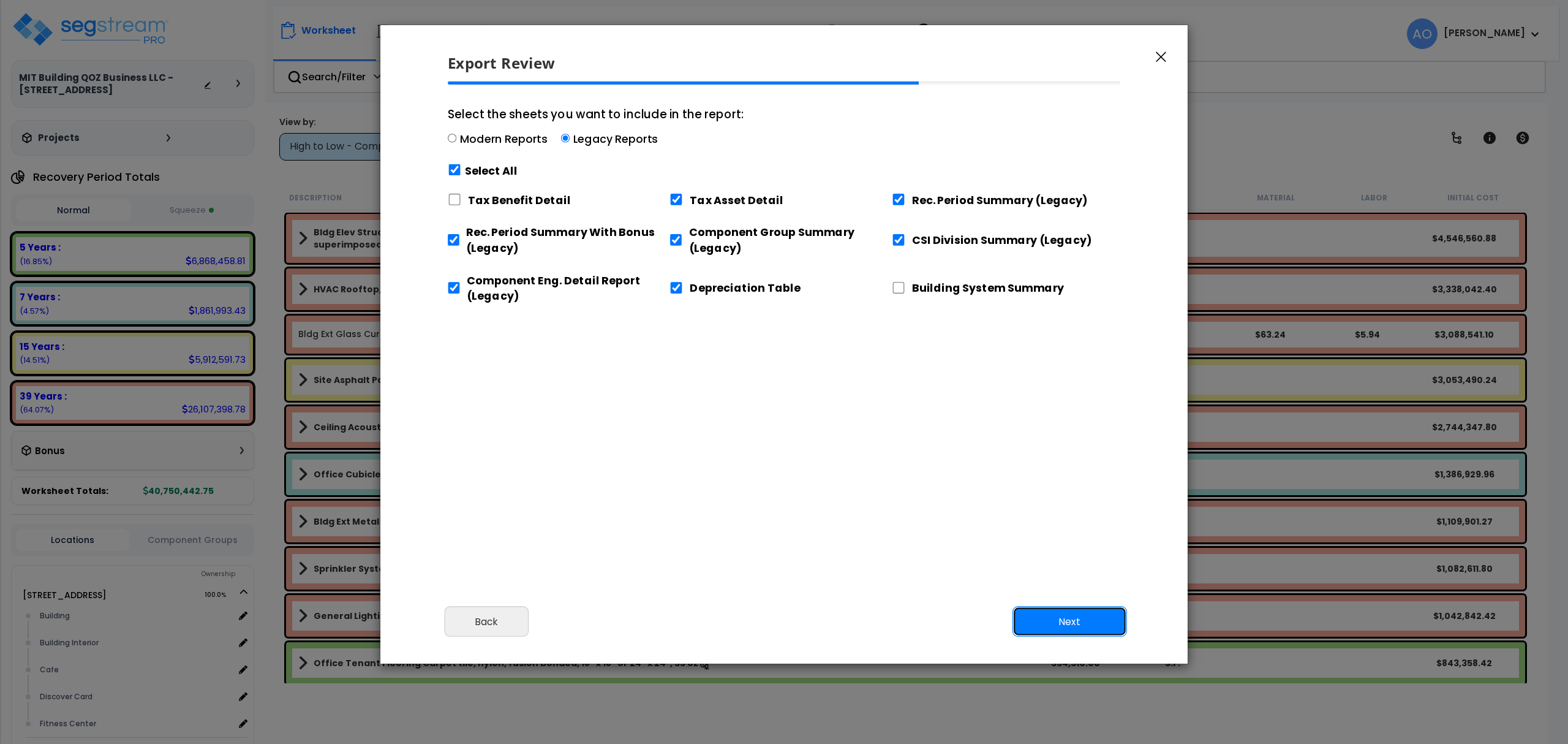
click at [1061, 616] on button "Next" at bounding box center [1069, 621] width 114 height 30
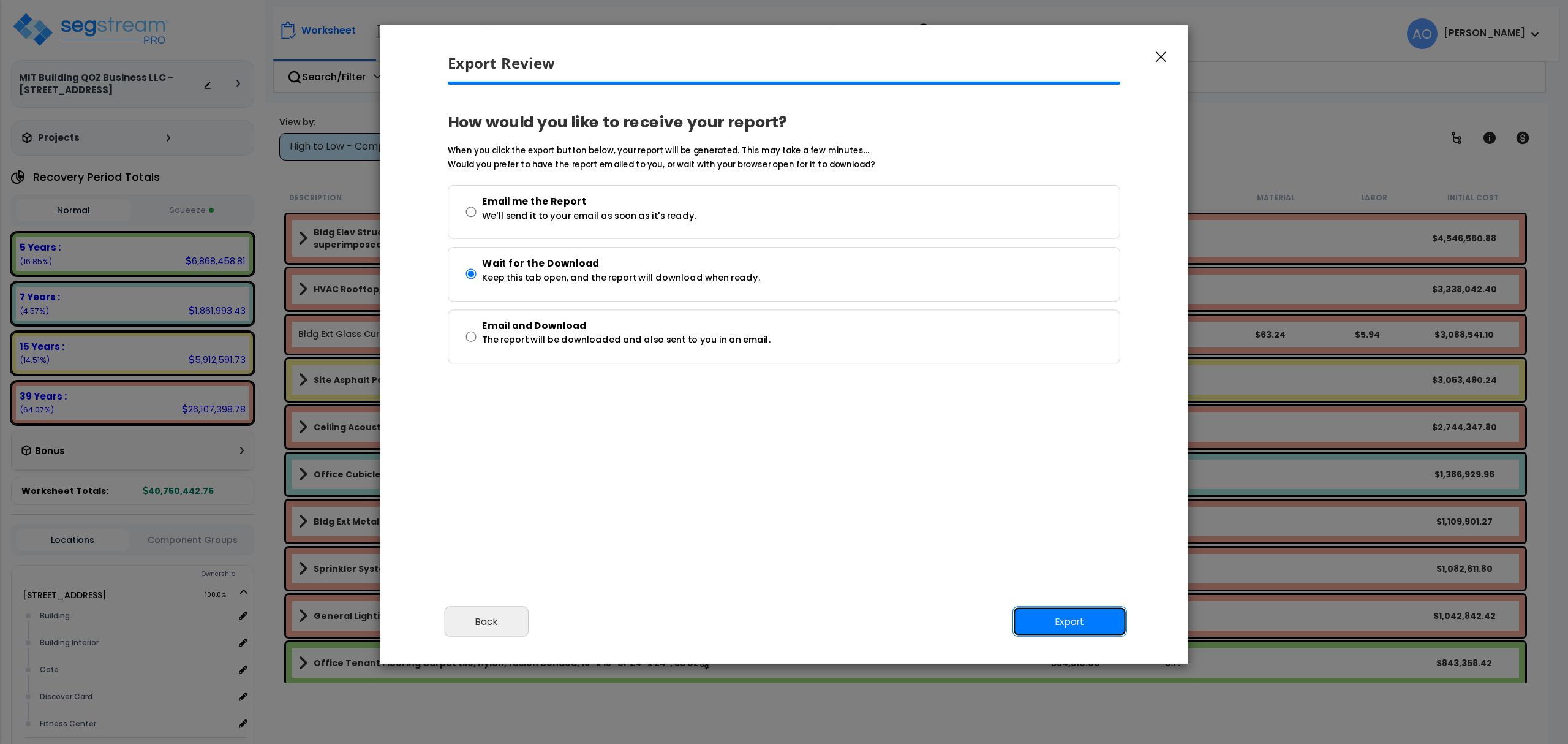
click at [1066, 620] on button "Export" at bounding box center [1069, 621] width 114 height 30
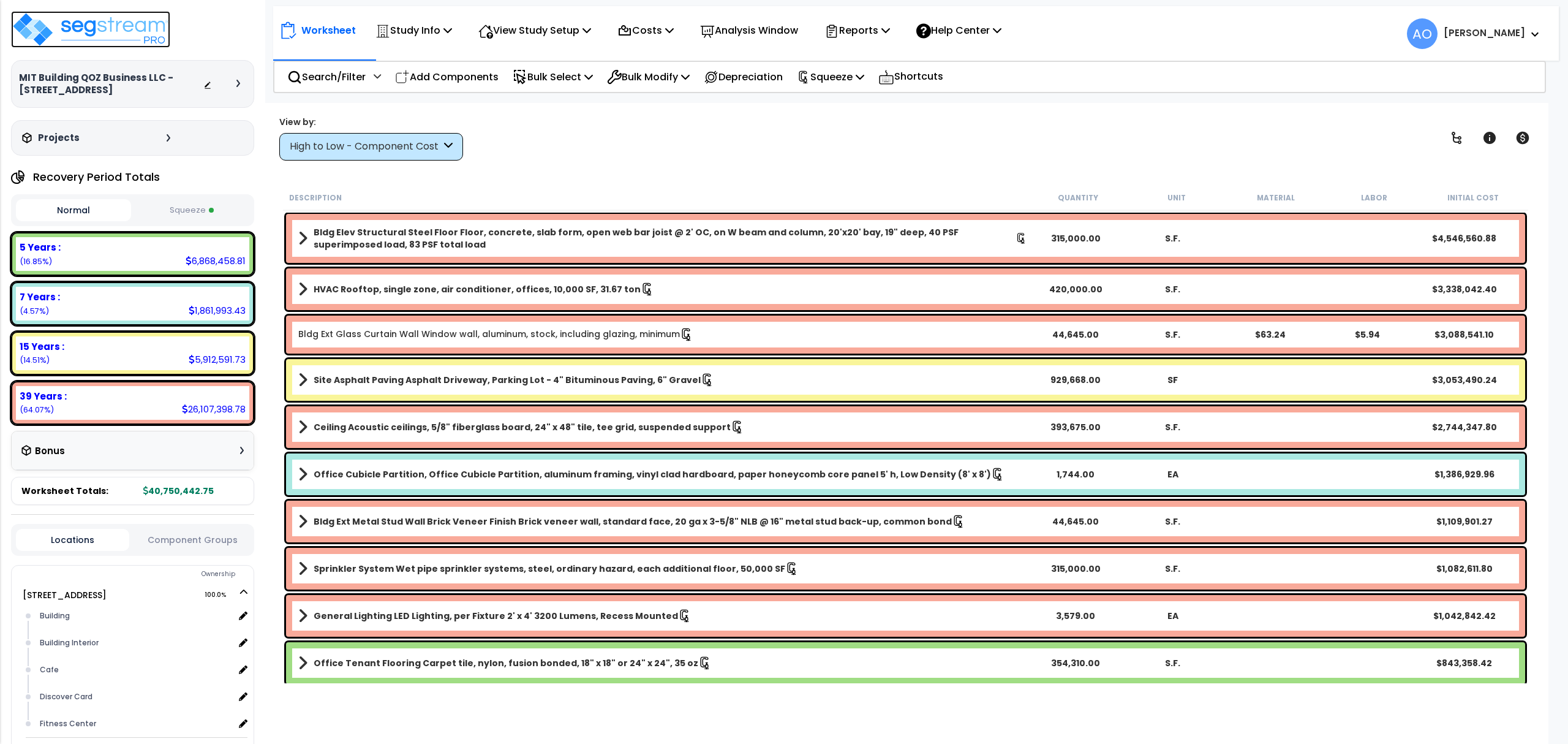
click at [96, 33] on img at bounding box center [90, 29] width 160 height 37
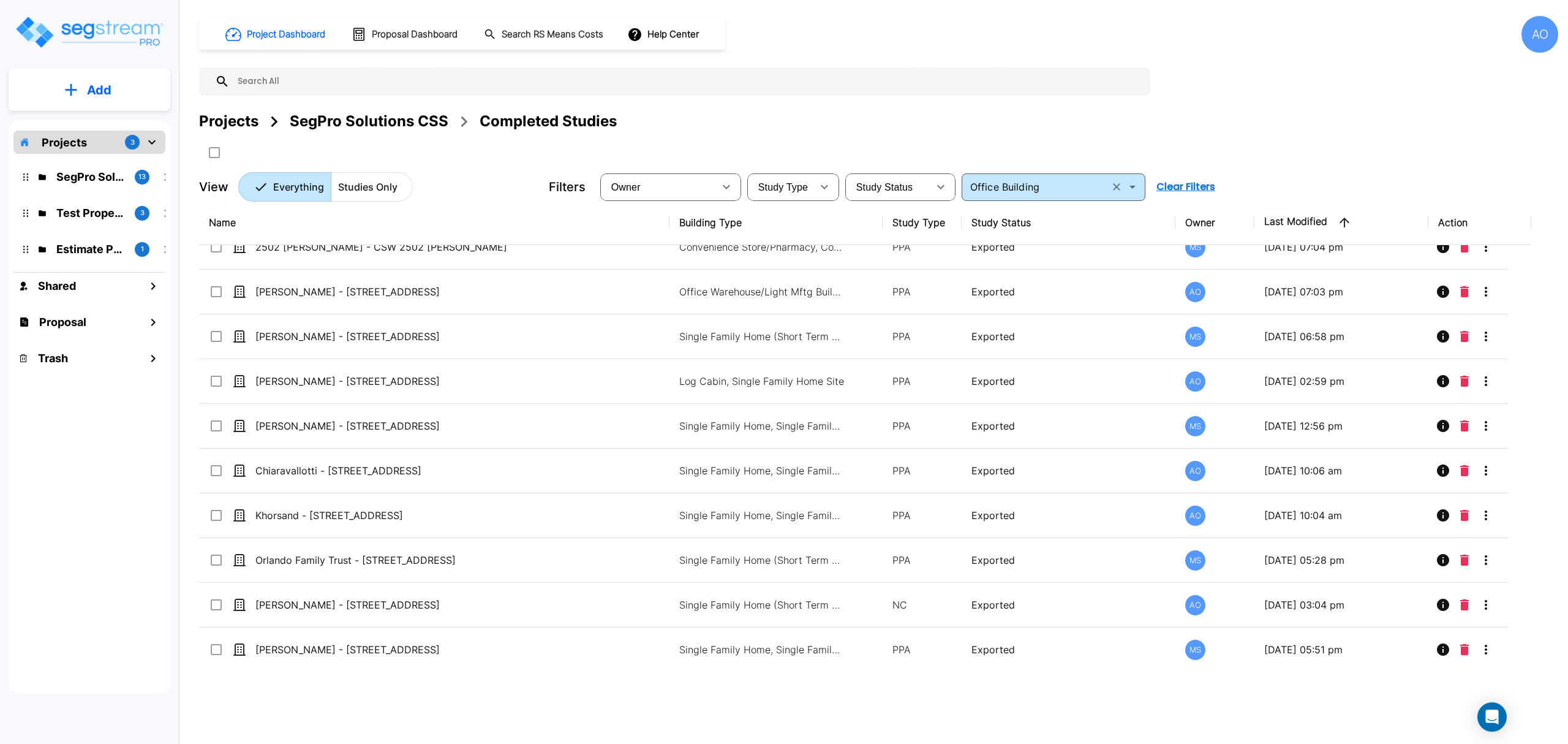
click at [1016, 187] on input "Office Building" at bounding box center [1035, 187] width 140 height 17
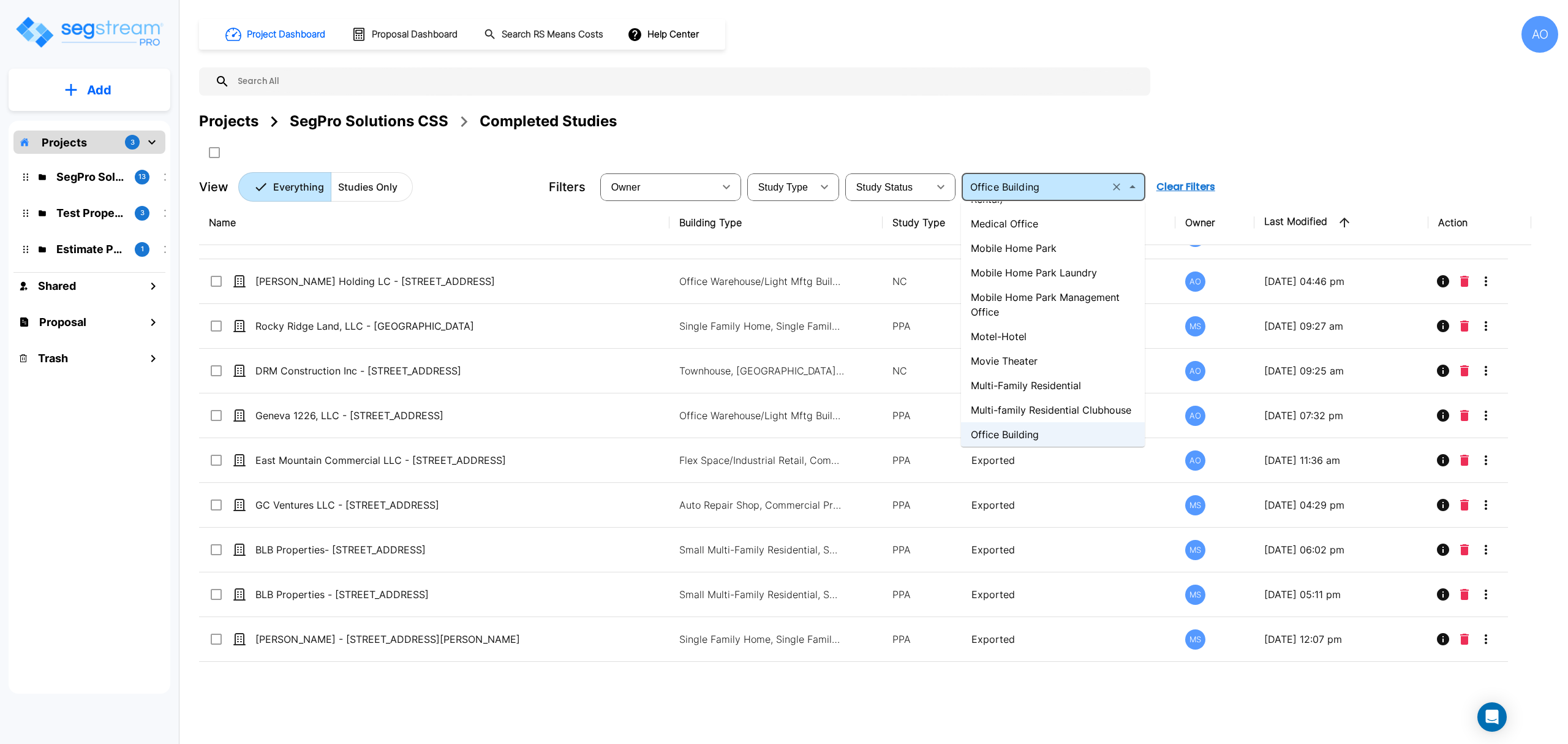
scroll to position [2178, 0]
click at [1023, 433] on li "Office Building" at bounding box center [1053, 433] width 184 height 24
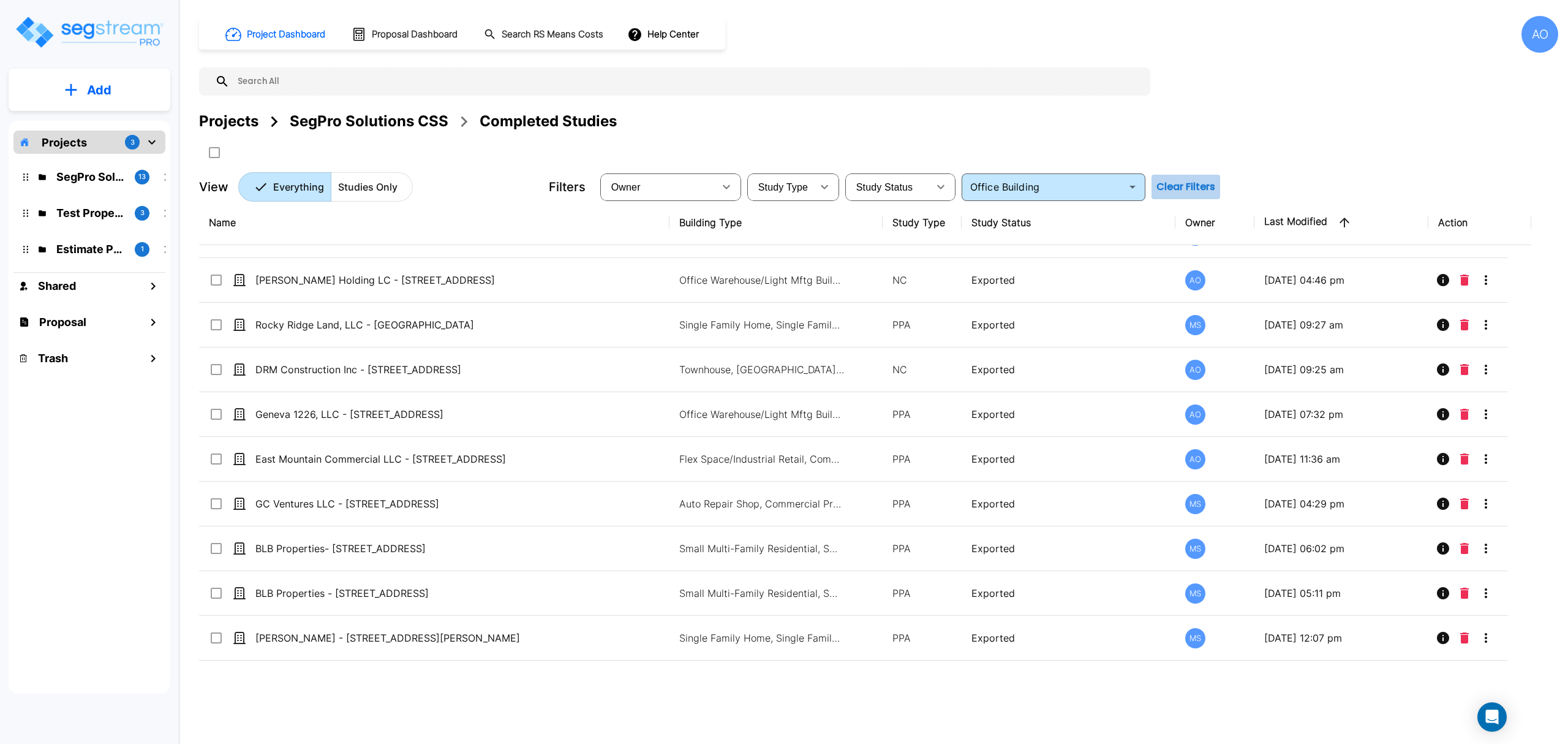
click at [1191, 185] on button "Clear Filters" at bounding box center [1186, 186] width 68 height 24
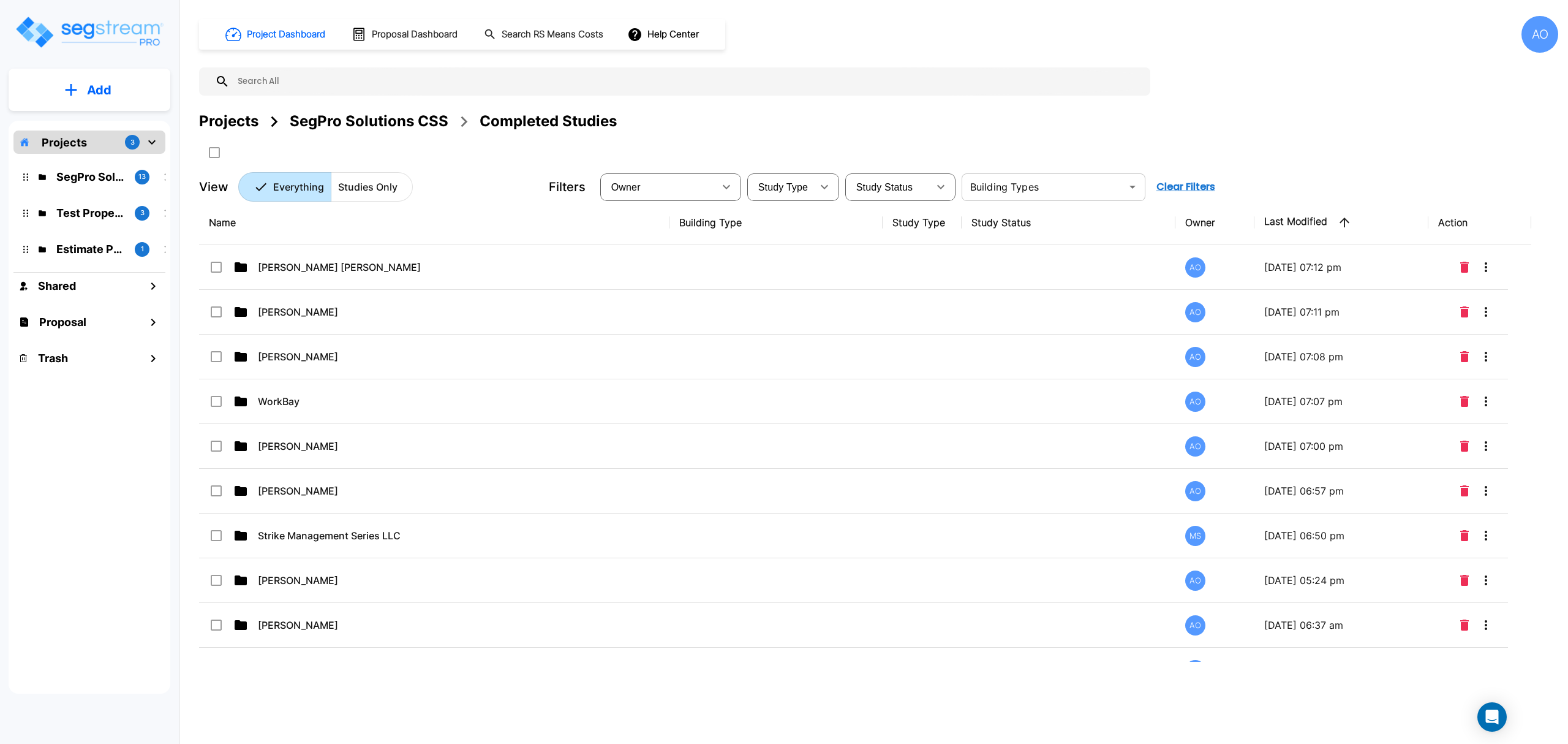
click at [1129, 185] on icon "Open" at bounding box center [1132, 187] width 15 height 15
click at [1041, 309] on li "Office Building" at bounding box center [1053, 307] width 184 height 24
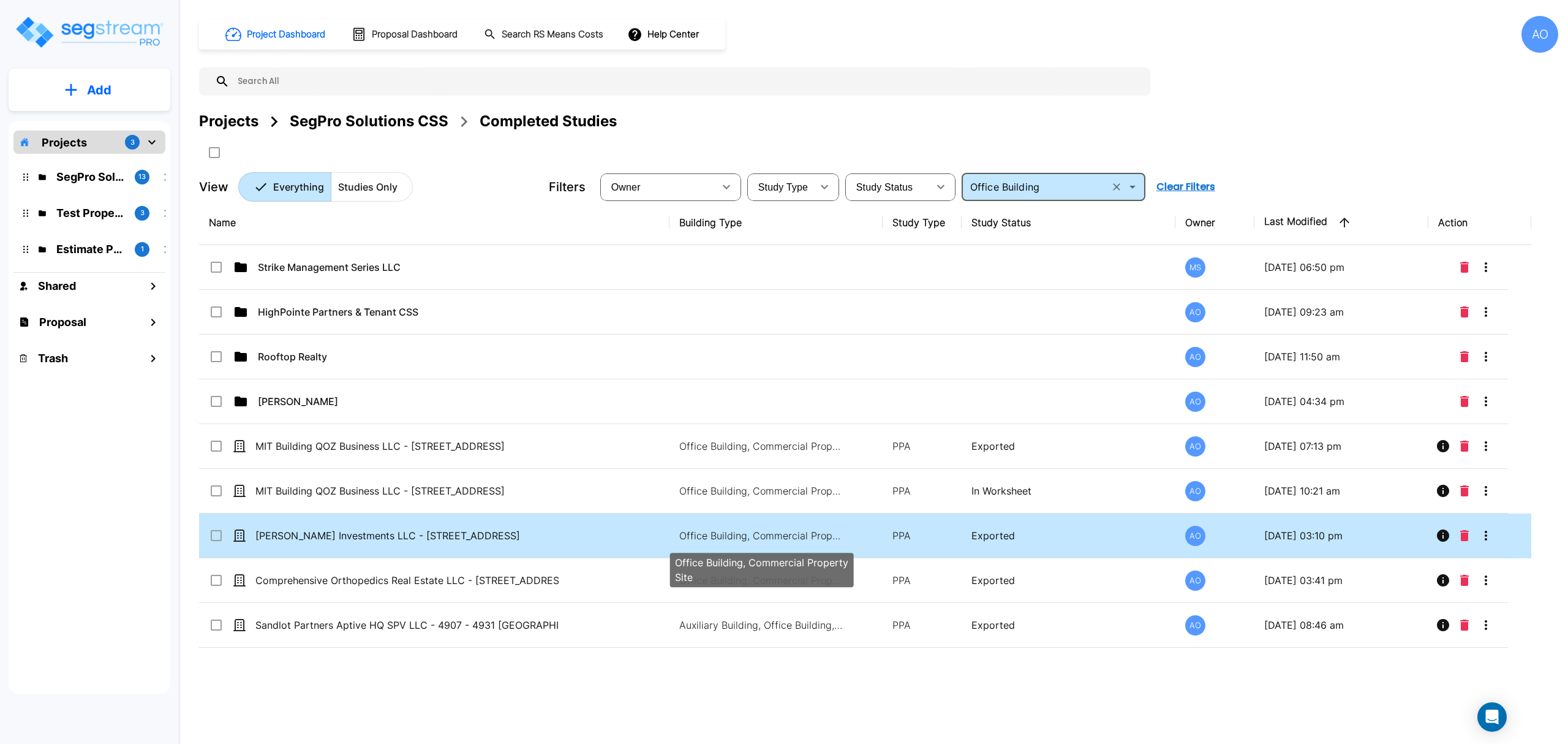
type input "Office Building"
click at [770, 540] on p "Office Building, Commercial Property Site" at bounding box center [762, 535] width 166 height 15
checkbox input "false"
click at [770, 540] on p "Office Building, Commercial Property Site" at bounding box center [762, 535] width 166 height 15
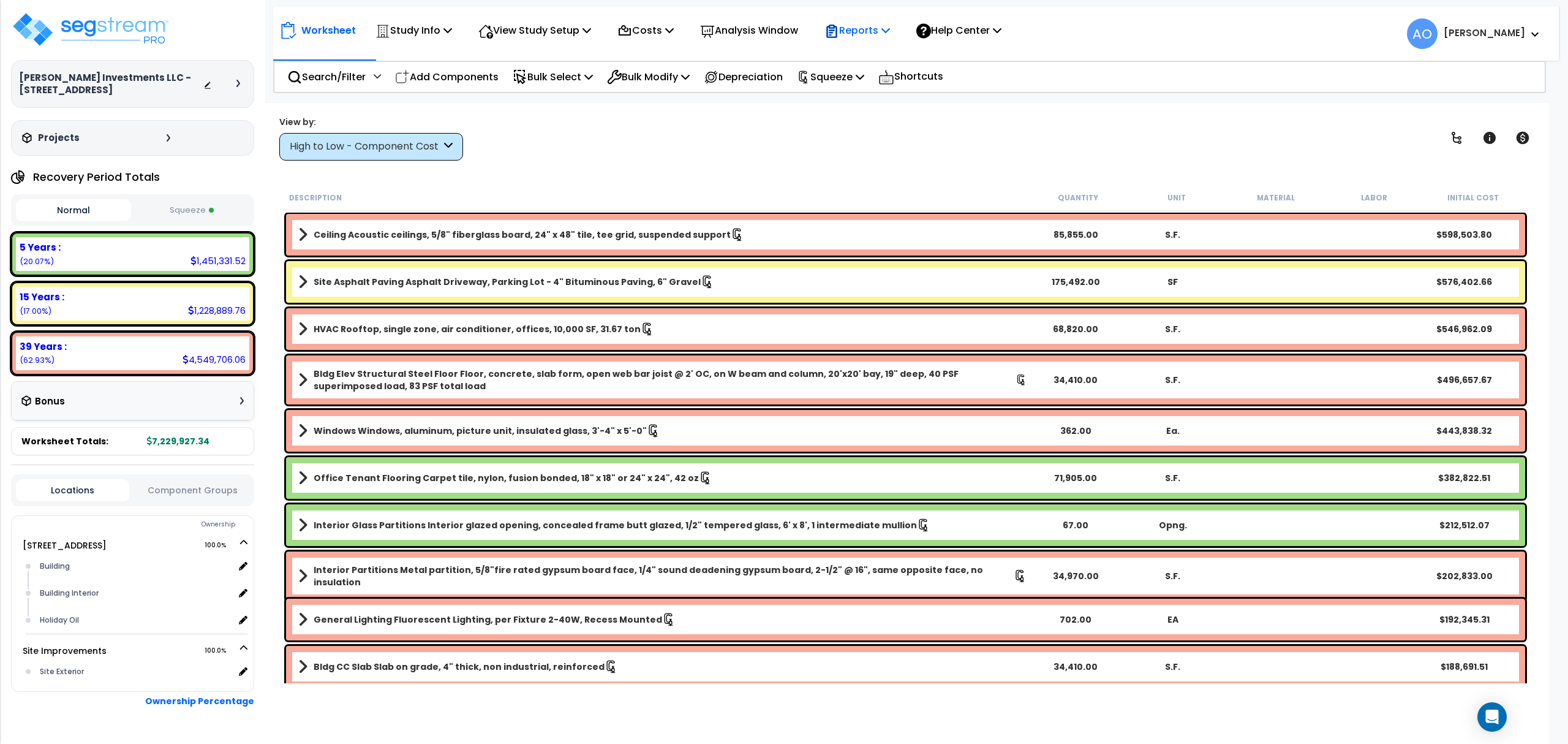
click at [880, 28] on p "Reports" at bounding box center [857, 30] width 65 height 16
click at [882, 55] on link "Get Report" at bounding box center [879, 58] width 121 height 24
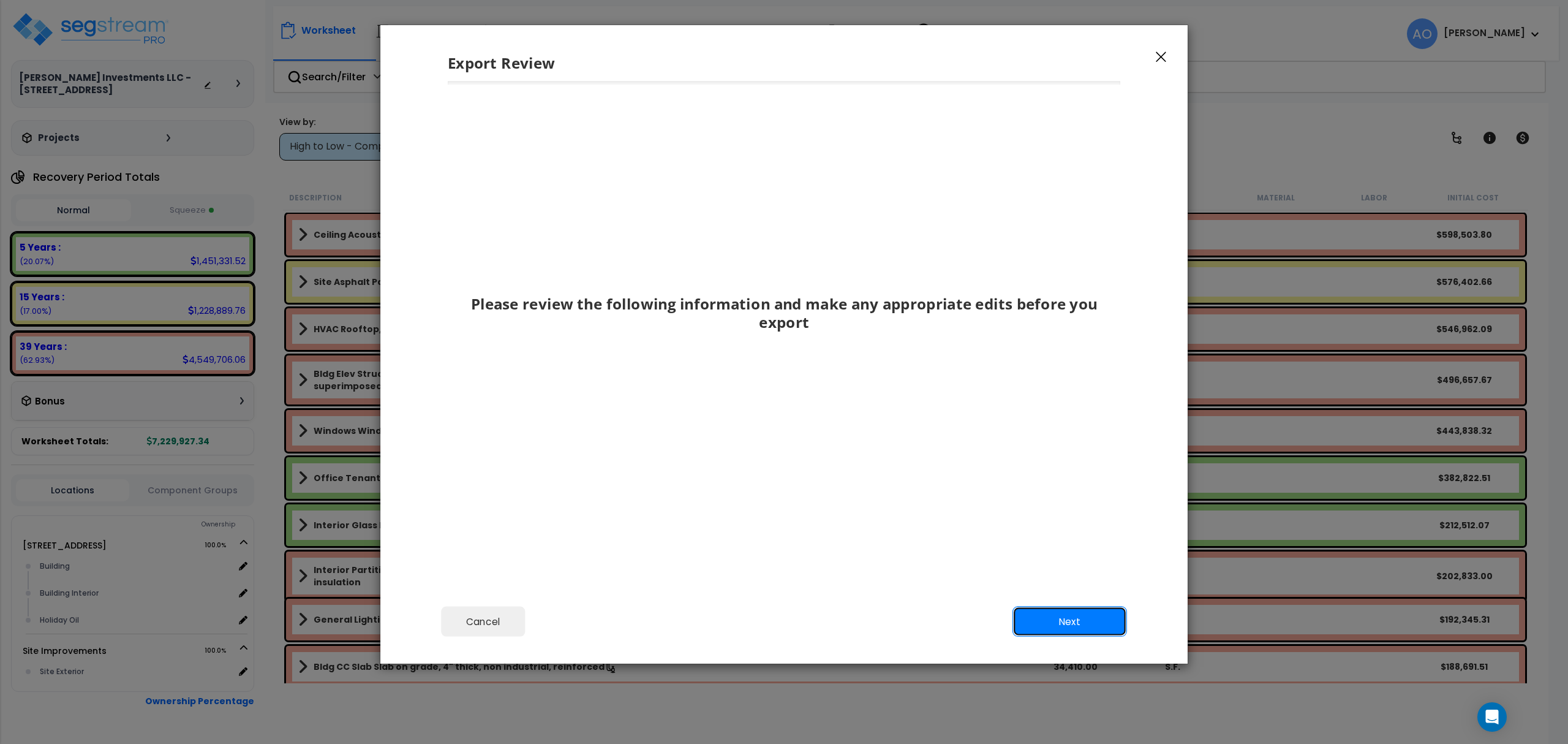
click at [1049, 617] on button "Next" at bounding box center [1069, 621] width 114 height 30
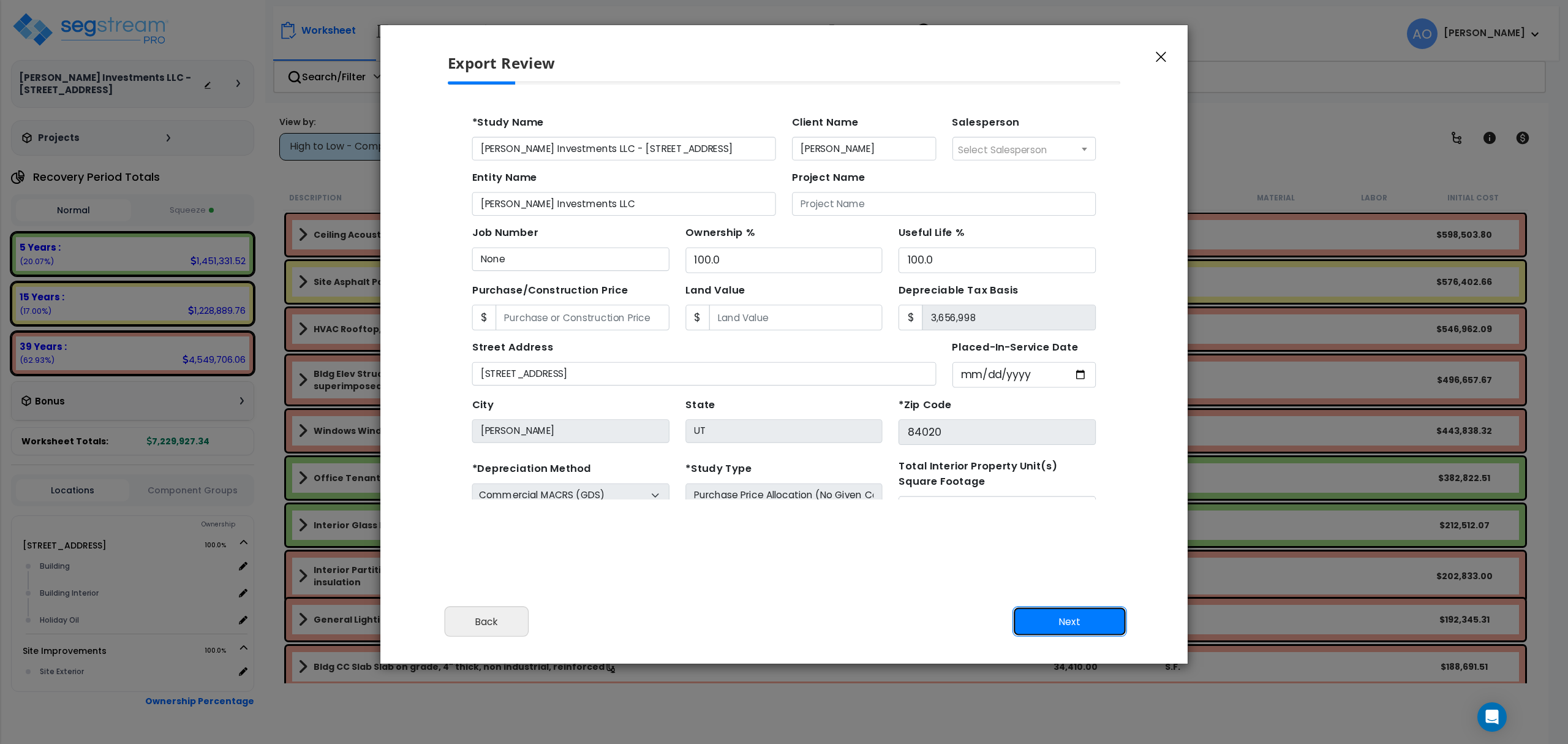
click at [1040, 616] on button "Next" at bounding box center [1069, 621] width 114 height 30
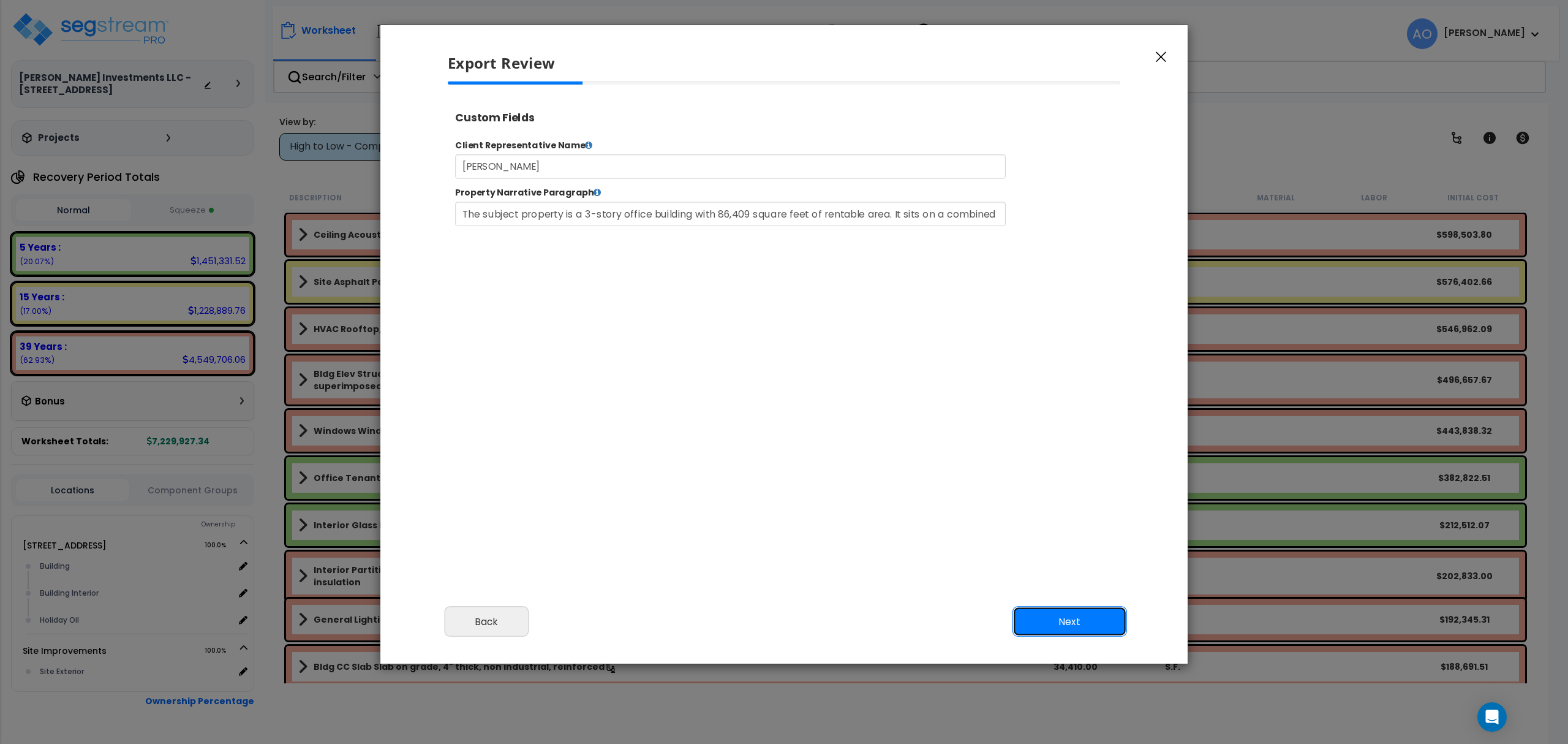
click at [1044, 617] on button "Next" at bounding box center [1069, 621] width 114 height 30
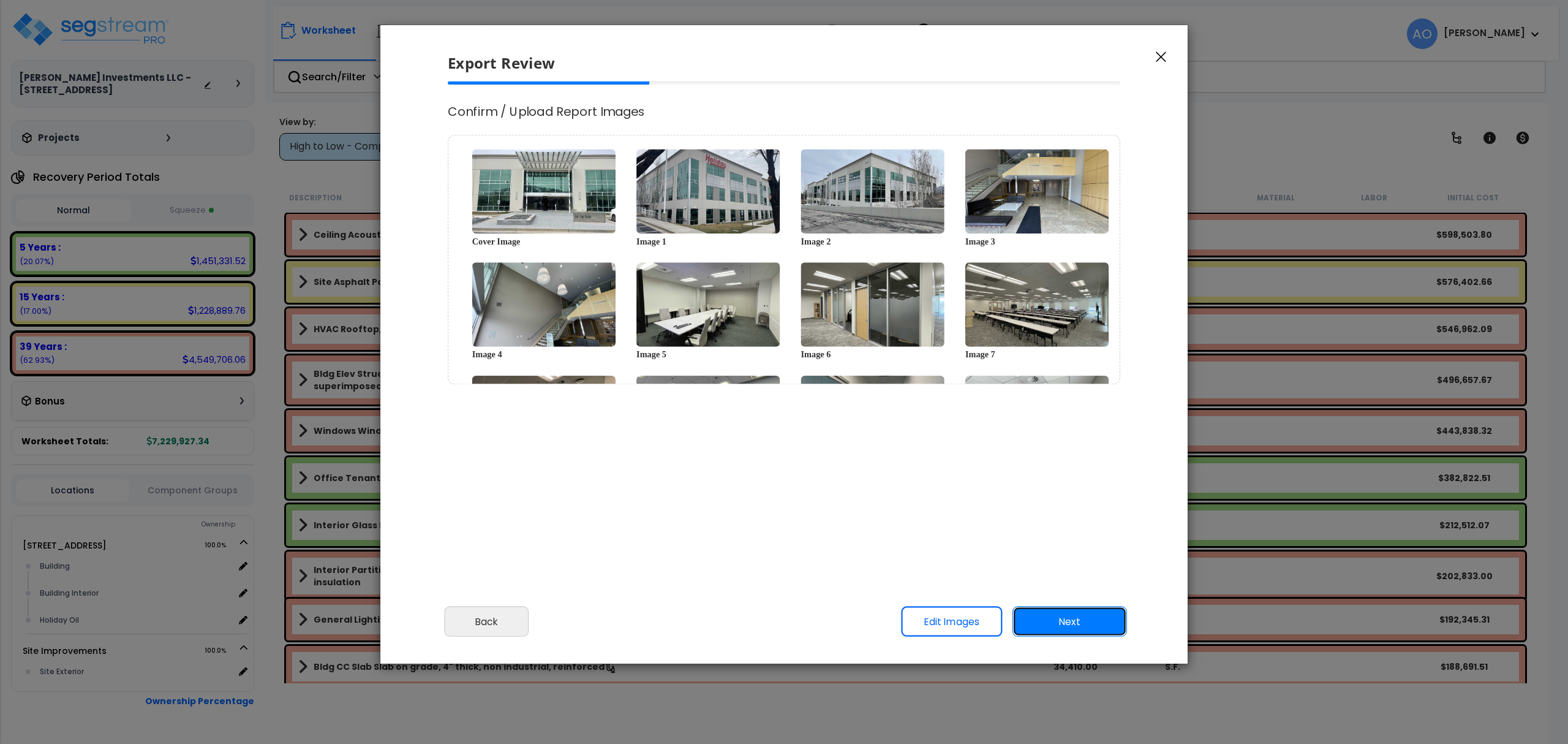
click at [1054, 616] on button "Next" at bounding box center [1069, 621] width 114 height 30
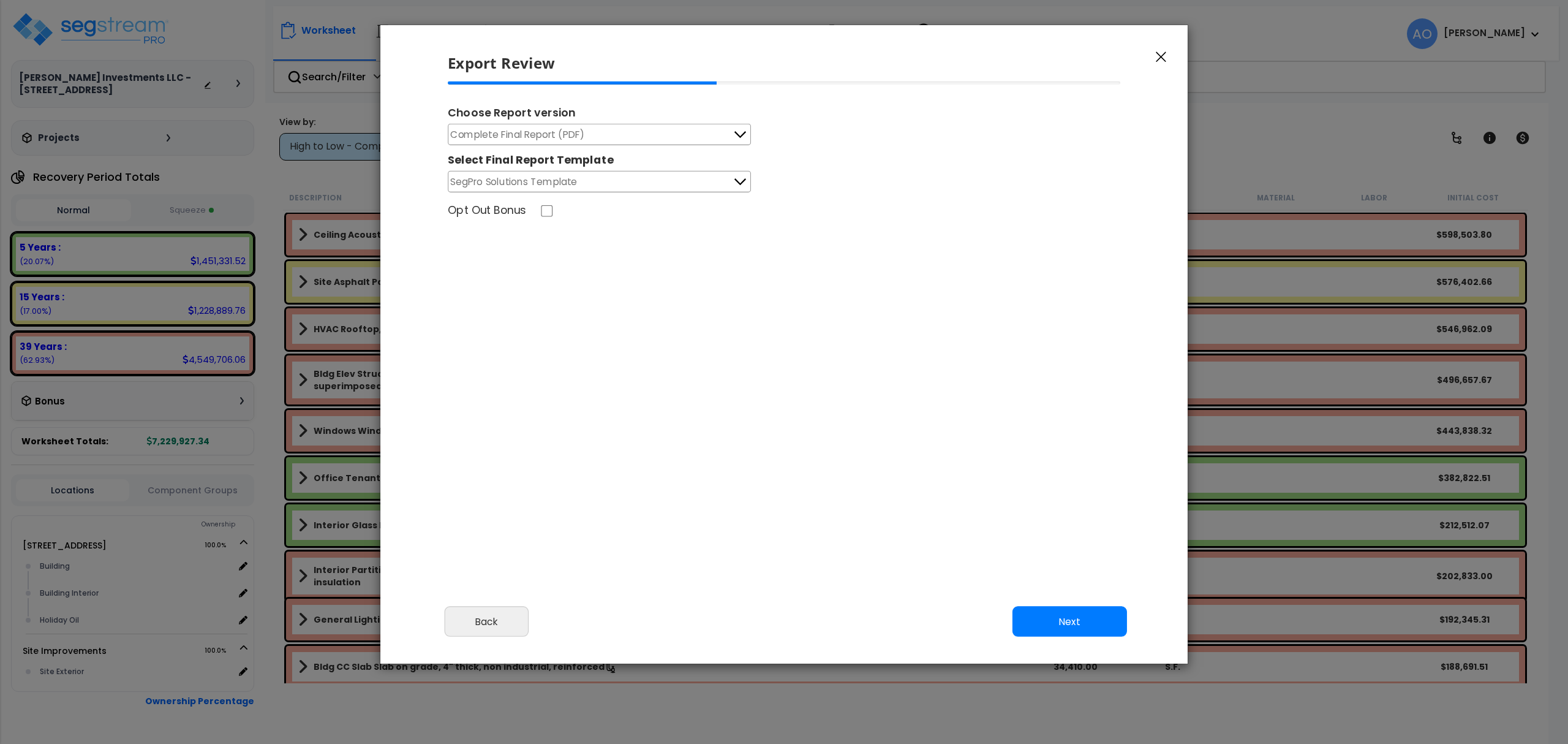
click at [738, 135] on icon at bounding box center [740, 135] width 16 height 16
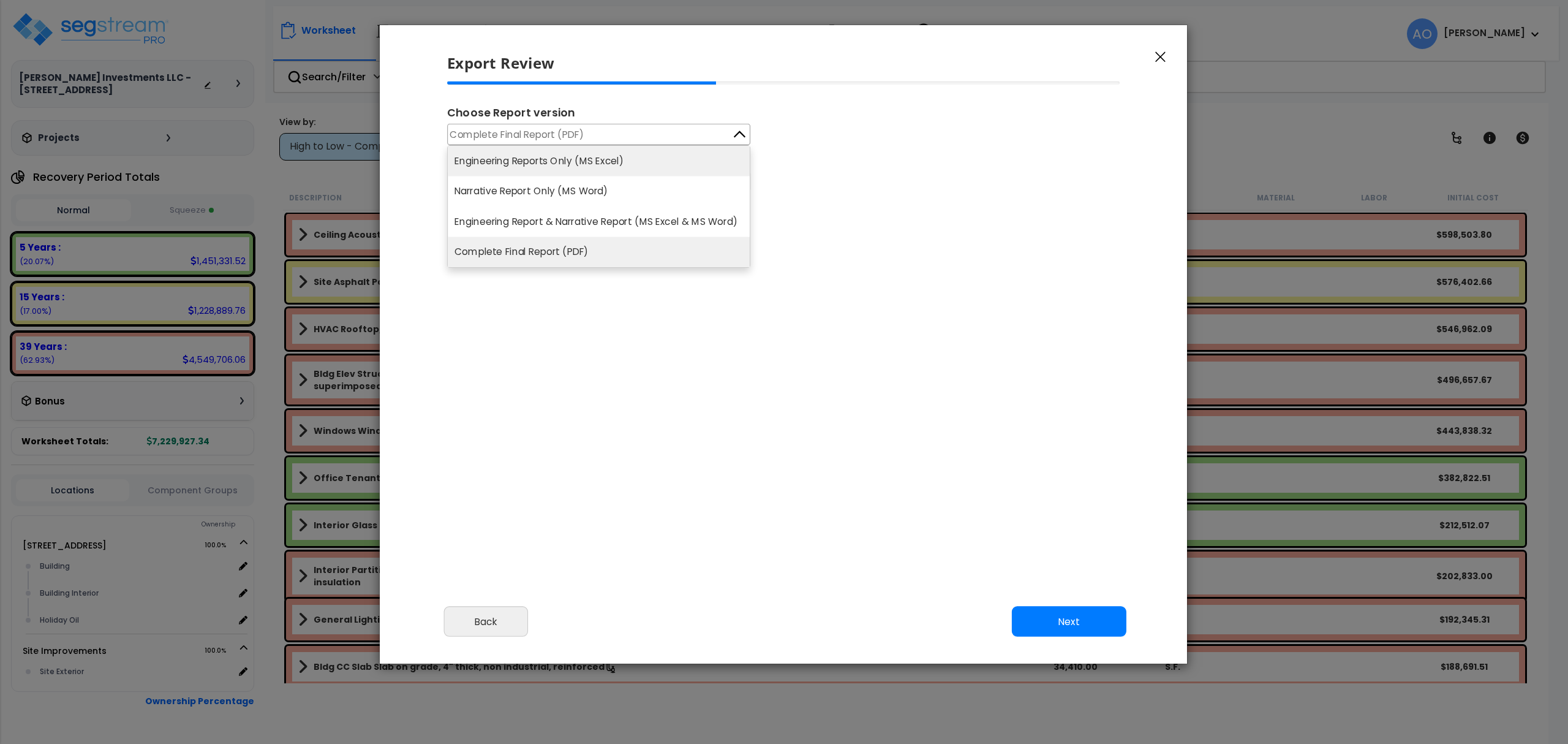
click at [593, 163] on li "Engineering Reports Only (MS Excel)" at bounding box center [598, 160] width 302 height 30
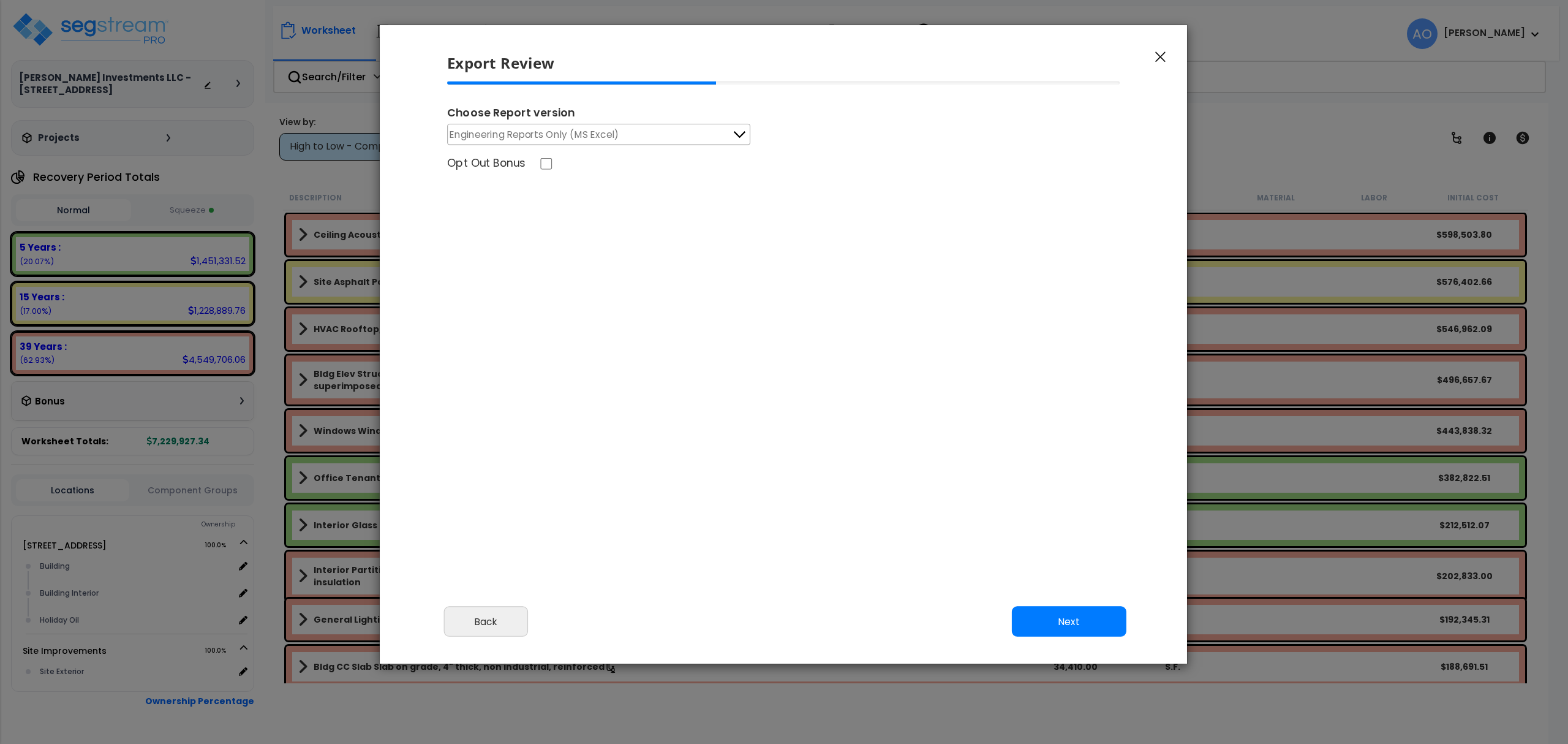
click at [686, 230] on div "Choose Report version Engineering Reports Only (MS Excel) Engineering Reports O…" at bounding box center [784, 250] width 693 height 337
select select "2024"
click at [698, 134] on button "Complete Final Report (PDF)" at bounding box center [599, 134] width 303 height 22
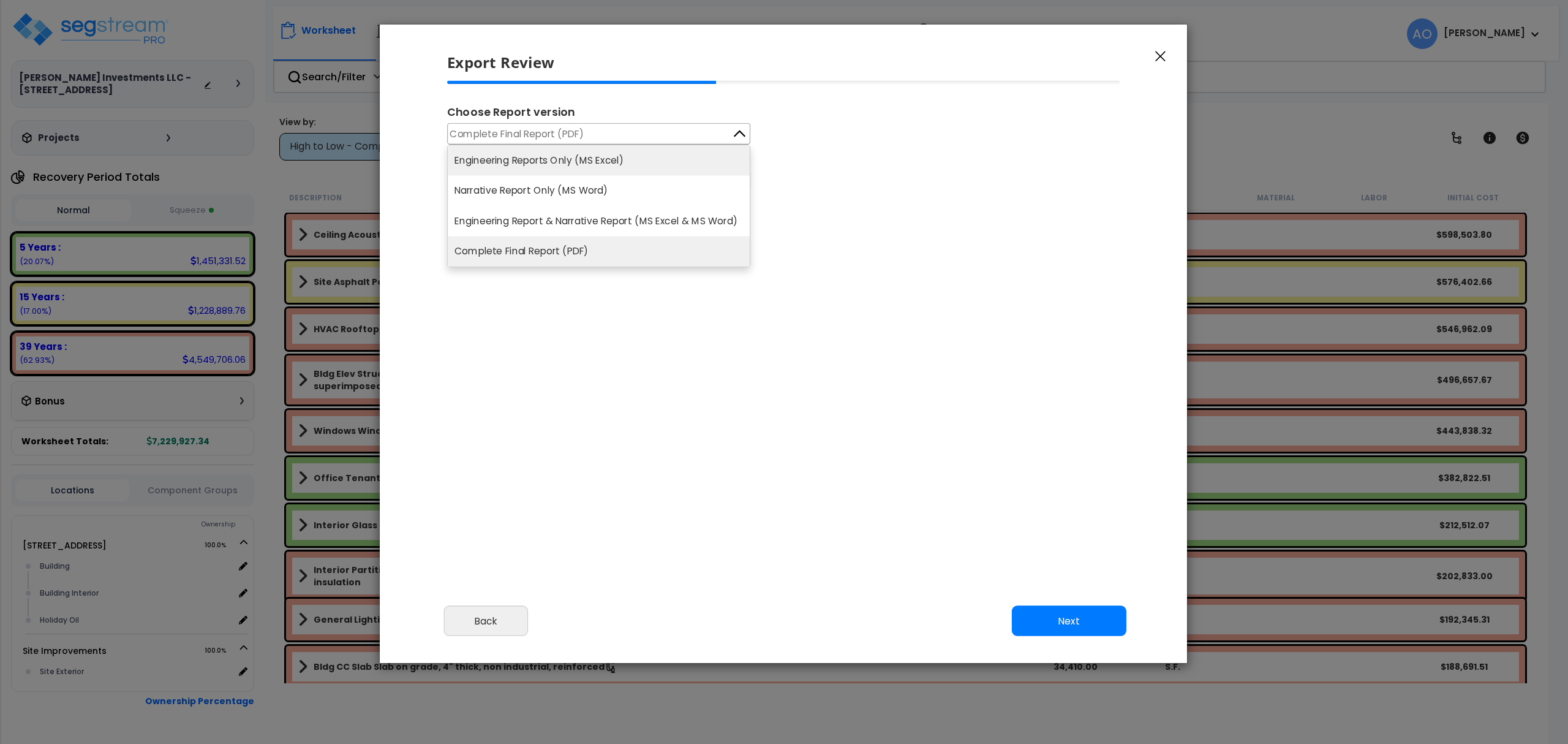
click at [640, 154] on li "Engineering Reports Only (MS Excel)" at bounding box center [598, 160] width 302 height 30
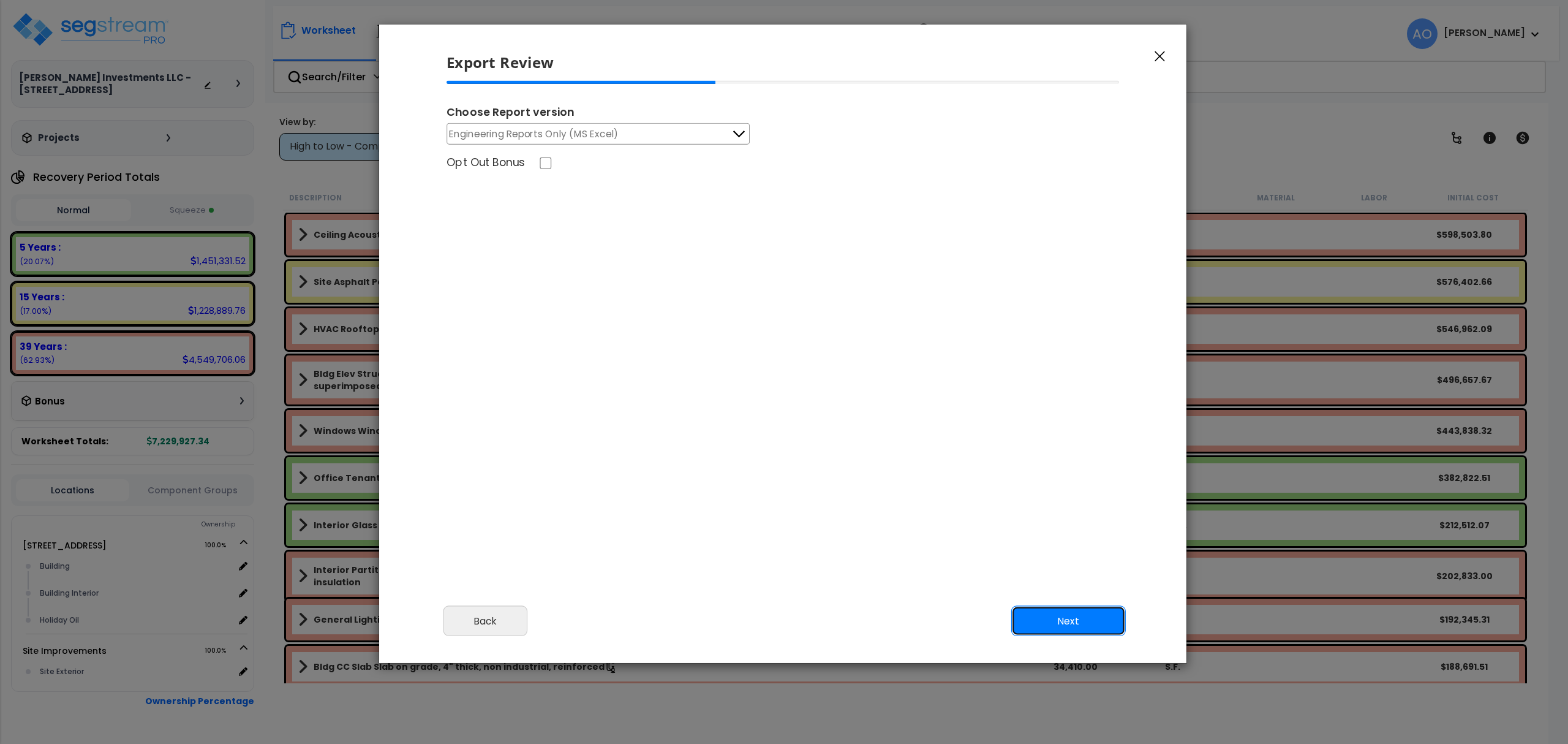
click at [1083, 626] on button "Next" at bounding box center [1068, 620] width 114 height 30
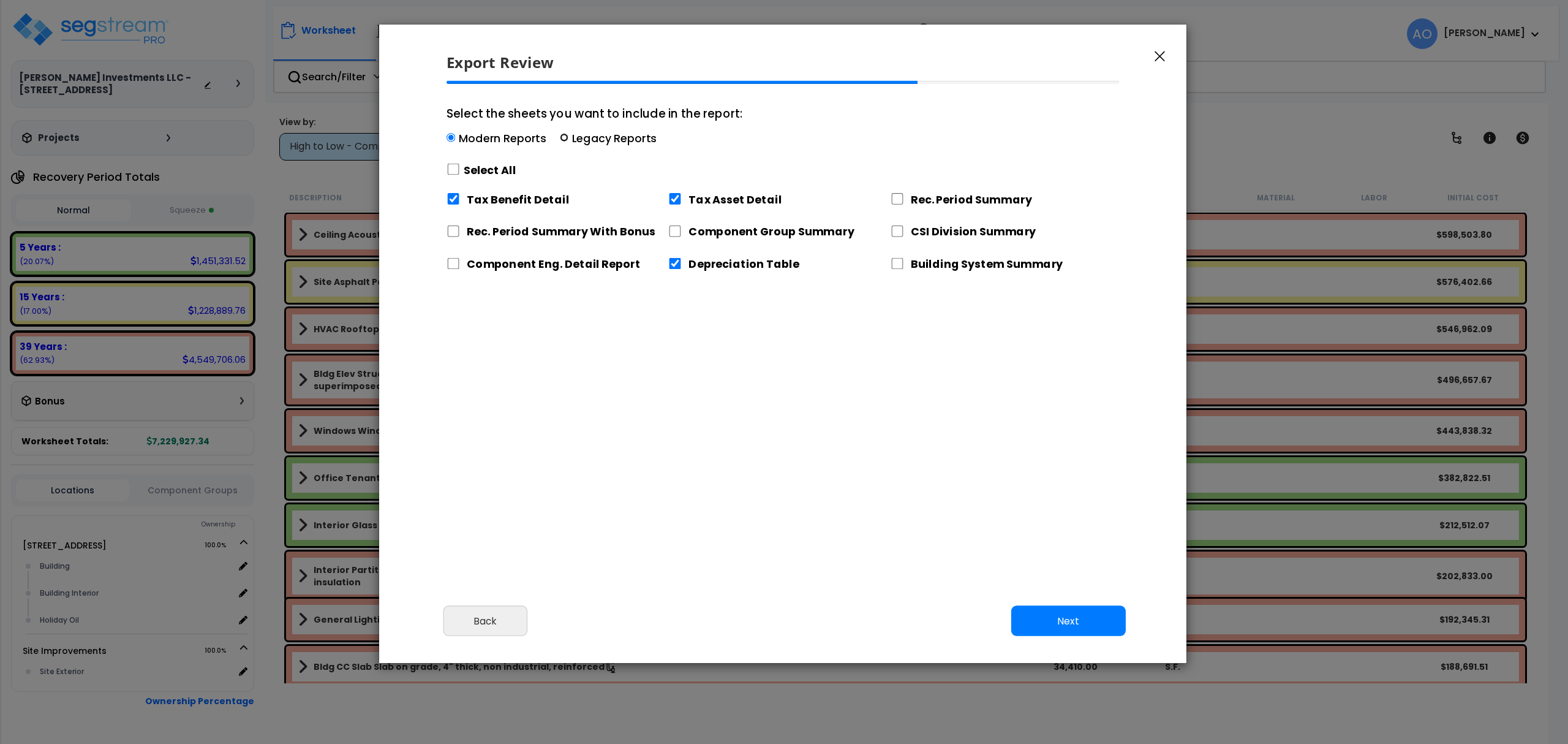
click at [559, 138] on input "Select the sheets you want to include in the report: Modern Reports Legacy Repo…" at bounding box center [563, 138] width 9 height 9
radio input "true"
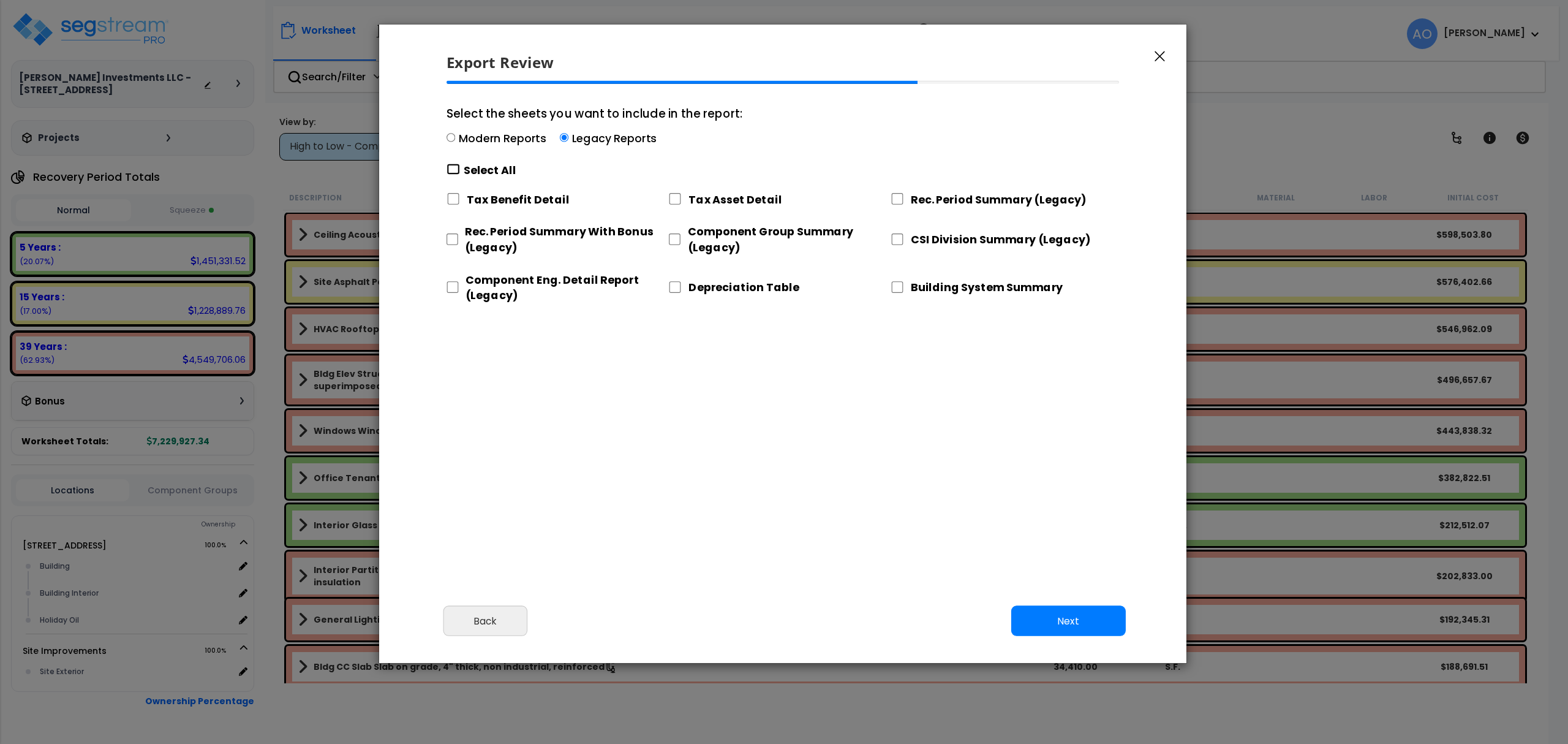
click at [454, 167] on input "Select the sheets you want to include in the report: Modern Reports Legacy Repo…" at bounding box center [453, 169] width 13 height 12
checkbox input "true"
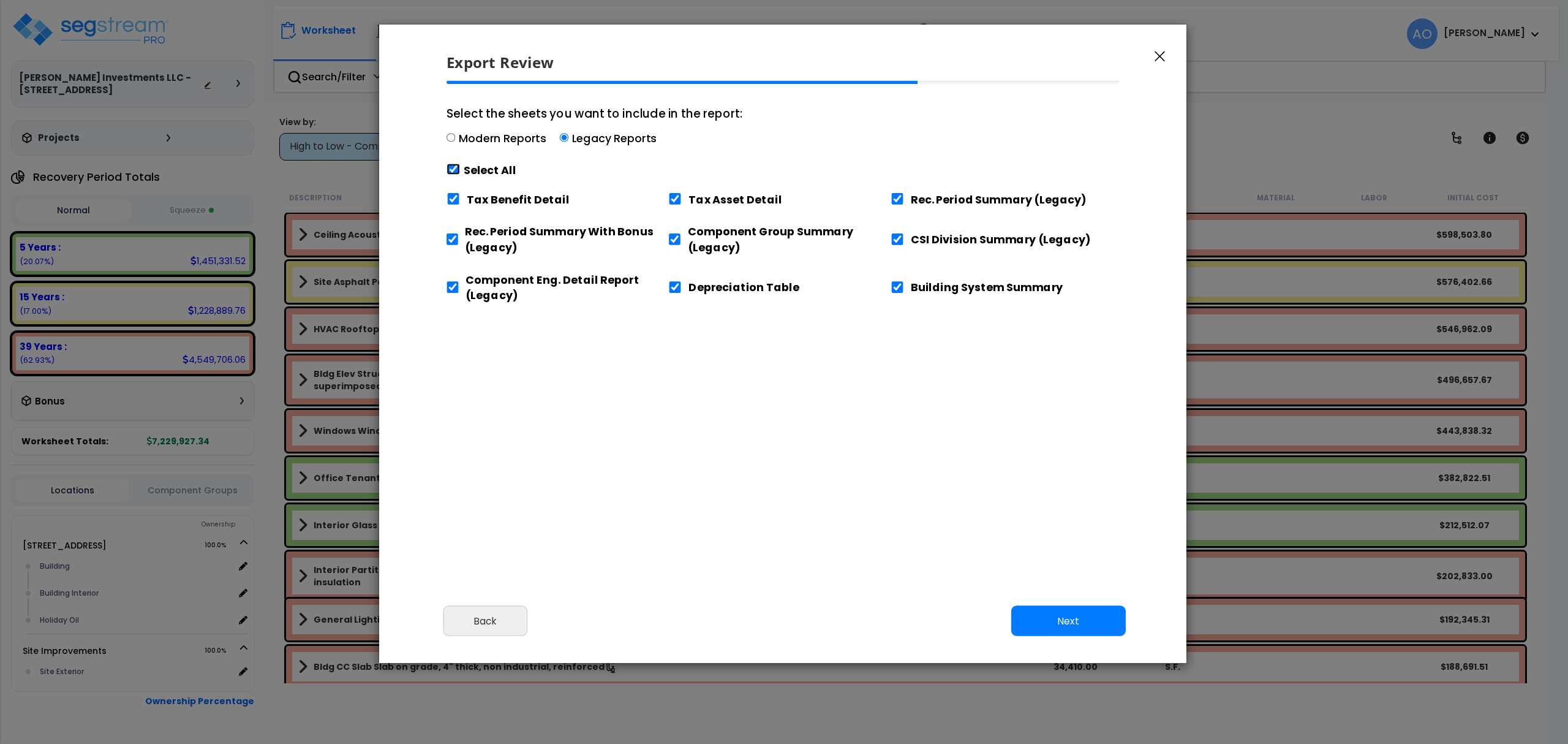
checkbox input "true"
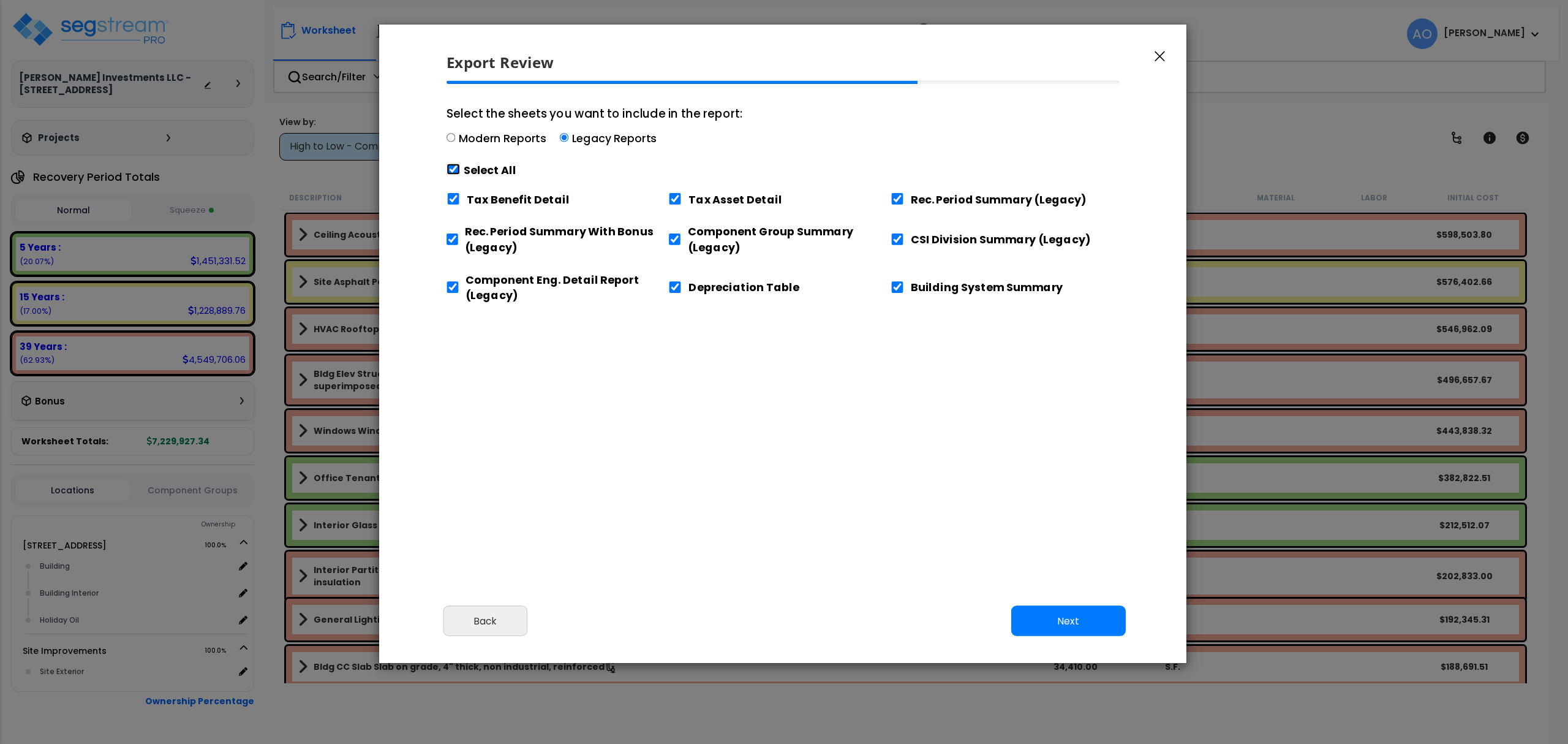
checkbox input "true"
click at [457, 197] on input "Tax Benefit Detail" at bounding box center [453, 198] width 13 height 12
checkbox input "false"
click at [900, 285] on input "Building System Summary" at bounding box center [896, 286] width 13 height 12
checkbox input "false"
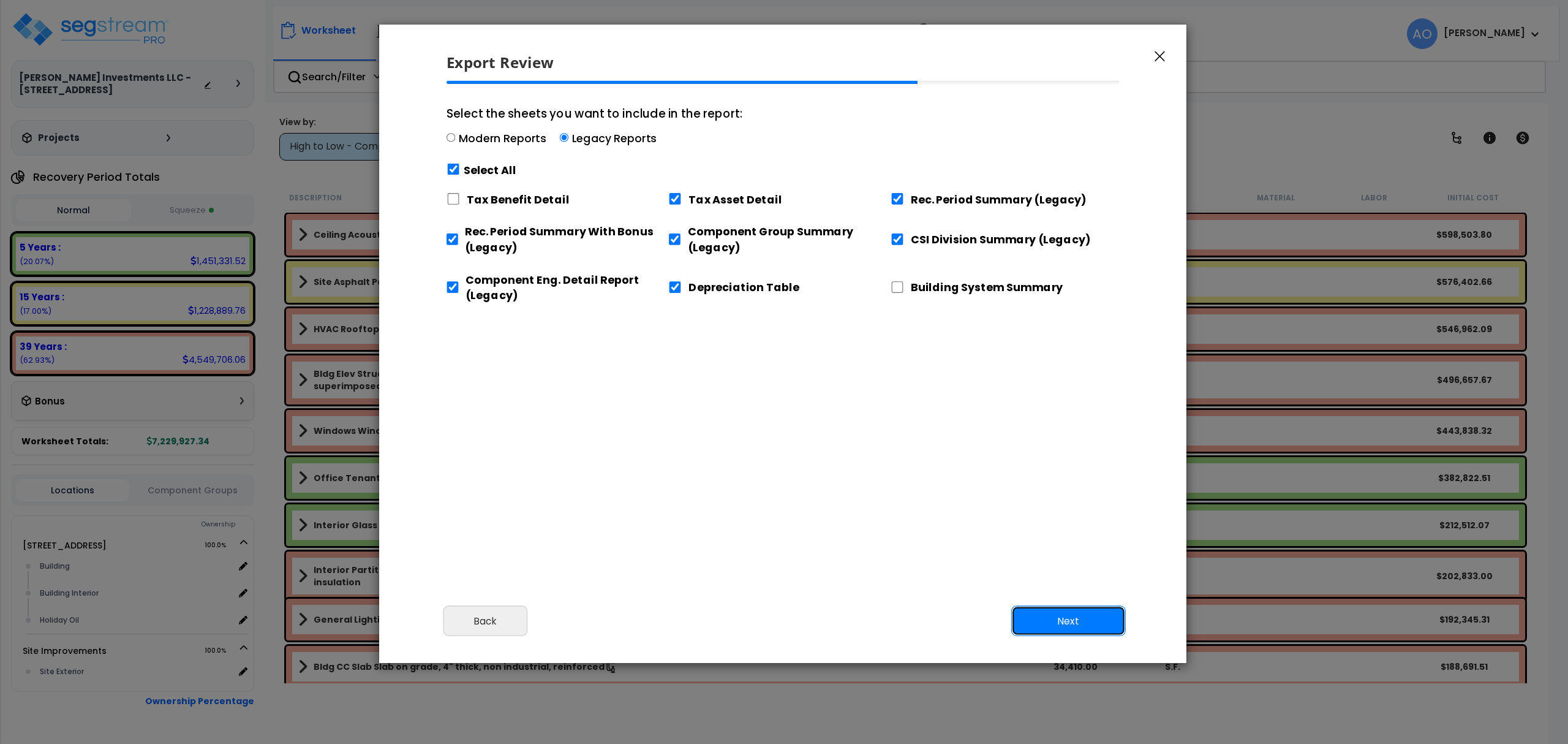
click at [1054, 623] on button "Next" at bounding box center [1068, 620] width 114 height 30
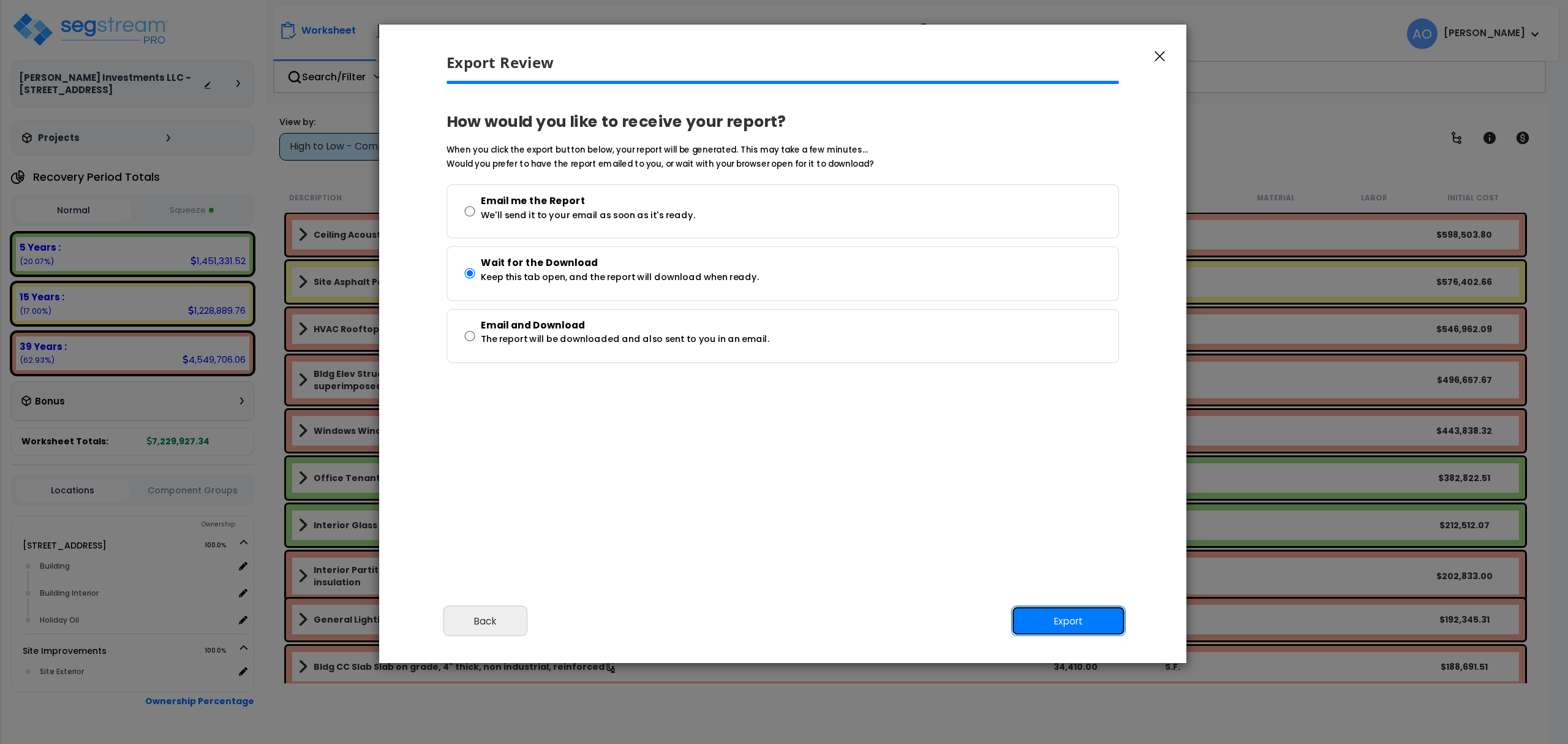
click at [1058, 621] on button "Export" at bounding box center [1068, 620] width 114 height 30
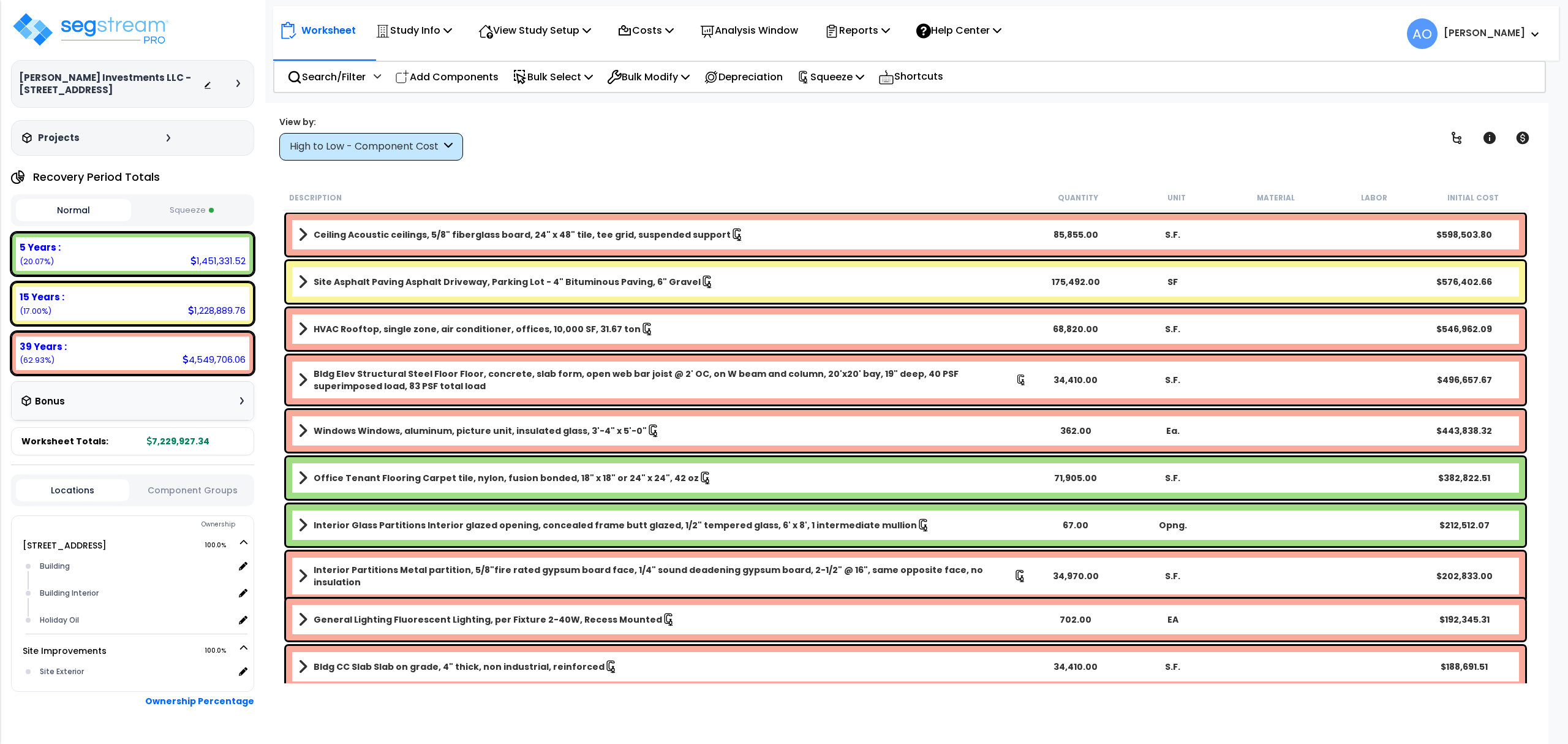
click at [554, 155] on div "View by: High to Low - Component Cost High to Low - Component Cost" at bounding box center [905, 138] width 1261 height 45
